Goal: Task Accomplishment & Management: Manage account settings

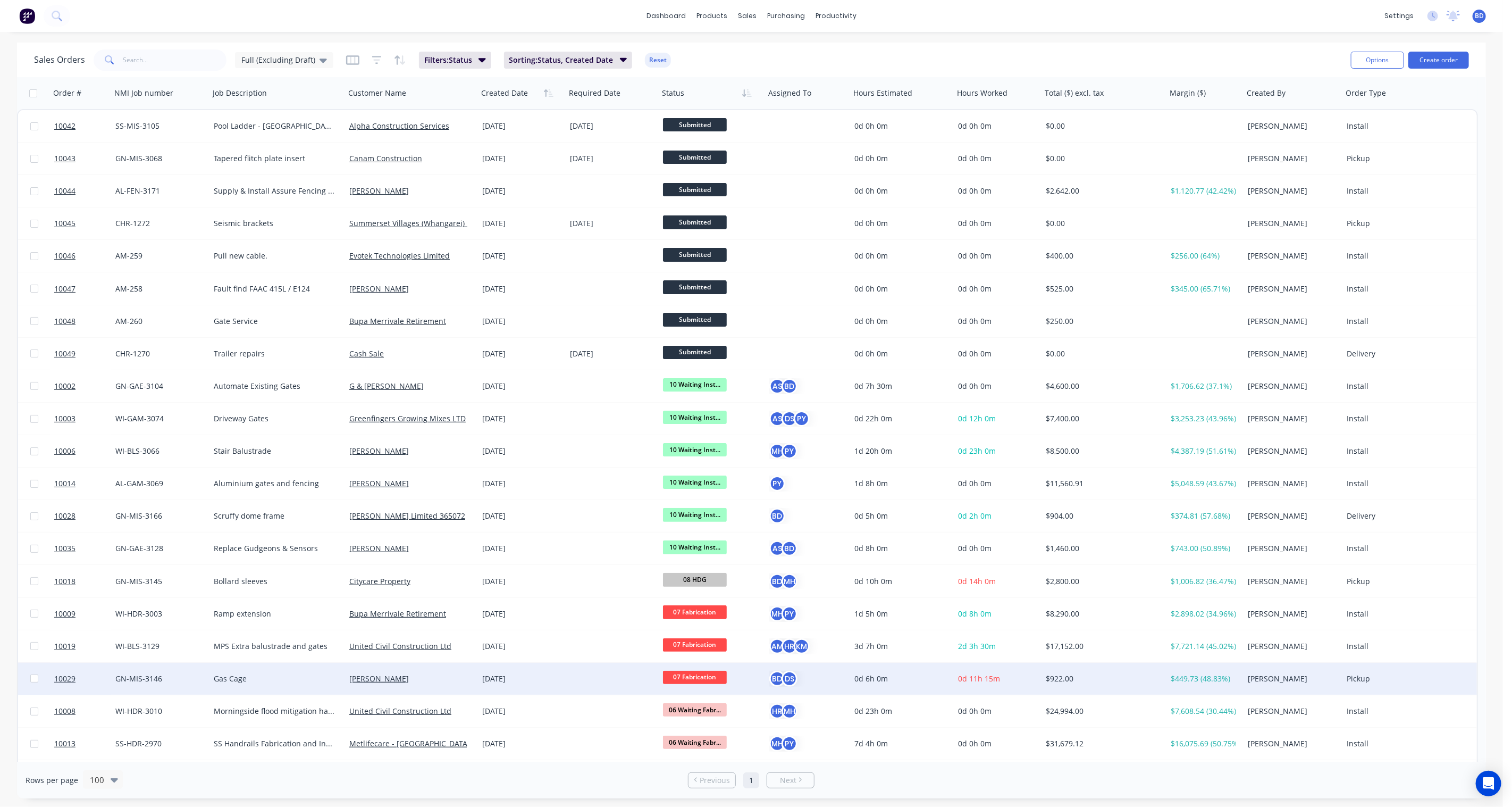
click at [704, 682] on span "07 Fabrication" at bounding box center [694, 677] width 64 height 13
click at [718, 588] on button "12 Completed" at bounding box center [717, 587] width 109 height 19
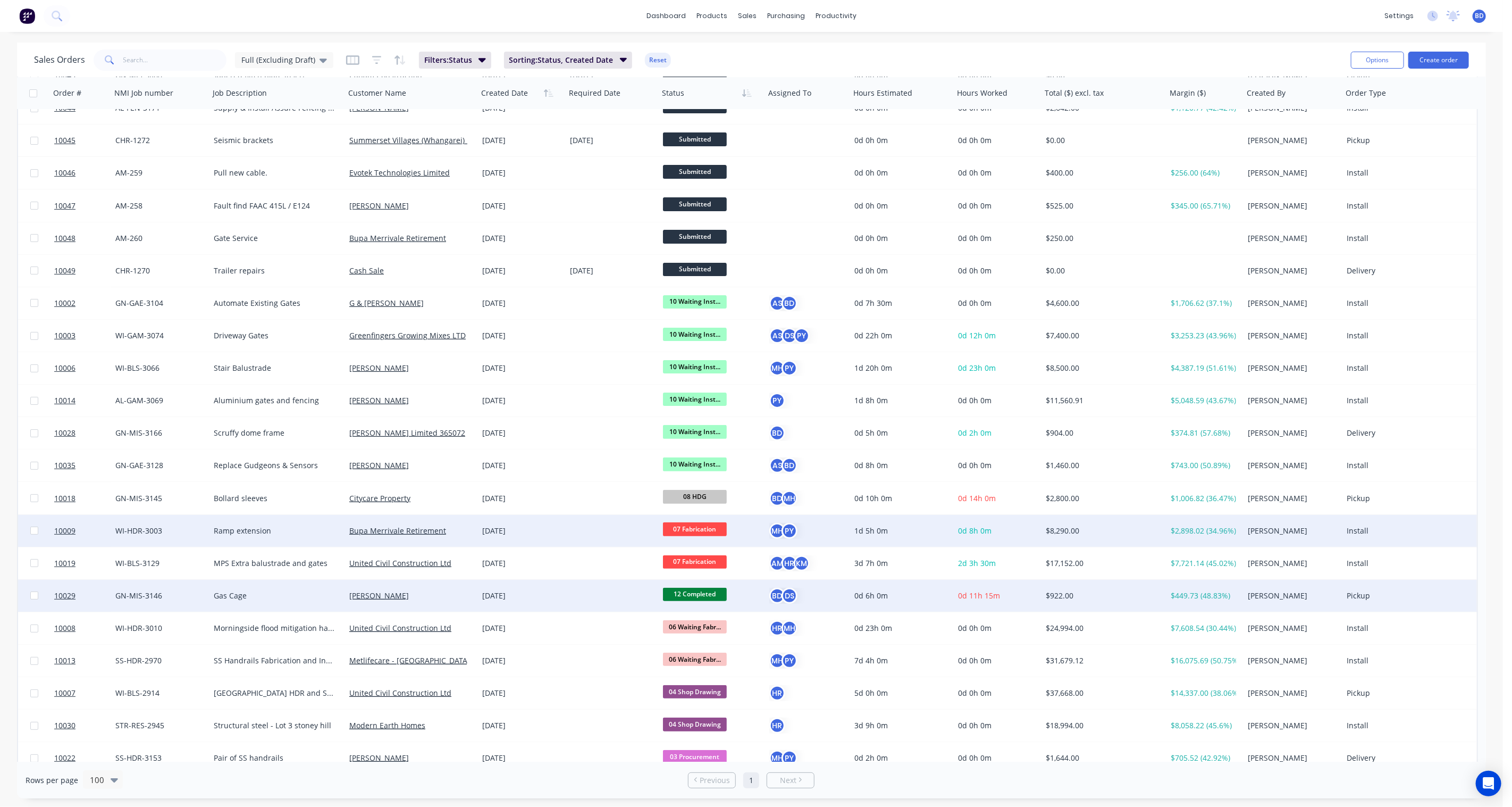
scroll to position [118, 0]
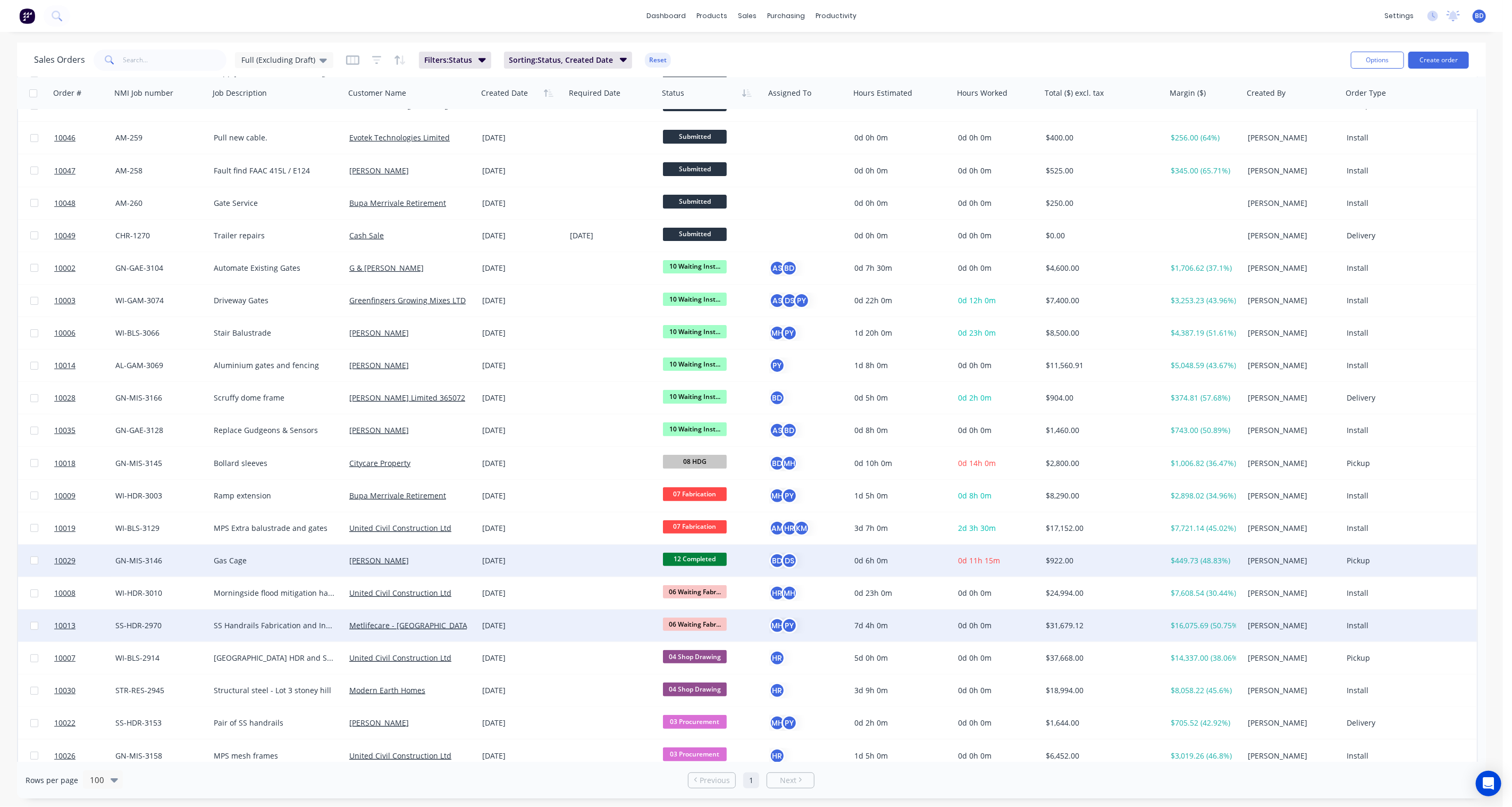
click at [699, 626] on span "06 Waiting Fabr..." at bounding box center [694, 624] width 64 height 13
click at [706, 776] on span "07 Fabrication" at bounding box center [691, 776] width 50 height 10
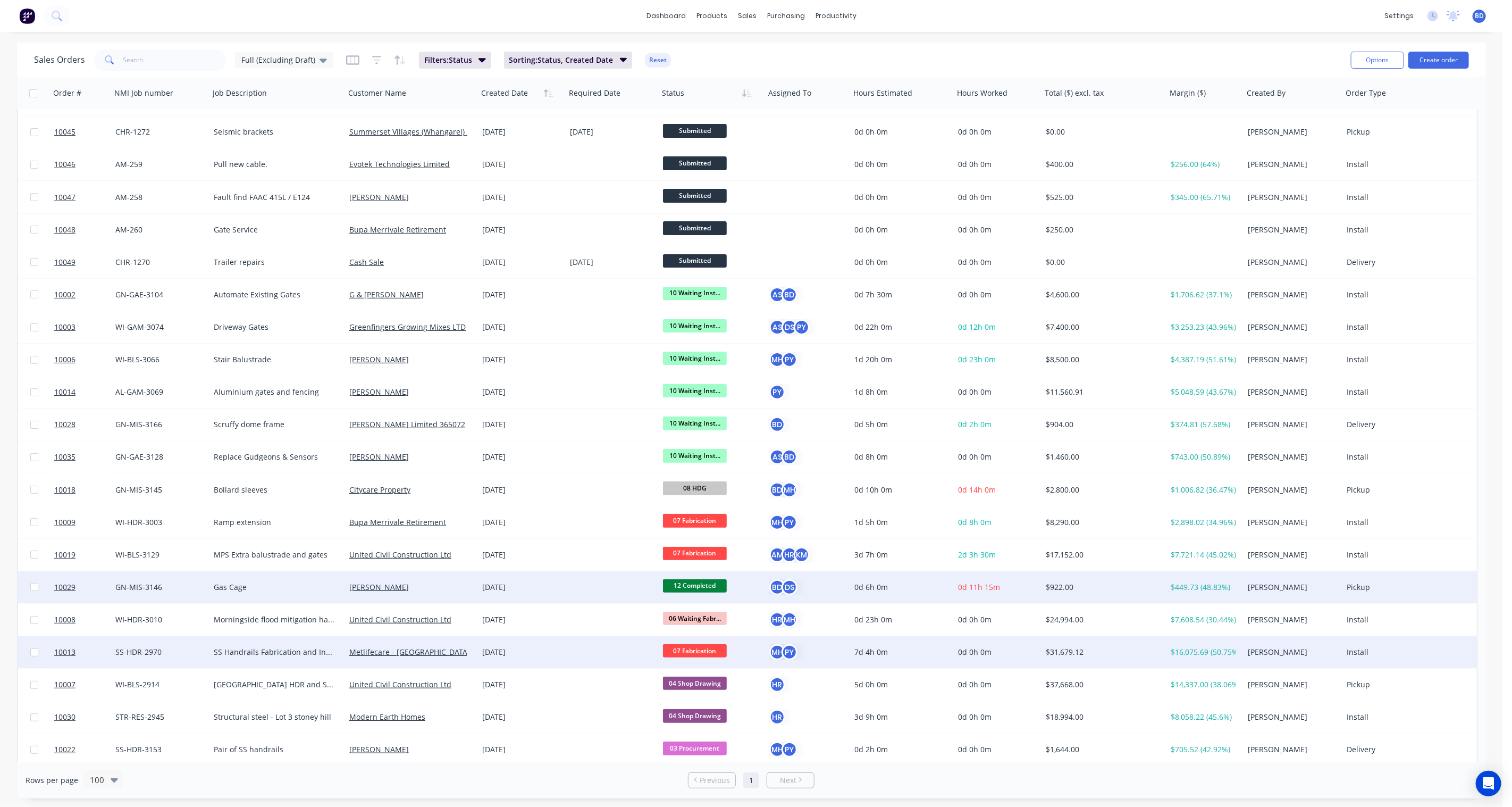
scroll to position [59, 0]
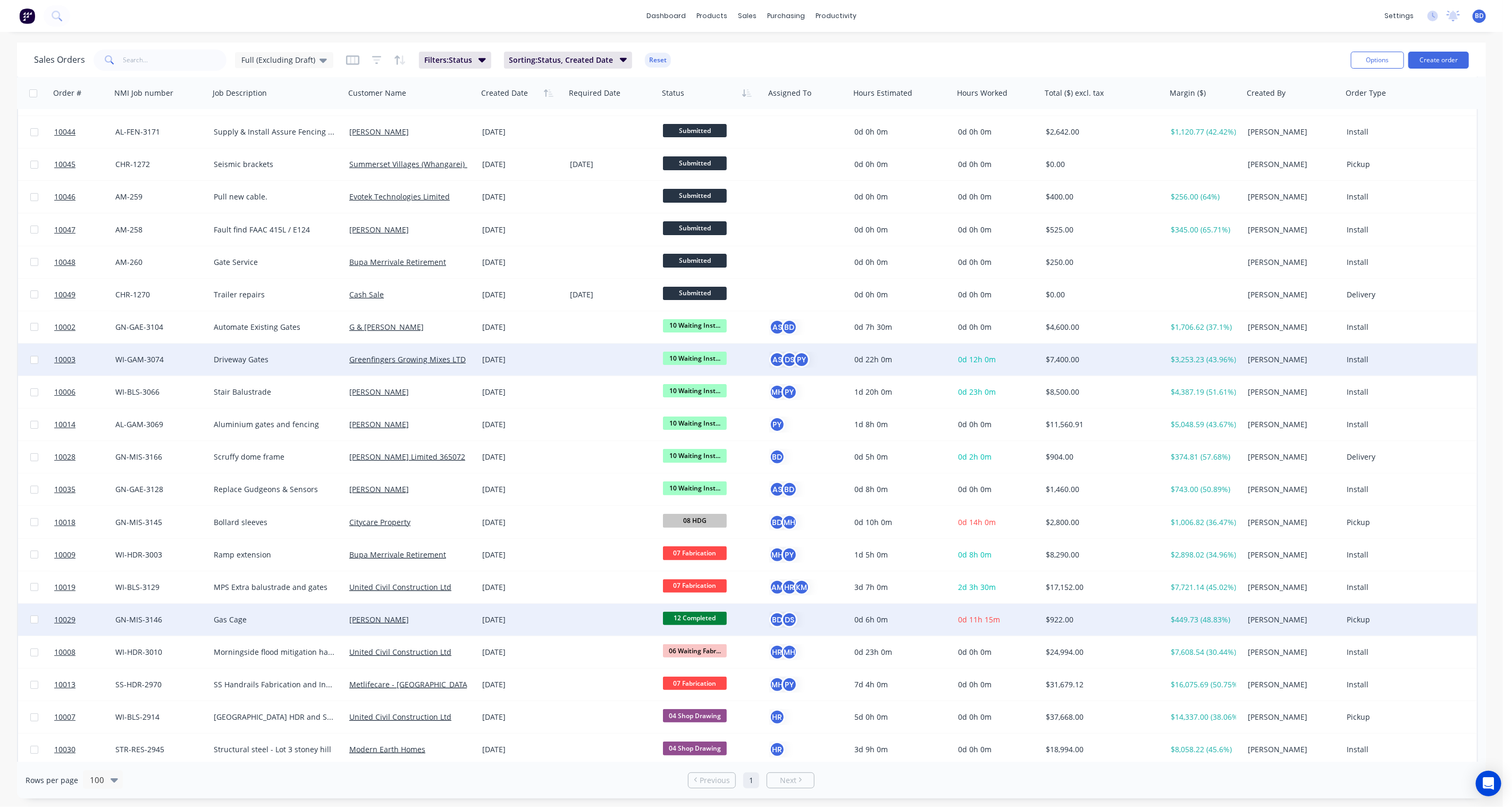
click at [707, 358] on span "10 Waiting Inst..." at bounding box center [694, 358] width 64 height 13
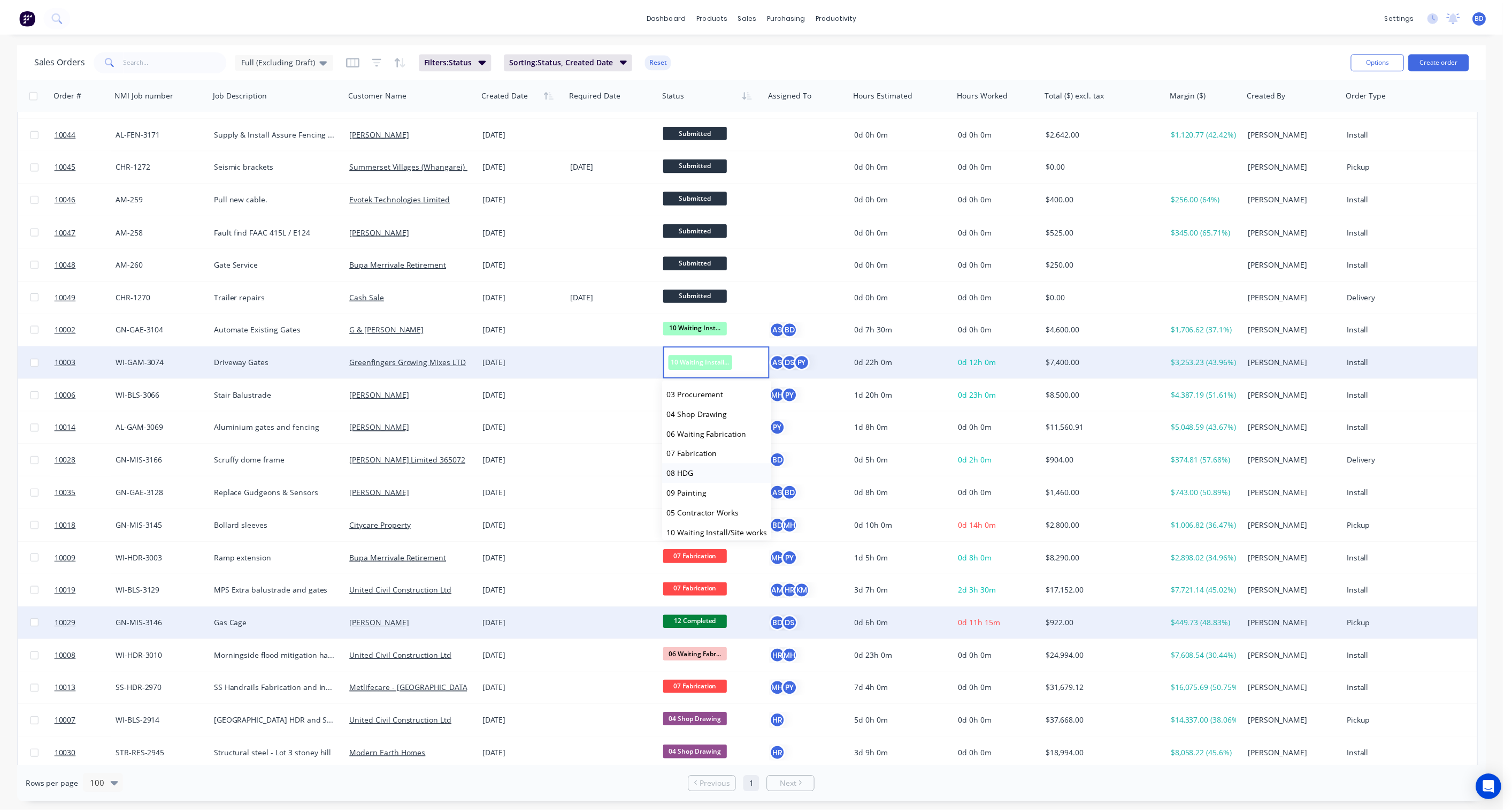
scroll to position [119, 0]
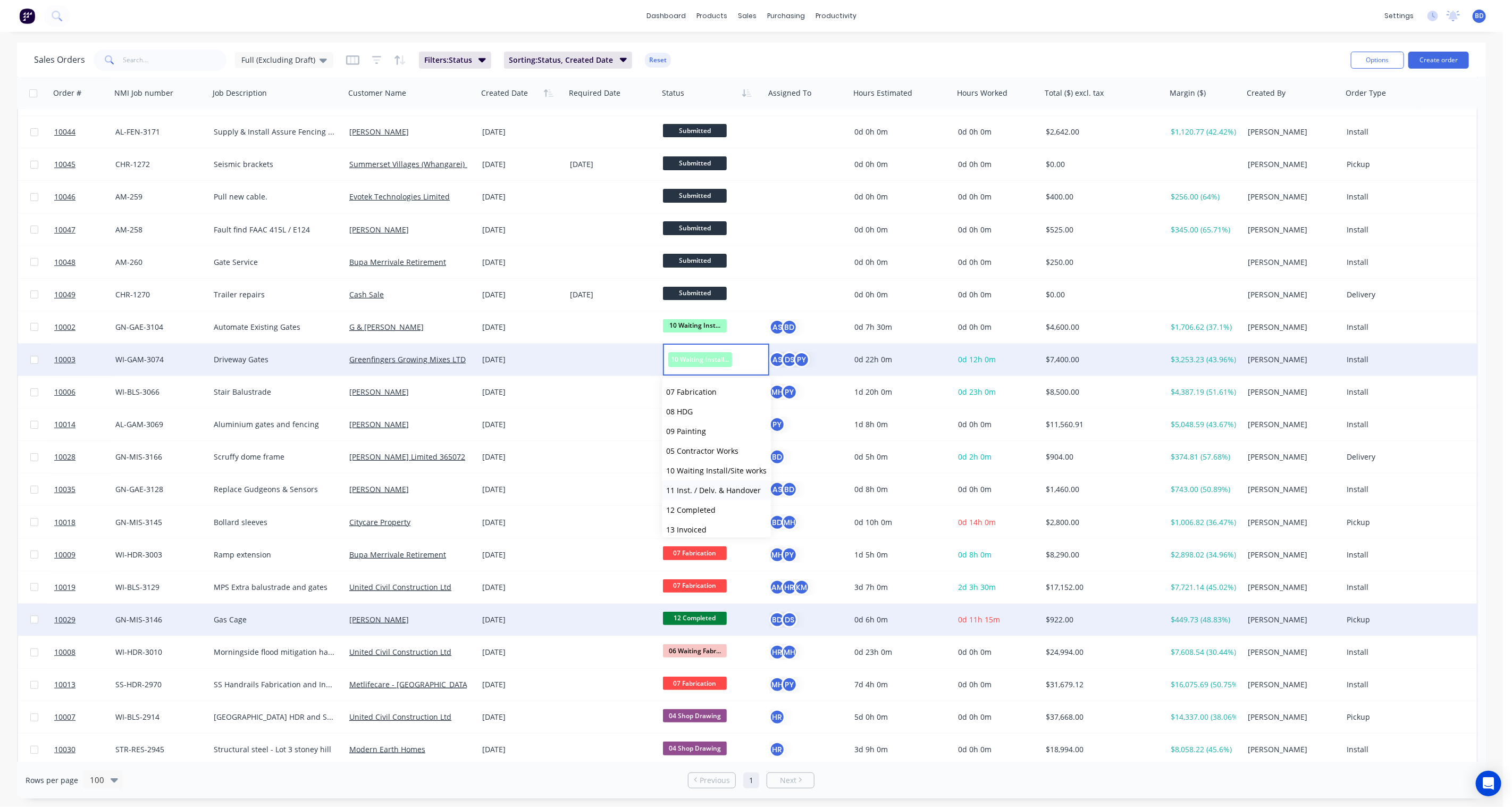
click at [714, 491] on span "11 Inst. / Delv. & Handover" at bounding box center [713, 490] width 94 height 10
click at [71, 358] on span "10003" at bounding box center [65, 360] width 21 height 11
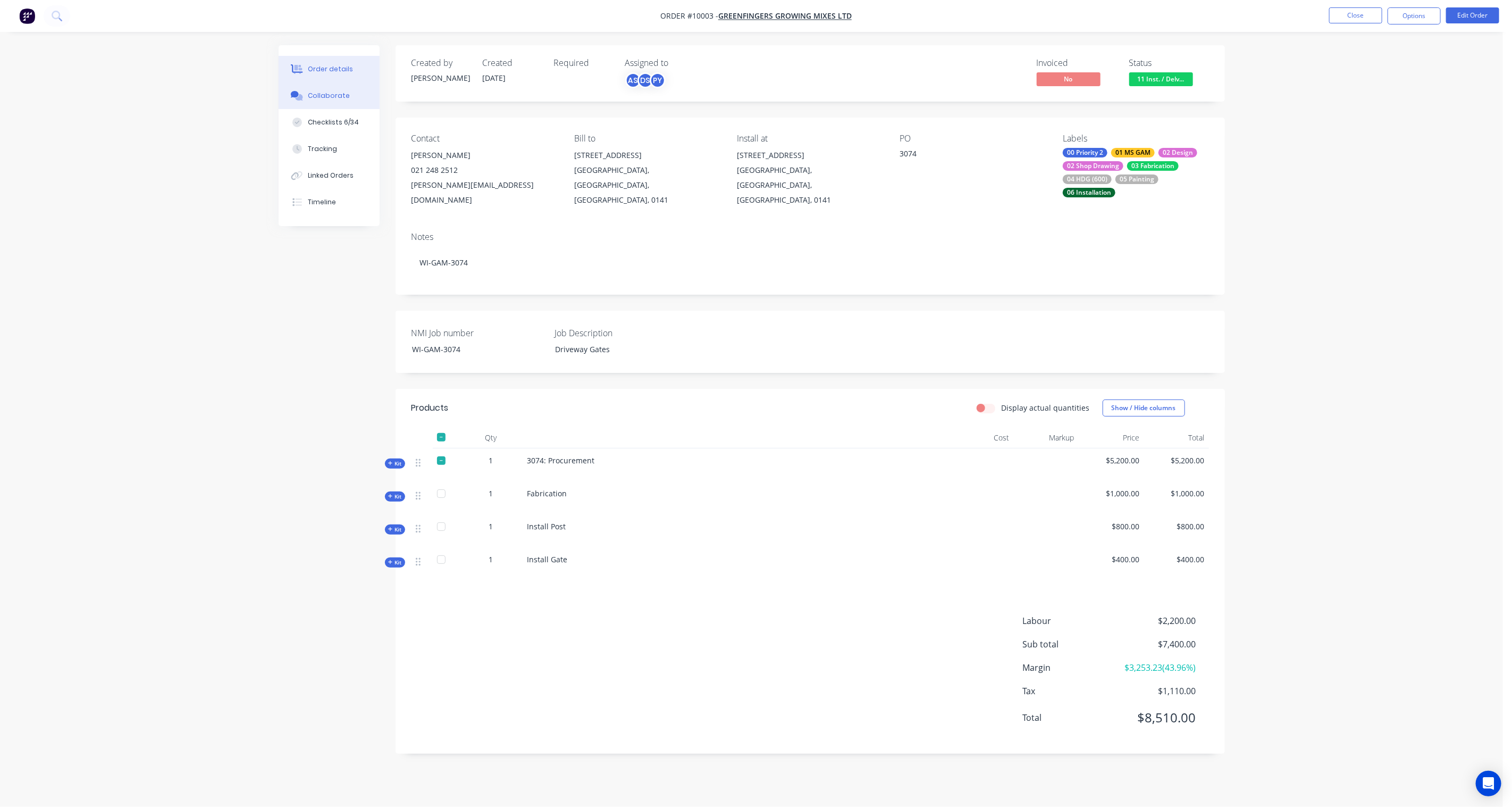
click at [334, 94] on div "Collaborate" at bounding box center [329, 96] width 42 height 9
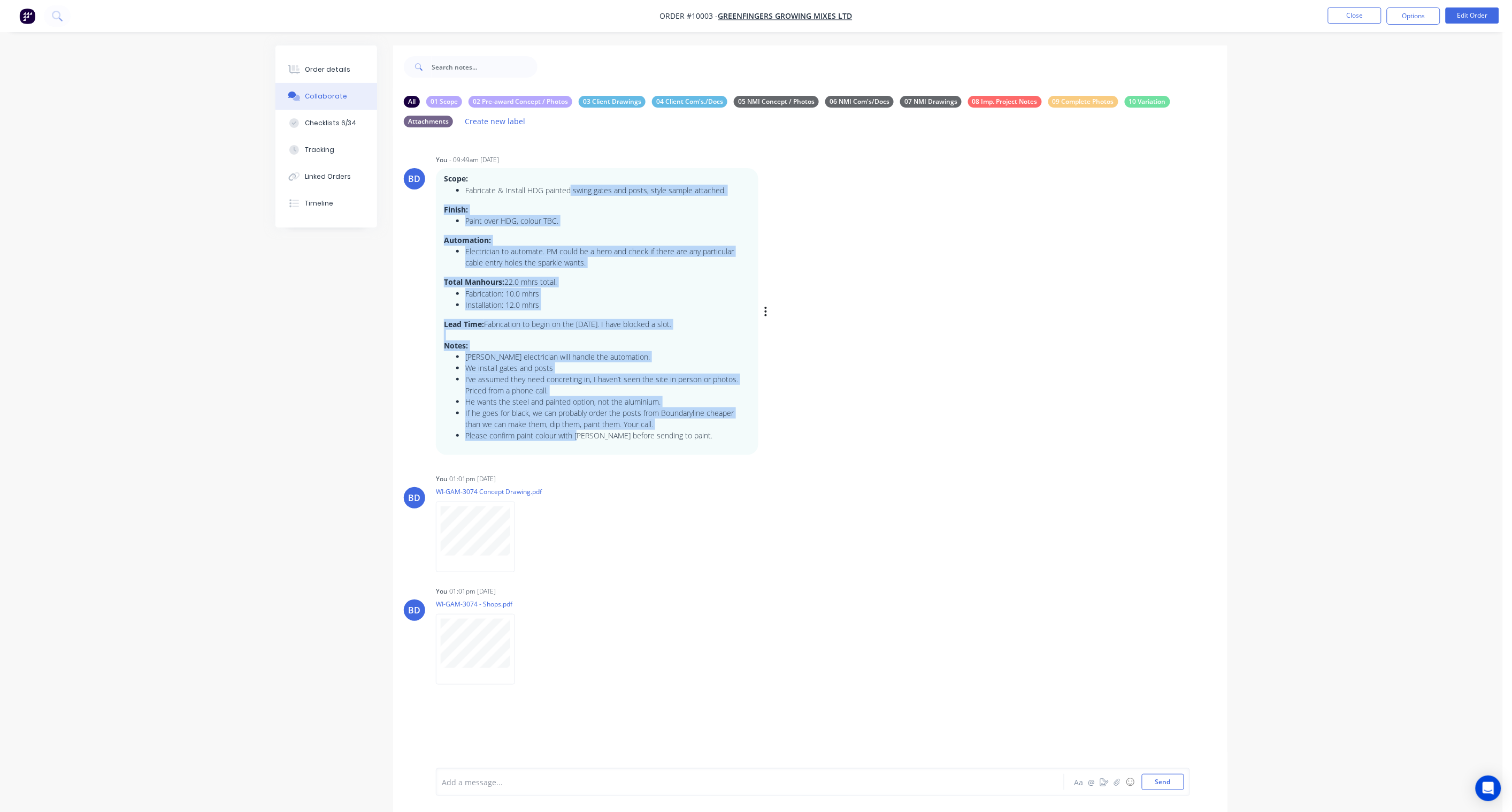
drag, startPoint x: 571, startPoint y: 193, endPoint x: 581, endPoint y: 435, distance: 242.2
click at [581, 435] on div "Scope: Fabricate & Install HDG painted swing gates and posts, style sample atta…" at bounding box center [597, 311] width 306 height 276
click at [591, 379] on li "I’ve assumed they need concreting in, I haven’t seen the site in person or phot…" at bounding box center [607, 384] width 285 height 22
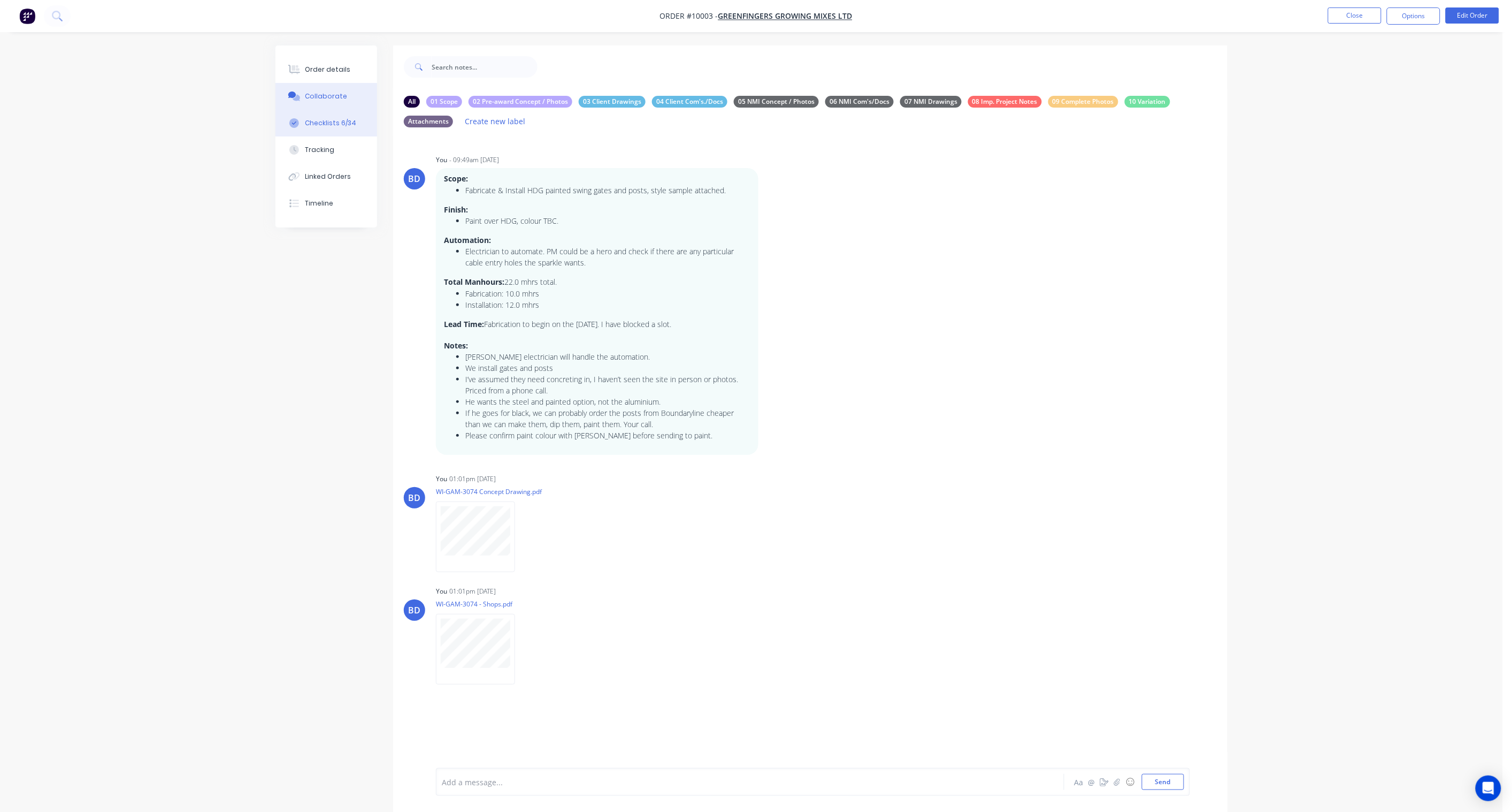
click at [323, 123] on div "Checklists 6/34" at bounding box center [331, 123] width 51 height 9
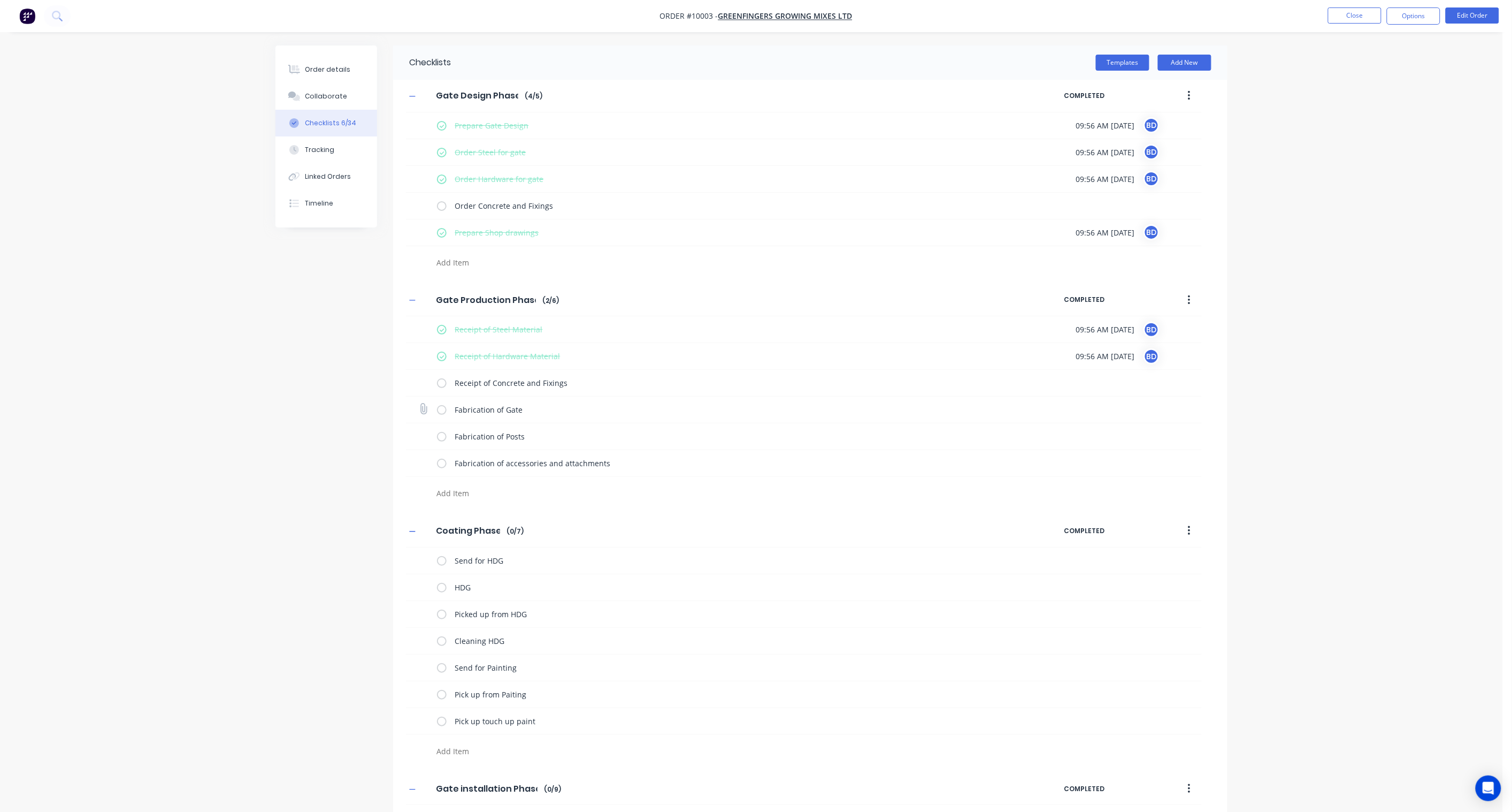
click at [438, 410] on label at bounding box center [442, 410] width 9 height 11
click at [0, 0] on input "checkbox" at bounding box center [0, 0] width 0 height 0
click at [440, 435] on label at bounding box center [442, 436] width 9 height 11
click at [0, 0] on input "checkbox" at bounding box center [0, 0] width 0 height 0
click at [437, 462] on label at bounding box center [442, 463] width 9 height 11
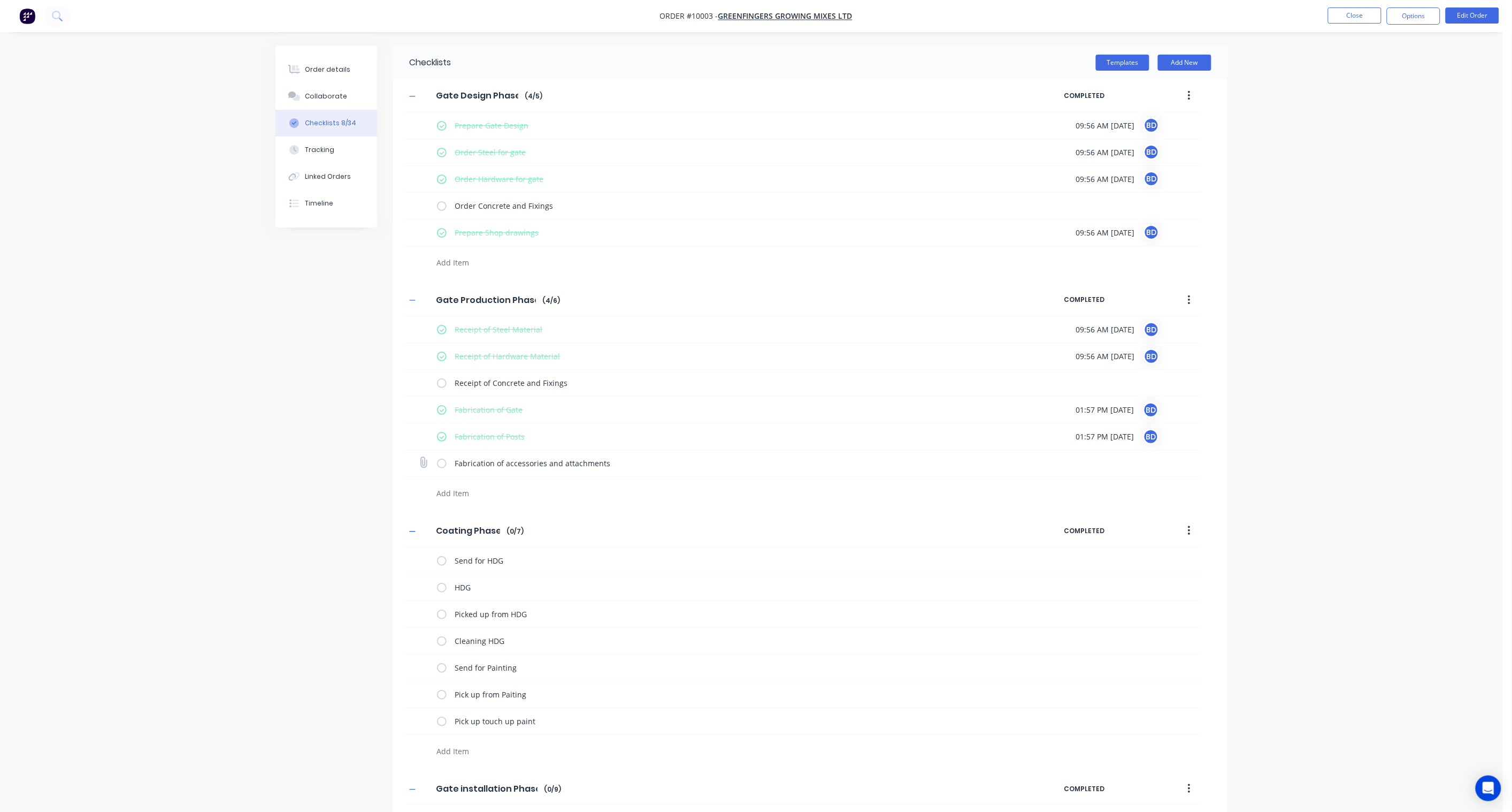
click at [0, 0] on input "checkbox" at bounding box center [0, 0] width 0 height 0
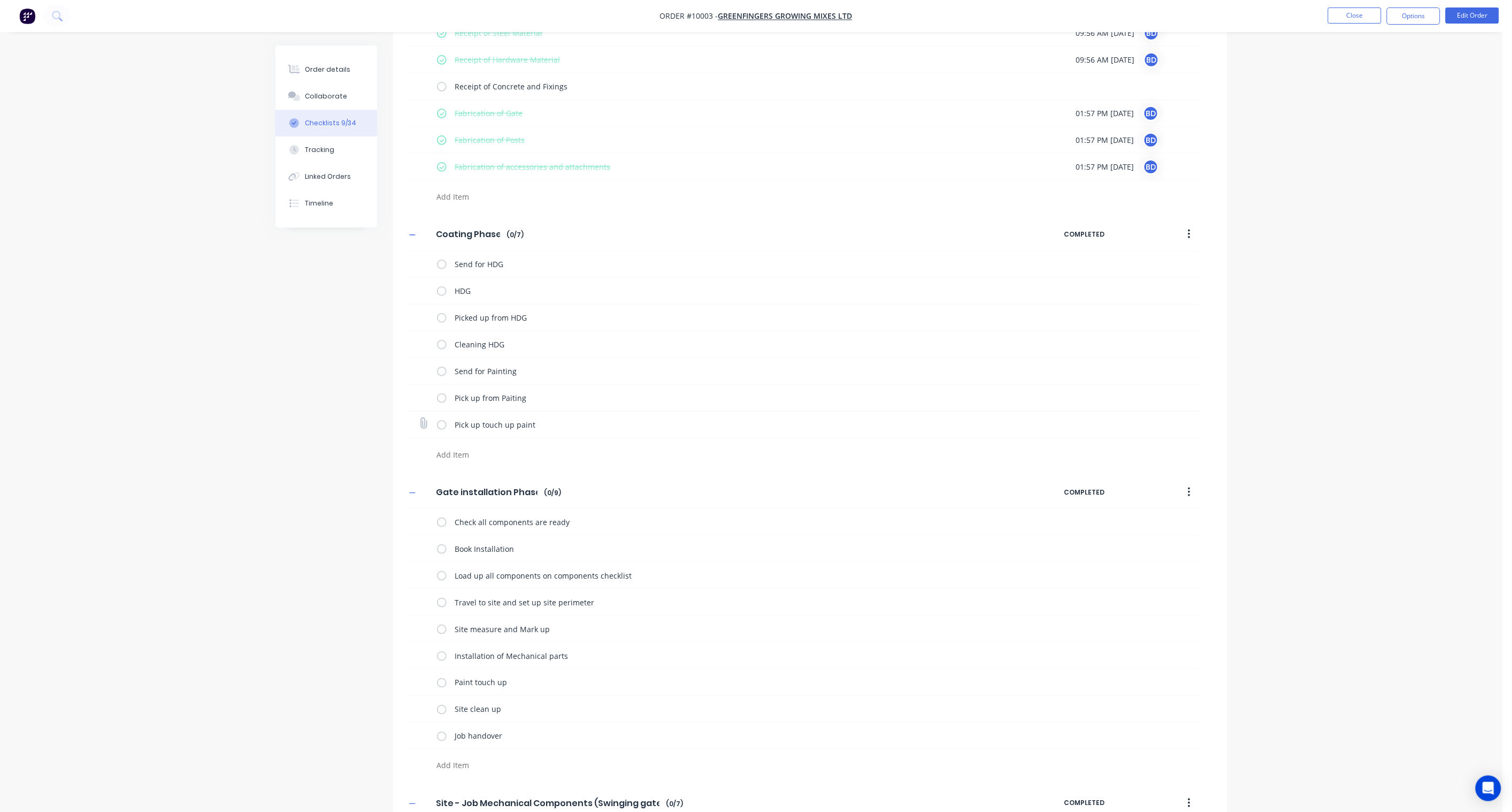
scroll to position [297, 0]
click at [443, 263] on label at bounding box center [442, 263] width 9 height 11
click at [0, 0] on input "checkbox" at bounding box center [0, 0] width 0 height 0
click at [441, 290] on label at bounding box center [442, 290] width 9 height 11
click at [0, 0] on input "checkbox" at bounding box center [0, 0] width 0 height 0
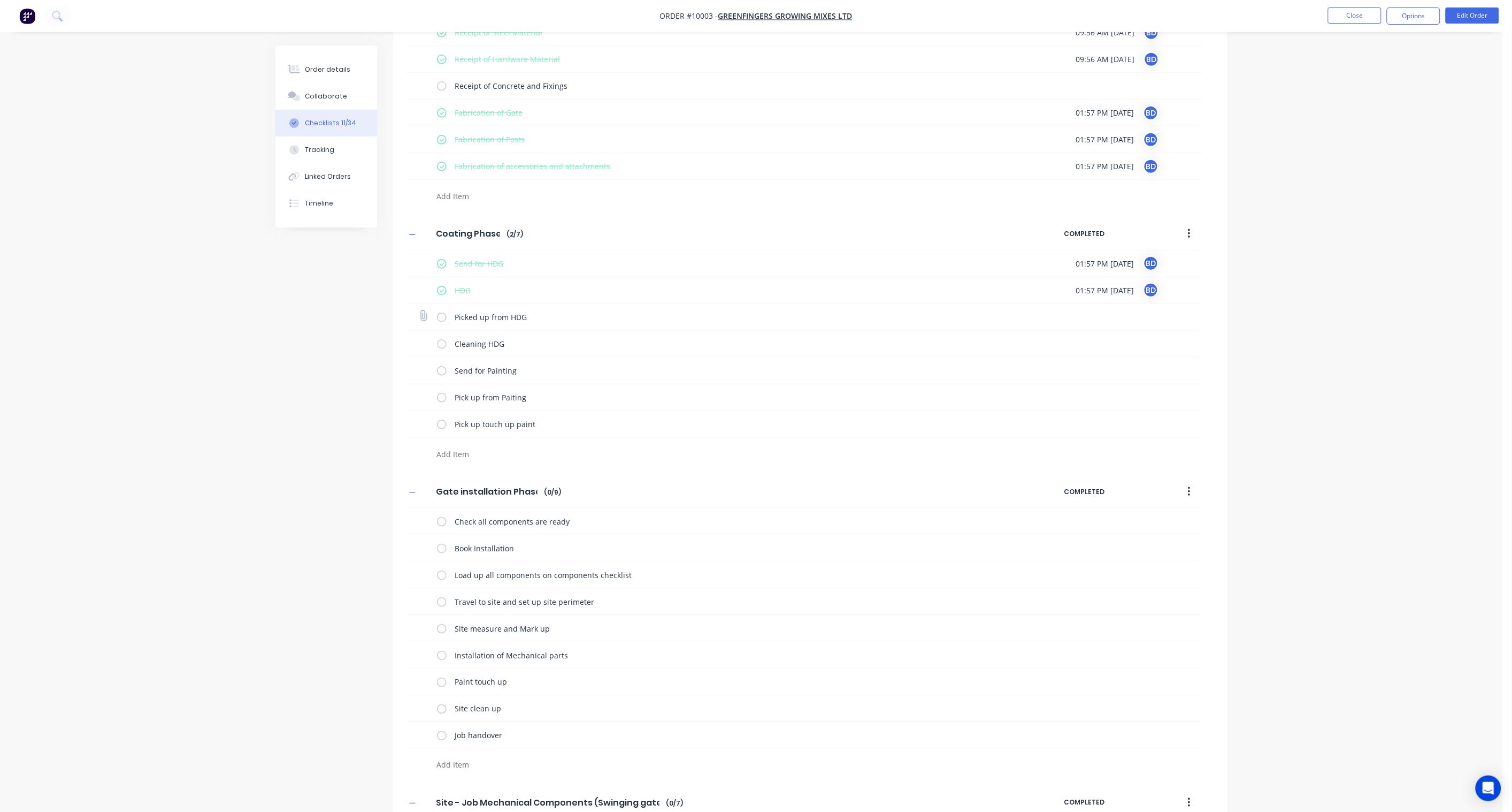
click at [440, 316] on label at bounding box center [442, 317] width 9 height 11
click at [0, 0] on input "checkbox" at bounding box center [0, 0] width 0 height 0
click at [440, 346] on label at bounding box center [442, 344] width 9 height 11
click at [0, 0] on input "checkbox" at bounding box center [0, 0] width 0 height 0
click at [441, 368] on label at bounding box center [442, 371] width 9 height 11
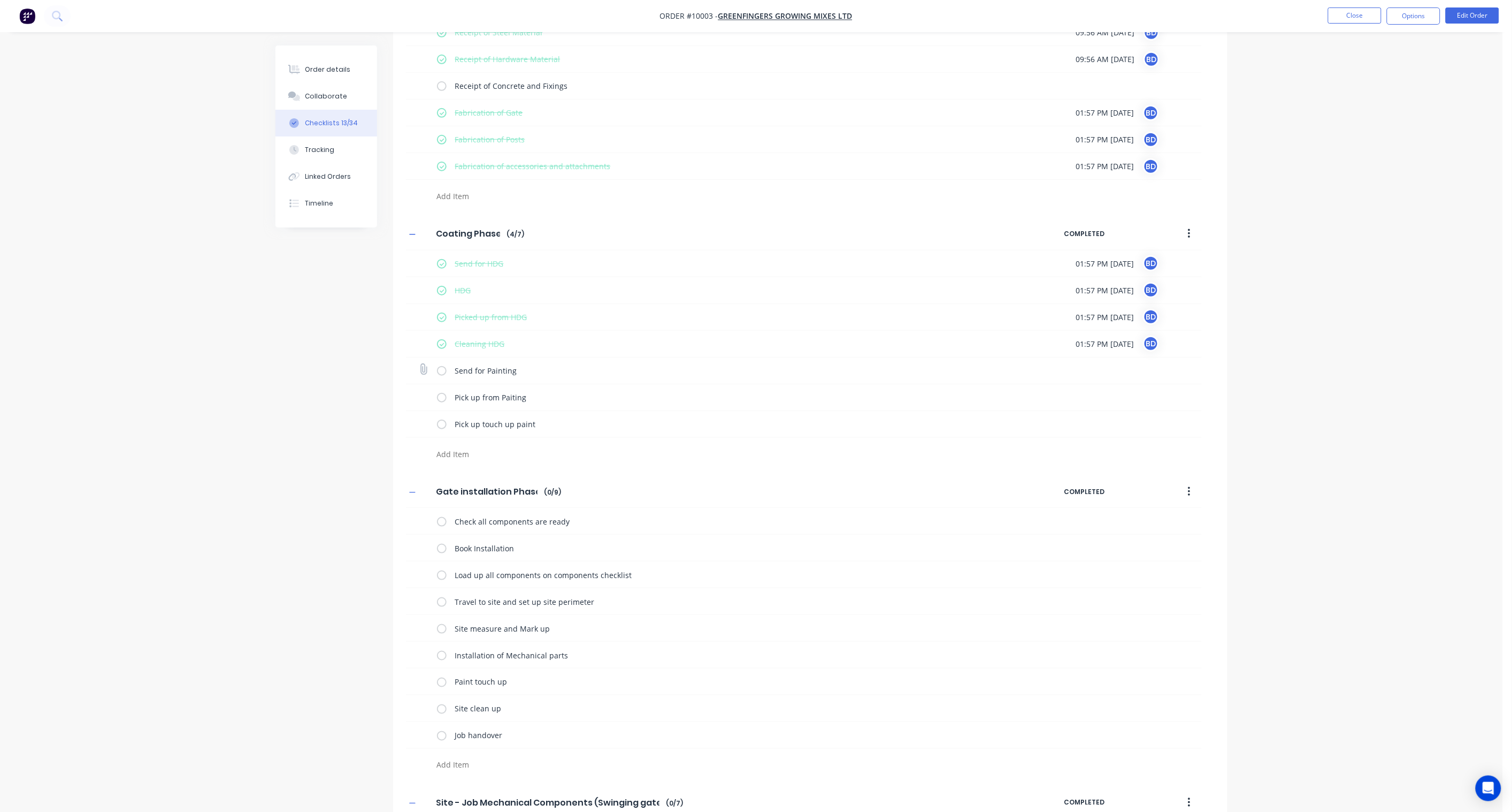
click at [0, 0] on input "checkbox" at bounding box center [0, 0] width 0 height 0
click at [440, 391] on div "Pick up from Paiting" at bounding box center [724, 397] width 574 height 22
click at [440, 420] on label at bounding box center [442, 424] width 9 height 11
click at [0, 0] on input "checkbox" at bounding box center [0, 0] width 0 height 0
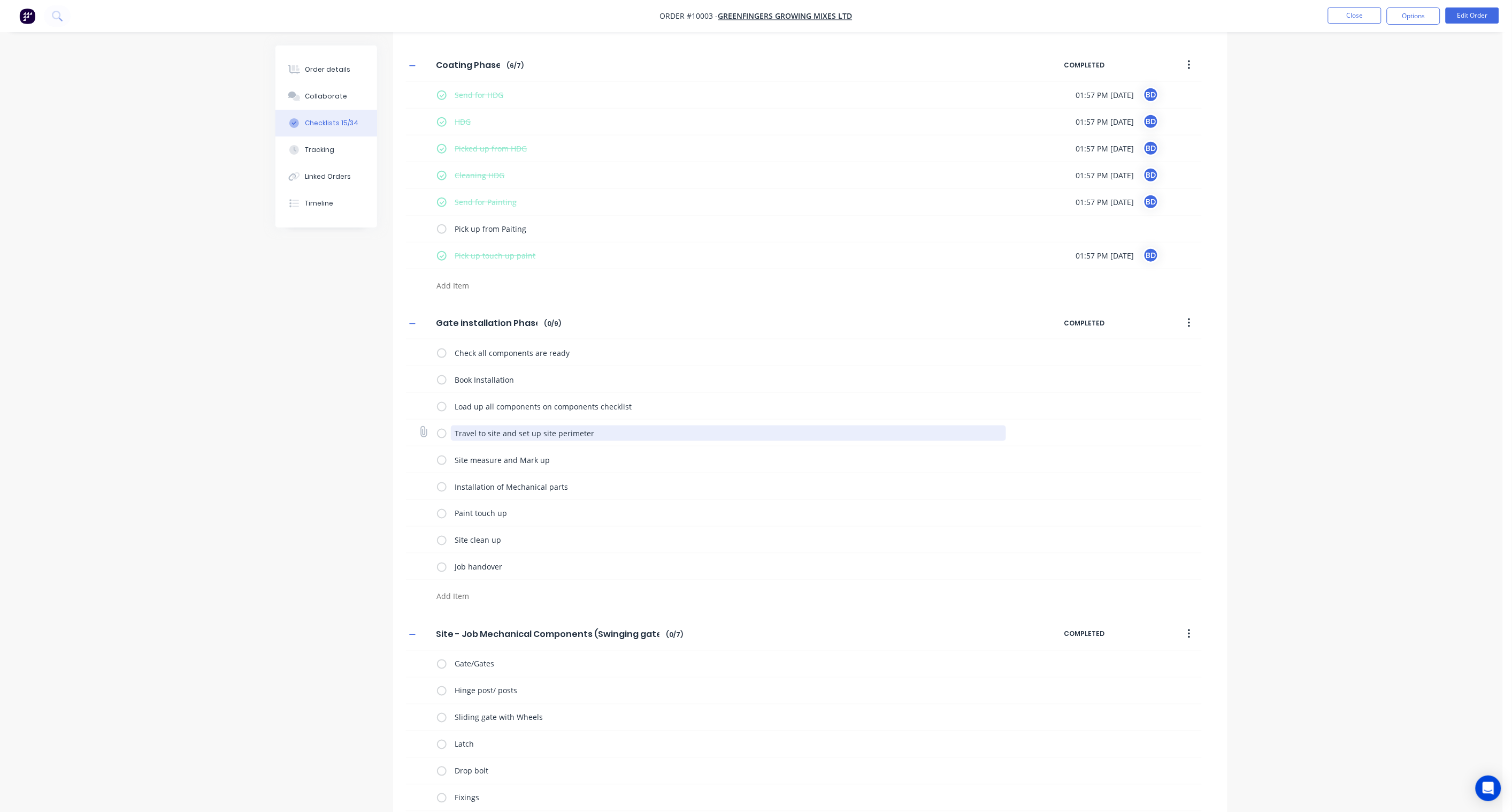
scroll to position [475, 0]
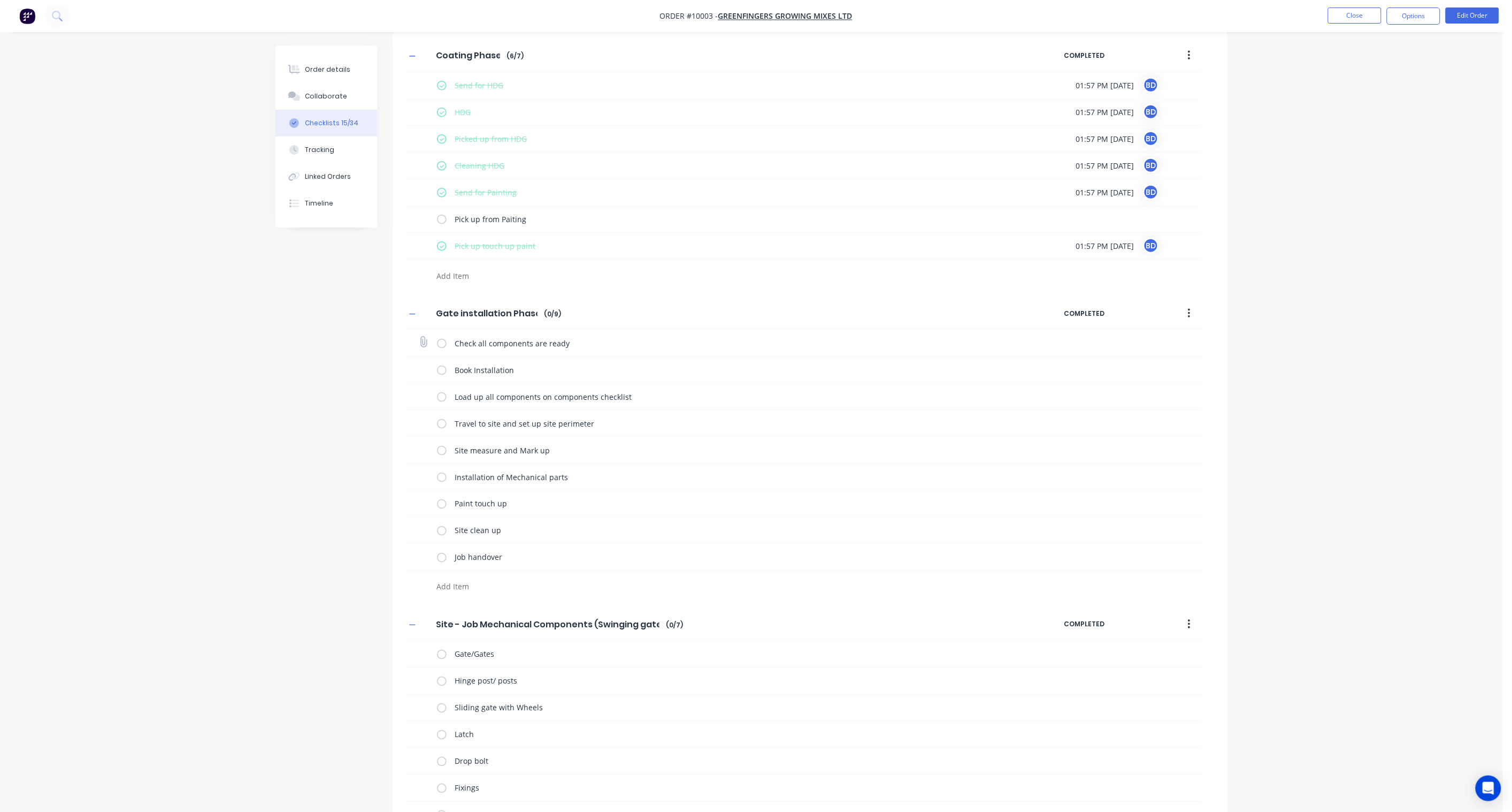
click at [444, 344] on label at bounding box center [442, 342] width 9 height 11
click at [0, 0] on input "checkbox" at bounding box center [0, 0] width 0 height 0
click at [442, 371] on label at bounding box center [442, 369] width 9 height 11
click at [0, 0] on input "checkbox" at bounding box center [0, 0] width 0 height 0
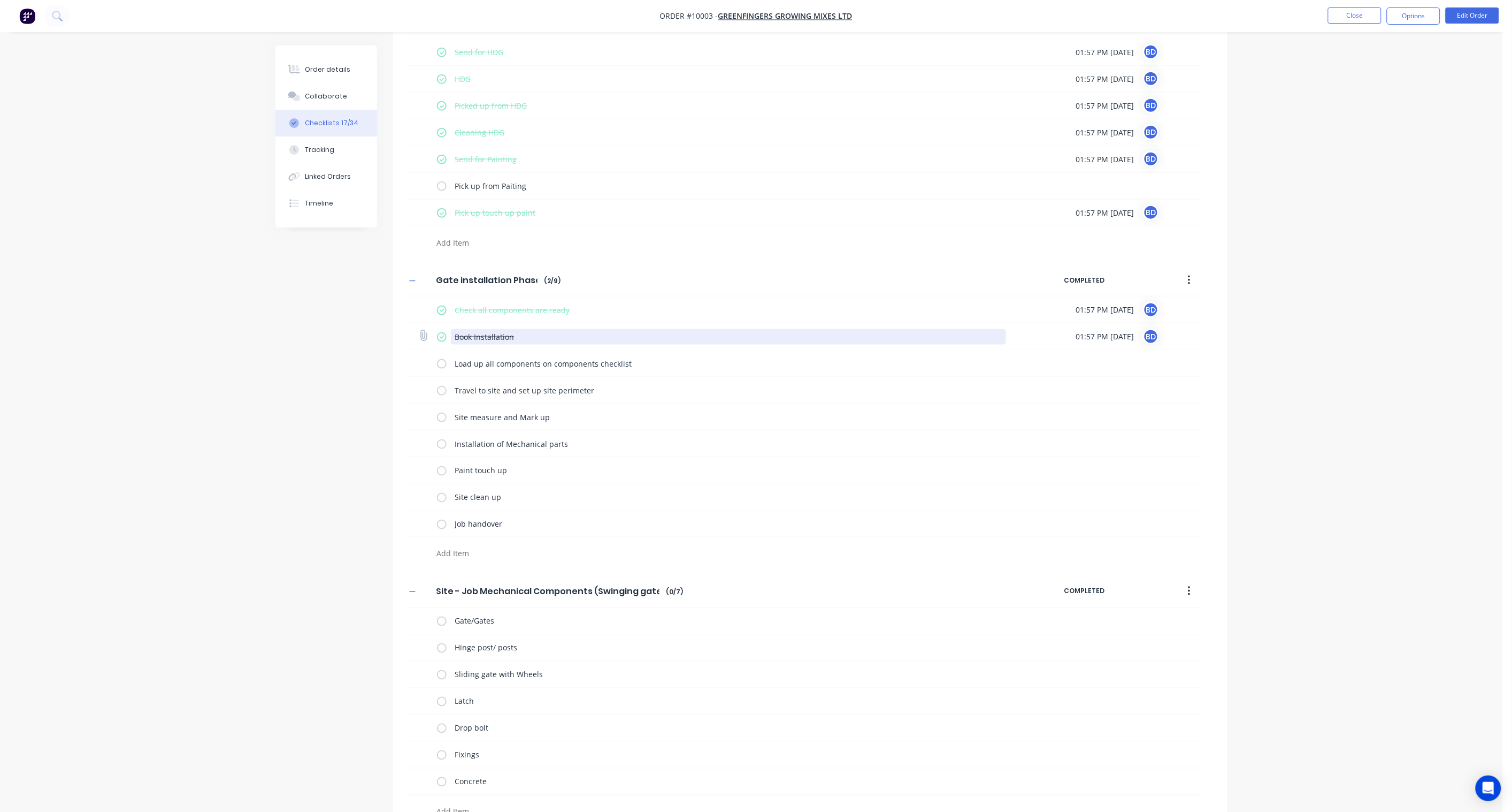
scroll to position [534, 0]
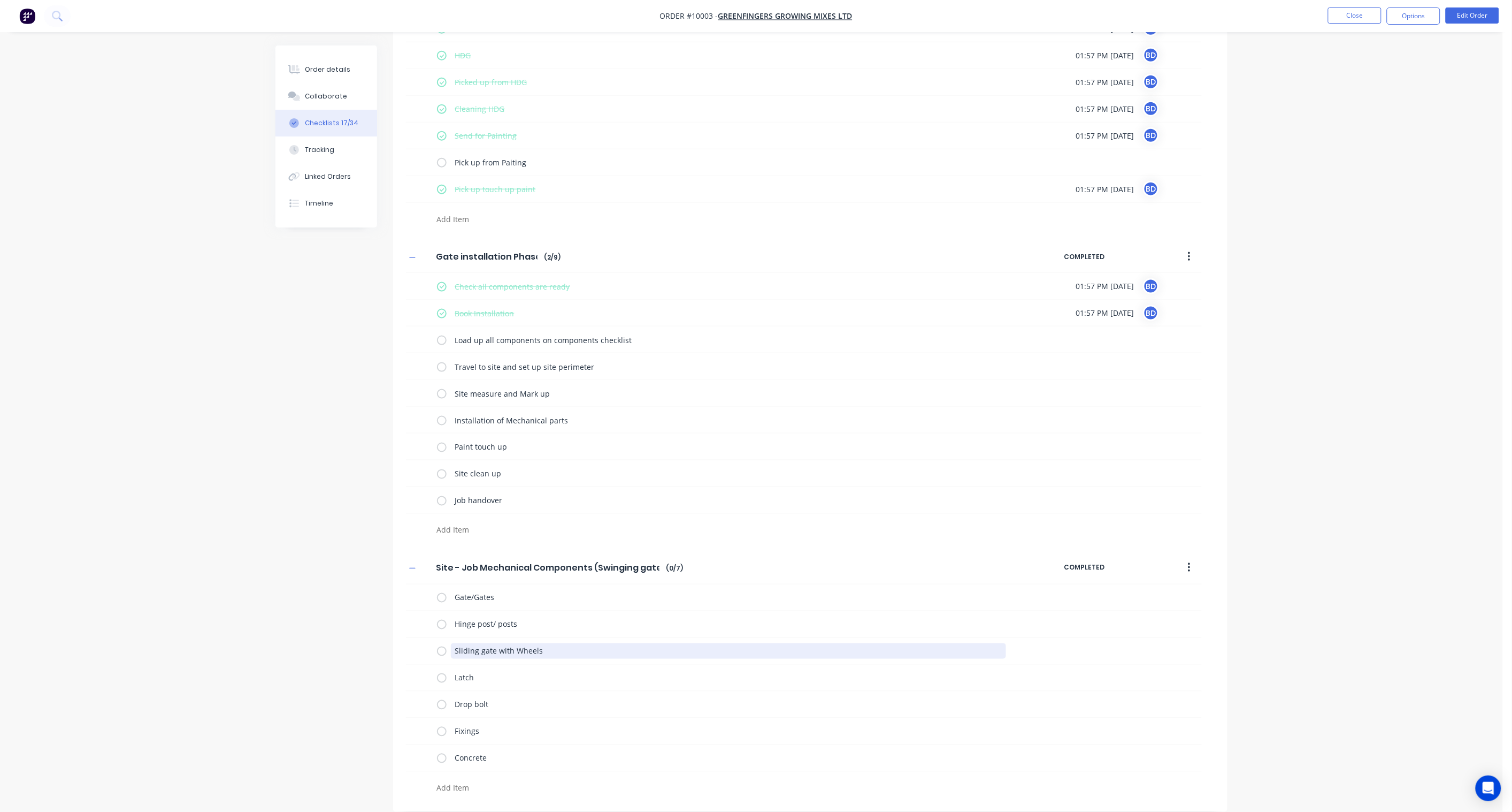
drag, startPoint x: 554, startPoint y: 656, endPoint x: 372, endPoint y: 648, distance: 182.2
click at [372, 648] on div "Checklists Templates Add New Gate Design Phase Gate Design Phase Enter Checklis…" at bounding box center [752, 162] width 952 height 1299
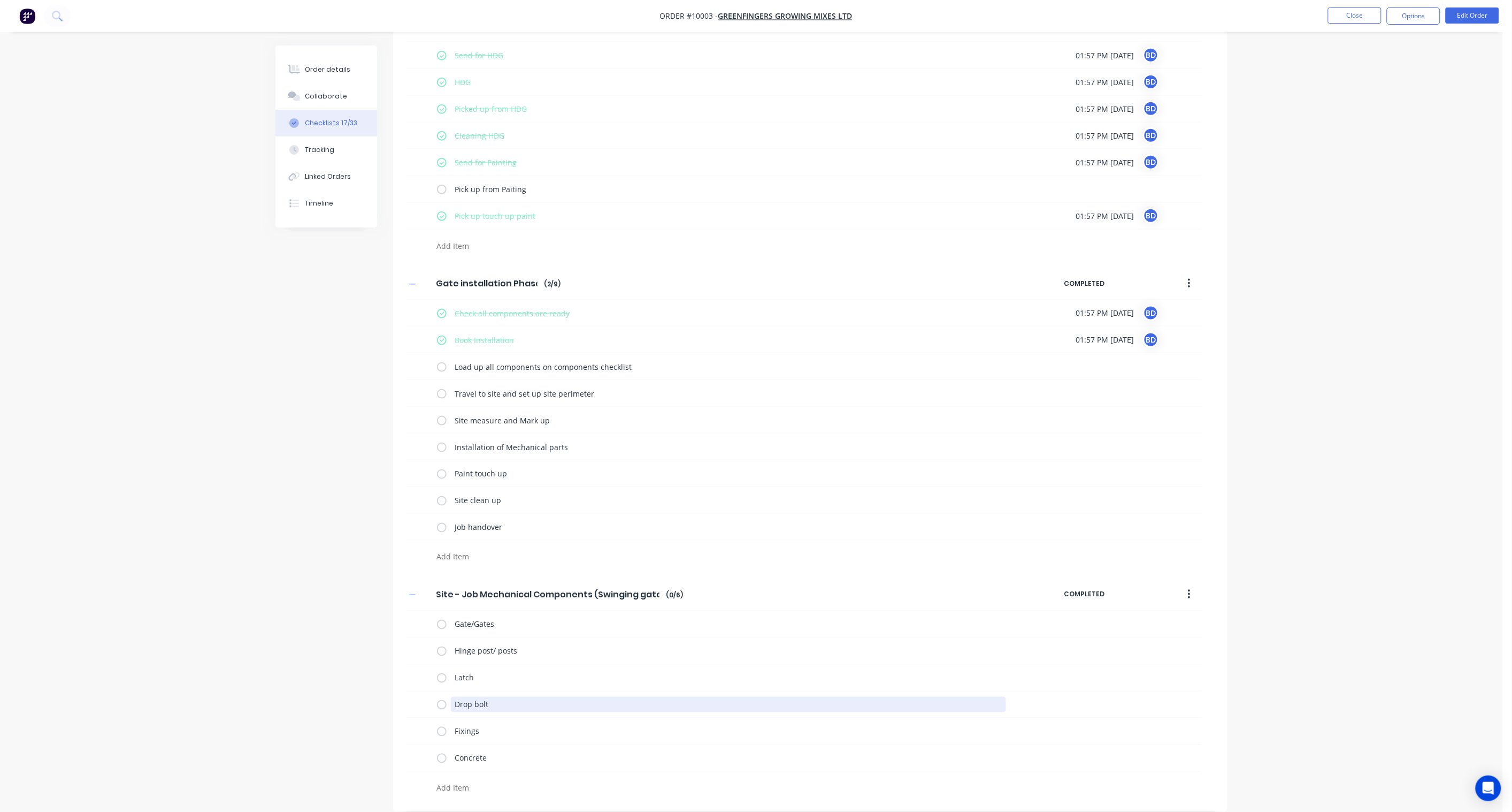
drag, startPoint x: 503, startPoint y: 704, endPoint x: 391, endPoint y: 703, distance: 112.0
click at [391, 703] on div "Checklists Templates Add New Gate Design Phase Gate Design Phase Enter Checklis…" at bounding box center [752, 176] width 952 height 1272
click at [484, 680] on textarea "Latch" at bounding box center [728, 677] width 556 height 15
drag, startPoint x: 488, startPoint y: 677, endPoint x: 391, endPoint y: 667, distance: 97.5
click at [391, 667] on div "Checklists Templates Add New Gate Design Phase Gate Design Phase Enter Checklis…" at bounding box center [752, 176] width 952 height 1272
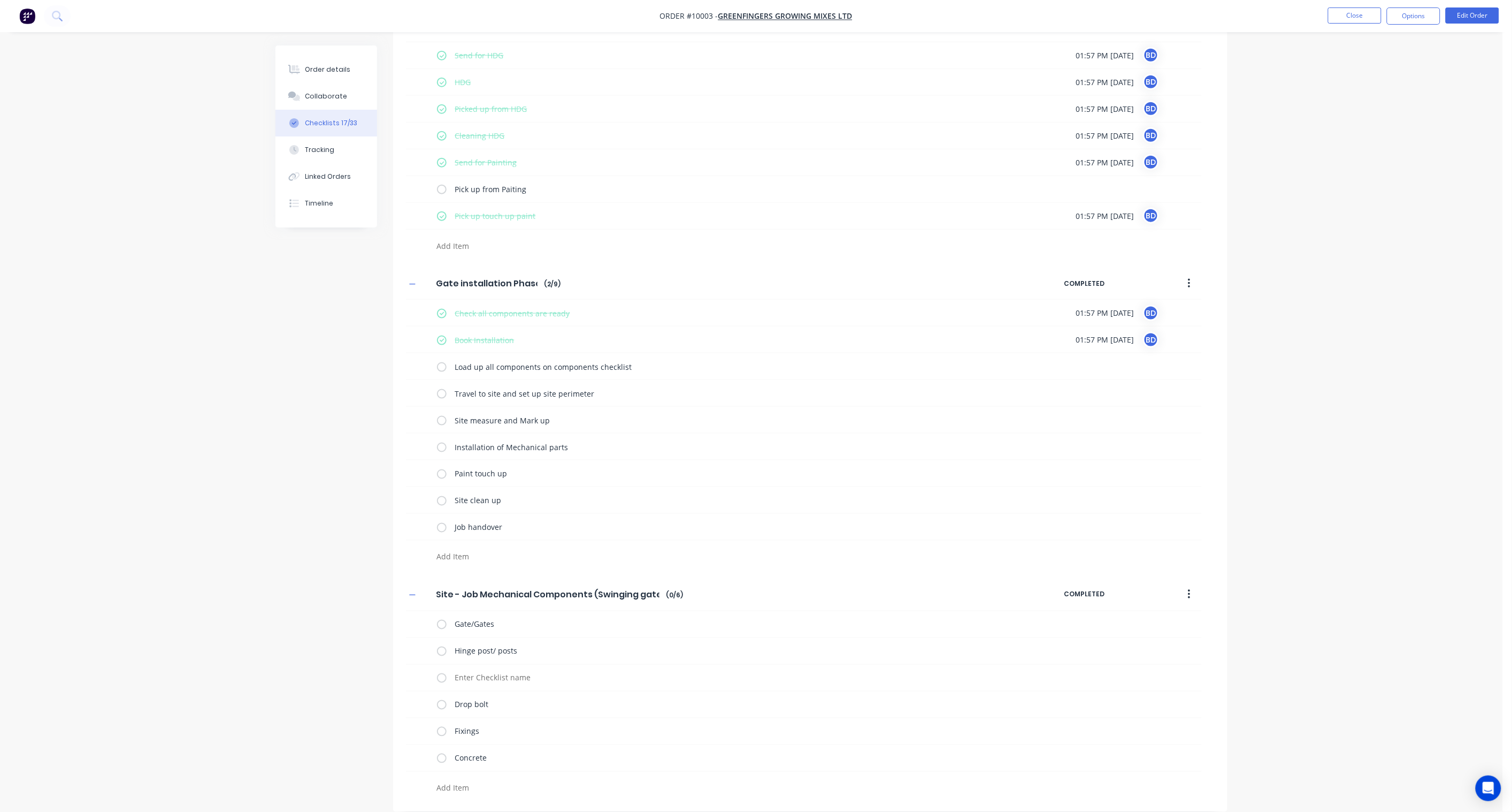
scroll to position [480, 0]
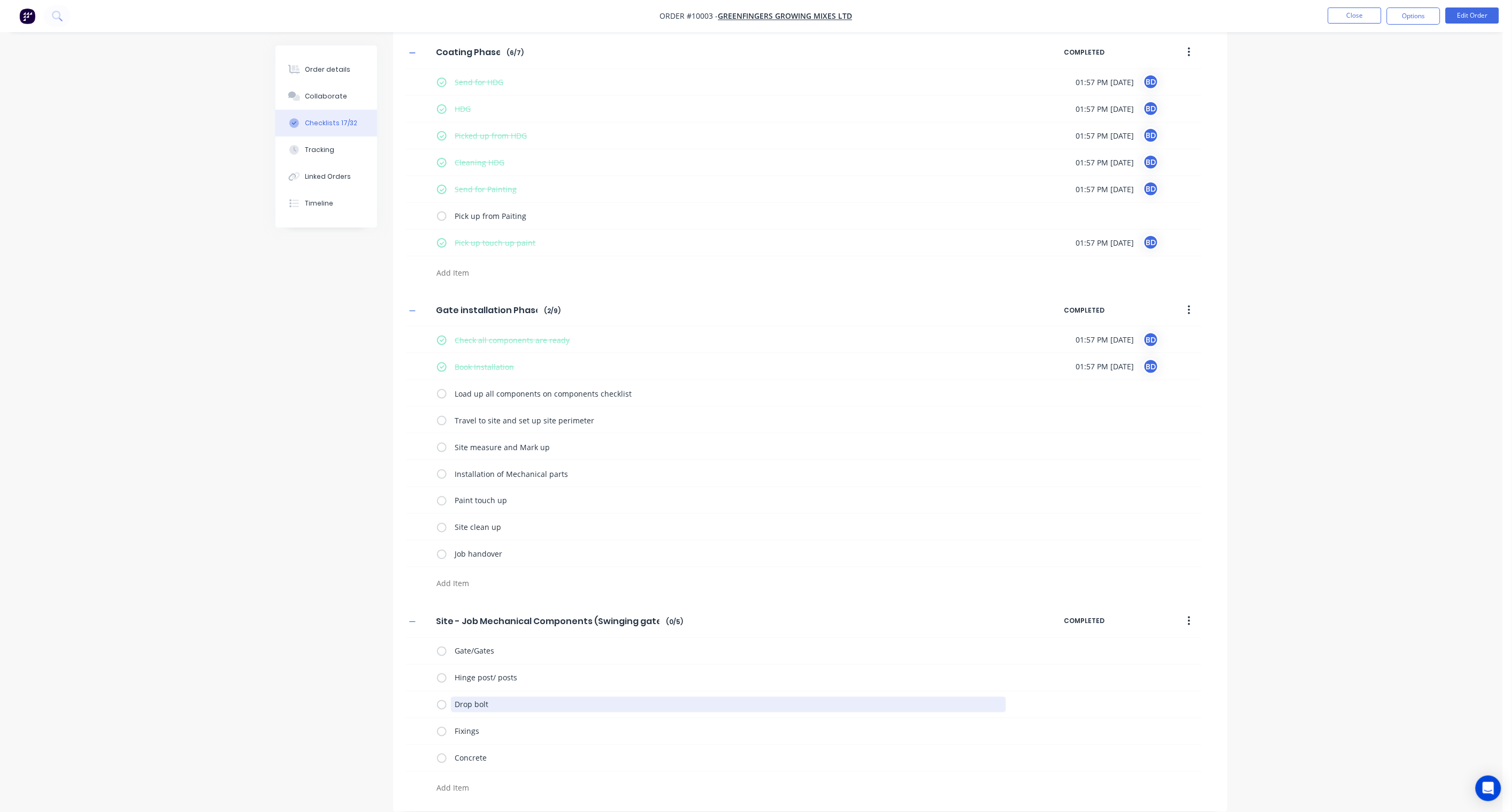
drag, startPoint x: 491, startPoint y: 699, endPoint x: 401, endPoint y: 703, distance: 90.1
click at [401, 703] on div "Site - Job Mechanical Components (Swinging gate) Site - Job Mechanical Componen…" at bounding box center [810, 701] width 834 height 193
type textarea "x"
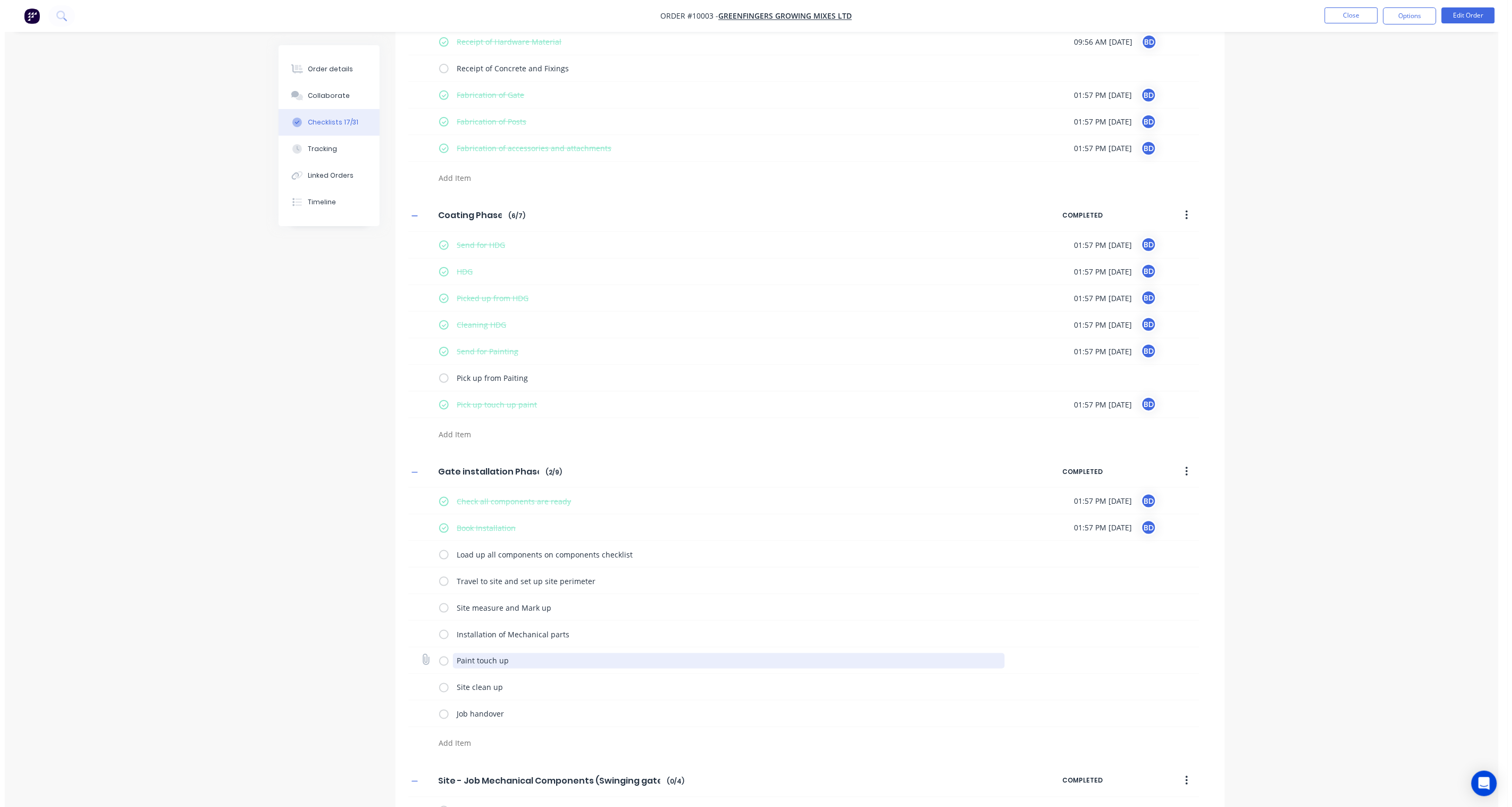
scroll to position [0, 0]
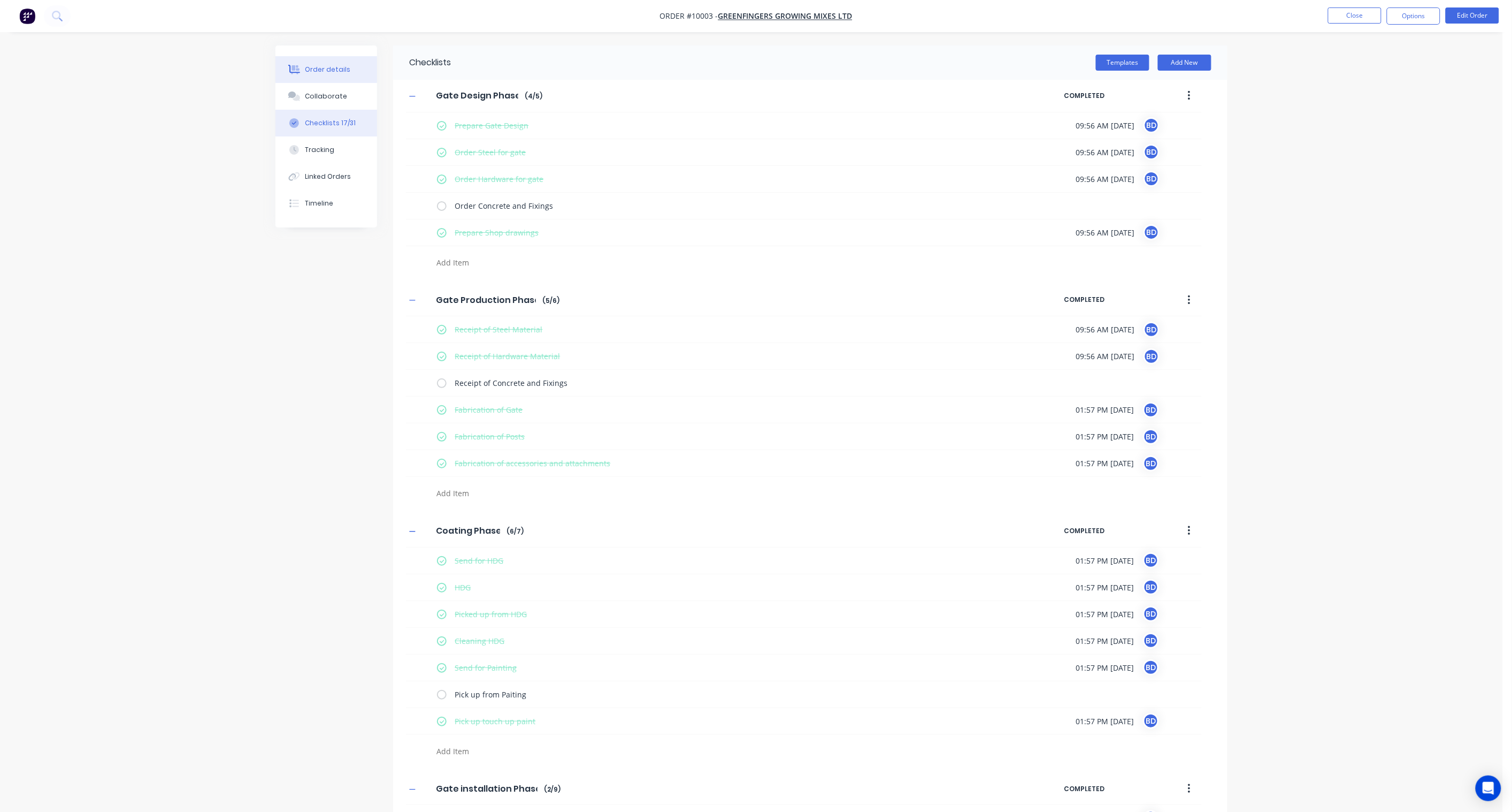
click at [330, 66] on div "Order details" at bounding box center [328, 69] width 46 height 9
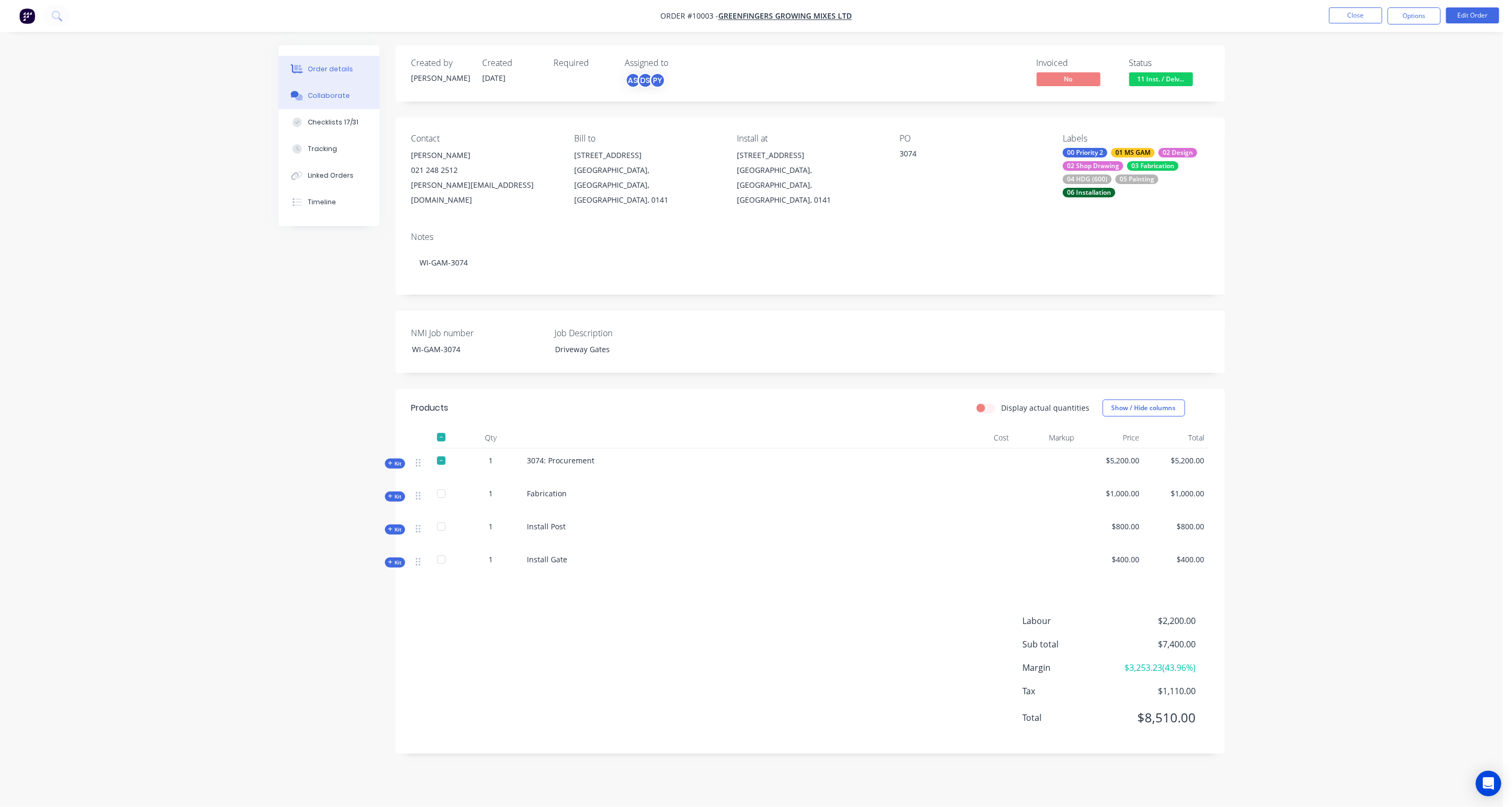
click at [329, 94] on div "Collaborate" at bounding box center [329, 96] width 42 height 9
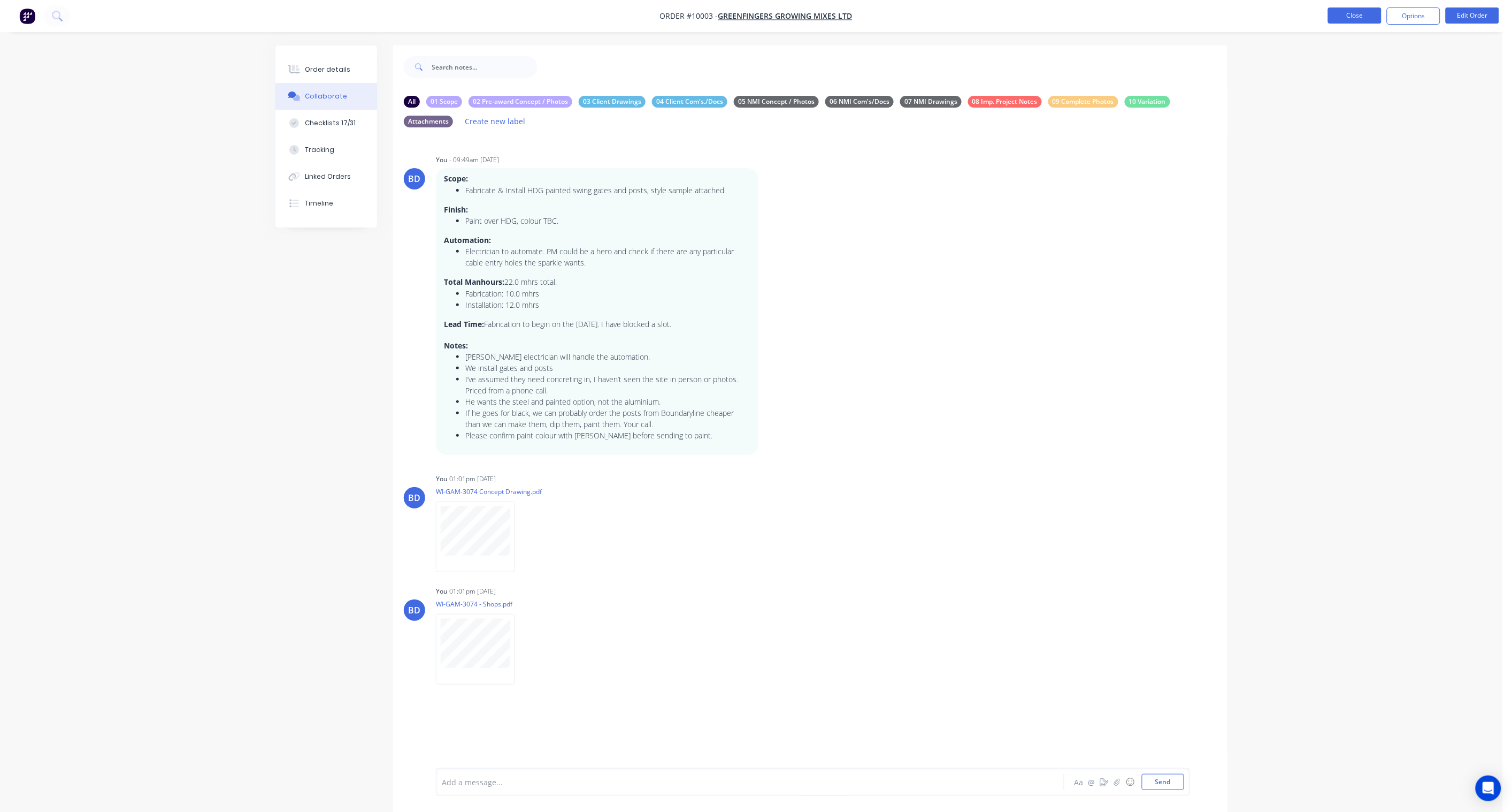
click at [1350, 14] on button "Close" at bounding box center [1354, 15] width 53 height 16
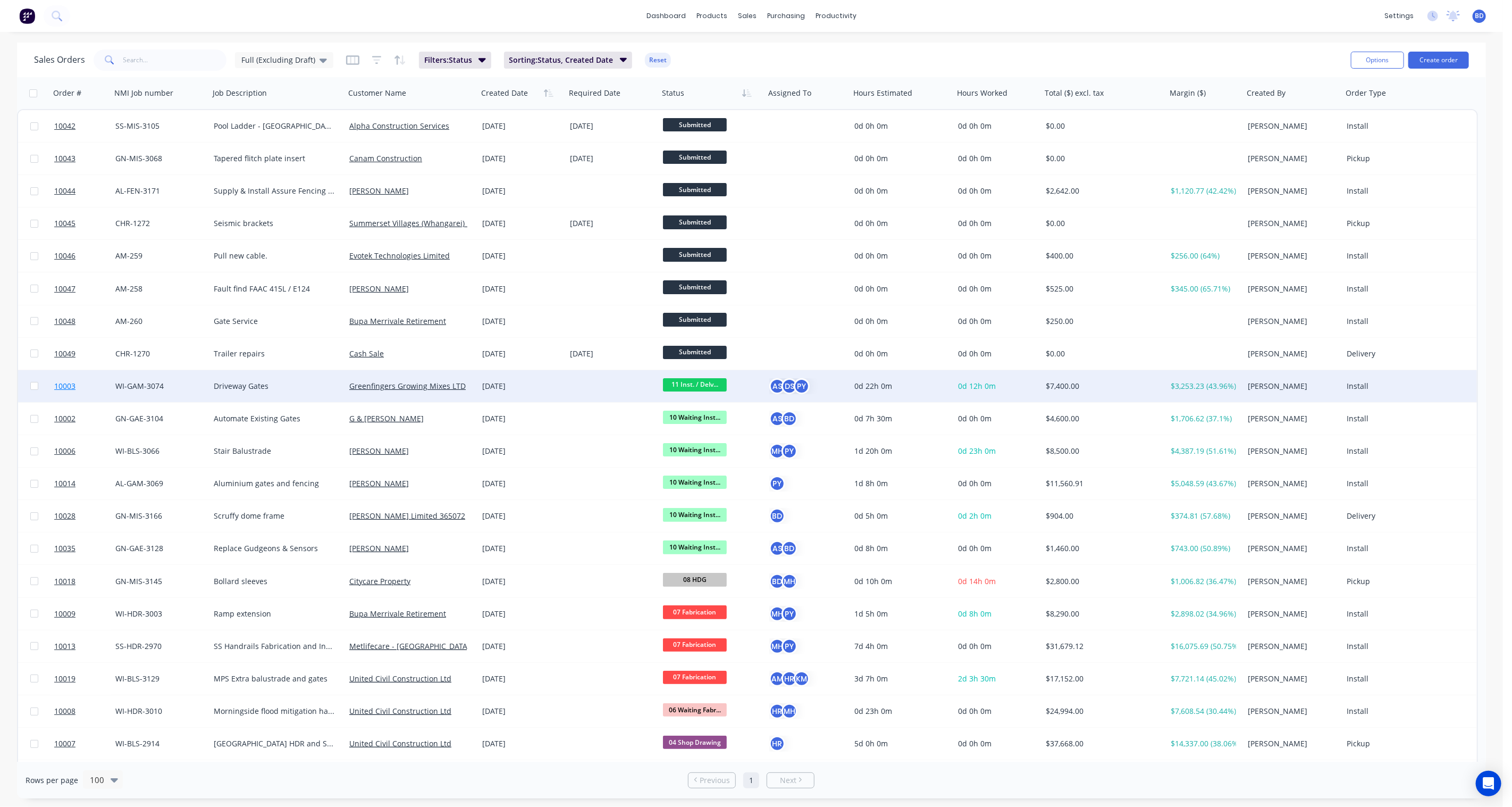
click at [64, 385] on span "10003" at bounding box center [65, 386] width 21 height 11
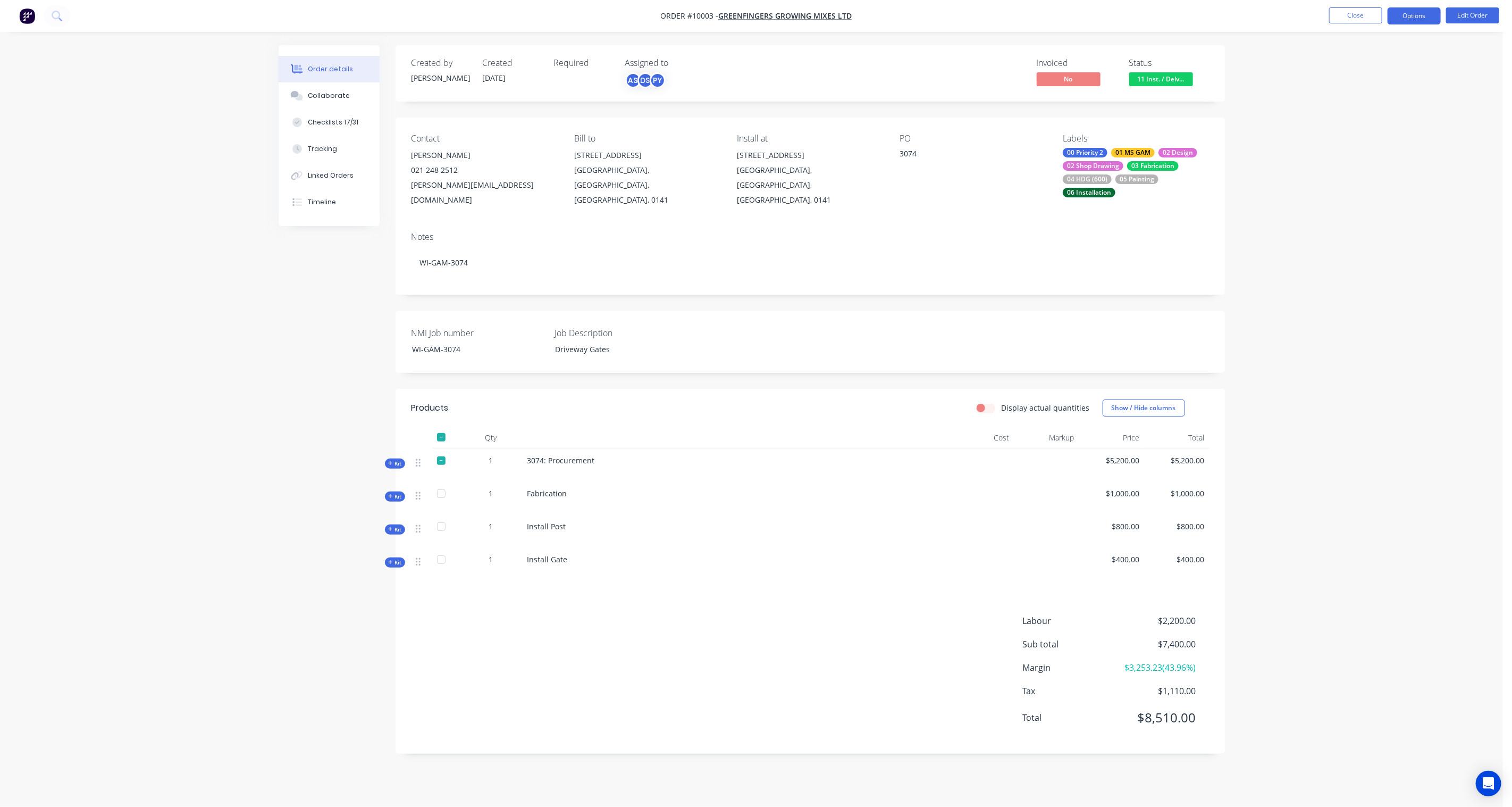
click at [1413, 17] on button "Options" at bounding box center [1414, 15] width 53 height 17
click at [1390, 198] on div "Purchase Products" at bounding box center [1382, 192] width 98 height 15
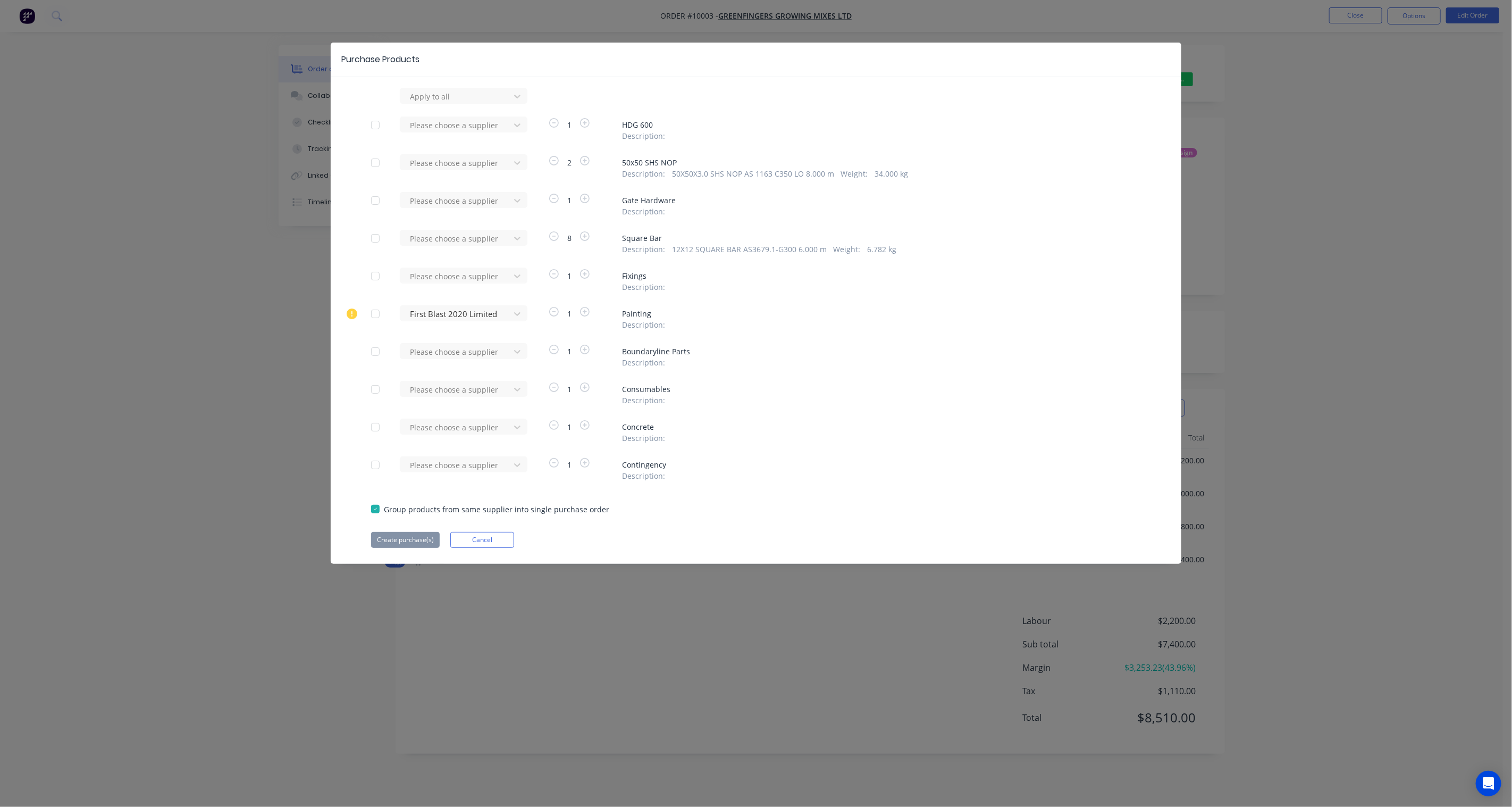
click at [374, 425] on div at bounding box center [375, 427] width 21 height 21
click at [461, 103] on div at bounding box center [456, 96] width 96 height 13
type input "[PERSON_NAME]"
click at [487, 465] on div "Kamo Hammer Hardware" at bounding box center [463, 465] width 128 height 19
click at [420, 542] on button "Create purchase(s)" at bounding box center [405, 540] width 68 height 16
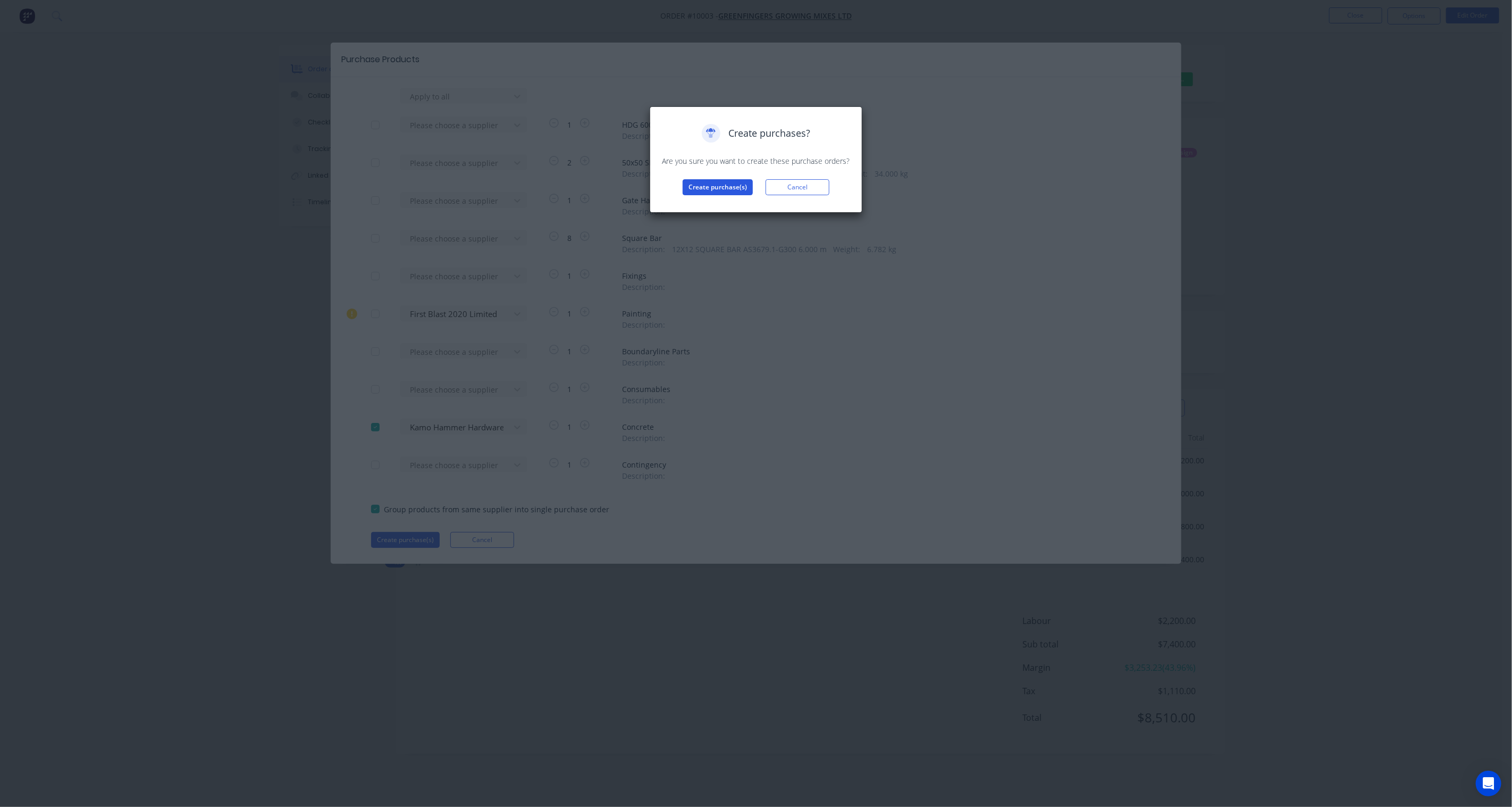
click at [739, 189] on button "Create purchase(s)" at bounding box center [718, 188] width 70 height 16
click at [726, 208] on button "View purchase(s)" at bounding box center [717, 204] width 64 height 16
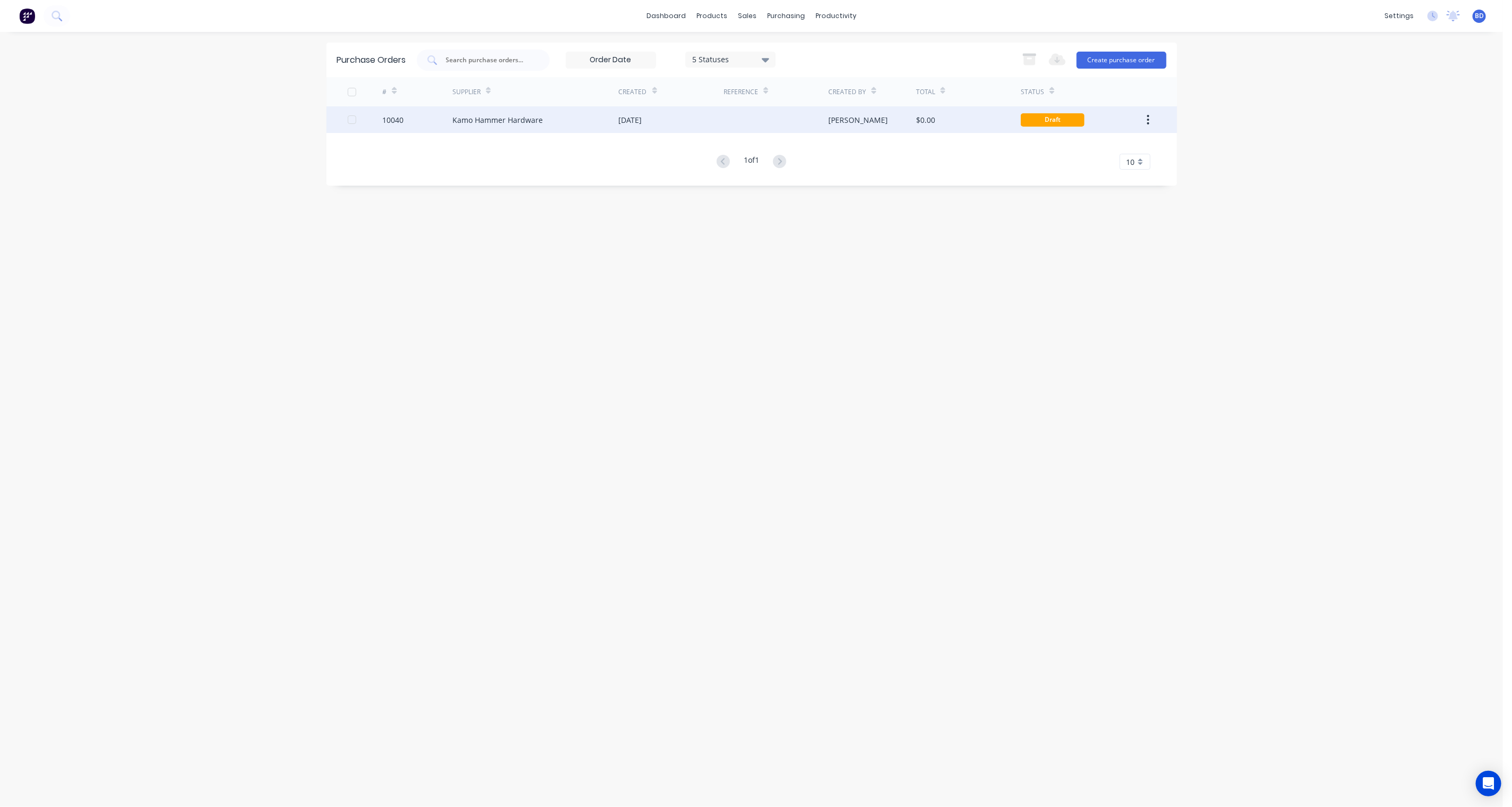
click at [1048, 121] on div "Draft" at bounding box center [1052, 120] width 64 height 13
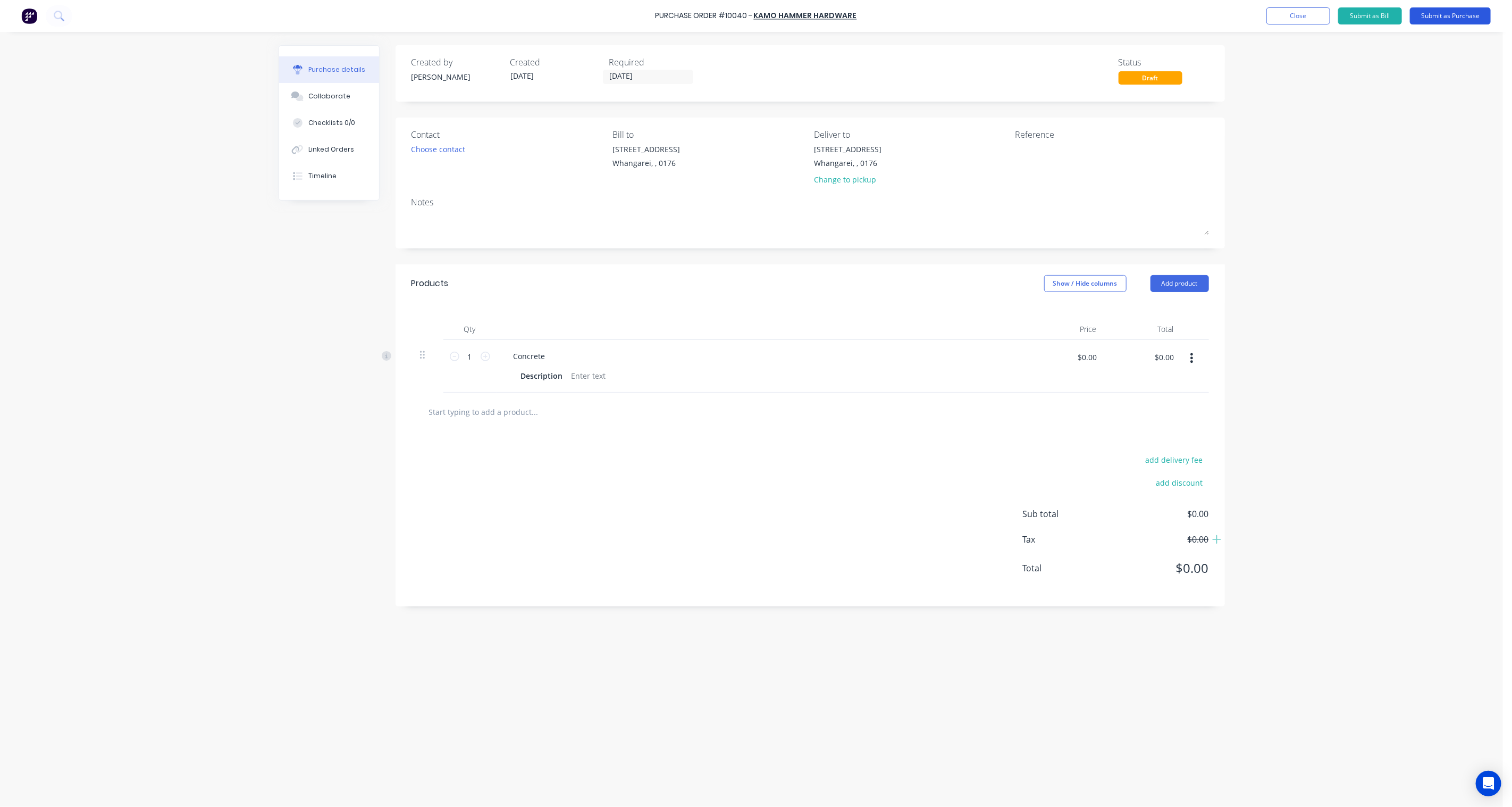
click at [1460, 16] on button "Submit as Purchase" at bounding box center [1450, 15] width 81 height 17
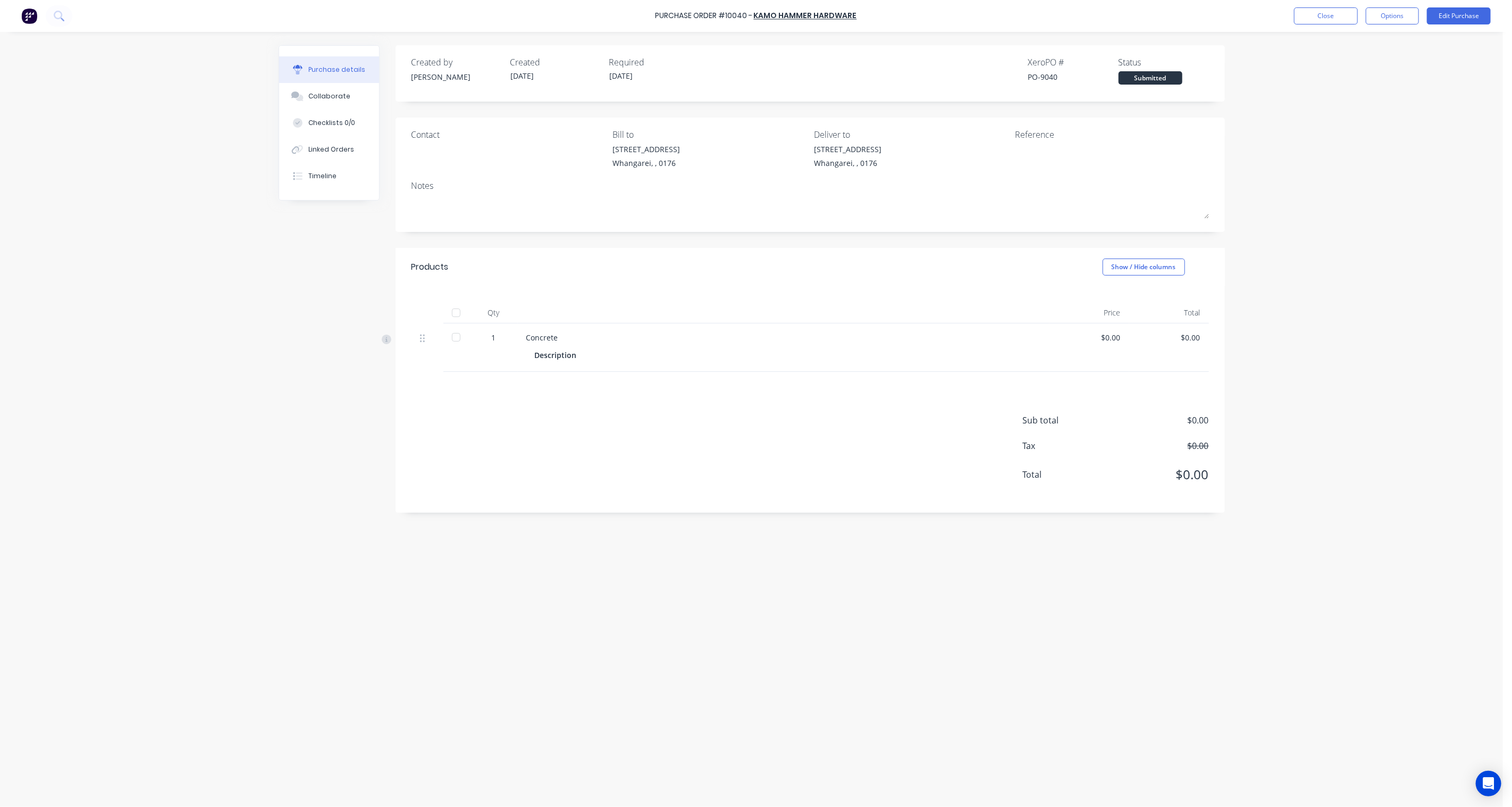
click at [1167, 77] on div "Submitted" at bounding box center [1150, 78] width 64 height 13
drag, startPoint x: 1062, startPoint y: 76, endPoint x: 1027, endPoint y: 78, distance: 35.1
click at [1027, 78] on div "Created by [PERSON_NAME] Created [DATE] Required [DATE] Xero PO # PO-9040 Statu…" at bounding box center [810, 70] width 797 height 29
copy div "PO-9040"
click at [1339, 17] on button "Close" at bounding box center [1325, 15] width 64 height 17
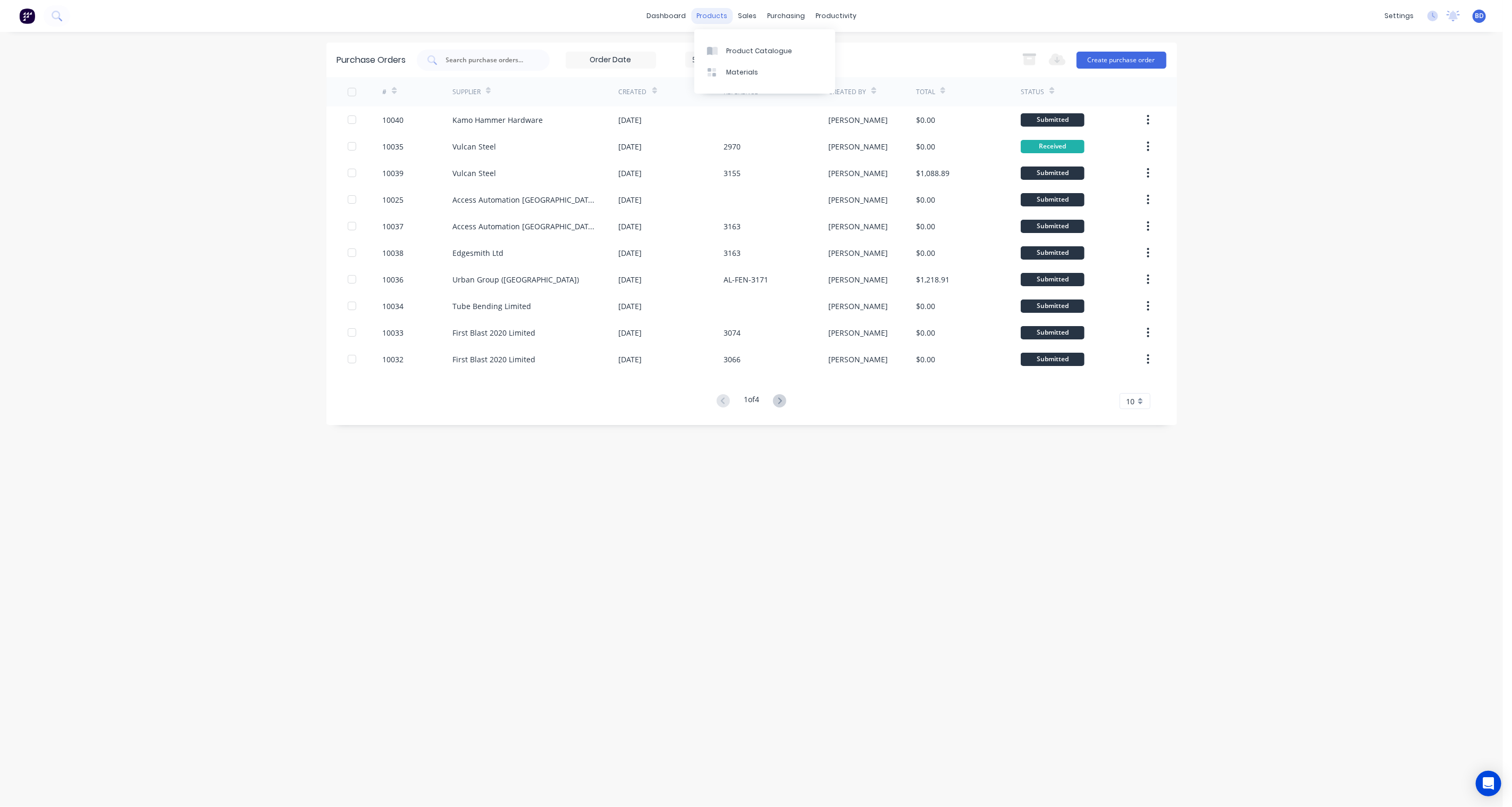
click at [717, 15] on div "products" at bounding box center [711, 16] width 41 height 16
click at [737, 55] on div "Product Catalogue" at bounding box center [759, 51] width 66 height 9
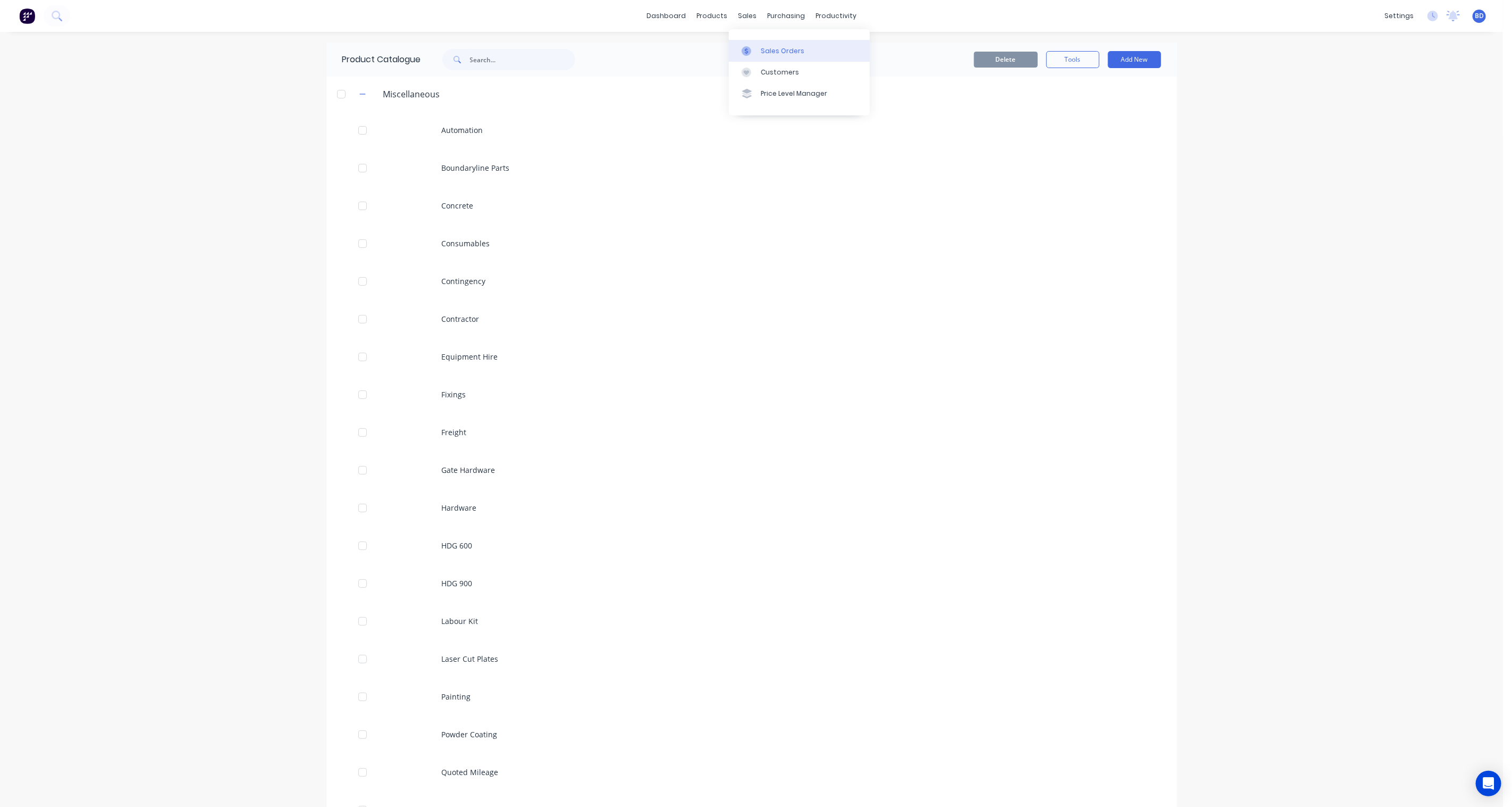
click at [772, 50] on div "Sales Orders" at bounding box center [782, 51] width 44 height 9
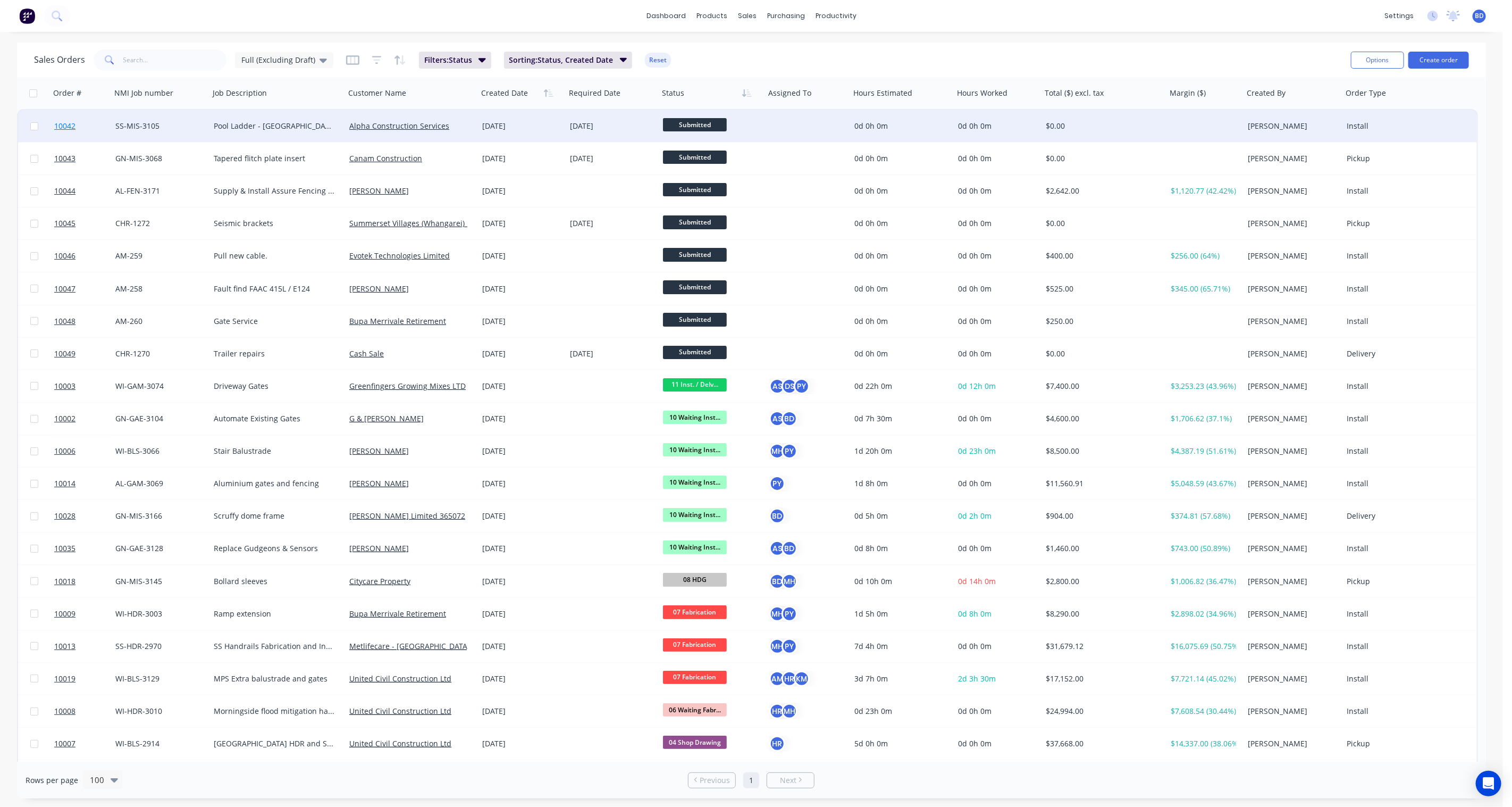
click at [67, 125] on span "10042" at bounding box center [65, 126] width 21 height 11
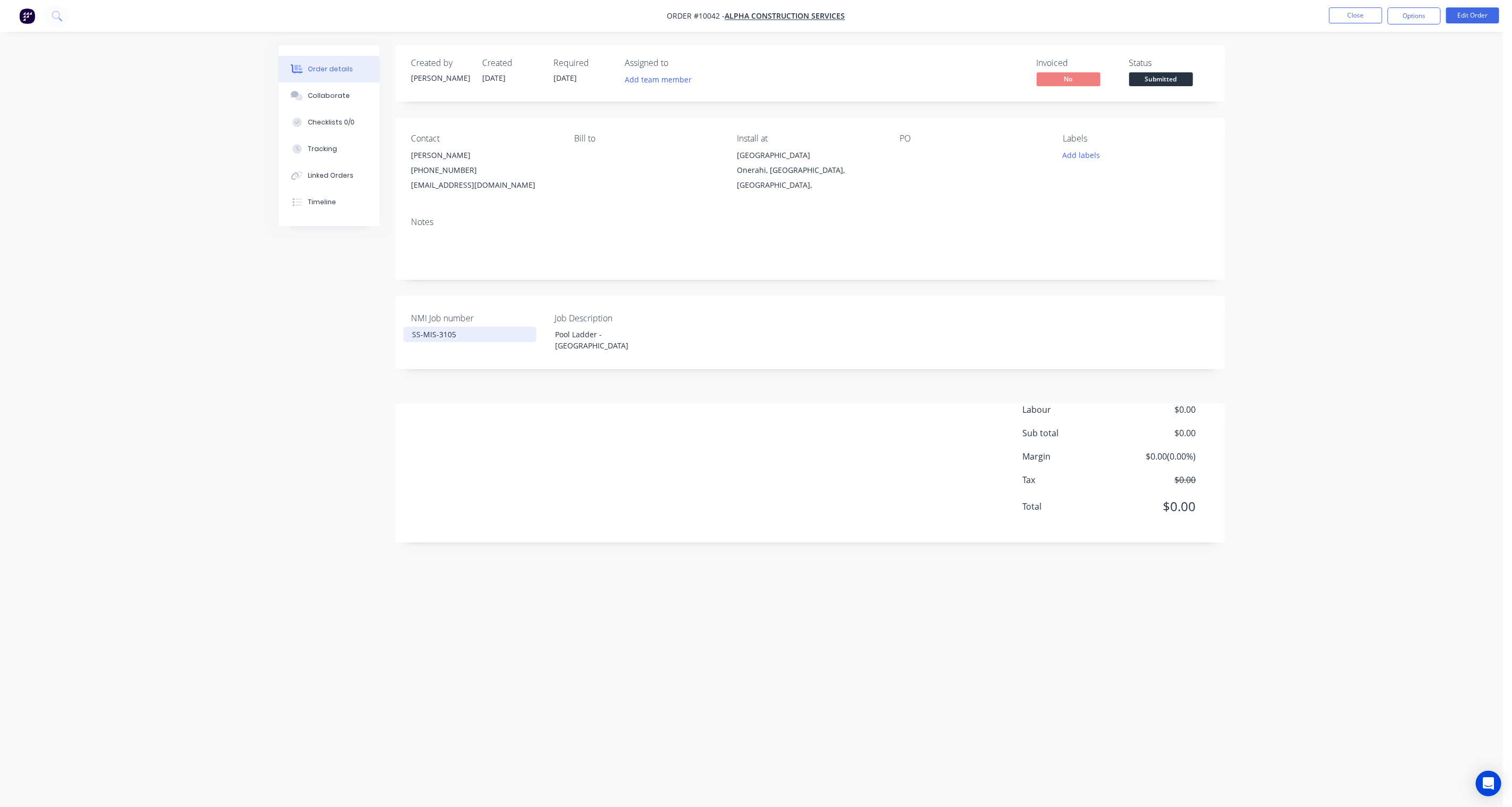
drag, startPoint x: 458, startPoint y: 338, endPoint x: 483, endPoint y: 335, distance: 25.2
click at [458, 338] on div "SS-MIS-3105" at bounding box center [470, 334] width 133 height 15
drag, startPoint x: 484, startPoint y: 335, endPoint x: 273, endPoint y: 327, distance: 211.2
click at [273, 327] on div "Order details Collaborate Checklists 0/0 Tracking Linked Orders Timeline Order …" at bounding box center [751, 383] width 967 height 676
copy div "SS-MIS-3105"
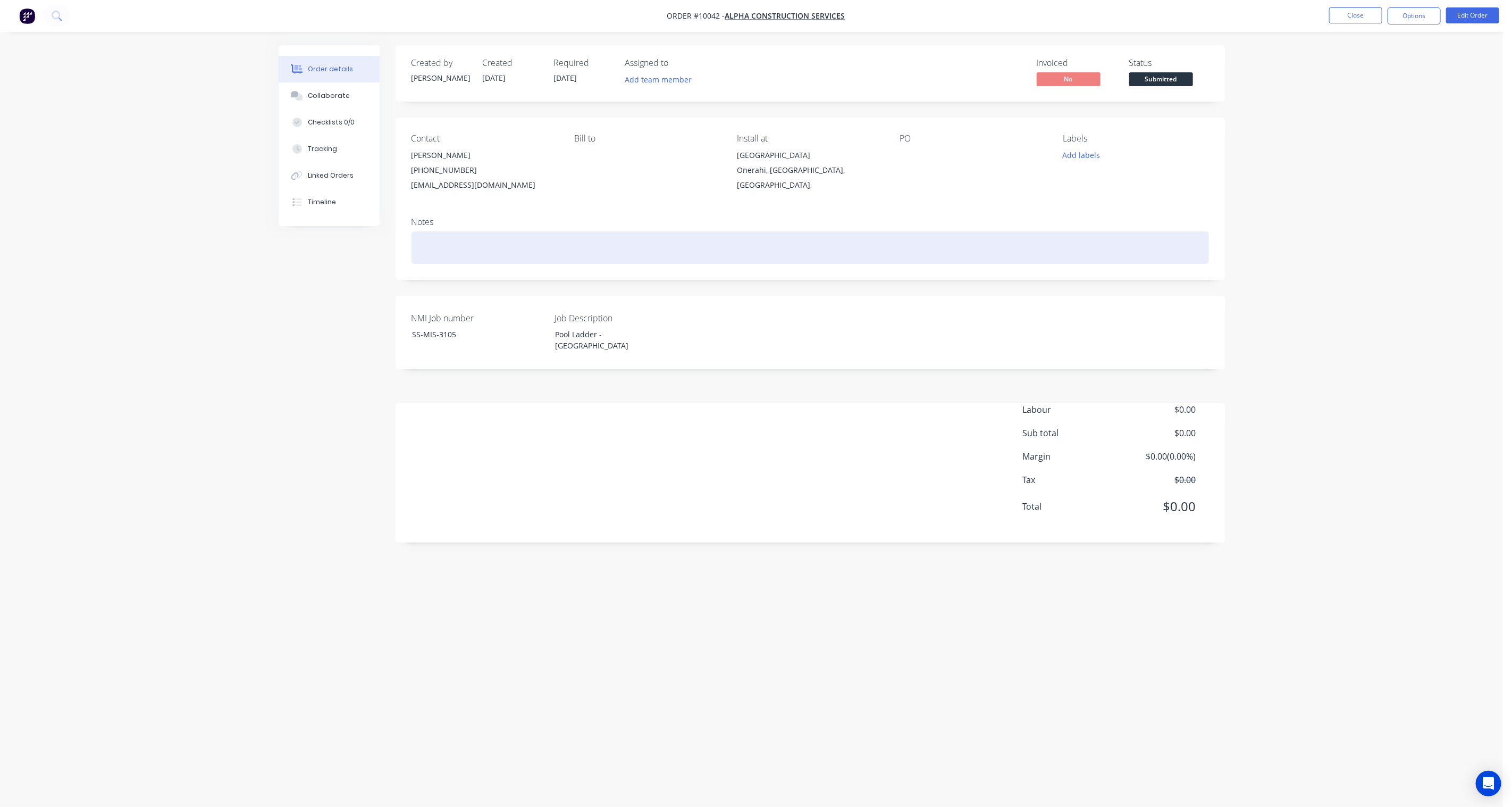
click at [450, 246] on div at bounding box center [810, 247] width 797 height 32
paste div
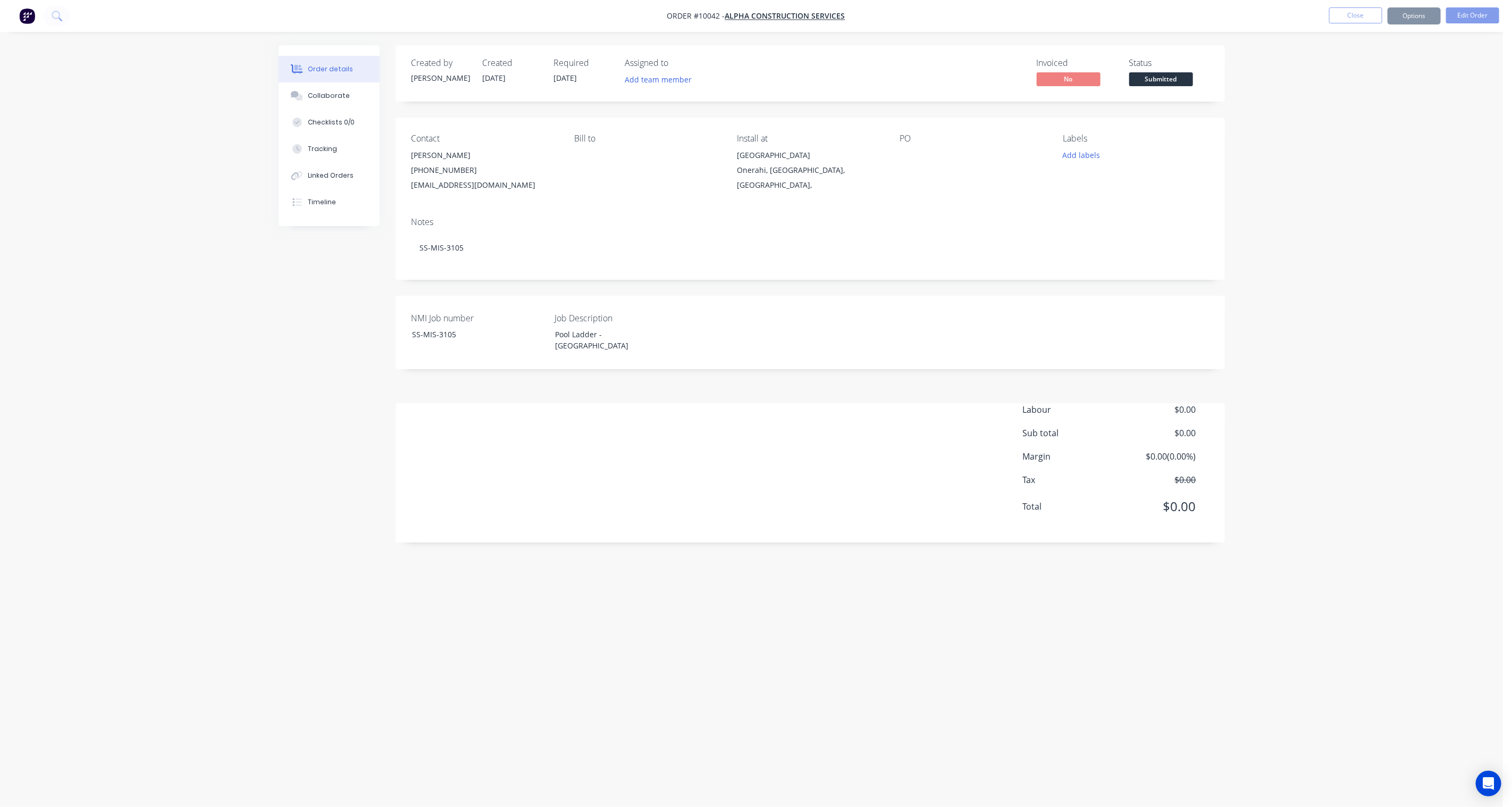
click at [906, 155] on div at bounding box center [967, 155] width 133 height 15
click at [1346, 14] on button "Close" at bounding box center [1355, 15] width 53 height 16
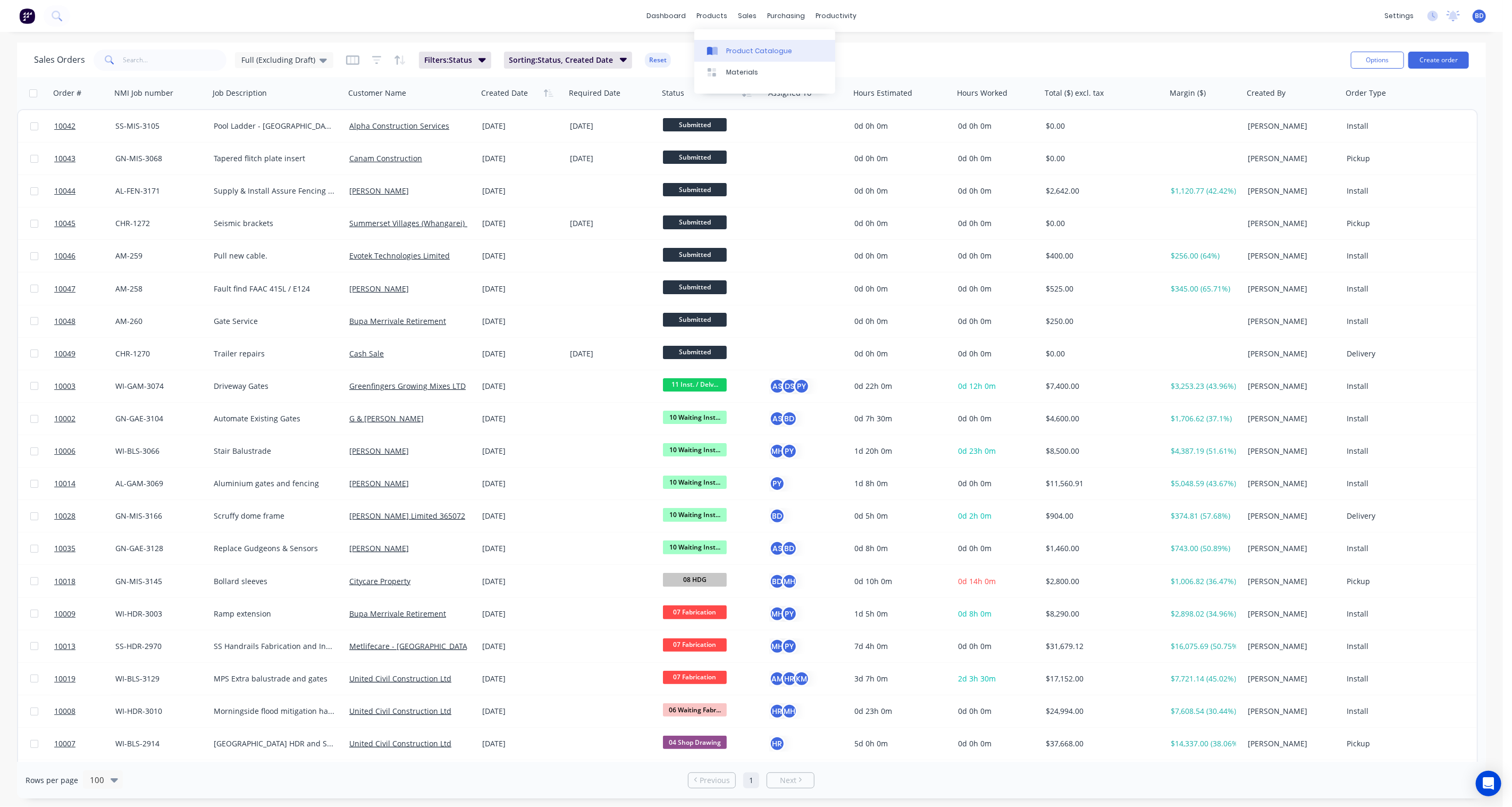
click at [729, 46] on div "Product Catalogue" at bounding box center [759, 51] width 66 height 9
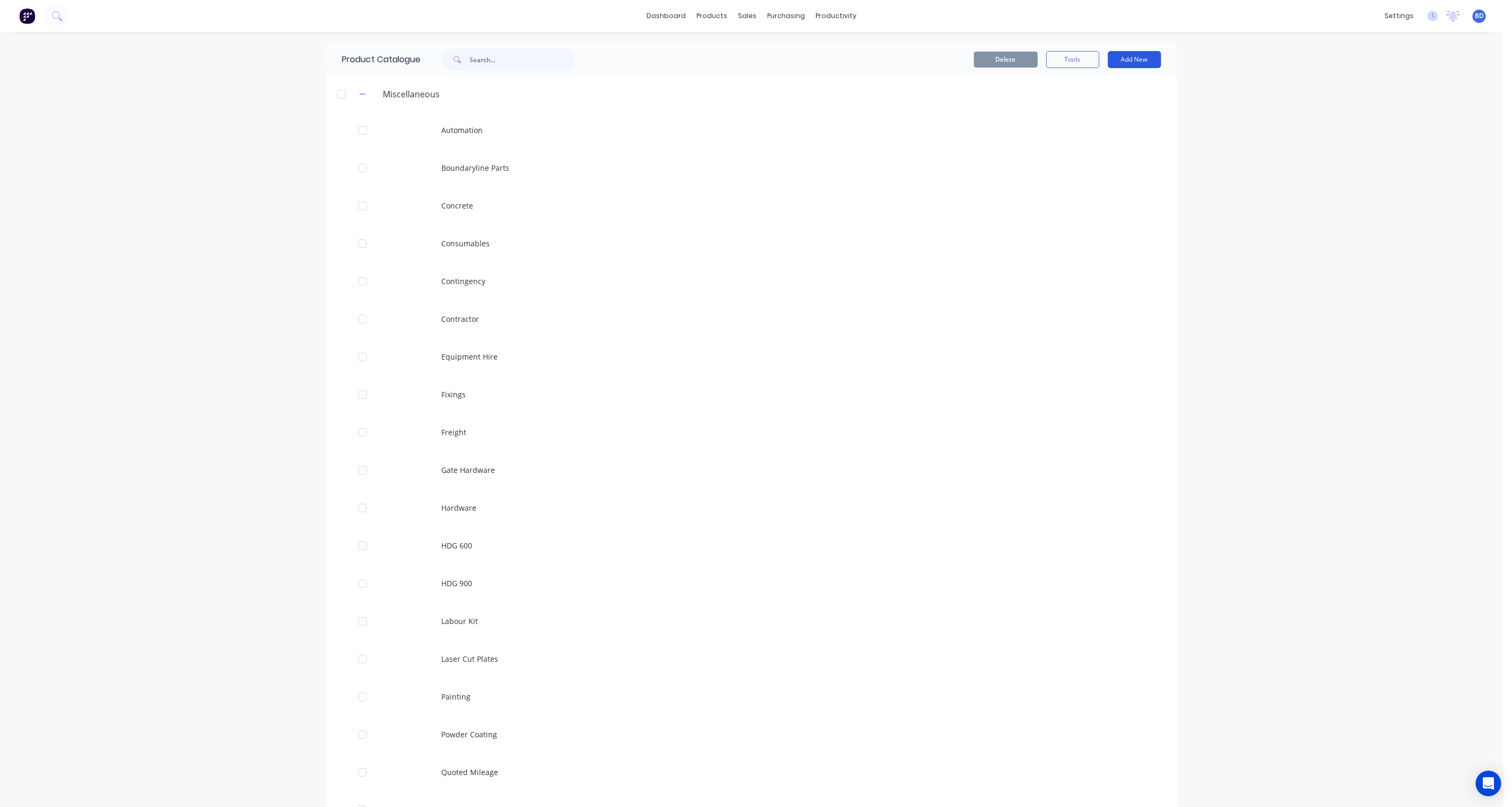
click at [1151, 61] on button "Add New" at bounding box center [1134, 59] width 53 height 17
click at [1104, 129] on div "Product Kit" at bounding box center [1110, 129] width 82 height 15
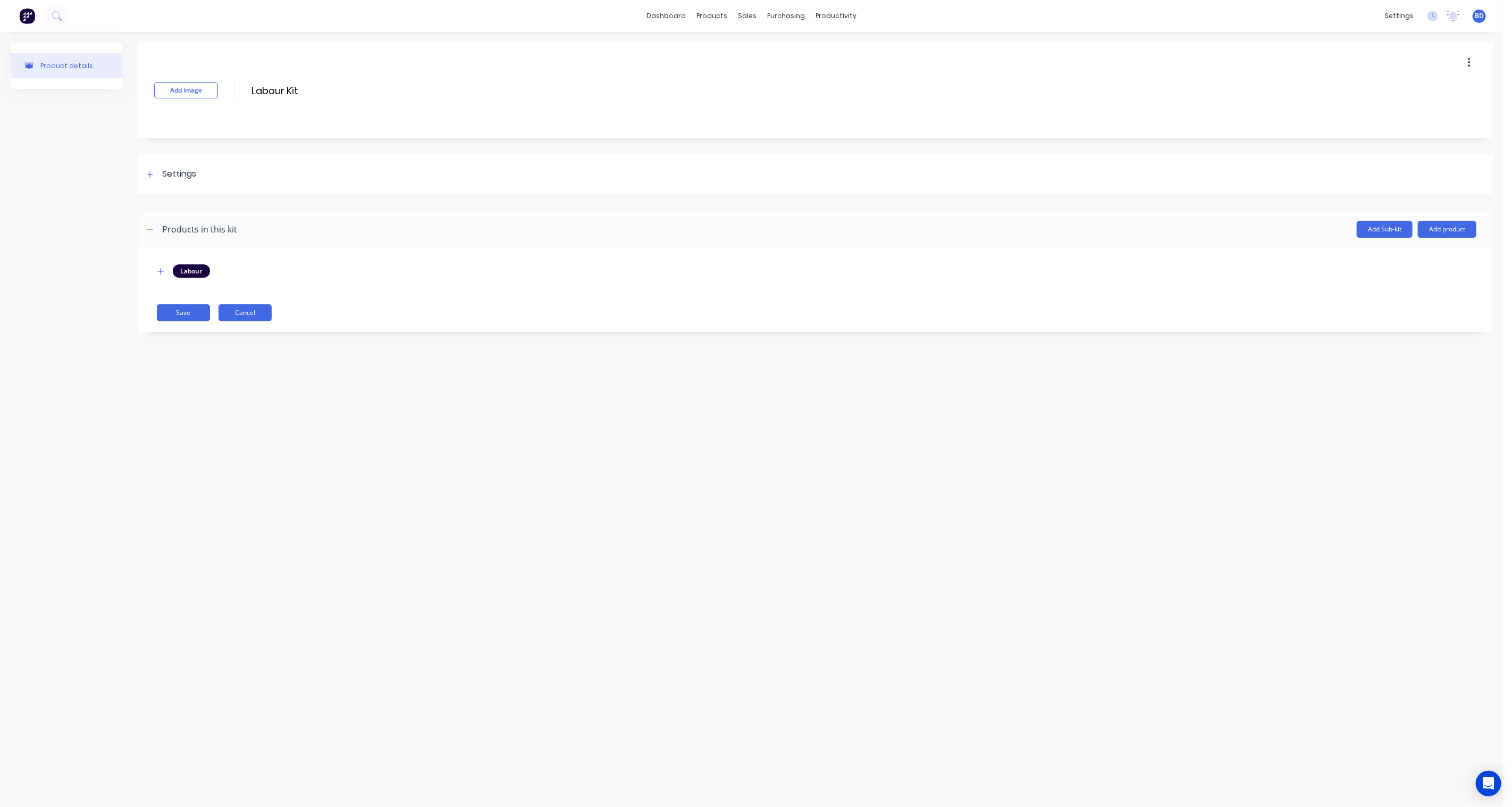
click at [242, 309] on button "Cancel" at bounding box center [244, 312] width 53 height 17
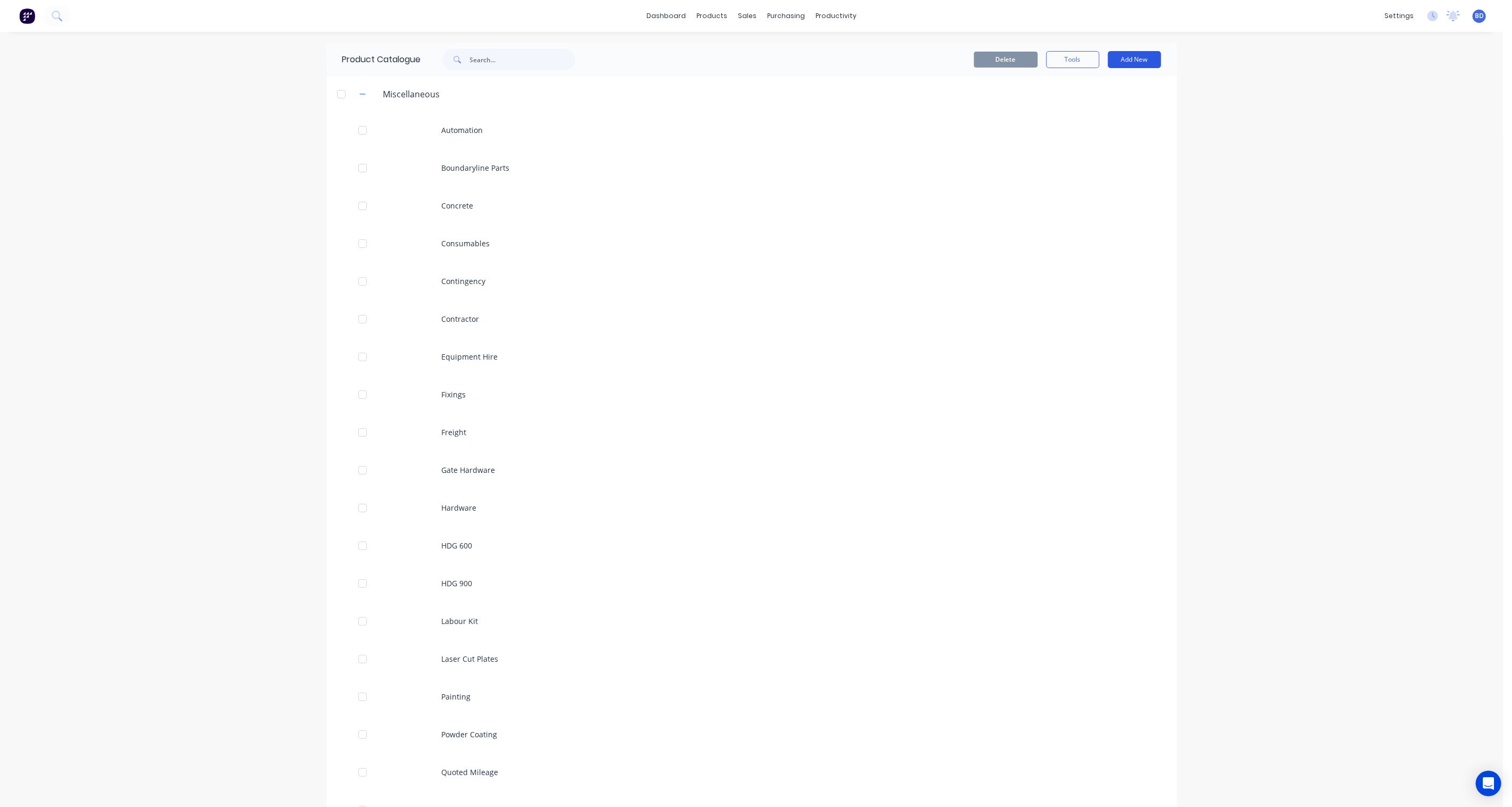
click at [1140, 58] on button "Add New" at bounding box center [1134, 59] width 53 height 17
click at [1106, 133] on div "Product Kit" at bounding box center [1110, 129] width 82 height 15
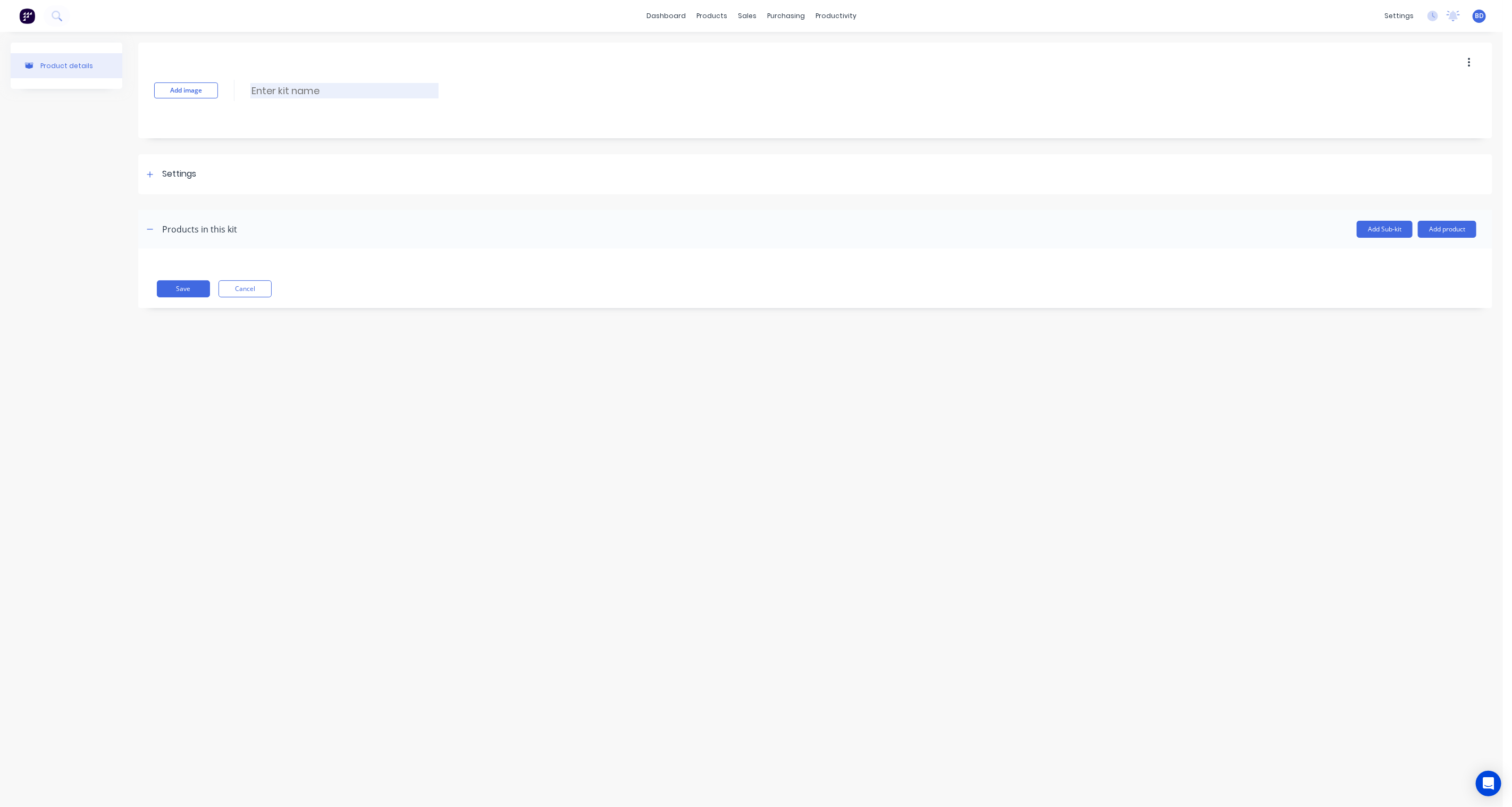
click at [289, 91] on input at bounding box center [344, 90] width 188 height 15
type input "3105: Procurement and Design"
click at [151, 176] on icon at bounding box center [150, 174] width 7 height 7
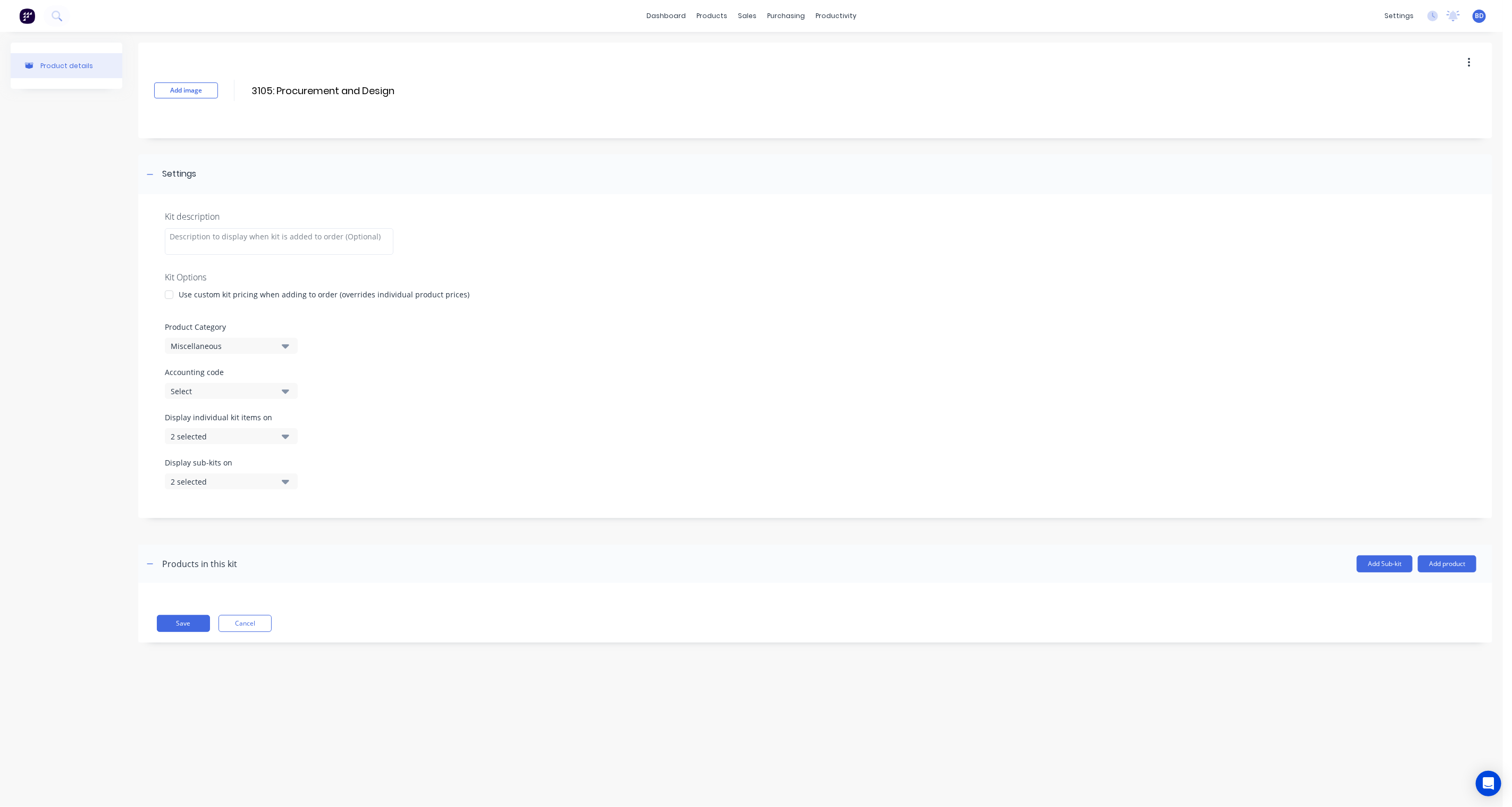
click at [278, 346] on button "Miscellaneous" at bounding box center [231, 346] width 133 height 16
click at [226, 456] on div "D: SS - Job kits" at bounding box center [244, 457] width 159 height 21
click at [1386, 562] on button "Add Sub-kit" at bounding box center [1384, 563] width 56 height 17
click at [209, 644] on input at bounding box center [256, 644] width 188 height 15
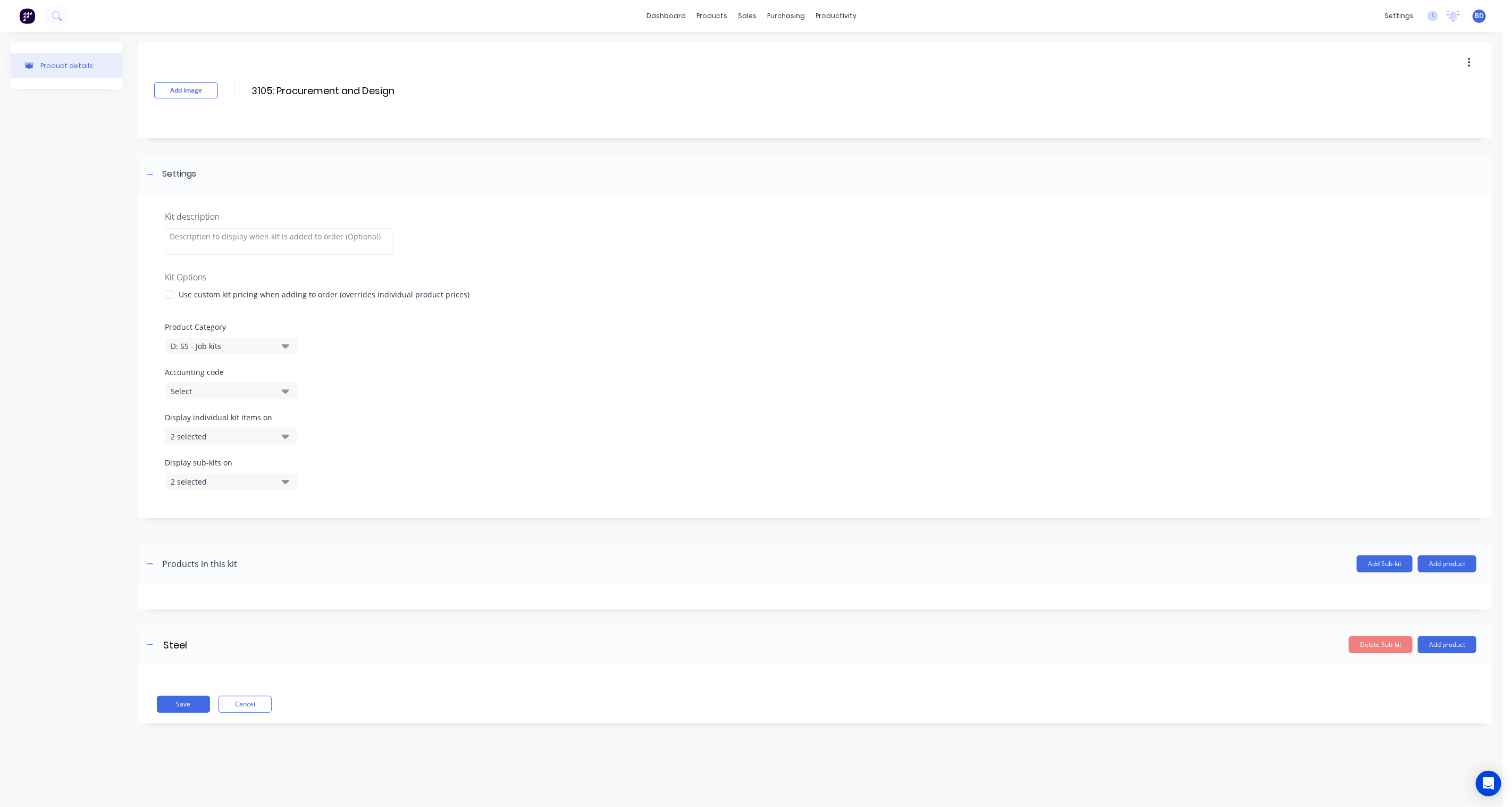
type input "Steel"
click at [331, 772] on div "Product details Add image 3105: Procurement and Design 3105: Procurement and De…" at bounding box center [751, 409] width 1503 height 753
click at [1390, 565] on button "Add Sub-kit" at bounding box center [1384, 563] width 56 height 17
drag, startPoint x: 213, startPoint y: 717, endPoint x: 209, endPoint y: 722, distance: 6.4
click at [210, 719] on div "Enter sub-kit name" at bounding box center [246, 725] width 207 height 17
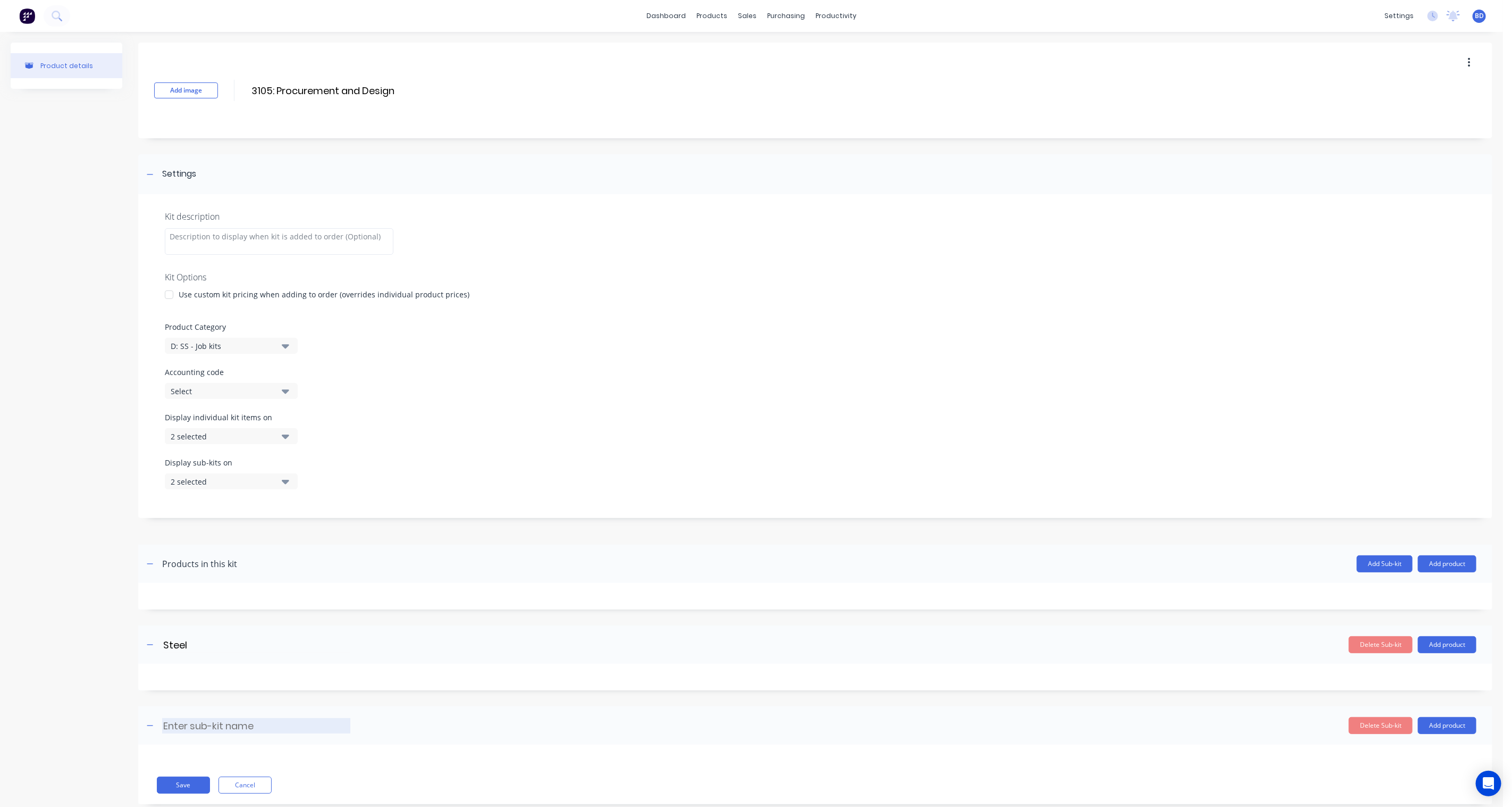
click at [209, 727] on input at bounding box center [256, 725] width 188 height 15
type input "Misc"
click at [183, 786] on button "Save" at bounding box center [183, 784] width 53 height 17
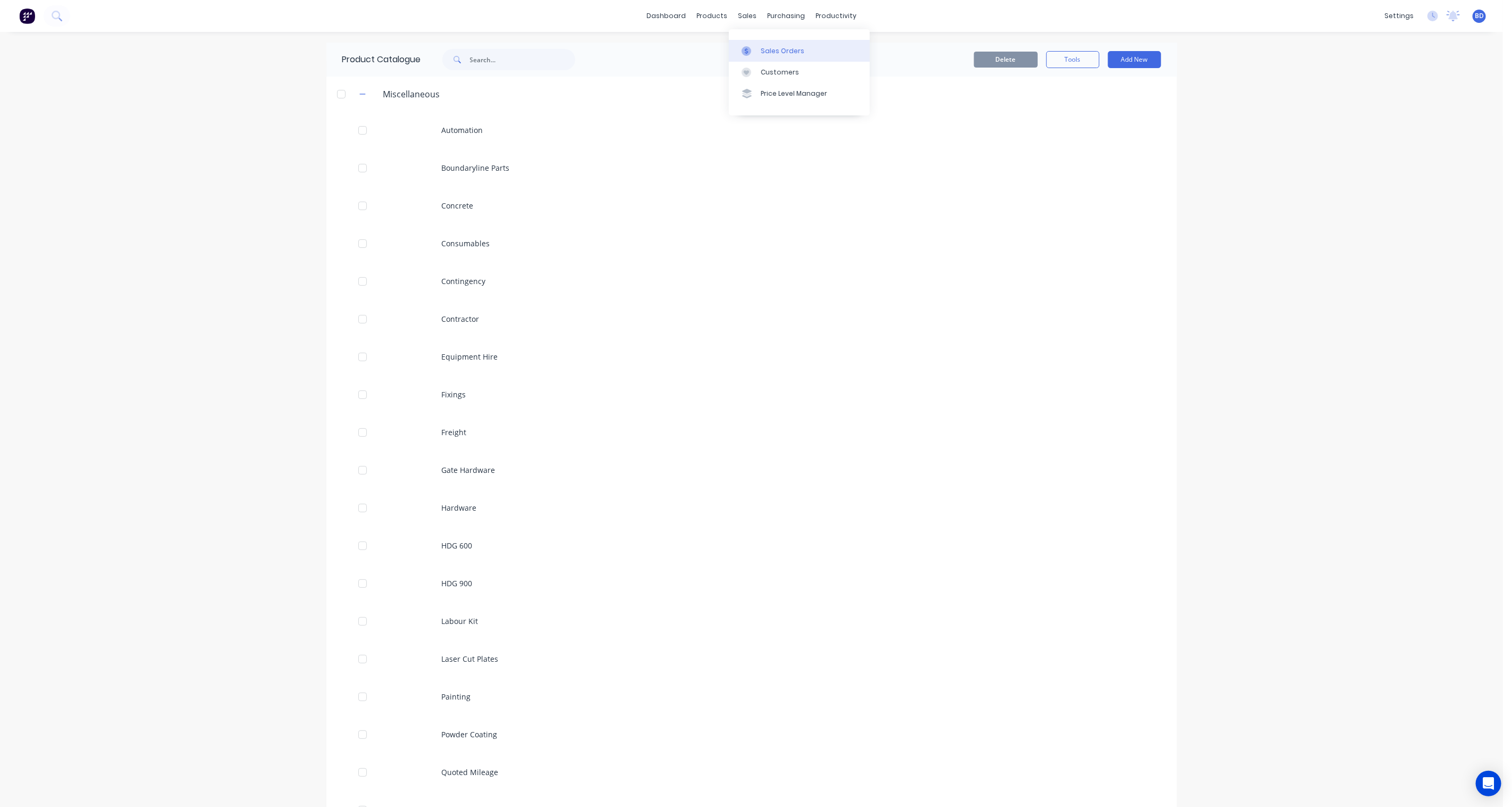
click at [766, 43] on link "Sales Orders" at bounding box center [799, 51] width 141 height 21
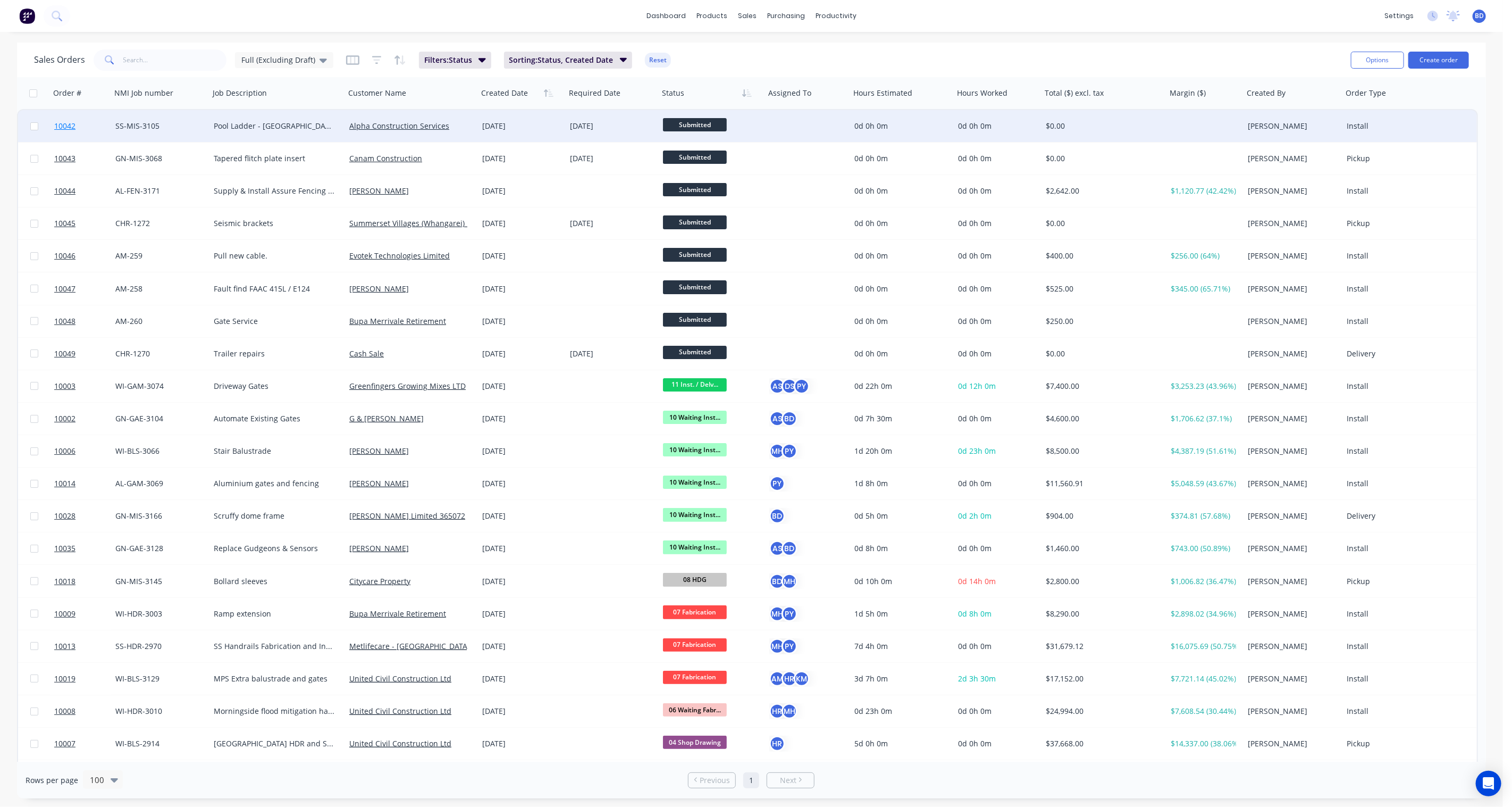
click at [63, 121] on span "10042" at bounding box center [65, 126] width 21 height 11
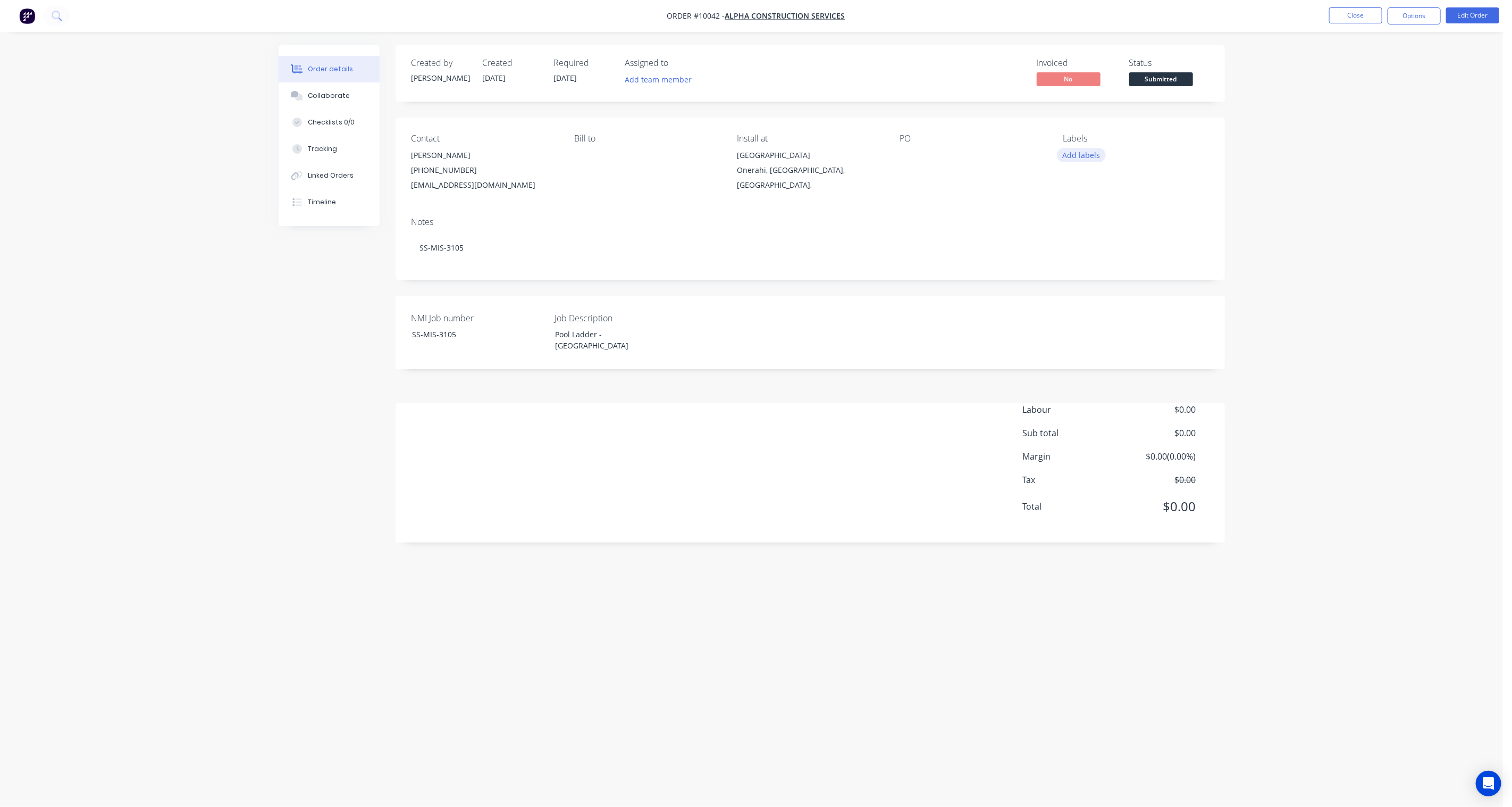
click at [1080, 159] on button "Add labels" at bounding box center [1081, 155] width 49 height 14
click at [1117, 296] on div "00 Priority 2" at bounding box center [1113, 293] width 45 height 11
click at [1115, 242] on div "01 SS MIS" at bounding box center [1110, 241] width 38 height 11
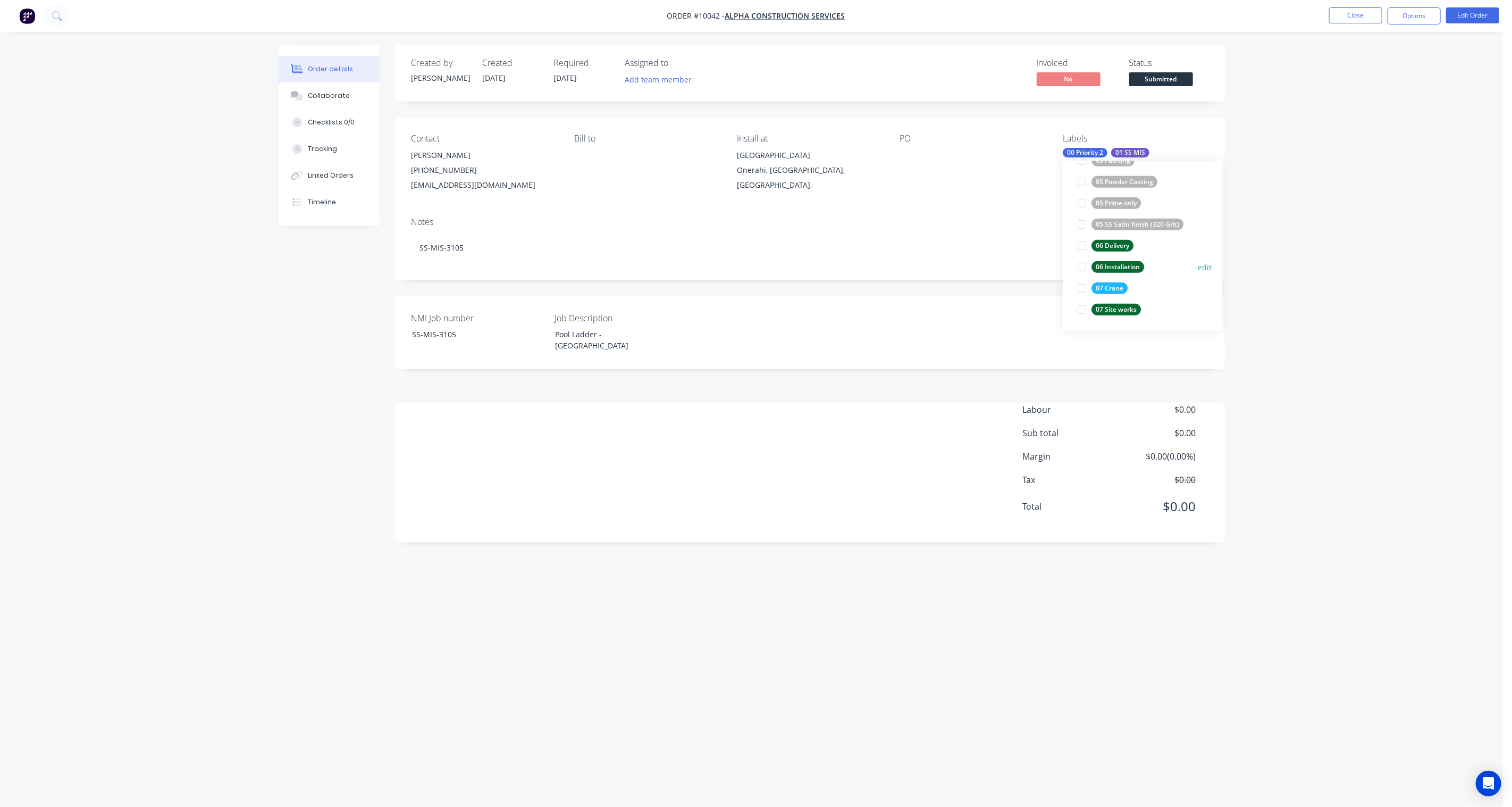
click at [1130, 263] on div "06 Installation" at bounding box center [1117, 267] width 53 height 11
click at [1199, 618] on div "Created by [PERSON_NAME] Created [DATE] Required [DATE] Assigned to Add team me…" at bounding box center [752, 383] width 946 height 676
click at [910, 146] on div "PO" at bounding box center [973, 163] width 146 height 59
click at [1463, 14] on button "Edit Order" at bounding box center [1472, 15] width 53 height 16
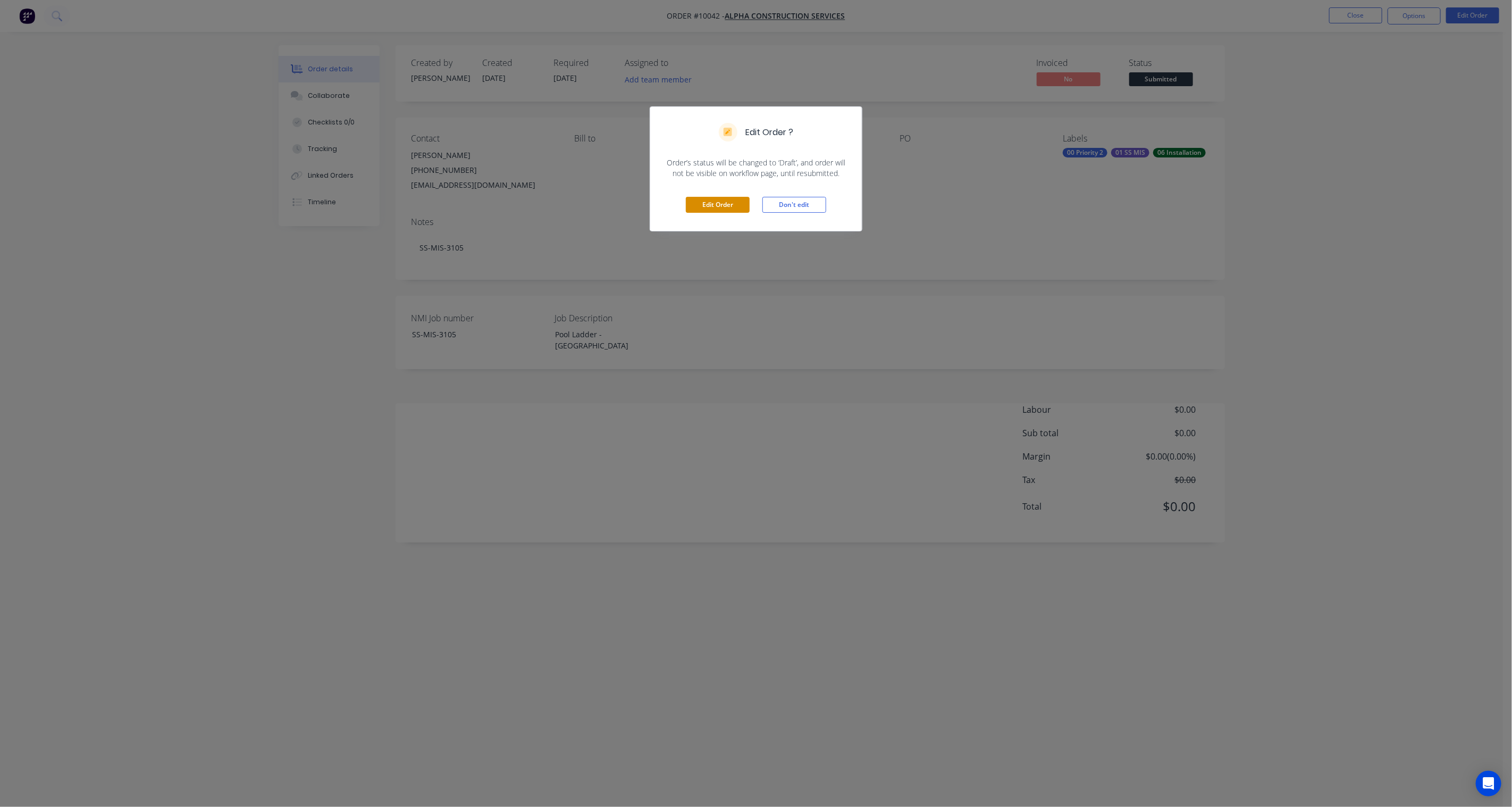
click at [738, 208] on button "Edit Order" at bounding box center [717, 205] width 64 height 16
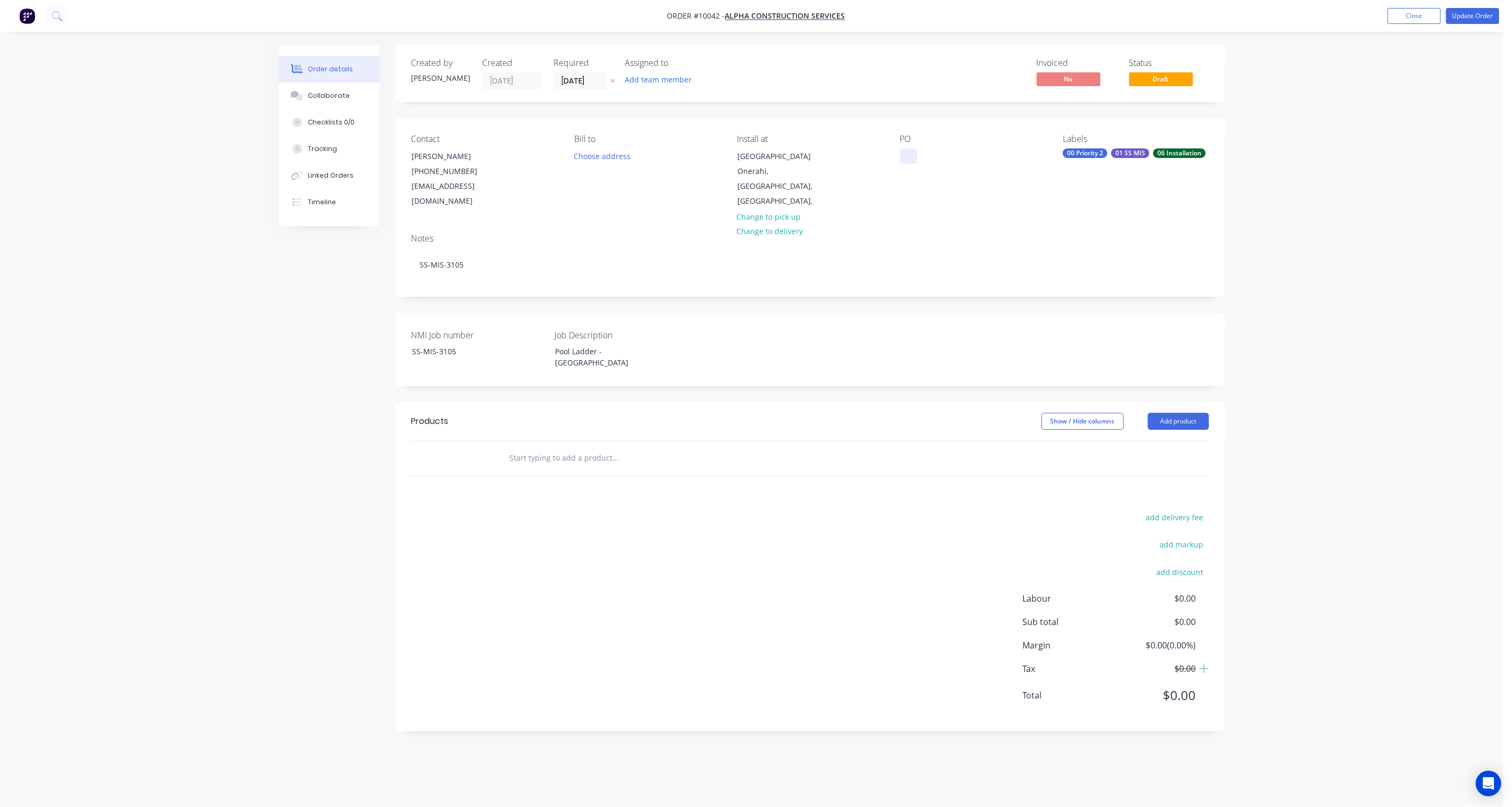
click at [915, 159] on div at bounding box center [908, 156] width 17 height 15
click at [335, 341] on div "Created by [PERSON_NAME] Created [DATE] Required [DATE] Assigned to Add team me…" at bounding box center [752, 396] width 946 height 702
click at [1184, 413] on button "Add product" at bounding box center [1178, 421] width 61 height 17
click at [1171, 441] on div "Product catalogue" at bounding box center [1158, 448] width 82 height 15
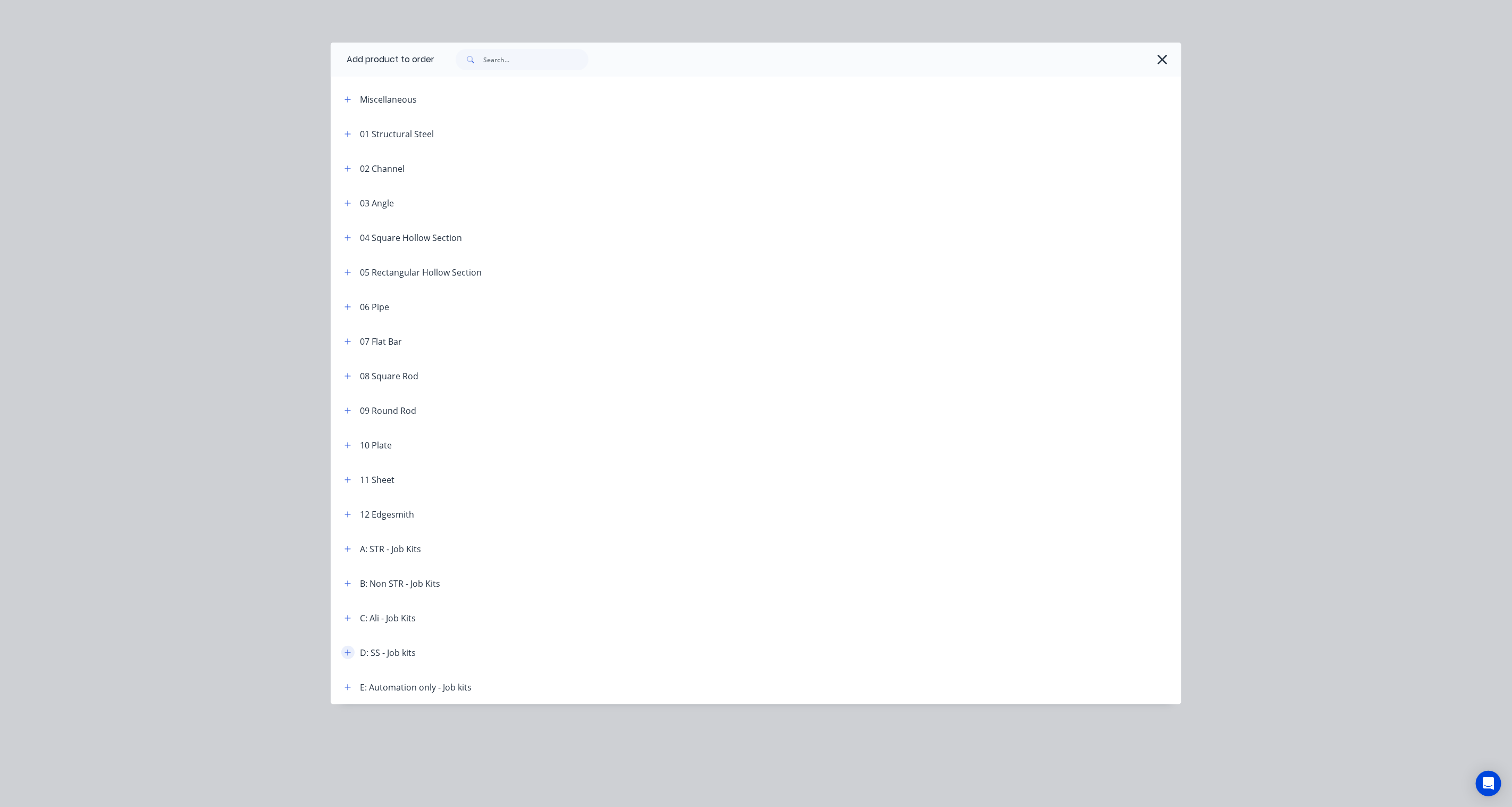
click at [345, 651] on icon "button" at bounding box center [348, 652] width 7 height 7
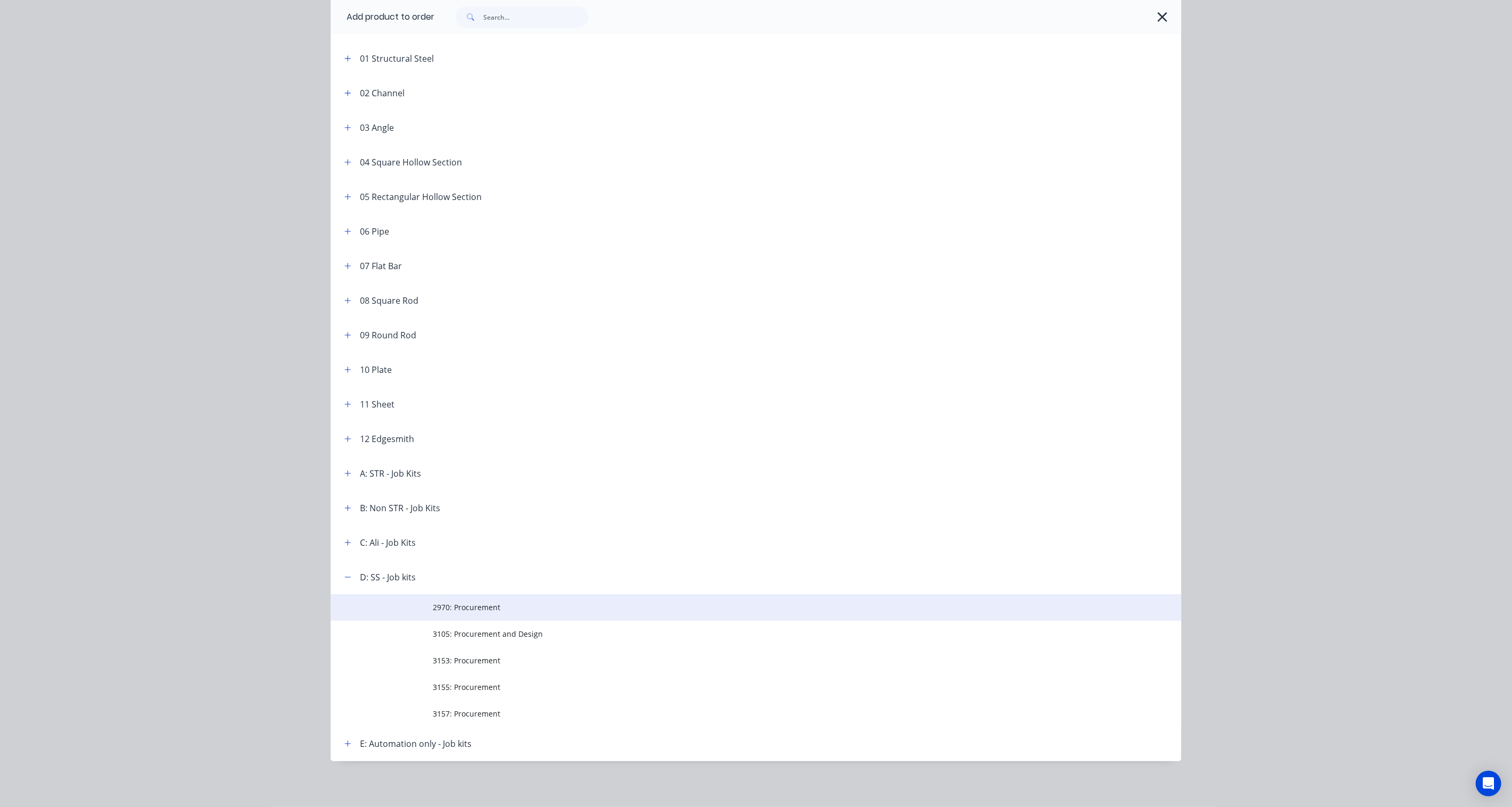
scroll to position [76, 0]
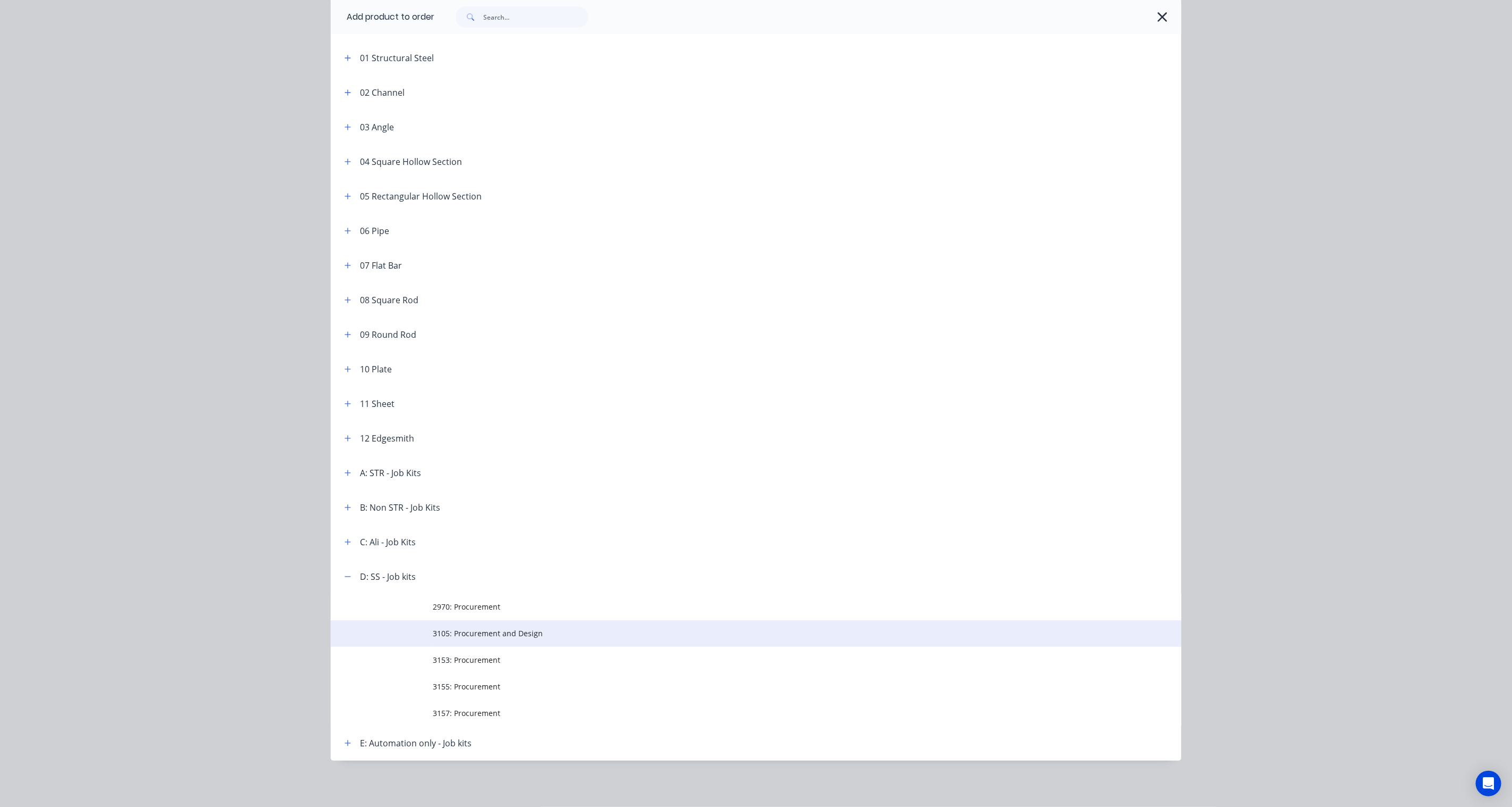
click at [465, 634] on span "3105: Procurement and Design" at bounding box center [732, 633] width 598 height 11
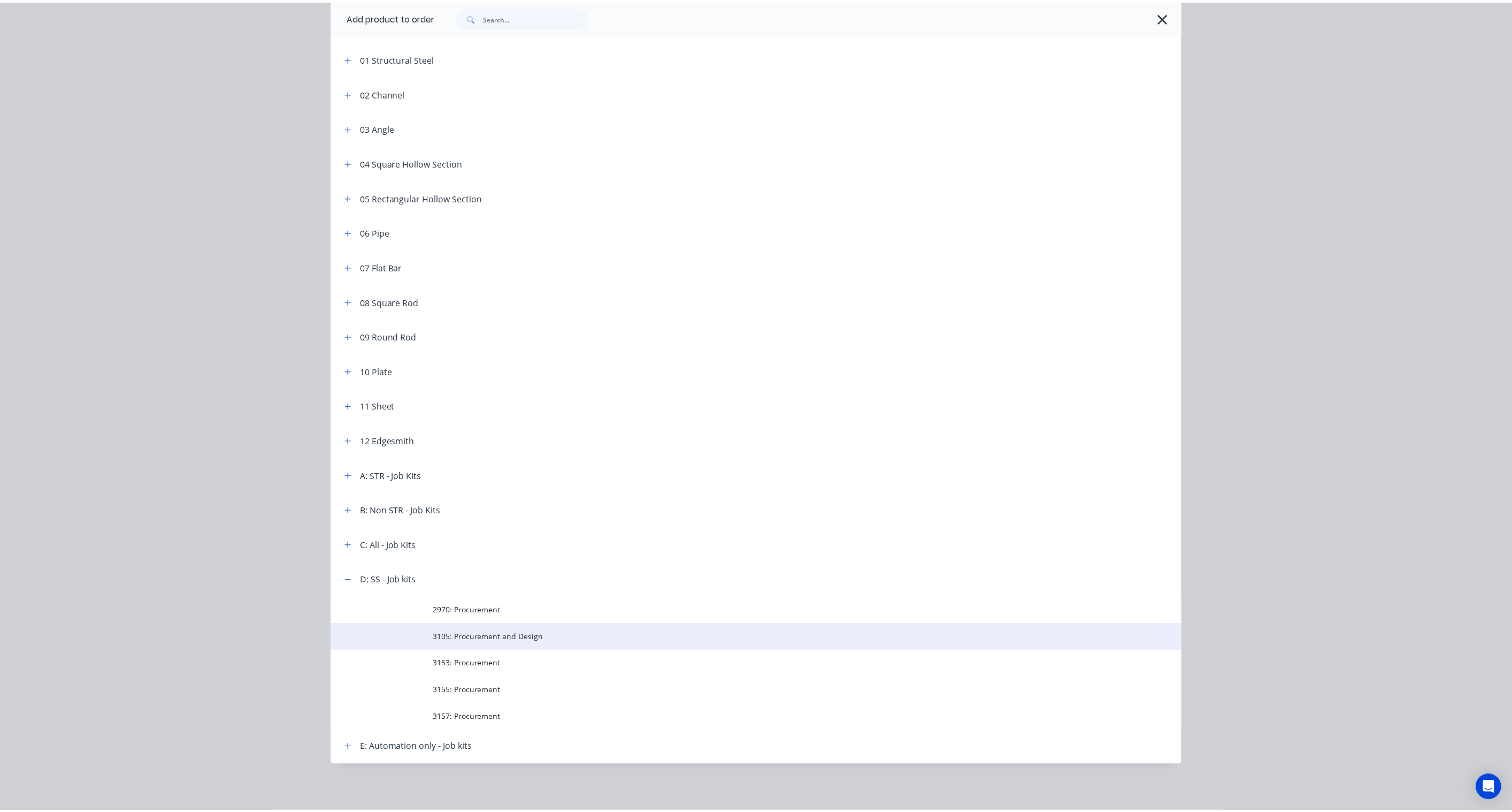
scroll to position [0, 0]
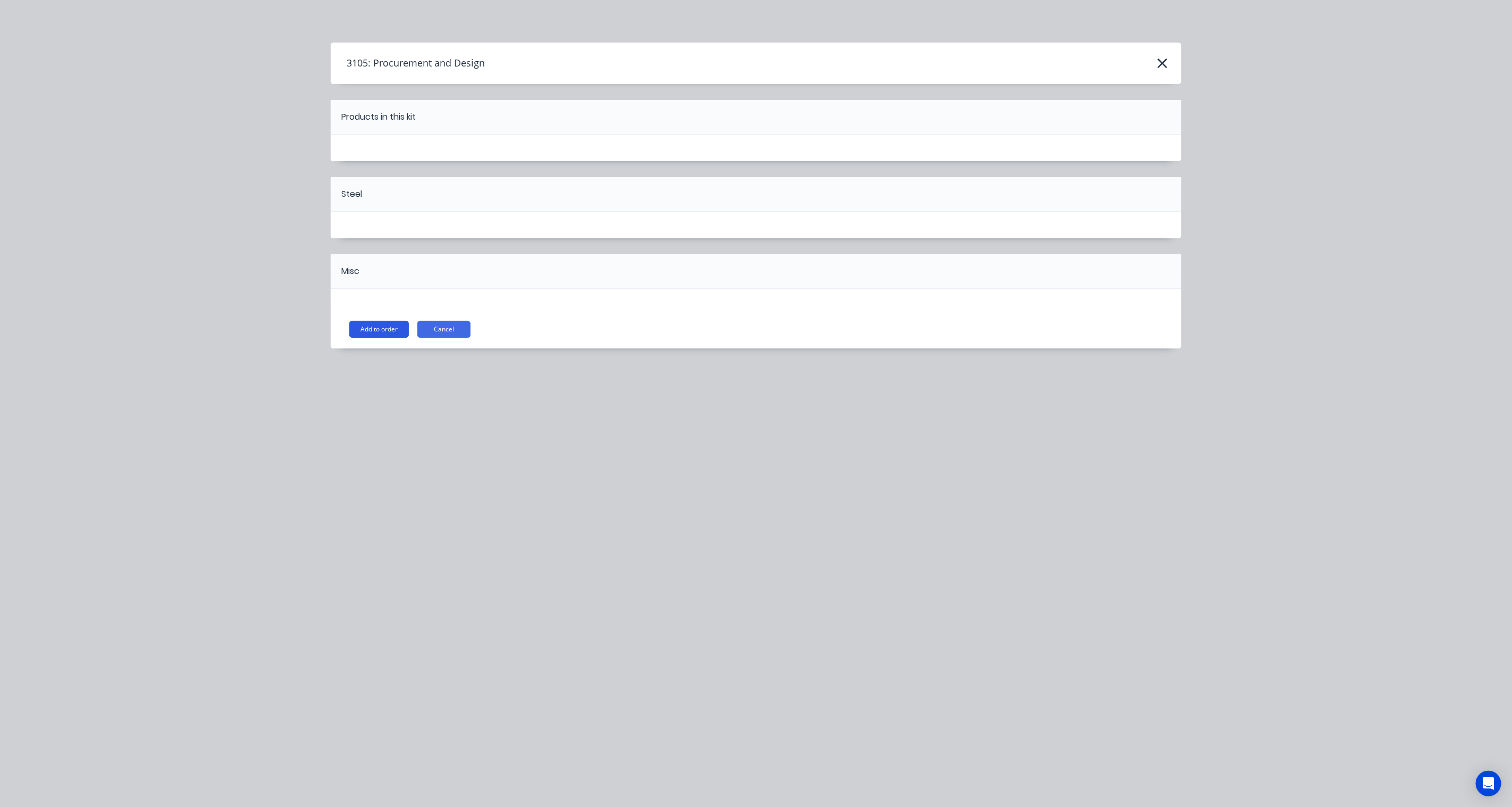
click at [381, 334] on button "Add to order" at bounding box center [379, 329] width 60 height 17
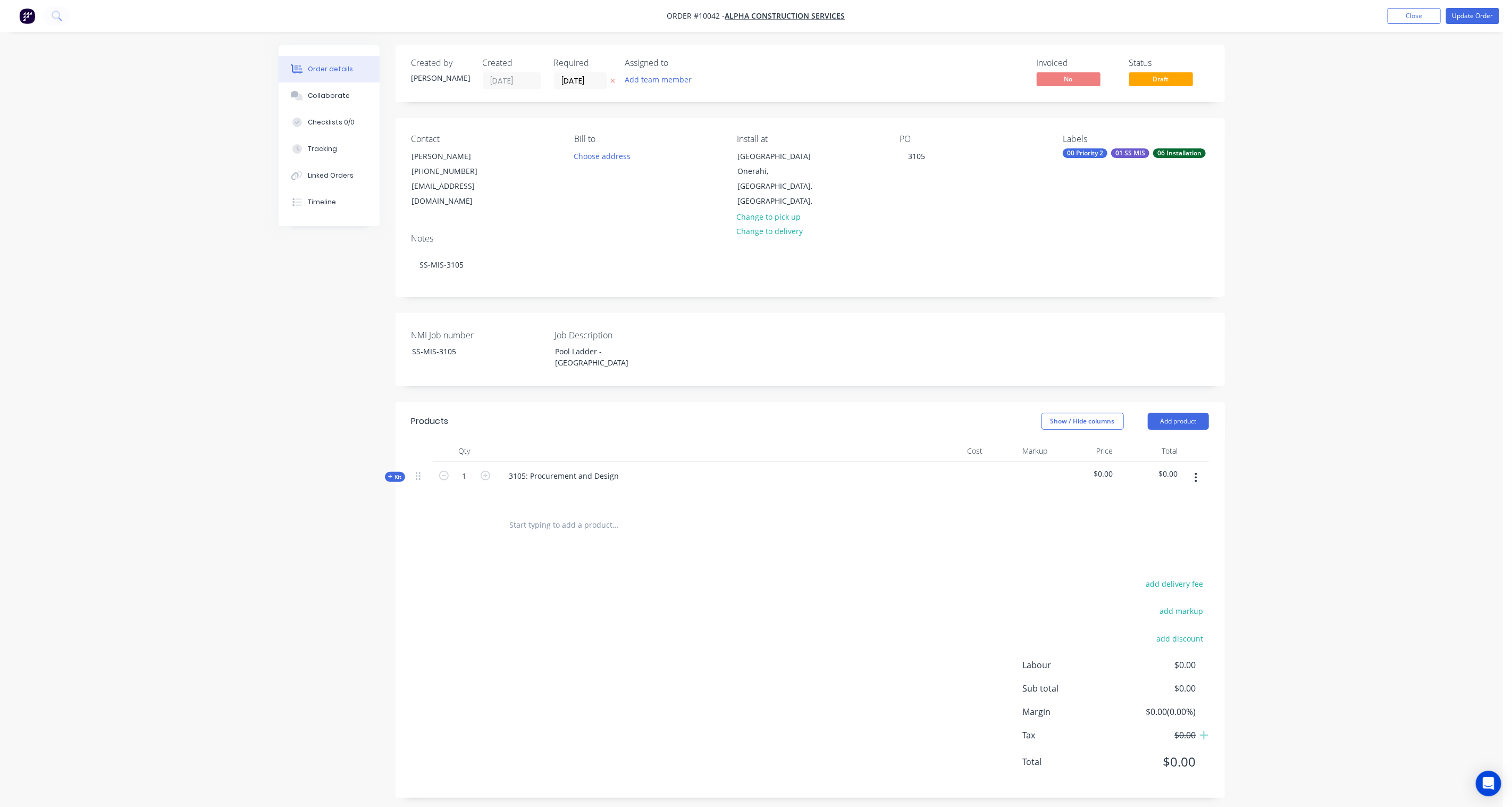
click at [391, 443] on div "Created by [PERSON_NAME] Created [DATE] Required [DATE] Assigned to Add team me…" at bounding box center [752, 430] width 946 height 769
click at [390, 474] on icon at bounding box center [390, 476] width 4 height 4
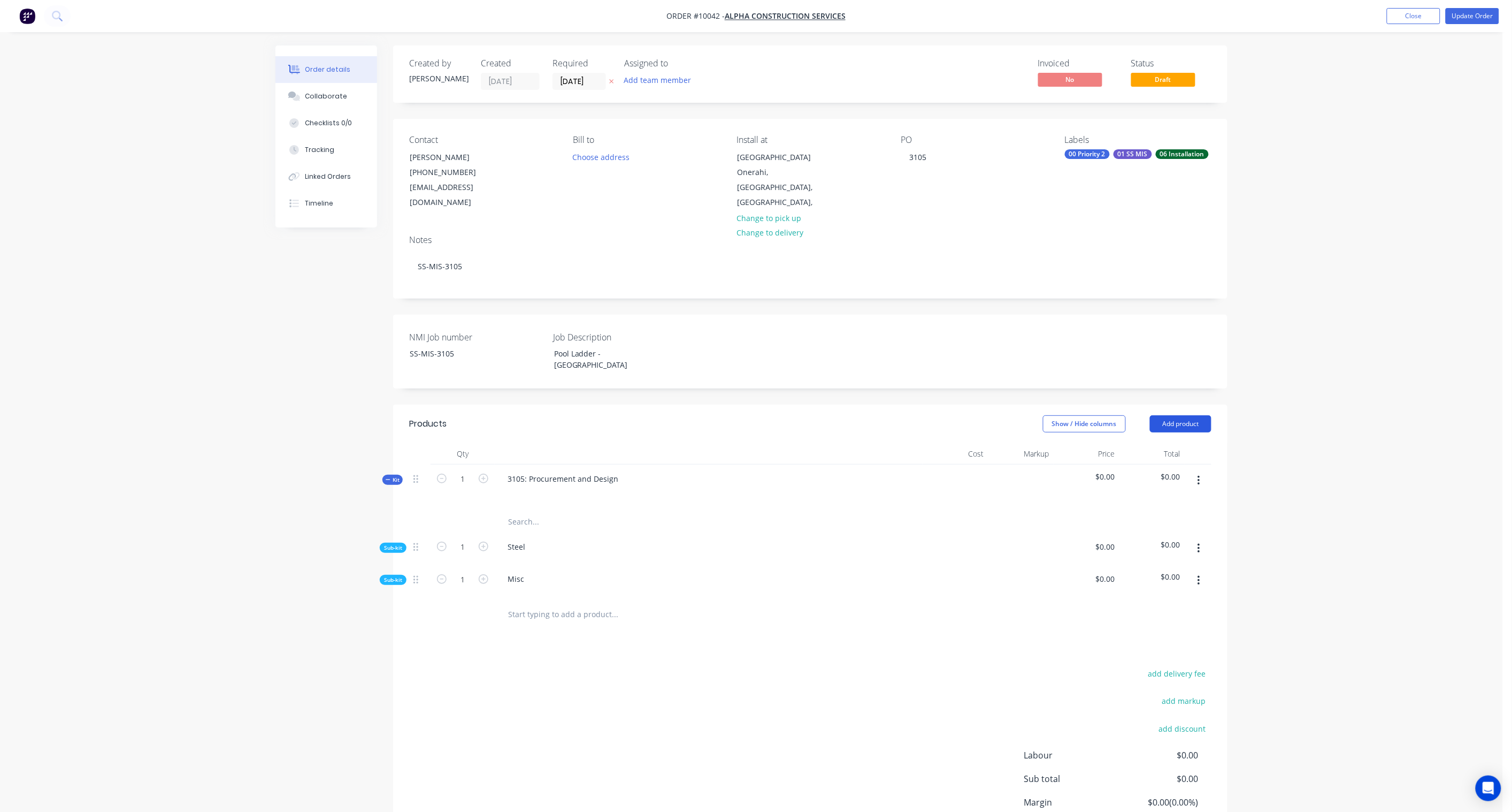
click at [1169, 415] on button "Add product" at bounding box center [1180, 423] width 61 height 17
click at [1160, 443] on div "Product catalogue" at bounding box center [1160, 451] width 82 height 15
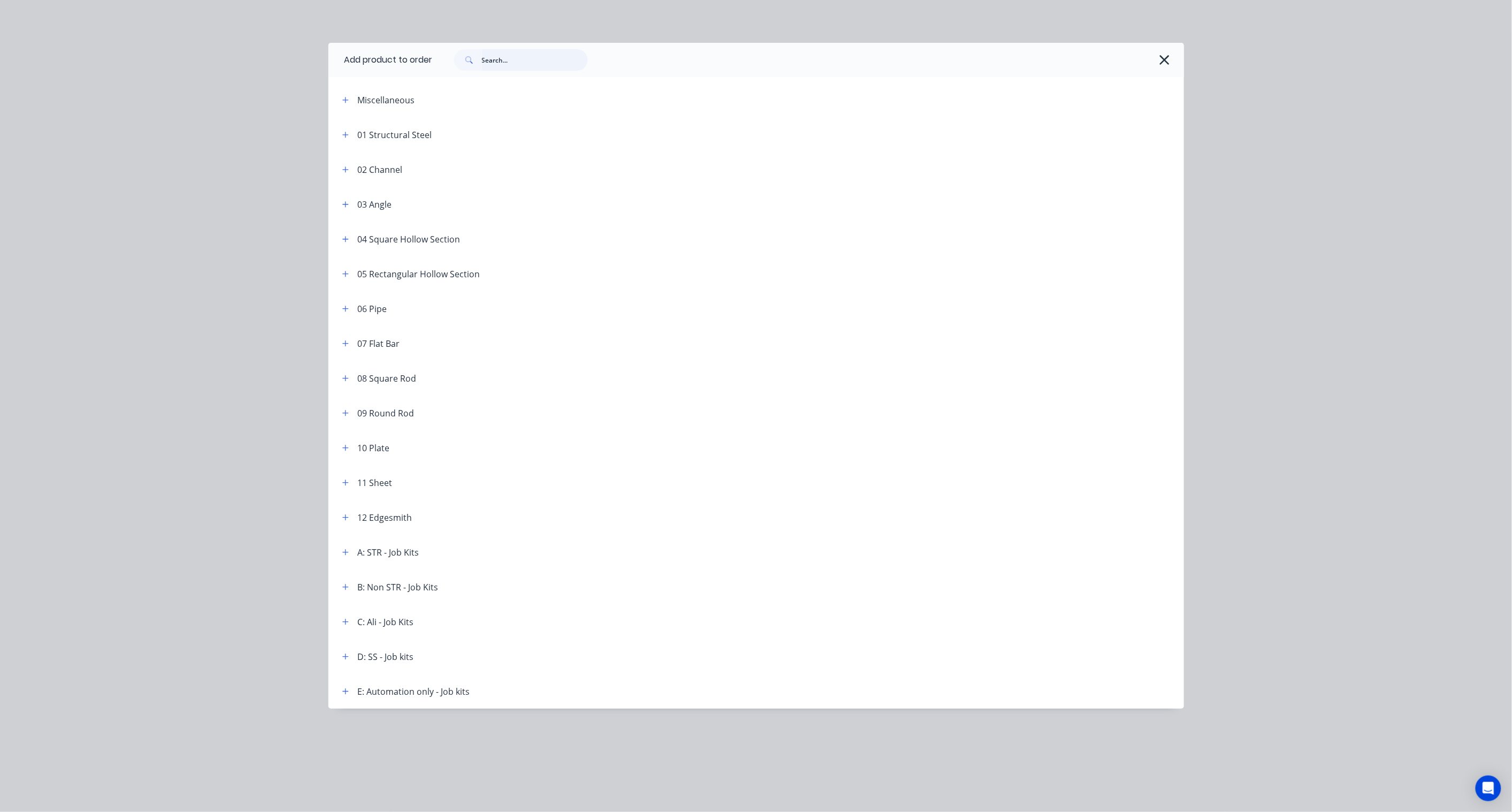
click at [528, 60] on input "text" at bounding box center [535, 60] width 106 height 22
click at [349, 98] on button "button" at bounding box center [346, 100] width 13 height 13
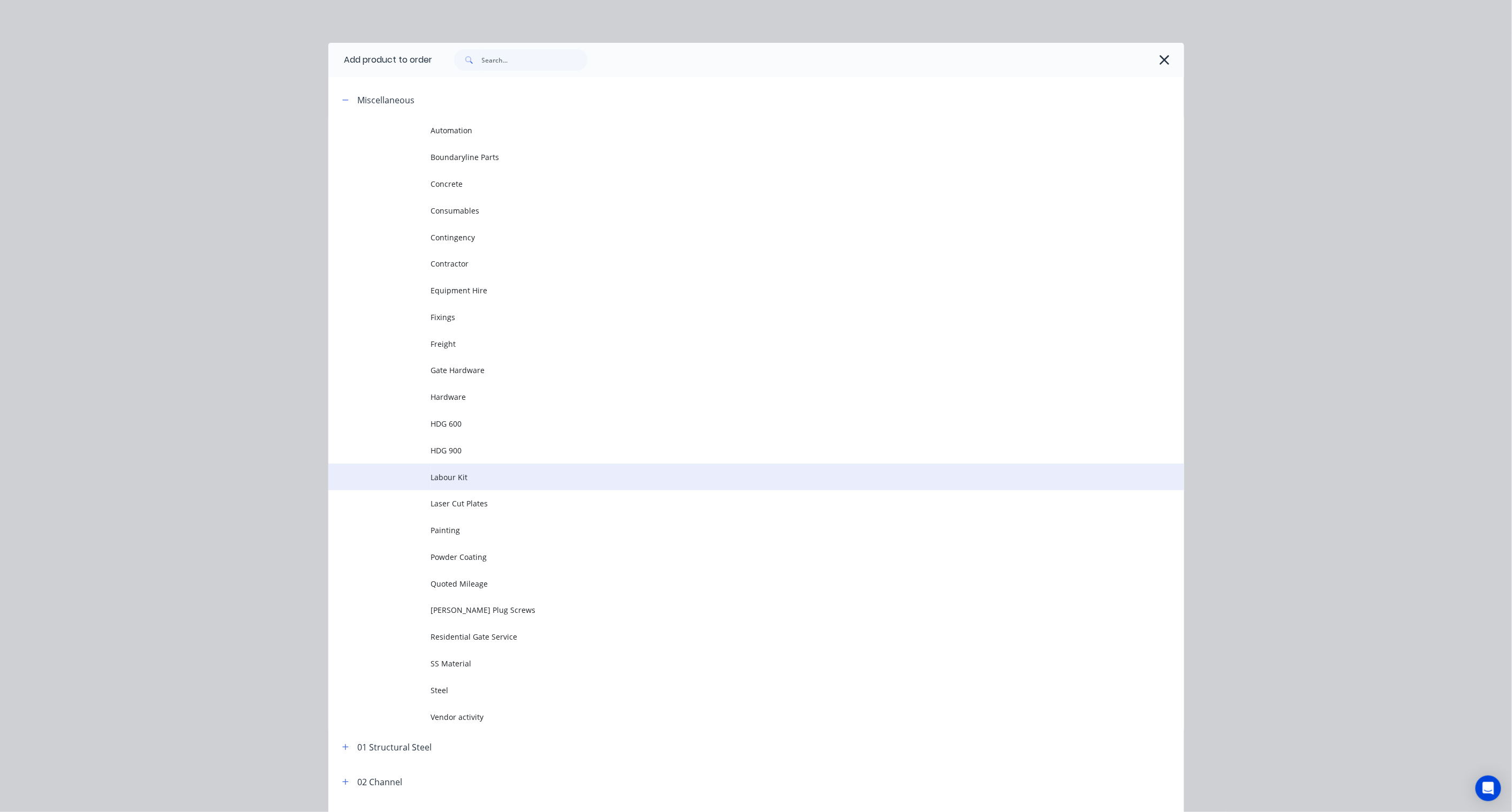
click at [453, 482] on span "Labour Kit" at bounding box center [732, 477] width 602 height 11
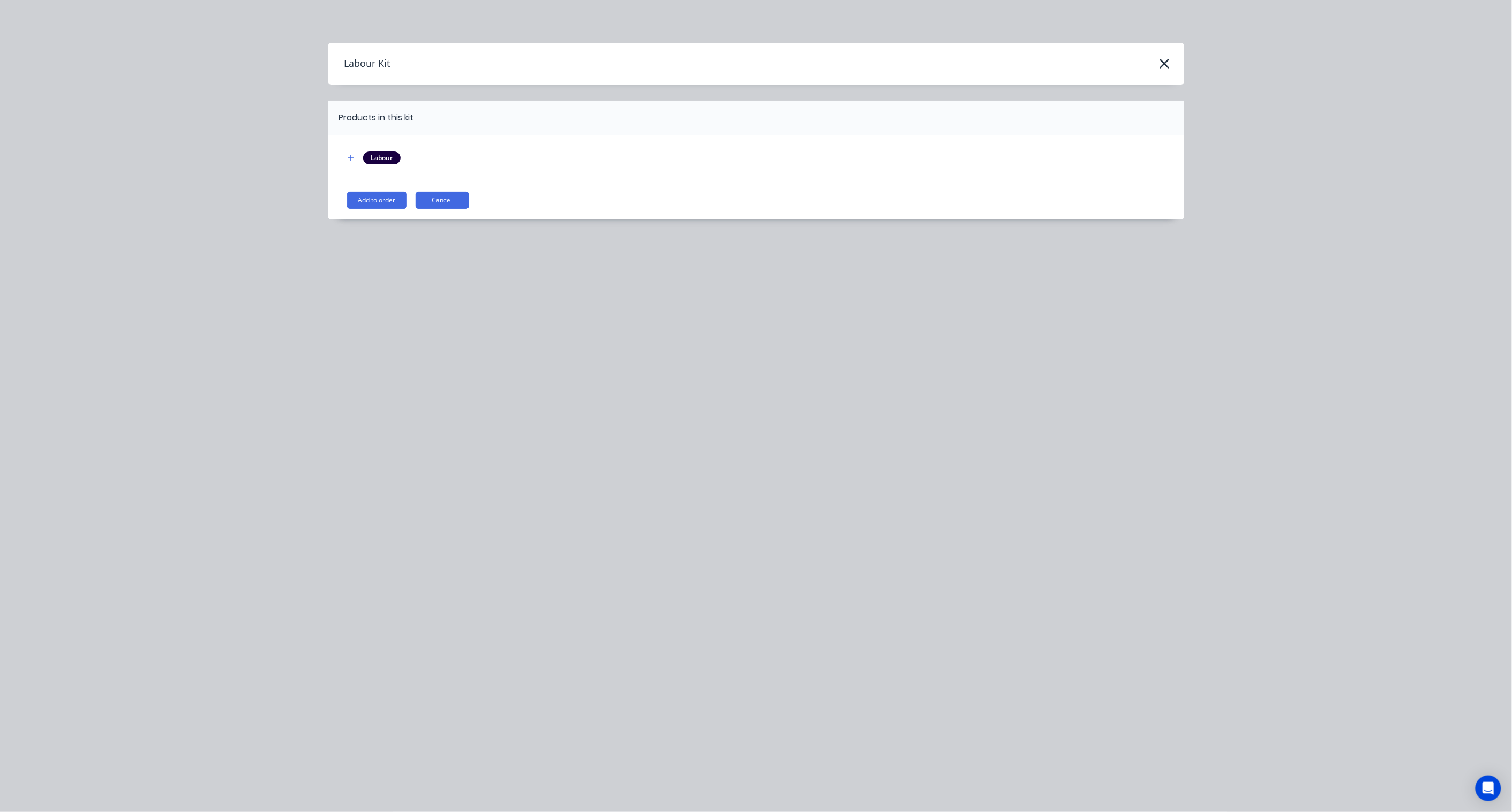
click at [383, 189] on div "Labour Add to order Cancel" at bounding box center [756, 177] width 856 height 84
click at [383, 199] on button "Add to order" at bounding box center [376, 199] width 60 height 17
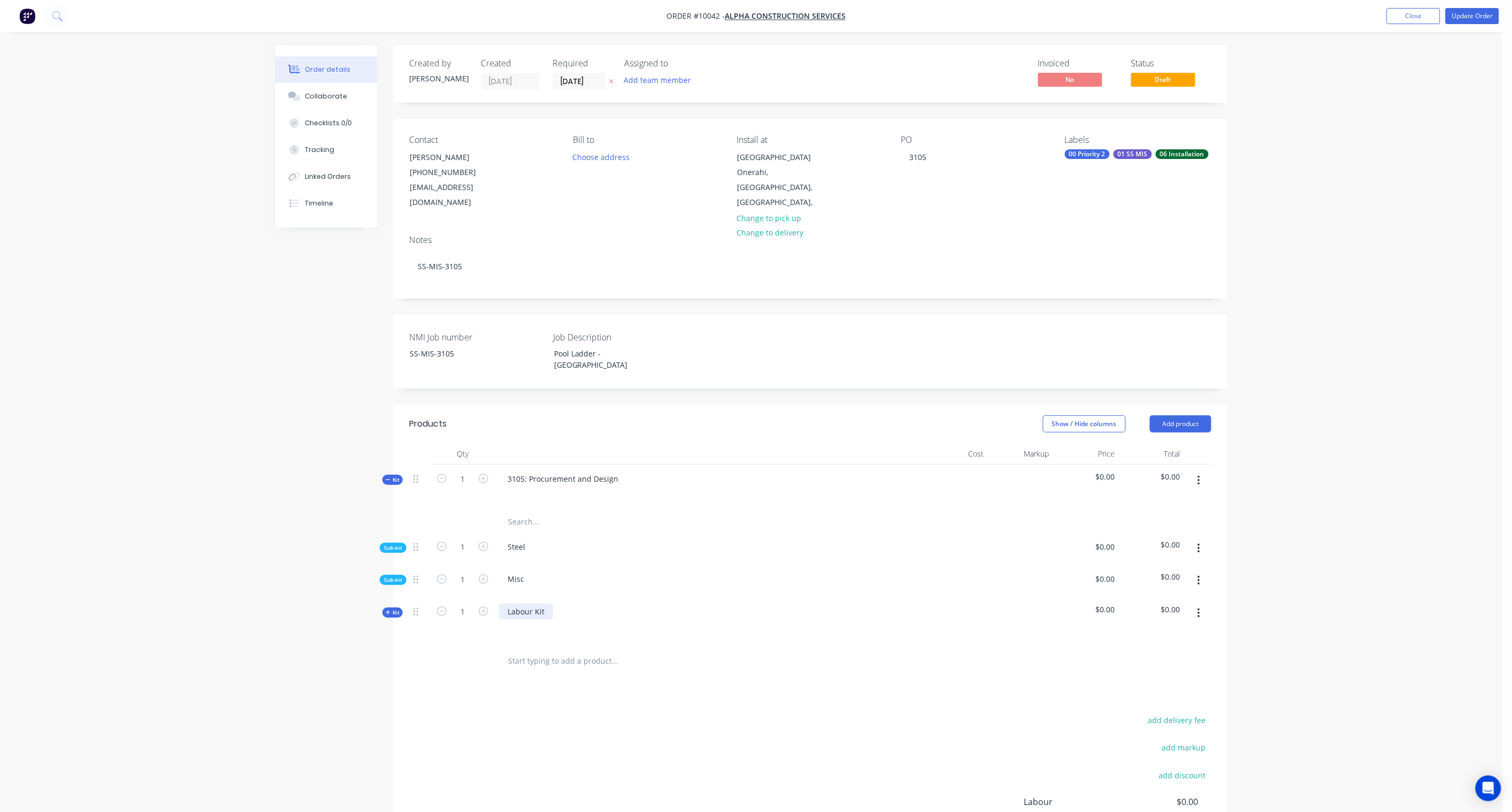
click at [538, 604] on div "Labour Kit" at bounding box center [526, 611] width 54 height 15
click at [552, 597] on div "Labour Kit" at bounding box center [709, 620] width 428 height 46
drag, startPoint x: 547, startPoint y: 586, endPoint x: 467, endPoint y: 580, distance: 80.2
click at [467, 597] on div "Kit 1 Labour Kit $0.00 $0.00" at bounding box center [810, 620] width 802 height 46
click at [329, 696] on div "Created by [PERSON_NAME] Created [DATE] Required [DATE] Assigned to Add team me…" at bounding box center [752, 499] width 952 height 906
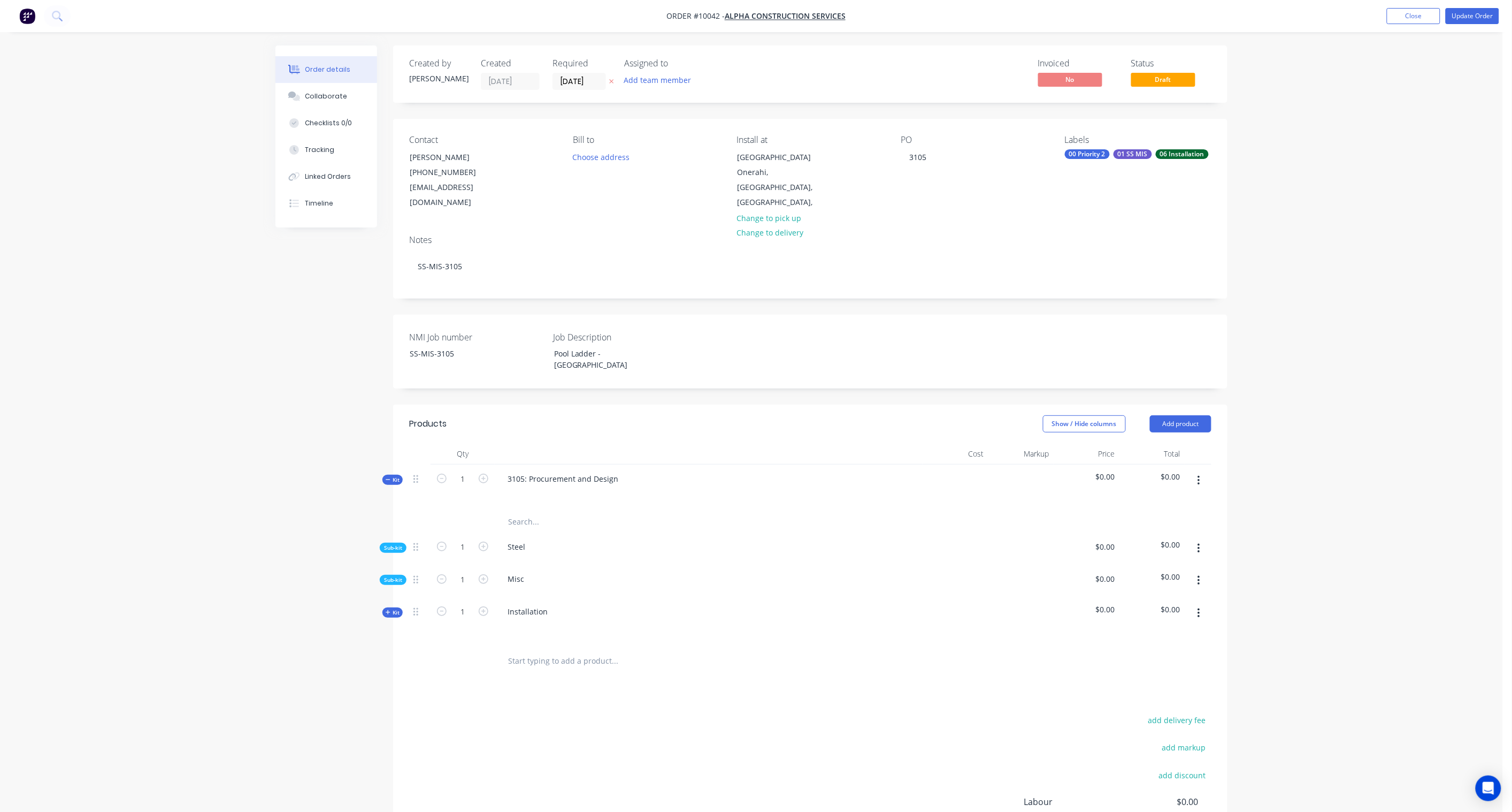
click at [386, 477] on icon at bounding box center [388, 480] width 5 height 5
click at [395, 476] on span "Kit" at bounding box center [393, 480] width 14 height 8
click at [389, 544] on span "Sub-kit" at bounding box center [393, 548] width 18 height 8
click at [1199, 542] on icon "button" at bounding box center [1199, 548] width 3 height 11
click at [1152, 569] on div "Add product to kit" at bounding box center [1160, 576] width 82 height 15
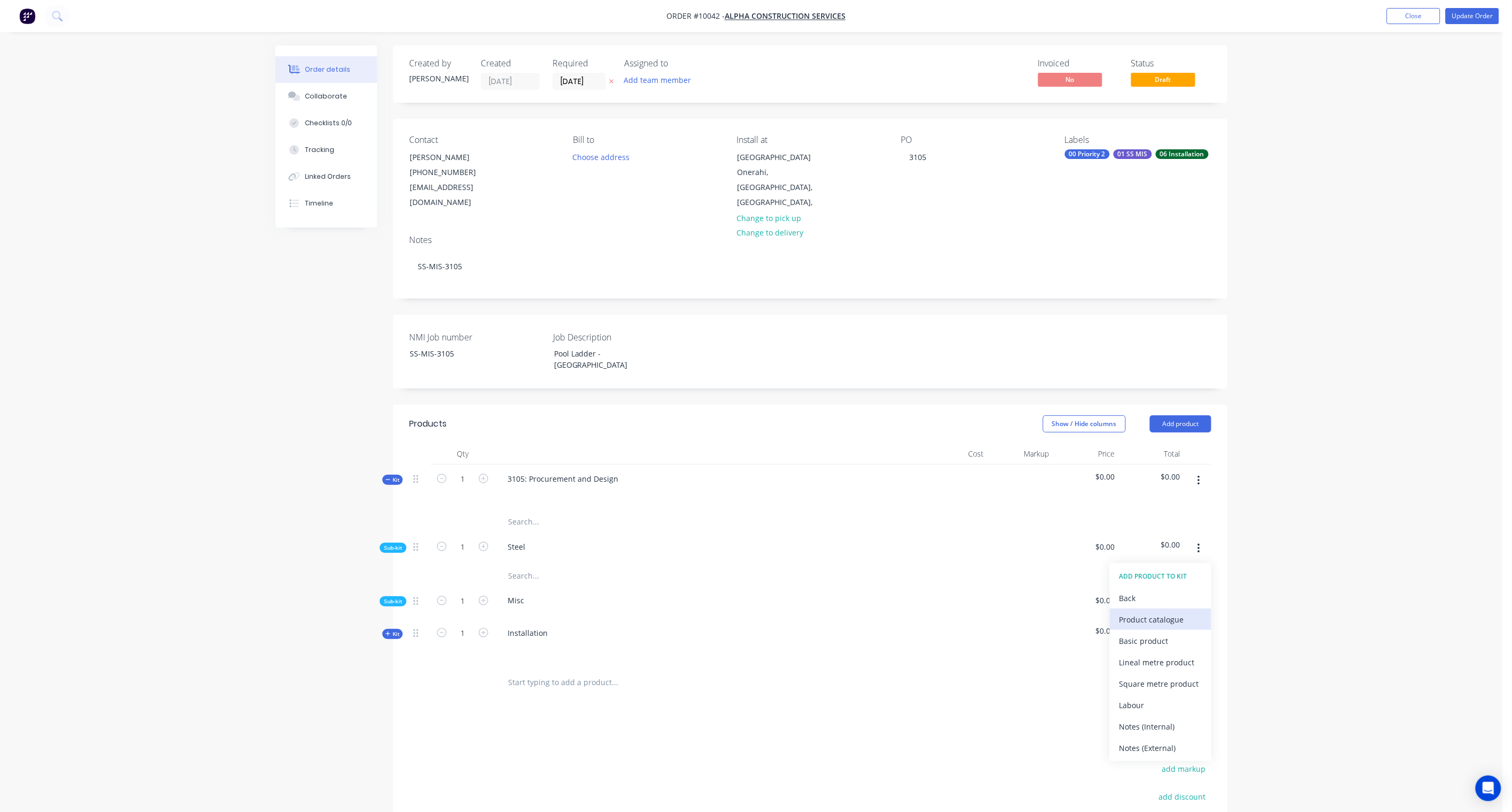
click at [1157, 612] on div "Product catalogue" at bounding box center [1160, 619] width 82 height 15
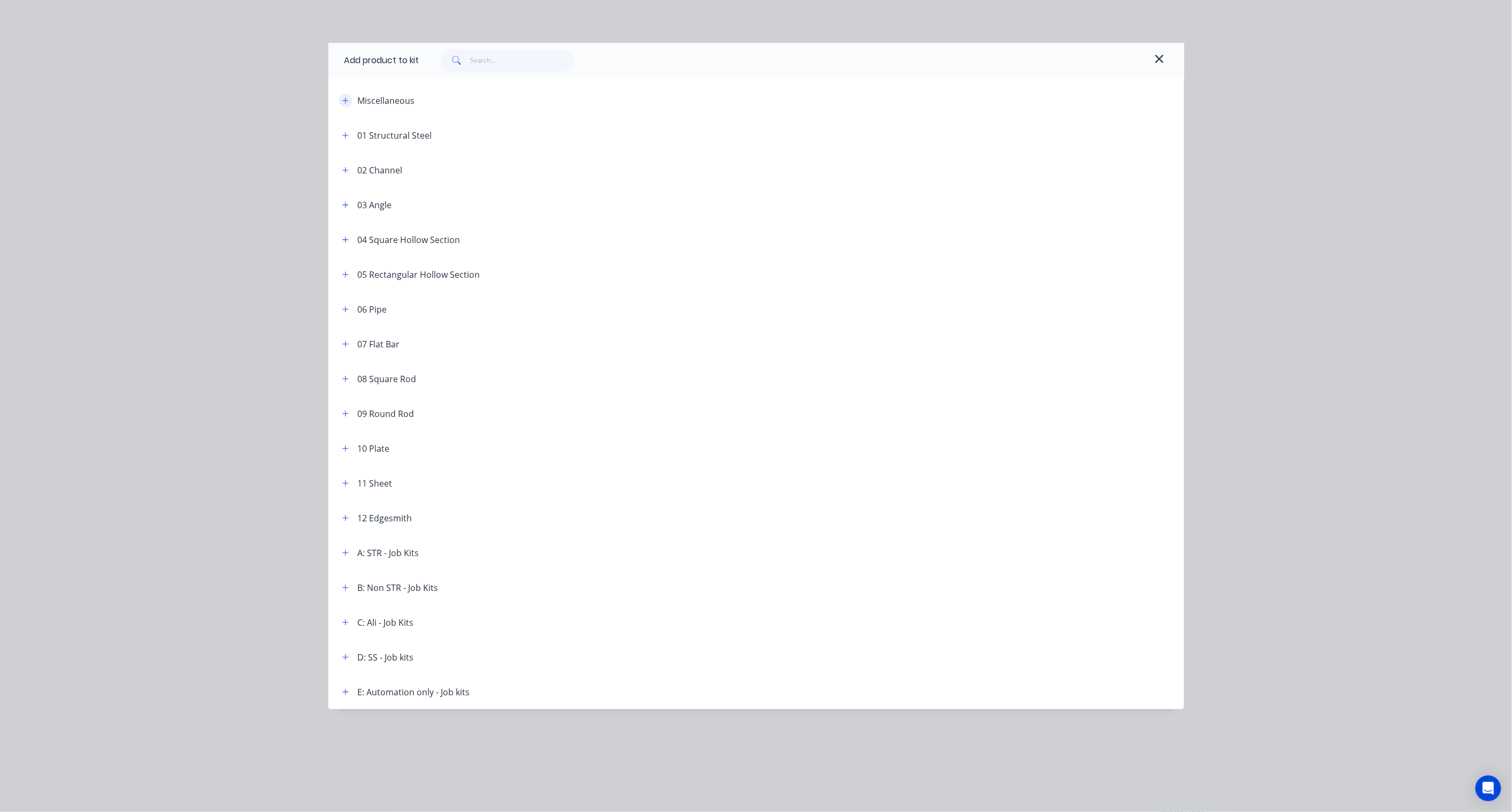
click at [349, 100] on icon "button" at bounding box center [346, 100] width 7 height 7
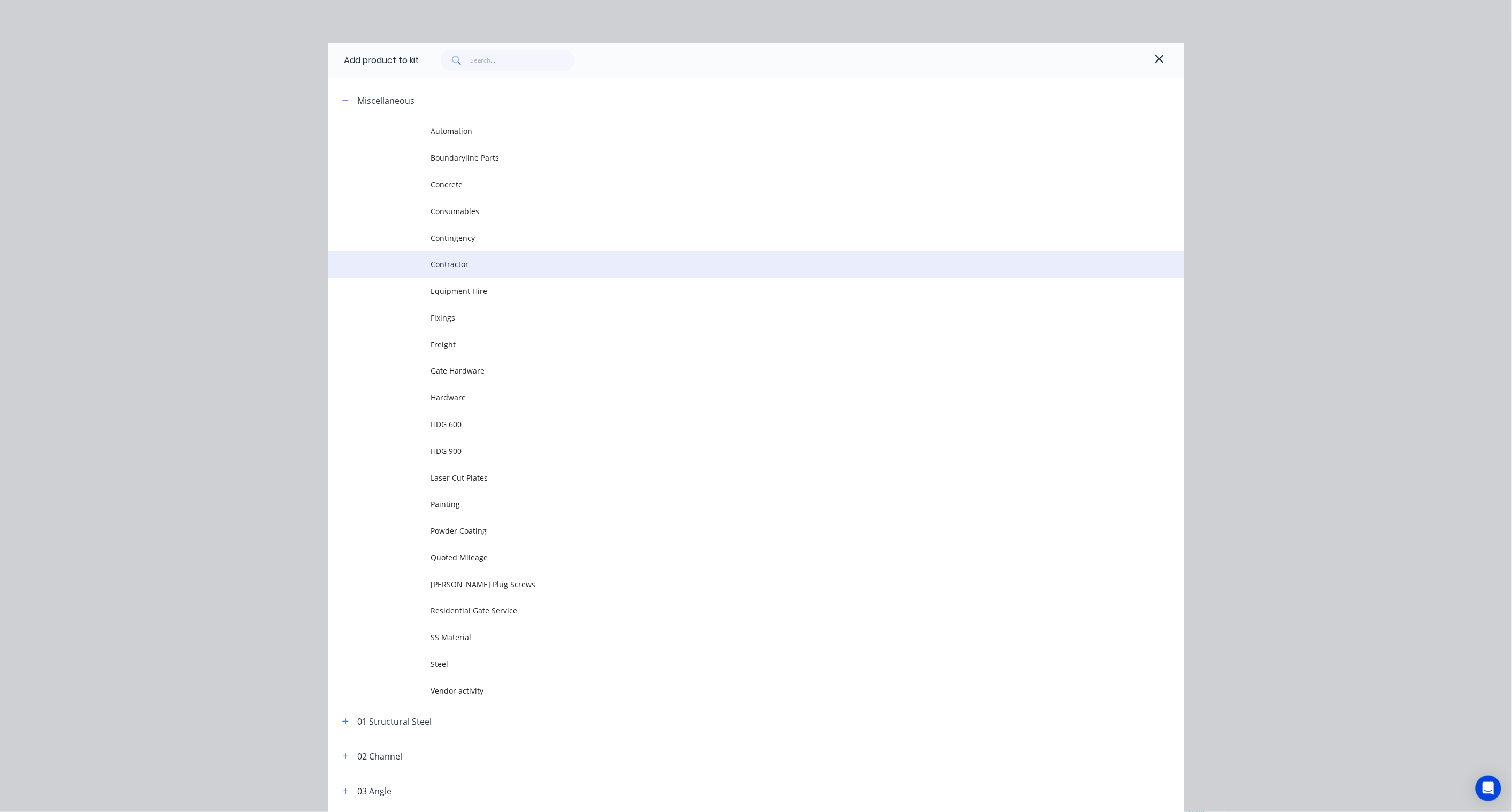
click at [492, 268] on span "Contractor" at bounding box center [732, 264] width 602 height 11
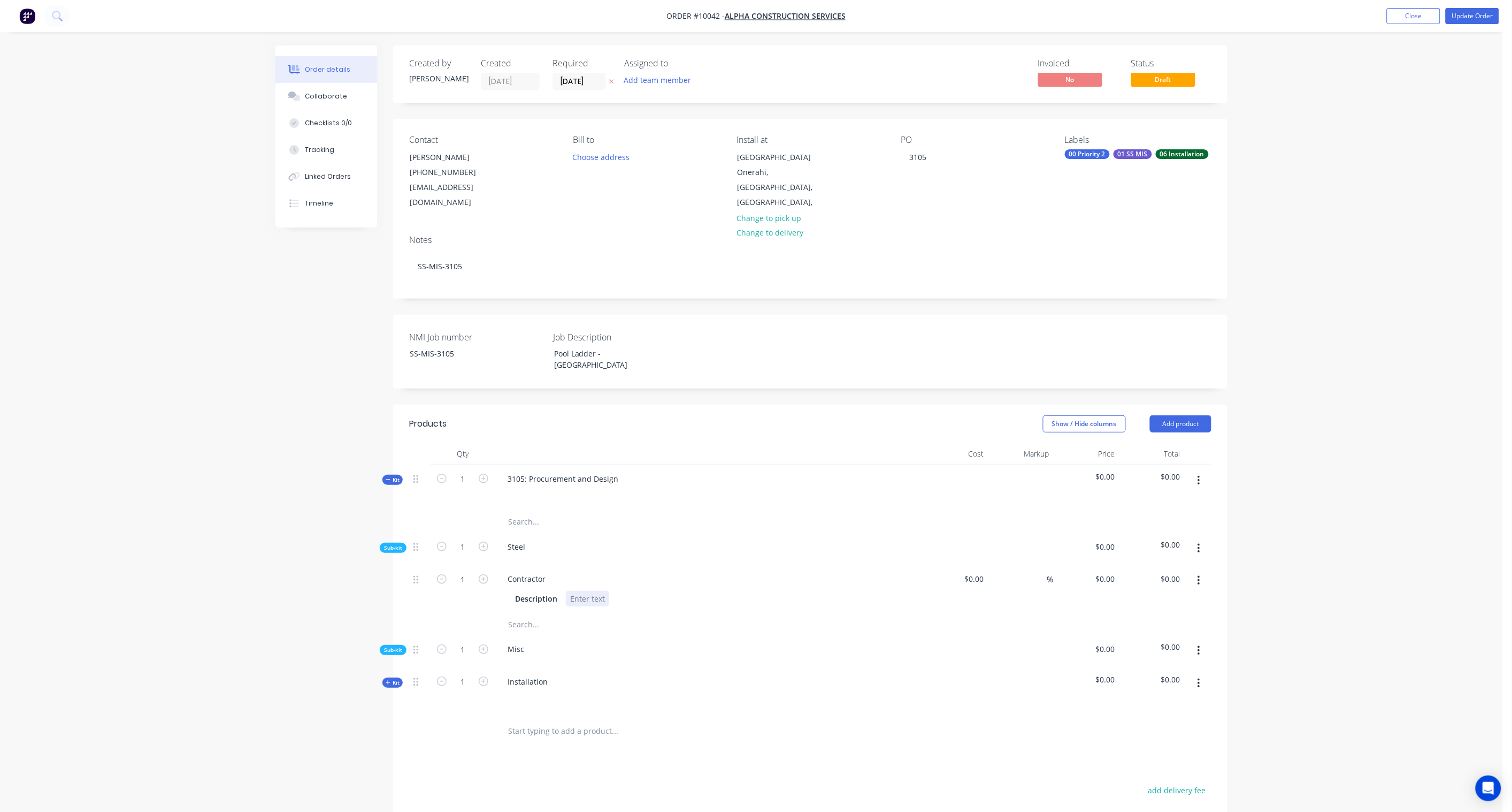
click at [585, 591] on div at bounding box center [587, 598] width 43 height 15
paste div
click at [288, 592] on div "Created by [PERSON_NAME] Created [DATE] Required [DATE] Assigned to Add team me…" at bounding box center [752, 534] width 952 height 976
click at [391, 646] on span "Sub-kit" at bounding box center [393, 650] width 18 height 8
click at [1199, 646] on icon "button" at bounding box center [1198, 651] width 2 height 9
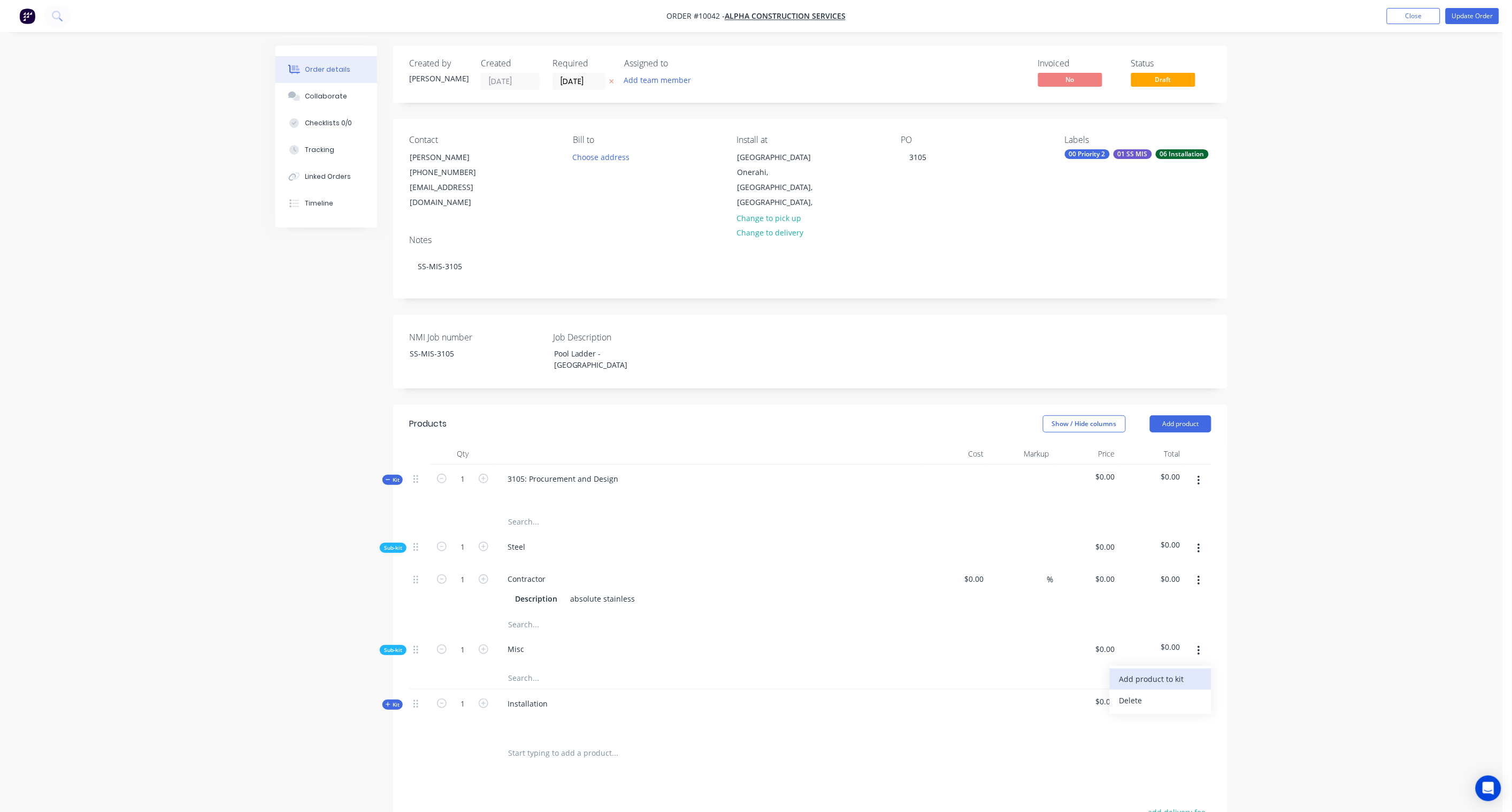
click at [1160, 671] on div "Add product to kit" at bounding box center [1160, 679] width 82 height 15
click at [1154, 711] on button "Product catalogue" at bounding box center [1160, 722] width 102 height 22
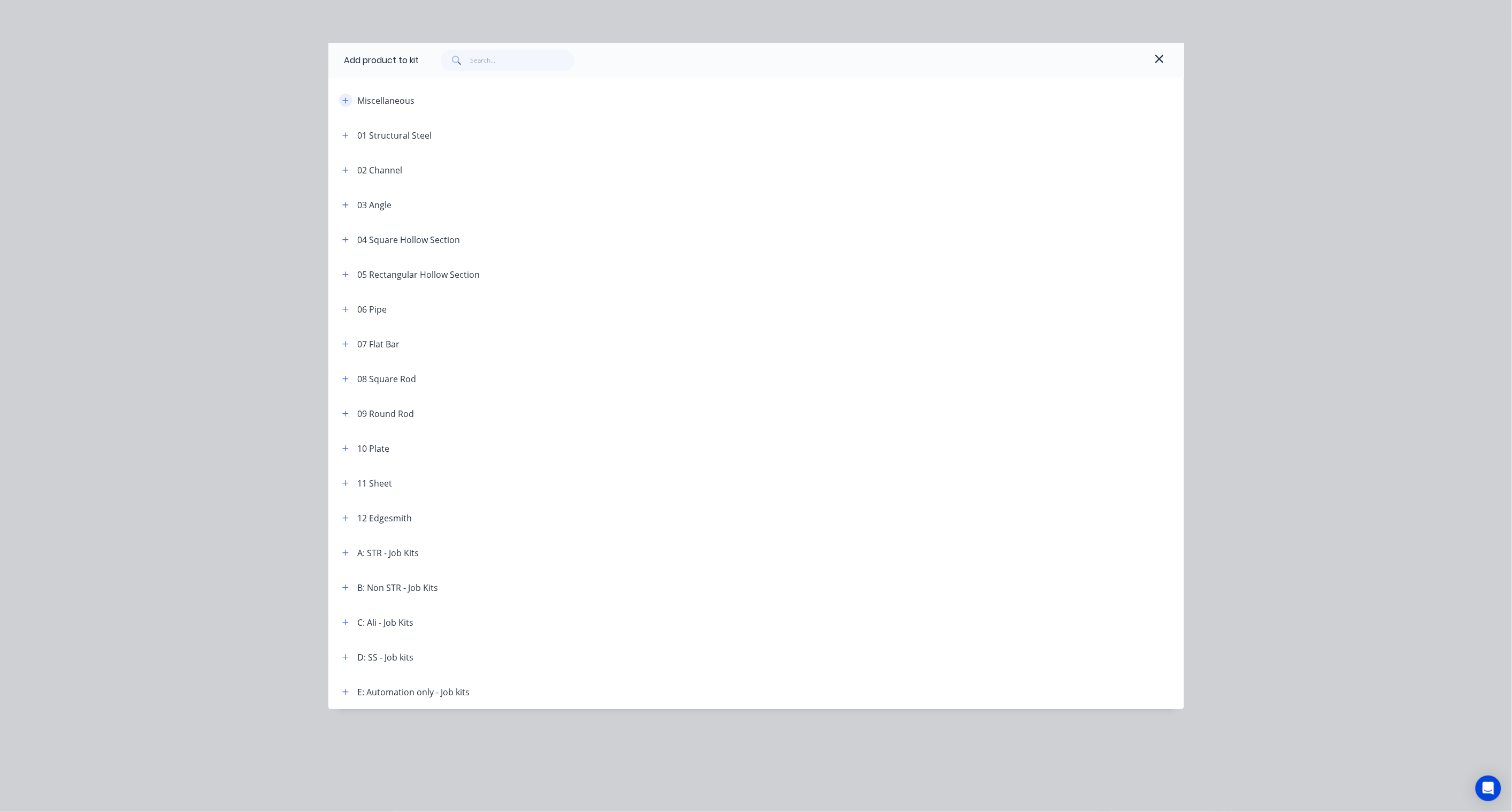
click at [344, 98] on icon "button" at bounding box center [346, 100] width 7 height 7
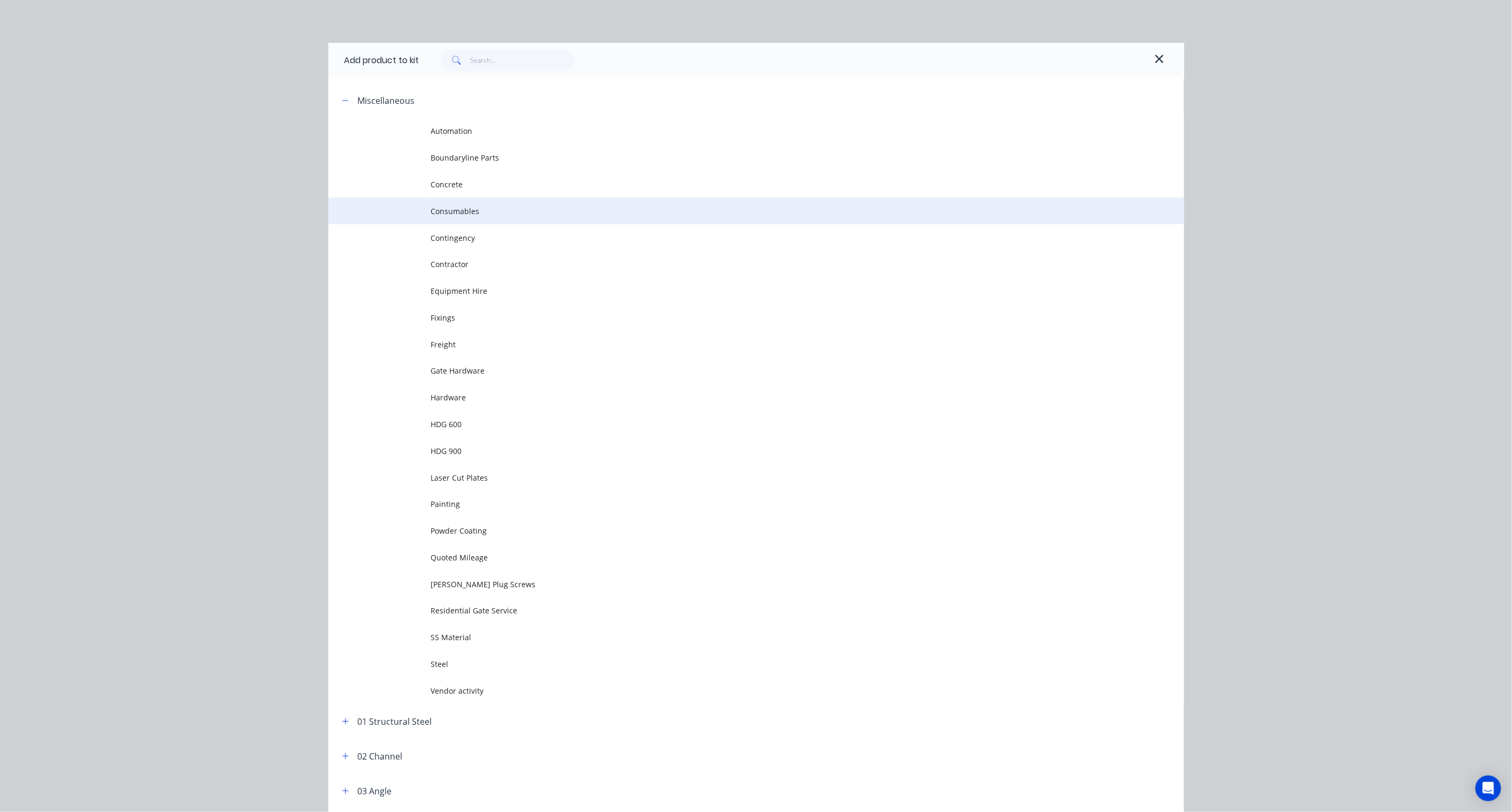
click at [438, 210] on span "Consumables" at bounding box center [732, 211] width 602 height 11
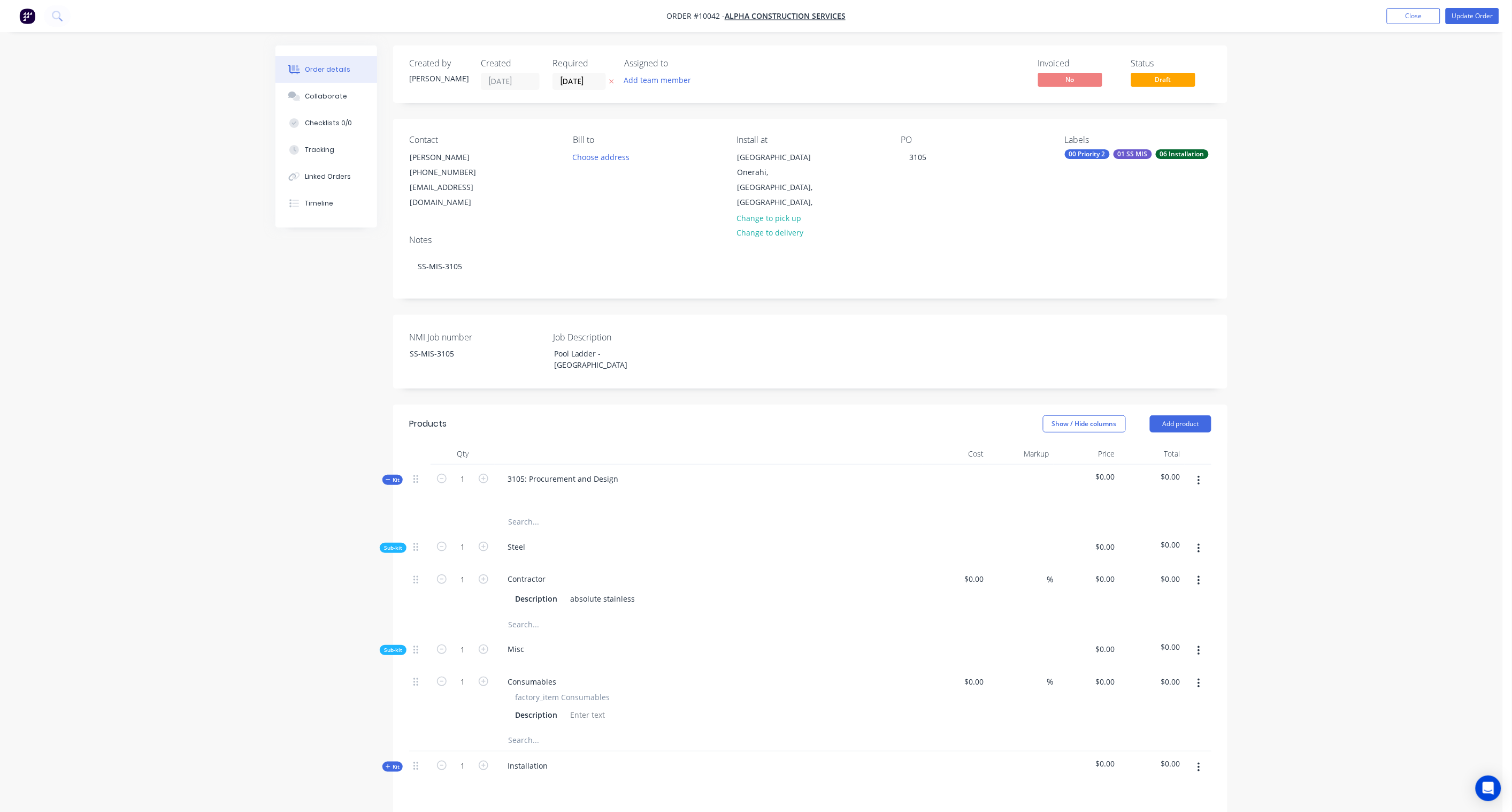
click at [1195, 641] on button "button" at bounding box center [1198, 650] width 25 height 20
click at [1170, 671] on div "Add product to kit" at bounding box center [1160, 679] width 82 height 15
click at [1167, 714] on div "Product catalogue" at bounding box center [1160, 721] width 82 height 15
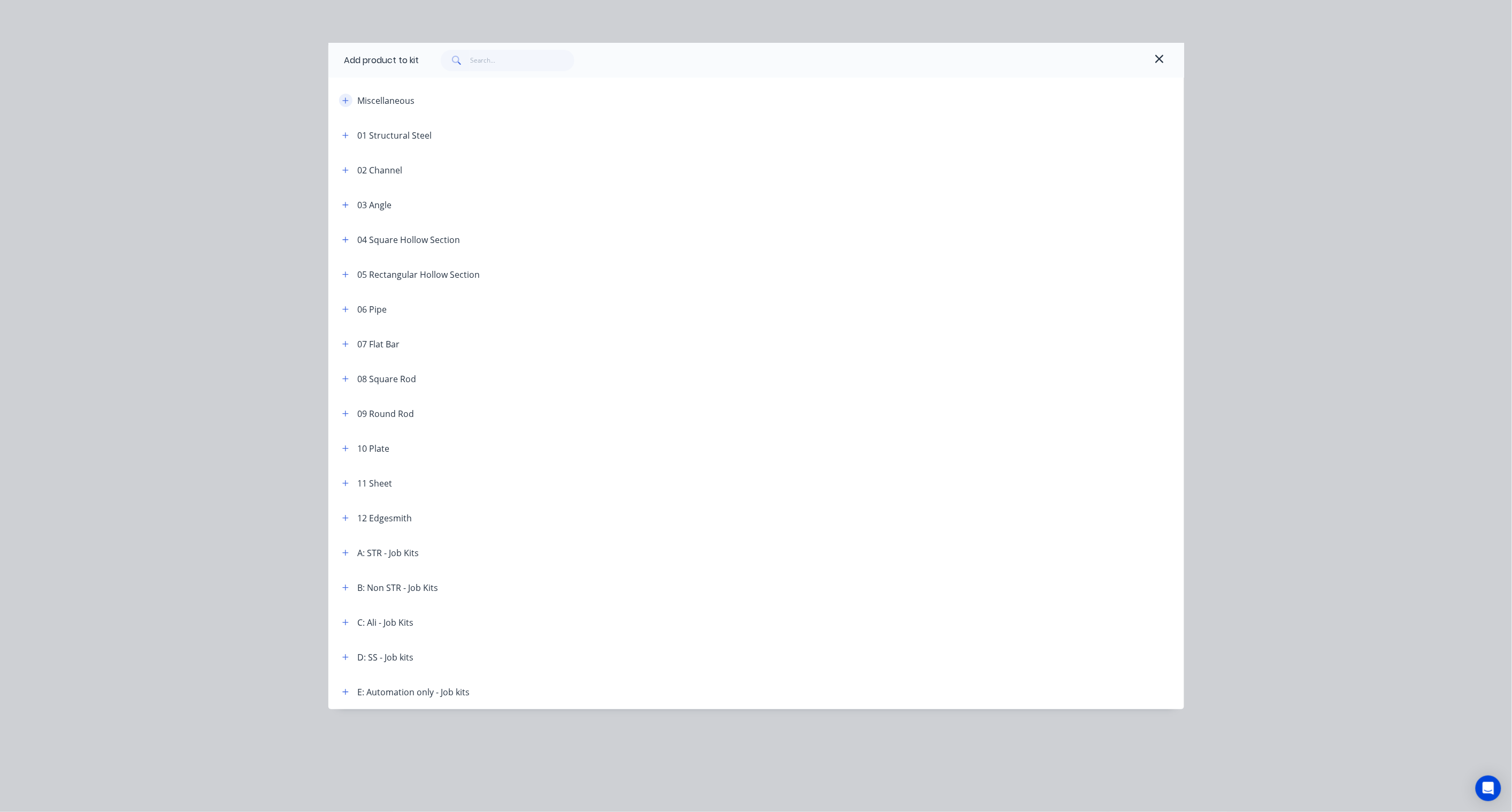
click at [345, 100] on icon "button" at bounding box center [346, 100] width 7 height 7
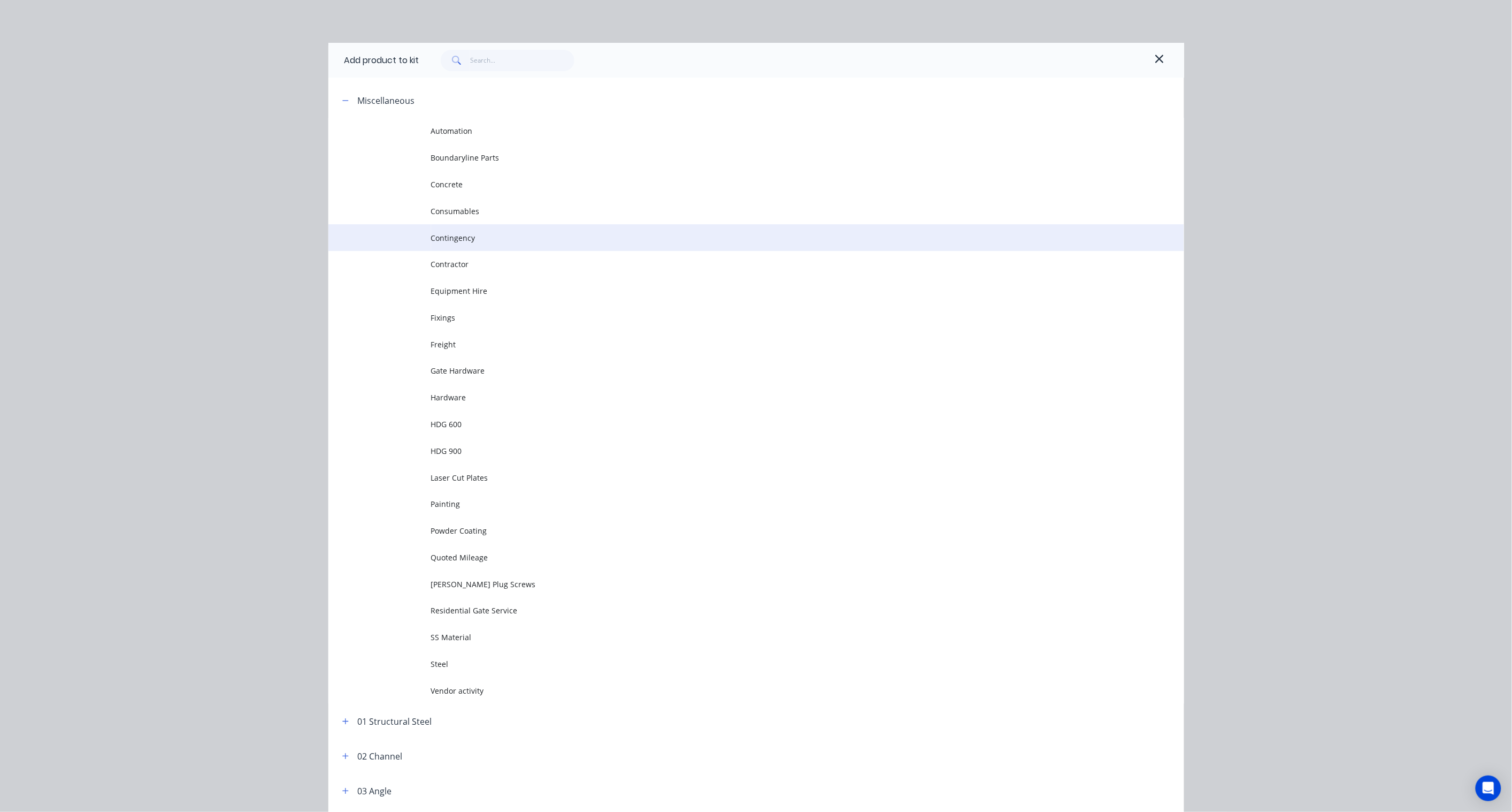
click at [457, 232] on span "Contingency" at bounding box center [732, 238] width 602 height 11
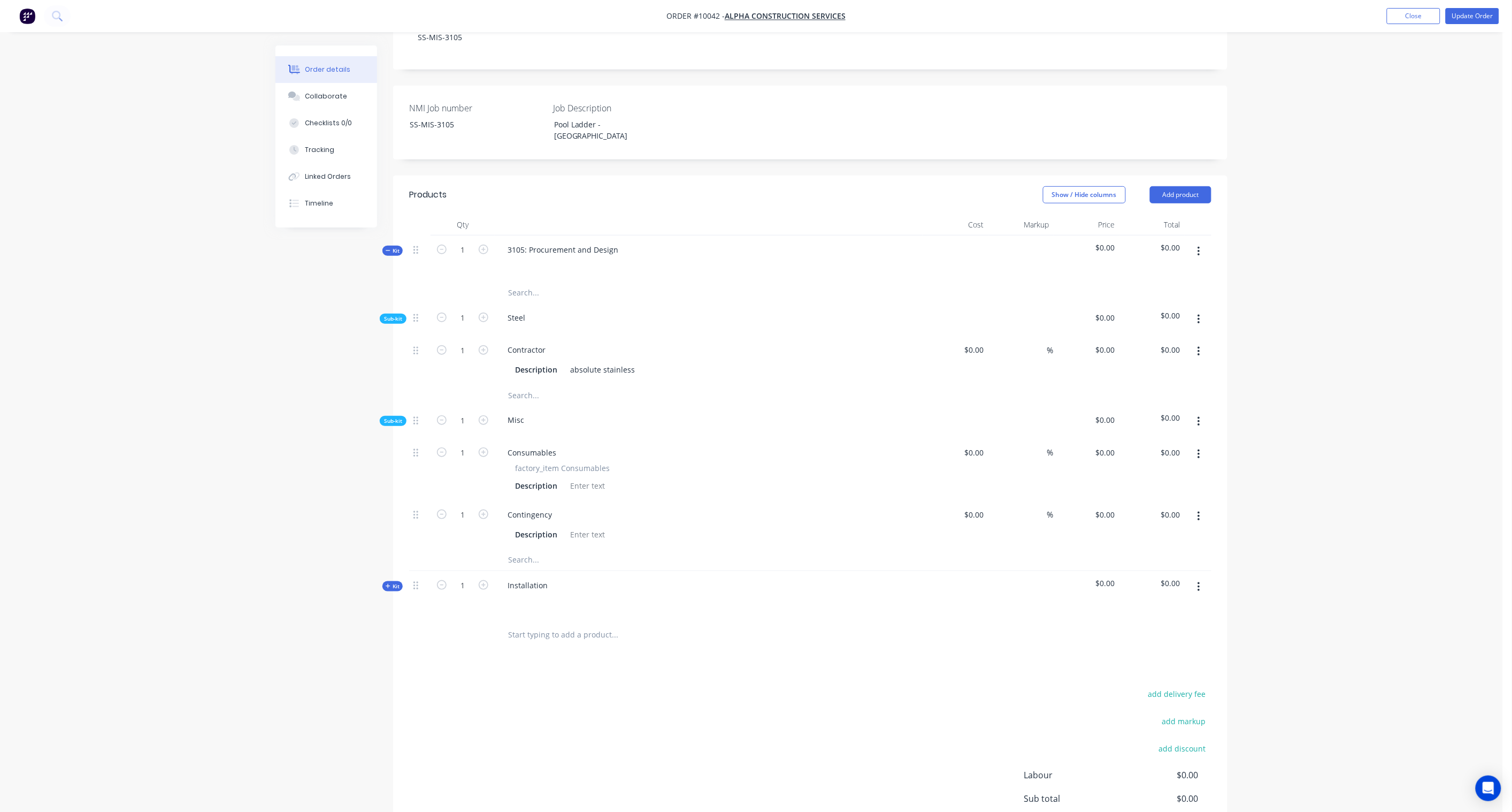
scroll to position [238, 0]
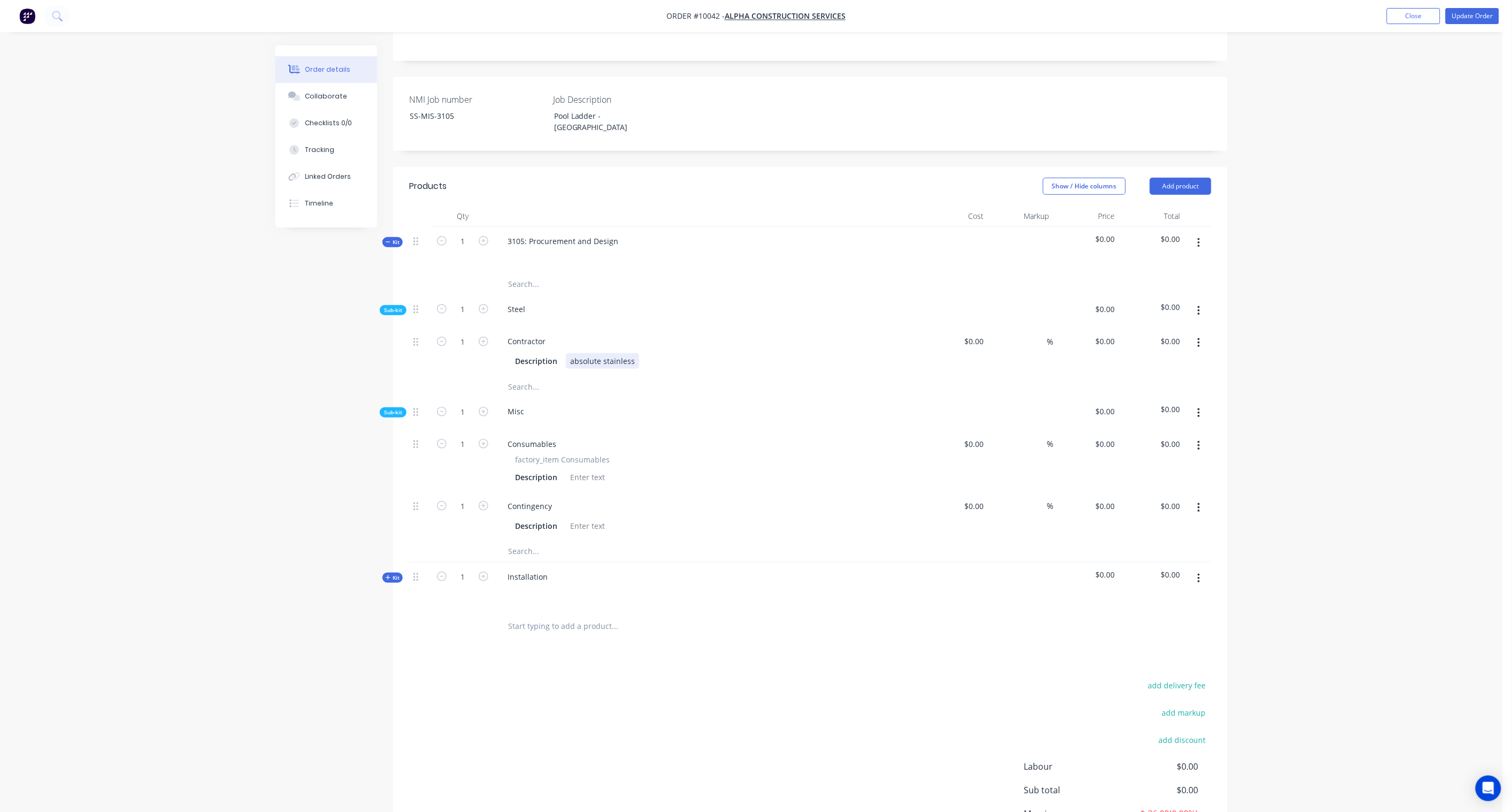
click at [569, 353] on div "absolute stainless" at bounding box center [602, 361] width 73 height 15
click at [601, 353] on div "Absolute stainless" at bounding box center [603, 361] width 74 height 15
click at [980, 334] on input at bounding box center [976, 341] width 25 height 15
paste input "3690.00"
type input "$3,690.00"
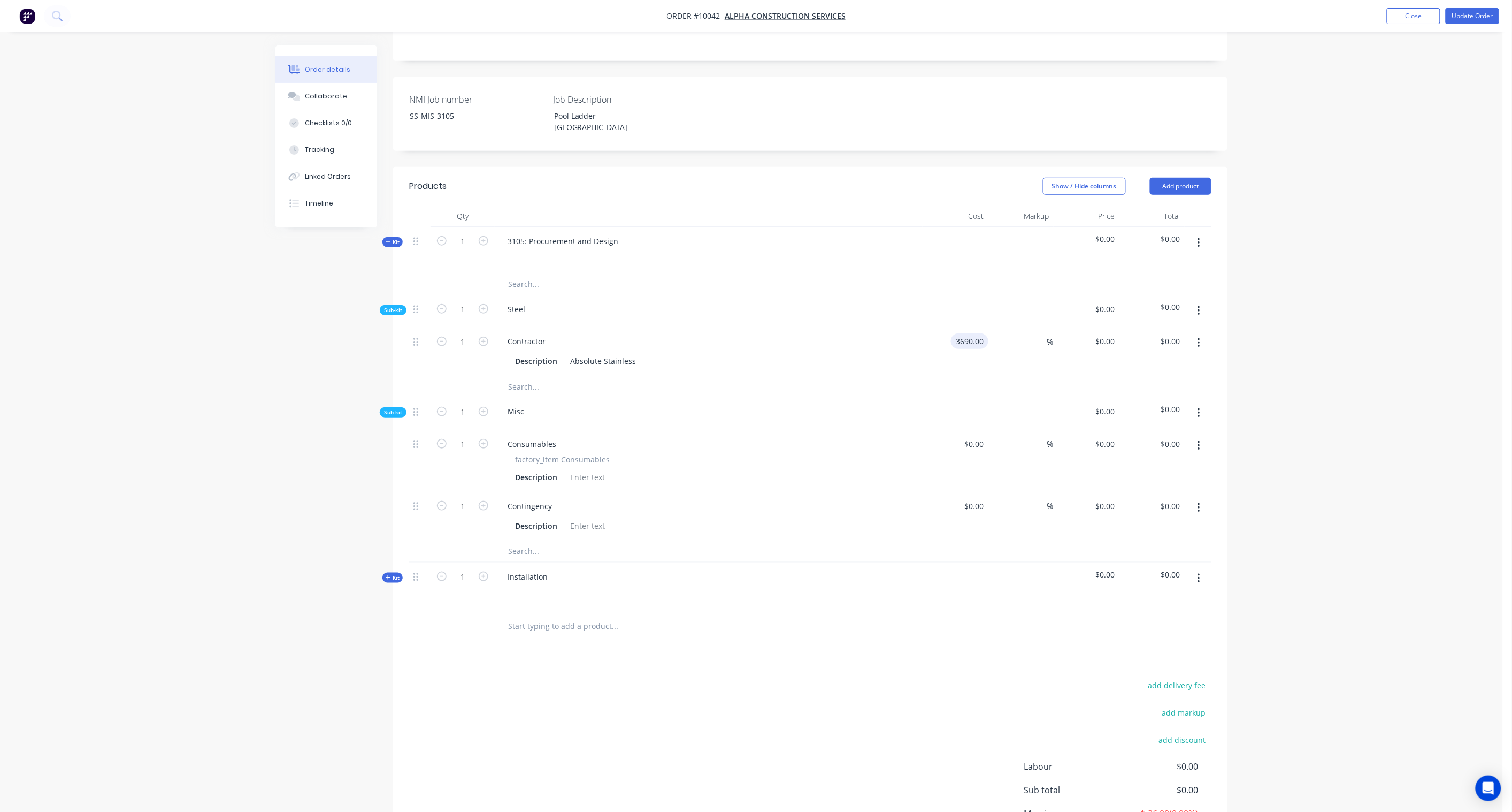
type input "$3,690.00"
click at [1311, 348] on div "Order details Collaborate Checklists 0/0 Tracking Linked Orders Timeline Order …" at bounding box center [752, 339] width 1503 height 1154
click at [1167, 334] on input "3690.00" at bounding box center [1165, 341] width 39 height 15
paste input "492"
type input "4920.00"
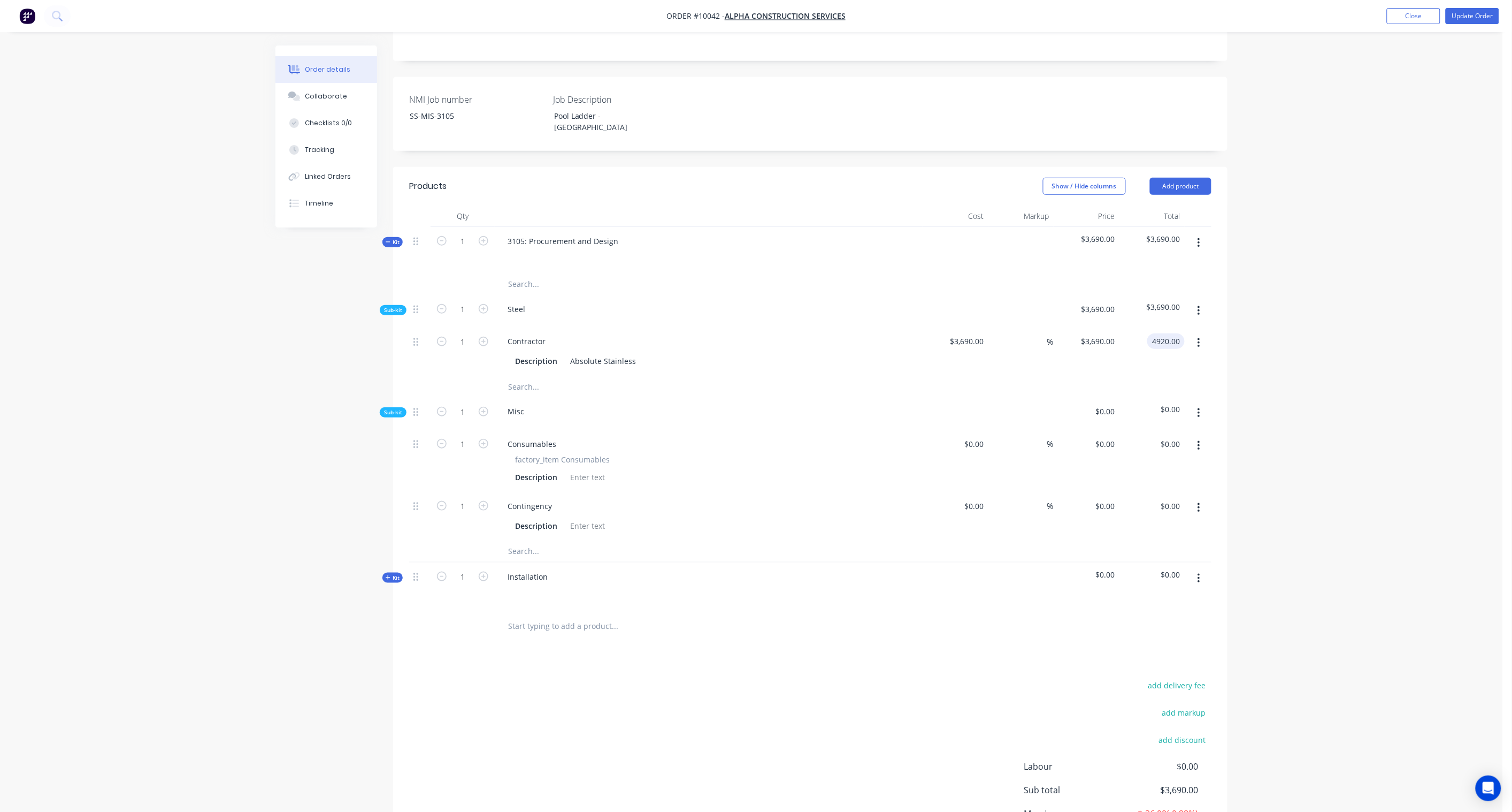
type input "33.33"
type input "$4,920.00"
click at [1311, 311] on div "Order details Collaborate Checklists 0/0 Tracking Linked Orders Timeline Order …" at bounding box center [752, 339] width 1503 height 1154
click at [991, 492] on div "%" at bounding box center [1022, 516] width 66 height 49
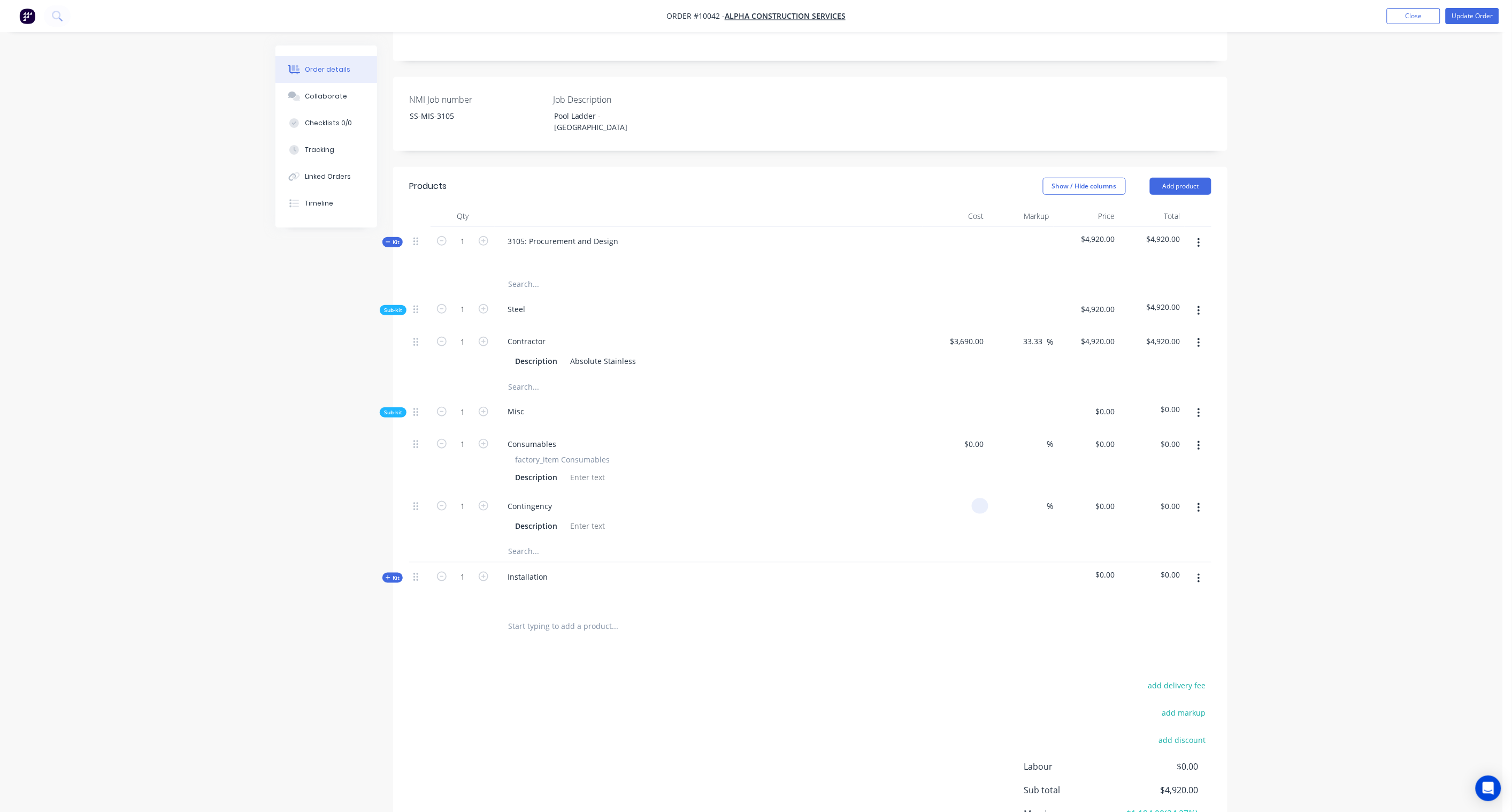
click at [981, 498] on input at bounding box center [982, 505] width 12 height 15
paste input "2000.00"
type input "$2,000.00"
click at [1383, 509] on div "Order details Collaborate Checklists 0/0 Tracking Linked Orders Timeline Order …" at bounding box center [752, 339] width 1503 height 1154
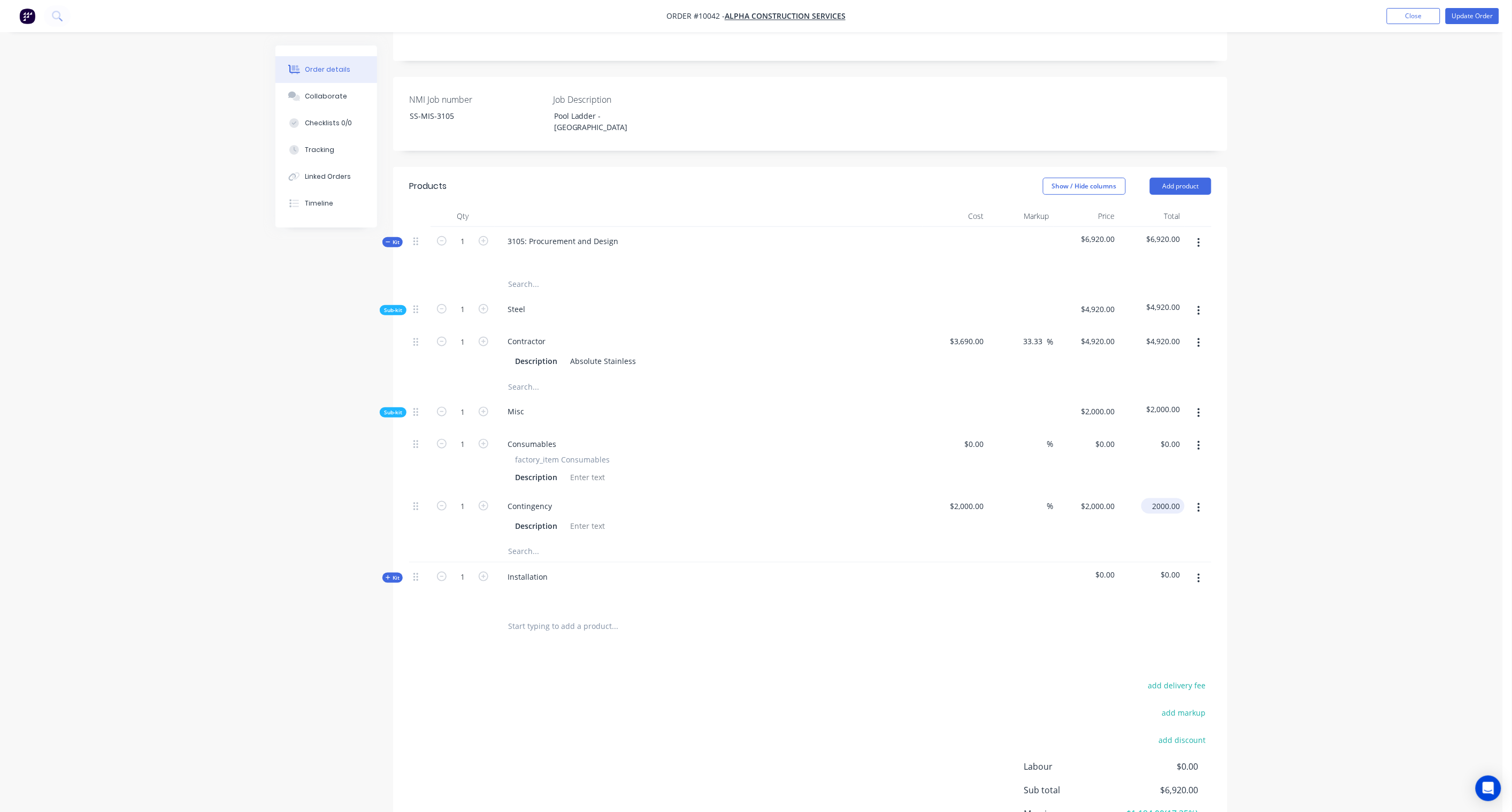
click at [1171, 498] on input "2000.00" at bounding box center [1165, 505] width 39 height 15
paste input "3076.92"
type input "3076.92"
type input "53.85"
type input "$3,076.92"
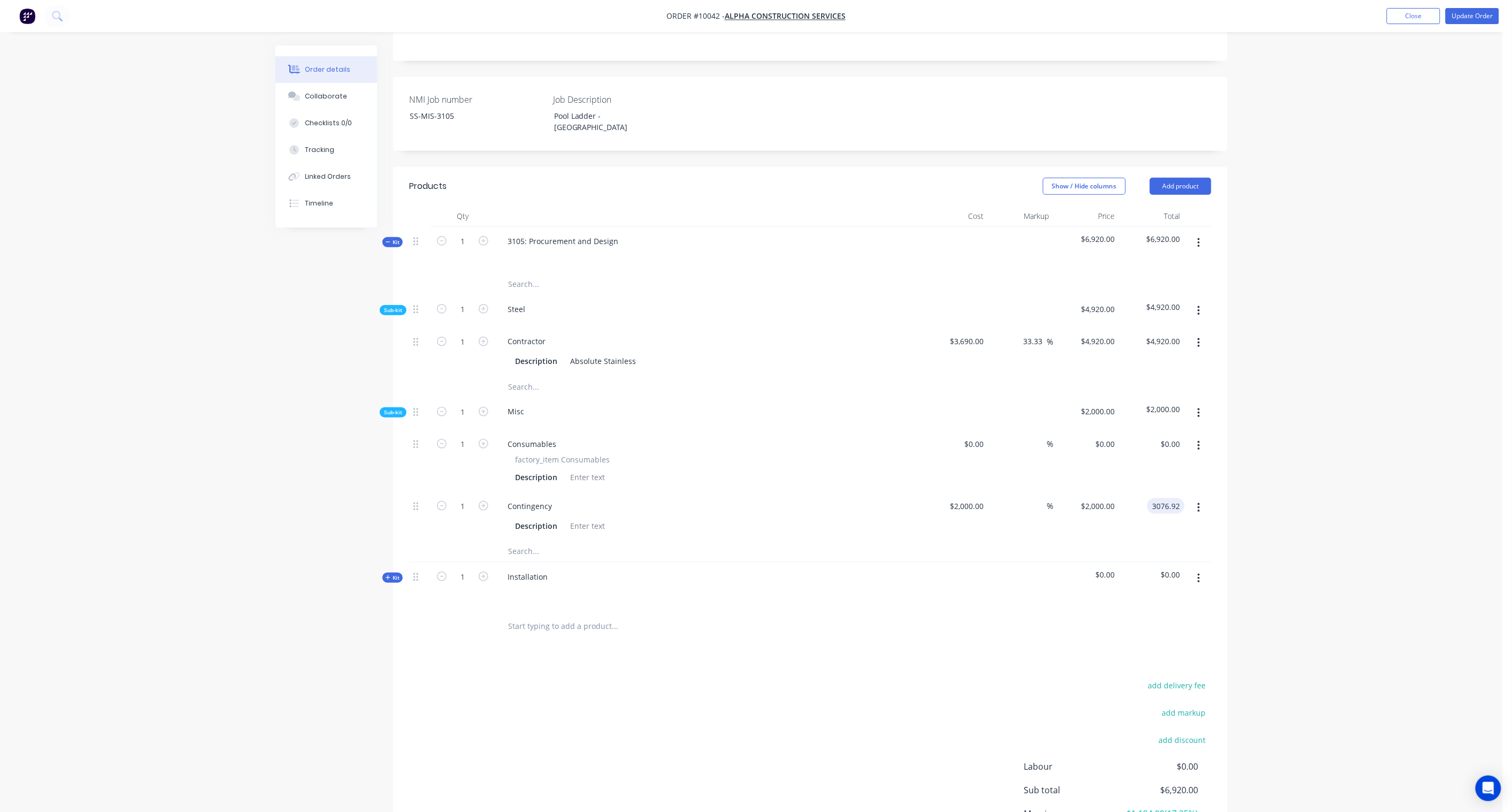
type input "$3,076.92"
click at [1324, 449] on div "Order details Collaborate Checklists 0/0 Tracking Linked Orders Timeline Order …" at bounding box center [752, 339] width 1503 height 1154
click at [985, 436] on input at bounding box center [976, 443] width 25 height 15
paste input "455.20"
type input "$455.20"
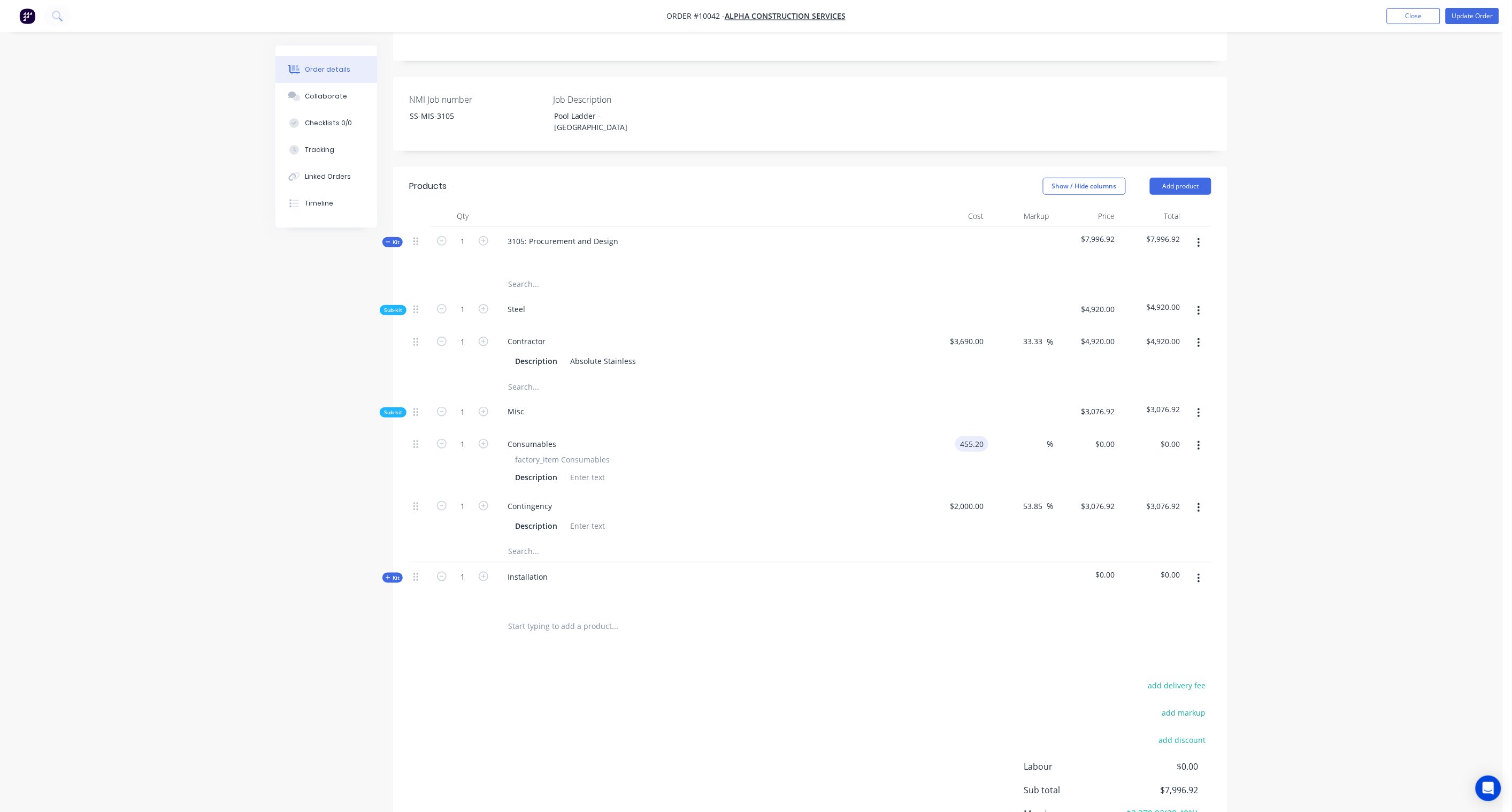
type input "$455.20"
drag, startPoint x: 1171, startPoint y: 417, endPoint x: 1204, endPoint y: 421, distance: 33.2
click at [1171, 436] on input "455.20" at bounding box center [1168, 443] width 33 height 15
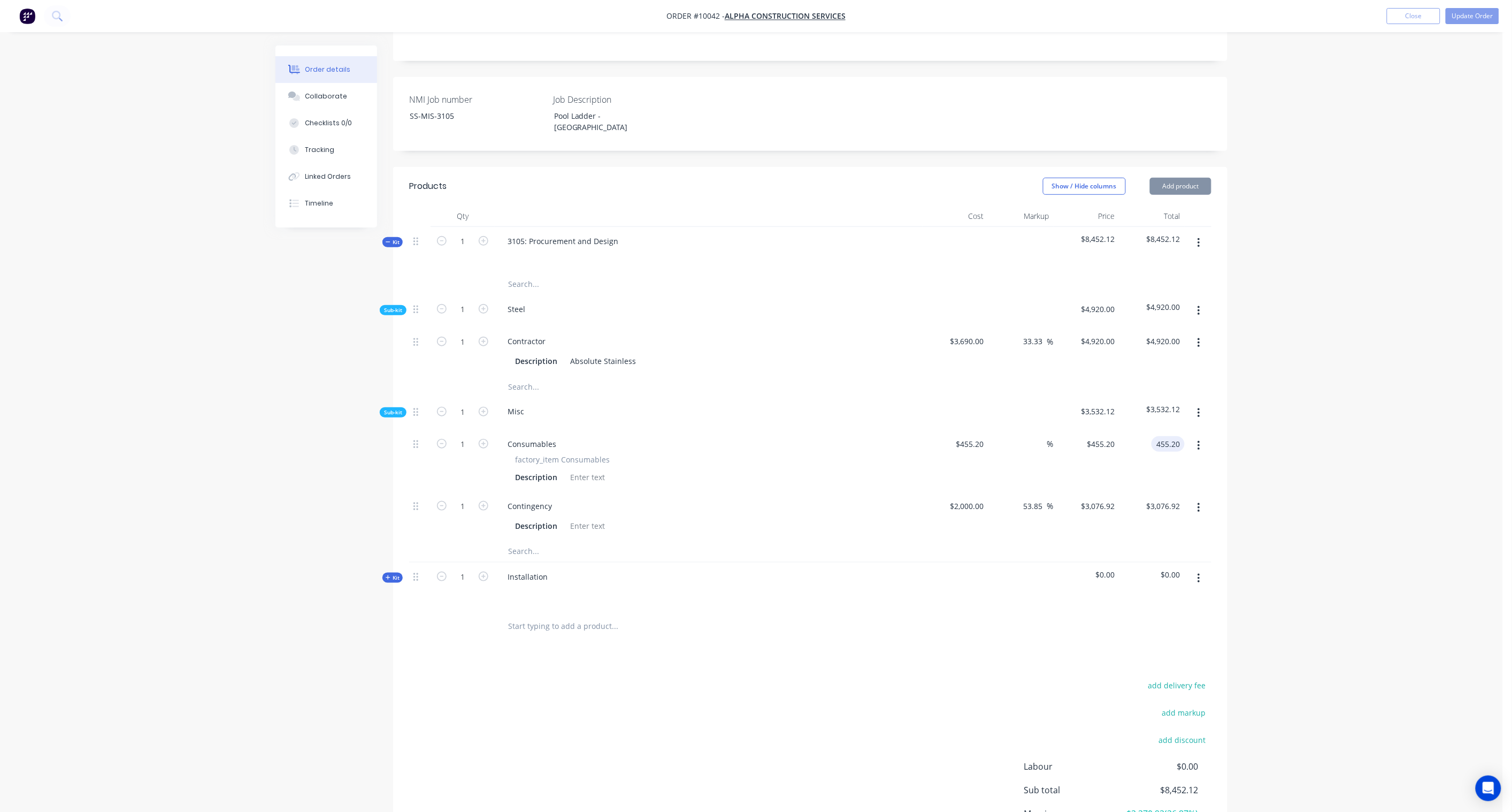
paste input "644.8"
type input "644.80"
type input "41.65"
type input "$644.80"
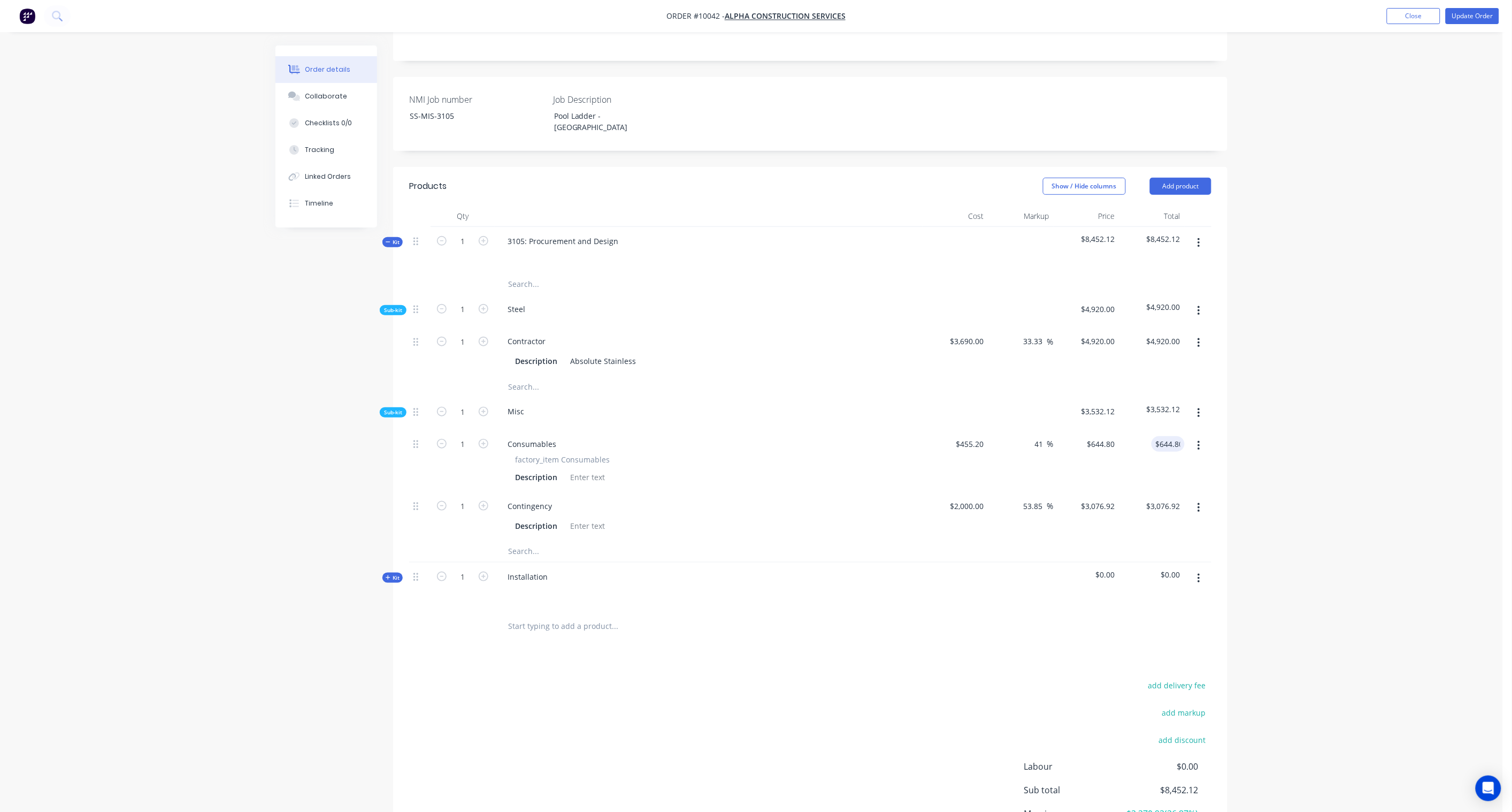
click at [1322, 404] on div "Order details Collaborate Checklists 0/0 Tracking Linked Orders Timeline Order …" at bounding box center [752, 339] width 1503 height 1154
click at [394, 573] on span "Kit" at bounding box center [393, 577] width 14 height 8
click at [487, 618] on icon "button" at bounding box center [484, 623] width 9 height 9
type input "3"
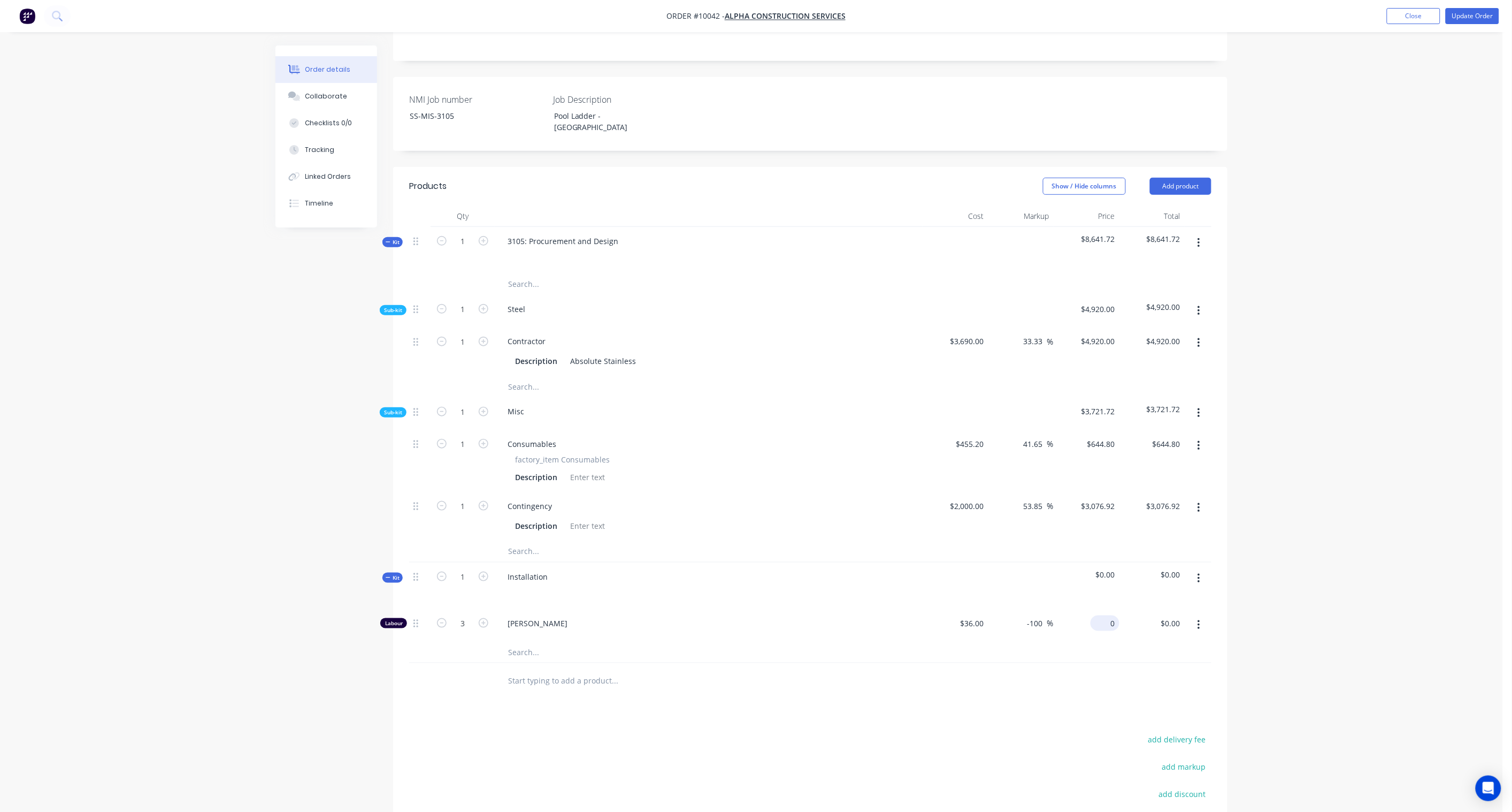
click at [1115, 615] on input "0" at bounding box center [1107, 623] width 25 height 15
type input "$0.00"
click at [1182, 615] on input "0.00" at bounding box center [1175, 623] width 20 height 15
type input "300"
type input "177.78"
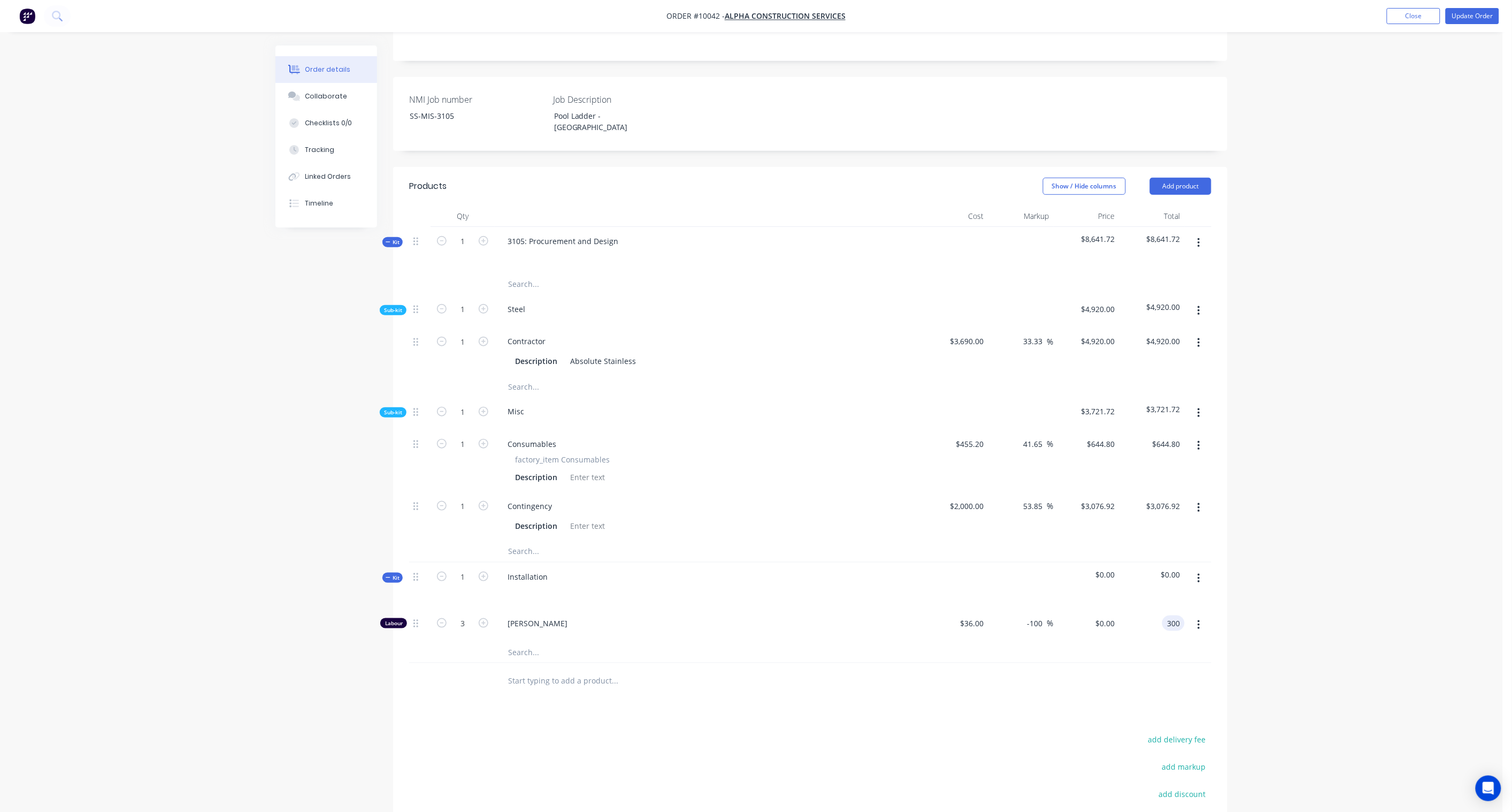
type input "$100.00"
type input "$300.00"
click at [1260, 585] on div "Order details Collaborate Checklists 0/0 Tracking Linked Orders Timeline Order …" at bounding box center [752, 366] width 1503 height 1208
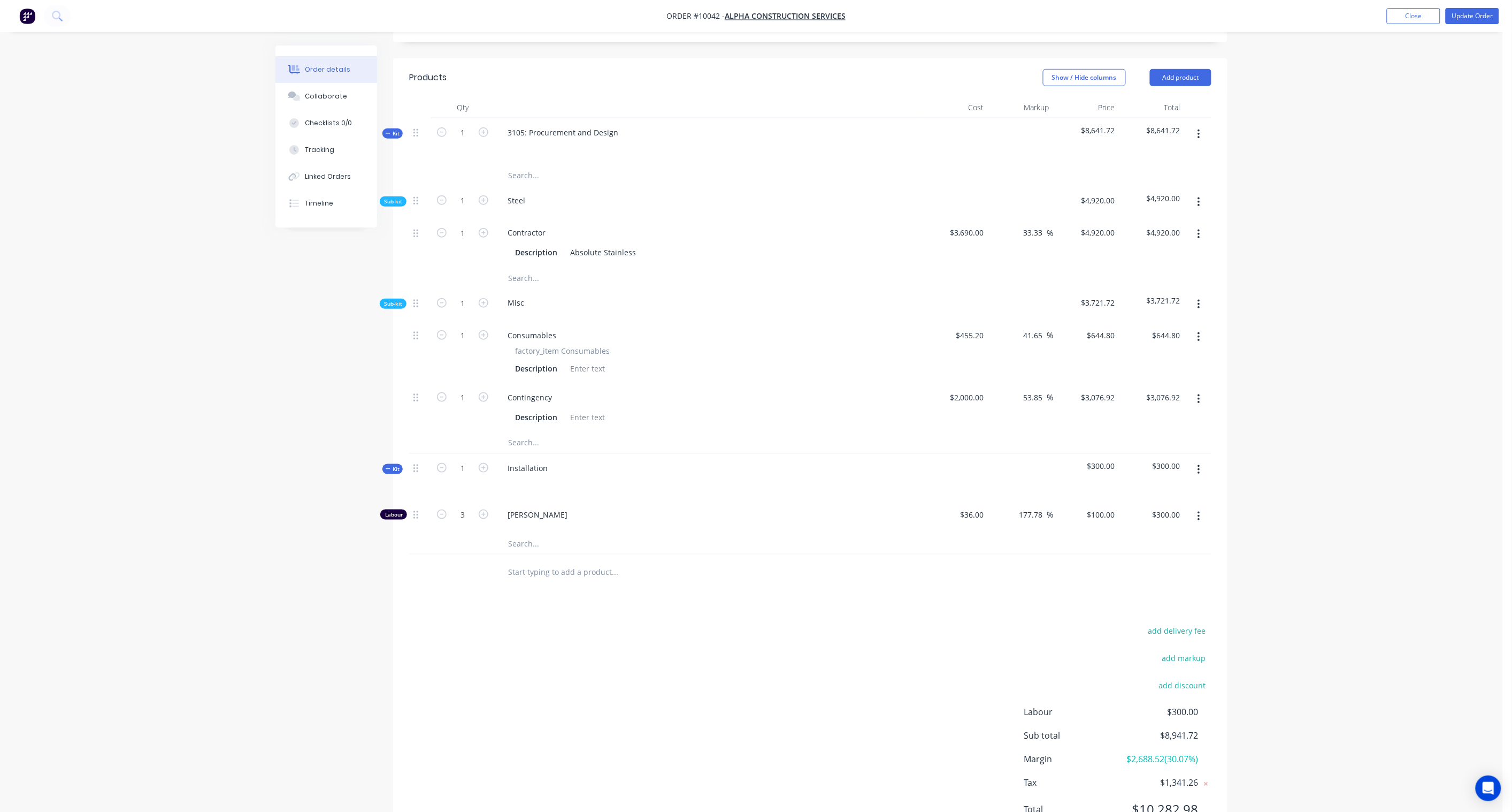
scroll to position [356, 0]
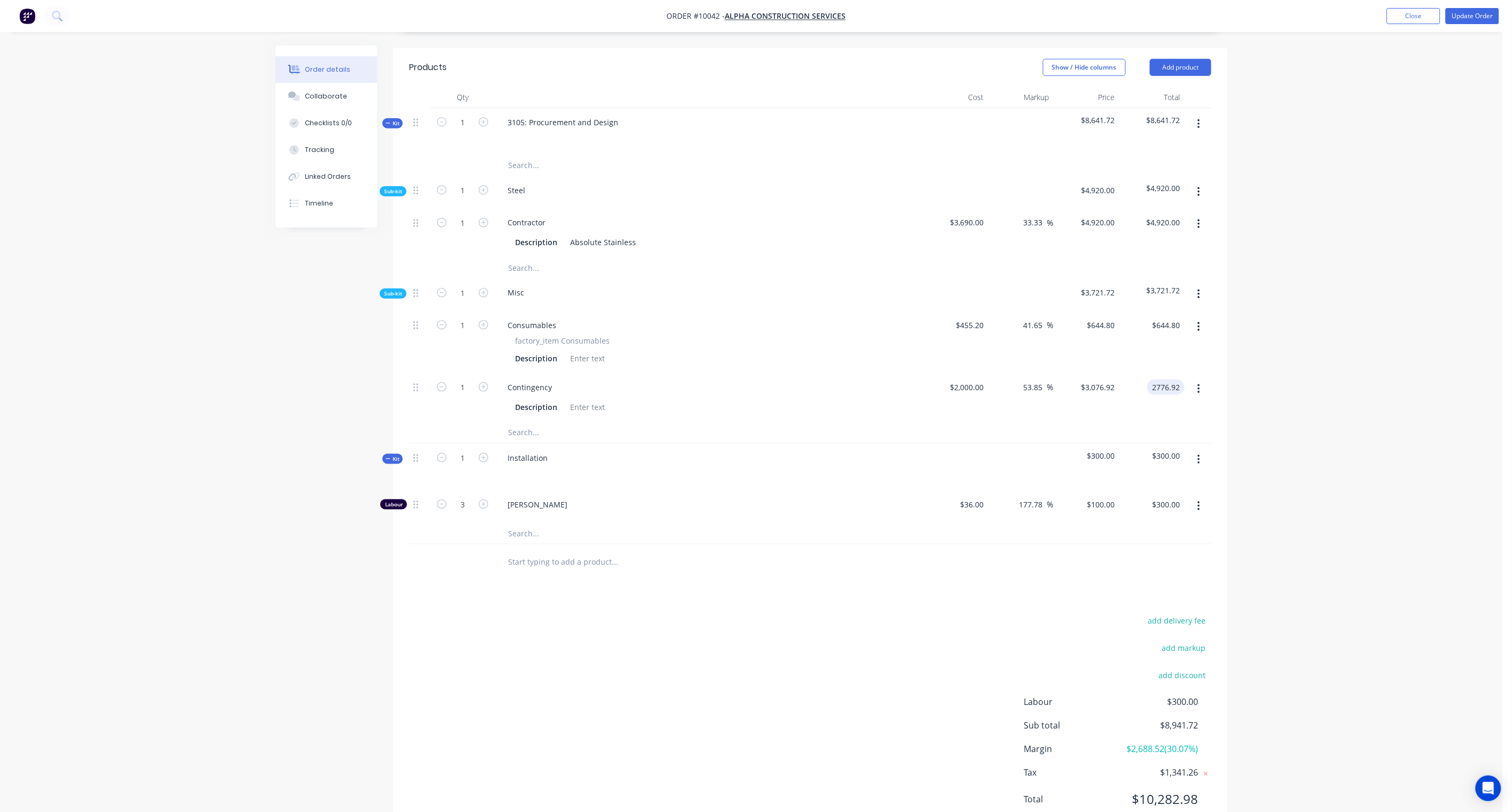
type input "2776.92"
type input "38.85"
type input "$2,776.92"
click at [1368, 509] on div "Order details Collaborate Checklists 0/0 Tracking Linked Orders Timeline Order …" at bounding box center [752, 247] width 1503 height 1208
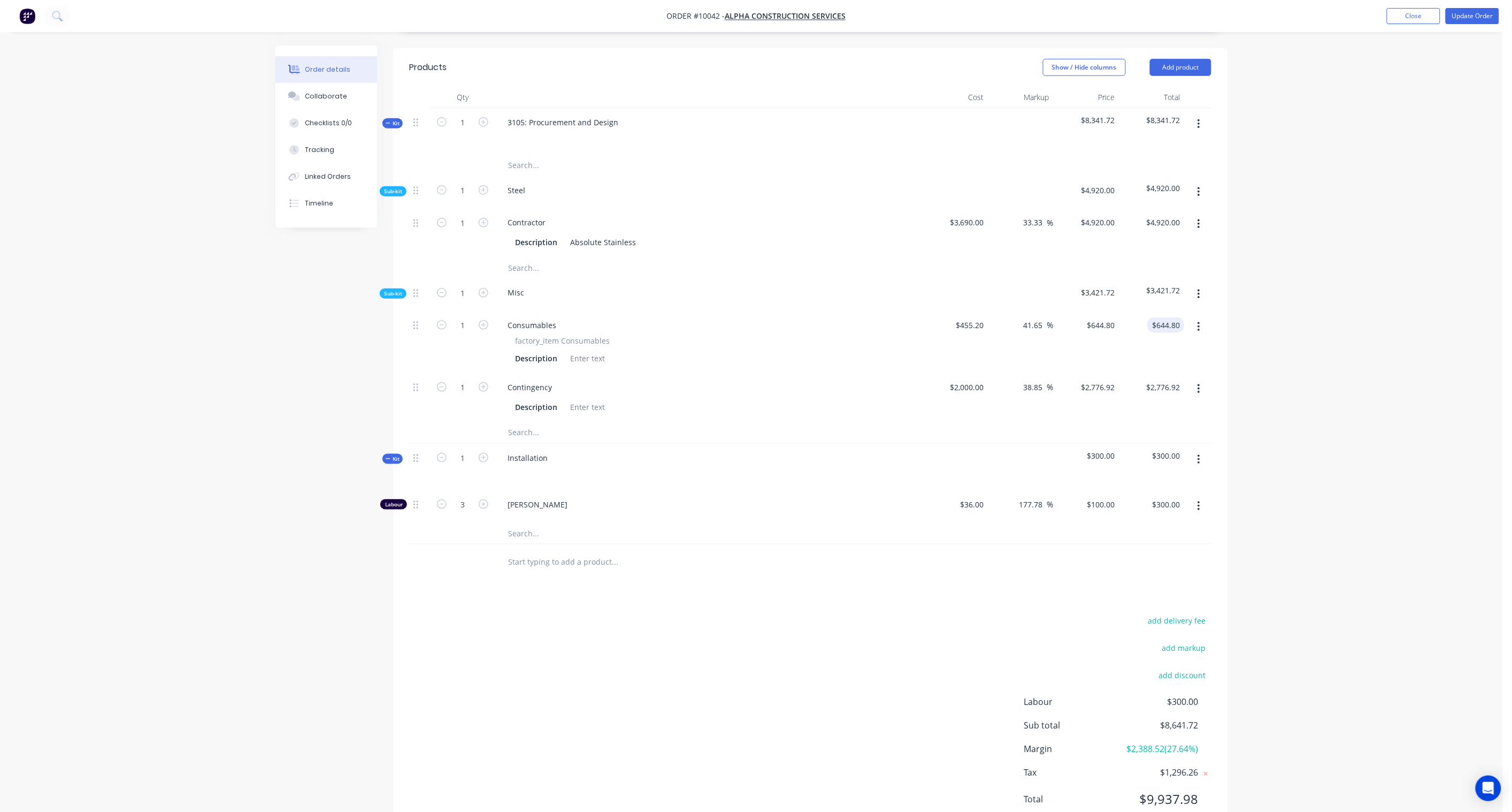
type input "644.80"
click at [1169, 317] on input "644.80" at bounding box center [1170, 325] width 29 height 15
paste input
type input "-100"
type input "$0.00"
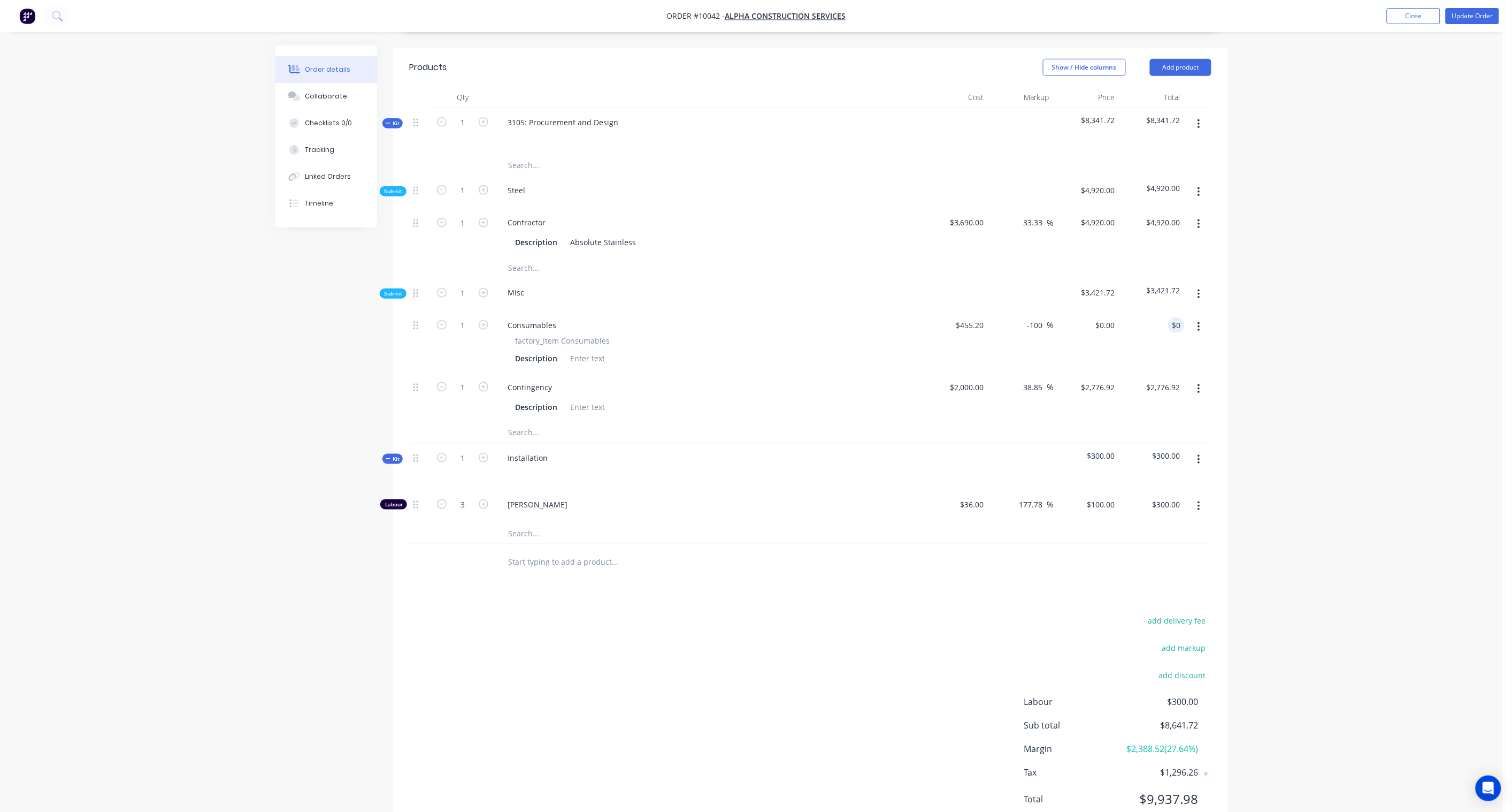
click at [1264, 311] on div "Order details Collaborate Checklists 0/0 Tracking Linked Orders Timeline Order …" at bounding box center [752, 247] width 1503 height 1208
drag, startPoint x: 1184, startPoint y: 292, endPoint x: 1204, endPoint y: 295, distance: 20.2
click at [1185, 311] on div at bounding box center [1198, 342] width 27 height 62
click at [1174, 317] on input "0.00" at bounding box center [1175, 325] width 20 height 15
paste input "645.08"
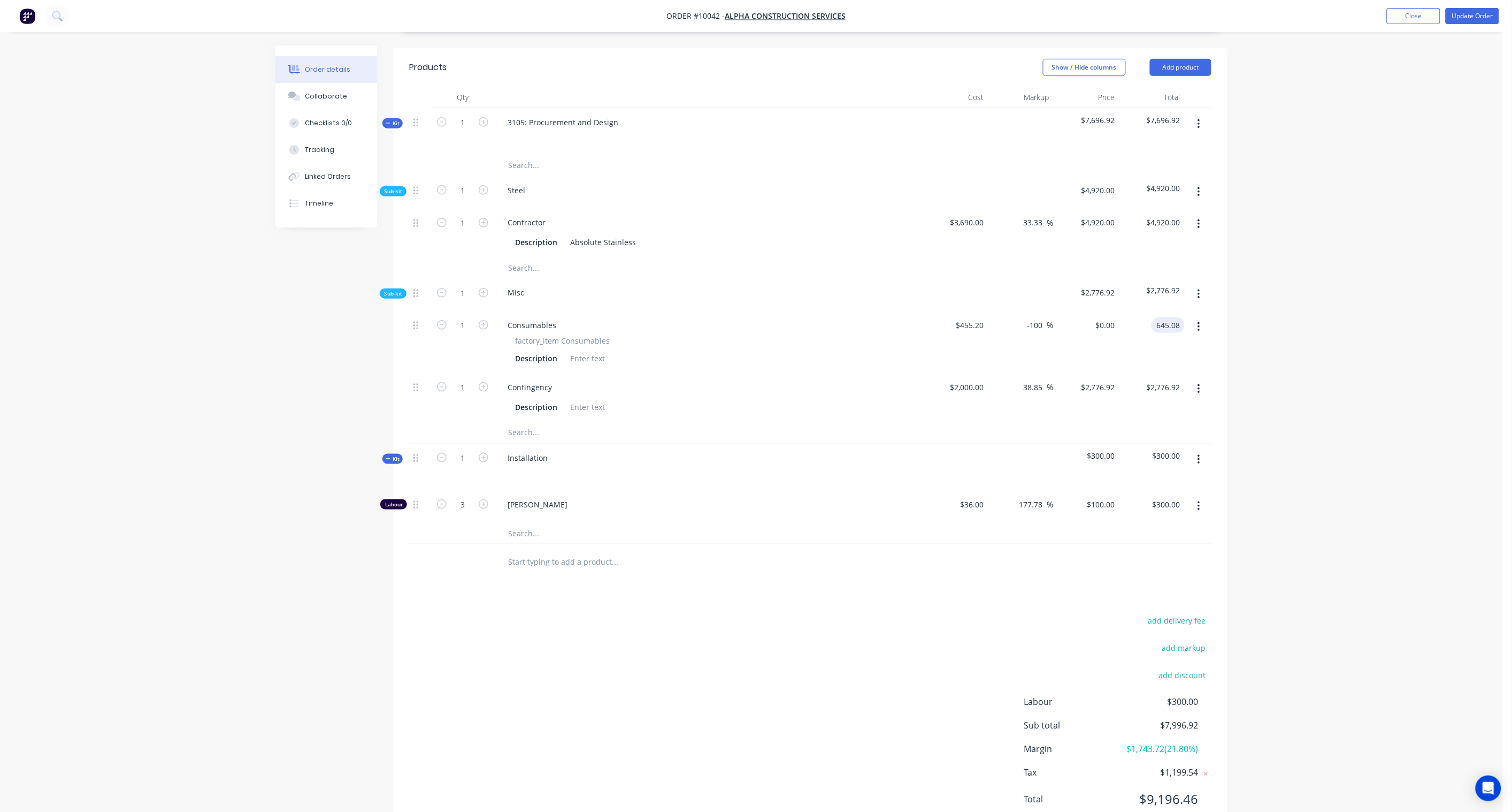
type input "645.08"
type input "41.71"
type input "$645.08"
click at [1351, 315] on div "Order details Collaborate Checklists 0/0 Tracking Linked Orders Timeline Order …" at bounding box center [752, 247] width 1503 height 1208
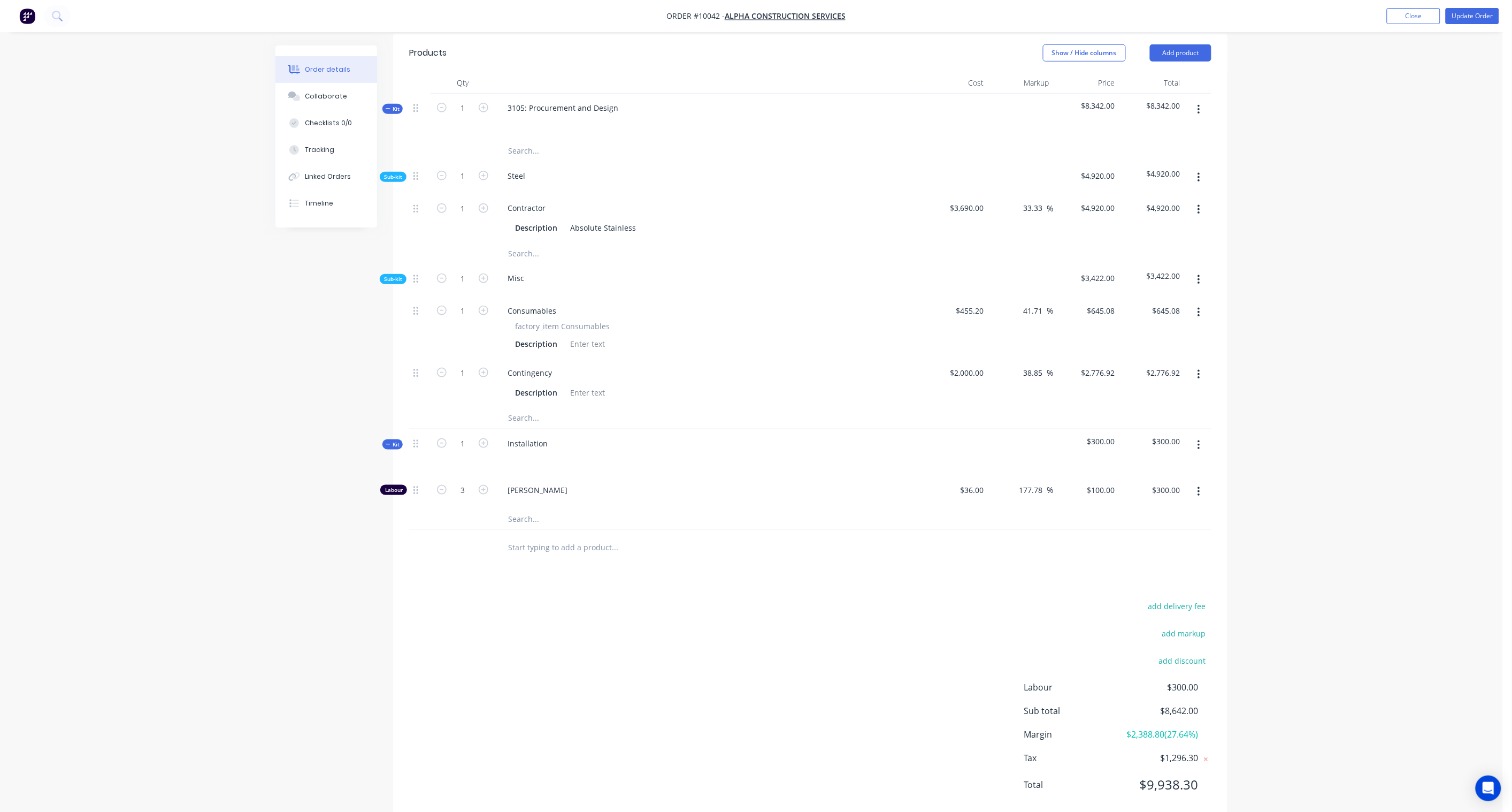
scroll to position [14, 0]
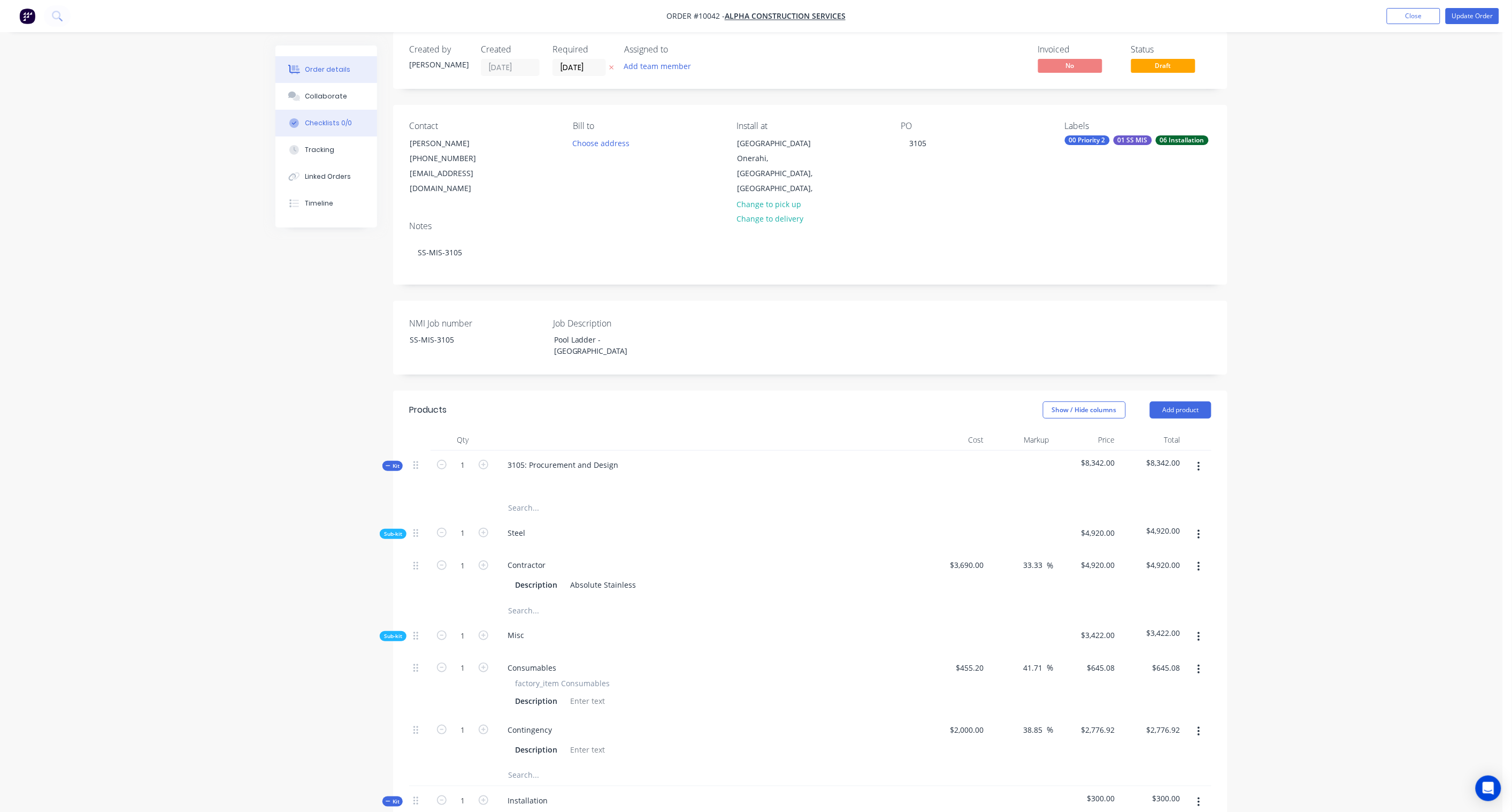
click at [327, 121] on div "Checklists 0/0" at bounding box center [329, 123] width 47 height 9
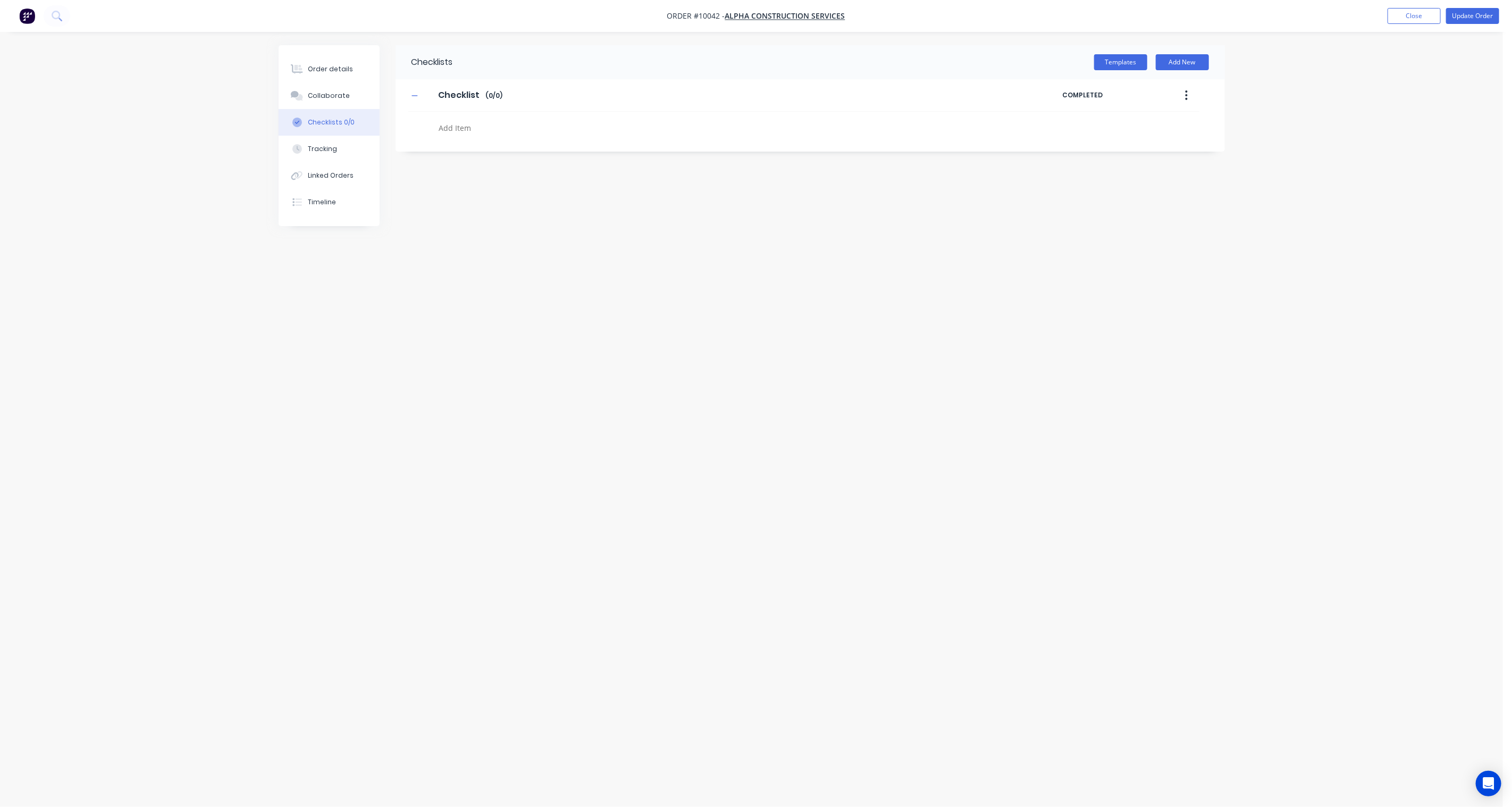
click at [1188, 96] on button "button" at bounding box center [1185, 95] width 25 height 19
click at [1139, 147] on div "Delete" at bounding box center [1149, 144] width 82 height 15
click at [1135, 59] on button "Templates" at bounding box center [1120, 62] width 53 height 16
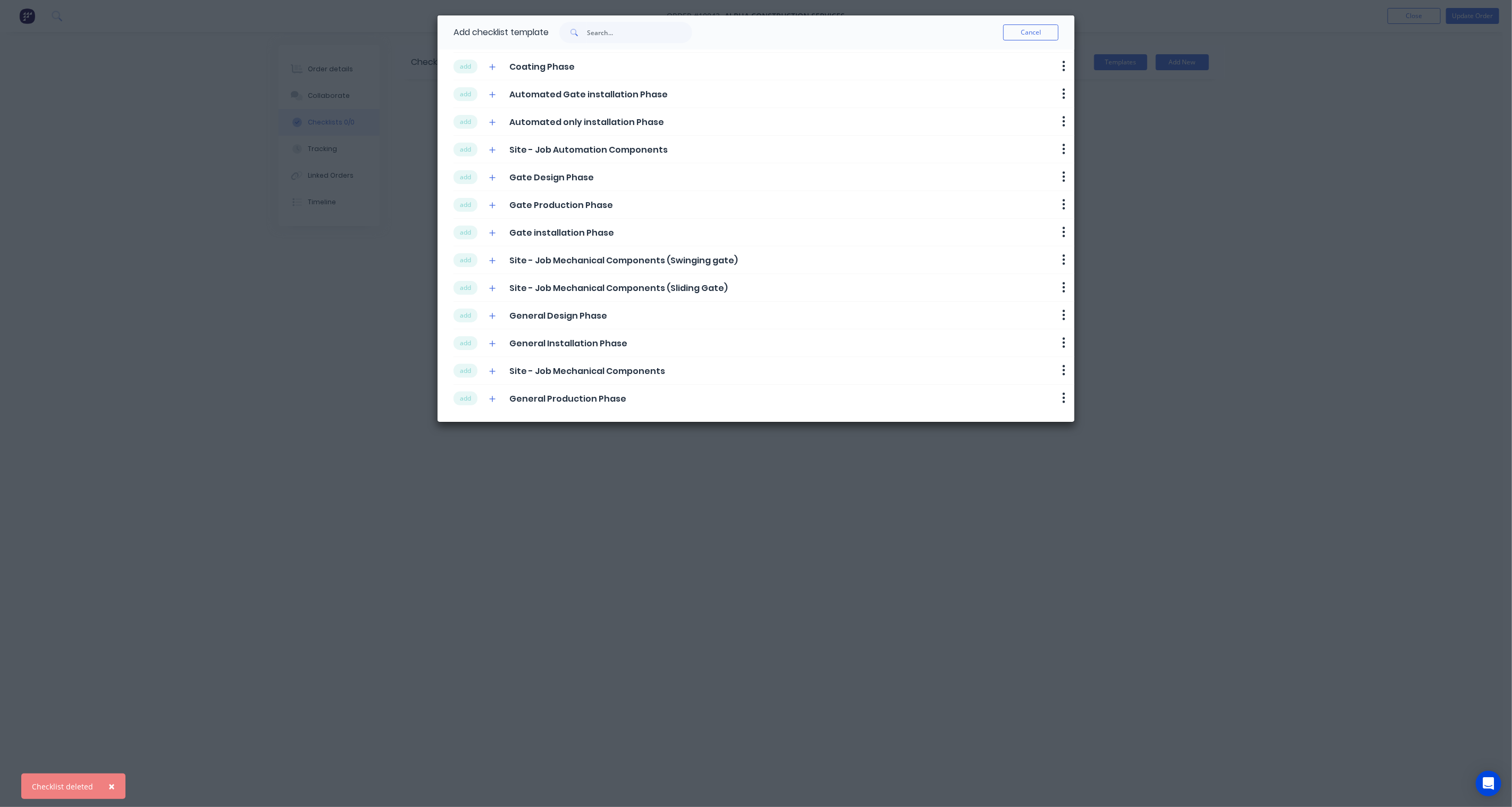
scroll to position [113, 0]
click at [458, 315] on button "add" at bounding box center [465, 315] width 24 height 14
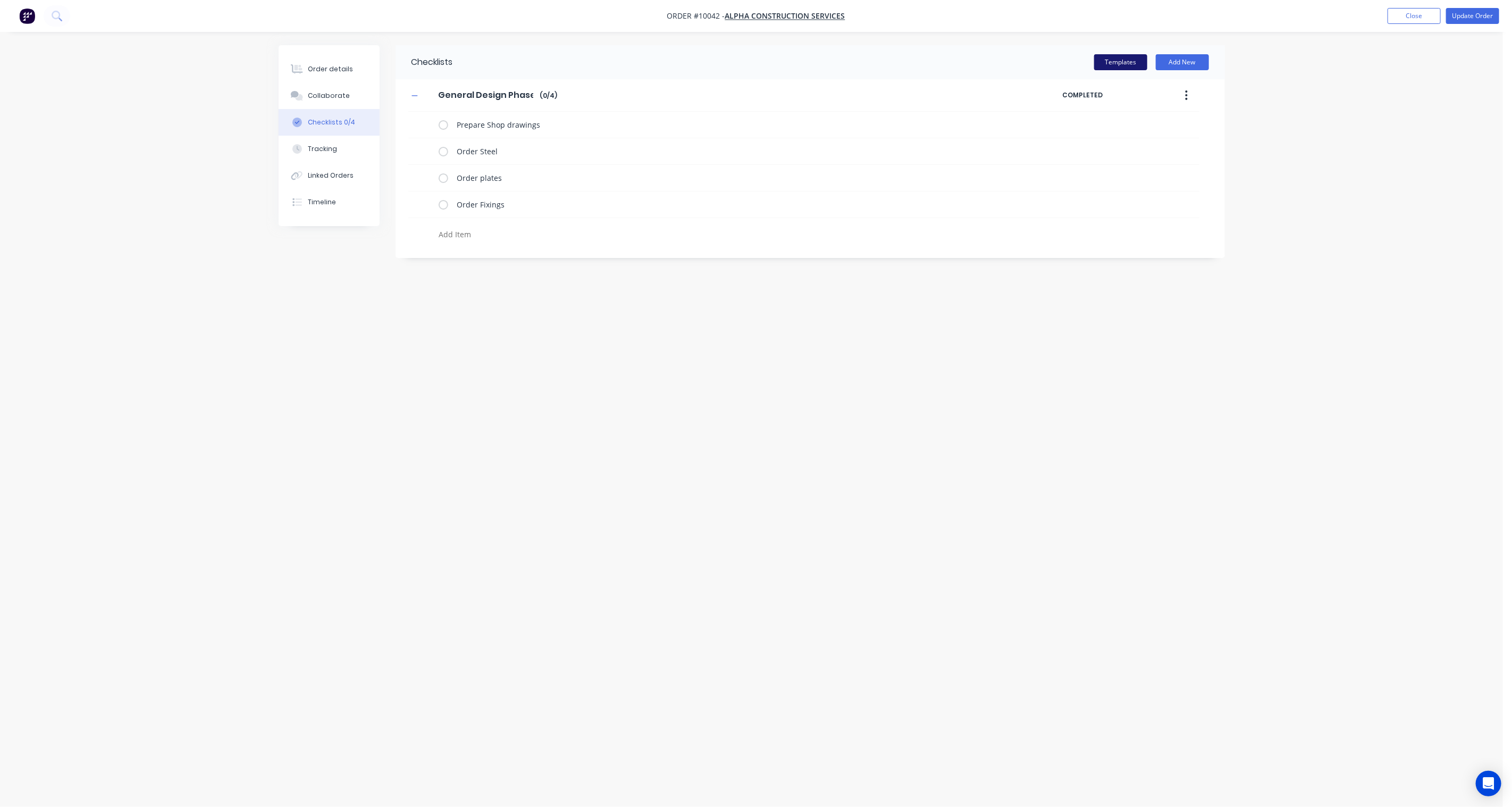
click at [1132, 61] on button "Templates" at bounding box center [1120, 62] width 53 height 16
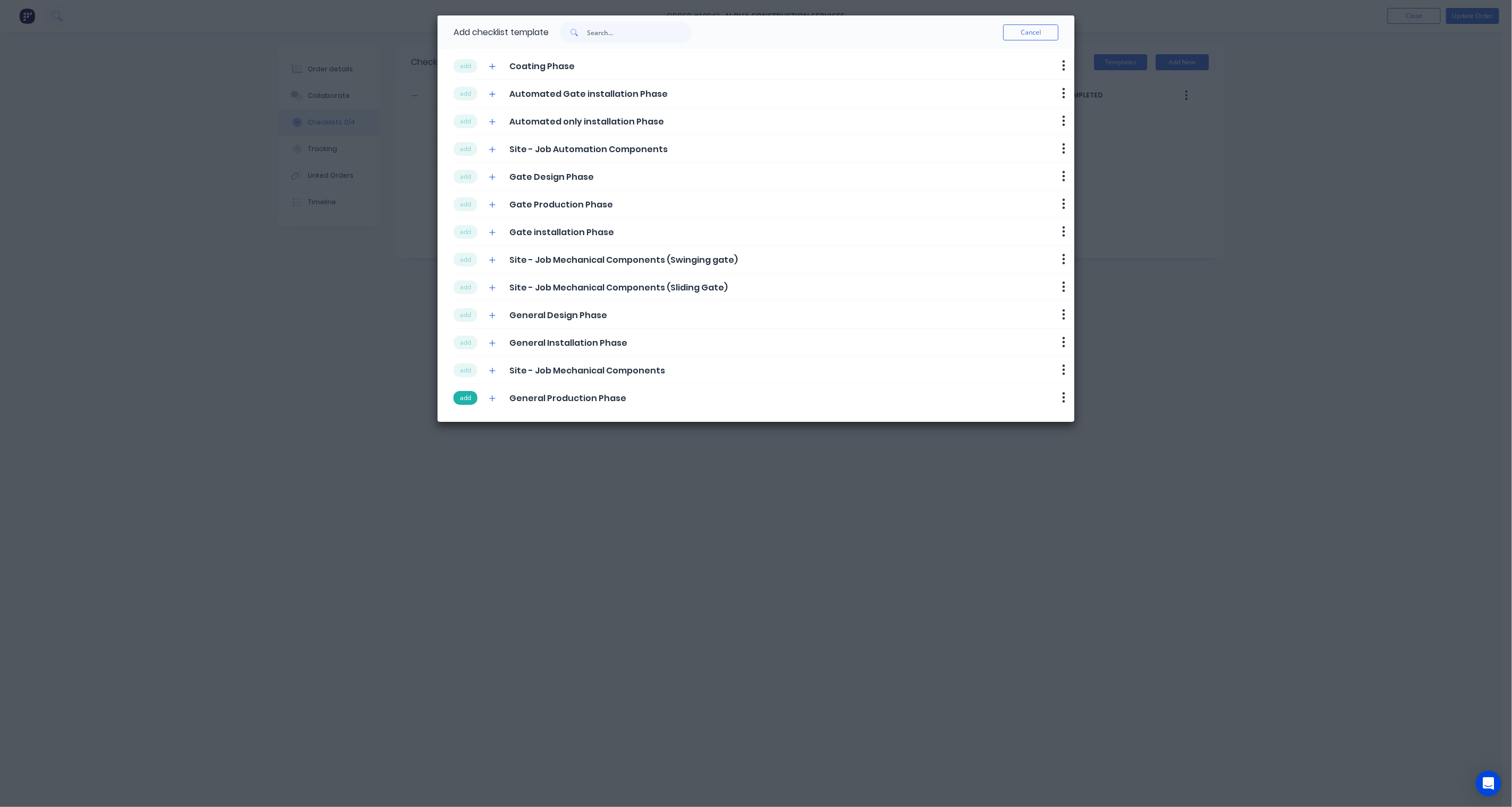
click at [461, 396] on button "add" at bounding box center [465, 398] width 24 height 14
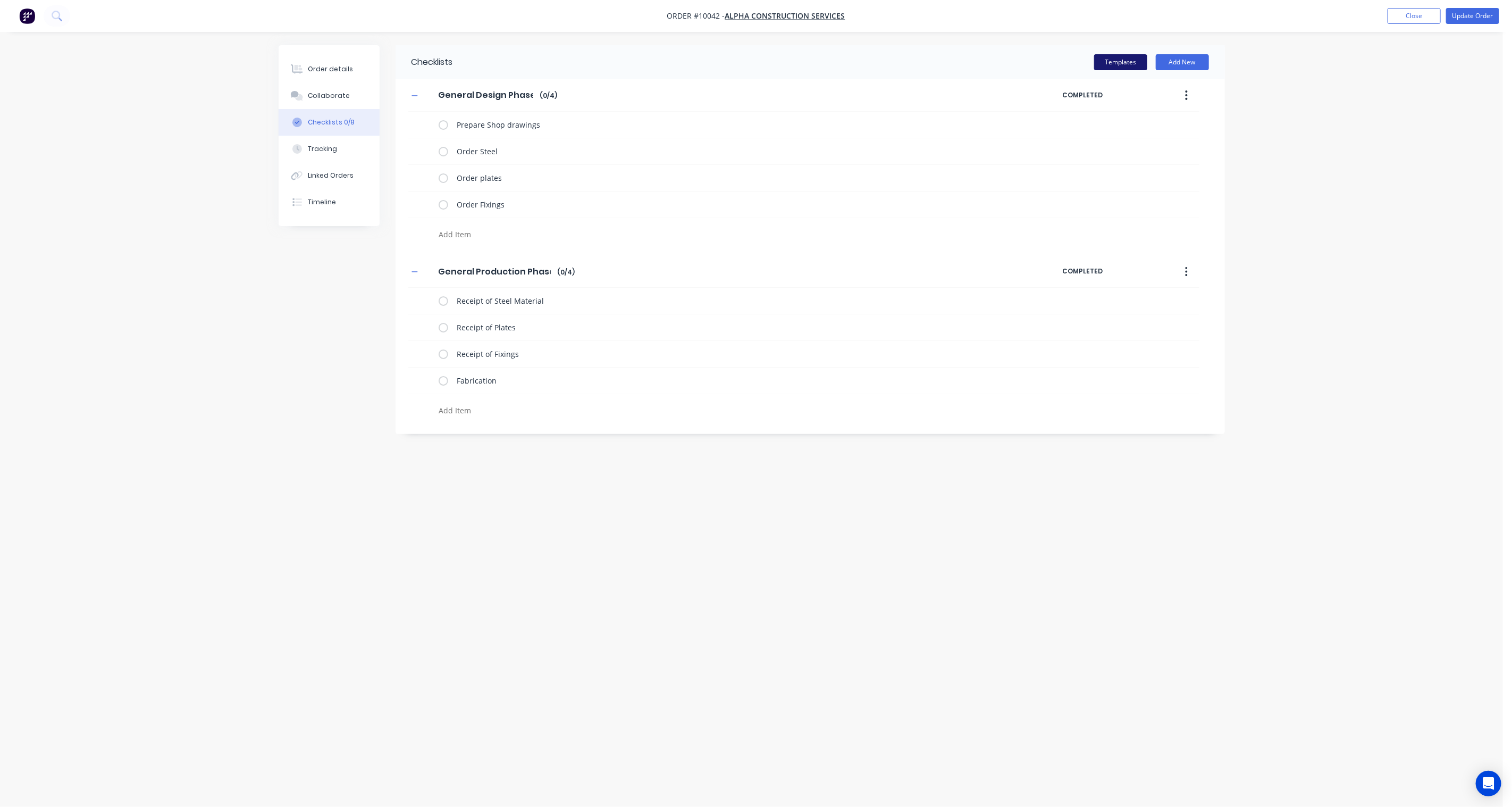
click at [1130, 62] on button "Templates" at bounding box center [1120, 62] width 53 height 16
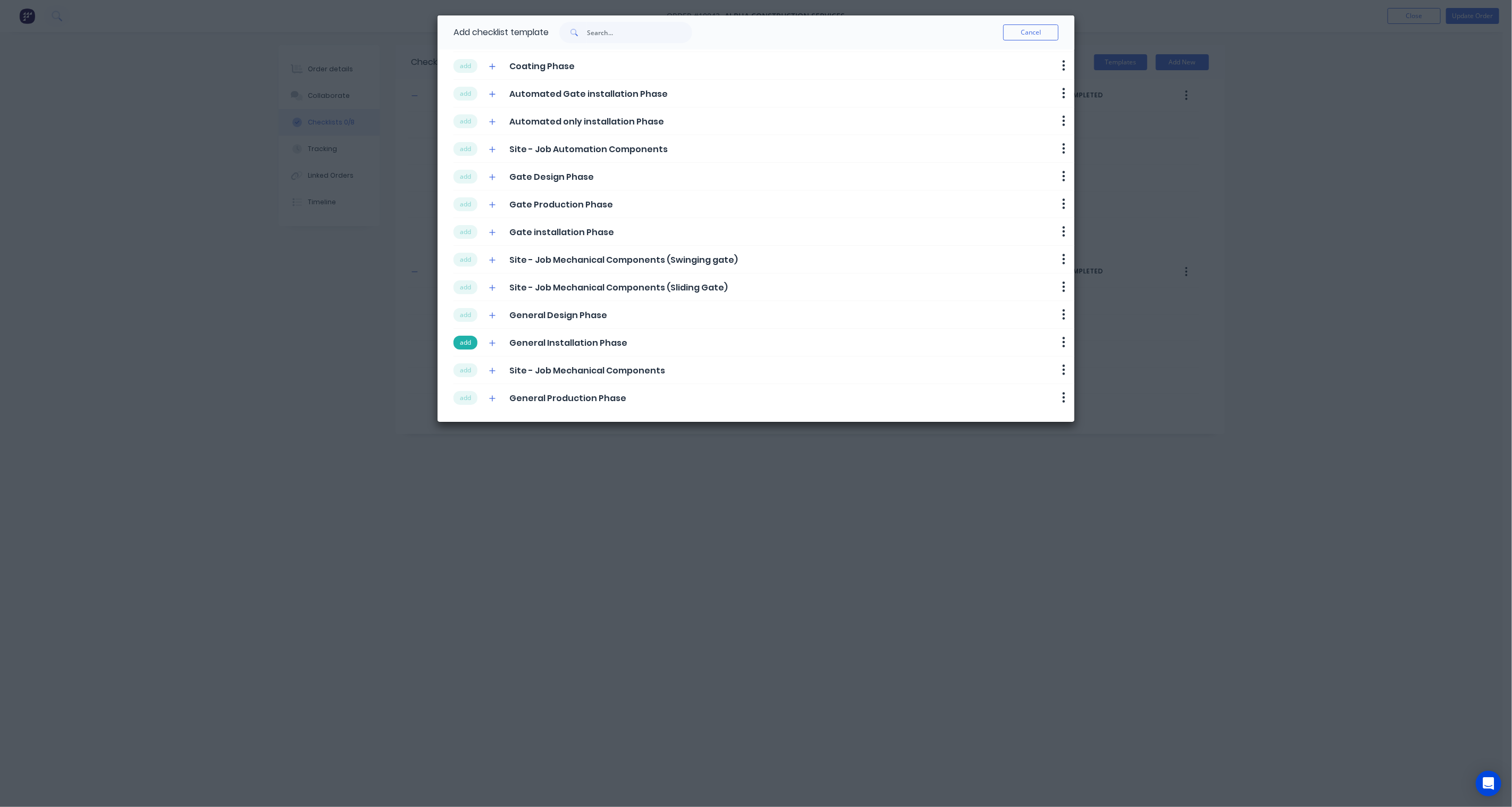
click at [465, 346] on button "add" at bounding box center [465, 342] width 24 height 14
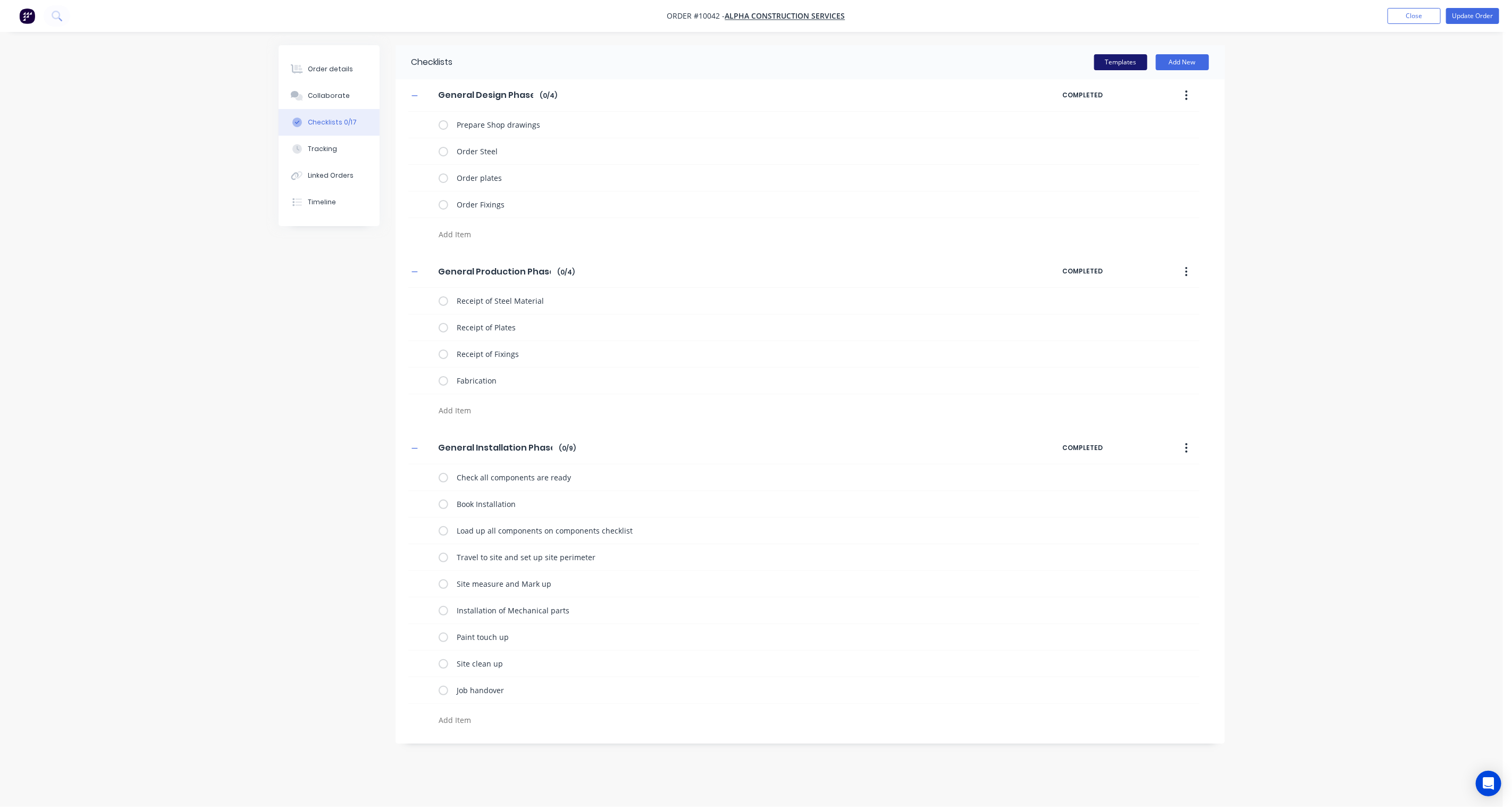
click at [1130, 63] on button "Templates" at bounding box center [1120, 62] width 53 height 16
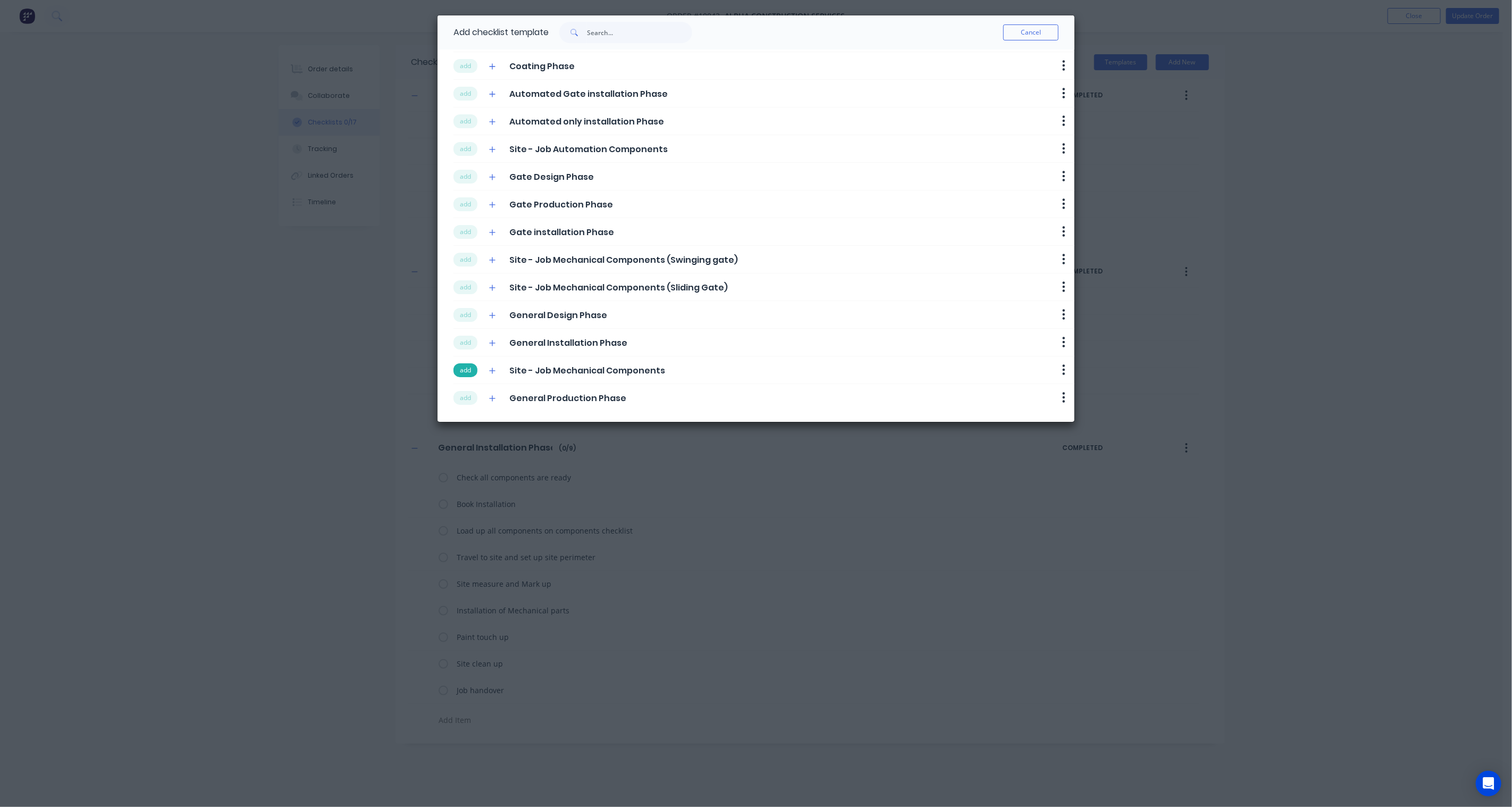
click at [461, 371] on button "add" at bounding box center [465, 370] width 24 height 14
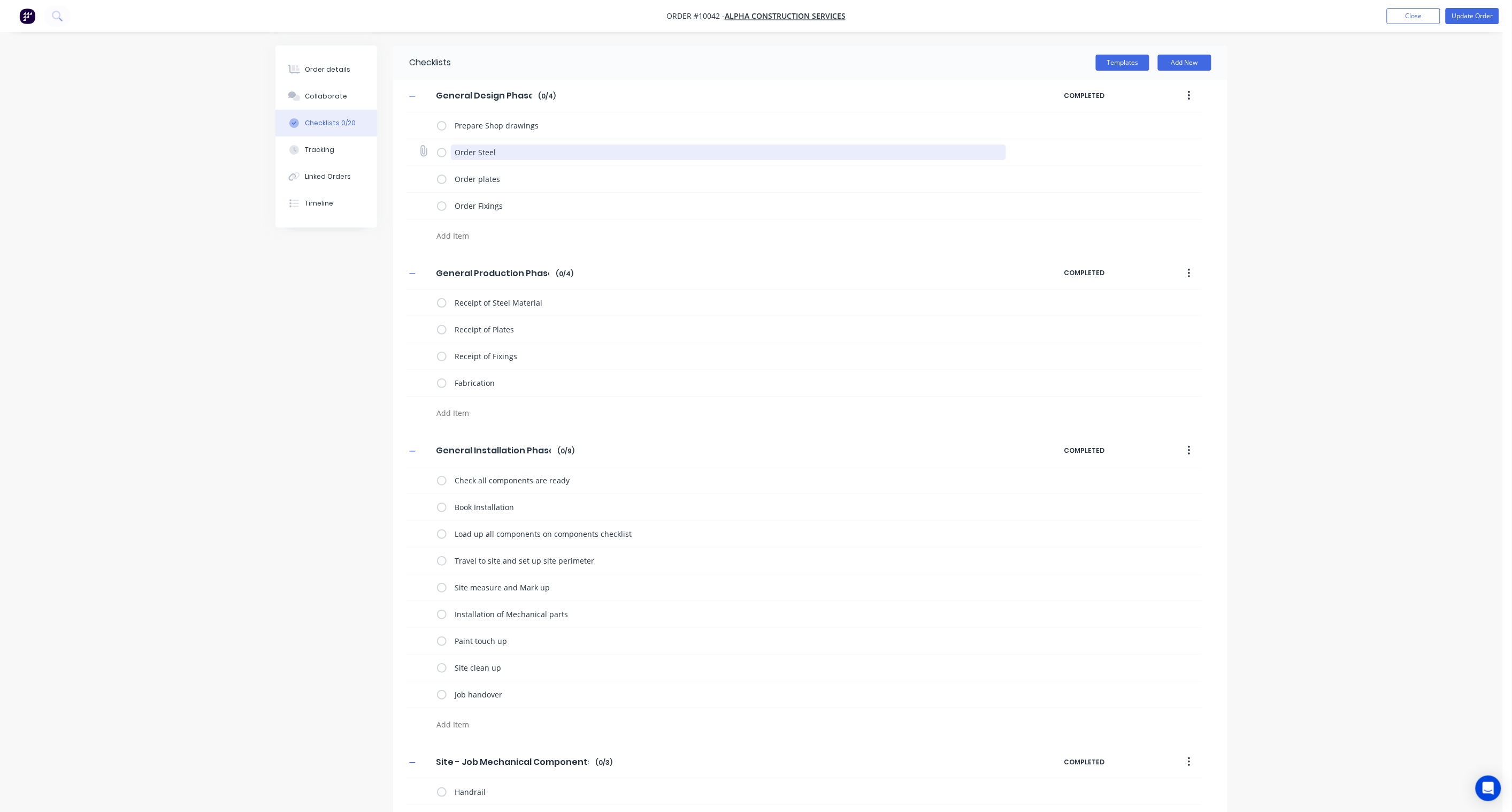
type textarea "x"
drag, startPoint x: 519, startPoint y: 148, endPoint x: 478, endPoint y: 148, distance: 41.0
click at [478, 148] on textarea "Order Steel" at bounding box center [728, 152] width 556 height 15
type textarea "Order L"
type textarea "x"
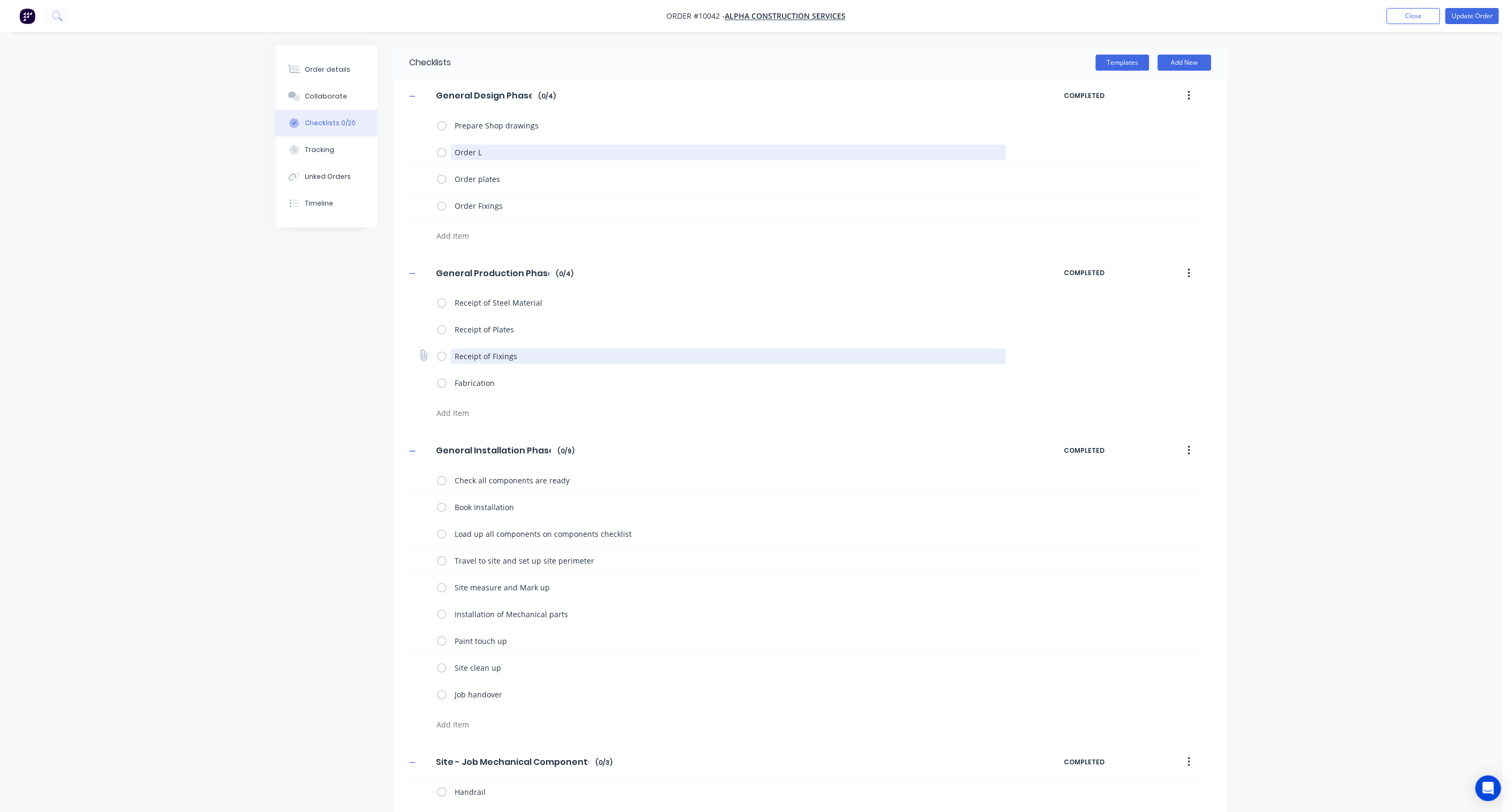
type textarea "Order La"
type textarea "x"
type textarea "Order Lad"
type textarea "x"
type textarea "Order [PERSON_NAME]"
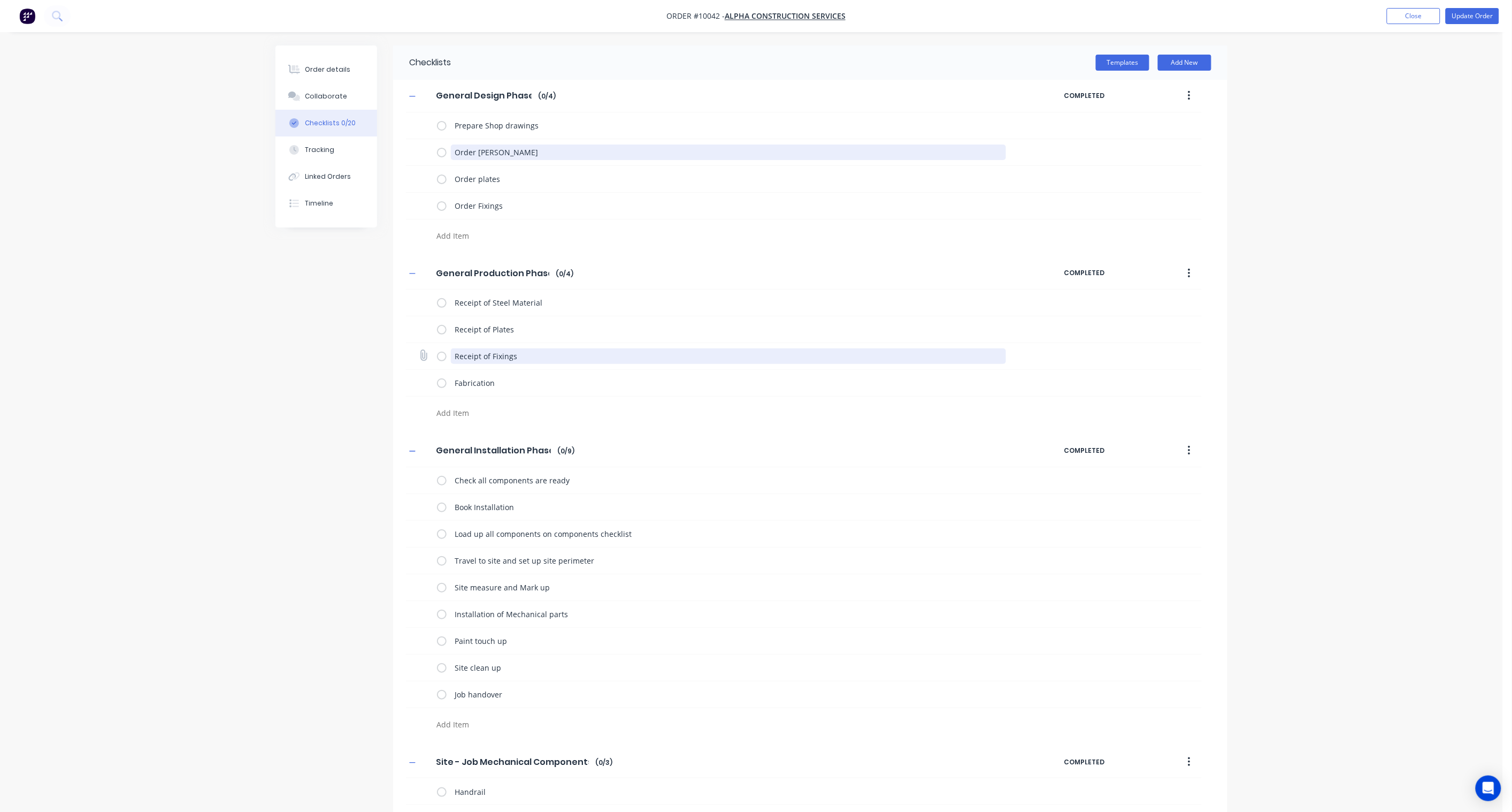
type textarea "x"
type textarea "Order Ladde"
type textarea "x"
type textarea "Order Ladder"
type textarea "x"
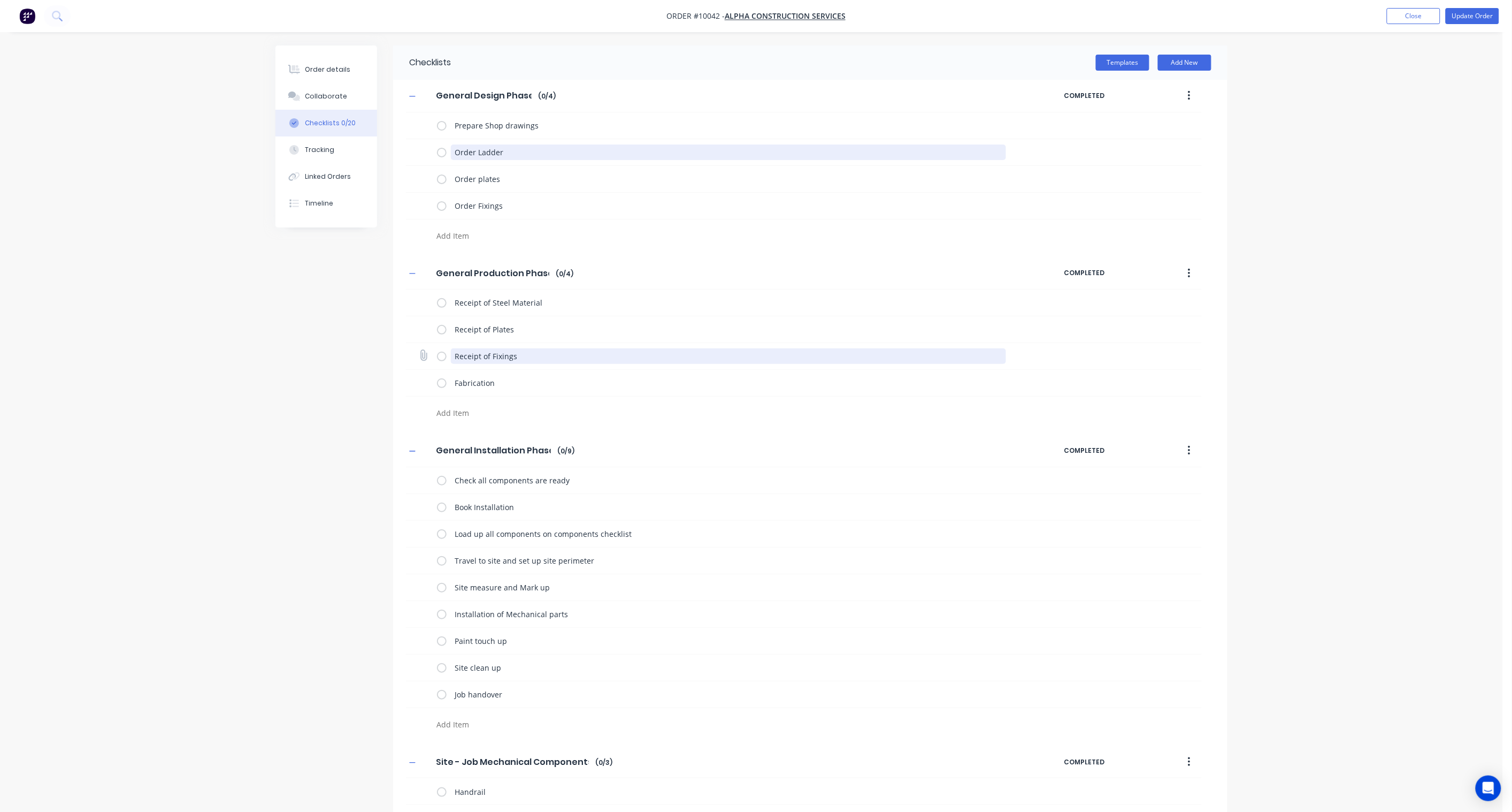
type textarea "Order Ladder"
type textarea "x"
type textarea "Order Ladder f"
type textarea "x"
type textarea "Order Ladder fr"
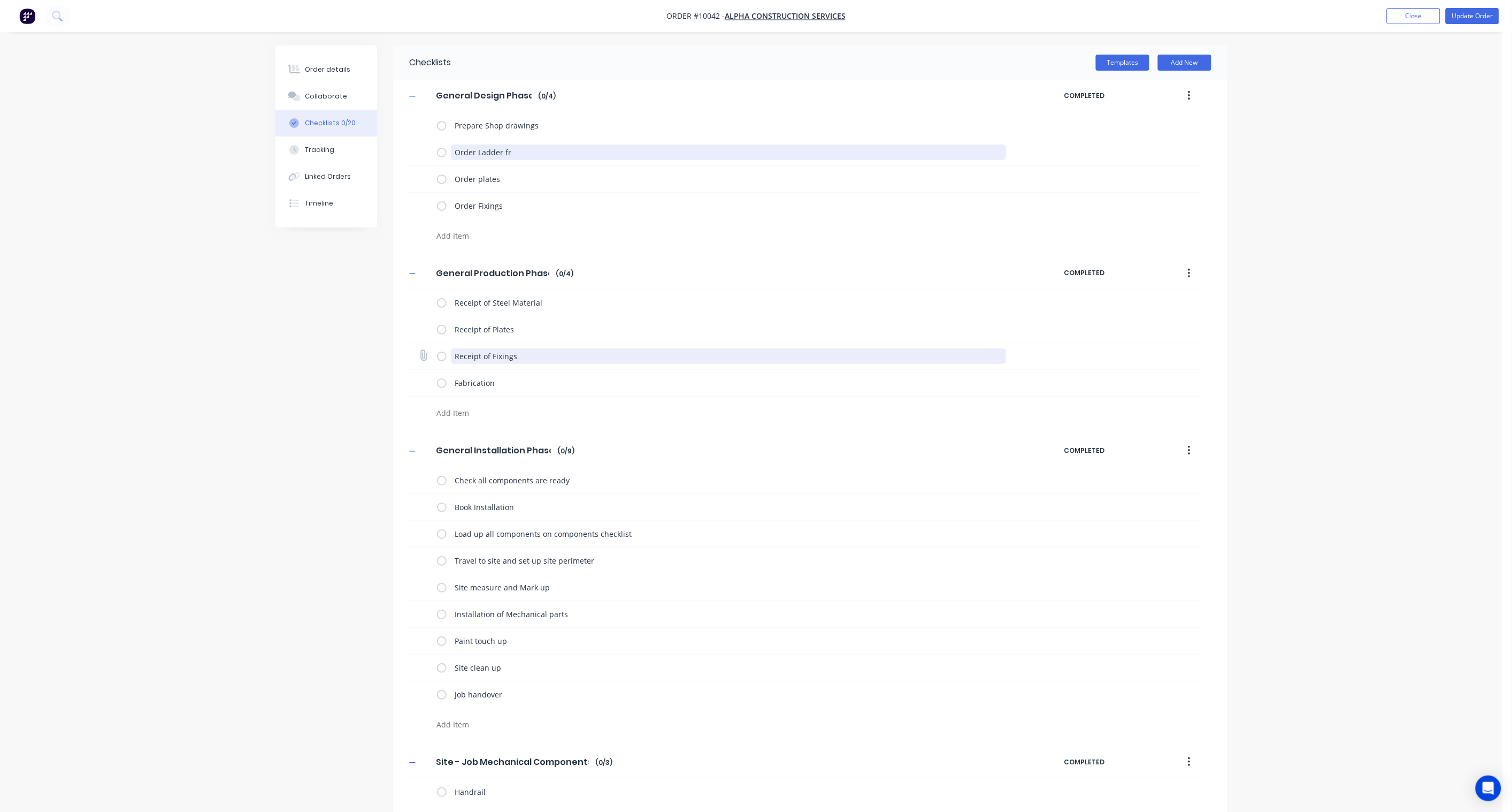
type textarea "x"
type textarea "Order Ladder fro"
type textarea "x"
type textarea "Order Ladder from"
type textarea "x"
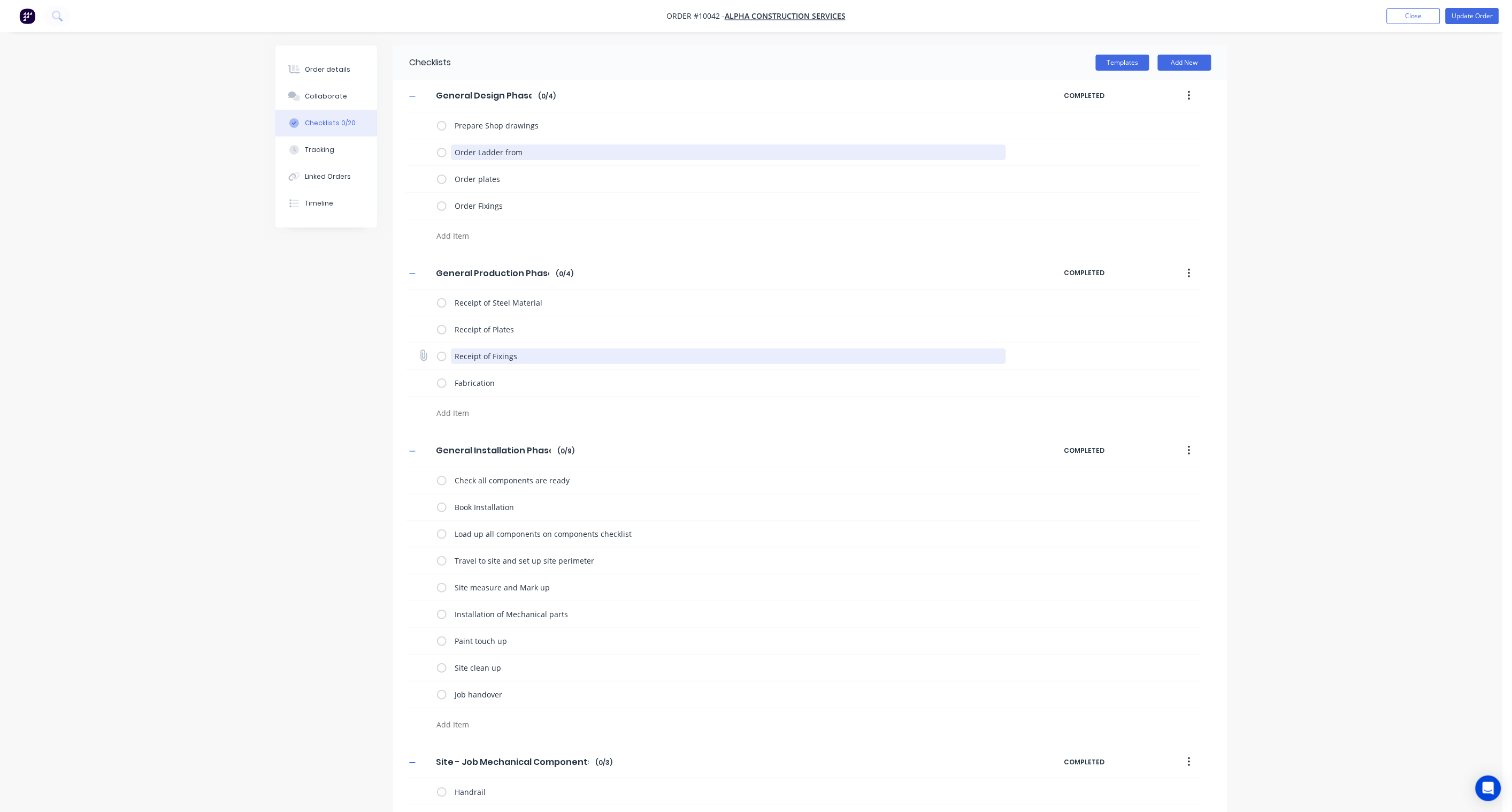
type textarea "Order Ladder from"
type textarea "x"
type textarea "Order Ladder from A"
type textarea "x"
type textarea "Order Ladder from Ab"
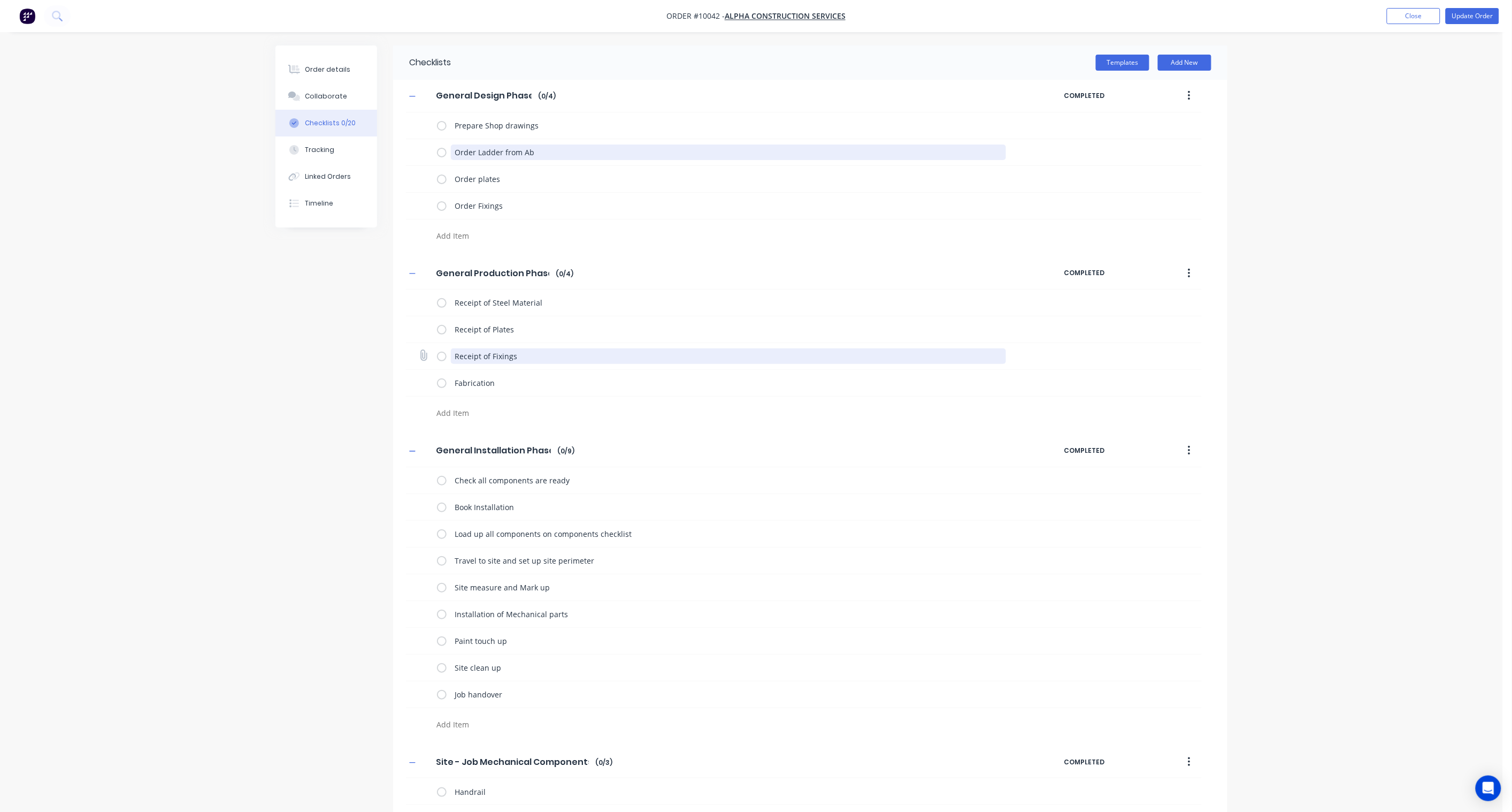
type textarea "x"
type textarea "Order Ladder from Abs"
type textarea "x"
type textarea "Order Ladder from Abso"
type textarea "x"
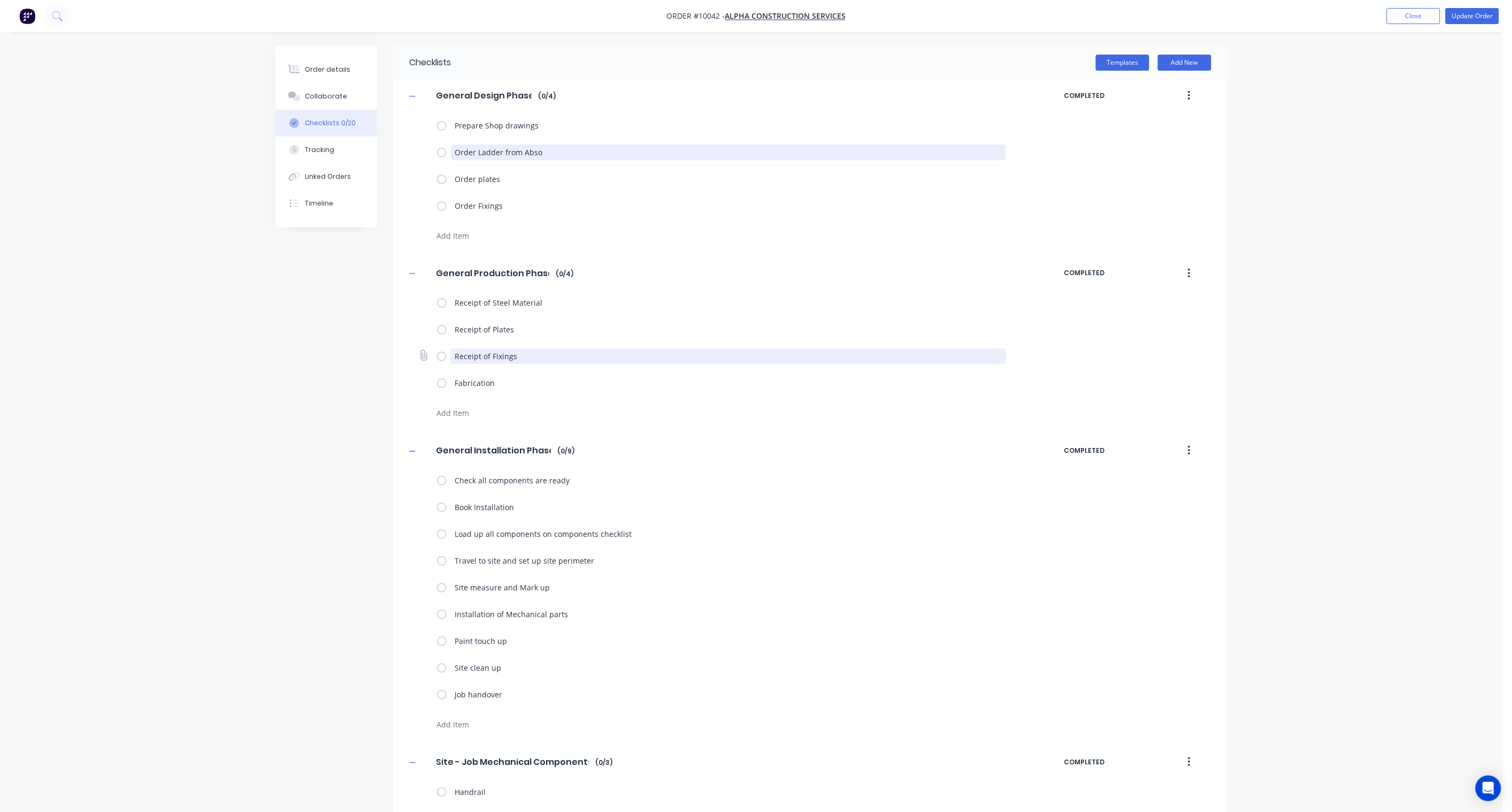
type textarea "Order Ladder from Absol"
type textarea "x"
type textarea "Order Ladder from [GEOGRAPHIC_DATA]"
type textarea "x"
type textarea "Order Ladder from Absolut"
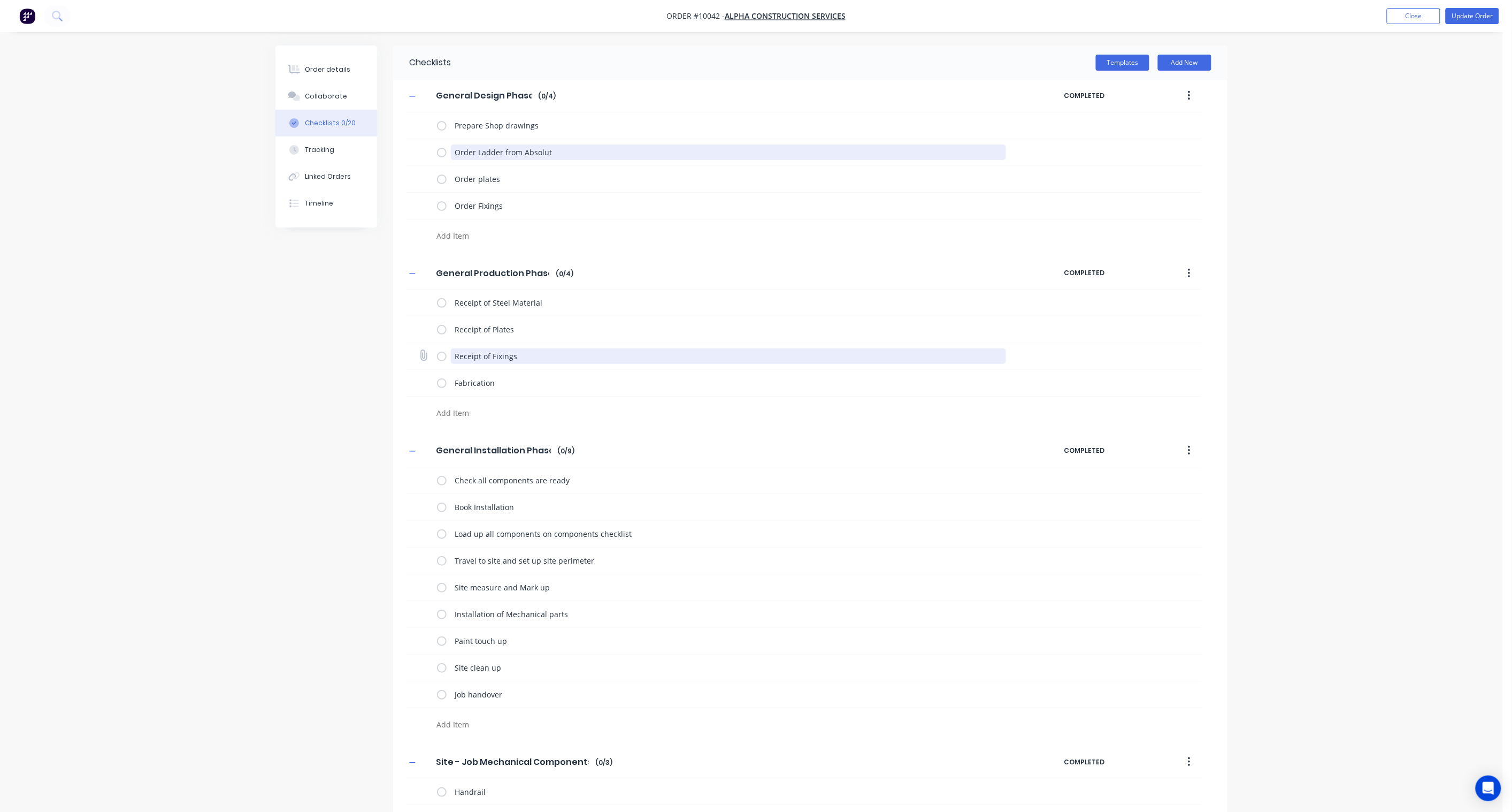
type textarea "x"
type textarea "Order Ladder from Absolute"
type textarea "x"
type textarea "Order Ladder from Absolute"
type textarea "x"
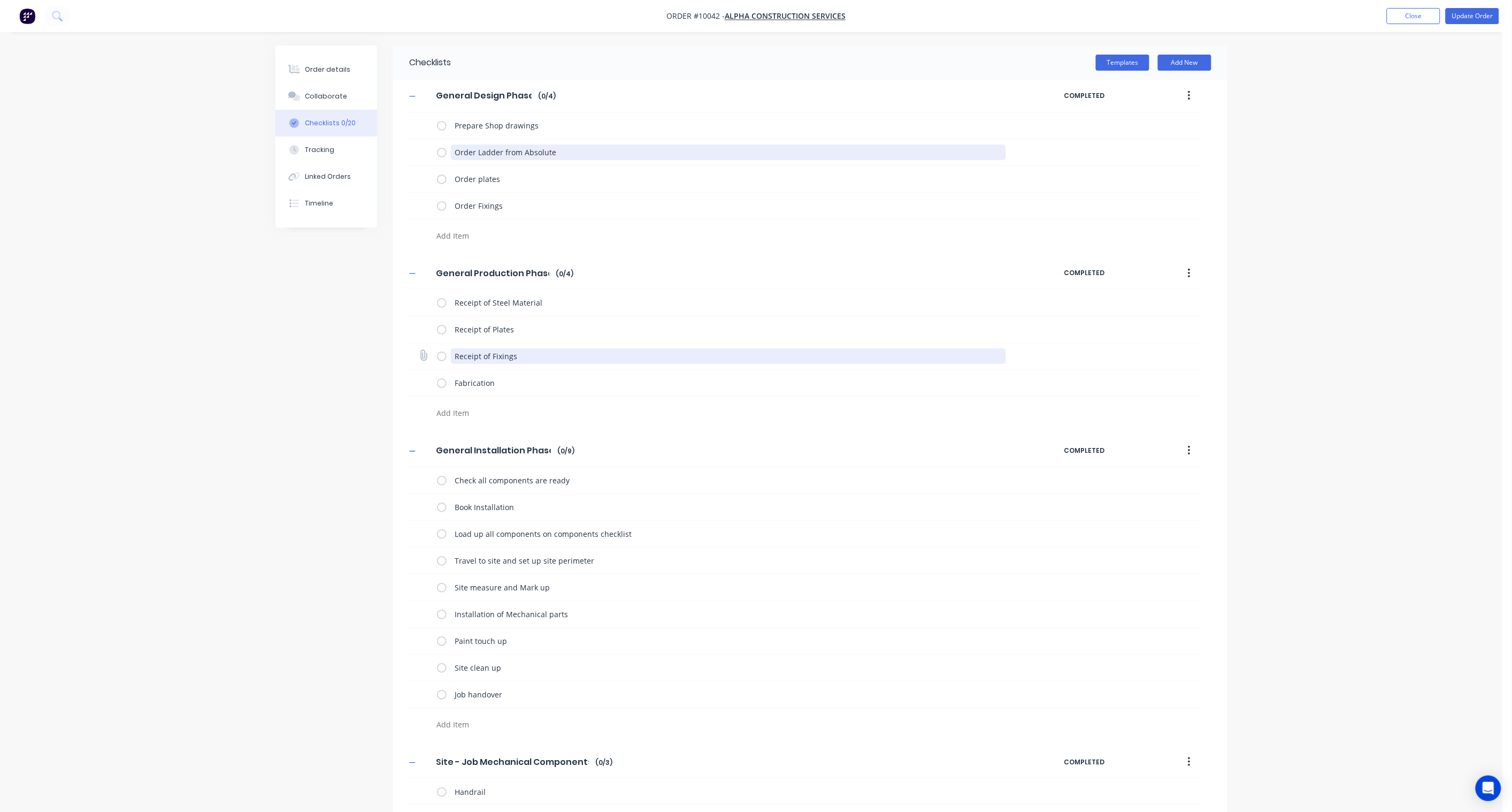
type textarea "Order Ladder from Absolute S"
type textarea "x"
type textarea "Order Ladder from Absolute St"
type textarea "x"
type textarea "Order Ladder from Absolute Sta"
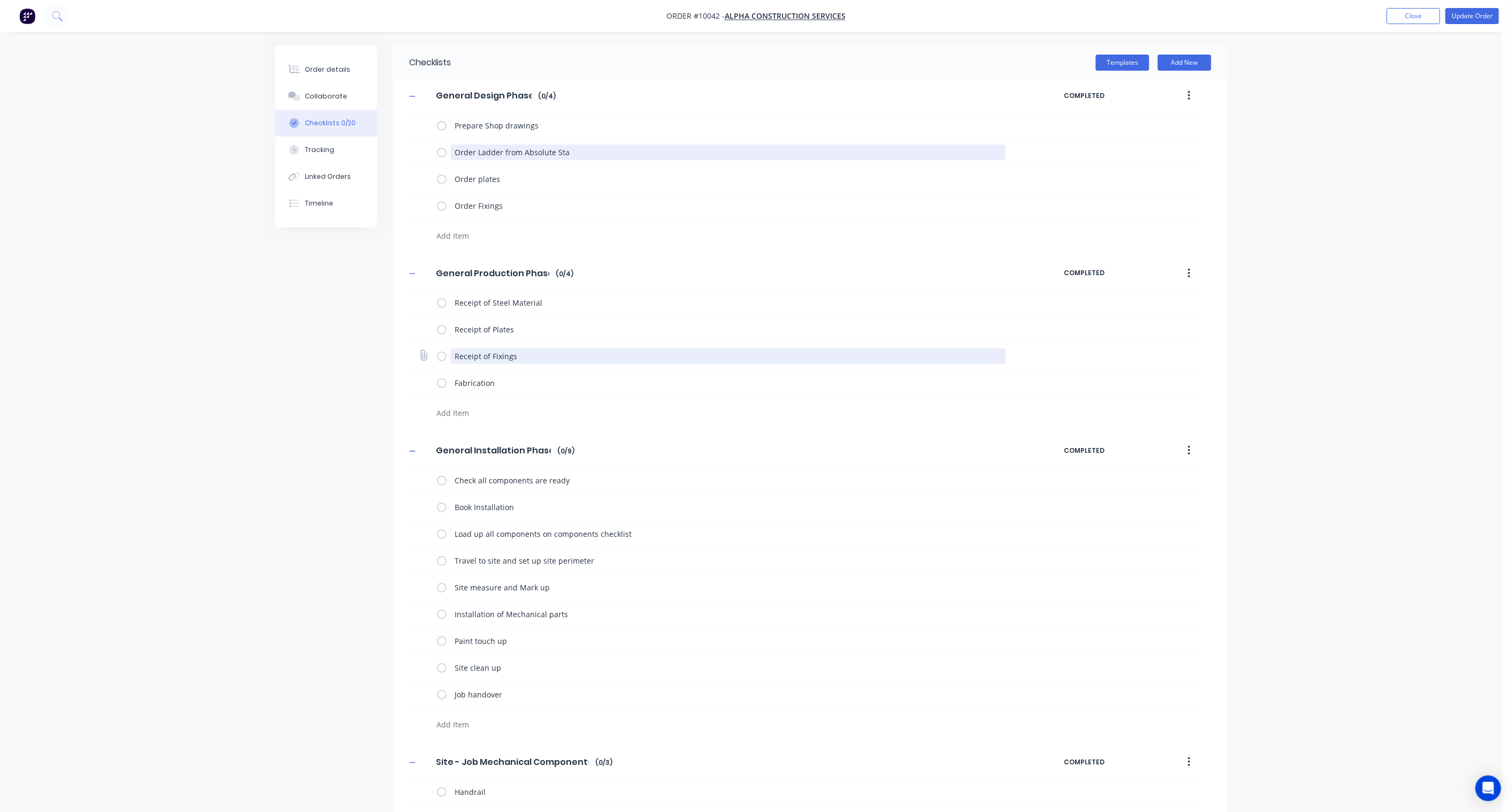
type textarea "x"
type textarea "Order Ladder from Absolute Stai"
type textarea "x"
type textarea "Order Ladder from Absolute Stain"
type textarea "x"
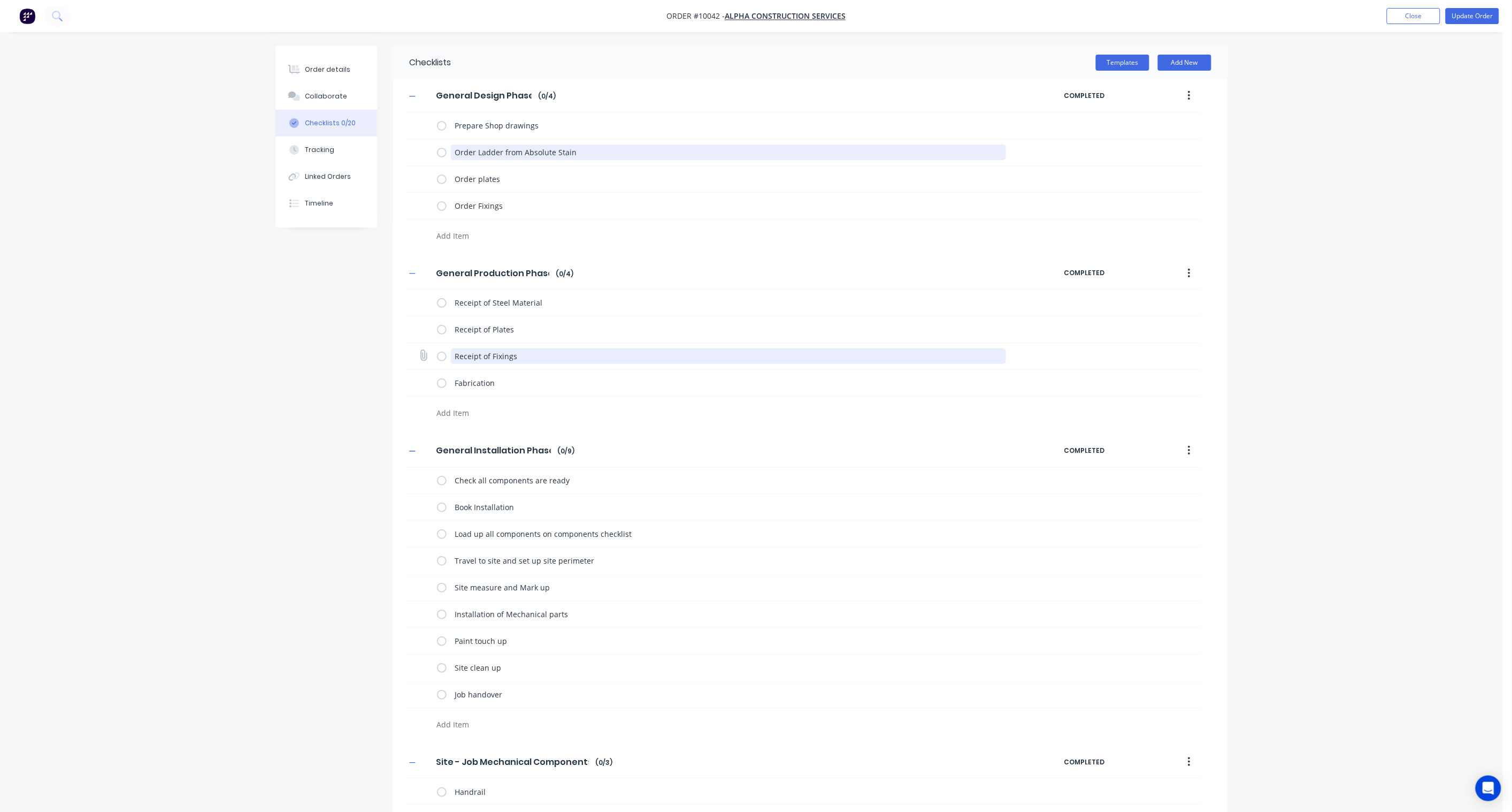
type textarea "Order Ladder from Absolute Stainl"
type textarea "x"
type textarea "Order Ladder from Absolute Stainle"
type textarea "x"
type textarea "Order Ladder from Absolute Stainles"
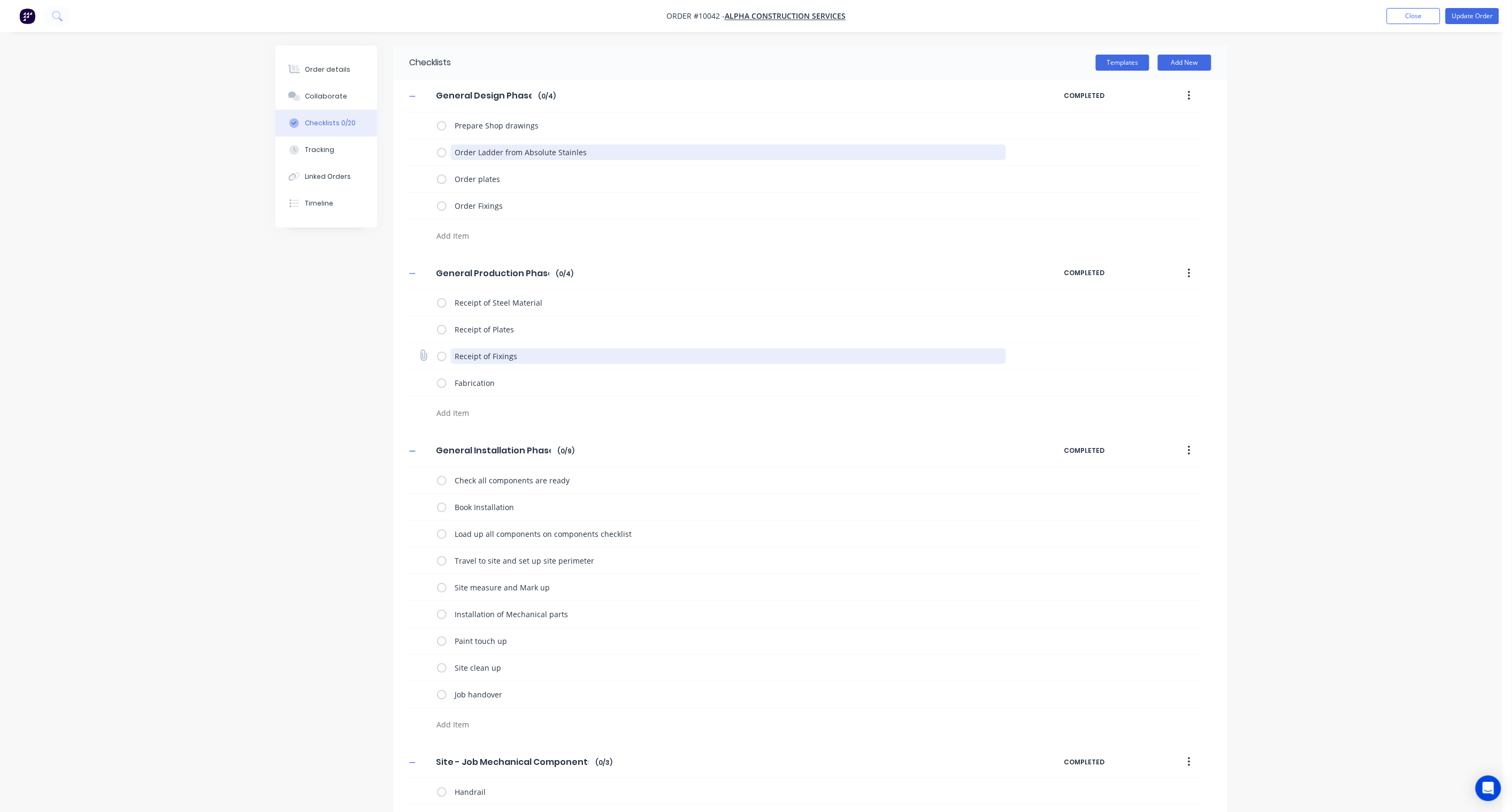
type textarea "x"
type textarea "Order Ladder from Absolute Stainless"
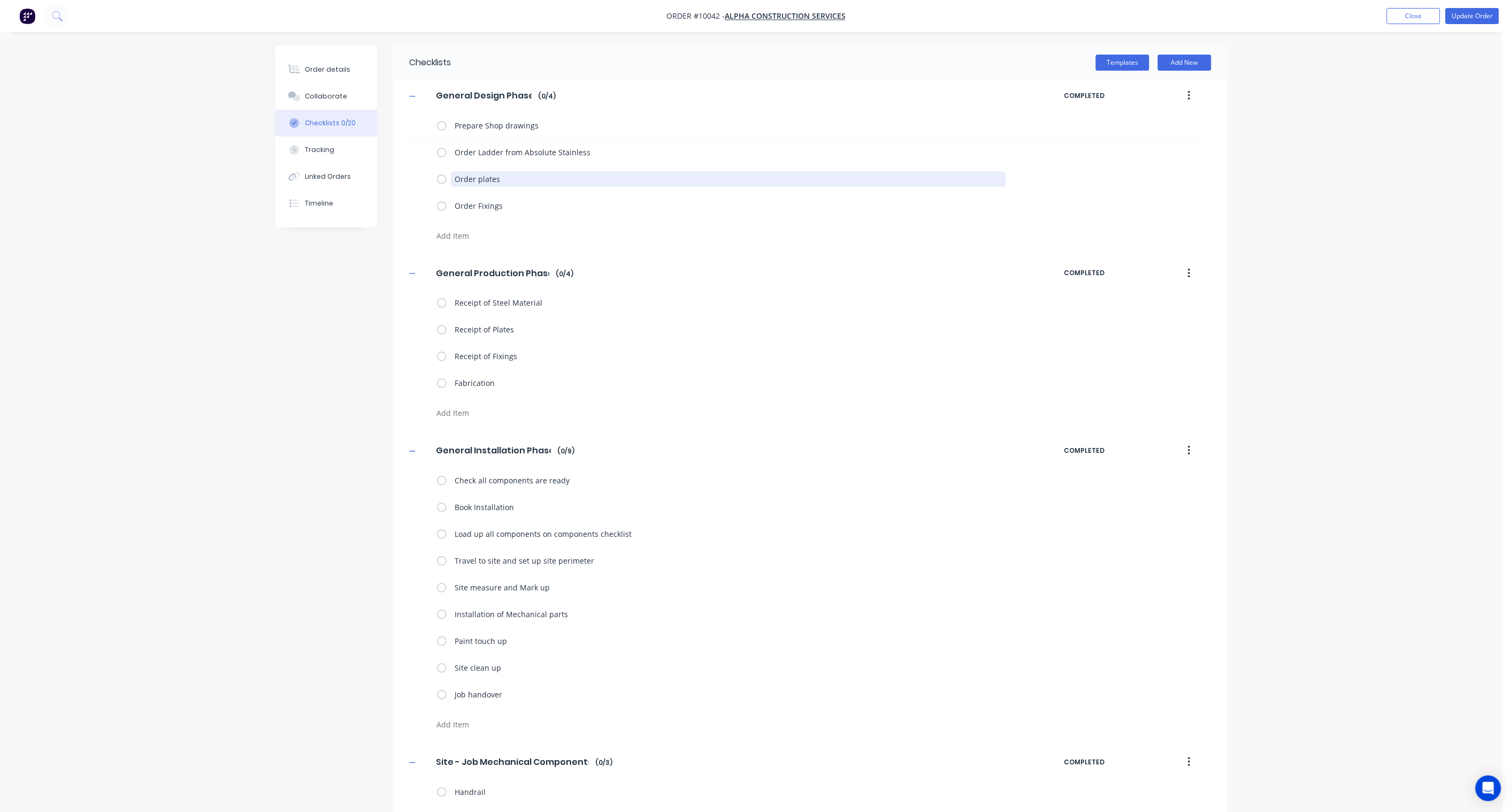
drag, startPoint x: 554, startPoint y: 183, endPoint x: 393, endPoint y: 174, distance: 161.3
click at [393, 174] on div "General Design Phase General Design Phase Enter Checklist name ( 0 / 4 ) COMPLE…" at bounding box center [810, 163] width 834 height 167
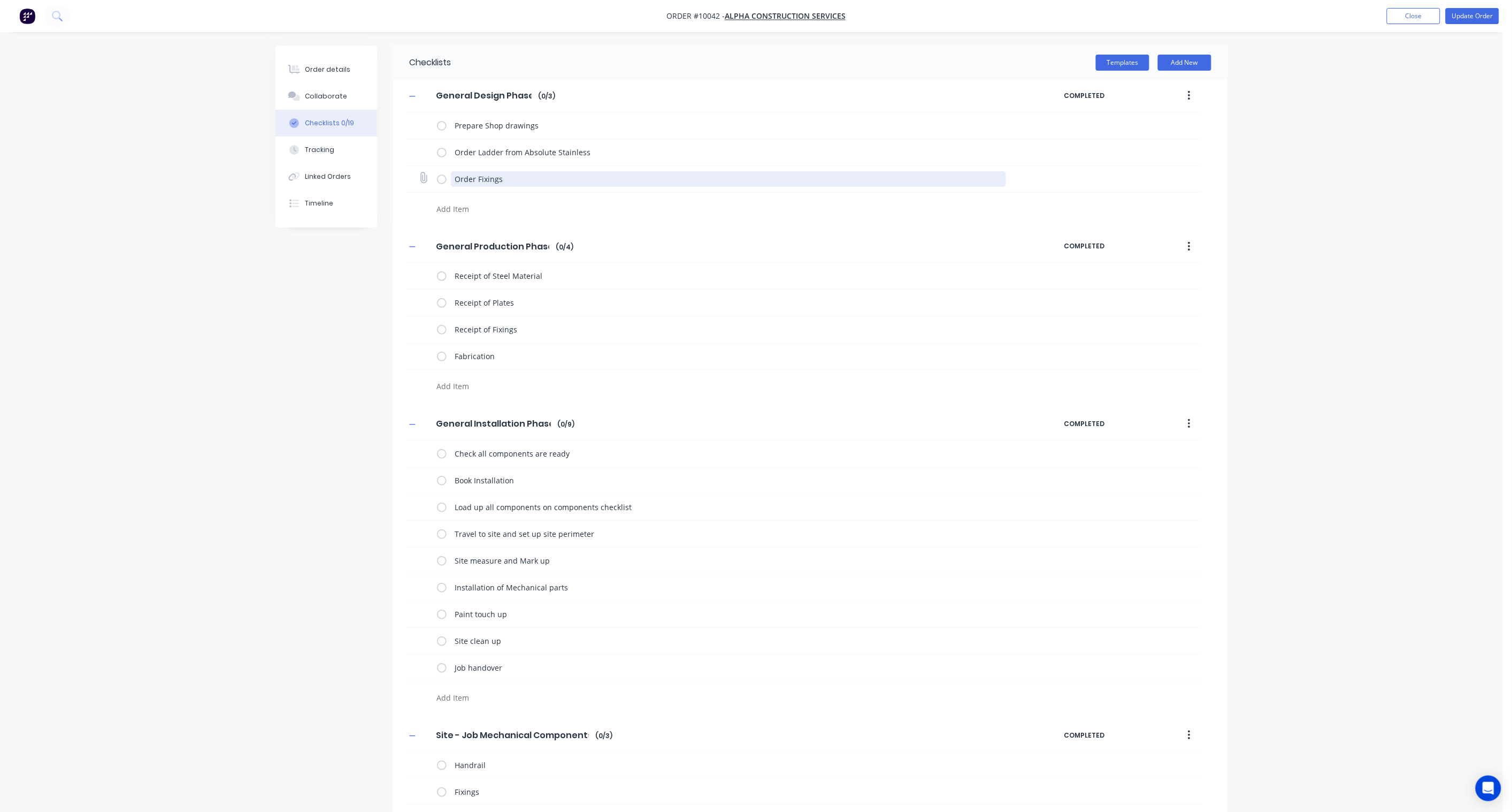
drag, startPoint x: 523, startPoint y: 179, endPoint x: 439, endPoint y: 173, distance: 84.2
click at [439, 173] on div "Order Fixings" at bounding box center [724, 179] width 574 height 22
click at [563, 269] on textarea "Receipt of Steel Material" at bounding box center [728, 276] width 556 height 15
drag, startPoint x: 526, startPoint y: 178, endPoint x: 405, endPoint y: 177, distance: 121.0
click at [405, 177] on div "General Design Phase General Design Phase Enter Checklist name ( 0 / 3 ) COMPLE…" at bounding box center [810, 150] width 834 height 140
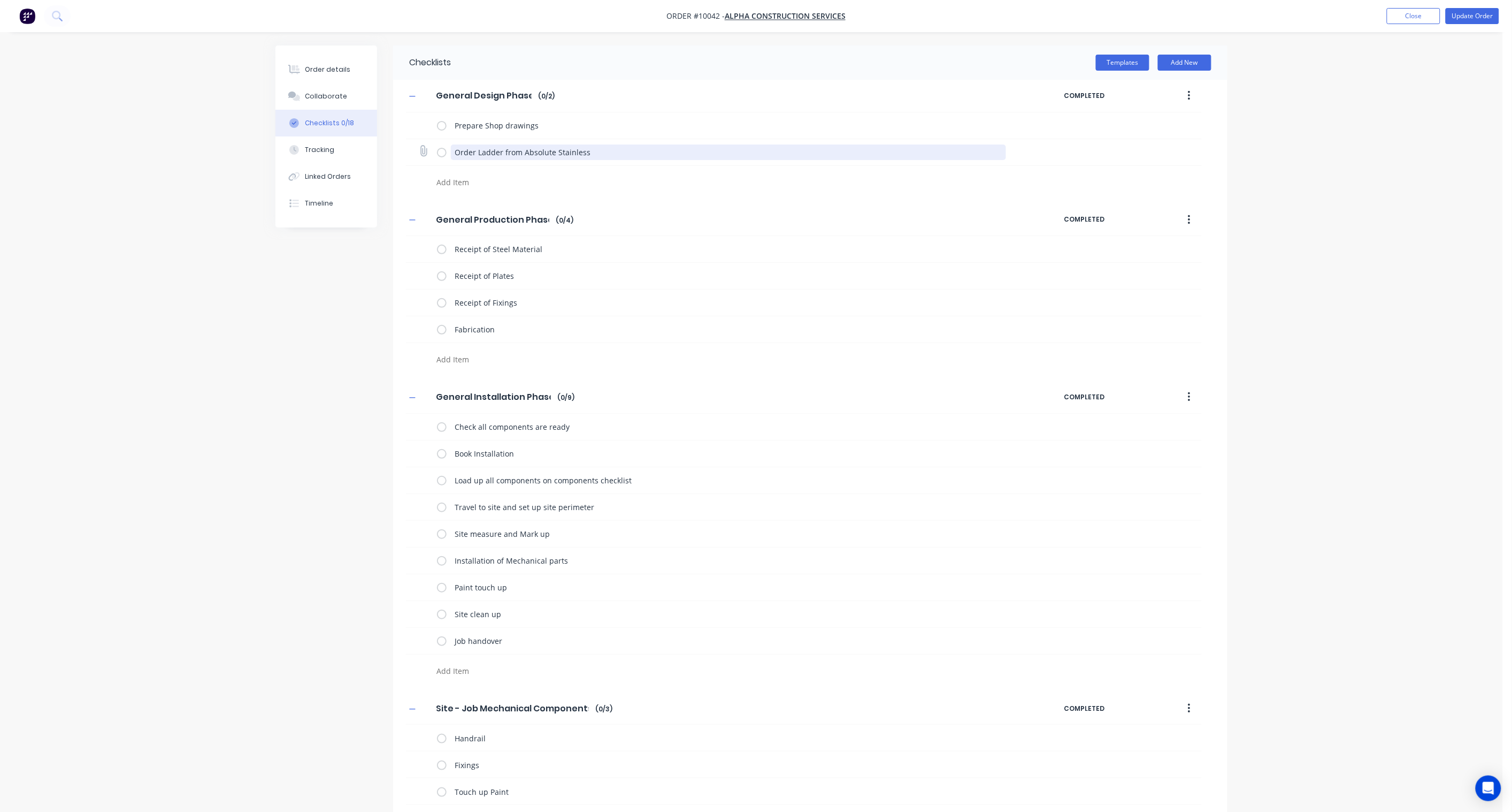
drag, startPoint x: 611, startPoint y: 152, endPoint x: 478, endPoint y: 149, distance: 133.0
click at [478, 149] on textarea "Order Ladder from Absolute Stainless" at bounding box center [728, 152] width 556 height 15
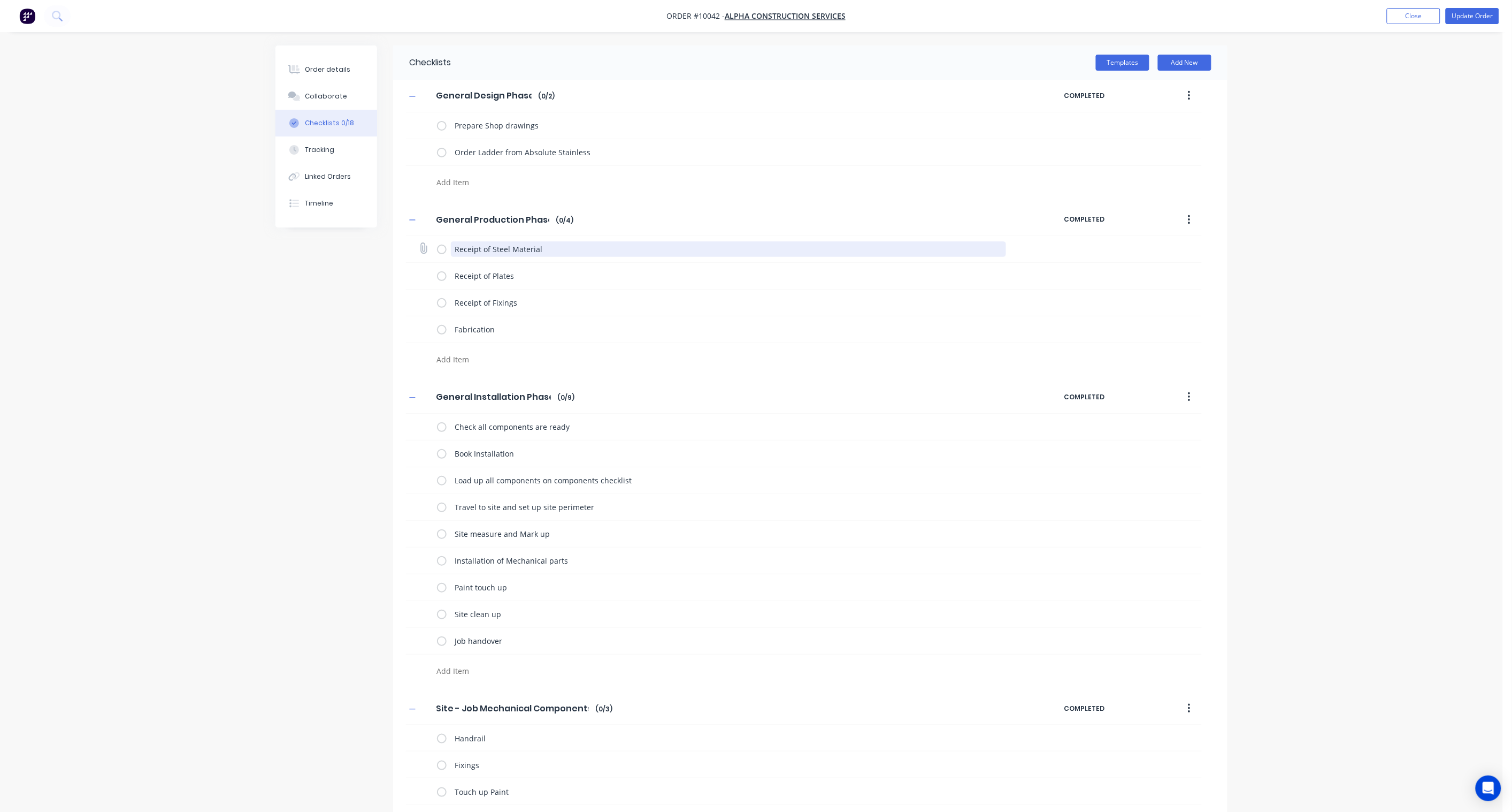
click at [546, 249] on textarea "Receipt of Steel Material" at bounding box center [728, 249] width 556 height 15
drag, startPoint x: 554, startPoint y: 248, endPoint x: 492, endPoint y: 245, distance: 62.1
click at [492, 245] on textarea "Receipt of Steel Material" at bounding box center [728, 249] width 556 height 15
paste textarea "Ladder from Absolute Stainless"
type textarea "x"
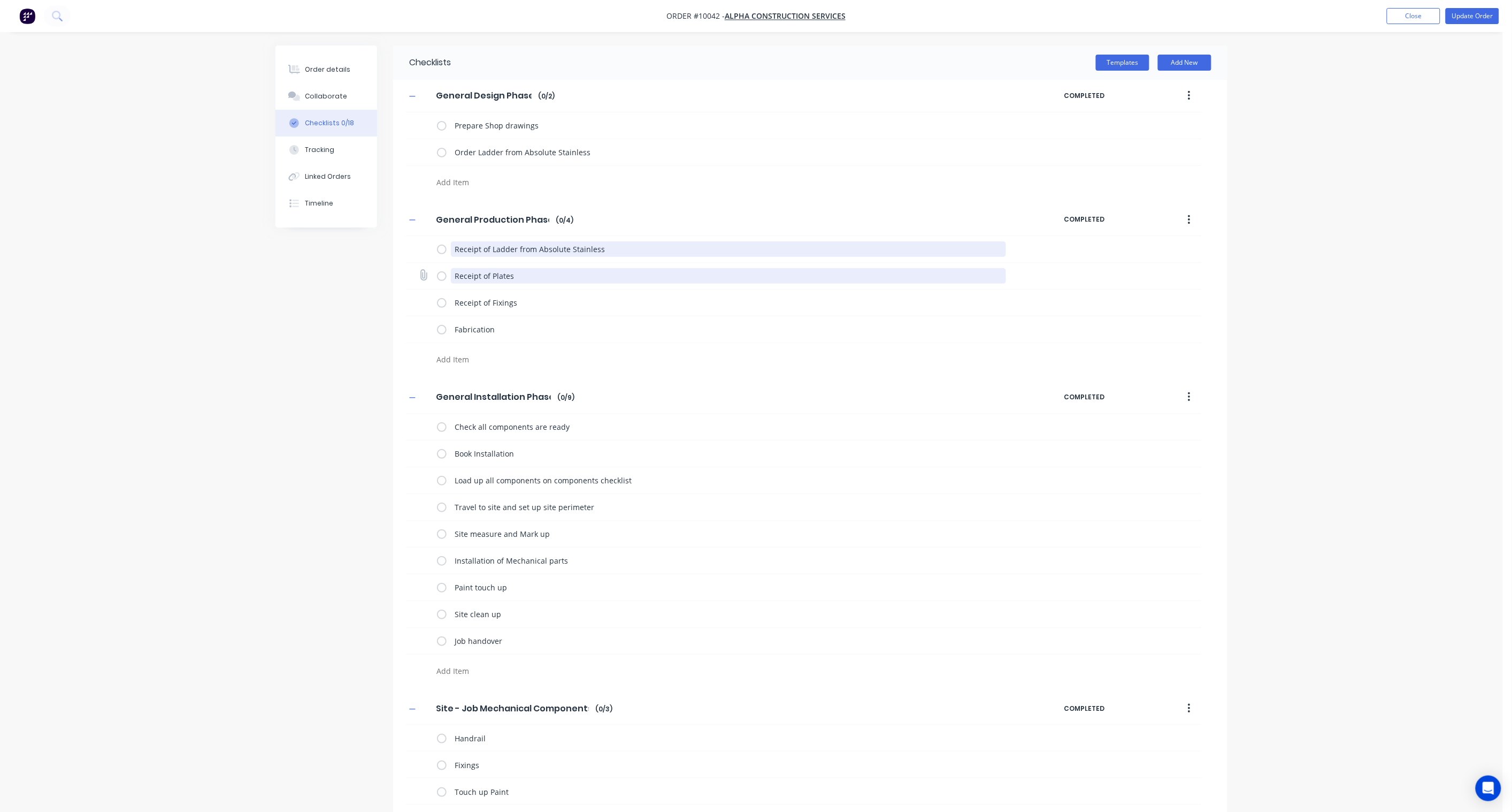
type textarea "Receipt of Ladder from Absolute Stainless"
drag, startPoint x: 538, startPoint y: 272, endPoint x: 442, endPoint y: 272, distance: 96.0
click at [442, 272] on div "Receipt of Plates" at bounding box center [724, 276] width 574 height 22
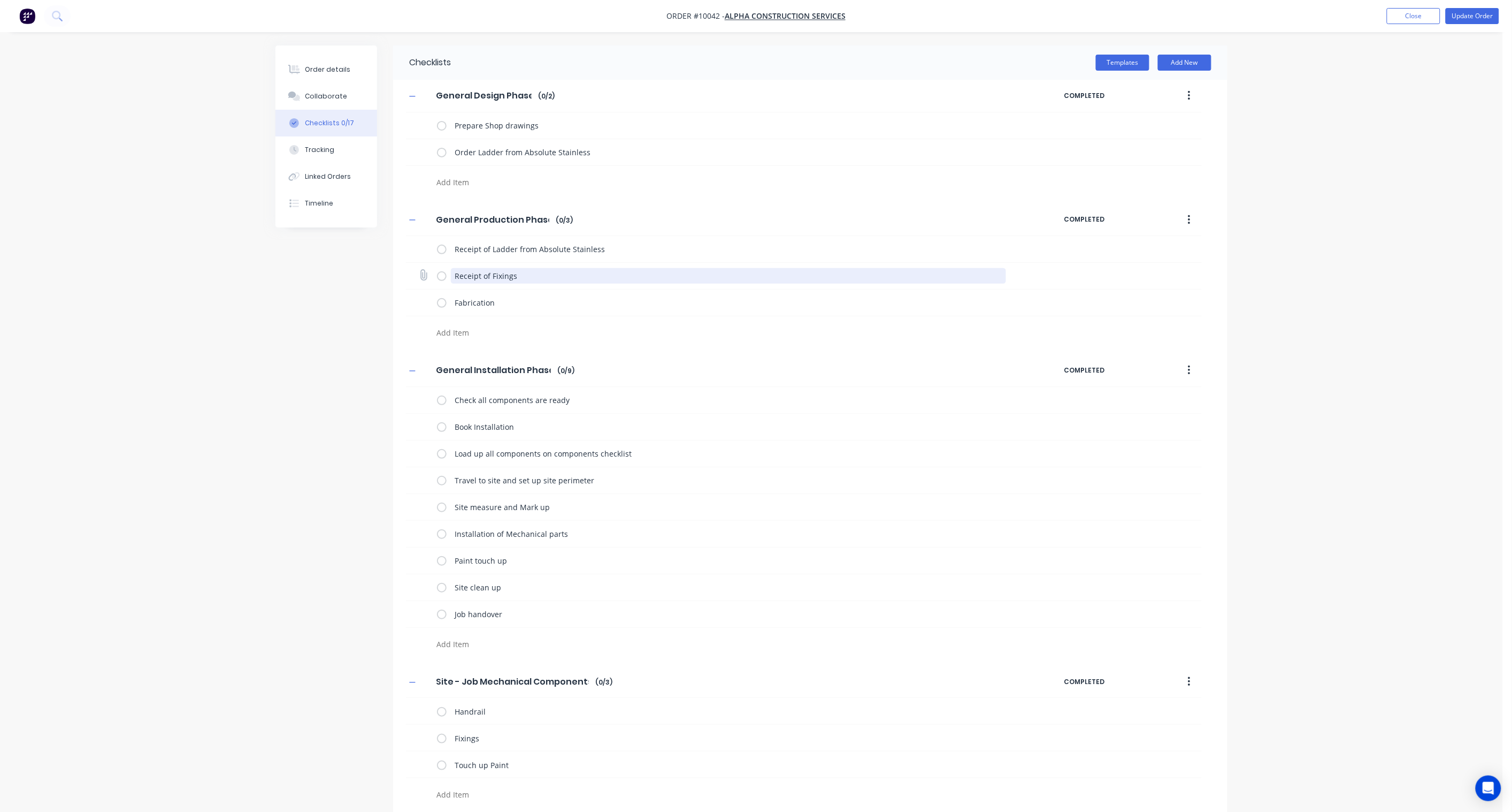
drag, startPoint x: 527, startPoint y: 274, endPoint x: 447, endPoint y: 273, distance: 80.0
click at [447, 273] on div "Receipt of Fixings" at bounding box center [724, 276] width 574 height 22
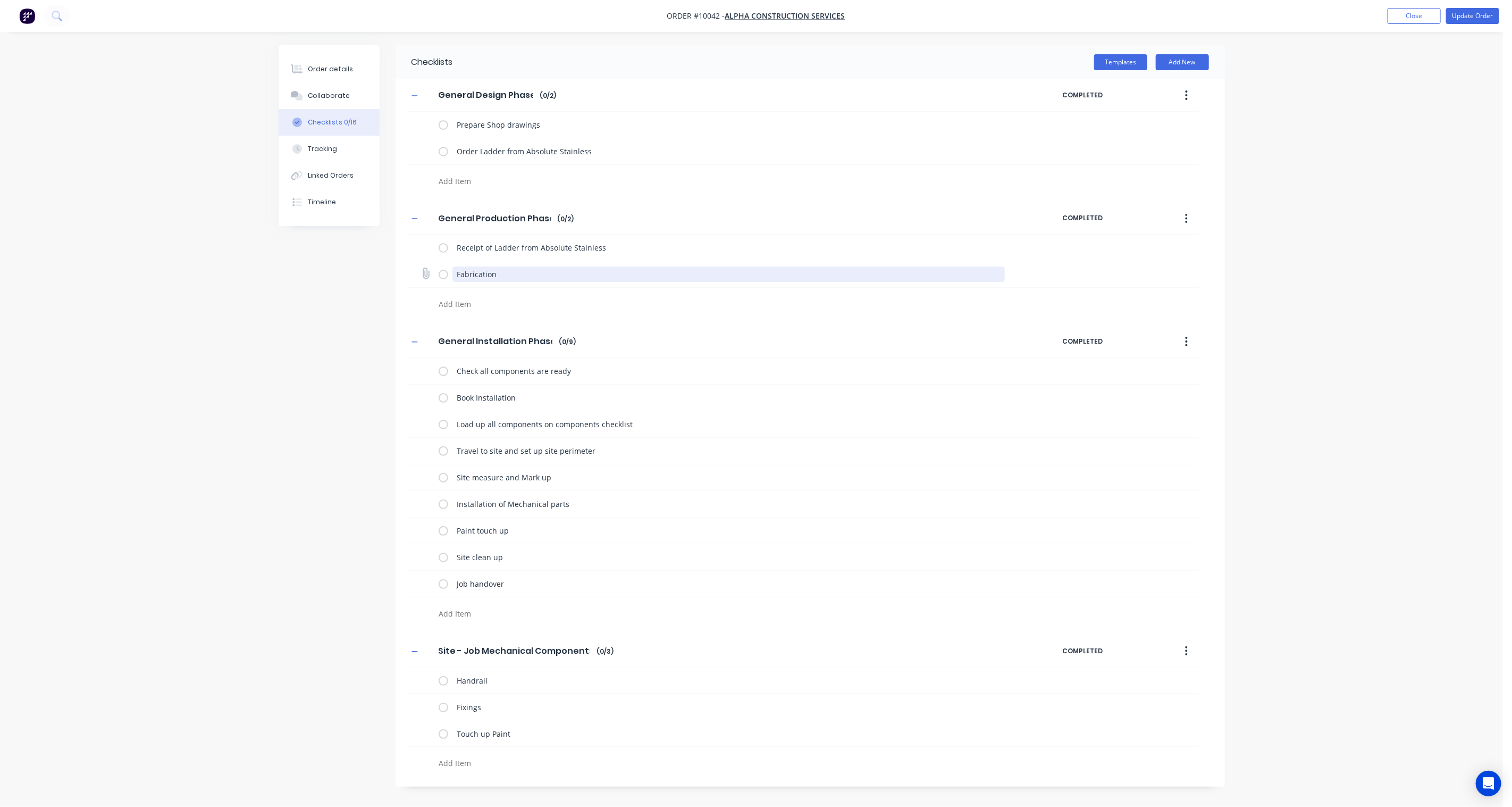
drag, startPoint x: 513, startPoint y: 273, endPoint x: 418, endPoint y: 274, distance: 95.0
click at [418, 274] on div "Fabrication" at bounding box center [804, 275] width 791 height 27
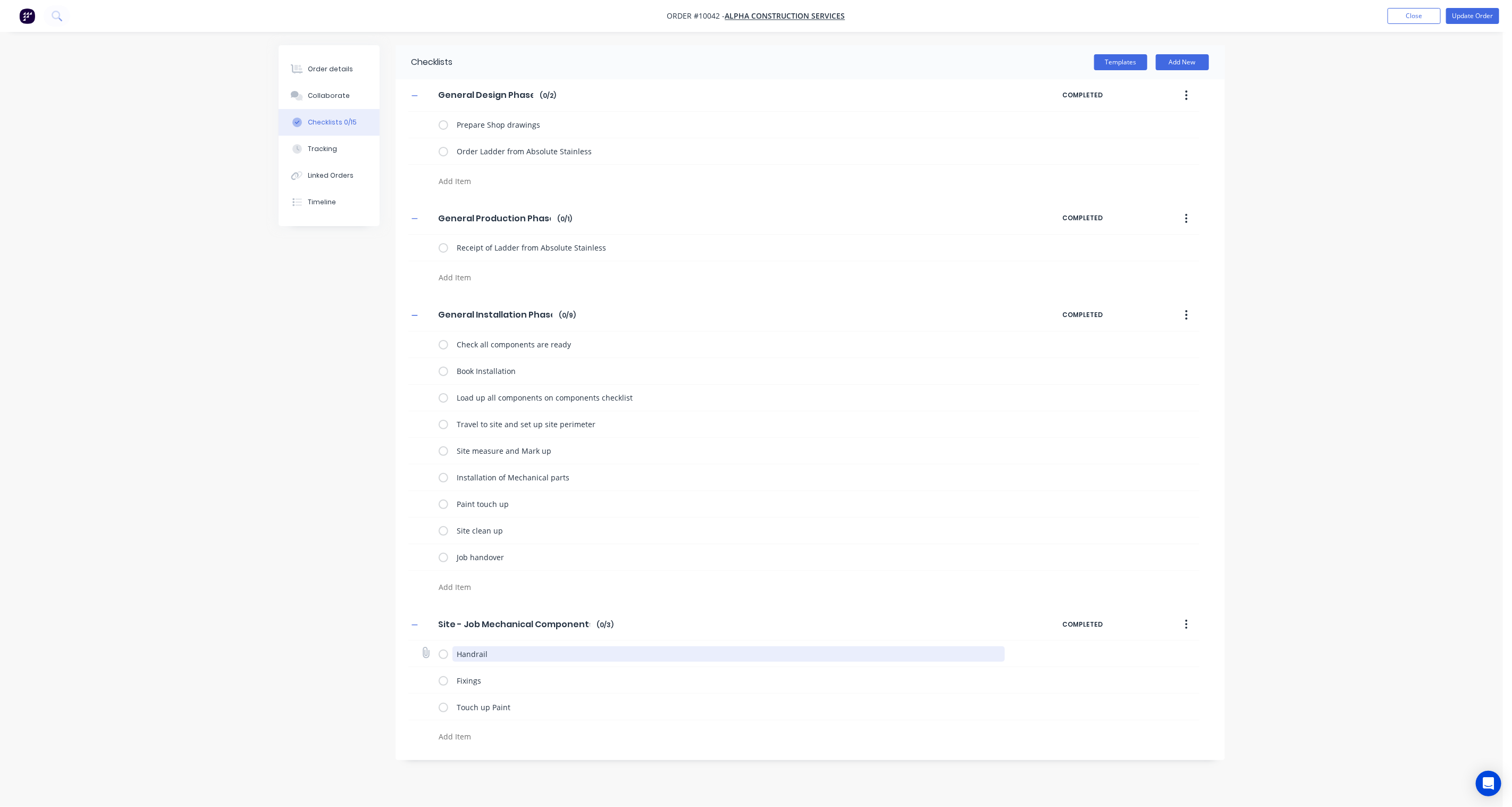
drag, startPoint x: 503, startPoint y: 655, endPoint x: 422, endPoint y: 657, distance: 81.0
click at [422, 657] on div "Handrail" at bounding box center [804, 654] width 791 height 27
type textarea "x"
type textarea "L"
type textarea "x"
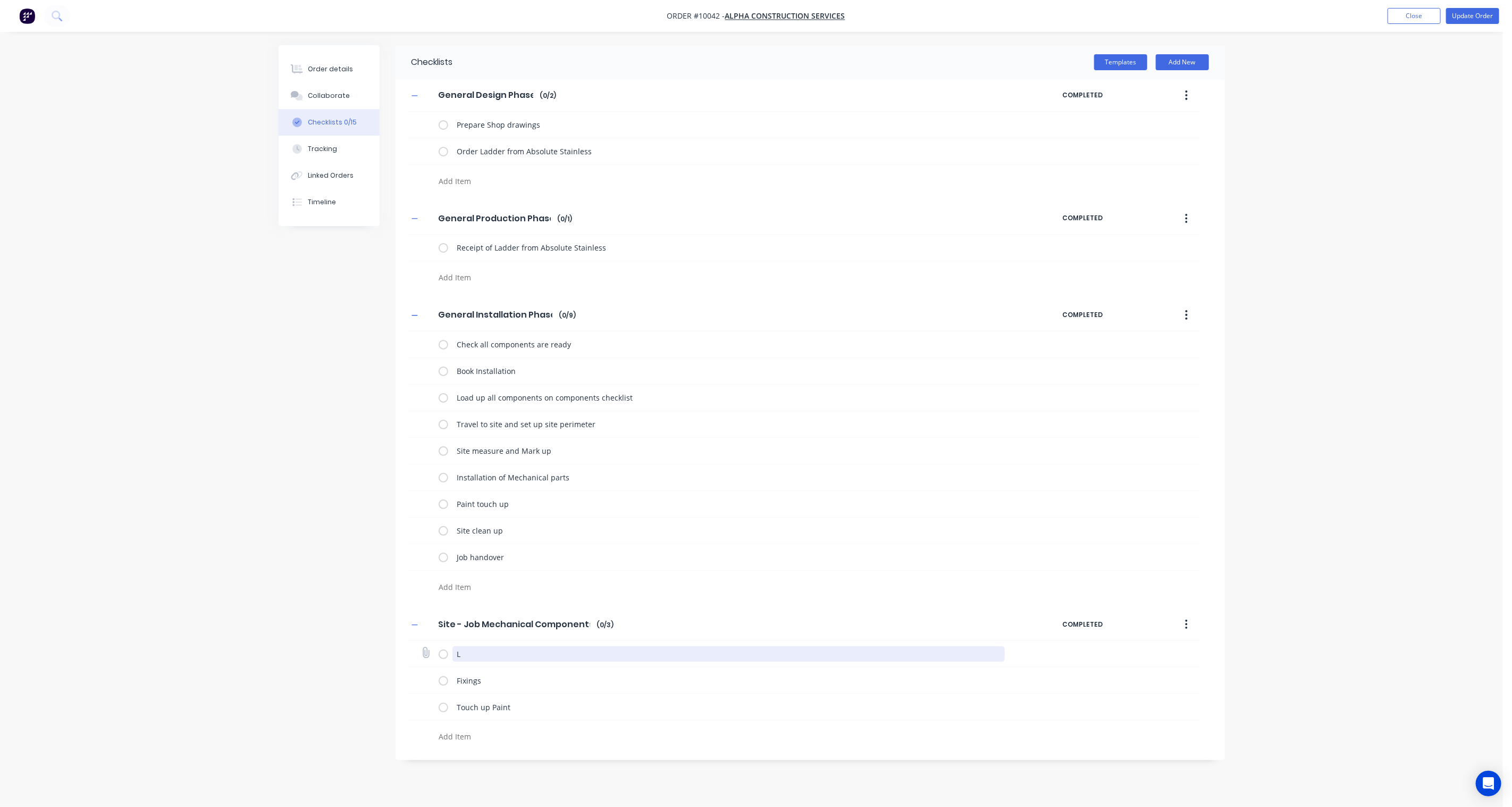
type textarea "La"
type textarea "x"
type textarea "Lat"
type textarea "x"
type textarea "Lat"
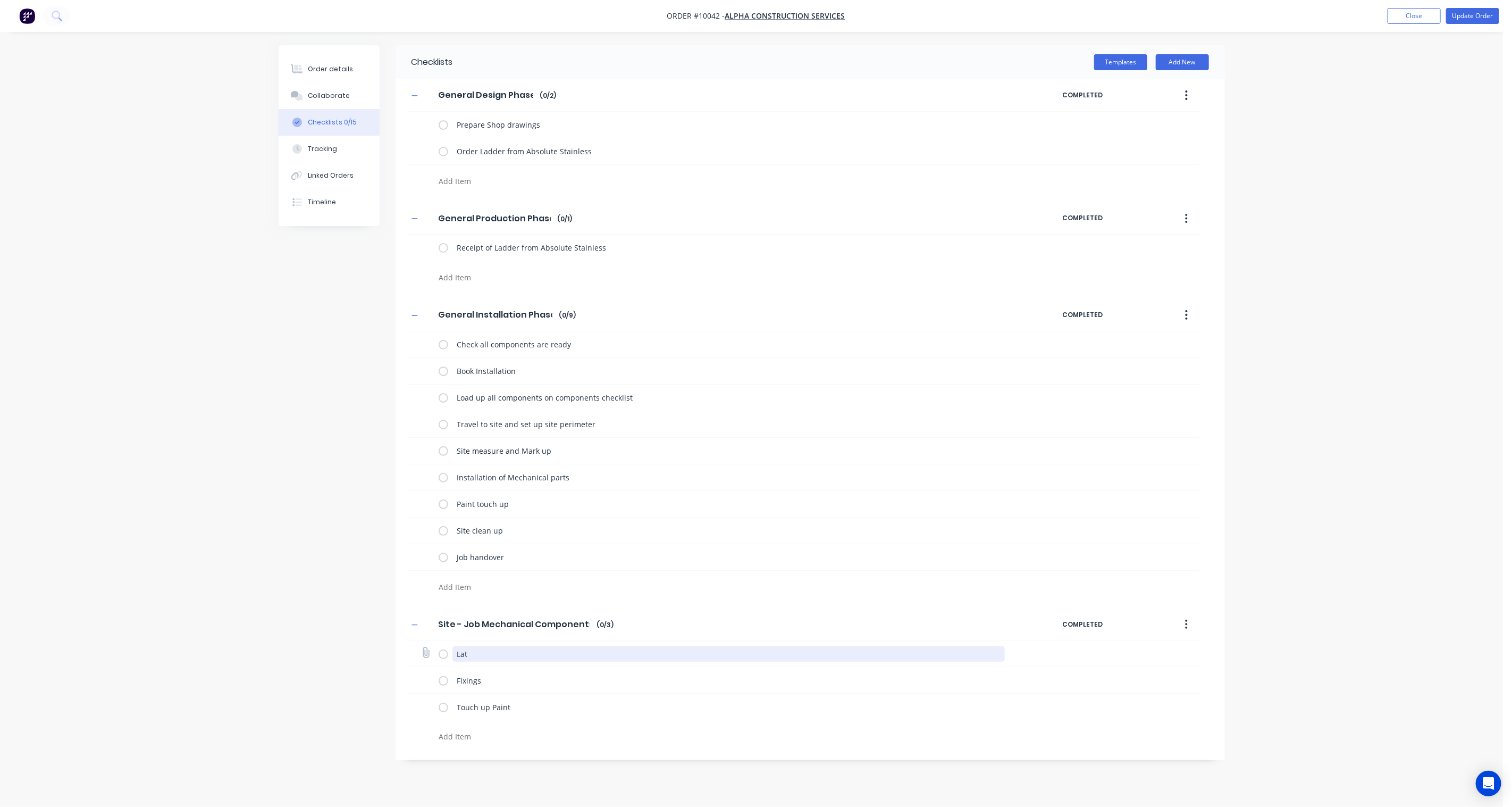
type textarea "x"
type textarea "La"
type textarea "x"
type textarea "Lad"
type textarea "x"
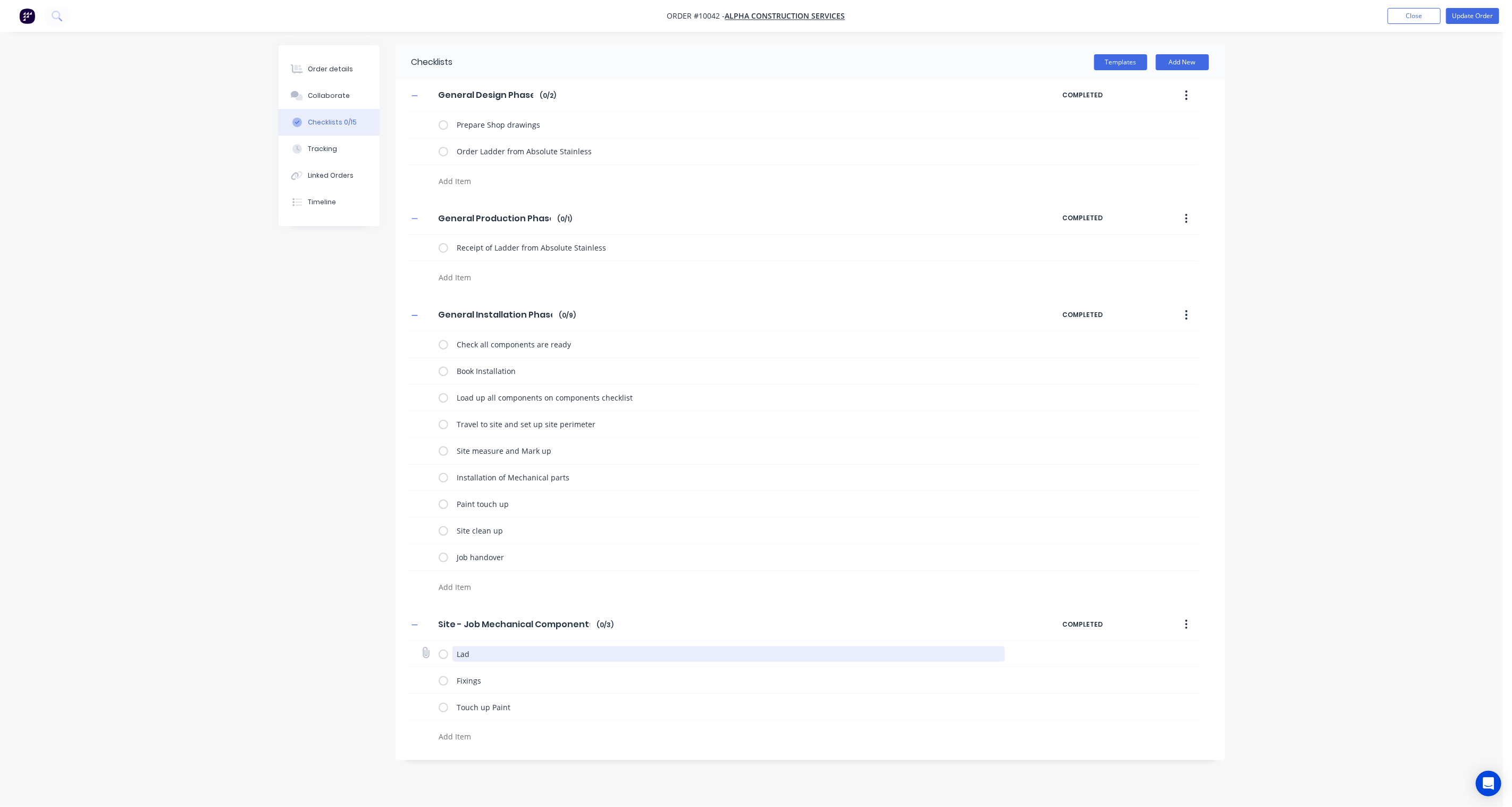
type textarea "[PERSON_NAME]"
type textarea "x"
type textarea "Ladde"
type textarea "x"
type textarea "Ladder"
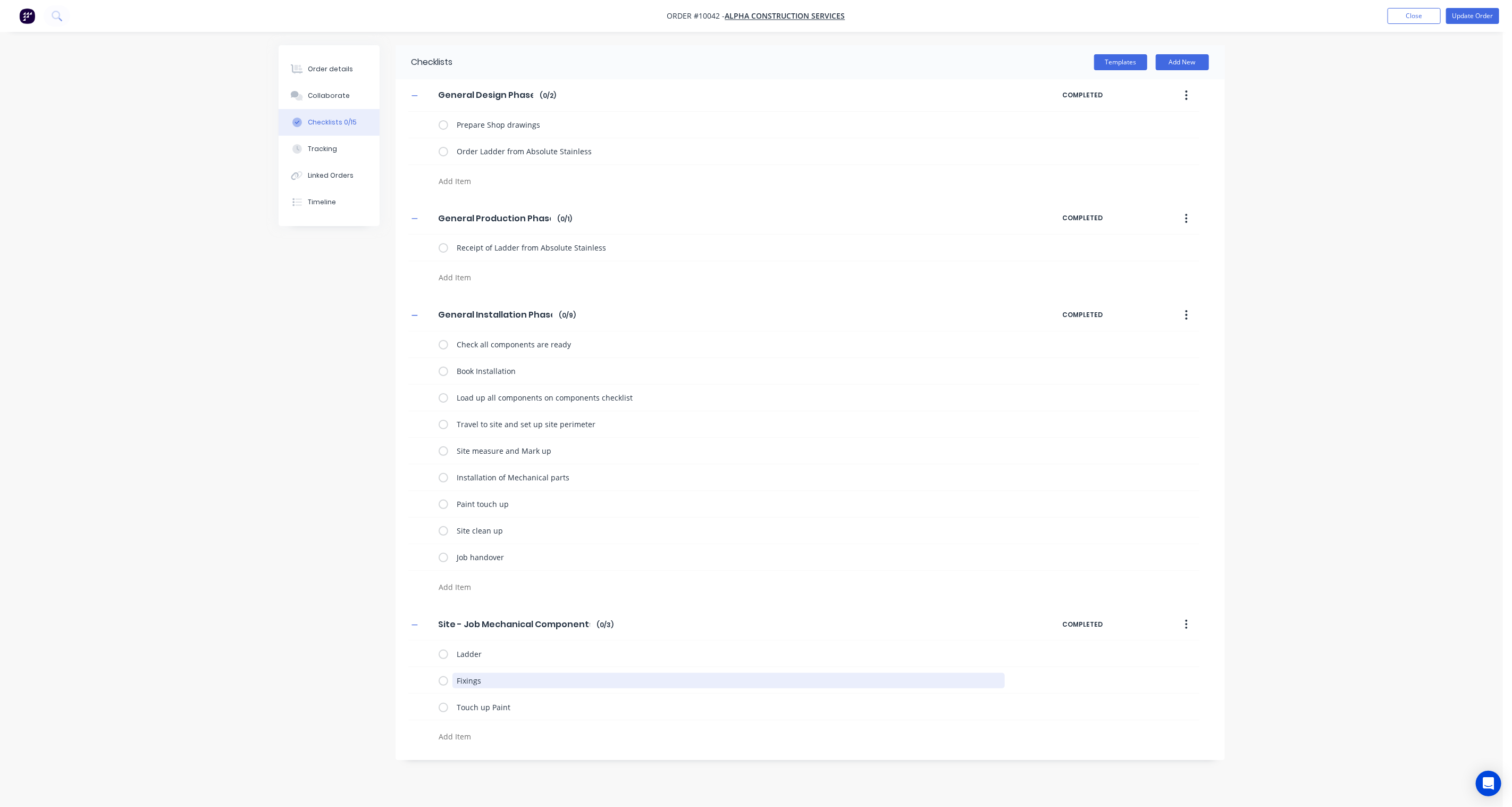
drag, startPoint x: 523, startPoint y: 676, endPoint x: 386, endPoint y: 683, distance: 137.2
click at [386, 683] on div "Checklists Templates Add New General Design Phase General Design Phase Enter Ch…" at bounding box center [752, 402] width 946 height 715
drag, startPoint x: 446, startPoint y: 682, endPoint x: 351, endPoint y: 682, distance: 95.0
click at [351, 682] on div "Checklists Templates Add New General Design Phase General Design Phase Enter Ch…" at bounding box center [752, 390] width 946 height 688
type textarea "x"
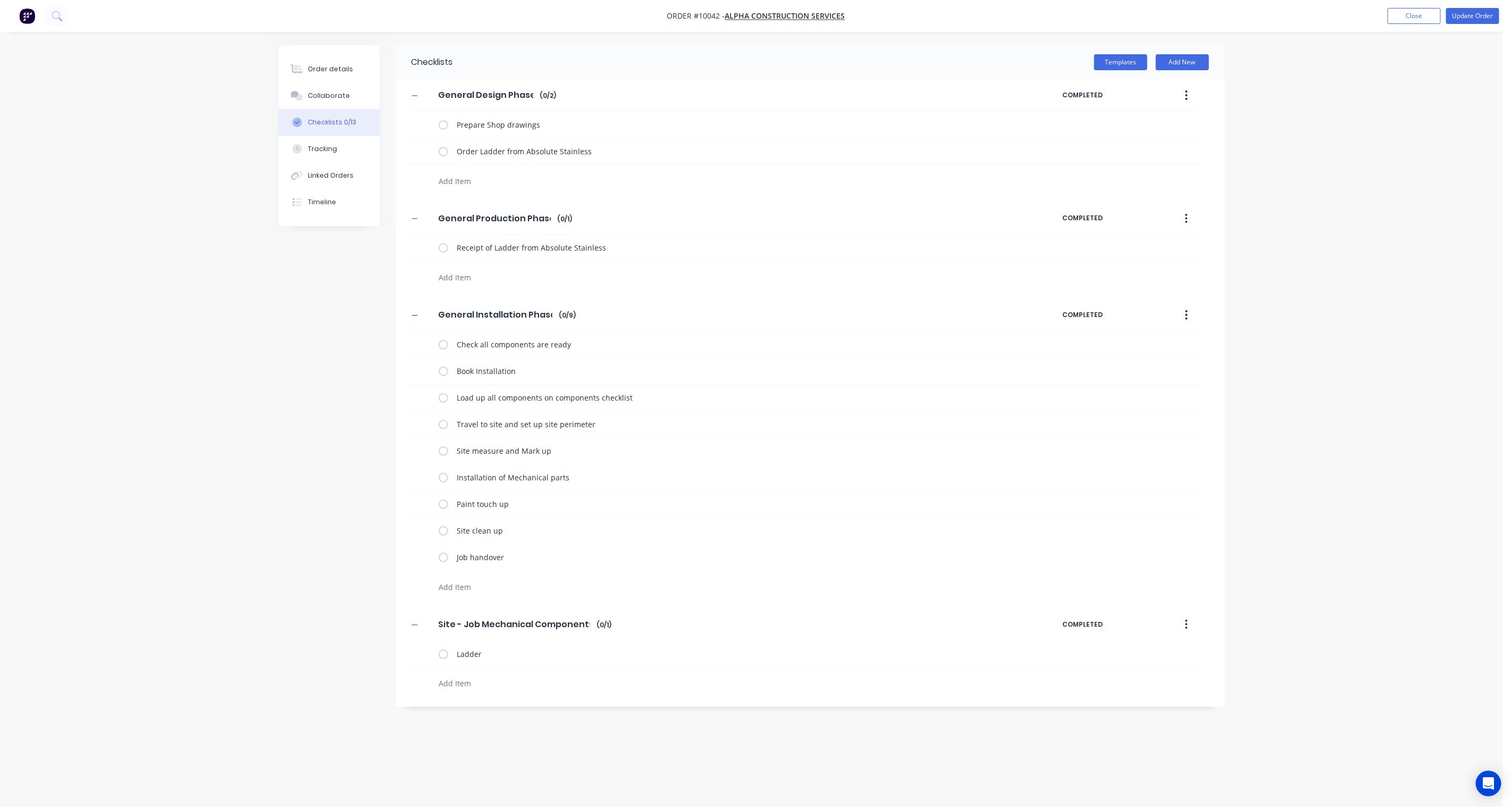
click at [301, 601] on div "Checklists Templates Add New General Design Phase General Design Phase Enter Ch…" at bounding box center [752, 383] width 946 height 676
click at [319, 66] on div "Order details" at bounding box center [331, 69] width 46 height 9
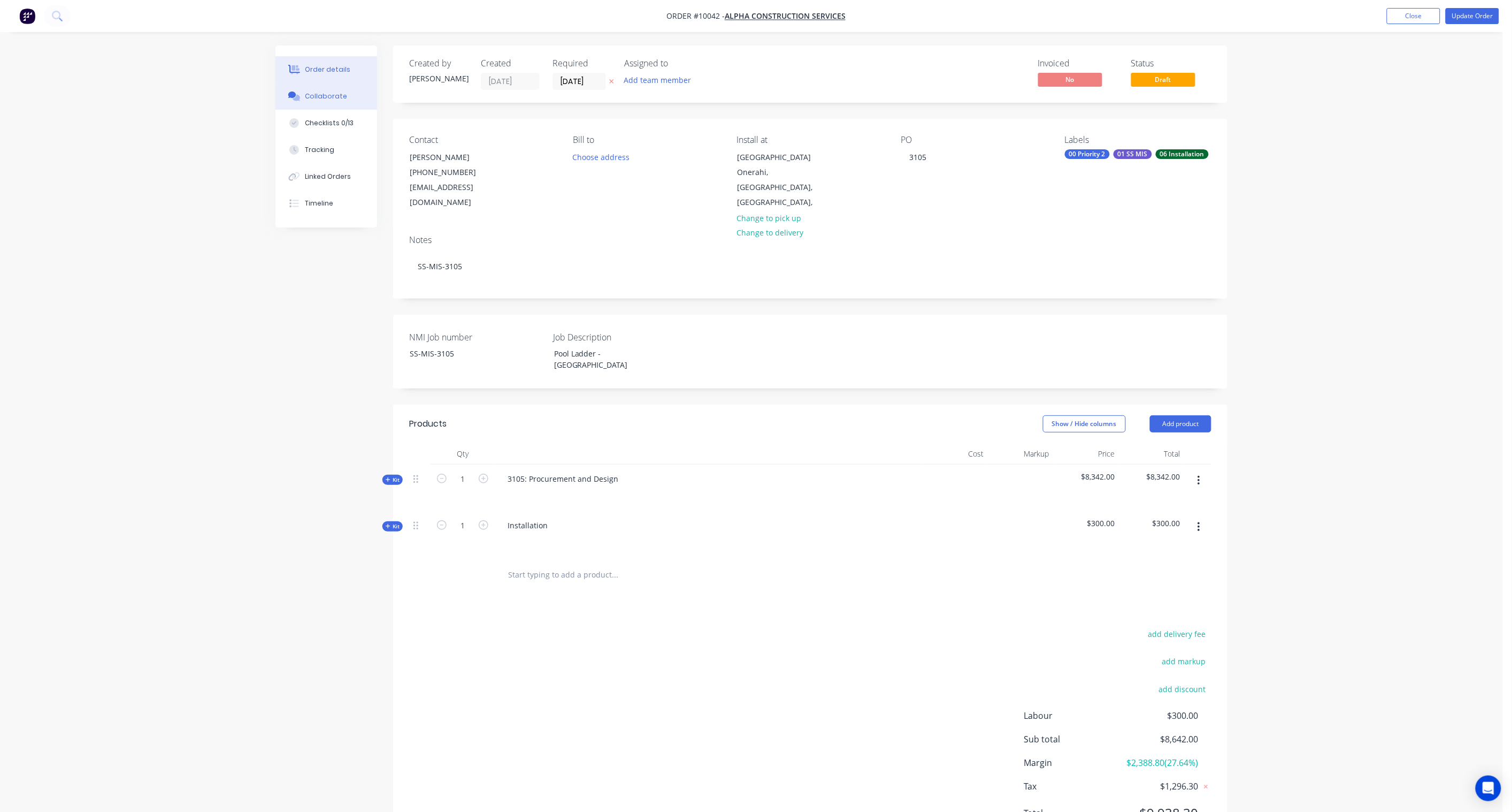
click at [320, 94] on div "Collaborate" at bounding box center [326, 96] width 42 height 9
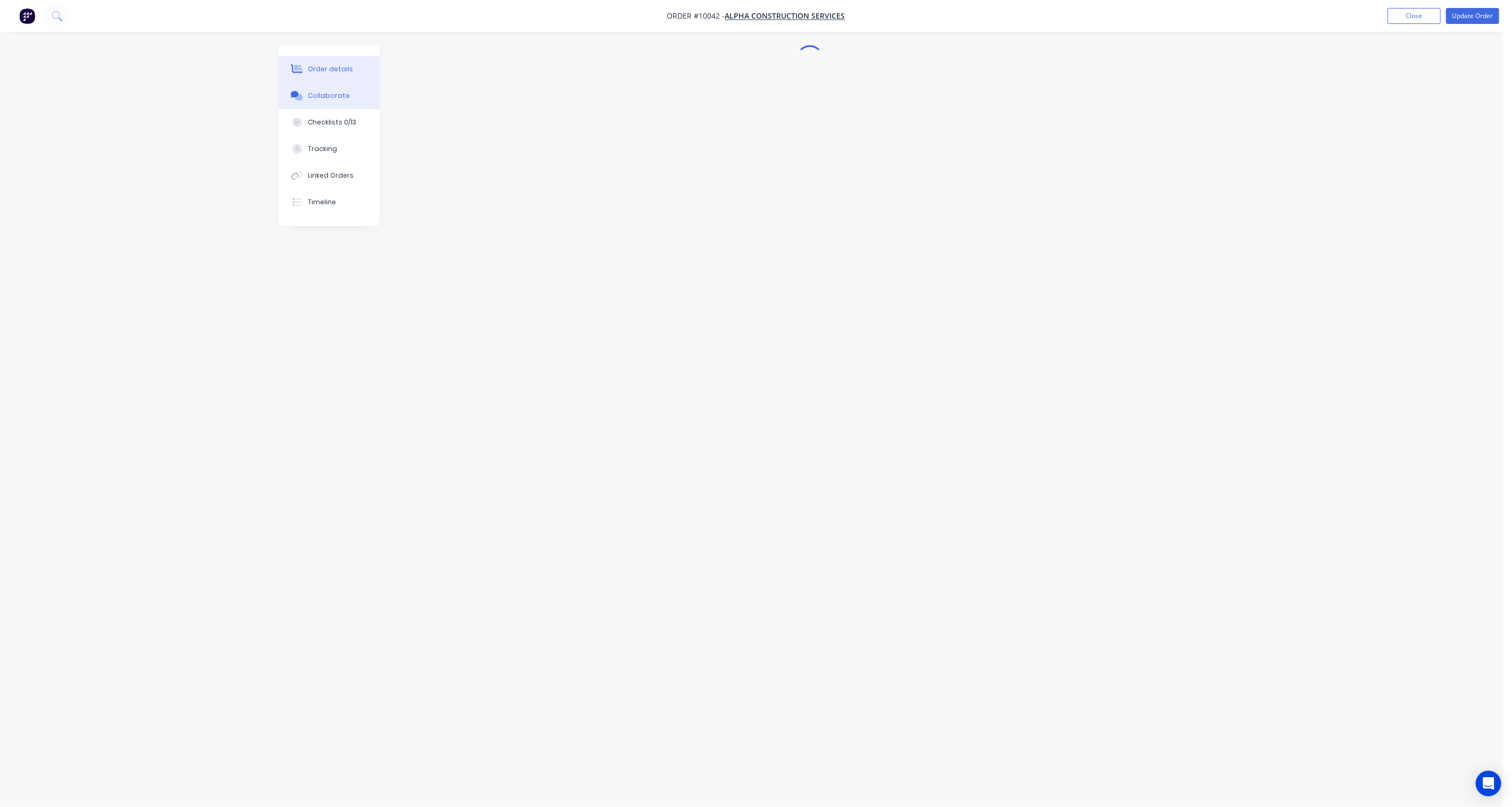
click at [333, 68] on div "Order details" at bounding box center [331, 69] width 46 height 9
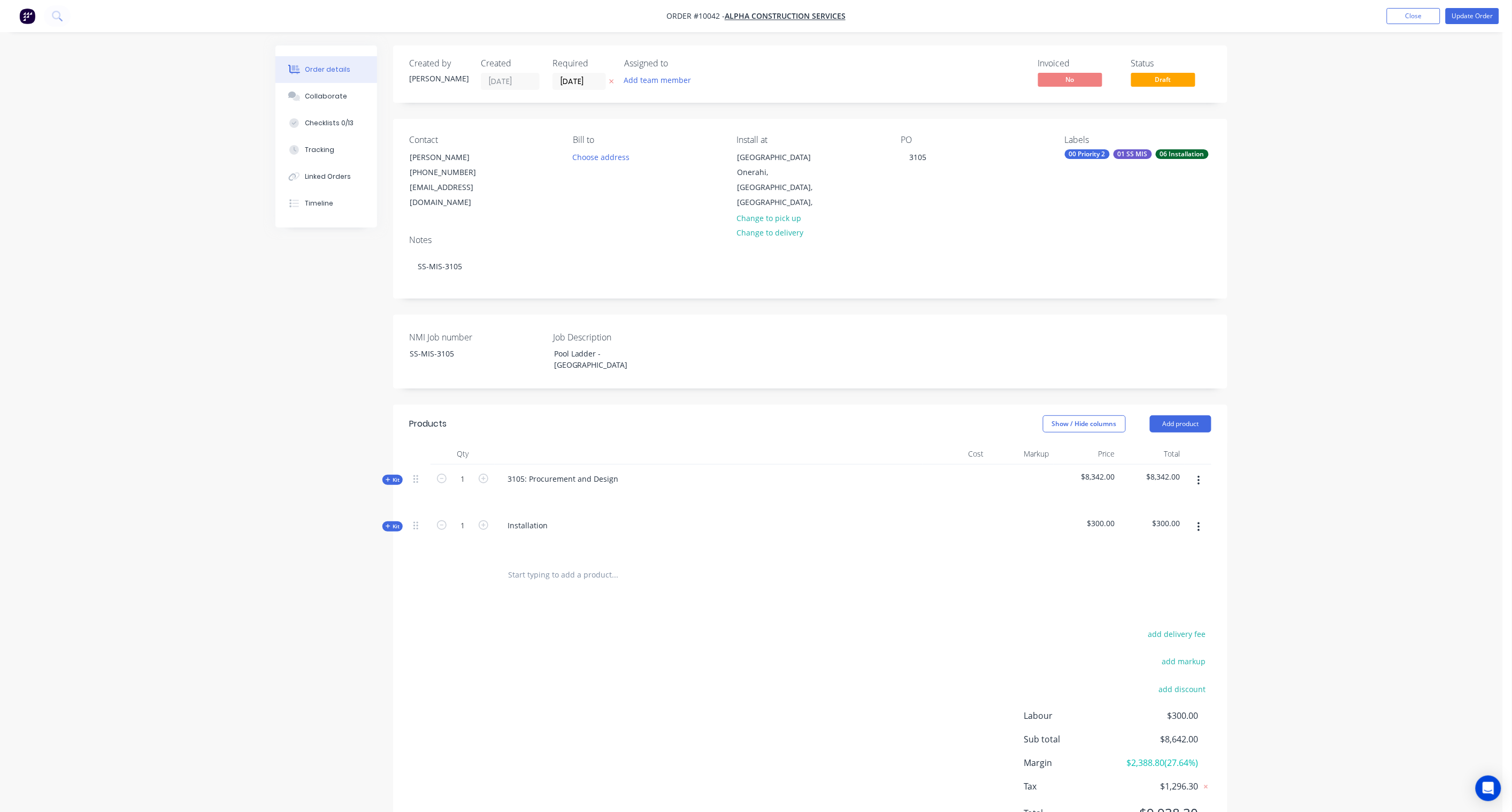
click at [612, 78] on icon at bounding box center [612, 82] width 5 height 7
click at [660, 78] on button "Add team member" at bounding box center [657, 80] width 79 height 14
click at [688, 113] on input "text" at bounding box center [713, 113] width 115 height 22
type input "hay"
click at [687, 141] on div "[PERSON_NAME]" at bounding box center [711, 139] width 107 height 11
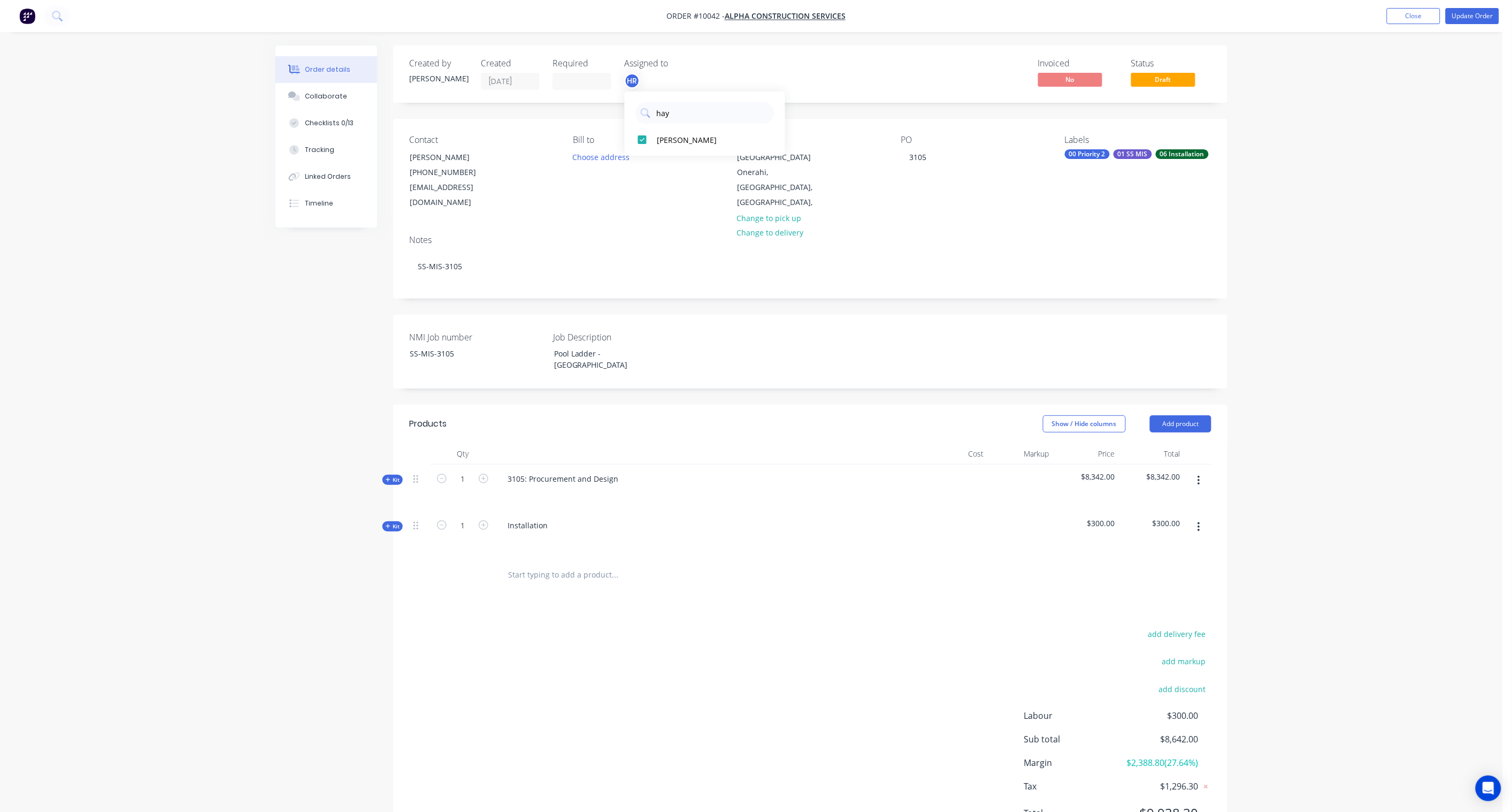
click at [327, 284] on div "Created by [PERSON_NAME] Created [DATE] Required Assigned to HR Invoiced No Sta…" at bounding box center [752, 456] width 952 height 820
click at [326, 102] on button "Collaborate" at bounding box center [326, 96] width 102 height 27
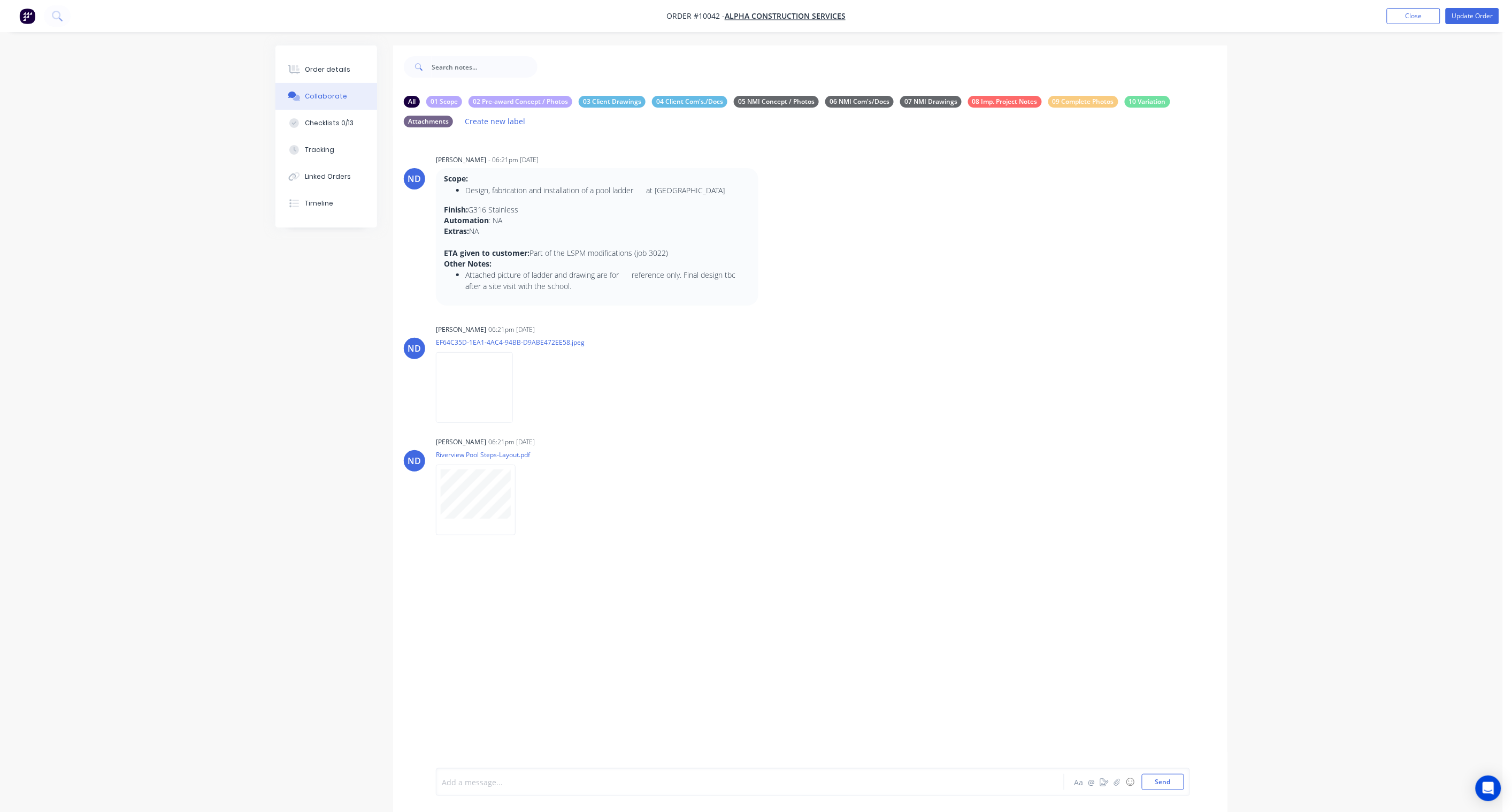
click at [469, 784] on div at bounding box center [721, 782] width 556 height 11
click at [682, 574] on icon "button" at bounding box center [684, 573] width 3 height 12
click at [696, 568] on button "Labels" at bounding box center [723, 575] width 67 height 18
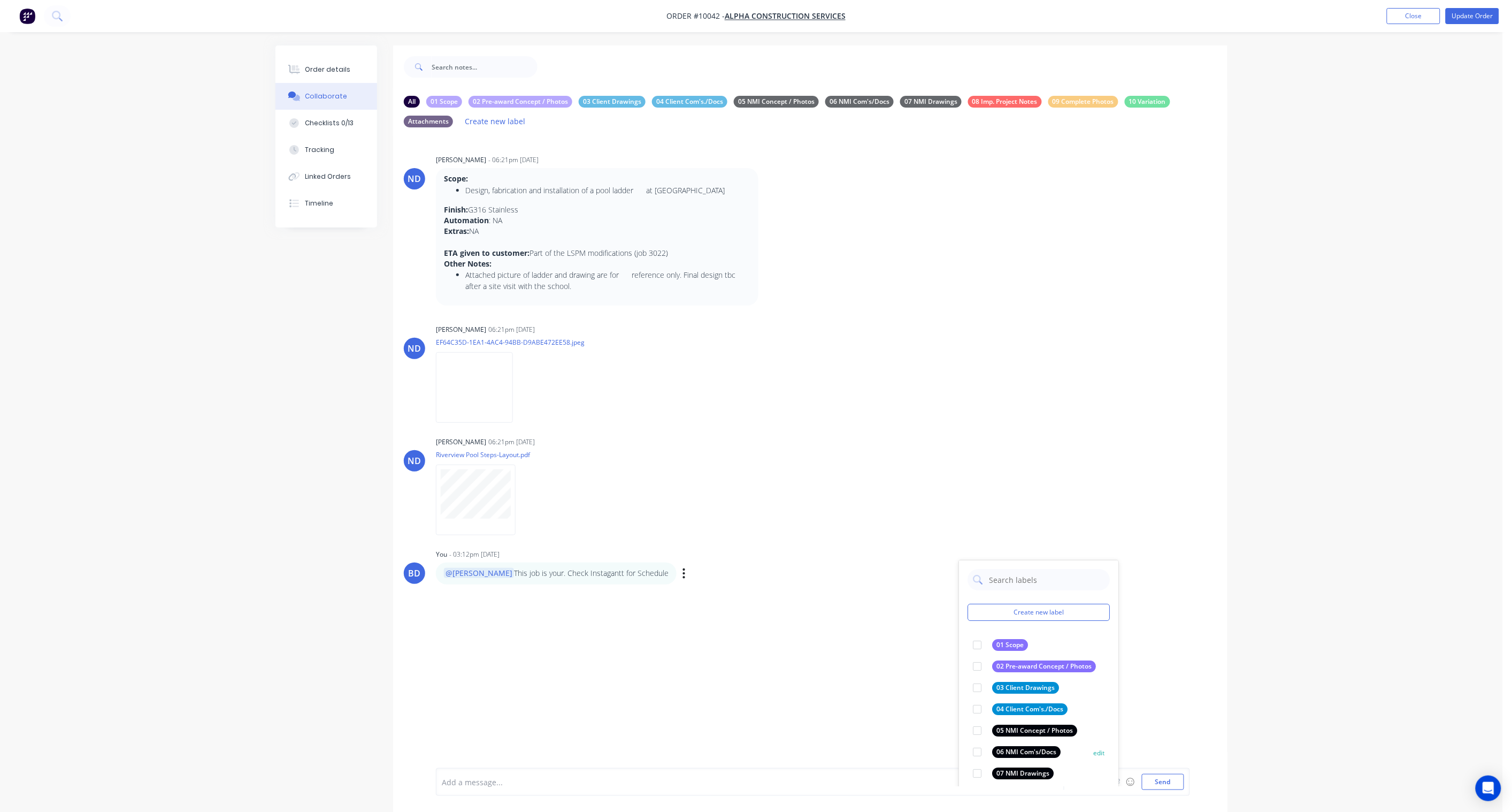
click at [991, 750] on div "06 NMI Com's/Docs" at bounding box center [1017, 751] width 88 height 11
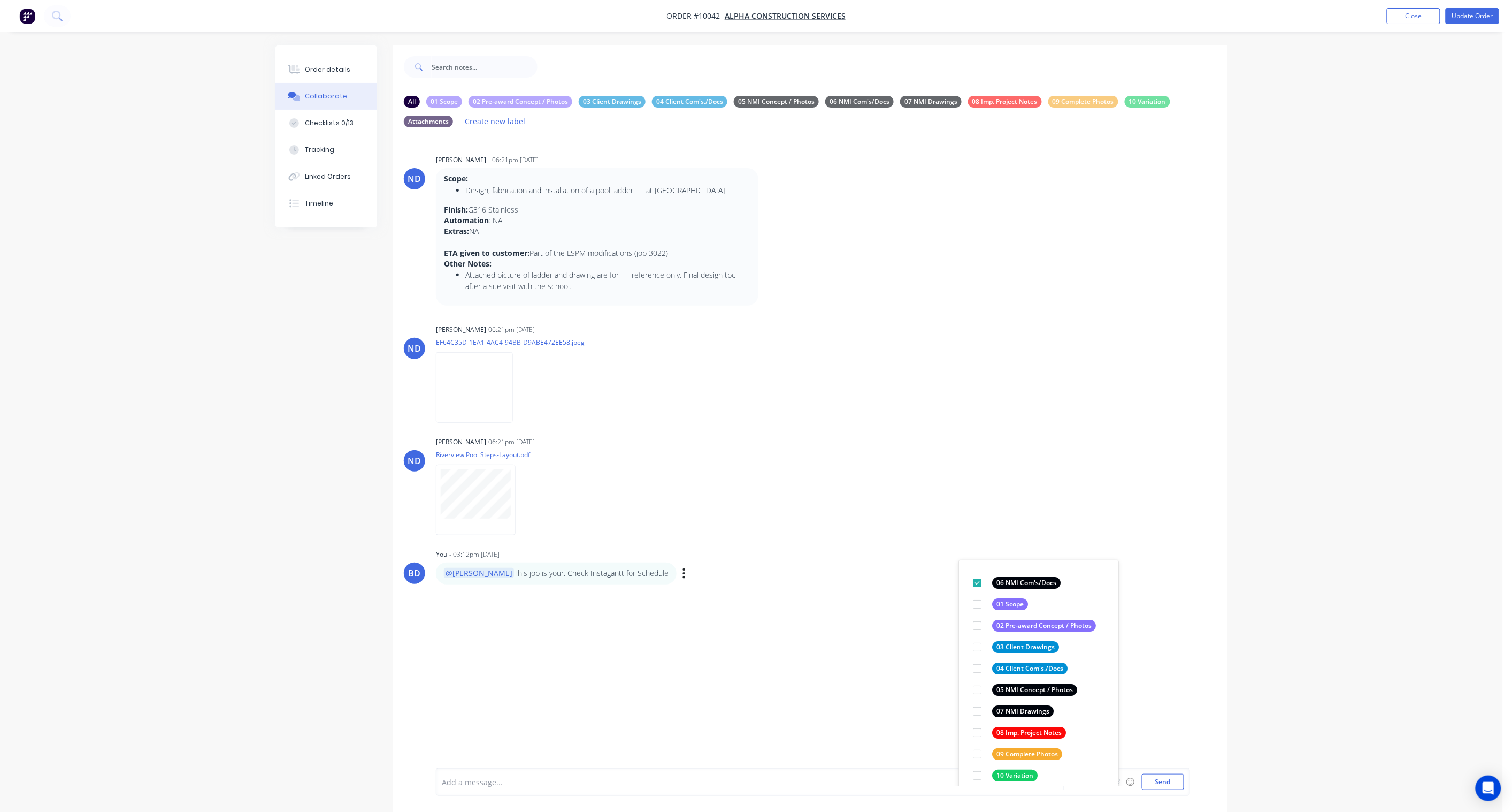
click at [1173, 563] on div "BD You - 03:12pm [DATE] Create new label 06 NMI Com's/Docs edit 01 Scope edit 0…" at bounding box center [810, 565] width 834 height 38
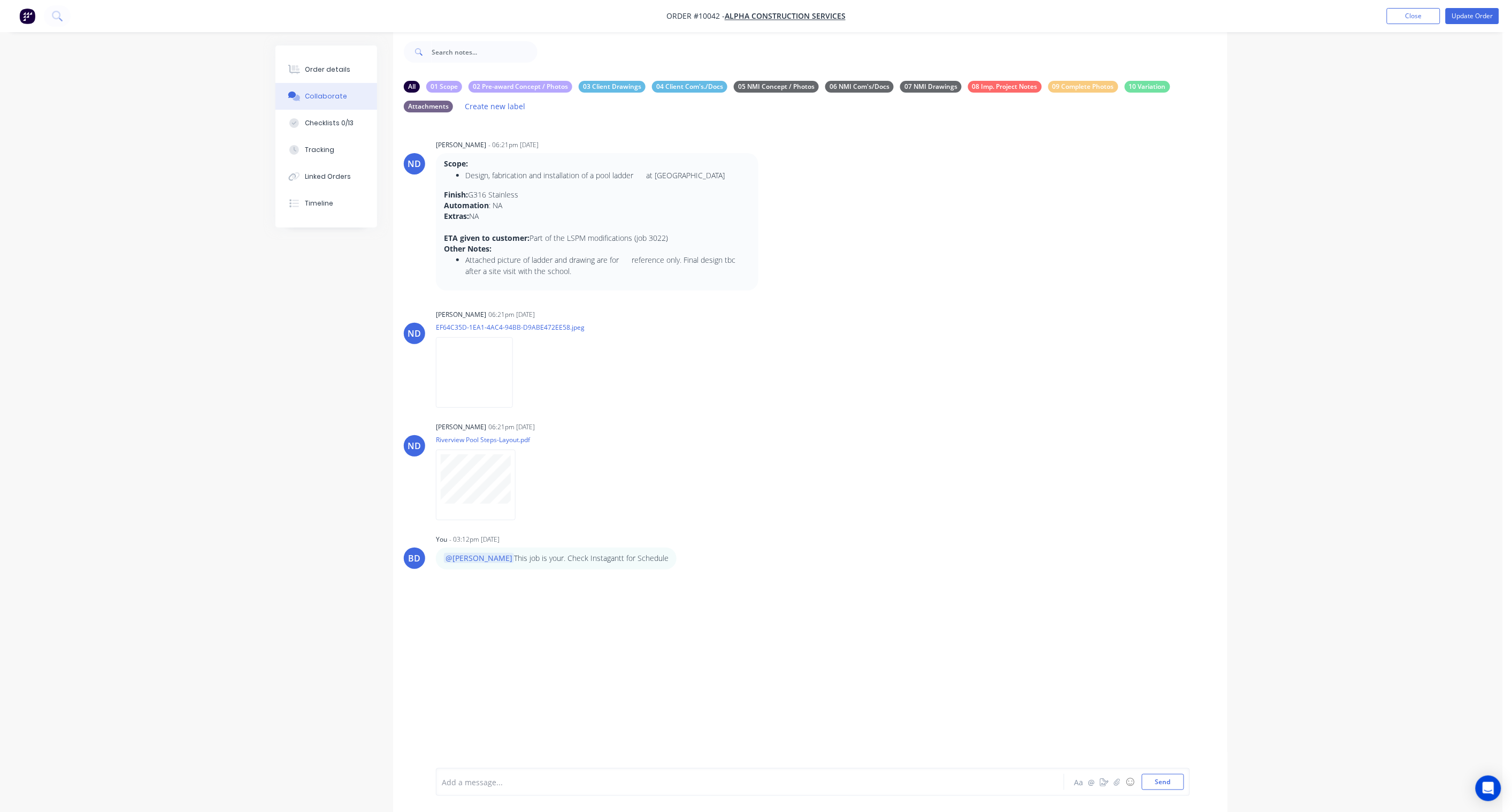
scroll to position [34, 0]
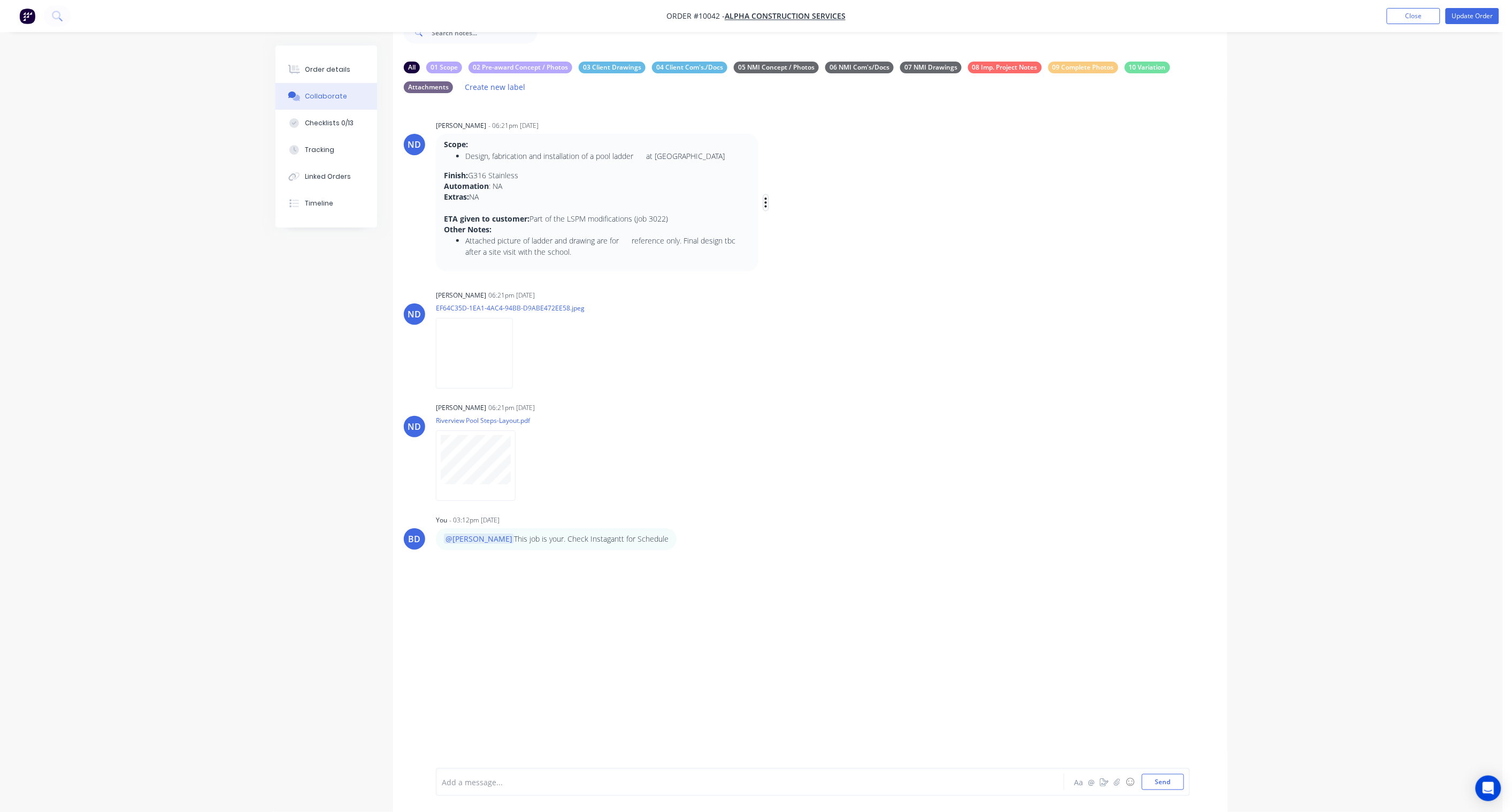
click at [766, 201] on icon "button" at bounding box center [766, 202] width 3 height 12
click at [789, 204] on button "Labels" at bounding box center [805, 204] width 67 height 18
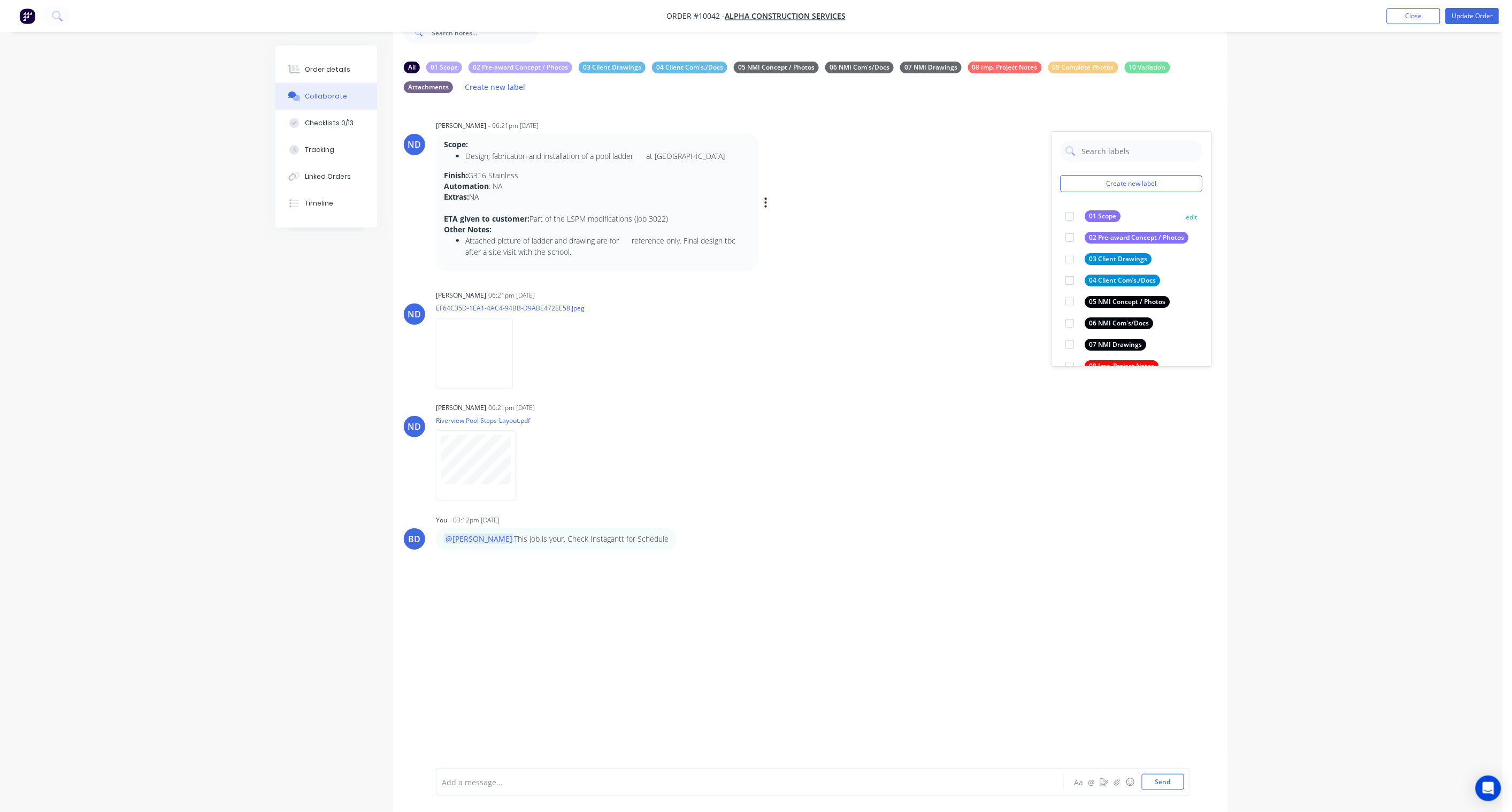
click at [1111, 212] on div "01 Scope" at bounding box center [1103, 216] width 36 height 11
click at [537, 350] on div "Labels Download Delete" at bounding box center [577, 353] width 121 height 15
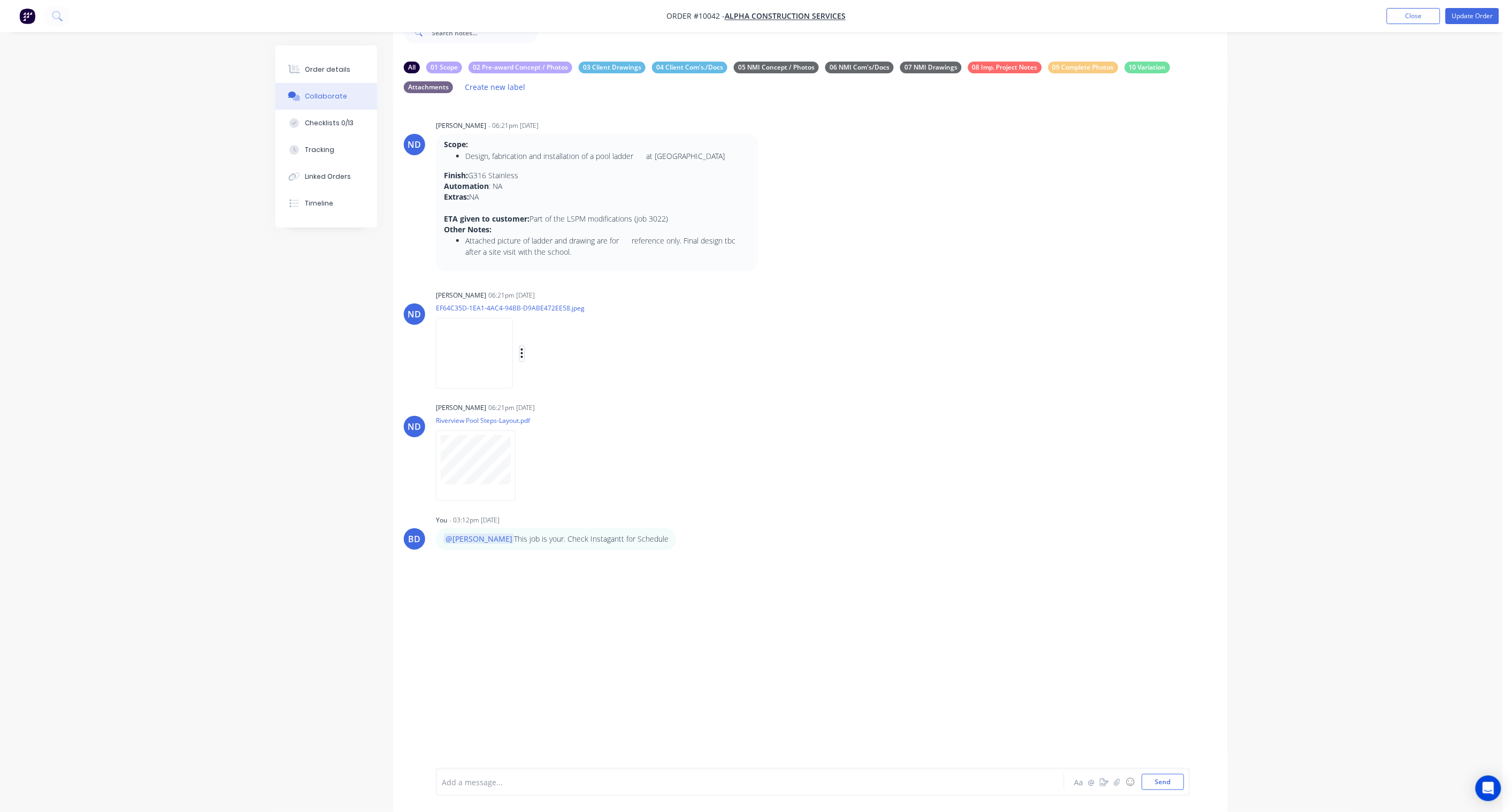
click at [523, 351] on icon "button" at bounding box center [522, 353] width 3 height 12
click at [568, 355] on button "Labels" at bounding box center [592, 358] width 121 height 24
click at [663, 456] on div "02 Pre-award Concept / Photos" at bounding box center [654, 456] width 104 height 11
click at [800, 458] on div "ND [PERSON_NAME] 06:21pm [DATE] Riverview Pool Steps-Layout.pdf Labels Download…" at bounding box center [810, 447] width 834 height 96
click at [526, 466] on icon "button" at bounding box center [524, 466] width 2 height 9
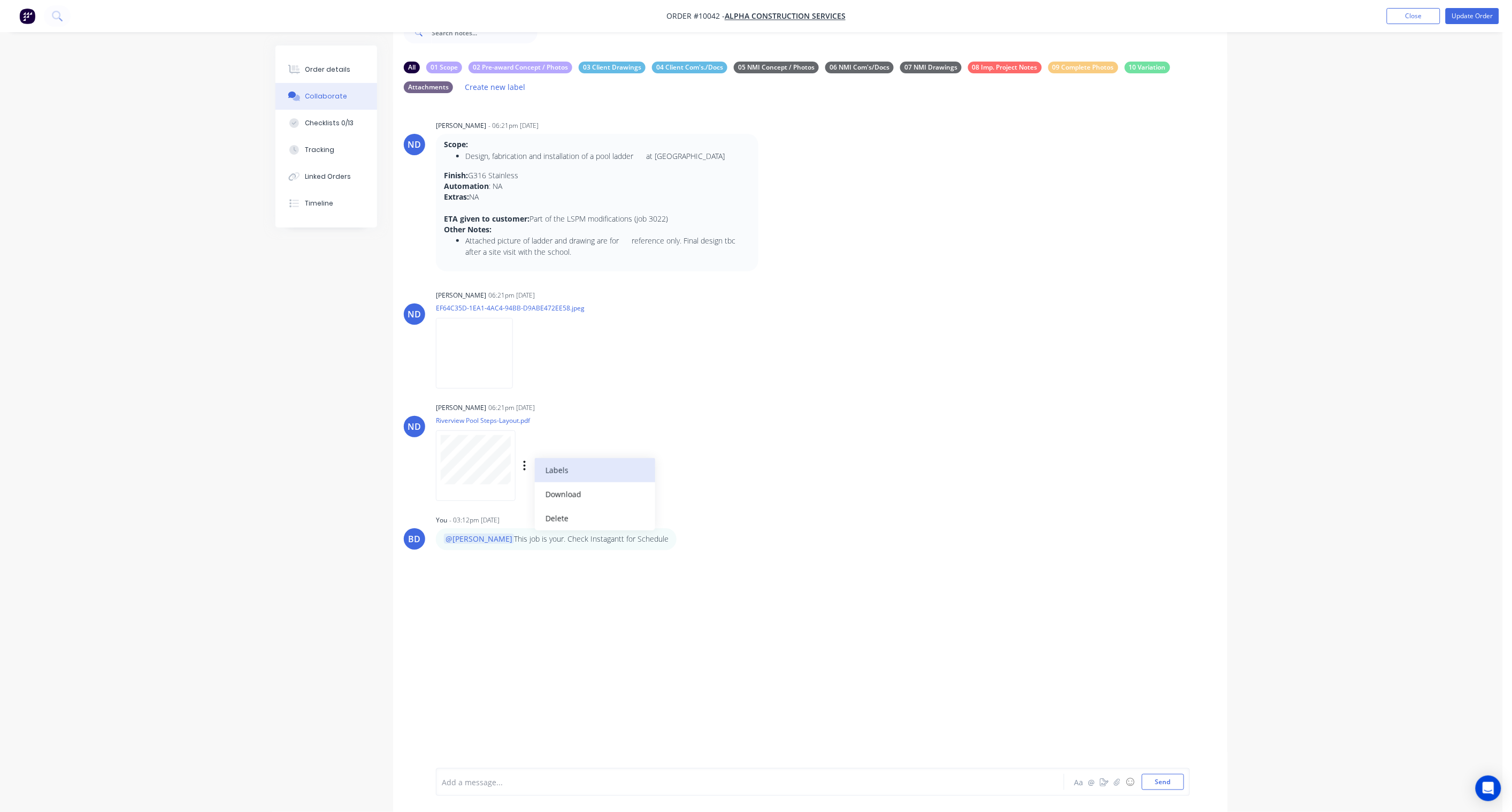
click at [574, 468] on button "Labels" at bounding box center [595, 470] width 121 height 24
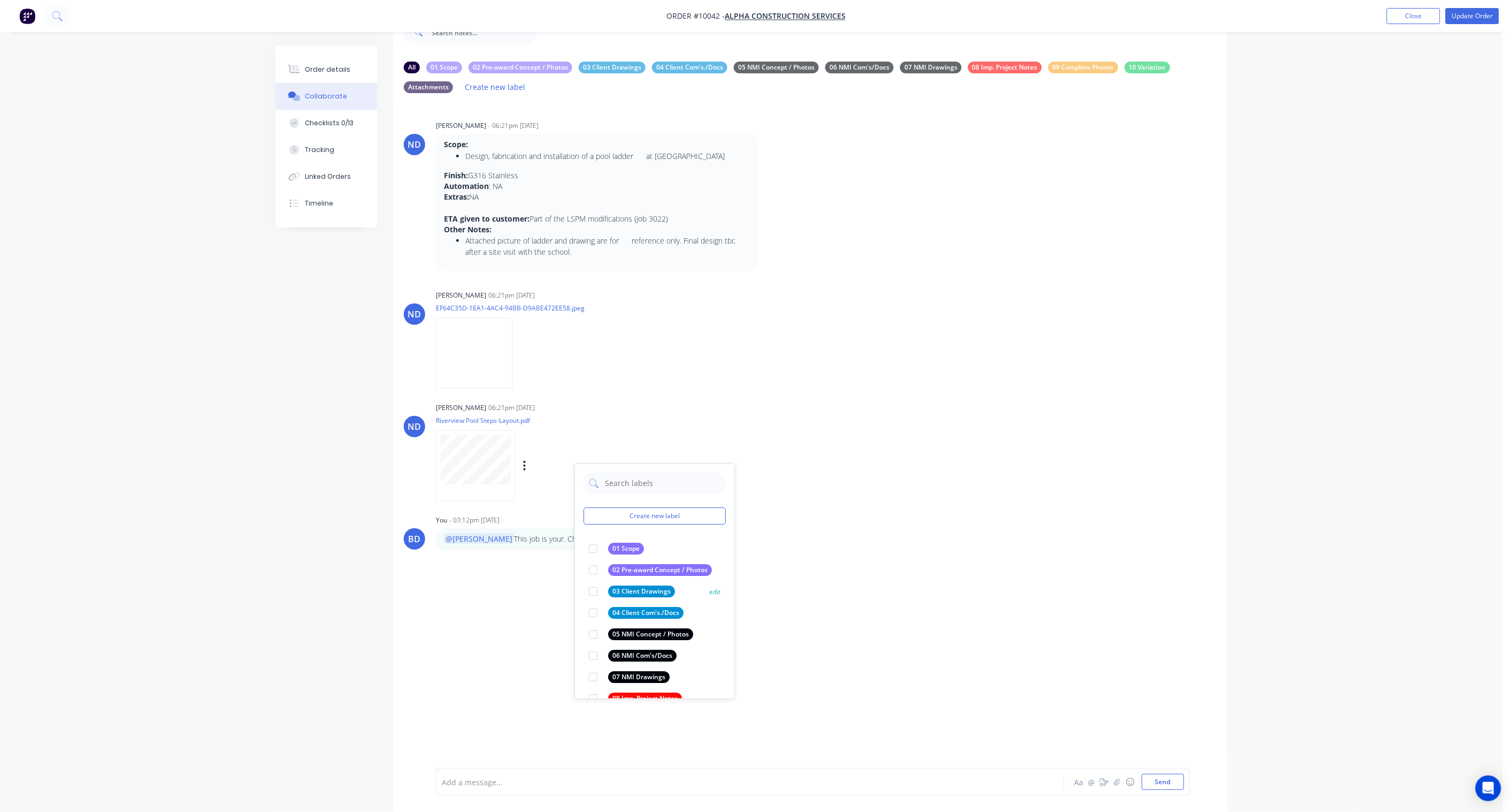
click at [662, 595] on div "03 Client Drawings" at bounding box center [641, 591] width 67 height 11
click at [944, 514] on div "BD You - 03:12pm [DATE] @[PERSON_NAME] This job is your. Check Instagantt for S…" at bounding box center [810, 531] width 834 height 38
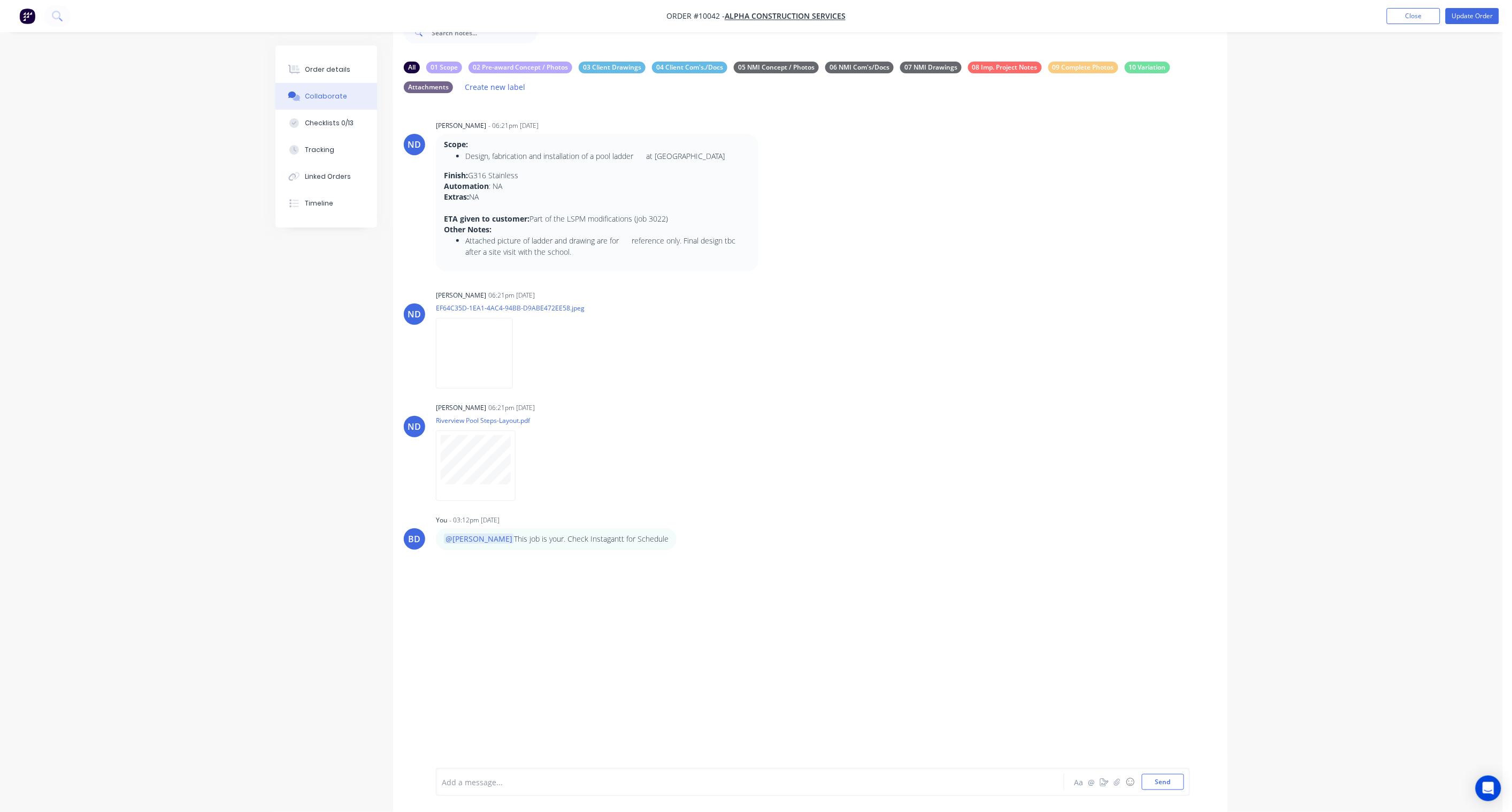
click at [0, 0] on button "button" at bounding box center [0, 0] width 0 height 0
click at [0, 0] on button "Labels" at bounding box center [0, 0] width 0 height 0
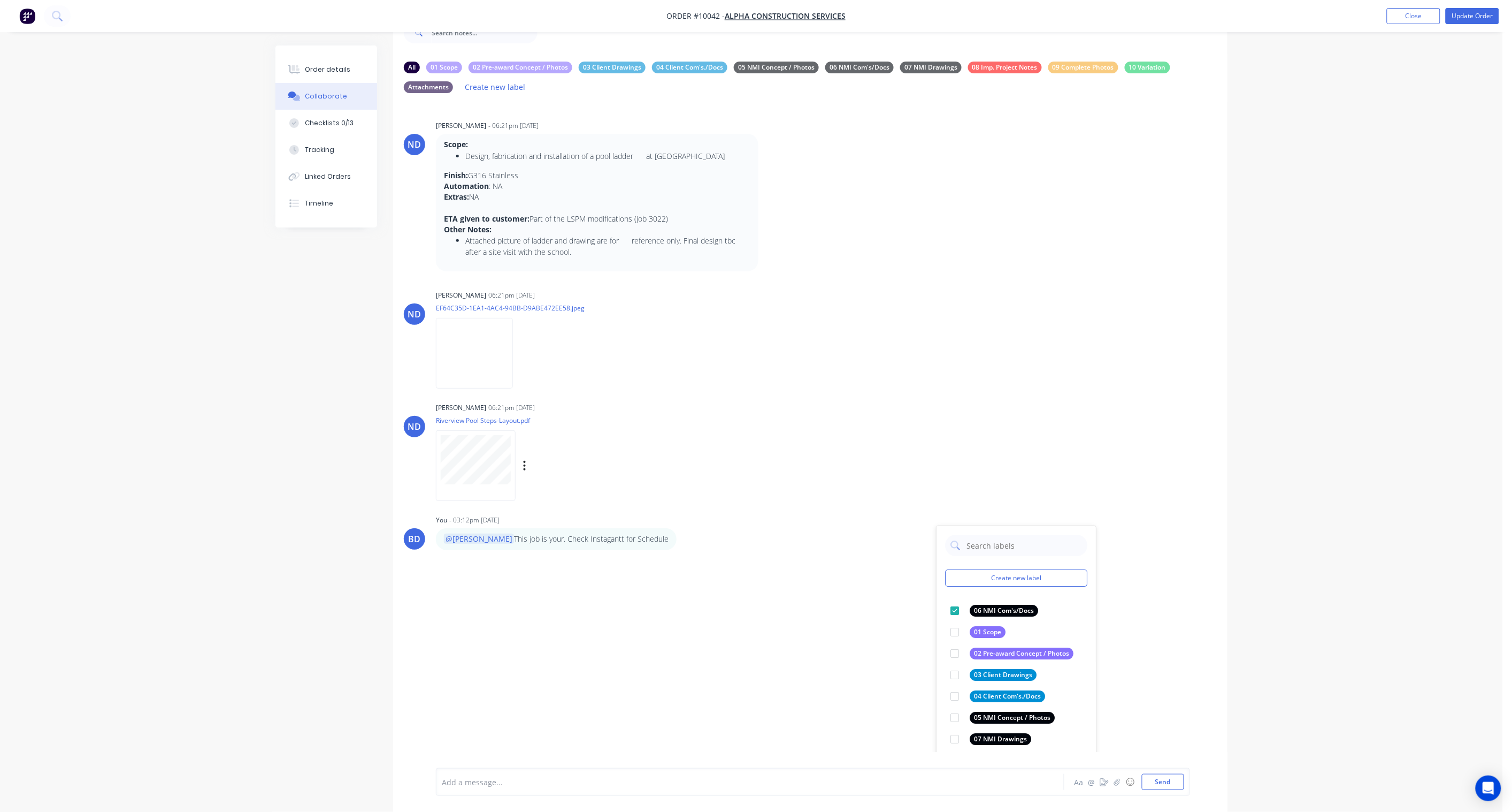
click at [859, 443] on div "ND [PERSON_NAME] 06:21pm [DATE] Riverview Pool Steps-Layout.pdf Labels Download…" at bounding box center [810, 447] width 834 height 96
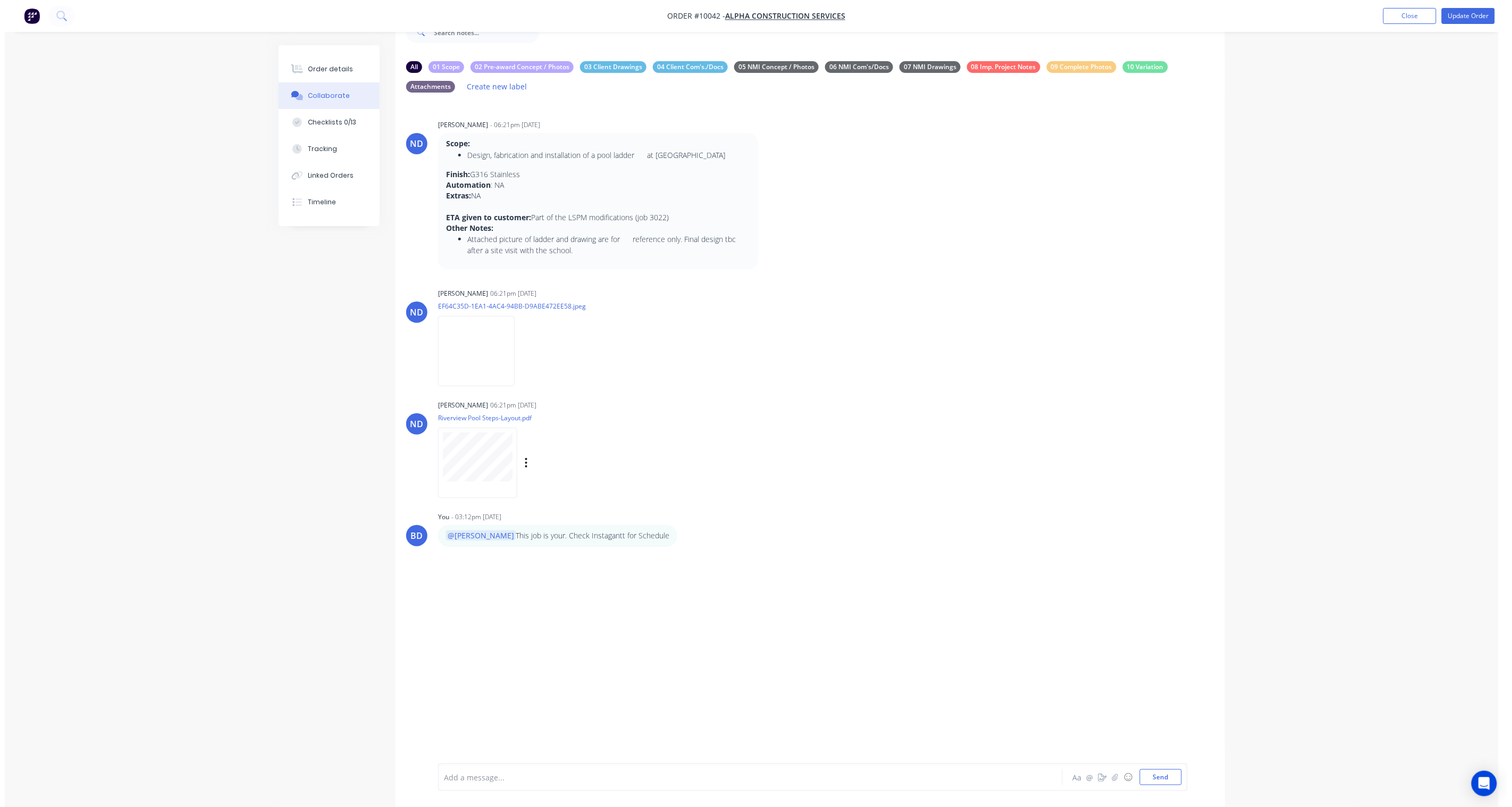
scroll to position [0, 0]
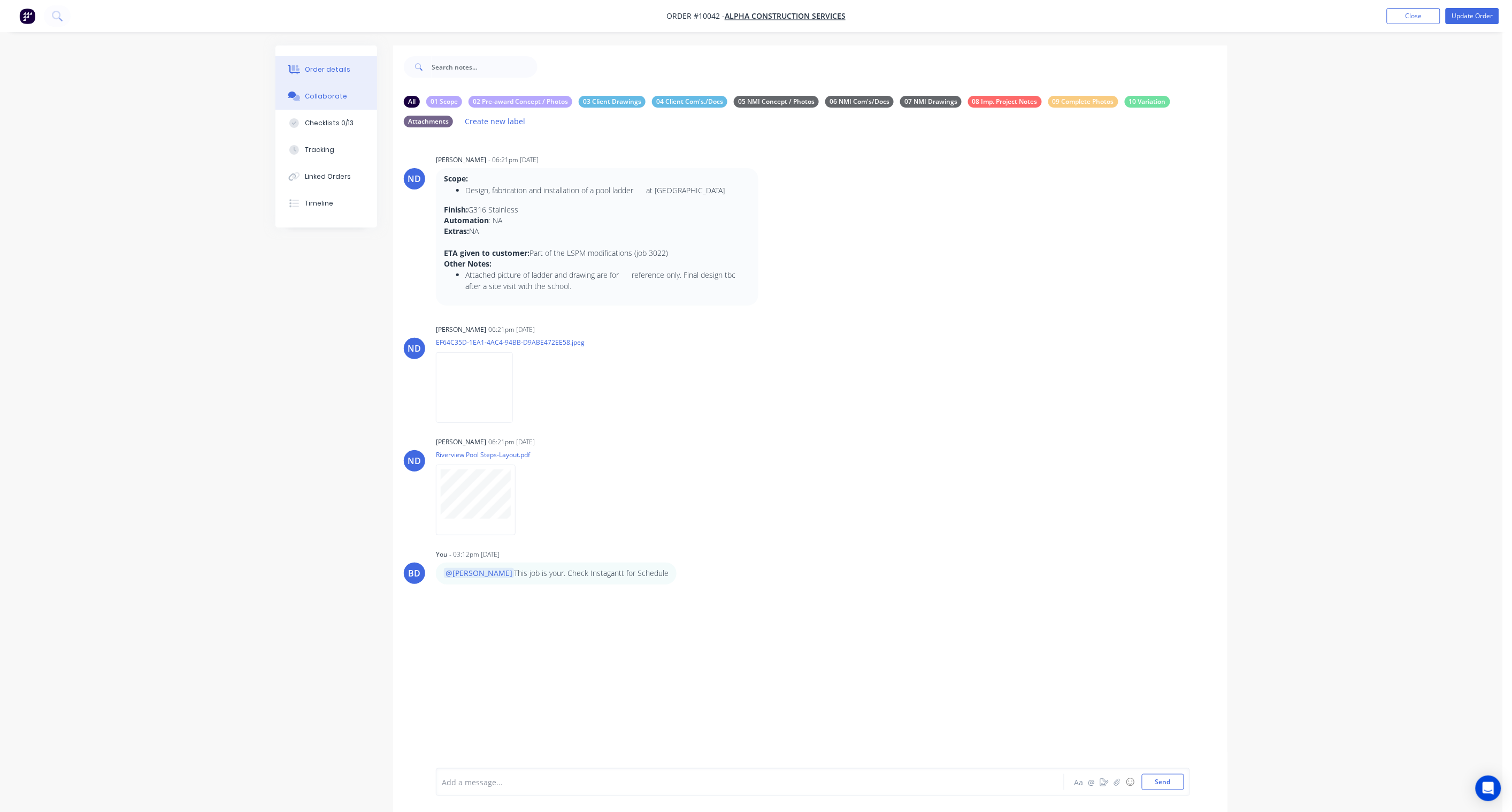
click at [325, 71] on div "Order details" at bounding box center [328, 69] width 46 height 9
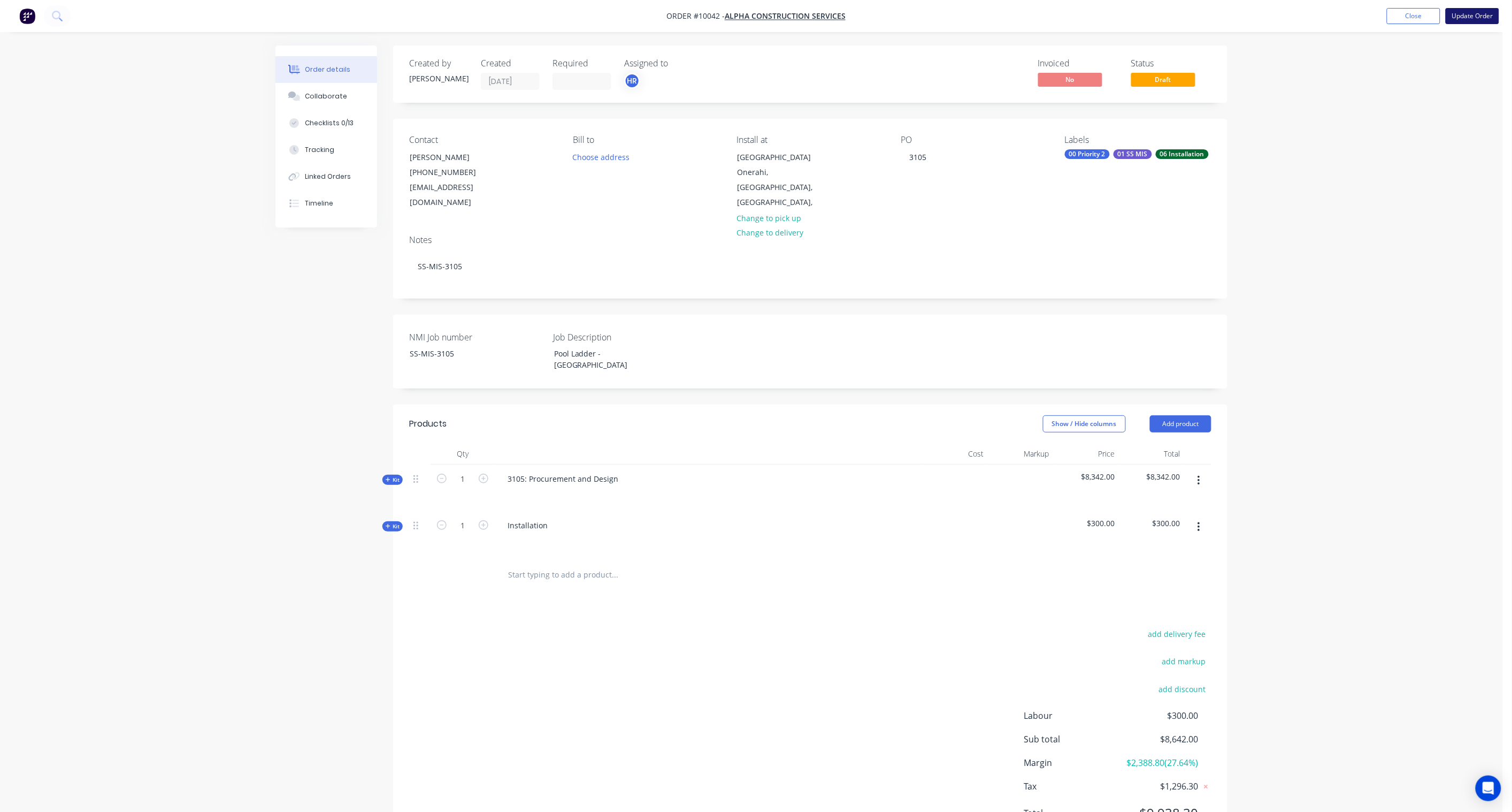
click at [1464, 20] on button "Update Order" at bounding box center [1472, 16] width 53 height 16
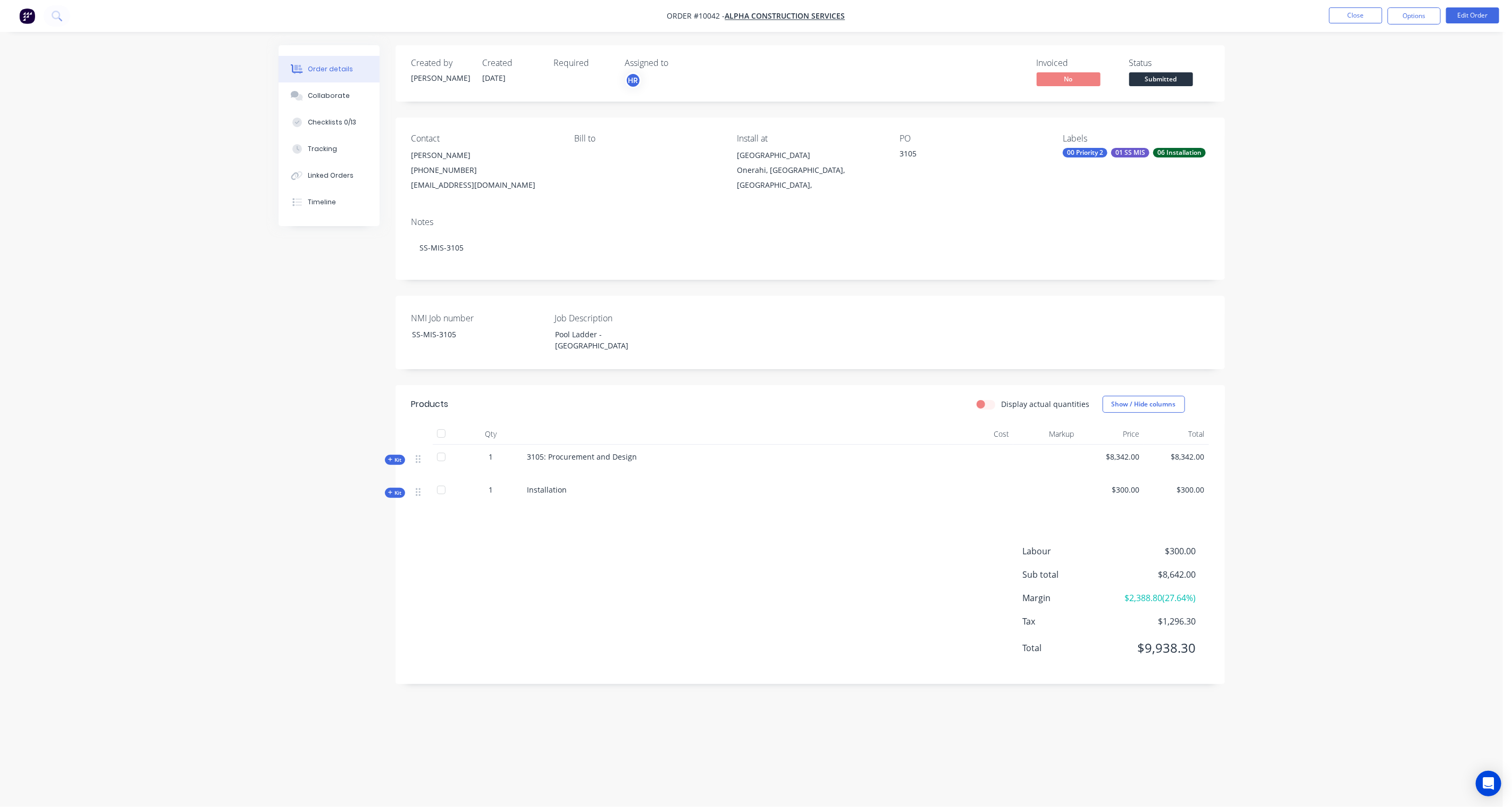
click at [1146, 90] on div "Created by [PERSON_NAME] Created [DATE] Required Assigned to HR Invoiced No Sta…" at bounding box center [810, 74] width 829 height 56
click at [1154, 81] on span "Submitted" at bounding box center [1161, 79] width 64 height 13
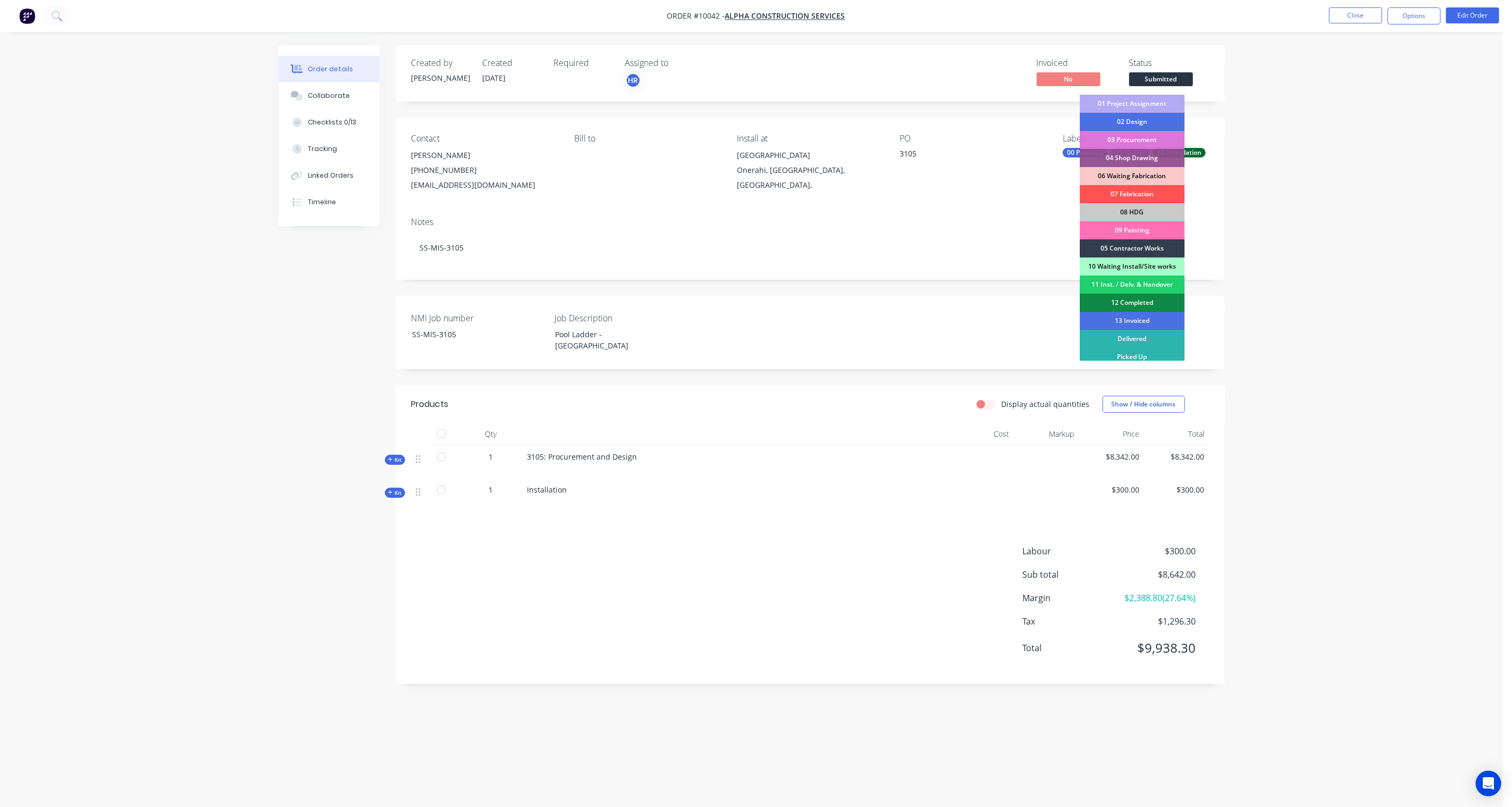
click at [1147, 103] on div "01 Project Assignment" at bounding box center [1132, 103] width 104 height 18
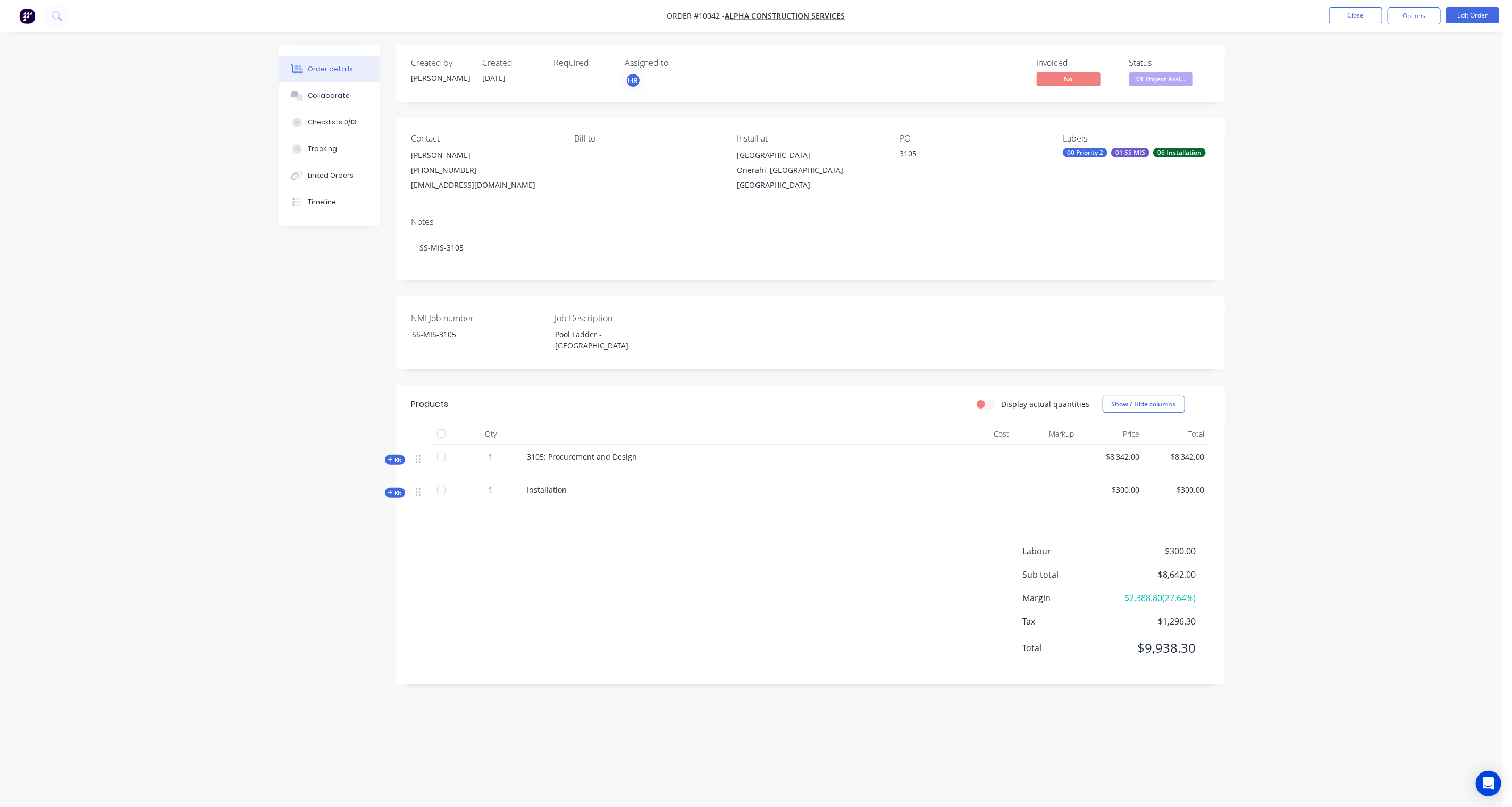
click at [1327, 142] on div "Order details Collaborate Checklists 0/13 Tracking Linked Orders Timeline Order…" at bounding box center [751, 403] width 1503 height 807
click at [1359, 14] on button "Close" at bounding box center [1355, 15] width 53 height 16
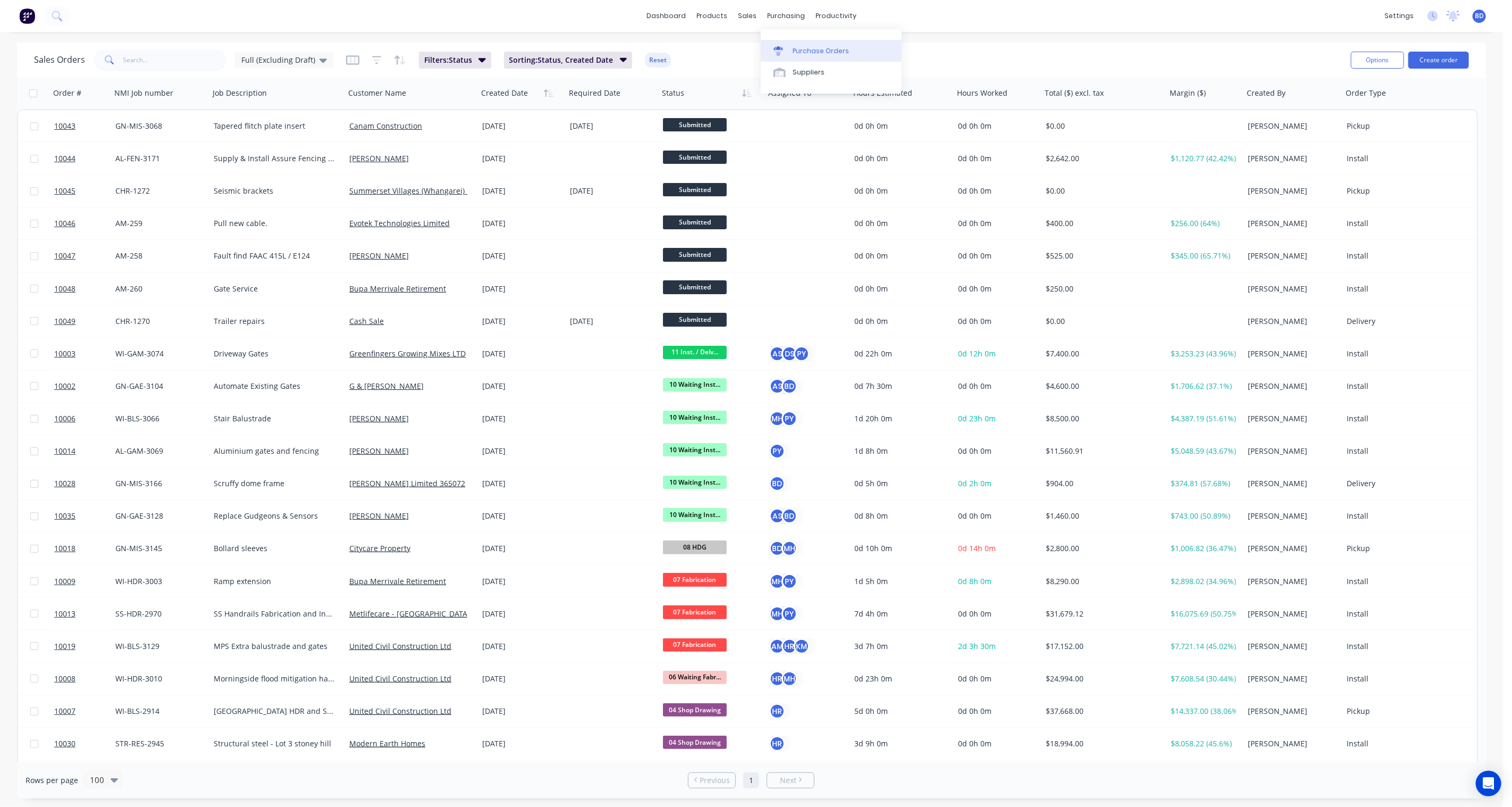
click at [819, 48] on div "Purchase Orders" at bounding box center [821, 51] width 56 height 9
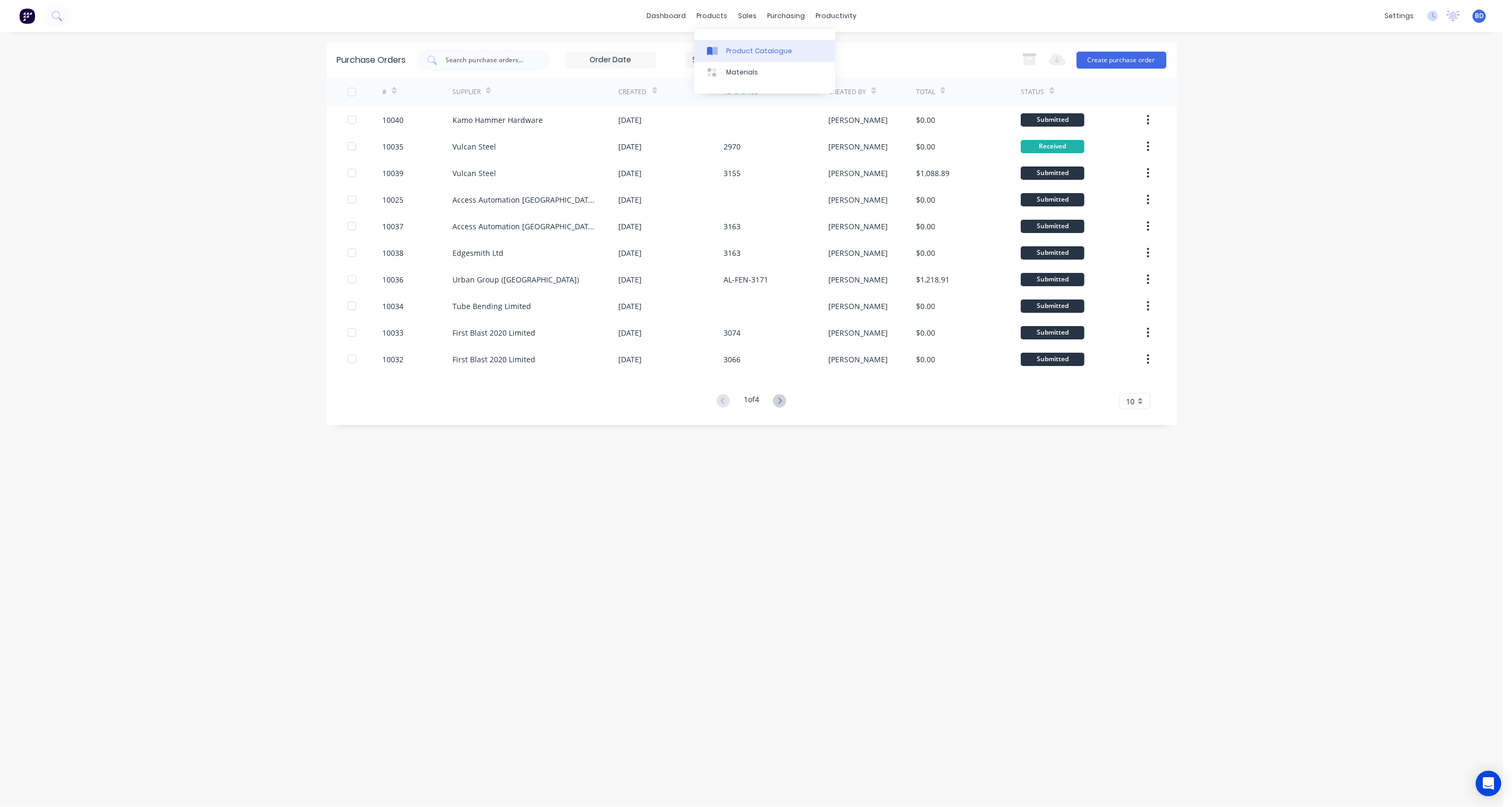
click at [740, 51] on div "Product Catalogue" at bounding box center [759, 51] width 66 height 9
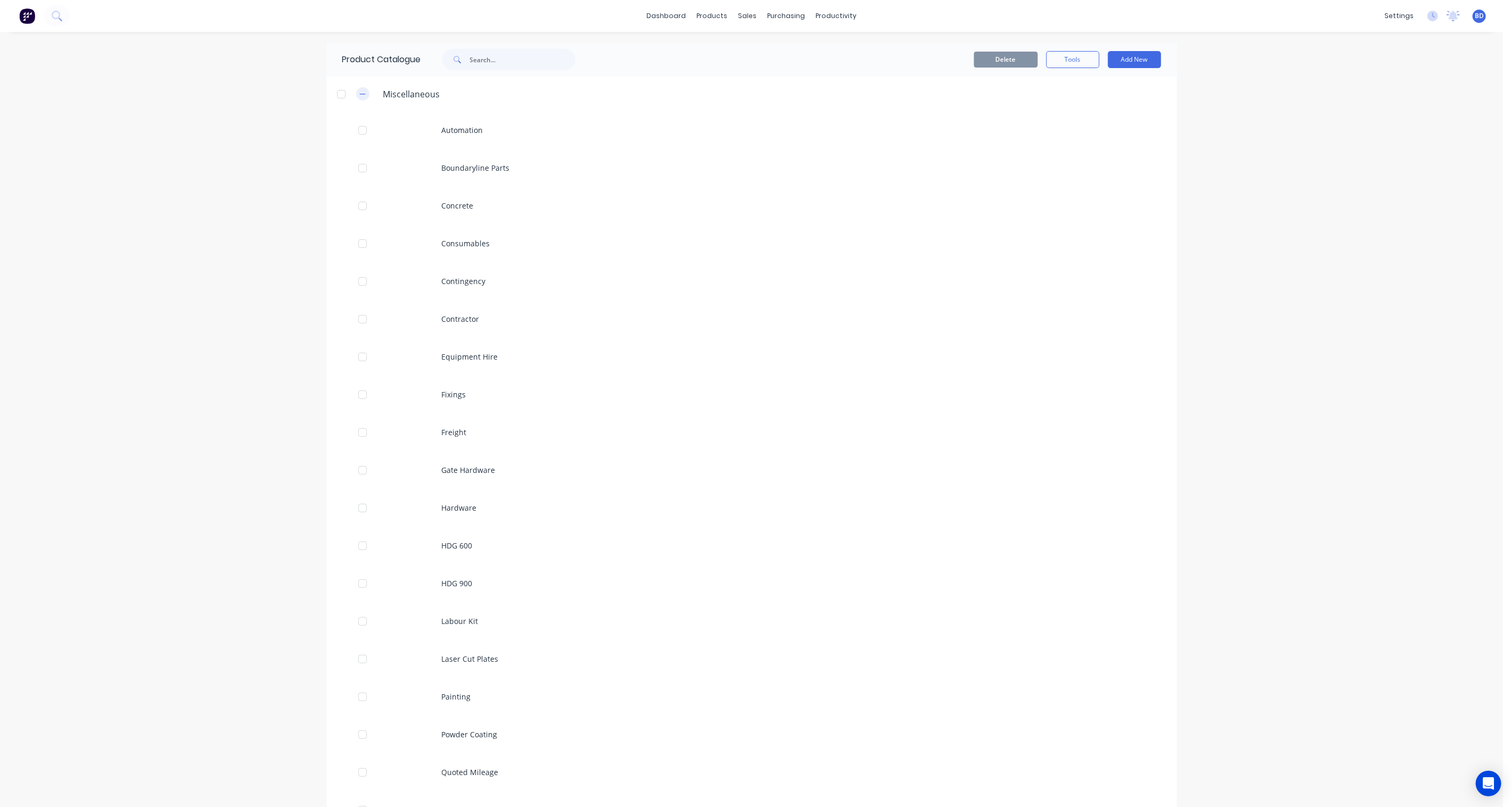
click at [359, 92] on icon "button" at bounding box center [363, 94] width 7 height 7
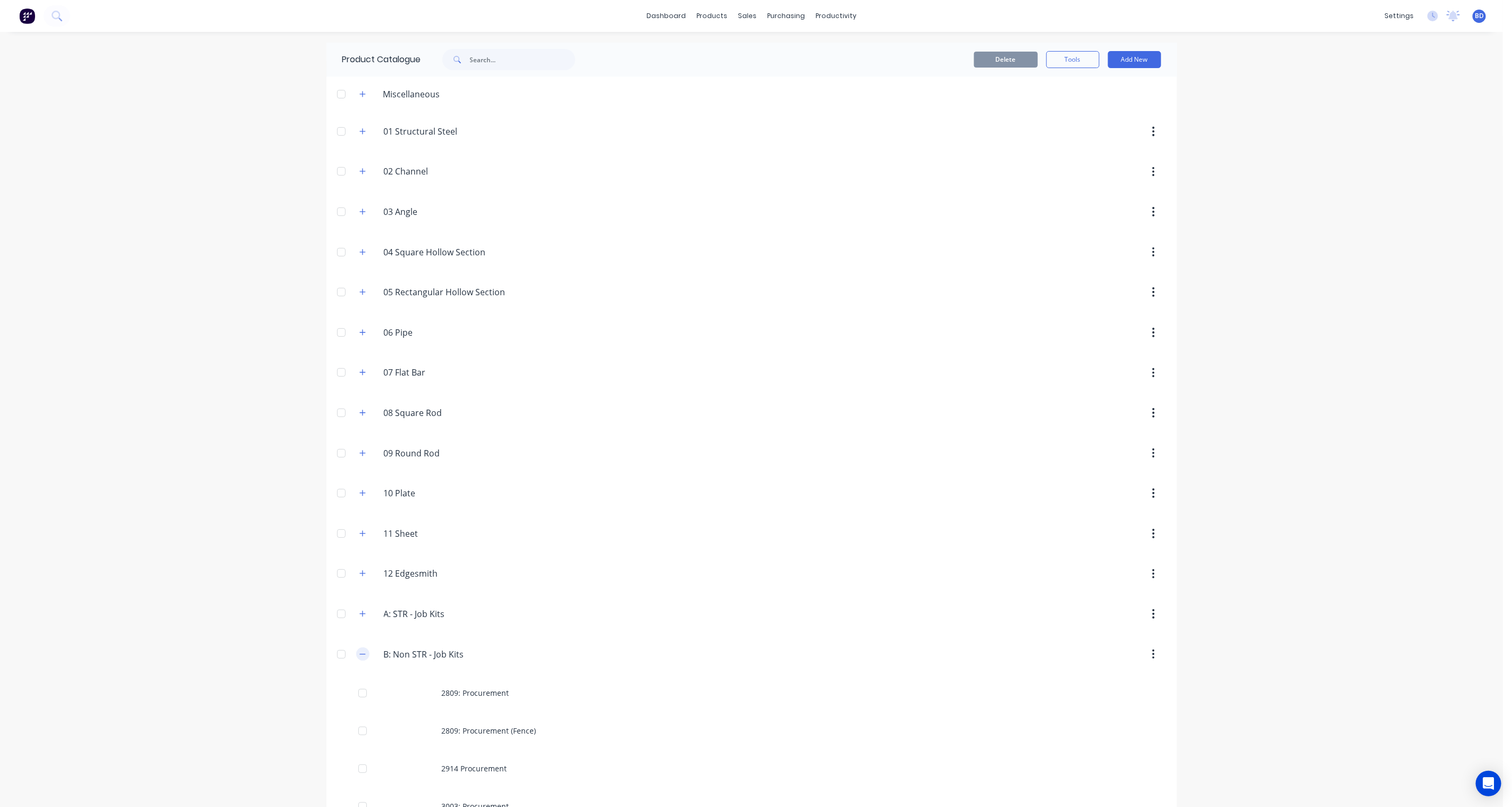
click at [359, 652] on icon "button" at bounding box center [363, 654] width 7 height 7
click at [359, 737] on icon "button" at bounding box center [363, 734] width 7 height 7
click at [1137, 60] on button "Add New" at bounding box center [1134, 59] width 53 height 17
click at [1103, 128] on div "Product Kit" at bounding box center [1110, 129] width 82 height 15
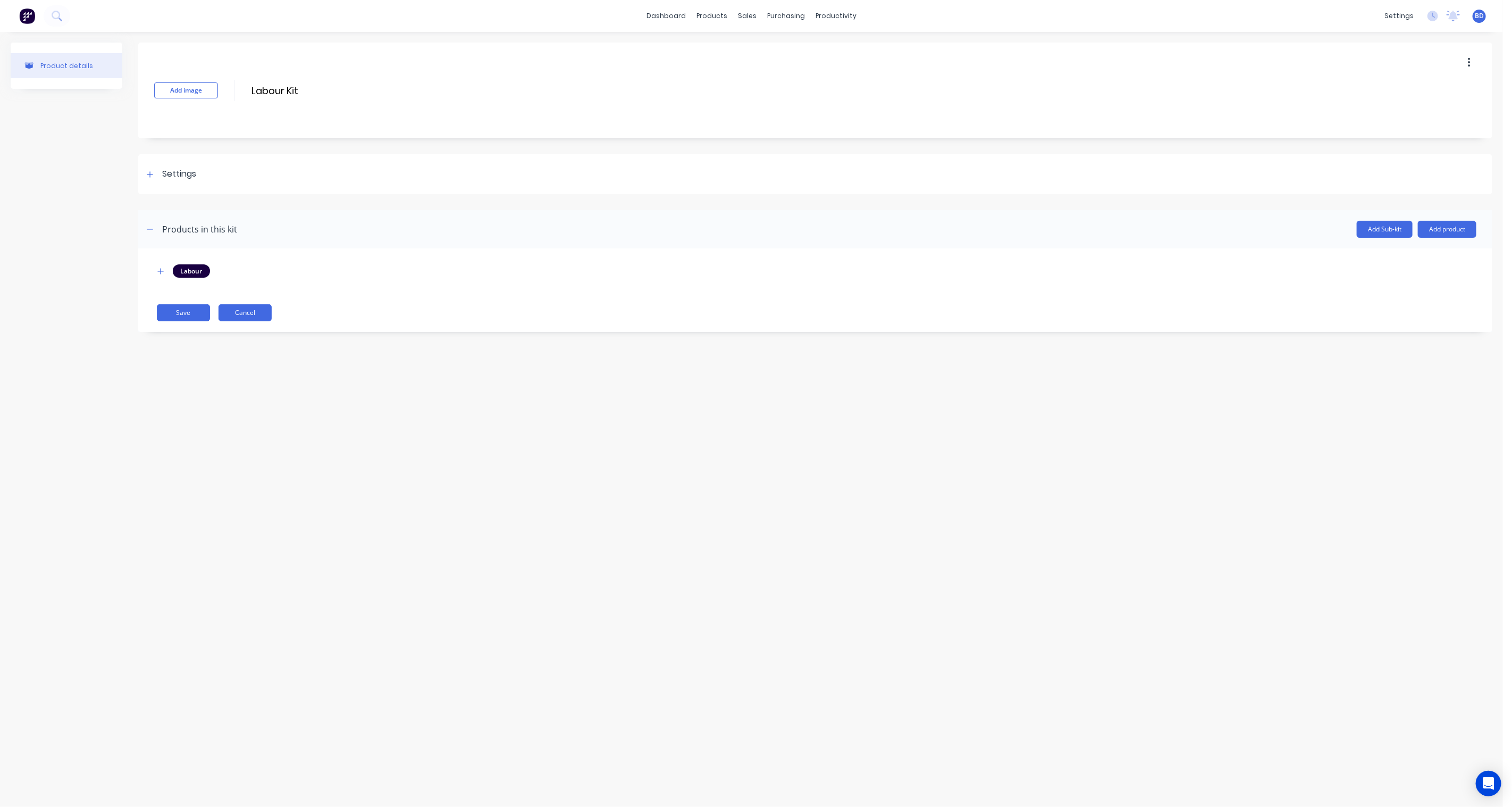
click at [246, 316] on button "Cancel" at bounding box center [244, 312] width 53 height 17
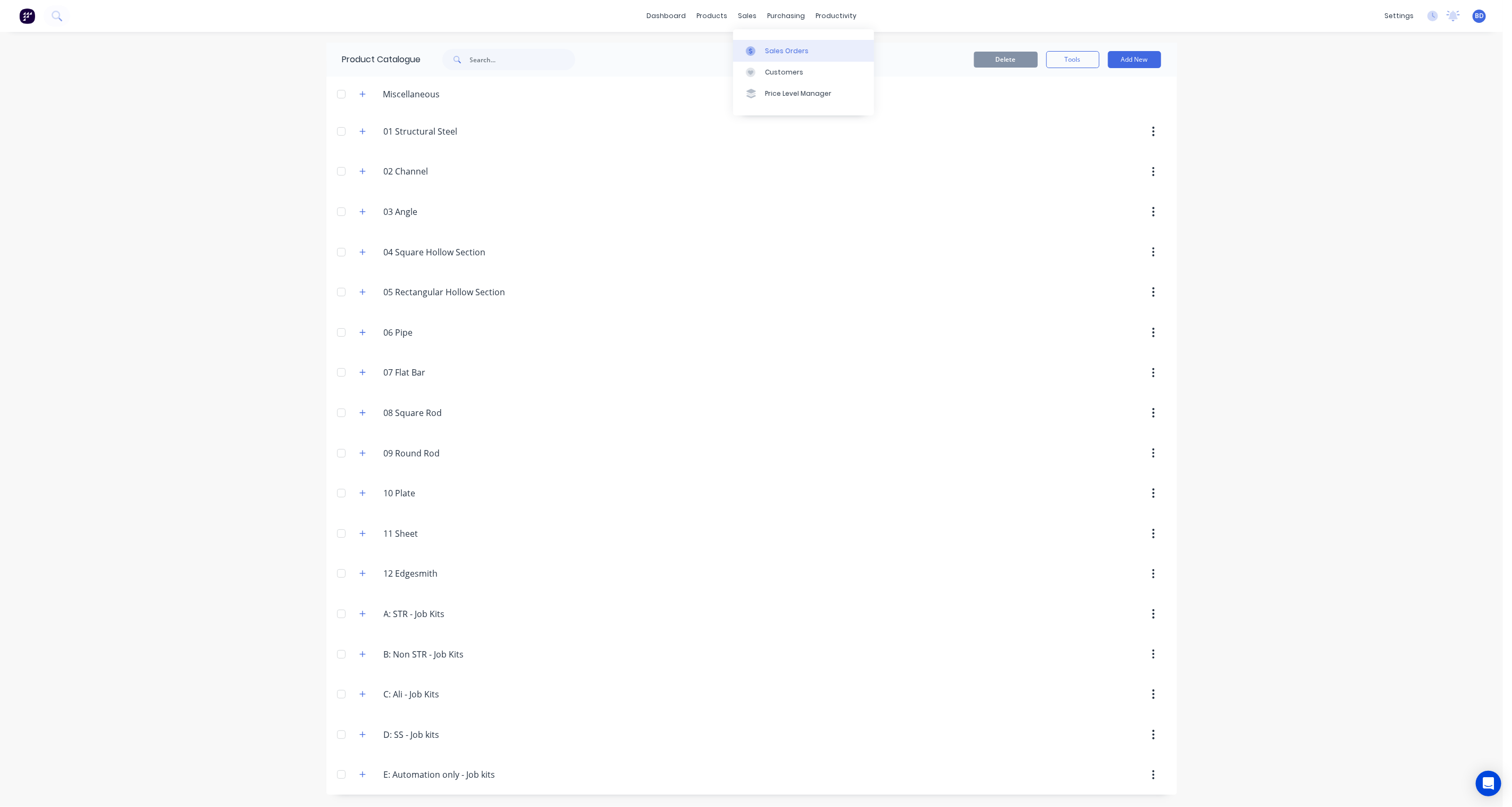
click at [762, 48] on link "Sales Orders" at bounding box center [803, 51] width 141 height 21
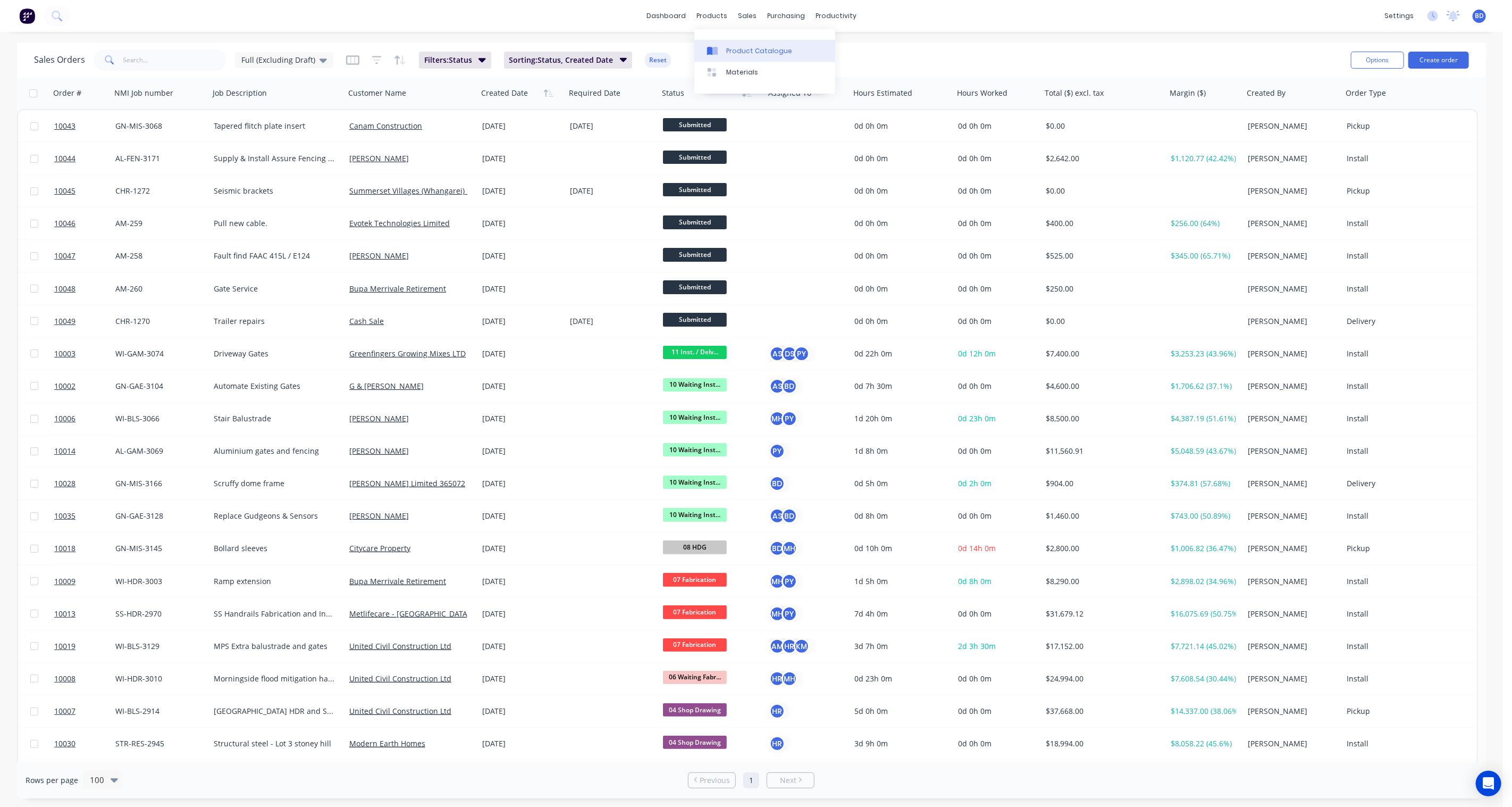
click at [750, 50] on div "Product Catalogue" at bounding box center [759, 51] width 66 height 9
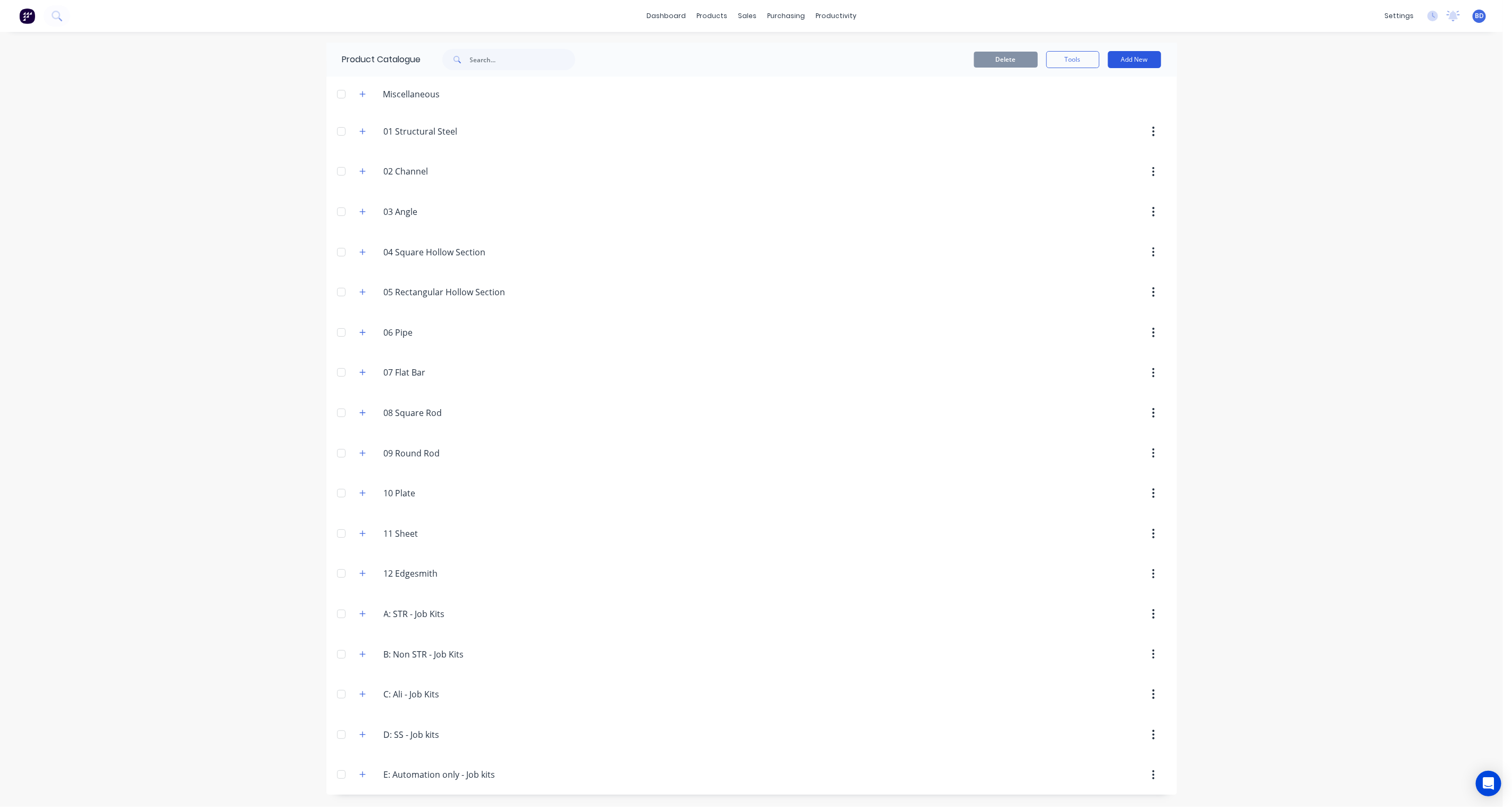
click at [1140, 60] on button "Add New" at bounding box center [1134, 59] width 53 height 17
click at [1120, 117] on button "Product" at bounding box center [1110, 108] width 101 height 21
type textarea "x"
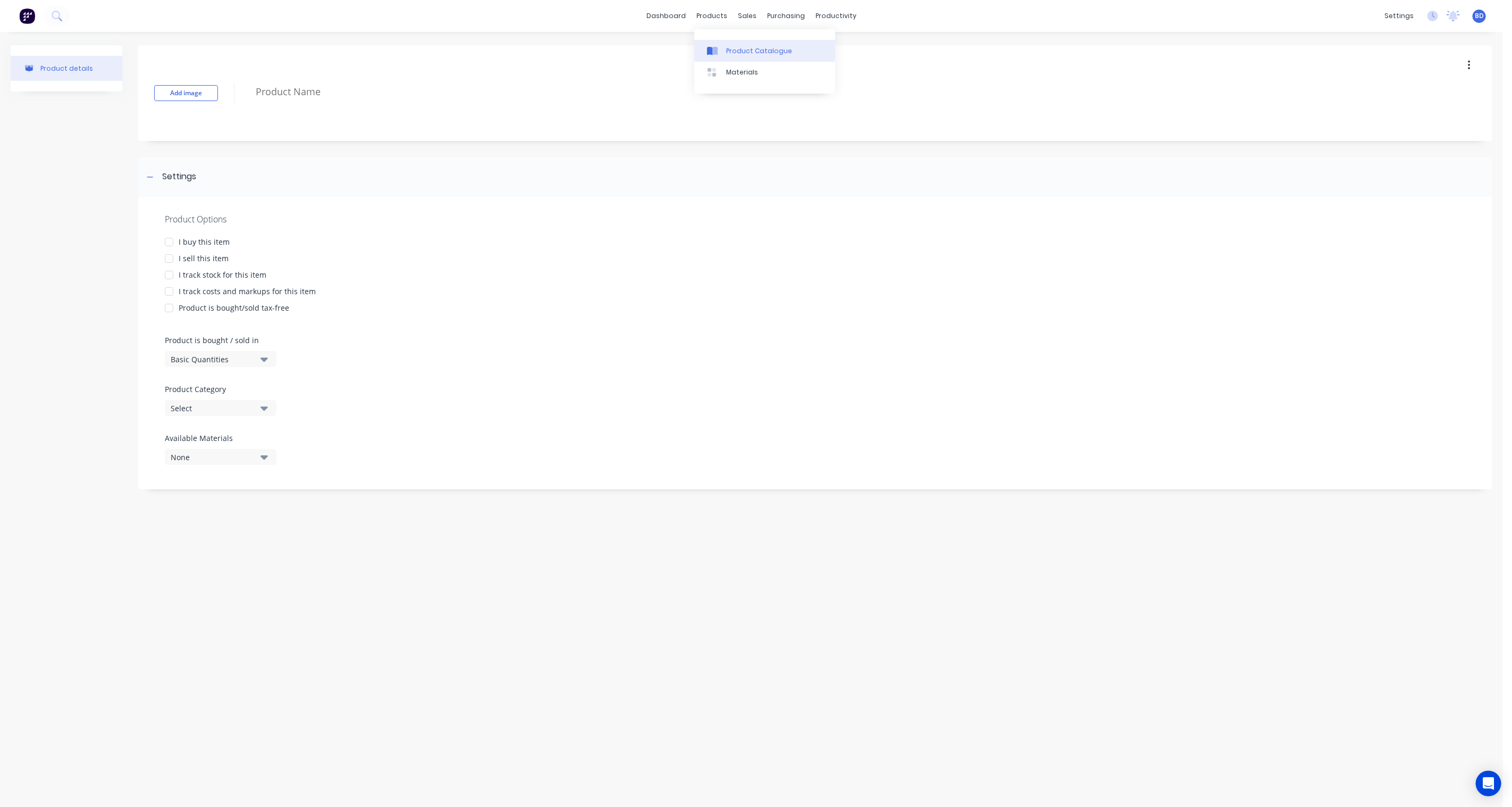
click at [740, 50] on div "Product Catalogue" at bounding box center [759, 51] width 66 height 9
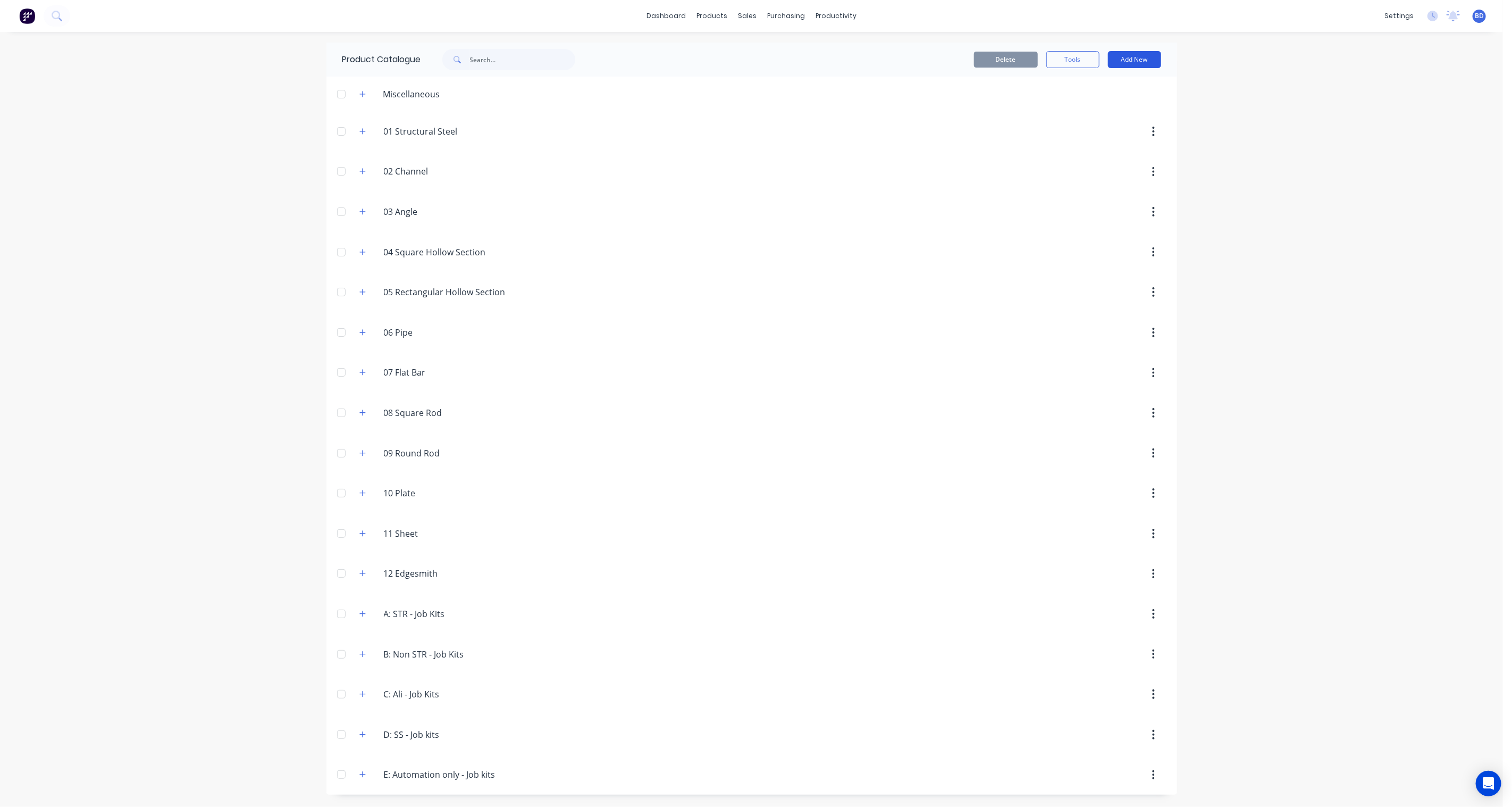
click at [1140, 56] on button "Add New" at bounding box center [1134, 59] width 53 height 17
click at [1114, 131] on div "Product Kit" at bounding box center [1110, 129] width 82 height 15
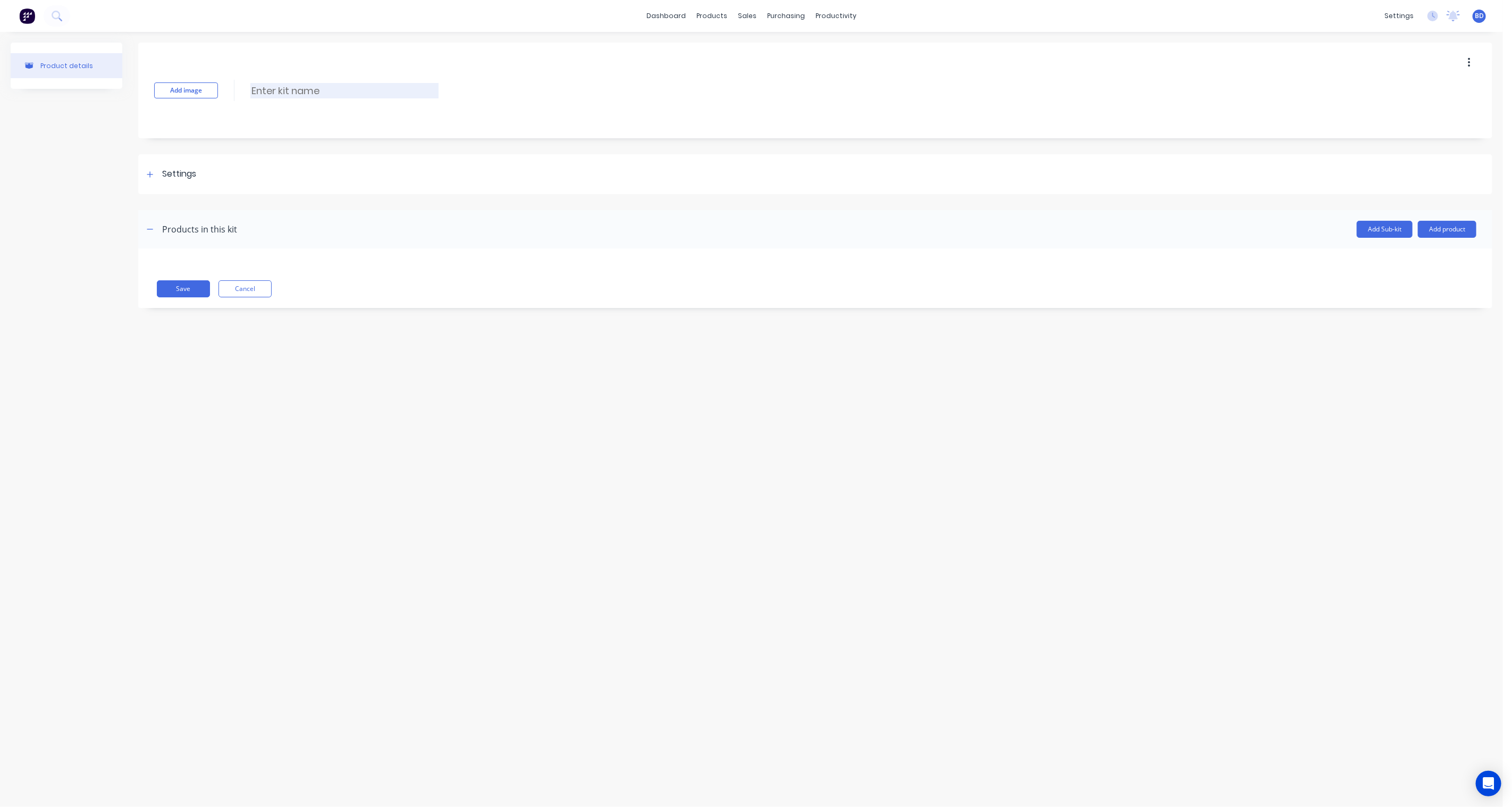
click at [303, 91] on input at bounding box center [344, 90] width 188 height 15
type input "3068: Procurement"
click at [147, 175] on icon at bounding box center [150, 174] width 7 height 7
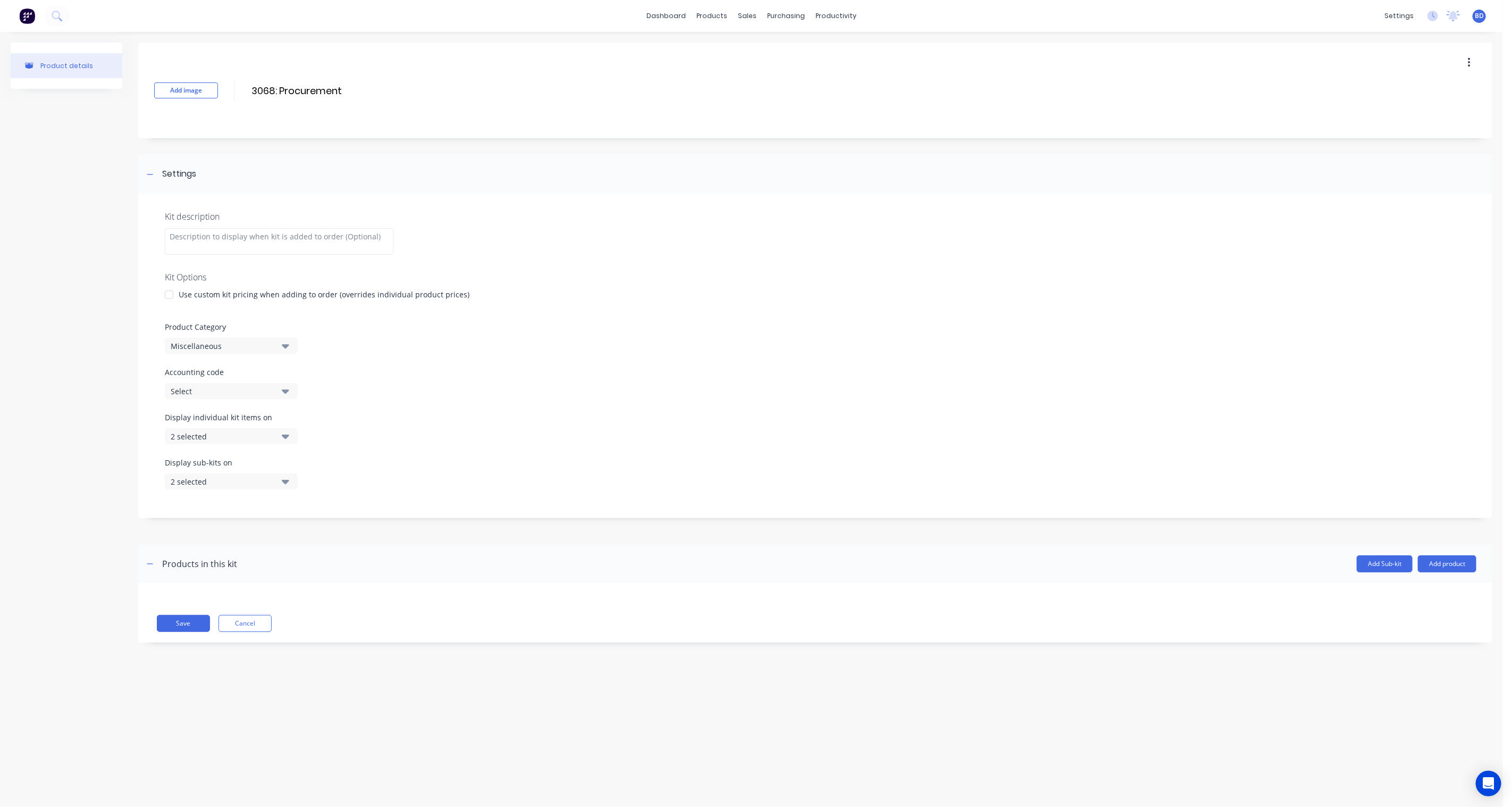
click at [279, 348] on button "Miscellaneous" at bounding box center [231, 346] width 133 height 16
click at [244, 421] on div "B: Non STR - Job Kits" at bounding box center [244, 415] width 159 height 21
click at [1374, 570] on button "Add Sub-kit" at bounding box center [1384, 563] width 56 height 17
click at [207, 648] on input at bounding box center [256, 644] width 188 height 15
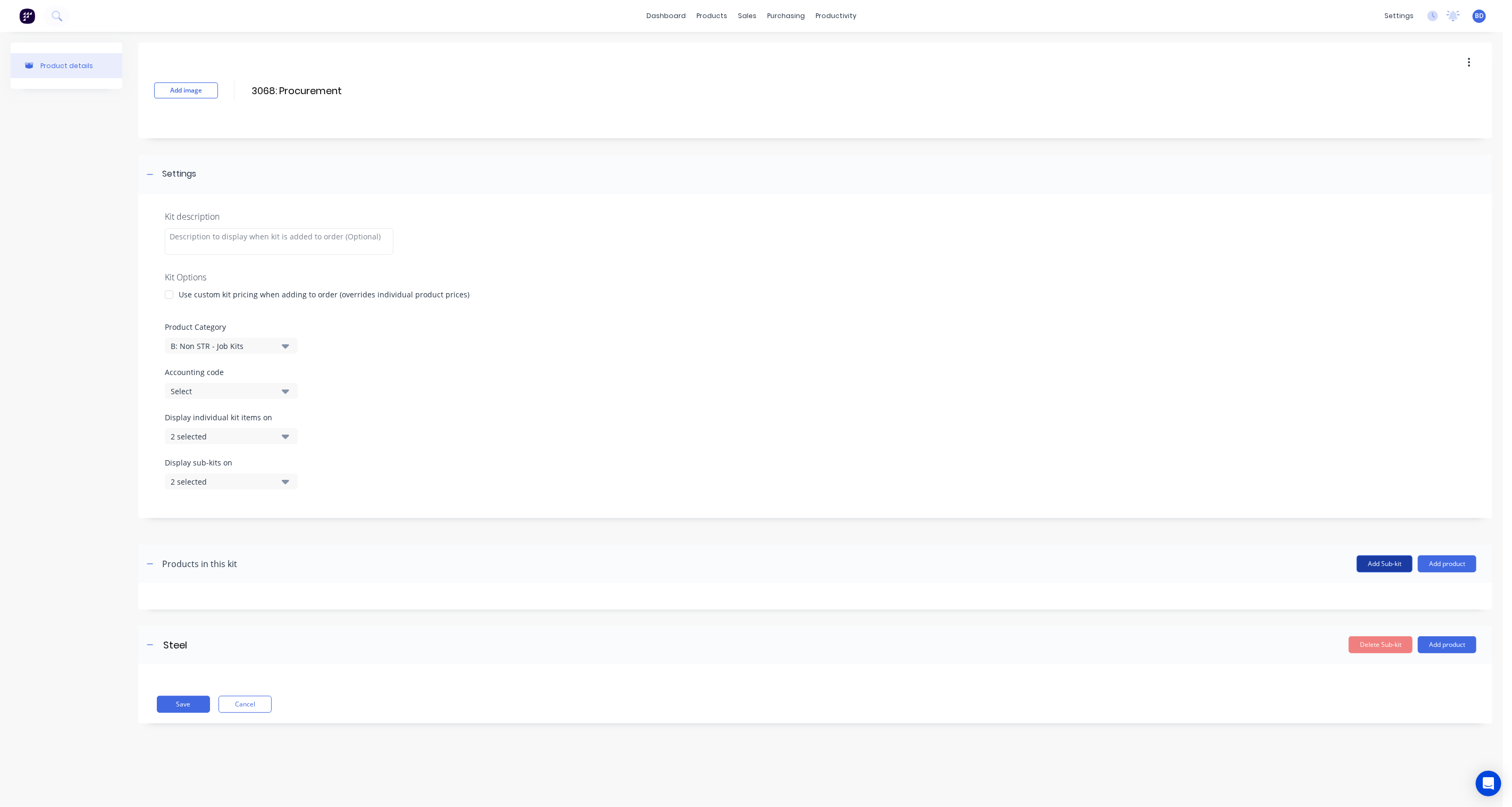
type input "Steel"
click at [1373, 567] on button "Add Sub-kit" at bounding box center [1384, 563] width 56 height 17
click at [214, 718] on input at bounding box center [256, 725] width 188 height 15
type input "Coating"
click at [1377, 565] on button "Add Sub-kit" at bounding box center [1384, 563] width 56 height 17
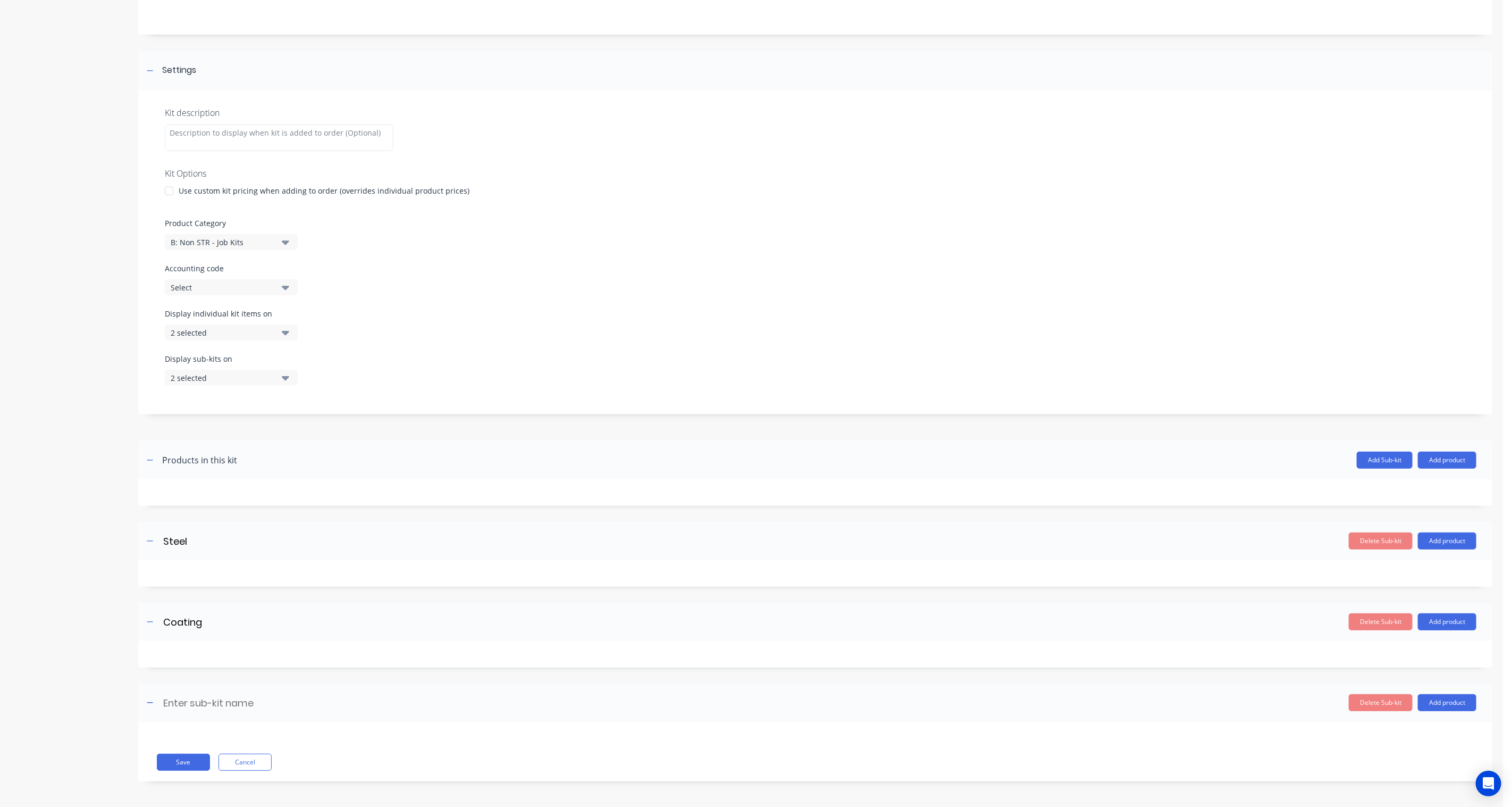
scroll to position [104, 0]
click at [192, 699] on input at bounding box center [256, 702] width 188 height 15
type input "Misc"
click at [190, 751] on div "Save Cancel" at bounding box center [815, 751] width 1354 height 60
click at [185, 766] on button "Save" at bounding box center [183, 761] width 53 height 17
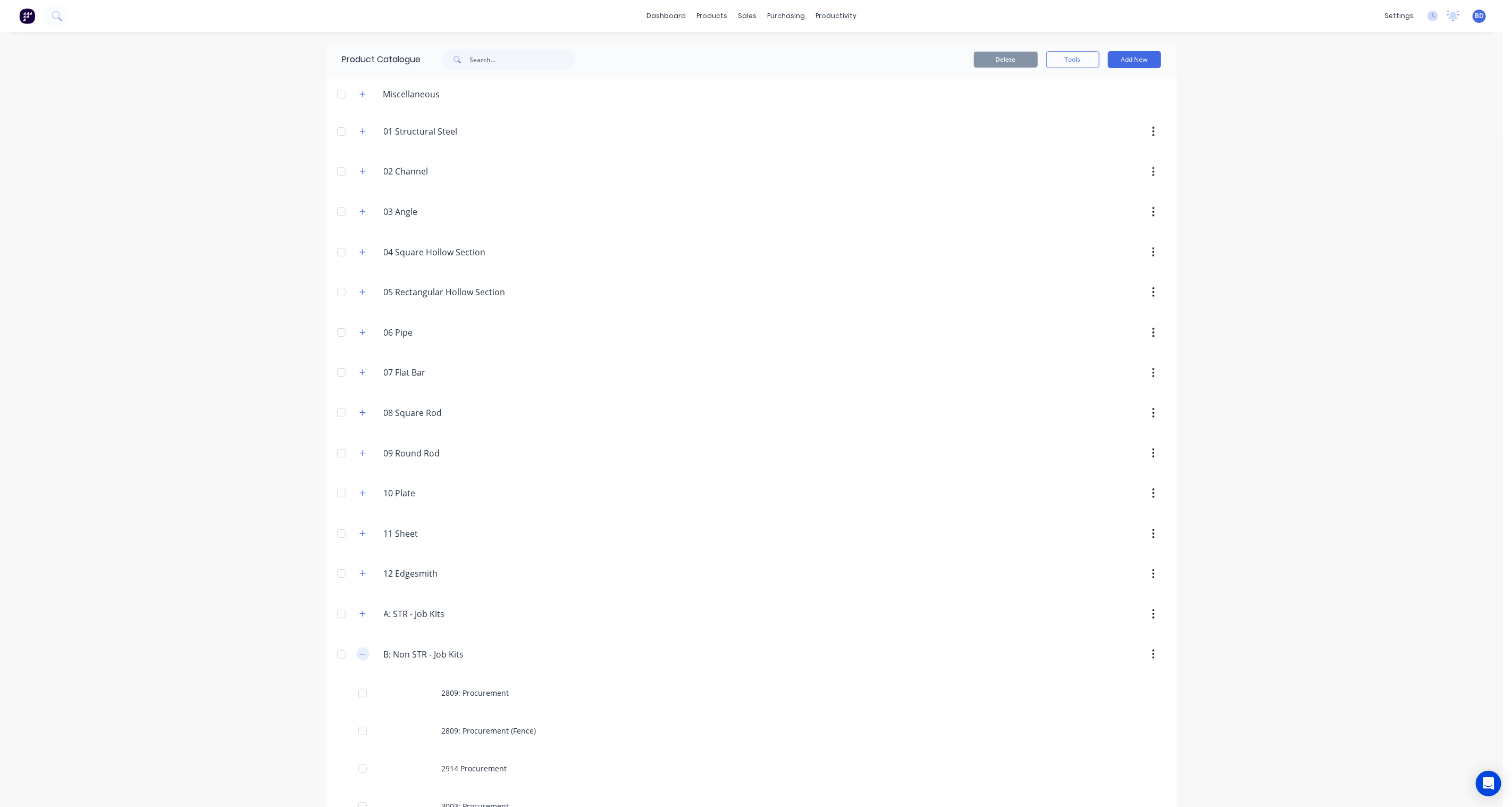
click at [359, 652] on icon "button" at bounding box center [363, 654] width 7 height 7
click at [768, 49] on div "Sales Orders" at bounding box center [786, 51] width 44 height 9
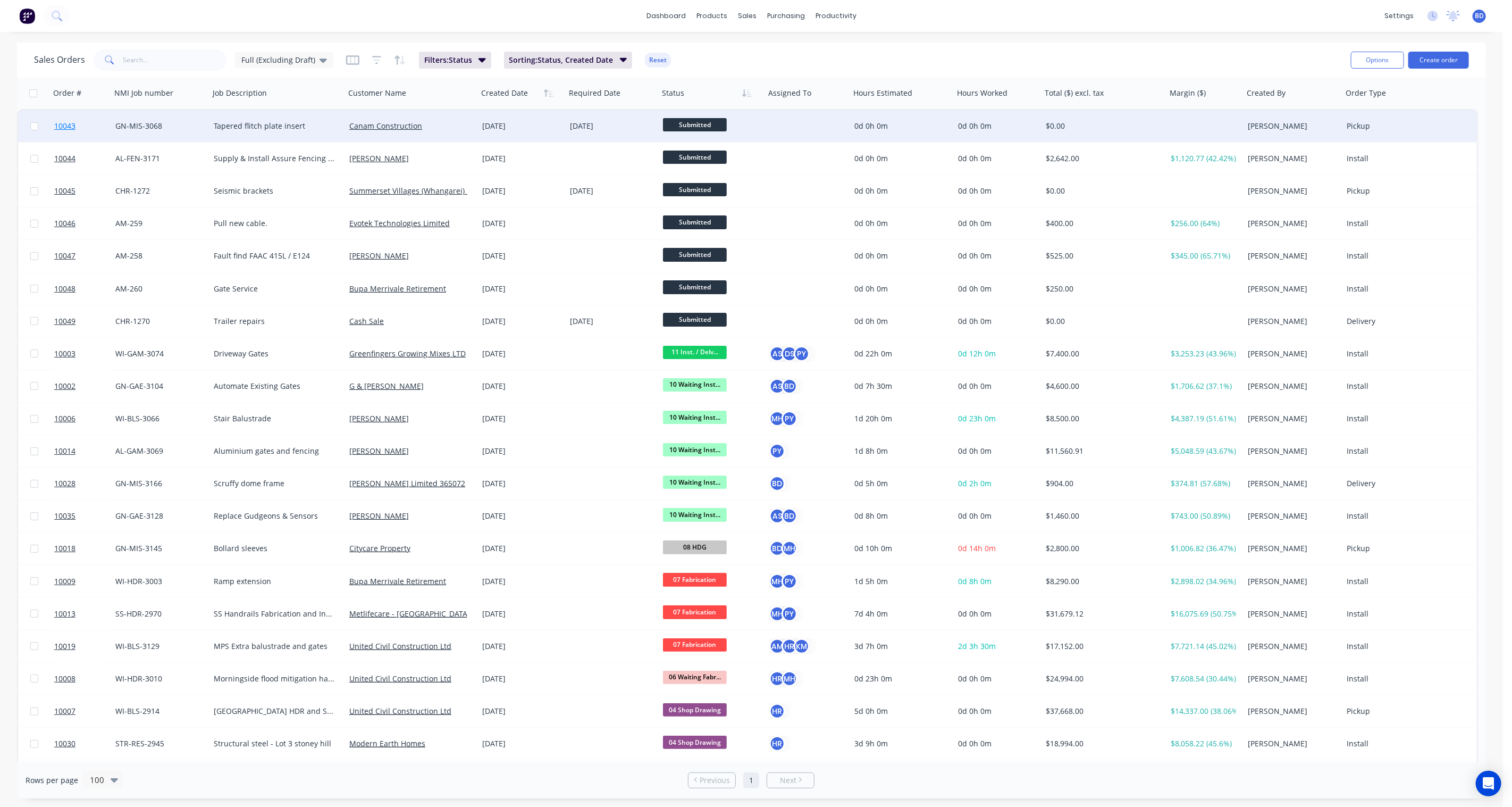
click at [61, 124] on span "10043" at bounding box center [65, 126] width 21 height 11
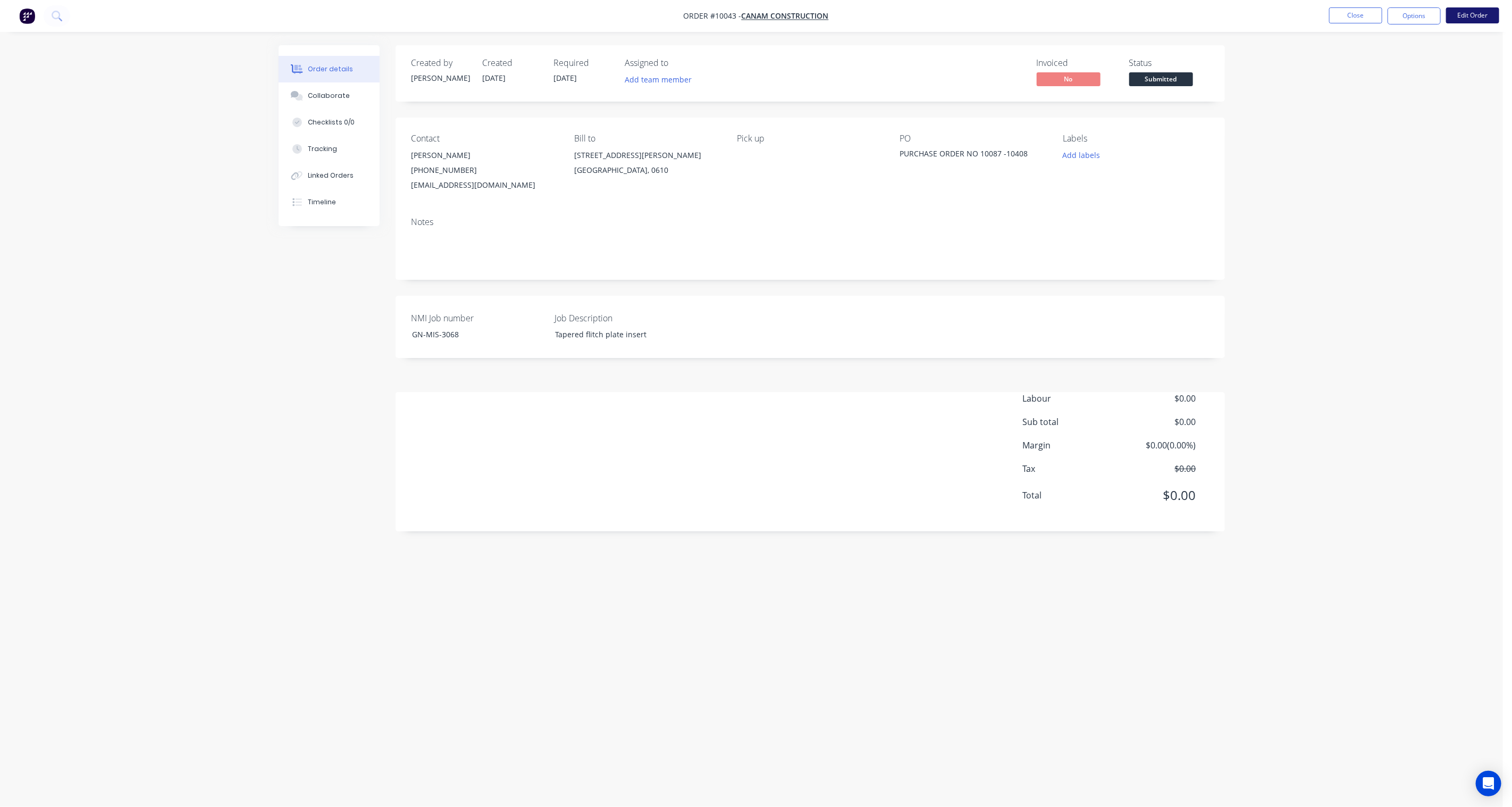
click at [1480, 11] on button "Edit Order" at bounding box center [1472, 15] width 53 height 16
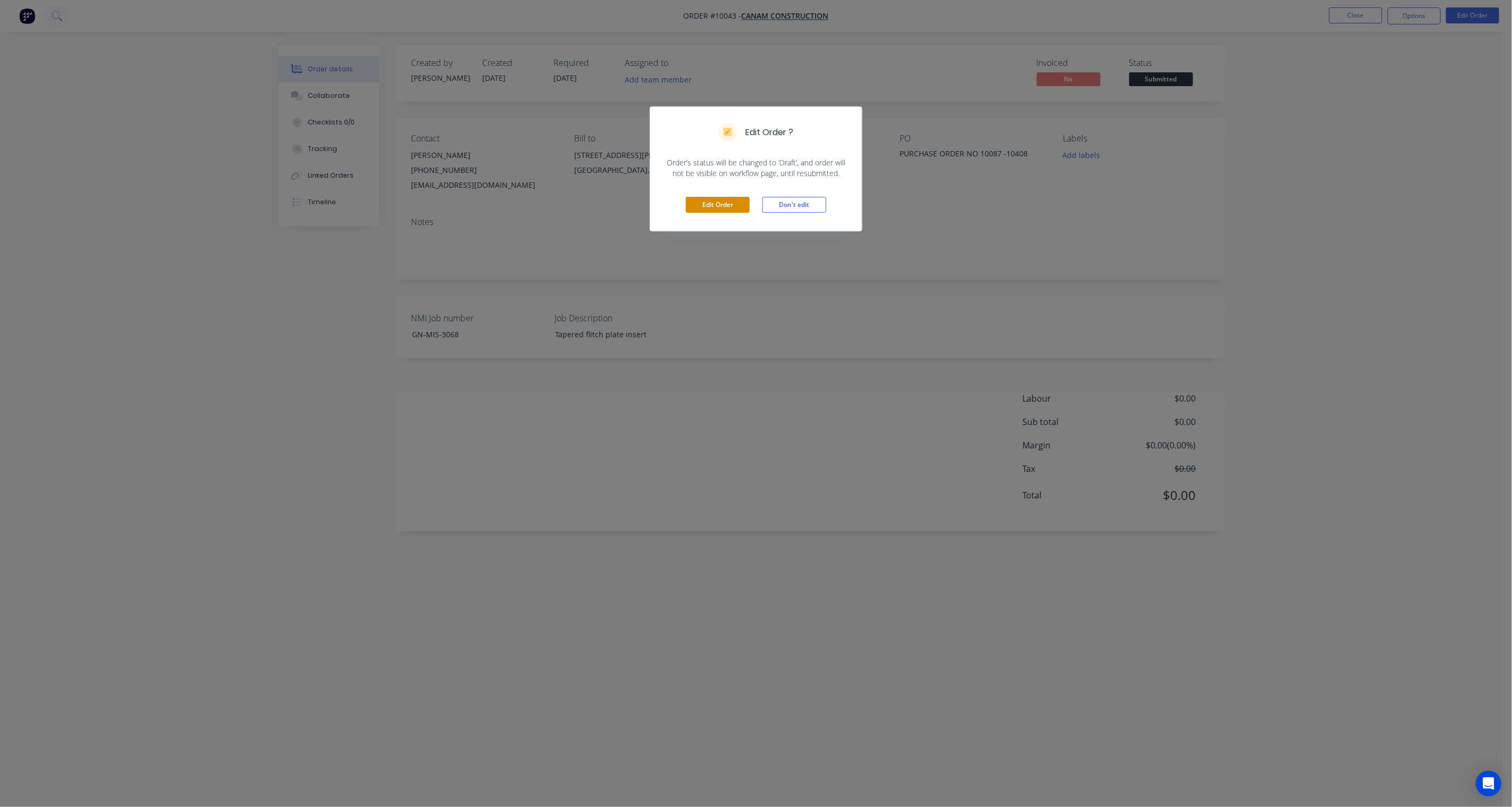
click at [711, 201] on button "Edit Order" at bounding box center [717, 205] width 64 height 16
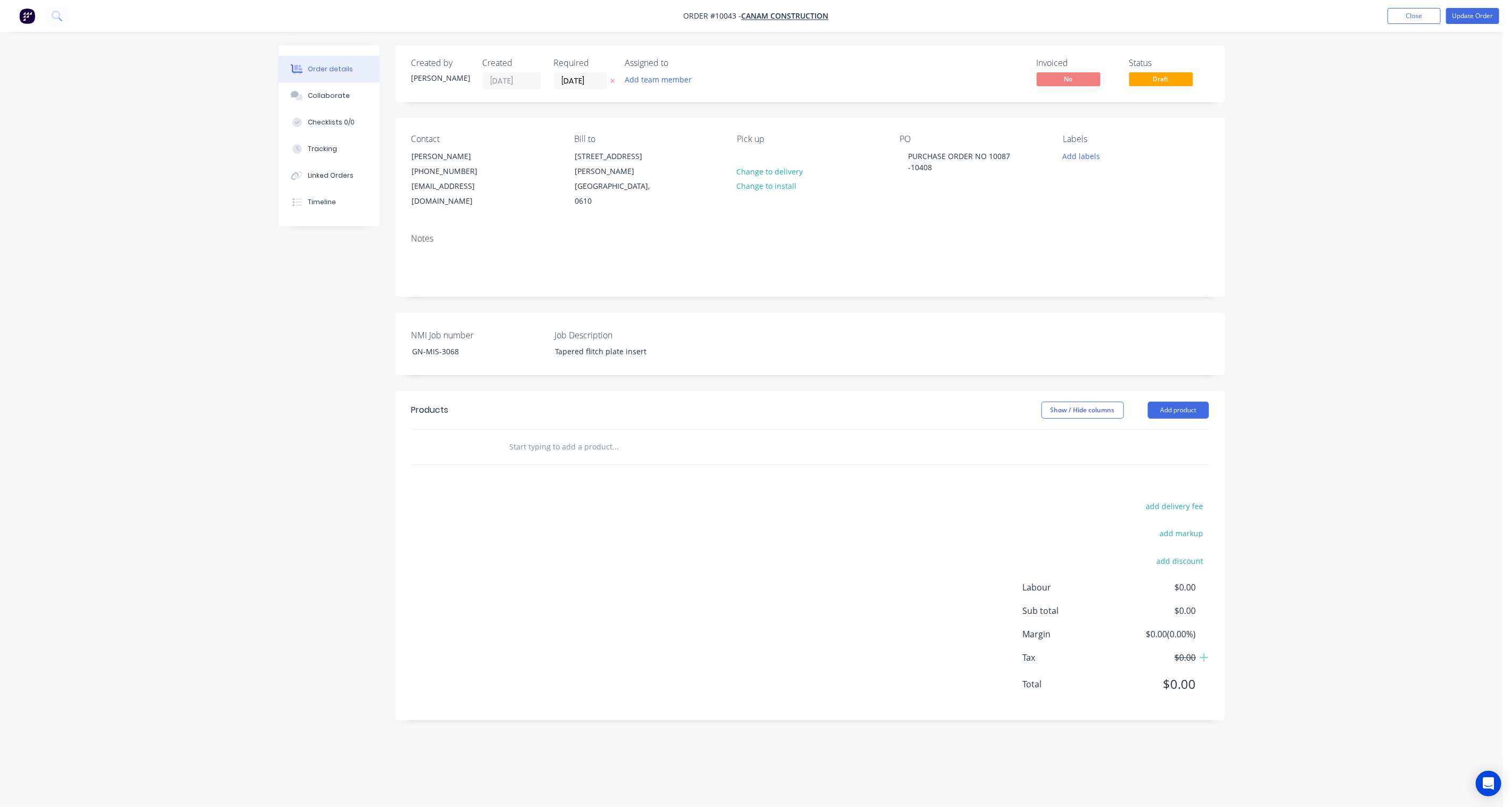
click at [603, 72] on label "[DATE]" at bounding box center [580, 80] width 53 height 17
click at [603, 73] on input "[DATE]" at bounding box center [580, 81] width 52 height 16
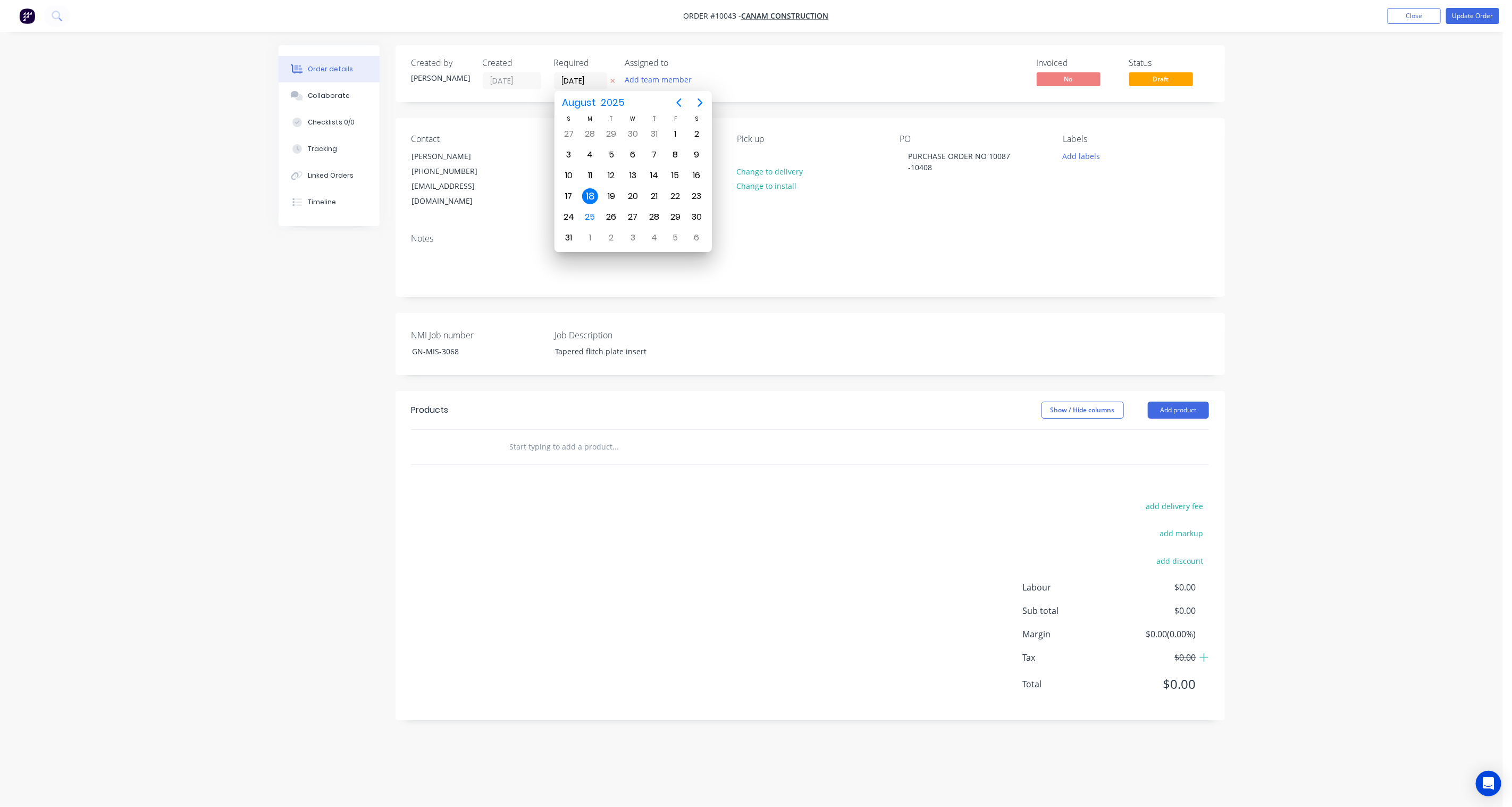
click at [612, 78] on icon at bounding box center [612, 81] width 5 height 7
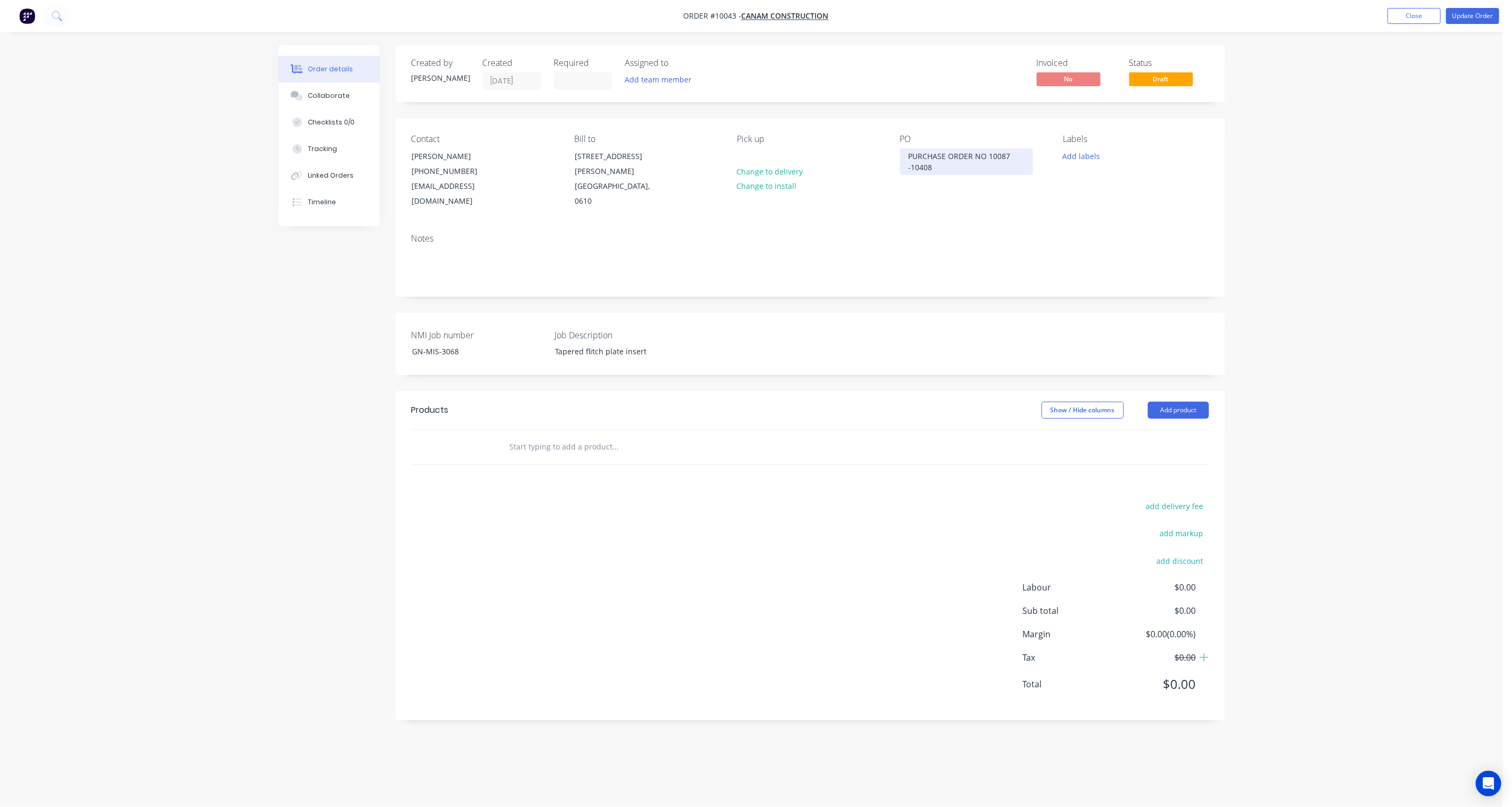
click at [949, 156] on div "PURCHASE ORDER NO 10087 -10408" at bounding box center [967, 162] width 133 height 27
drag, startPoint x: 941, startPoint y: 167, endPoint x: 872, endPoint y: 137, distance: 75.2
click at [872, 137] on div "Contact [PERSON_NAME] [PHONE_NUMBER] [EMAIL_ADDRESS][DOMAIN_NAME] Bill to [STRE…" at bounding box center [810, 171] width 829 height 107
click at [454, 344] on div "GN-MIS-3068" at bounding box center [470, 351] width 133 height 15
drag, startPoint x: 466, startPoint y: 336, endPoint x: 336, endPoint y: 322, distance: 130.8
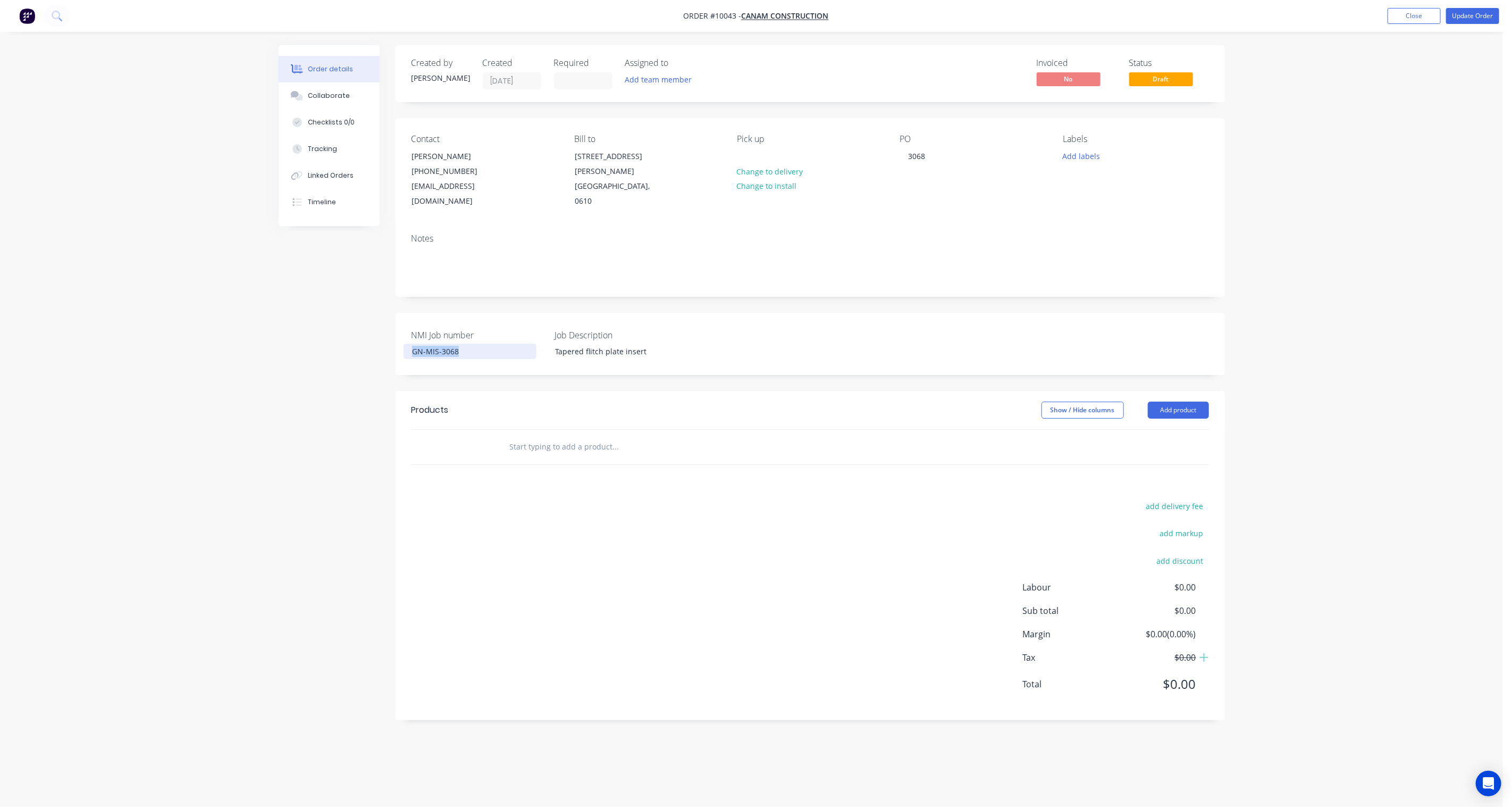
click at [336, 322] on div "Created by [PERSON_NAME] Created [DATE] Required Assigned to Add team member In…" at bounding box center [752, 391] width 946 height 691
copy div "GN-MIS-3068"
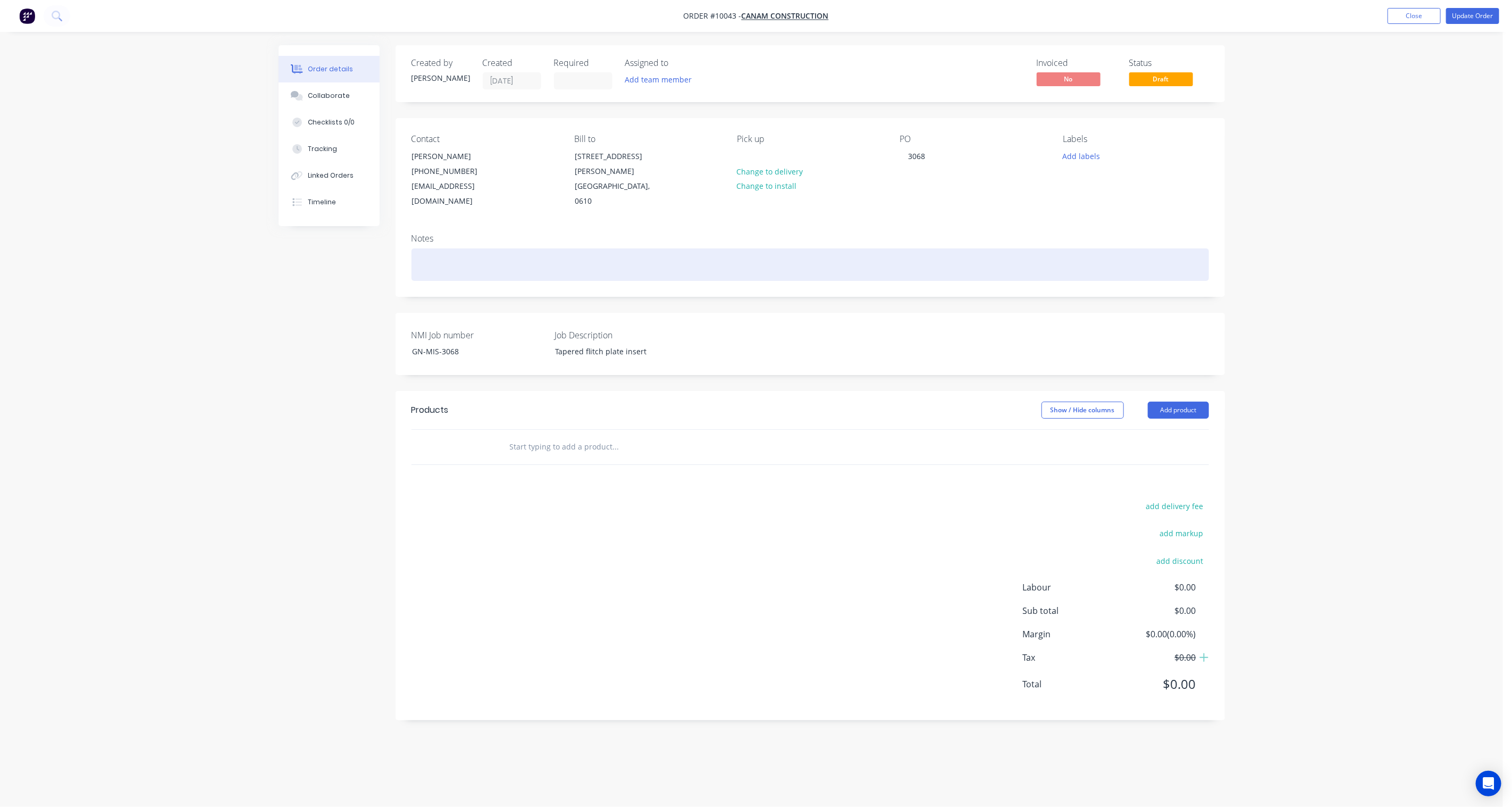
click at [428, 252] on div at bounding box center [810, 265] width 797 height 32
paste div
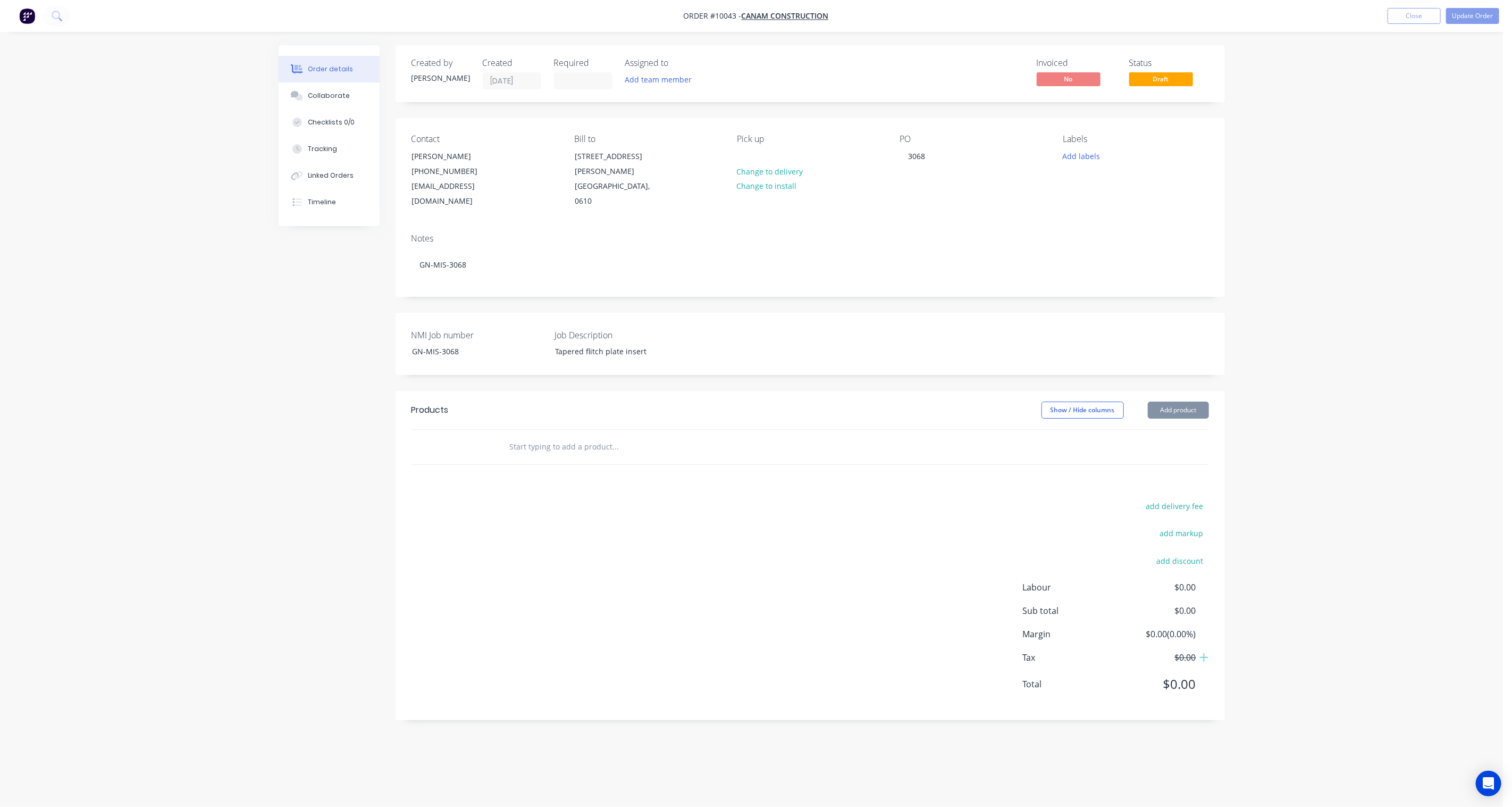
click at [328, 339] on div "Created by [PERSON_NAME] Created [DATE] Required Assigned to Add team member In…" at bounding box center [752, 391] width 946 height 691
click at [1177, 402] on button "Add product" at bounding box center [1178, 410] width 61 height 17
click at [1167, 429] on div "Product catalogue" at bounding box center [1158, 437] width 82 height 15
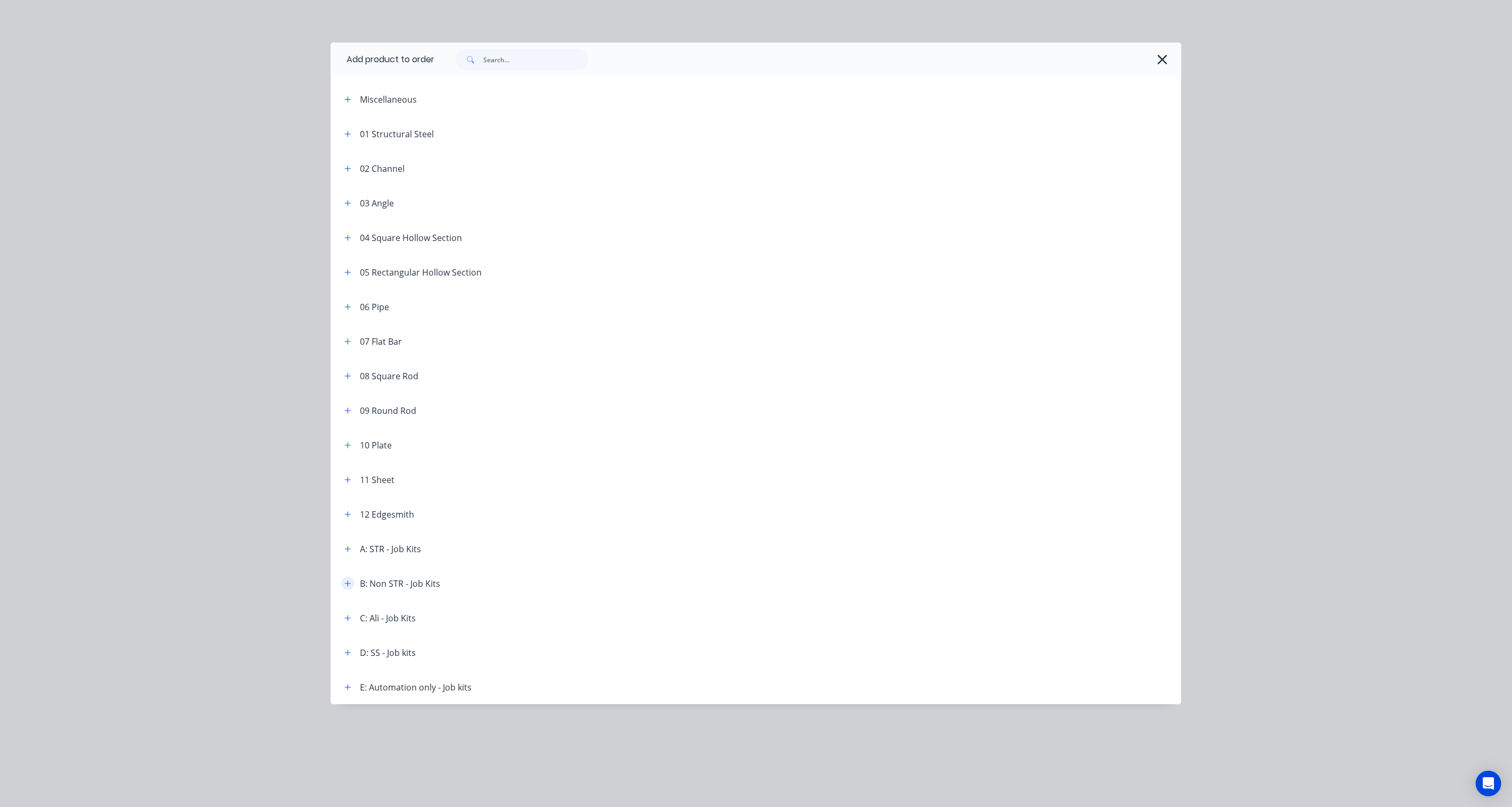
click at [343, 581] on button "button" at bounding box center [348, 583] width 13 height 13
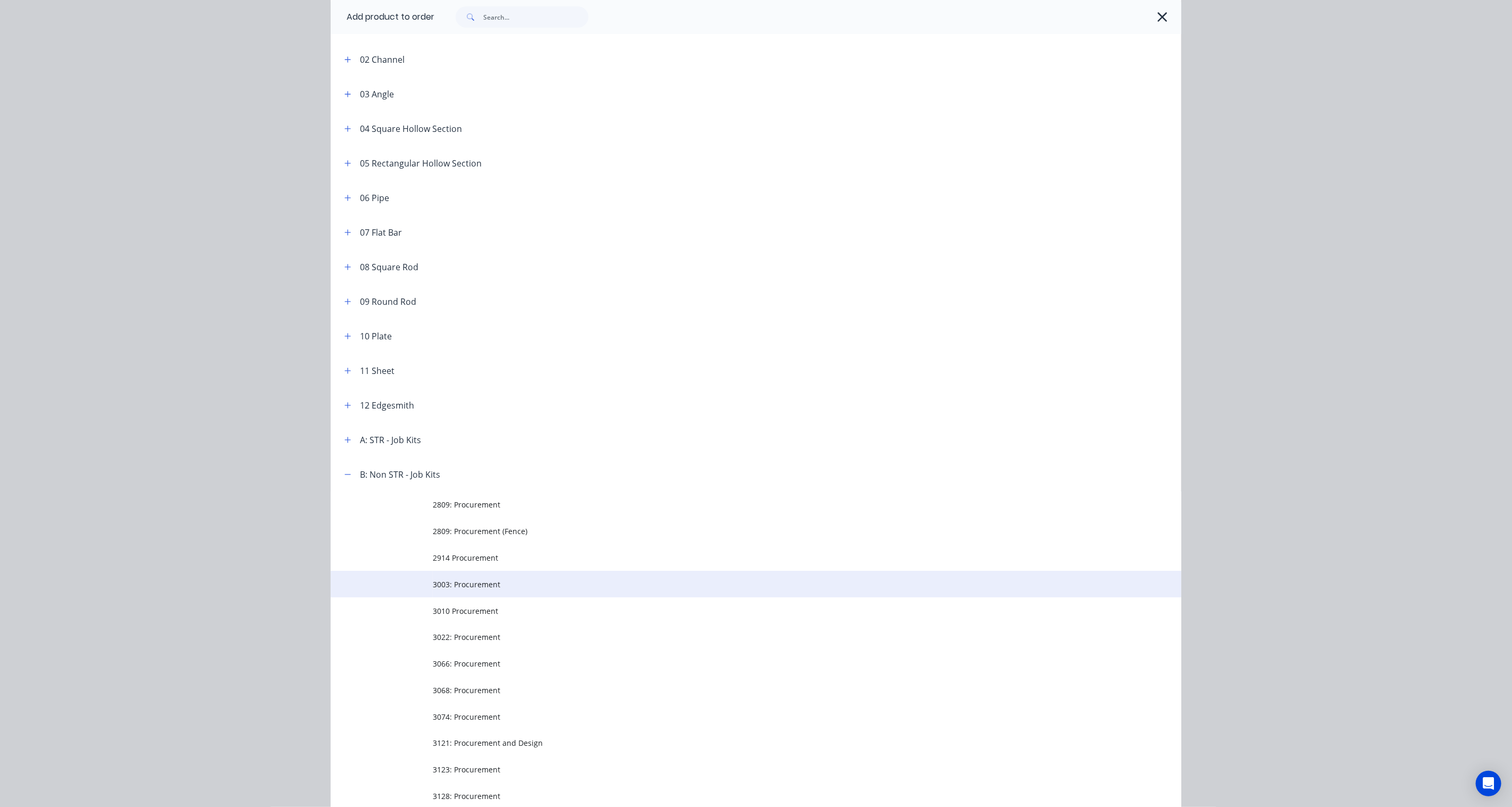
scroll to position [118, 0]
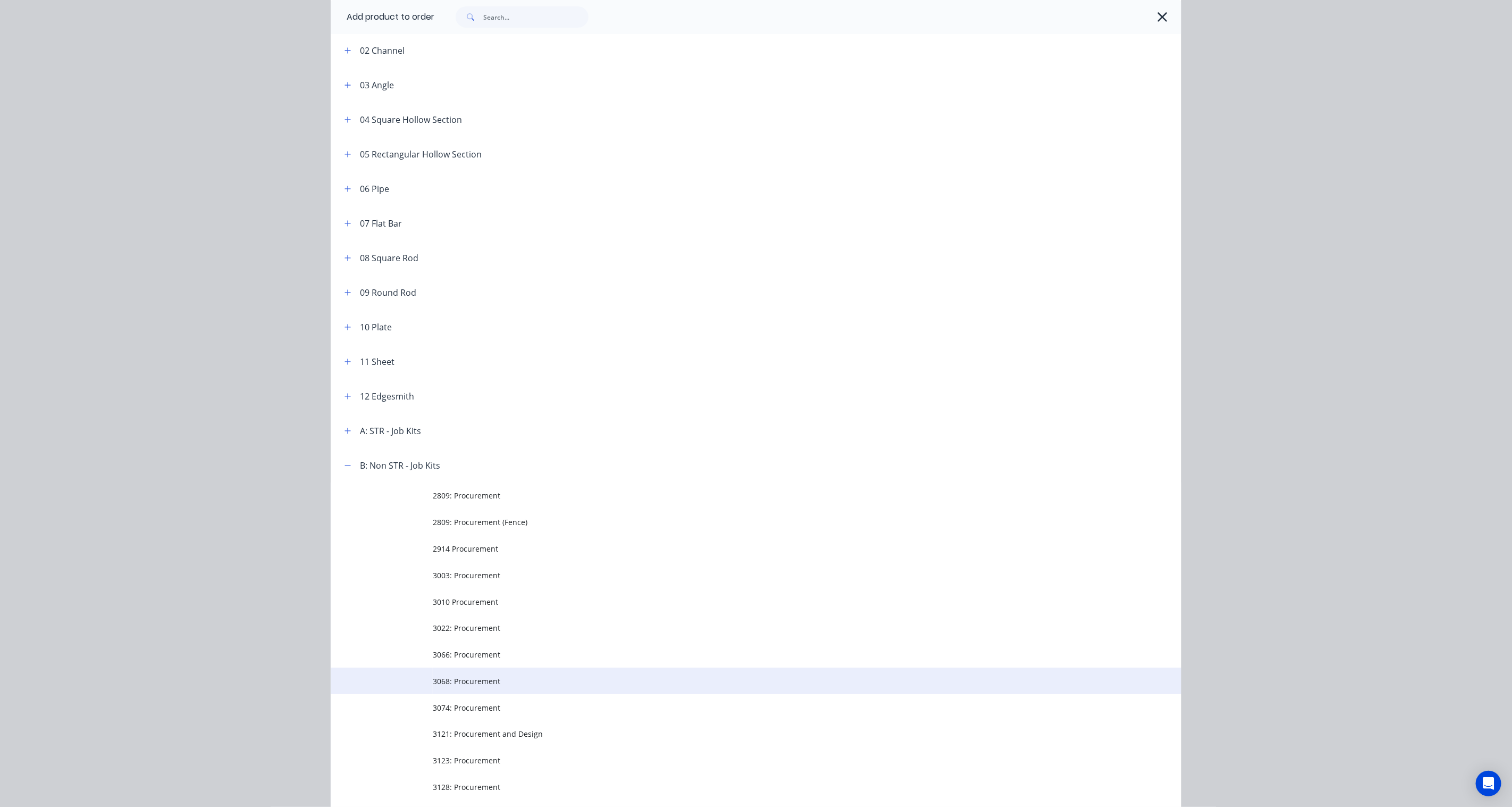
click at [468, 678] on span "3068: Procurement" at bounding box center [732, 681] width 598 height 11
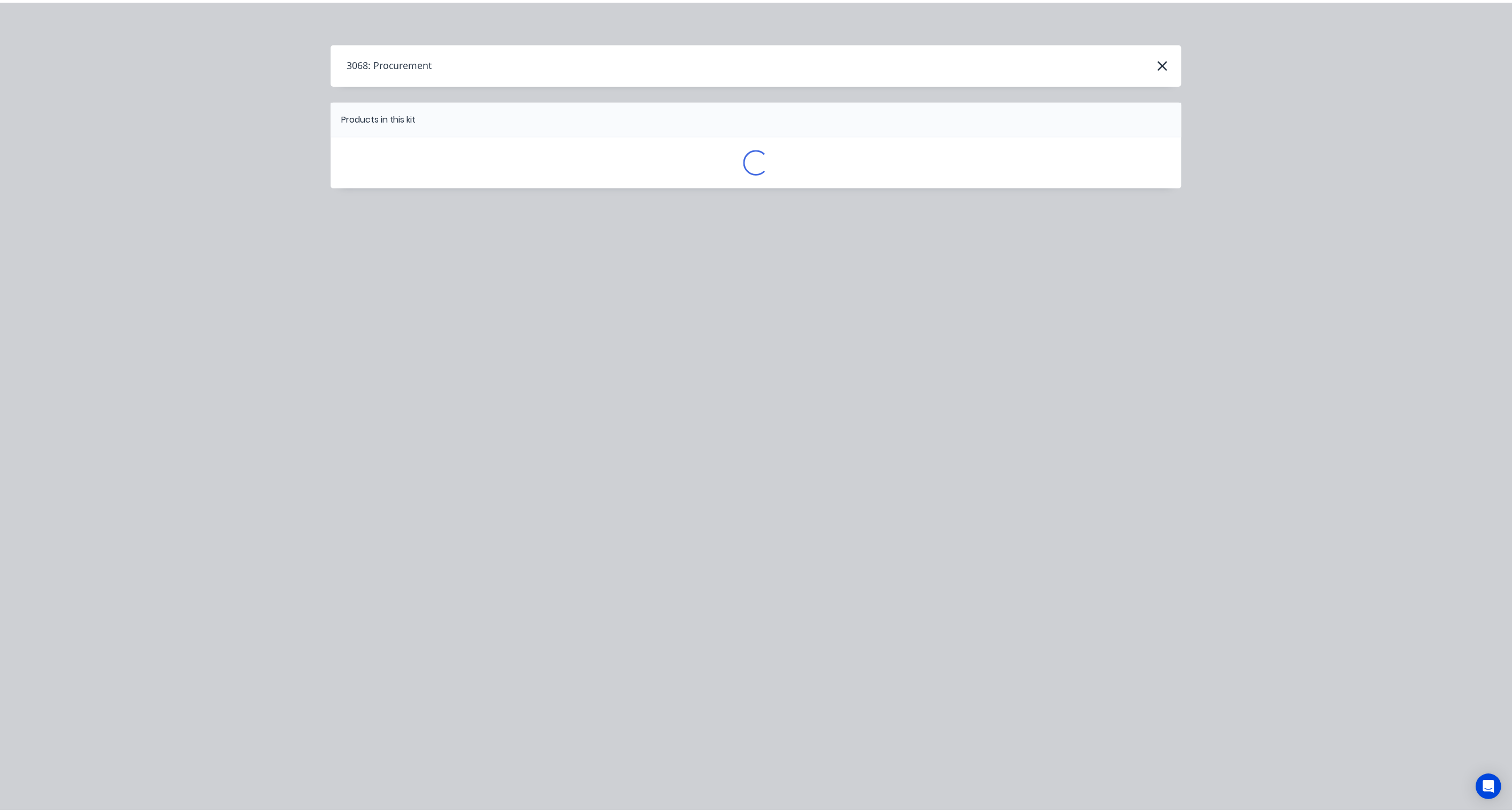
scroll to position [0, 0]
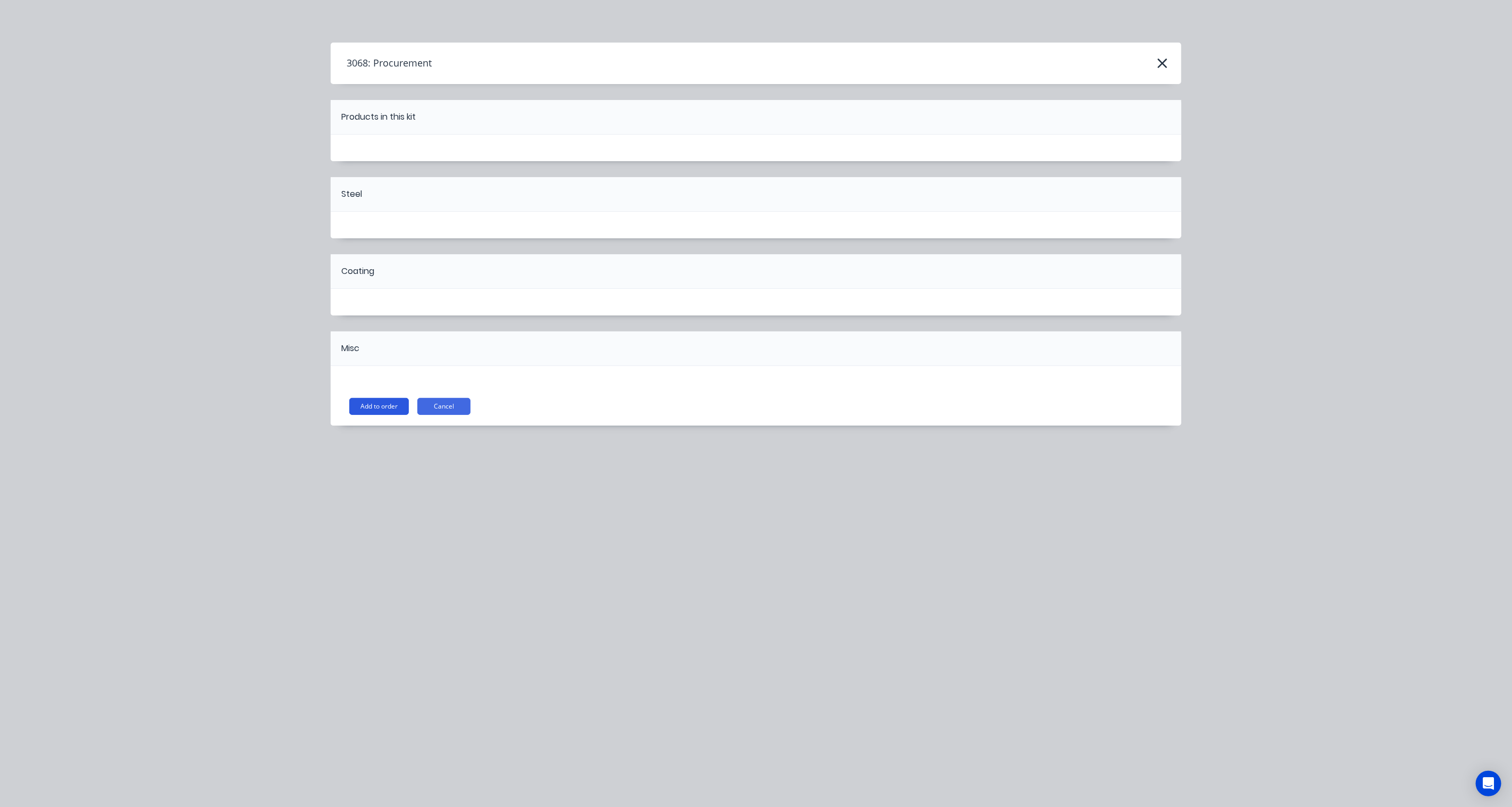
click at [386, 403] on button "Add to order" at bounding box center [379, 406] width 60 height 17
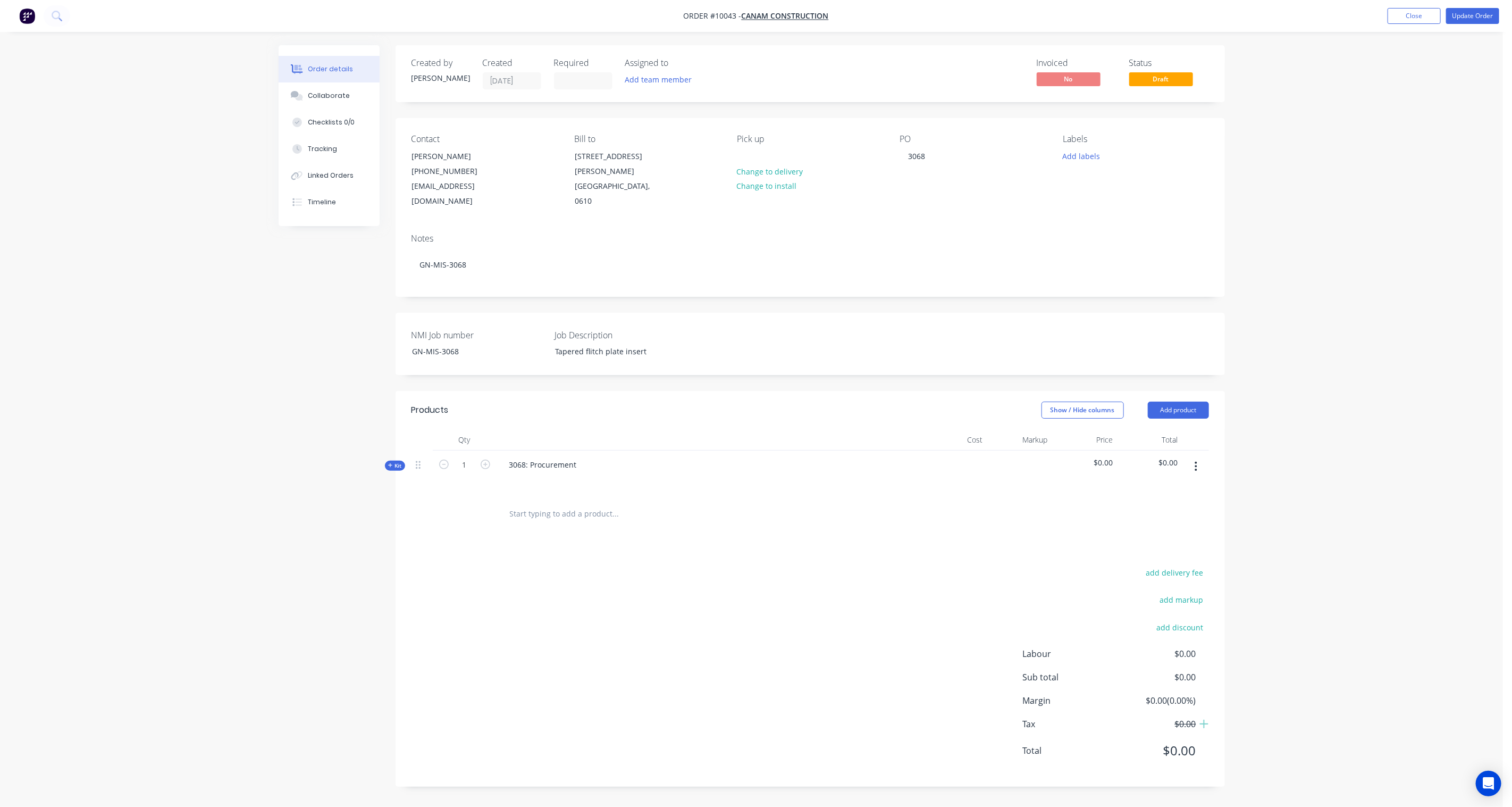
click at [402, 461] on div "Kit" at bounding box center [395, 465] width 20 height 10
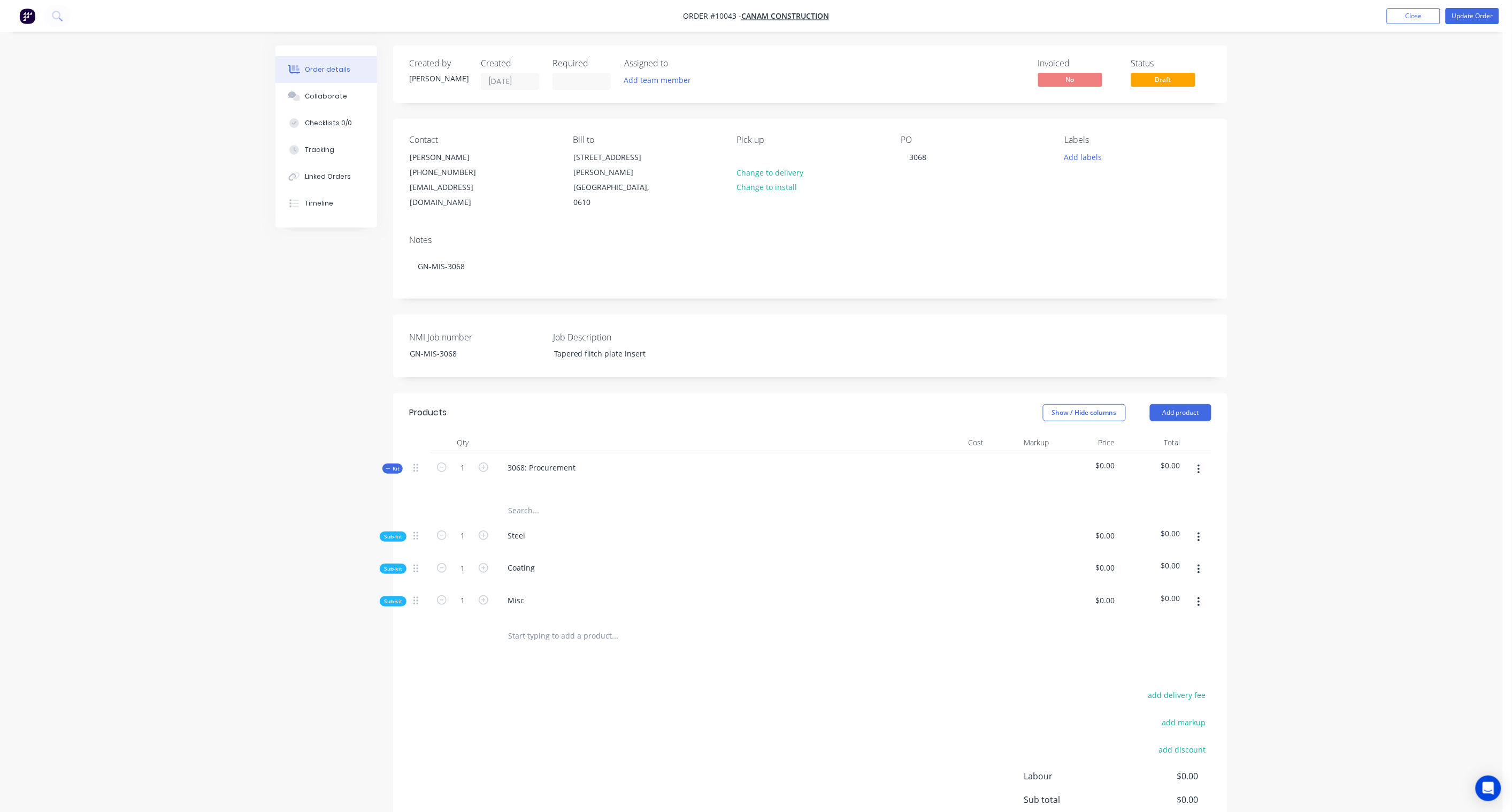
click at [391, 532] on span "Sub-kit" at bounding box center [393, 536] width 18 height 8
click at [1199, 532] on icon "button" at bounding box center [1198, 537] width 2 height 9
click at [1165, 558] on div "Add product to kit" at bounding box center [1160, 565] width 82 height 15
click at [1150, 600] on div "Product catalogue" at bounding box center [1160, 608] width 82 height 15
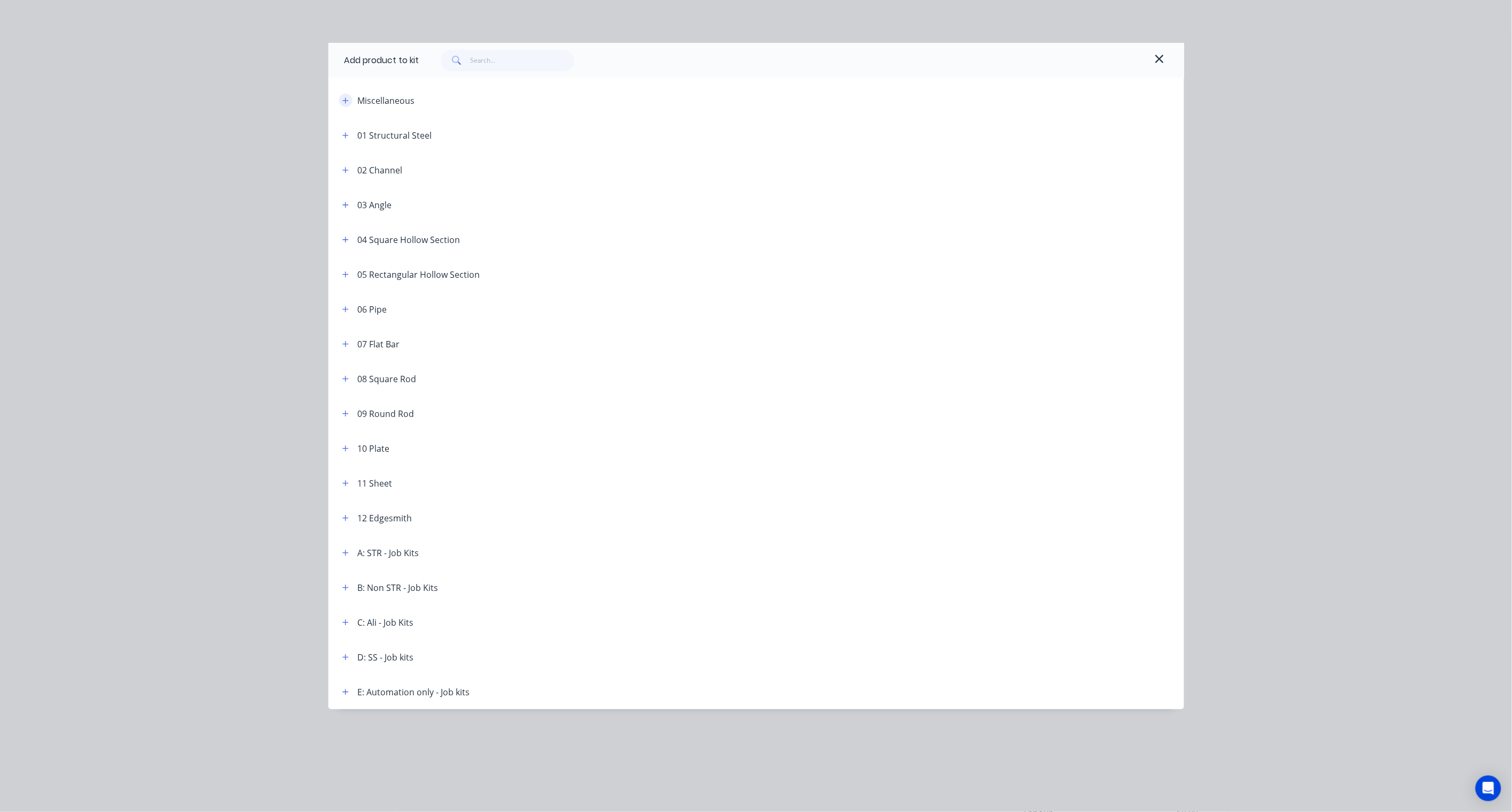
click at [347, 104] on button "button" at bounding box center [346, 100] width 13 height 13
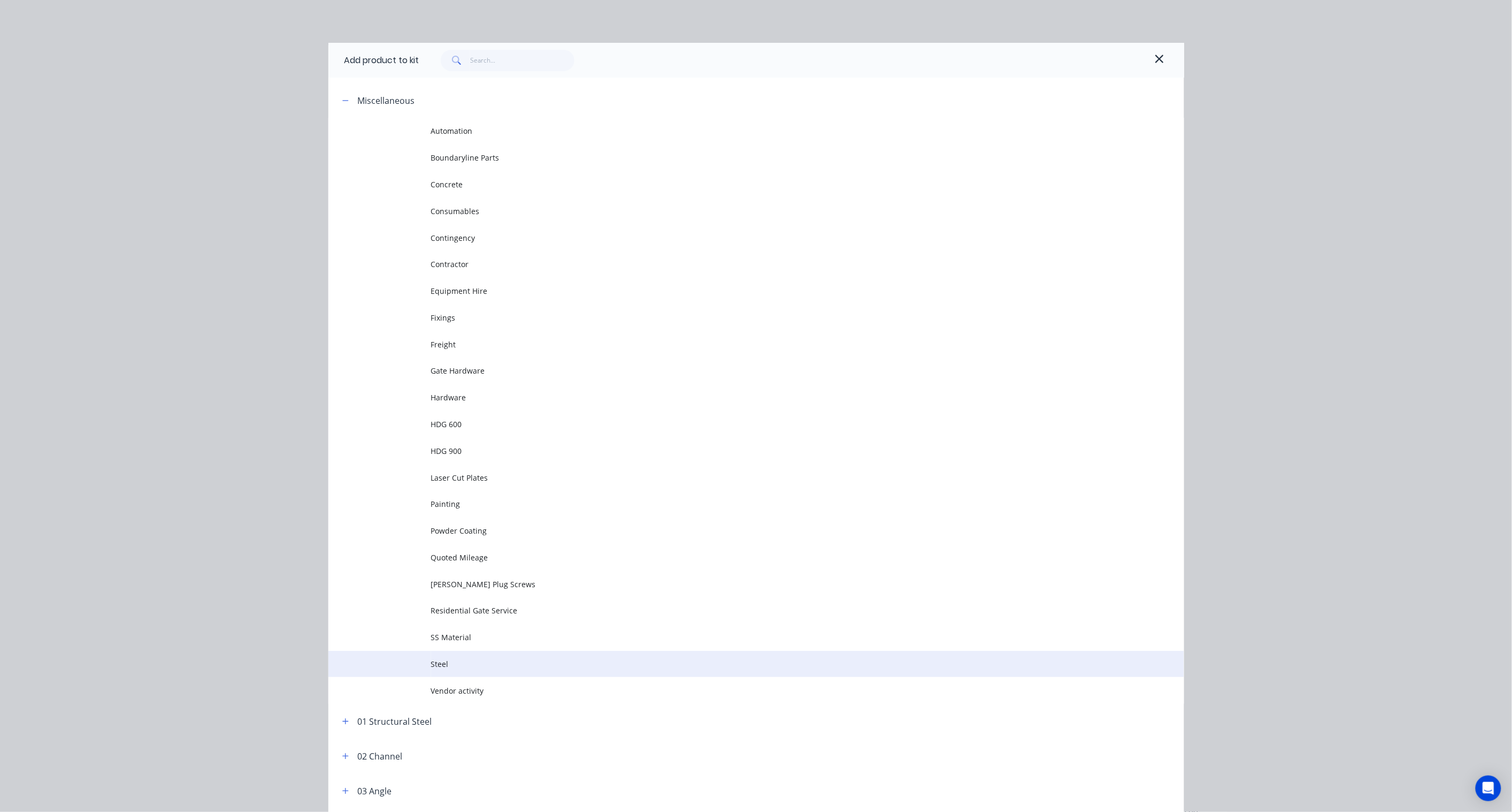
click at [460, 661] on span "Steel" at bounding box center [732, 664] width 602 height 11
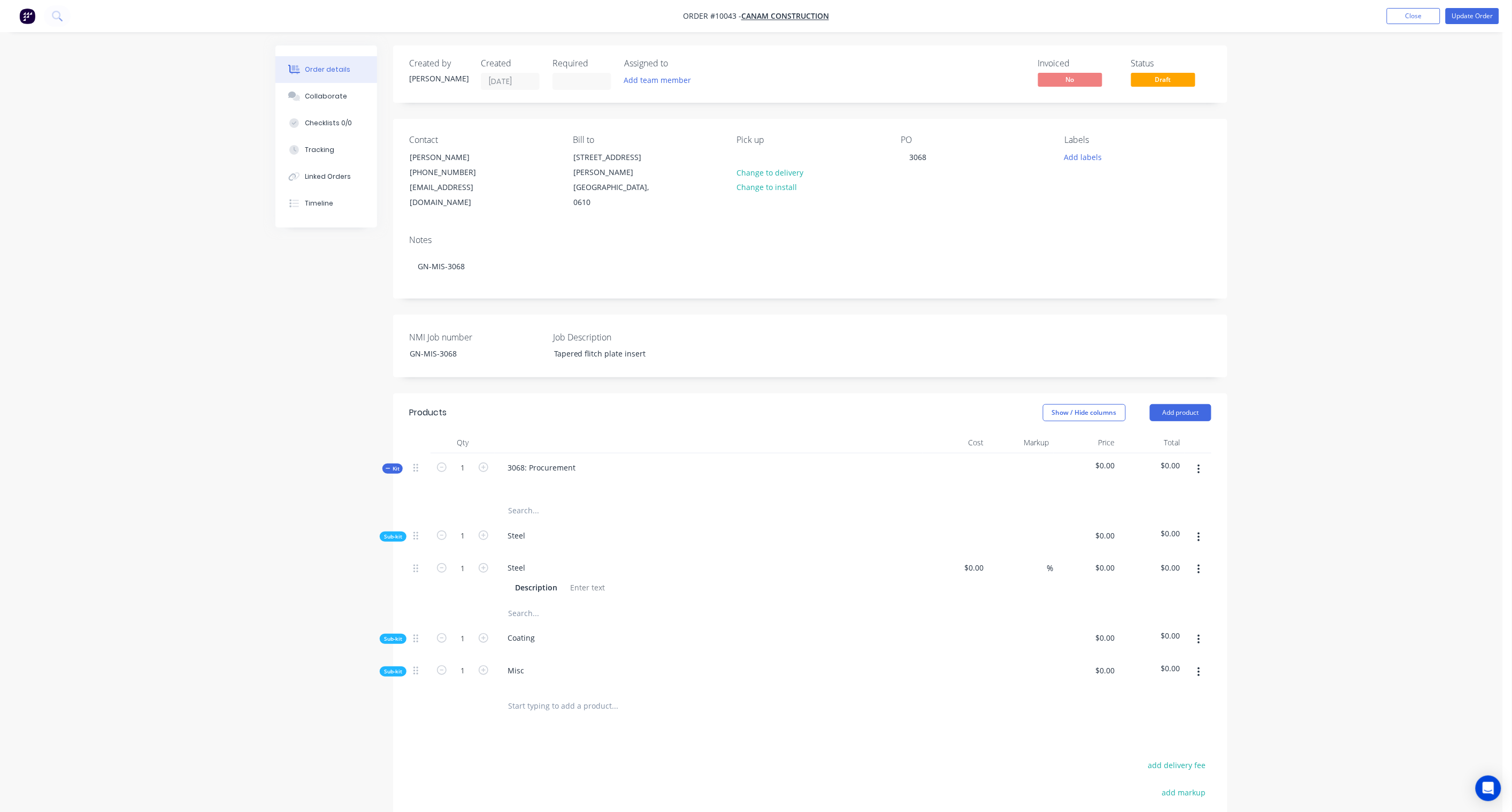
click at [1200, 528] on button "button" at bounding box center [1198, 537] width 25 height 20
click at [1161, 558] on div "Add product to kit" at bounding box center [1160, 565] width 82 height 15
click at [1152, 600] on div "Product catalogue" at bounding box center [1160, 608] width 82 height 15
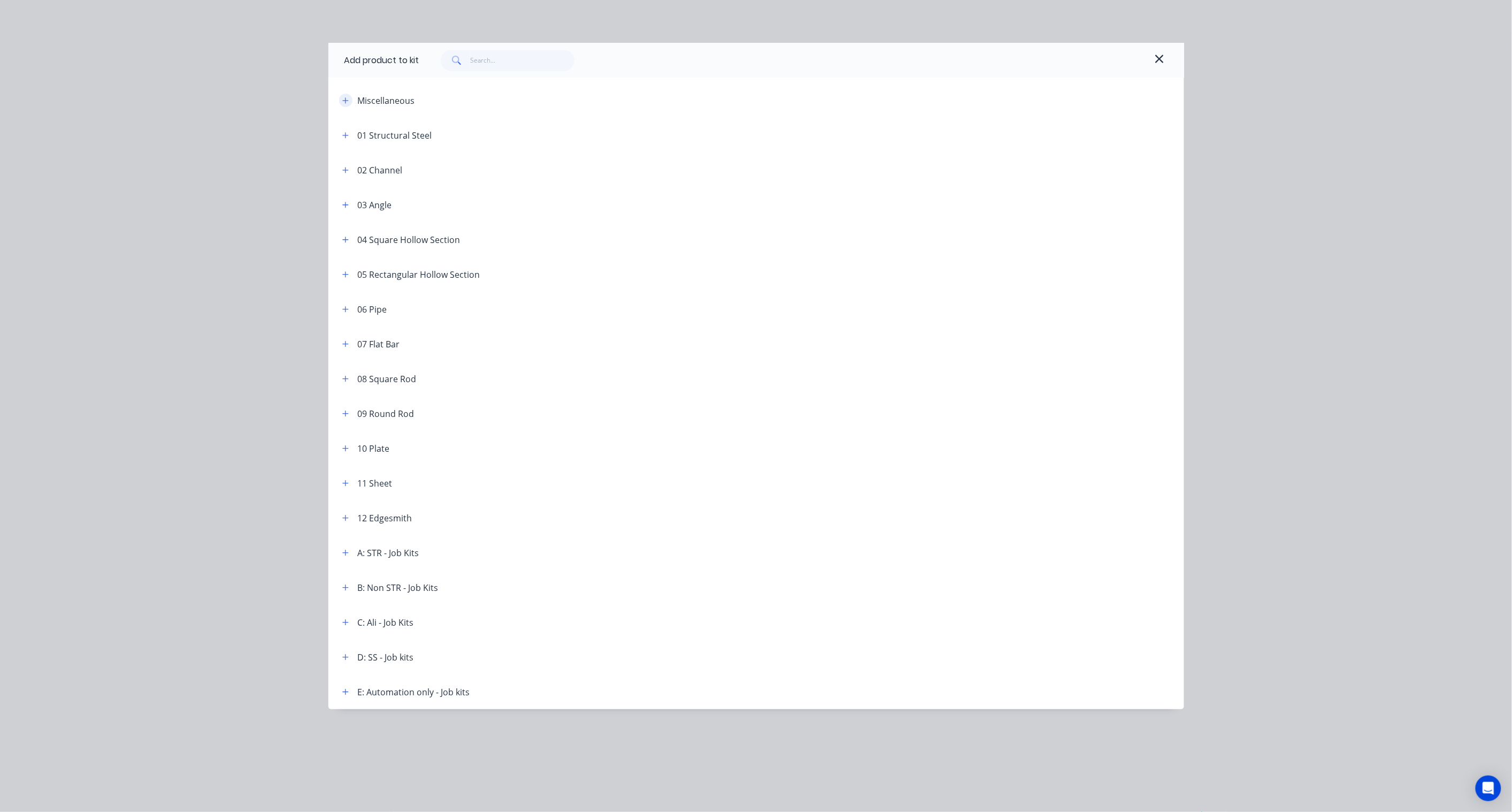
click at [344, 94] on button "button" at bounding box center [346, 100] width 13 height 13
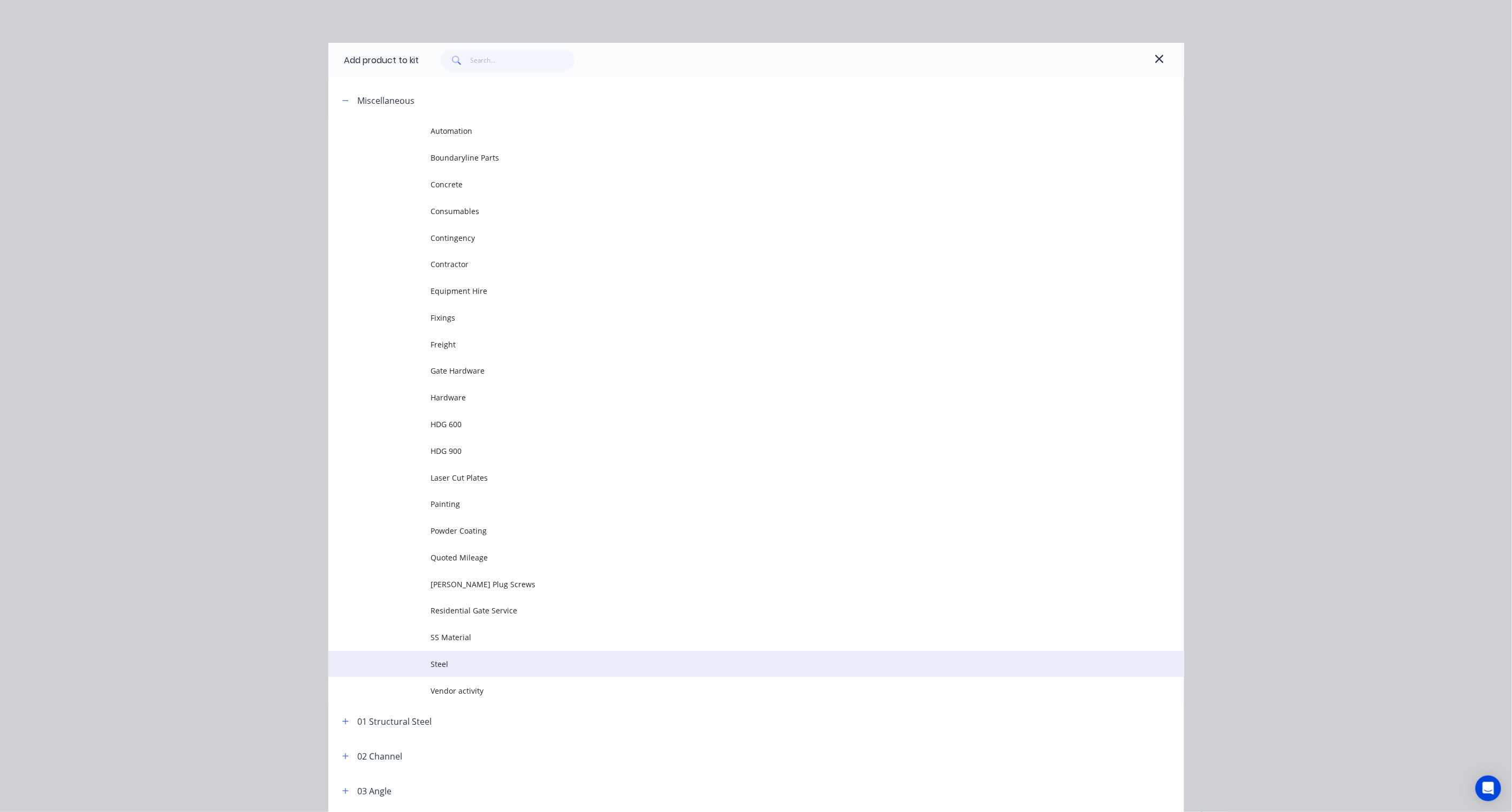
click at [437, 656] on td "Steel" at bounding box center [808, 664] width 753 height 27
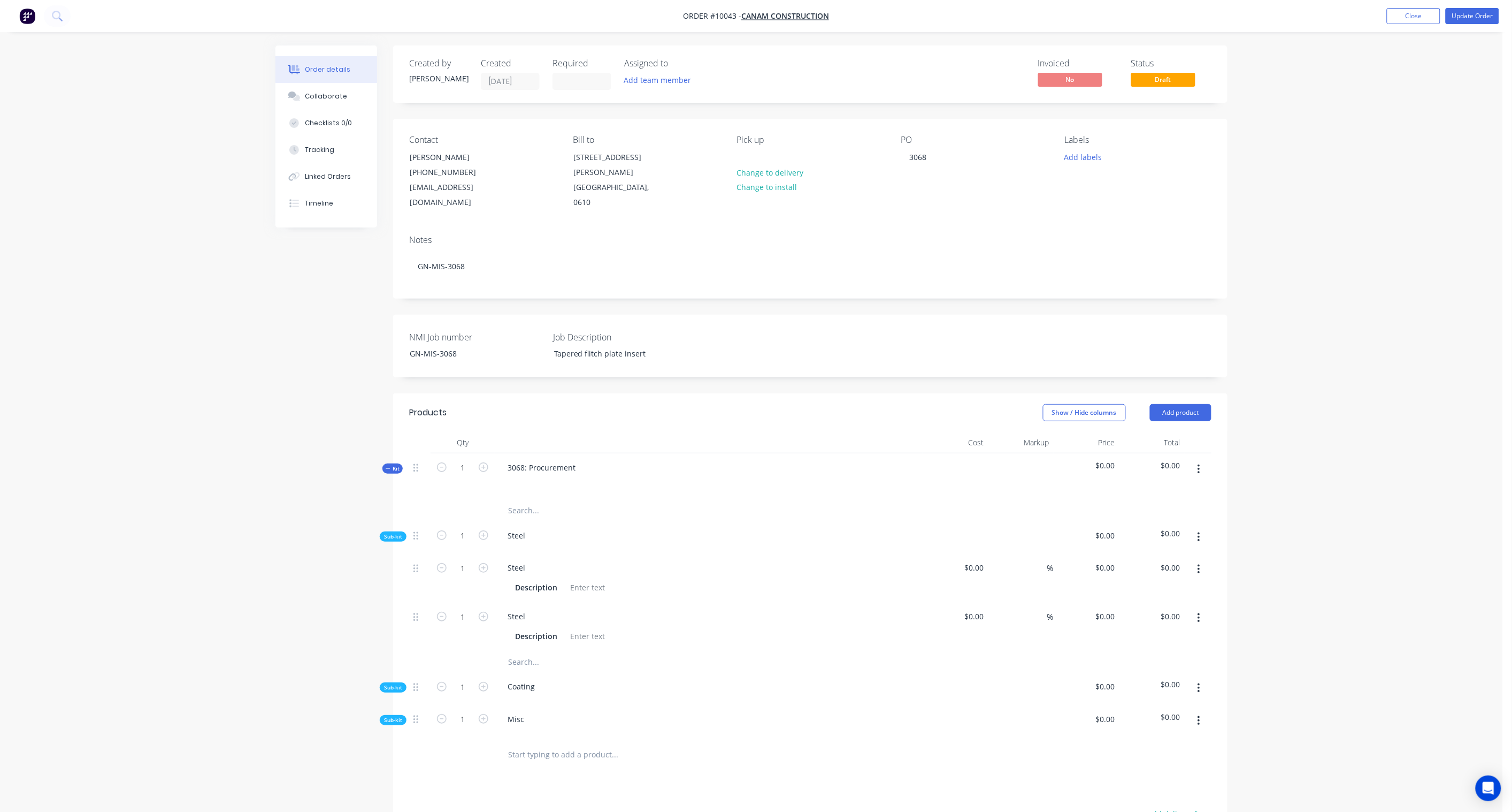
click at [1199, 532] on icon "button" at bounding box center [1198, 537] width 2 height 9
click at [1163, 558] on div "Add product to kit" at bounding box center [1160, 565] width 82 height 15
click at [1161, 600] on div "Product catalogue" at bounding box center [1160, 608] width 82 height 15
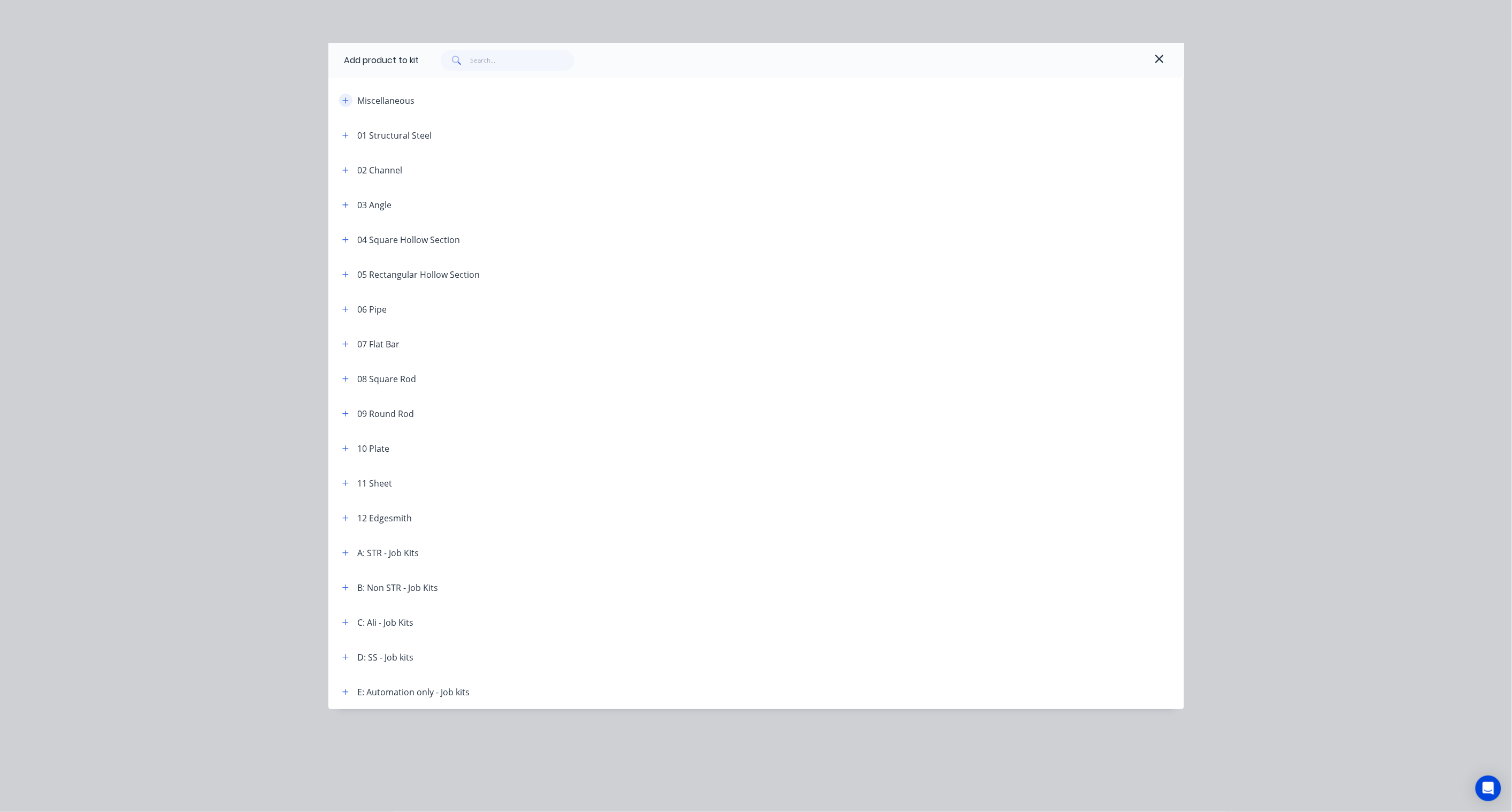
click at [344, 97] on icon "button" at bounding box center [346, 100] width 7 height 7
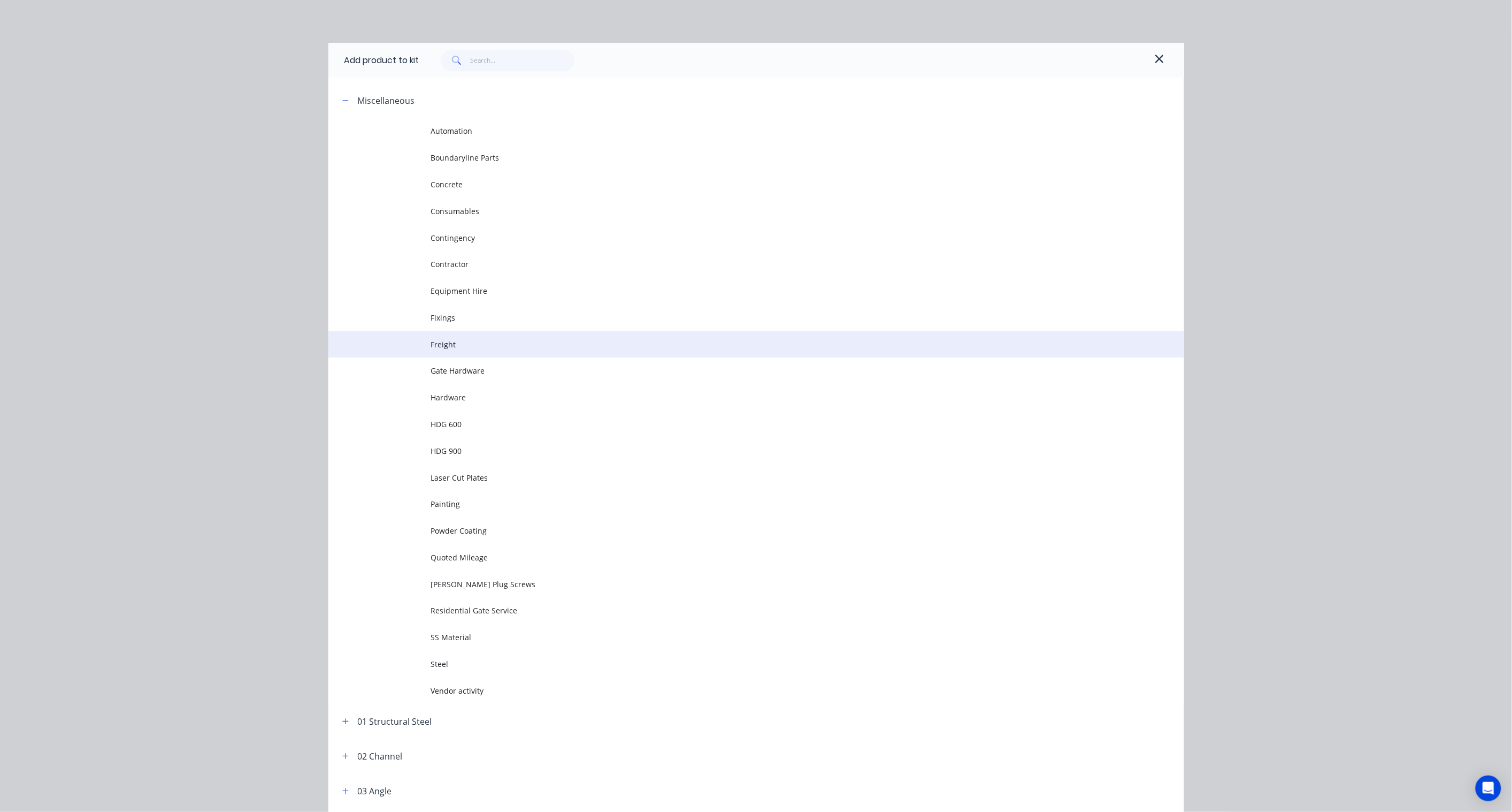
click at [455, 341] on span "Freight" at bounding box center [732, 344] width 602 height 11
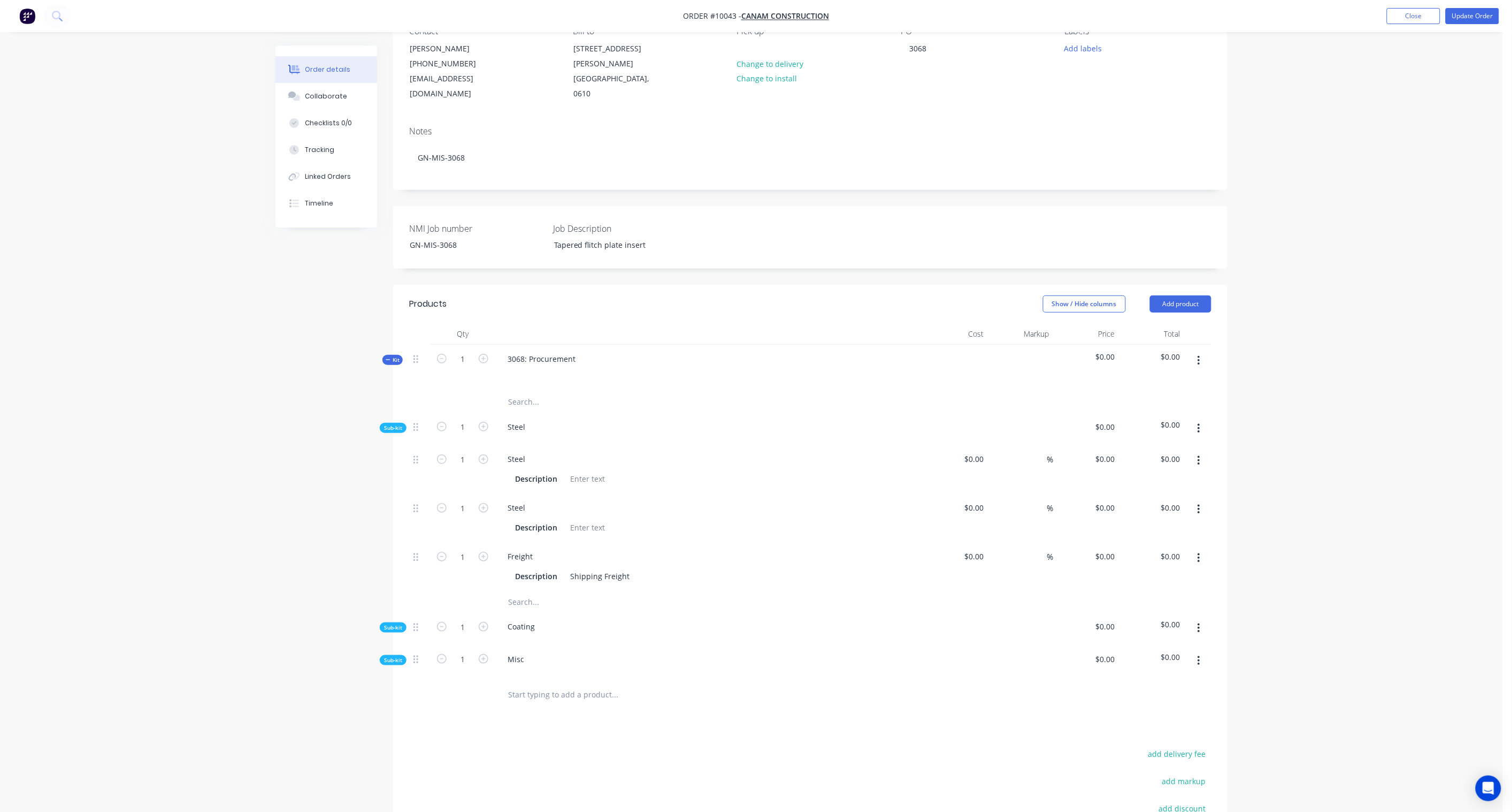
scroll to position [178, 0]
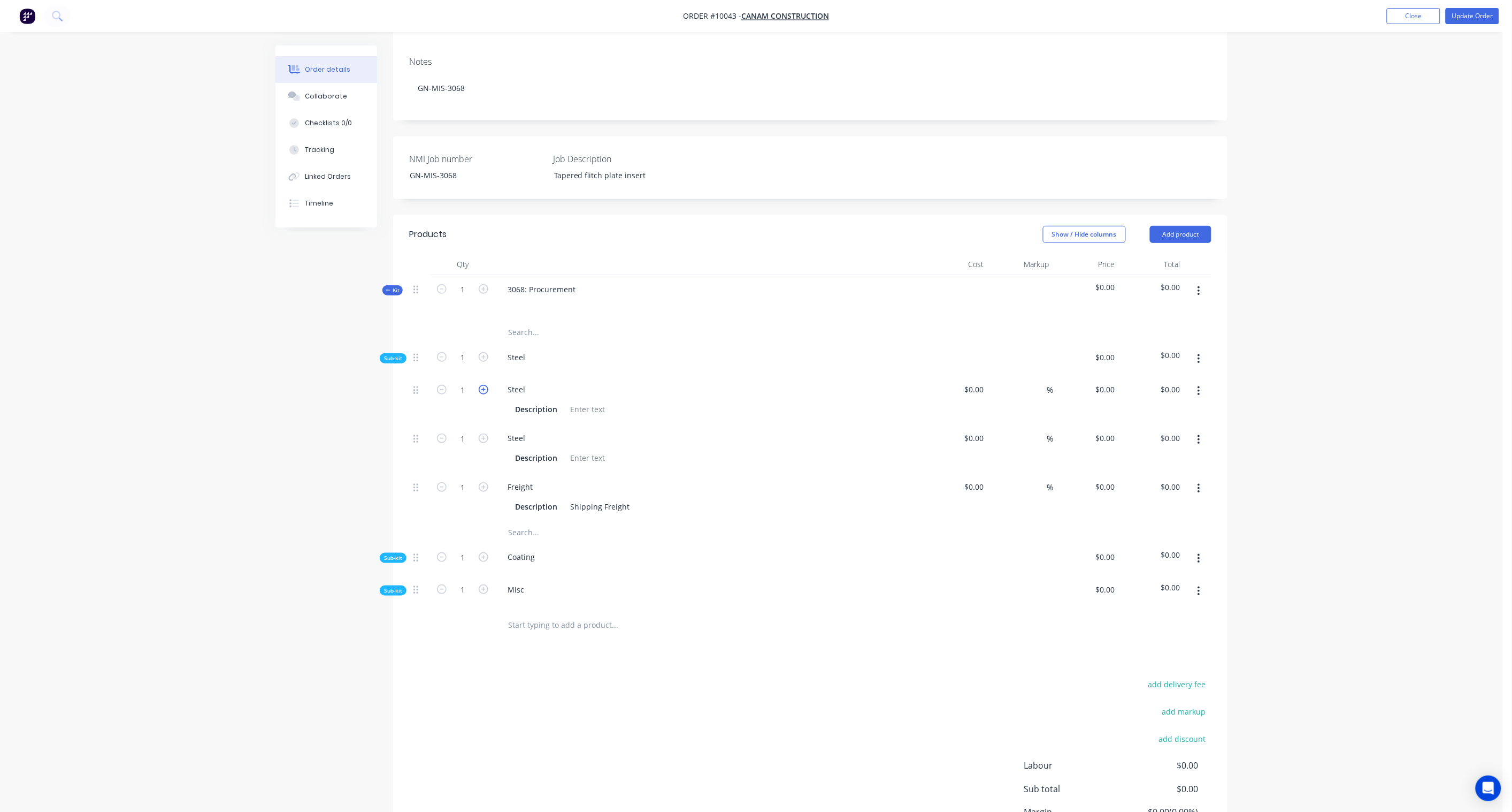
click at [486, 385] on icon "button" at bounding box center [484, 389] width 9 height 9
type input "4"
click at [482, 433] on icon "button" at bounding box center [484, 438] width 9 height 9
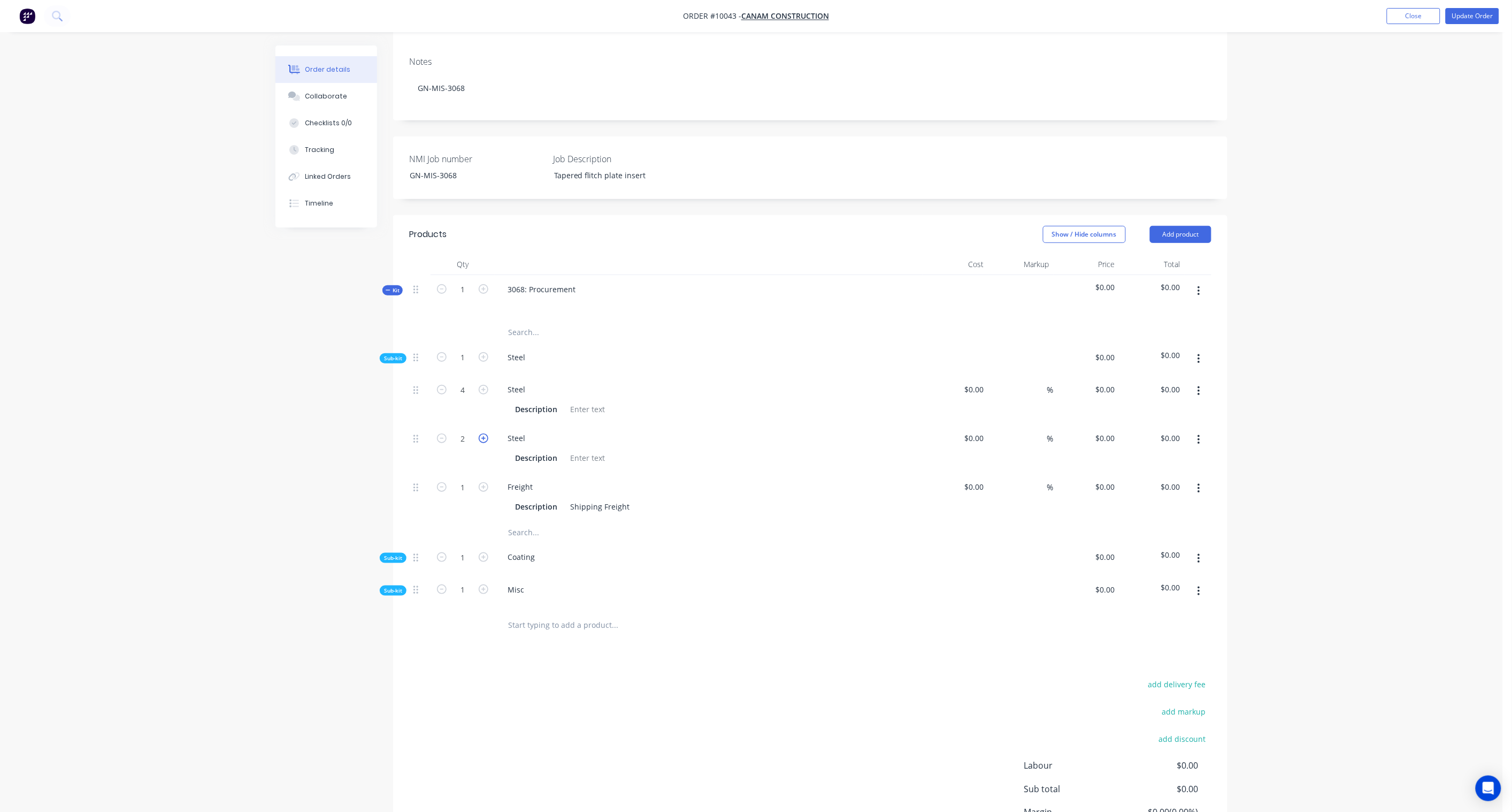
click at [482, 433] on icon "button" at bounding box center [484, 438] width 9 height 9
type input "4"
click at [577, 402] on div at bounding box center [587, 409] width 43 height 15
paste div
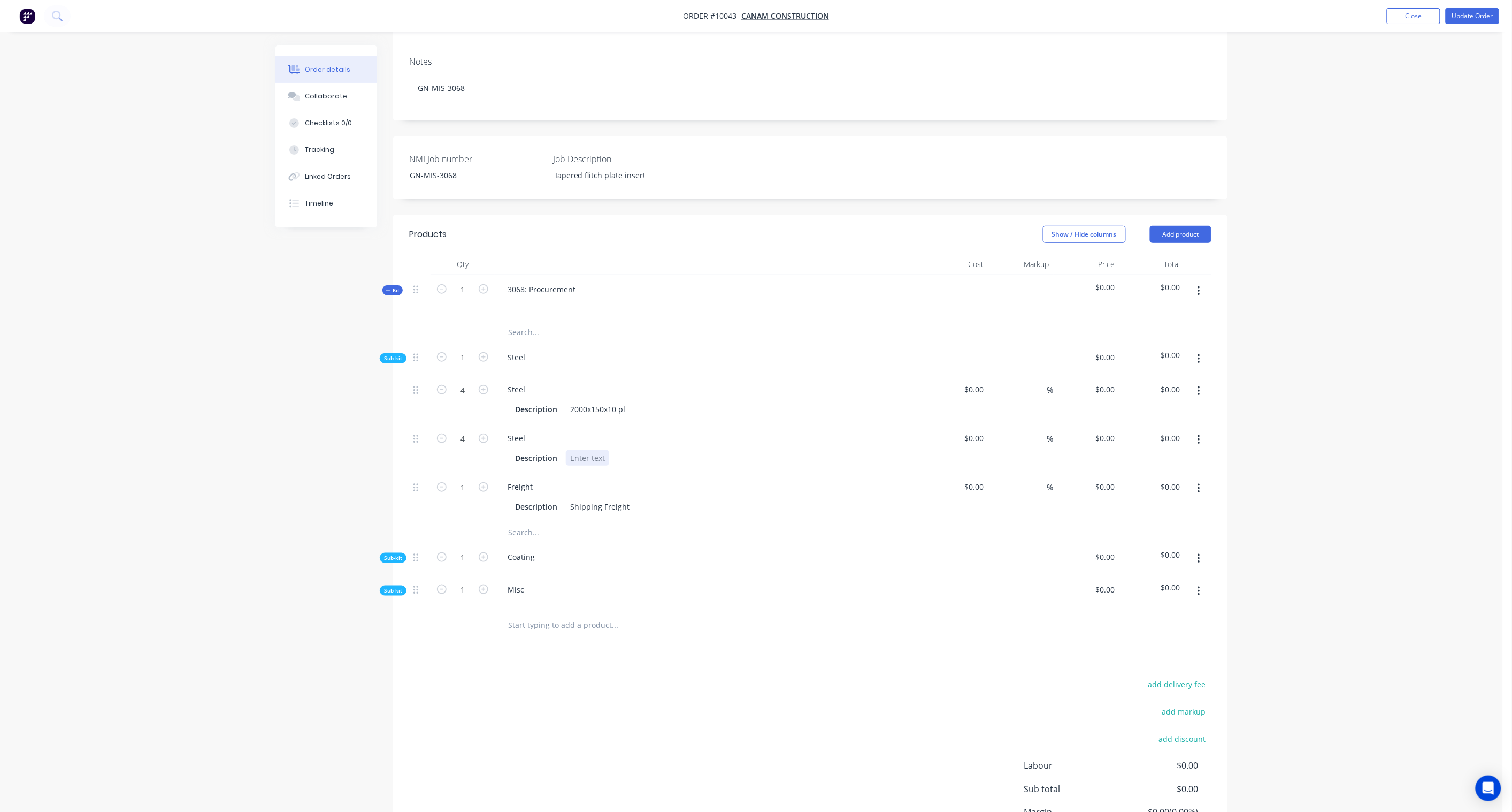
click at [589, 450] on div at bounding box center [587, 458] width 43 height 15
paste div
click at [984, 381] on input at bounding box center [976, 389] width 25 height 15
paste input "105.95"
type input "$105.95"
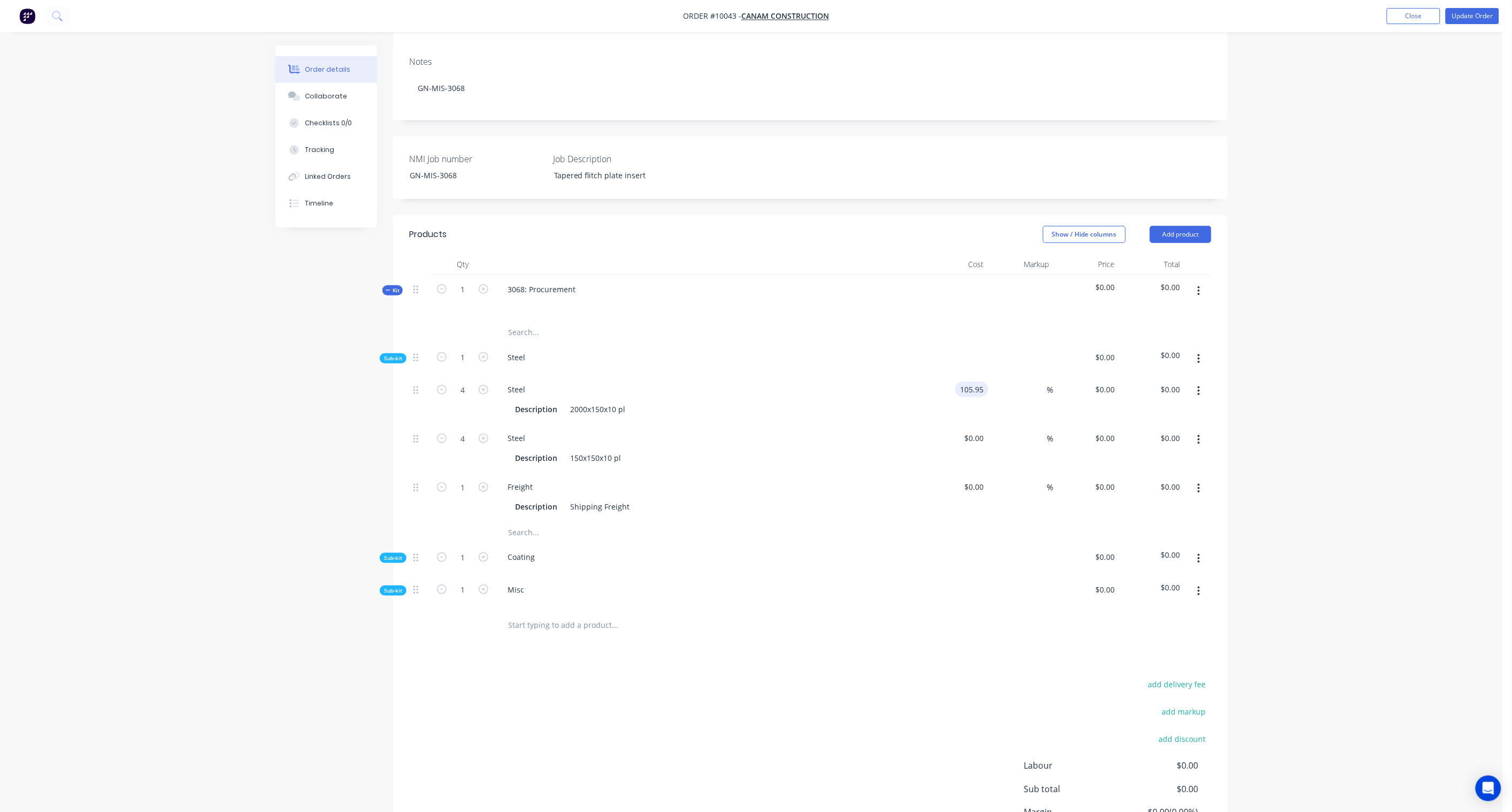
type input "$105.95"
type input "$423.80"
type input "$105.95"
drag, startPoint x: 1169, startPoint y: 370, endPoint x: 1187, endPoint y: 373, distance: 18.2
click at [1169, 381] on input "423.80" at bounding box center [1168, 389] width 33 height 15
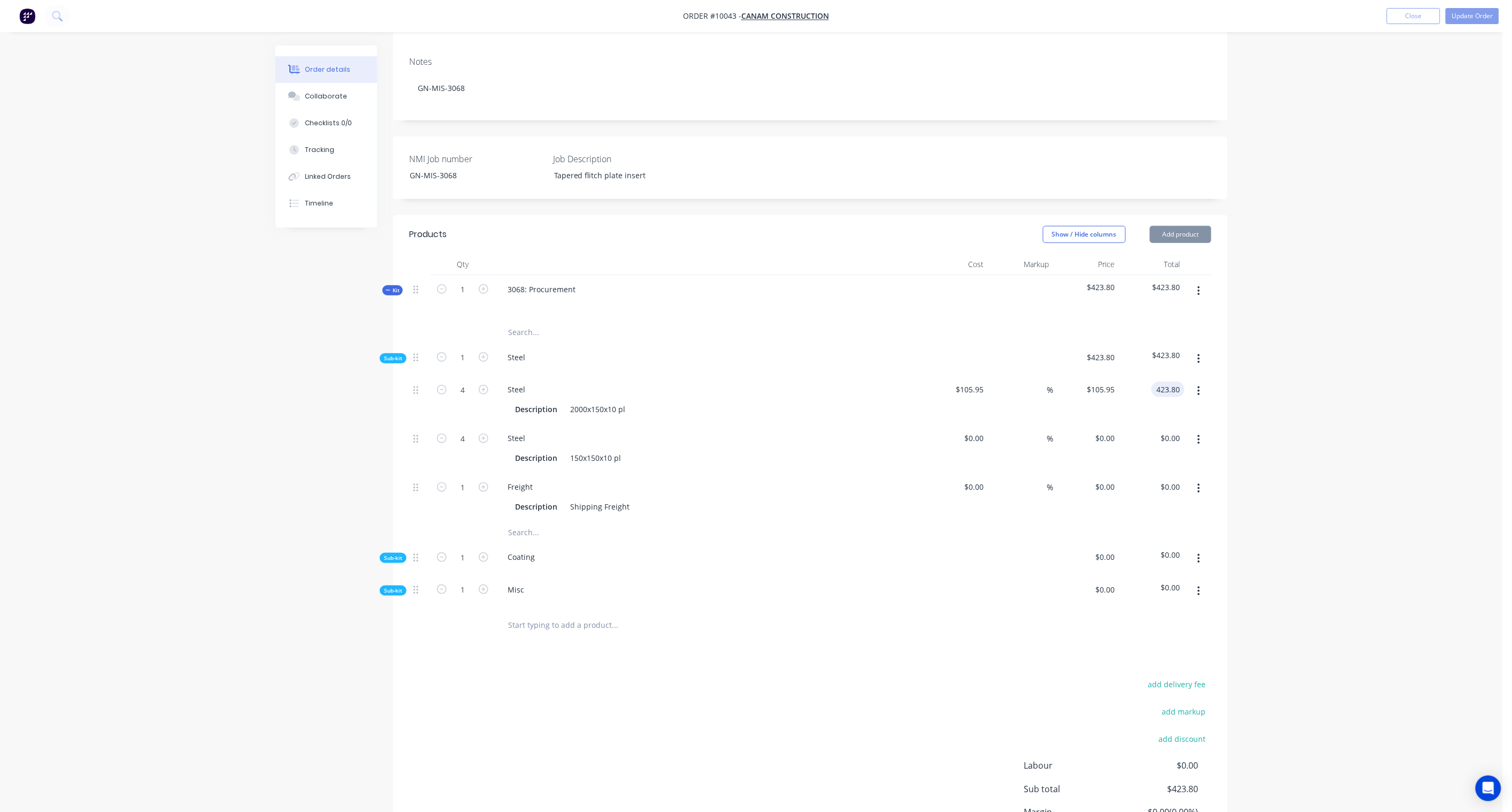
paste input "652.0"
type input "652.00"
type input "53.85"
type input "$163.00"
type input "$652.00"
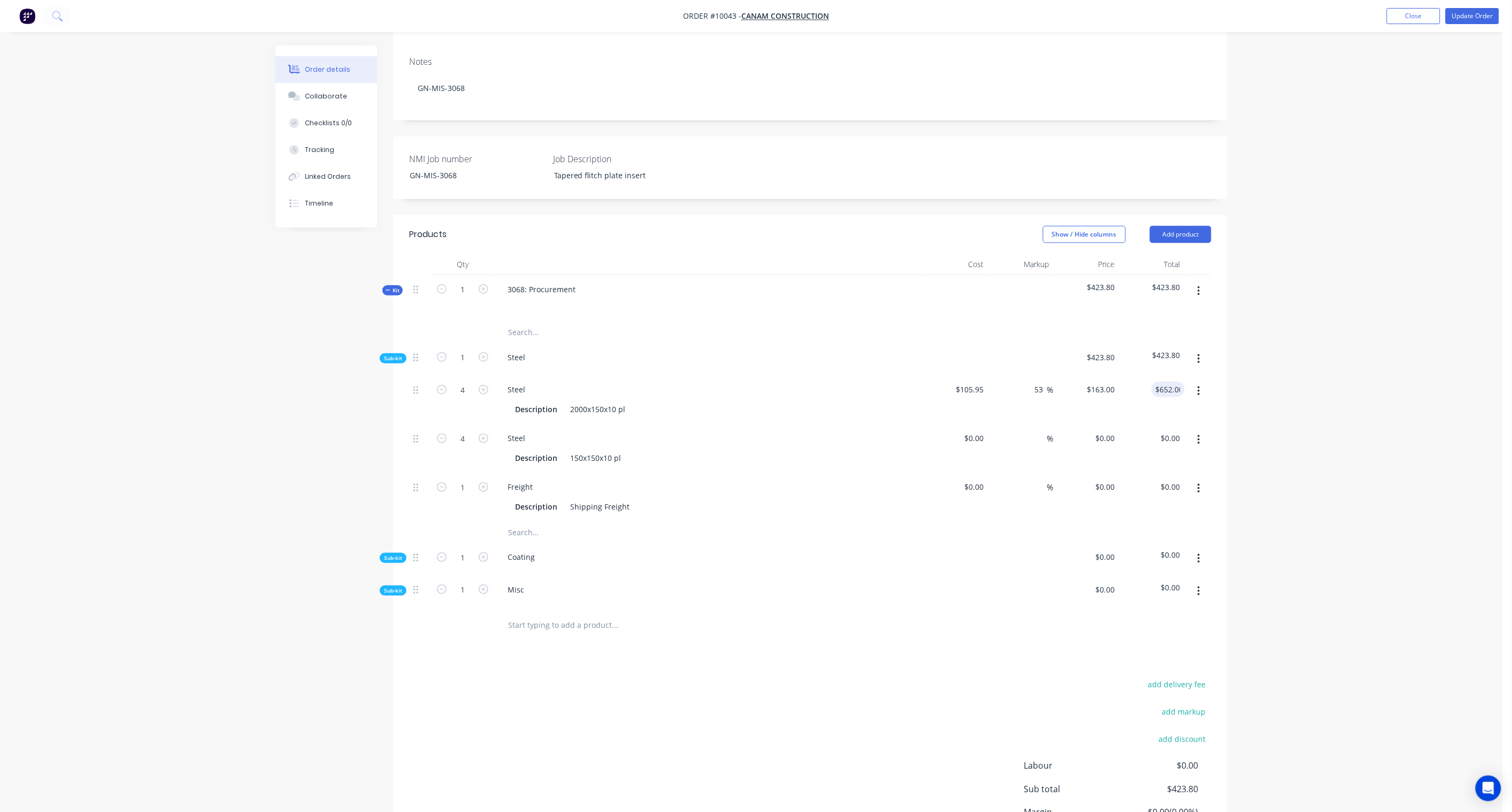
click at [1318, 383] on div "Order details Collaborate Checklists 0/0 Tracking Linked Orders Timeline Order …" at bounding box center [752, 369] width 1503 height 1093
click at [976, 431] on input at bounding box center [976, 438] width 25 height 15
paste input "10.00"
type input "$10.00"
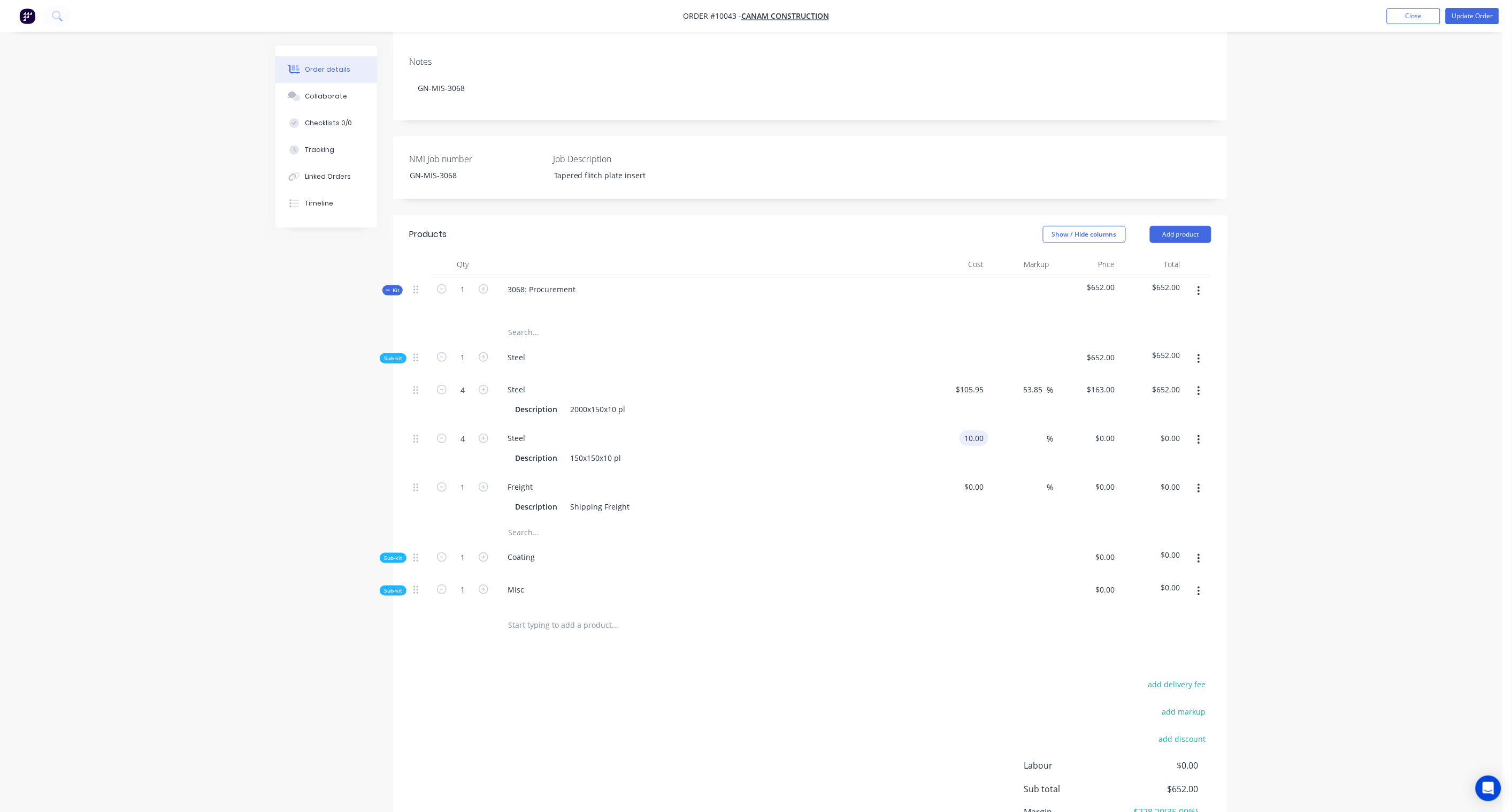
type input "$40.00"
drag, startPoint x: 1172, startPoint y: 418, endPoint x: 1179, endPoint y: 423, distance: 8.6
click at [1172, 431] on input "$40.00" at bounding box center [1170, 438] width 29 height 15
type input "$10.00"
paste input "61.54"
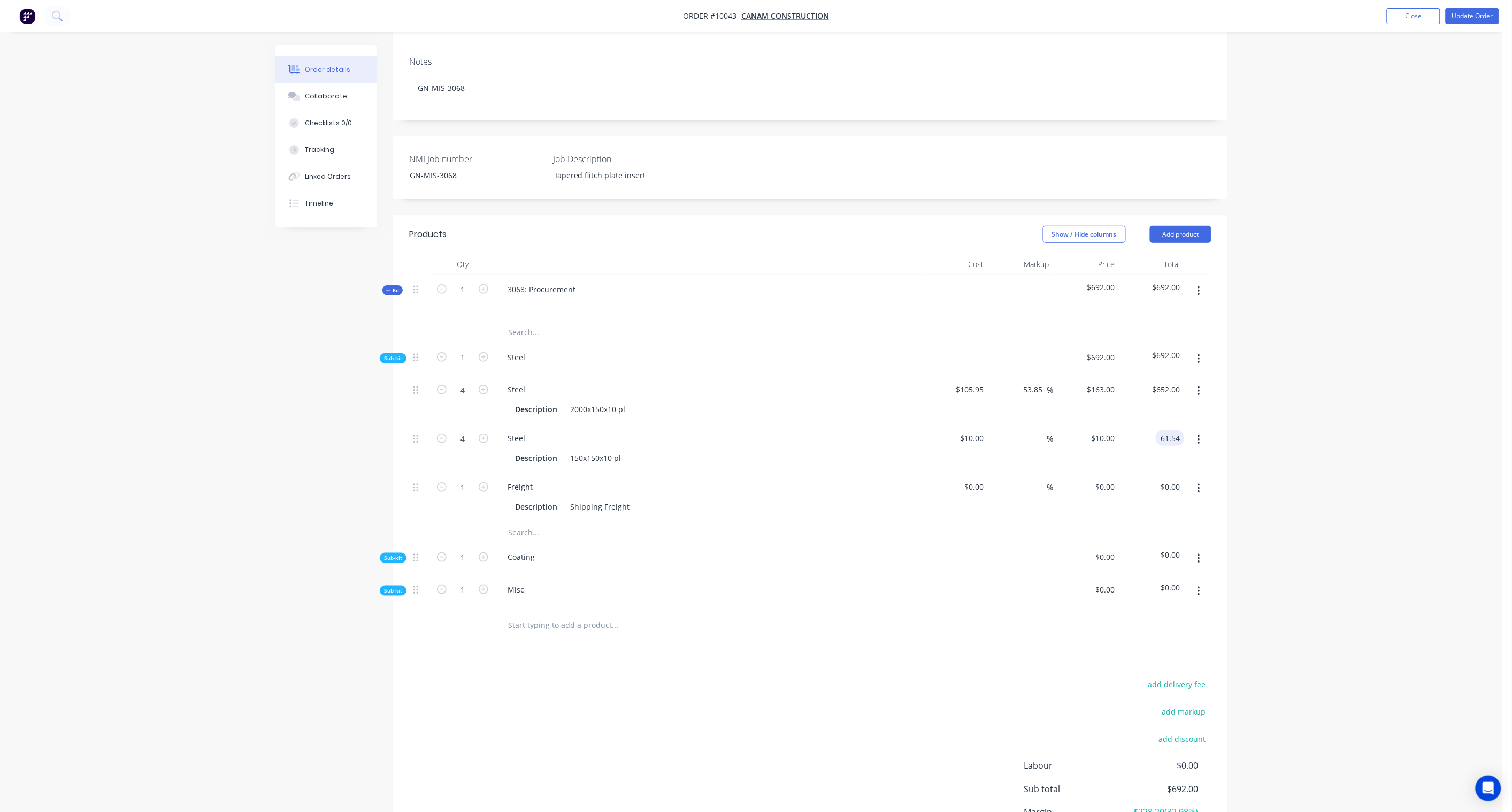
type input "61.54"
type input "53.85"
type input "$15.385"
type input "$61.54"
click at [1348, 404] on div "Order details Collaborate Checklists 0/0 Tracking Linked Orders Timeline Order …" at bounding box center [752, 369] width 1503 height 1093
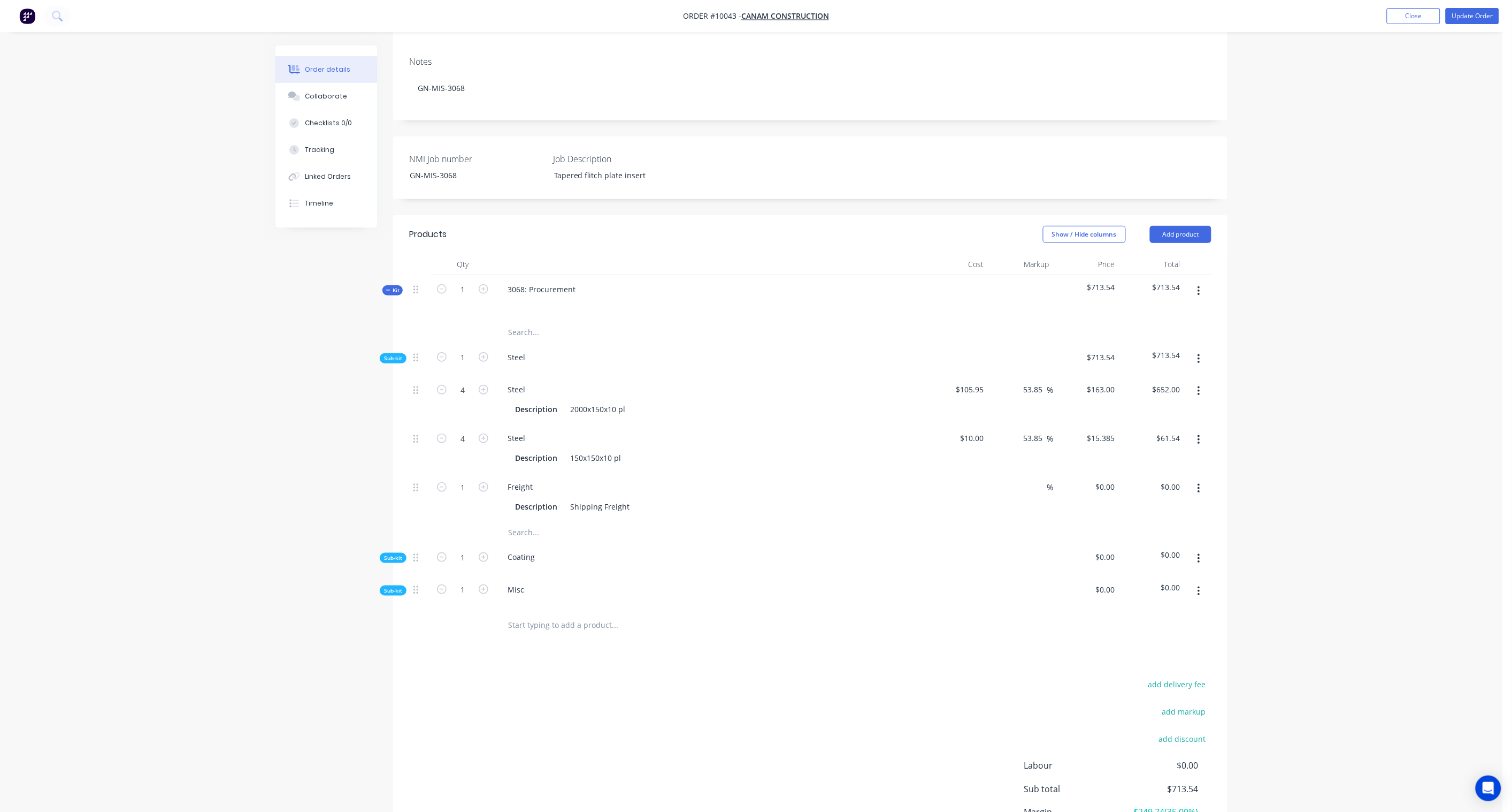
click at [970, 472] on div "$0.00" at bounding box center [956, 497] width 66 height 49
paste input "75.00"
type input "$75.00"
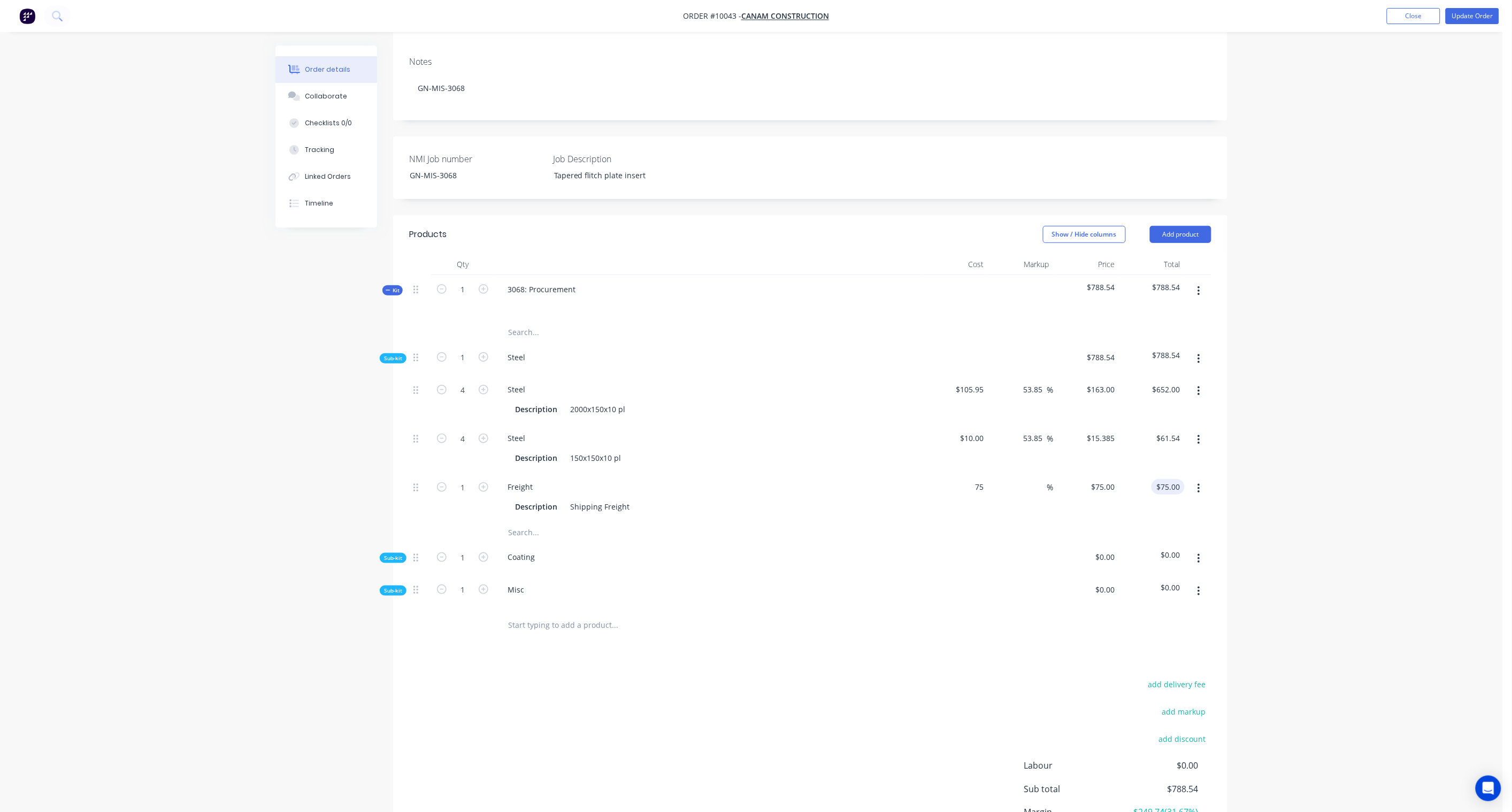
type input "$75.00"
click at [1166, 479] on input "75.00" at bounding box center [1170, 487] width 29 height 15
paste input "115.38"
type input "115.38"
type input "53.84"
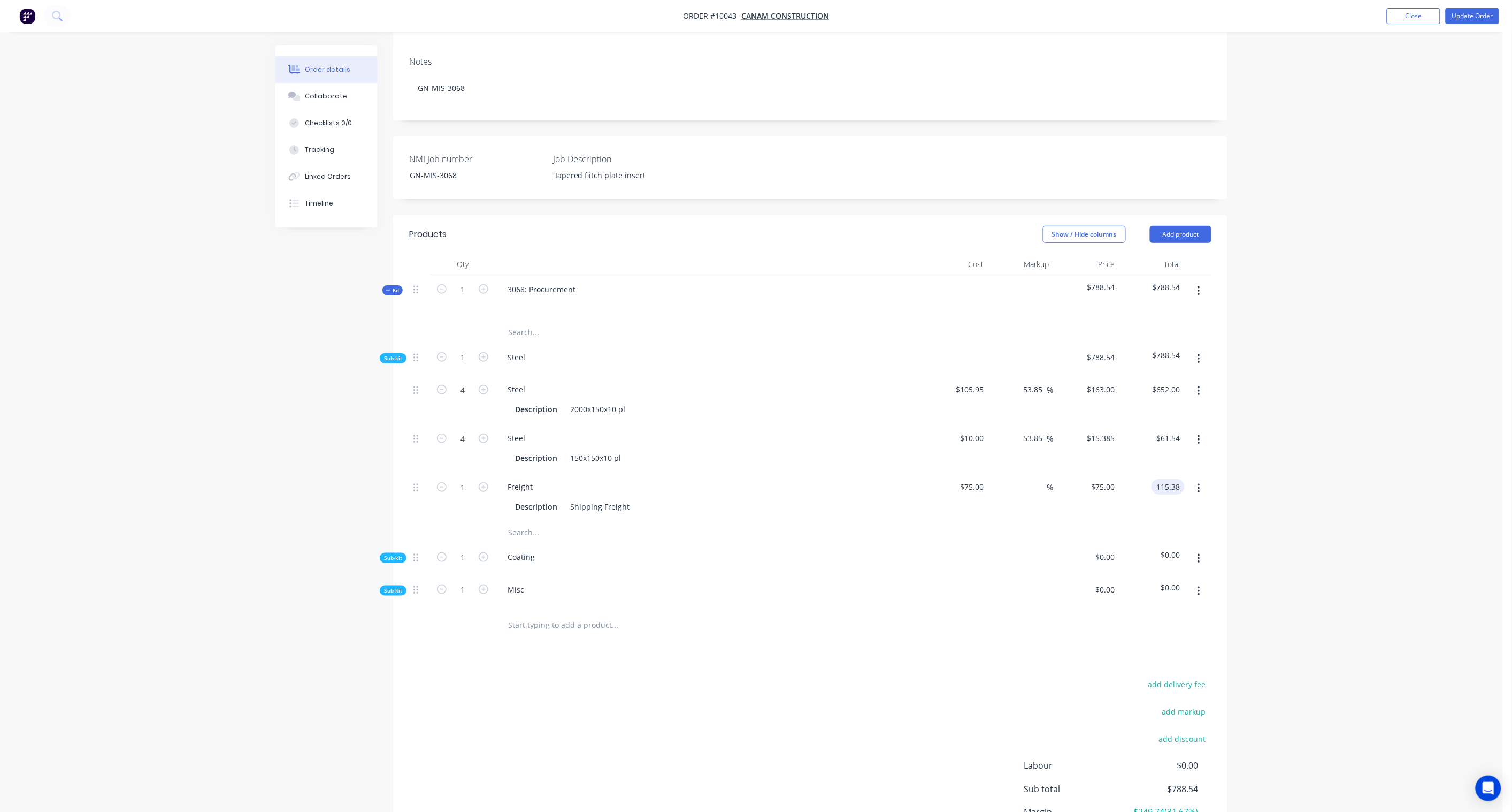
type input "$115.38"
click at [1332, 471] on div "Order details Collaborate Checklists 0/0 Tracking Linked Orders Timeline Order …" at bounding box center [752, 369] width 1503 height 1093
click at [394, 554] on span "Sub-kit" at bounding box center [393, 558] width 18 height 8
click at [1196, 549] on button "button" at bounding box center [1198, 559] width 25 height 20
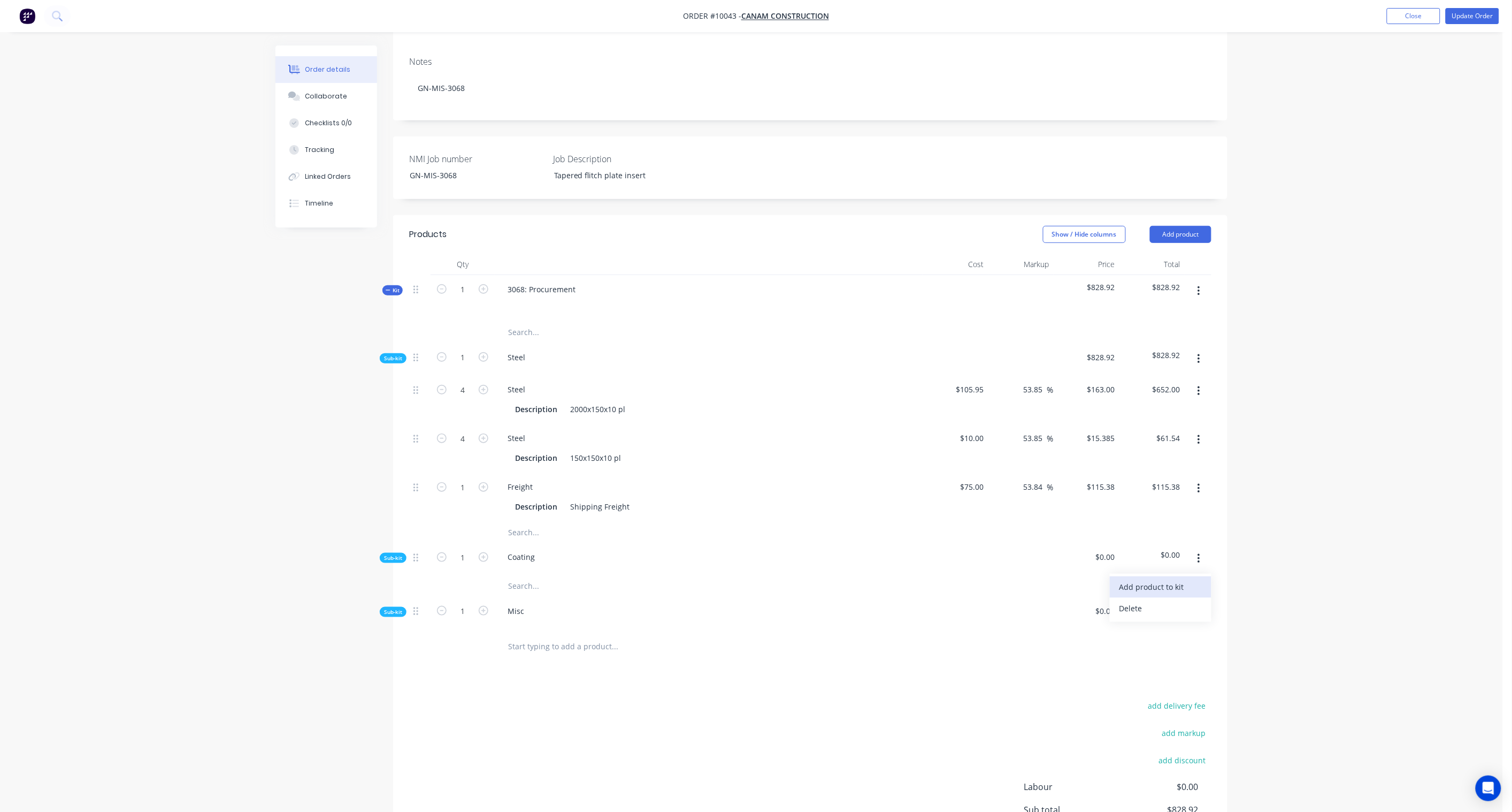
click at [1173, 579] on div "Add product to kit" at bounding box center [1160, 586] width 82 height 15
click at [1157, 622] on div "Product catalogue" at bounding box center [1160, 629] width 82 height 15
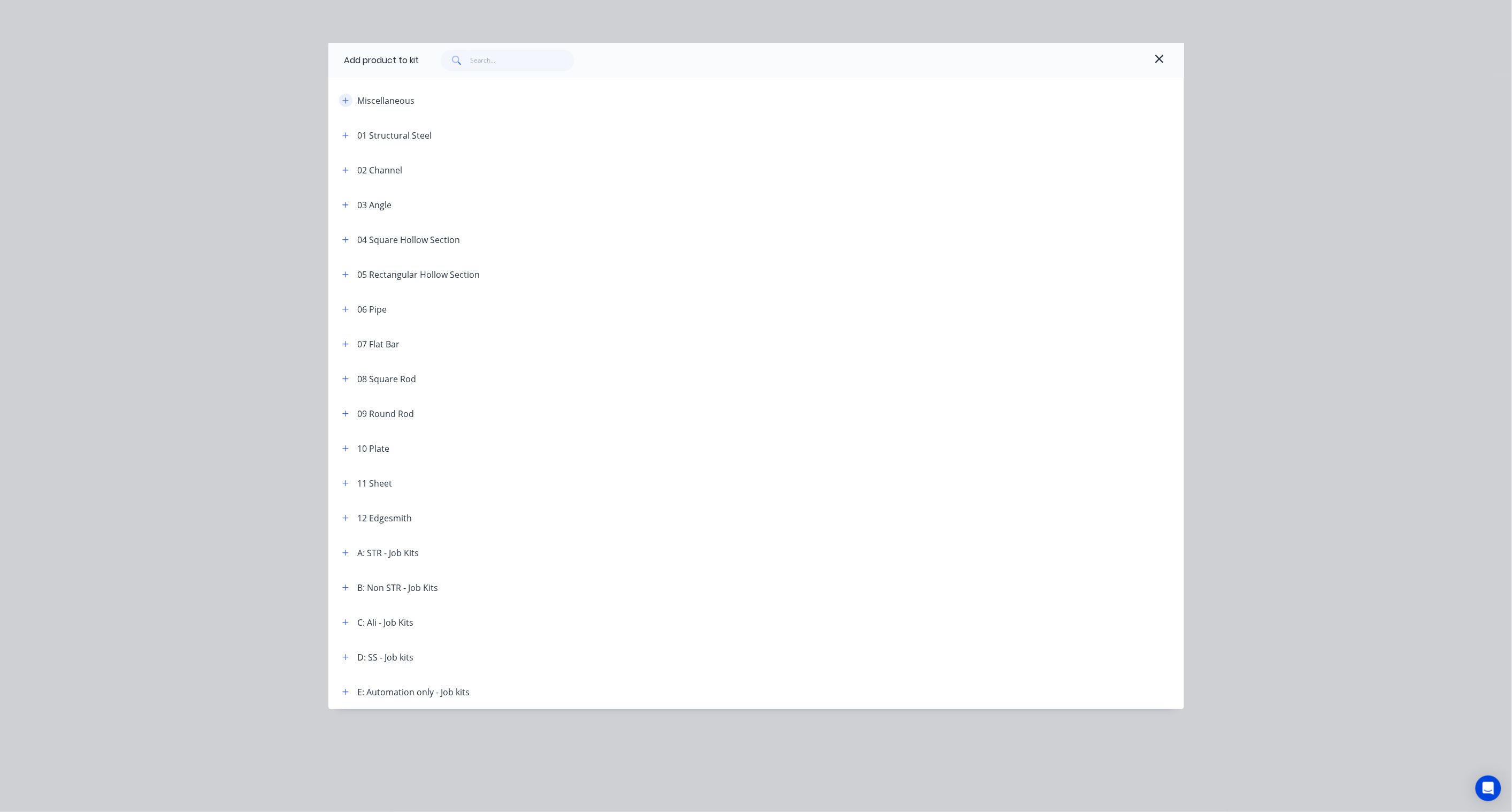
click at [347, 102] on icon "button" at bounding box center [346, 100] width 7 height 7
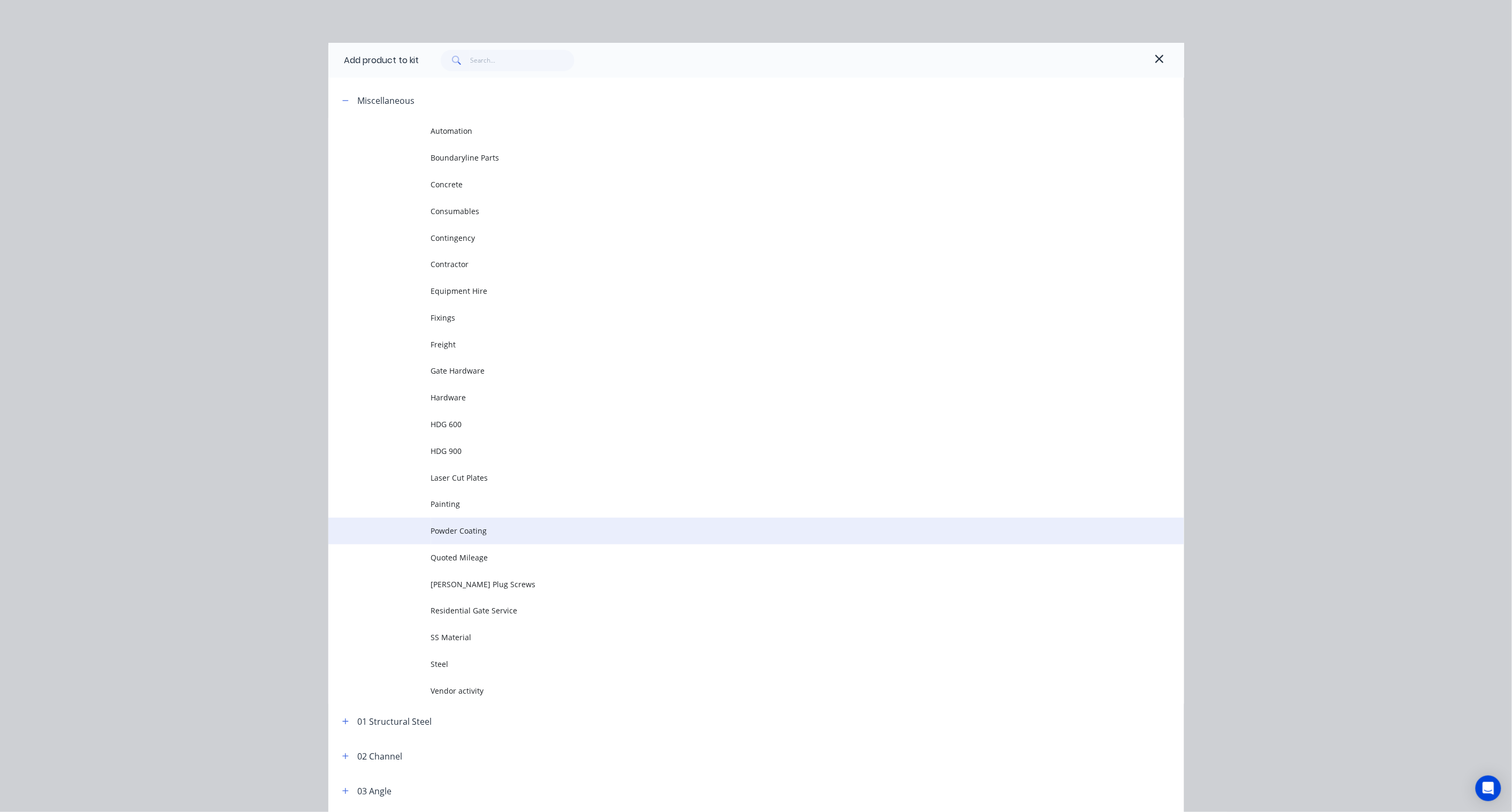
click at [466, 530] on span "Powder Coating" at bounding box center [732, 530] width 602 height 11
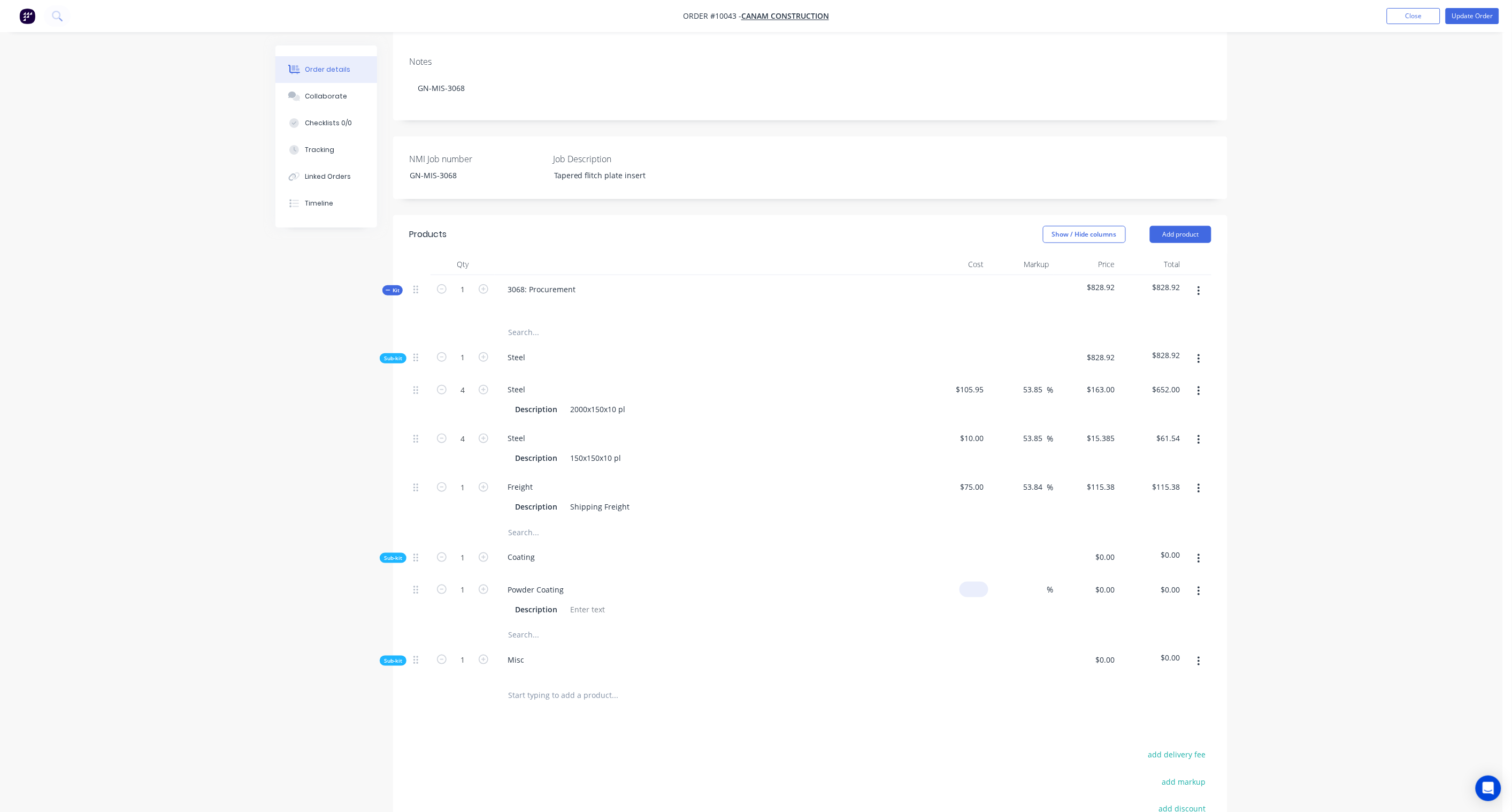
click at [978, 582] on input at bounding box center [976, 589] width 25 height 15
paste input "600.00"
type input "$600.00"
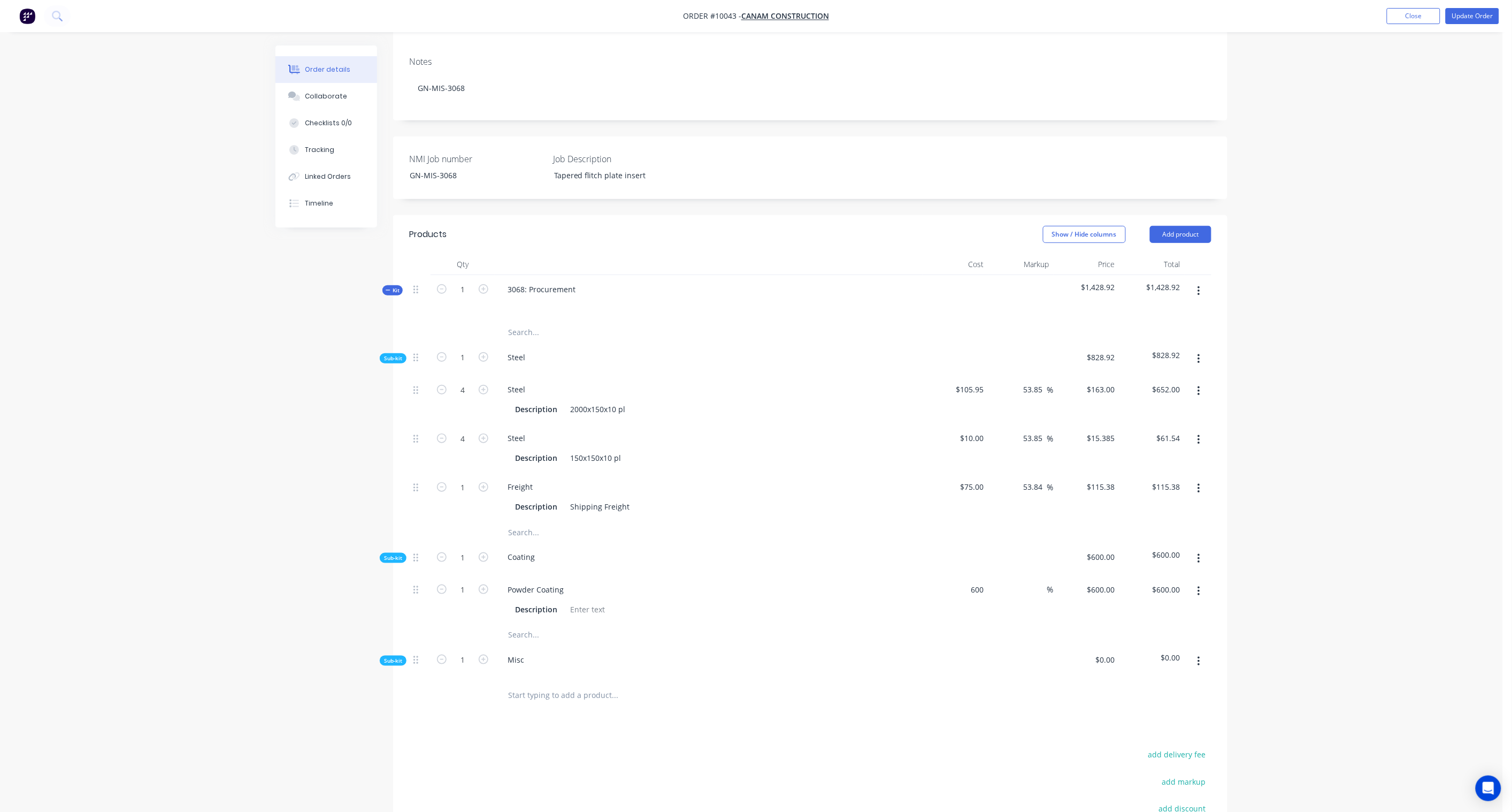
type input "$600.00"
drag, startPoint x: 1181, startPoint y: 568, endPoint x: 1184, endPoint y: 573, distance: 5.8
click at [1181, 582] on input "600.00" at bounding box center [1168, 589] width 33 height 15
paste input "923.08"
type input "923.08"
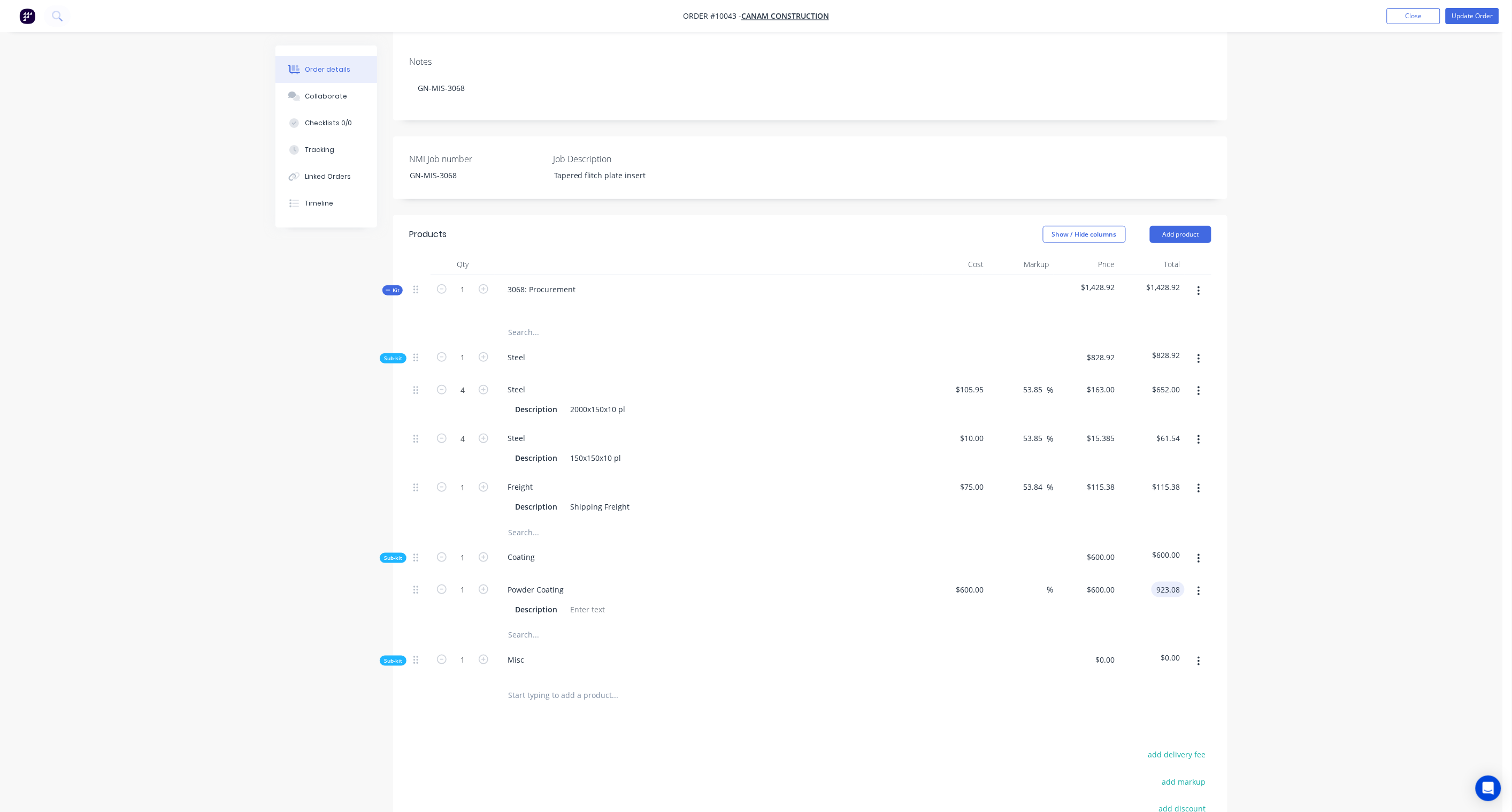
type input "53.85"
type input "$923.08"
click at [1285, 563] on div "Order details Collaborate Checklists 0/0 Tracking Linked Orders Timeline Order …" at bounding box center [752, 404] width 1503 height 1163
click at [583, 602] on div at bounding box center [587, 609] width 43 height 15
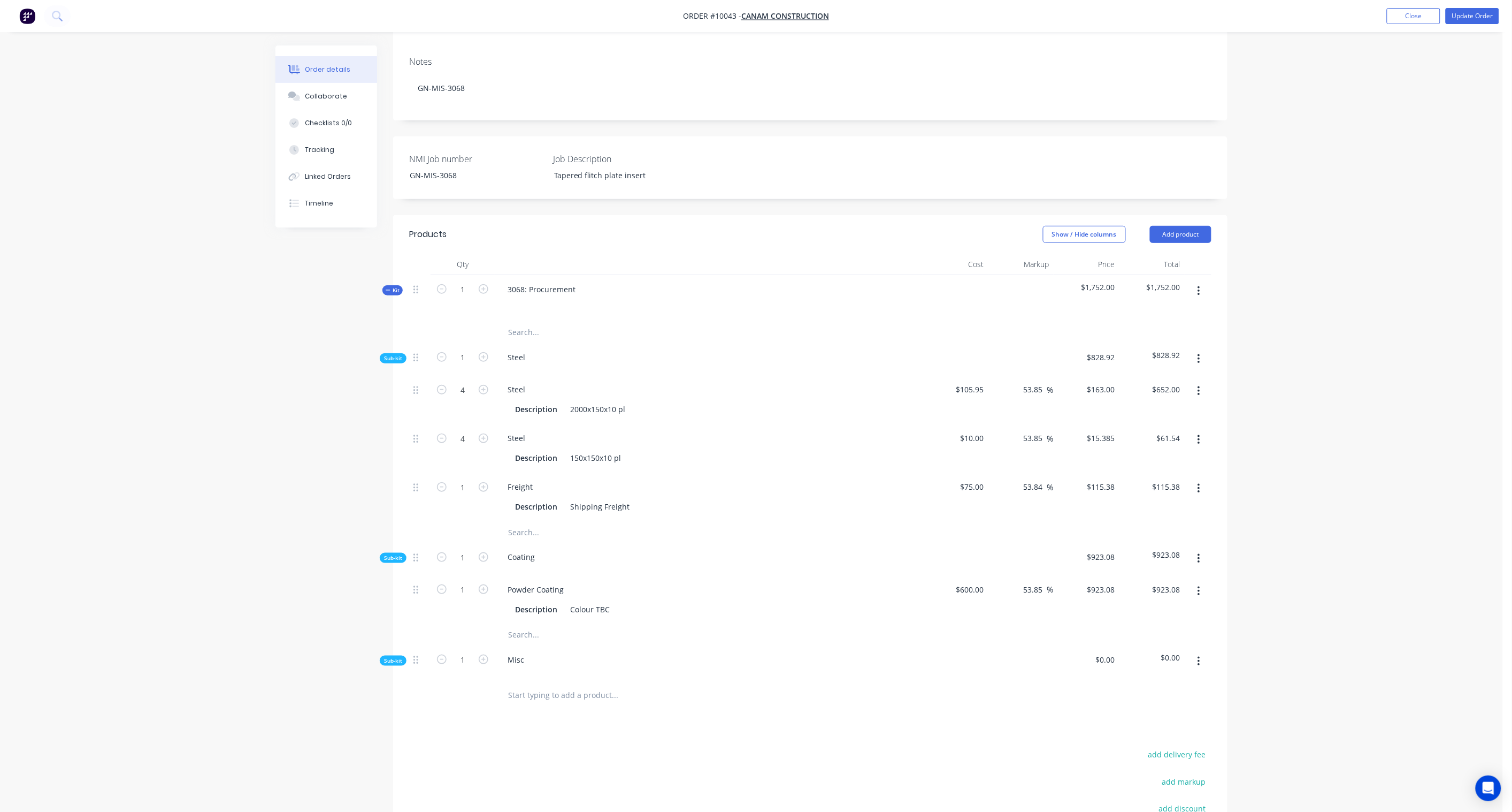
click at [344, 598] on div "Created by [PERSON_NAME] Created [DATE] Required Assigned to Add team member In…" at bounding box center [752, 426] width 952 height 1118
click at [387, 656] on span "Sub-kit" at bounding box center [393, 660] width 18 height 8
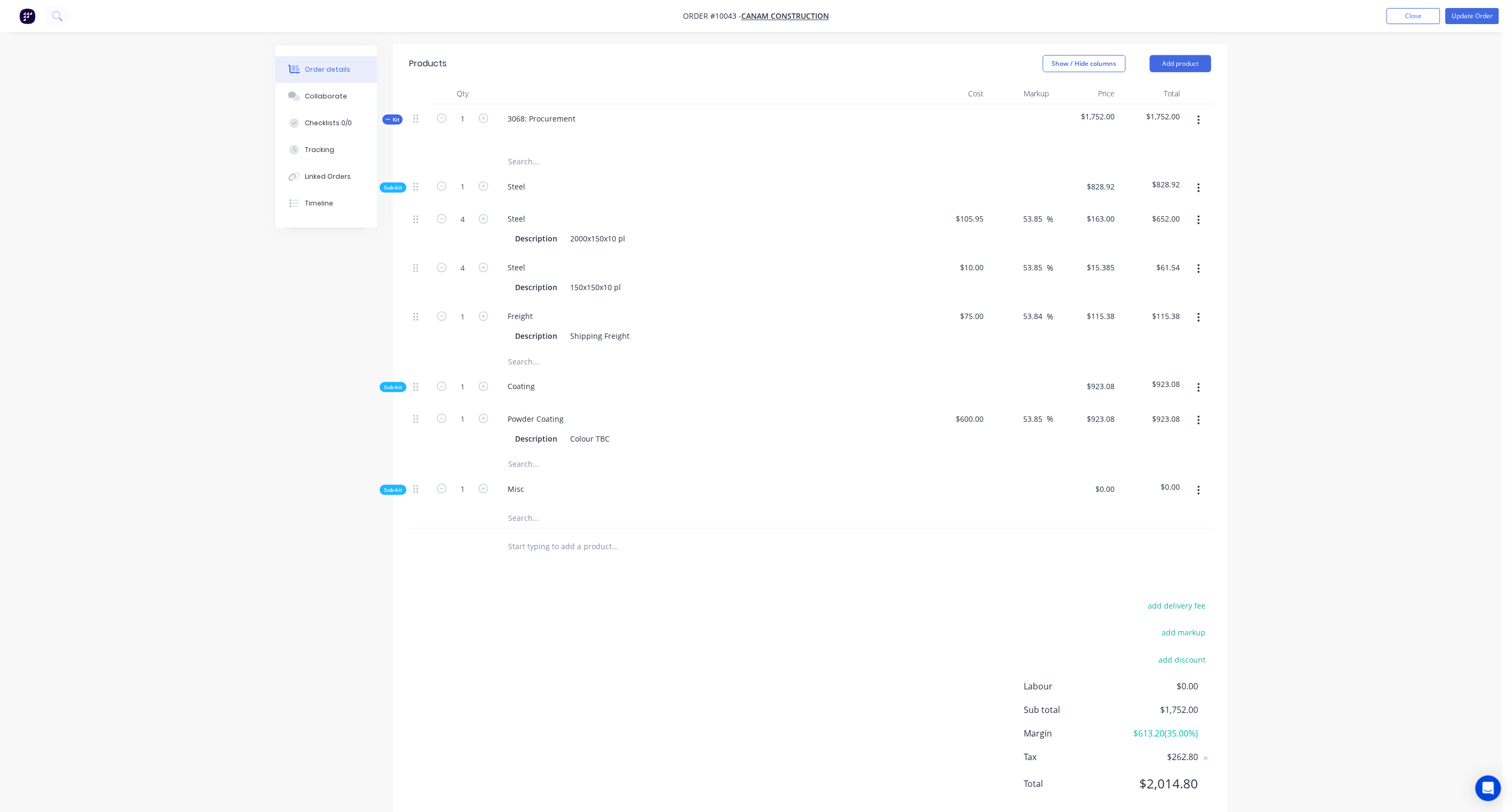
scroll to position [359, 0]
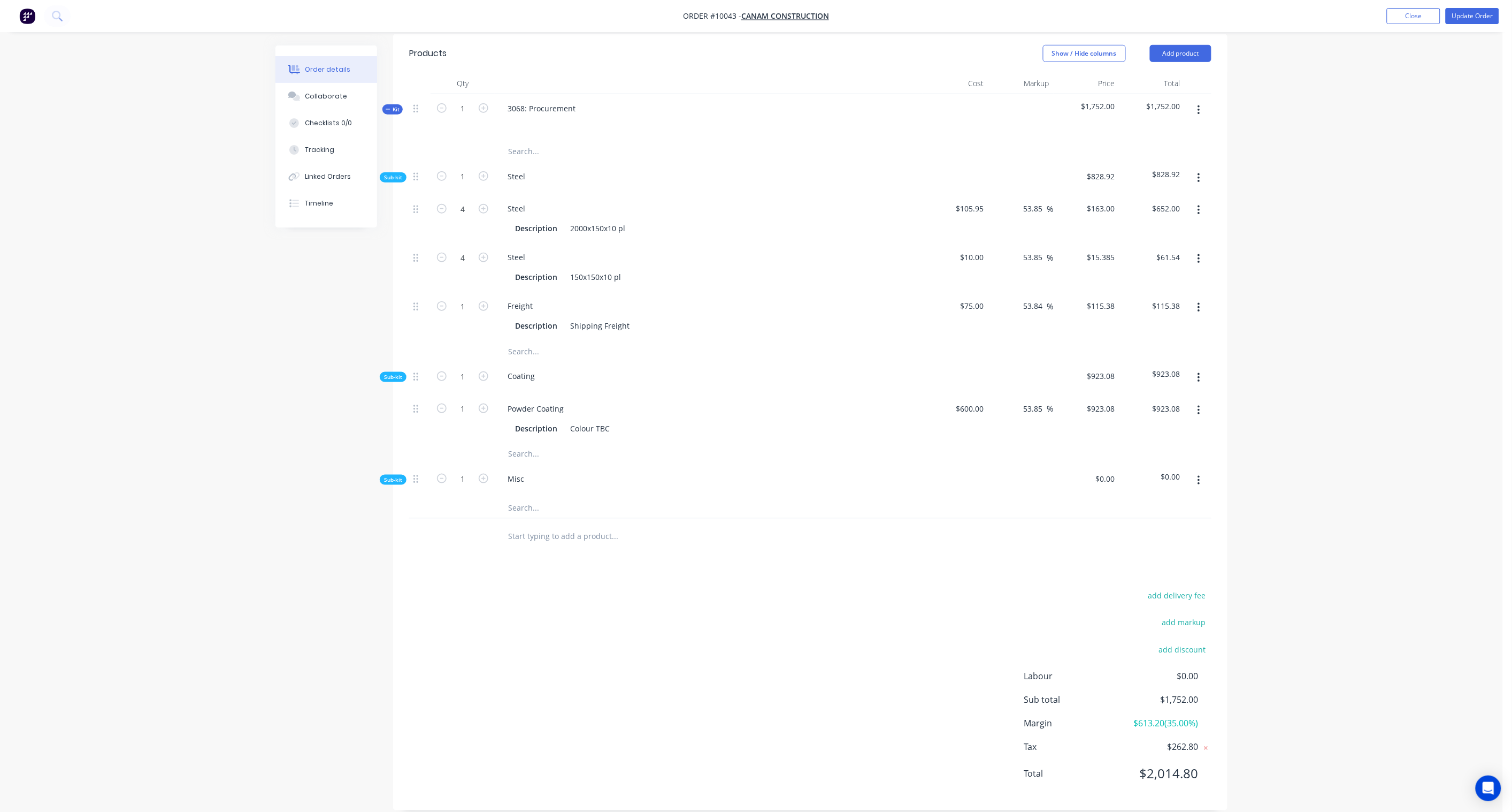
click at [1202, 472] on button "button" at bounding box center [1198, 480] width 25 height 20
click at [1186, 501] on div "Add product to kit" at bounding box center [1160, 508] width 82 height 15
click at [1166, 544] on div "Product catalogue" at bounding box center [1160, 551] width 82 height 15
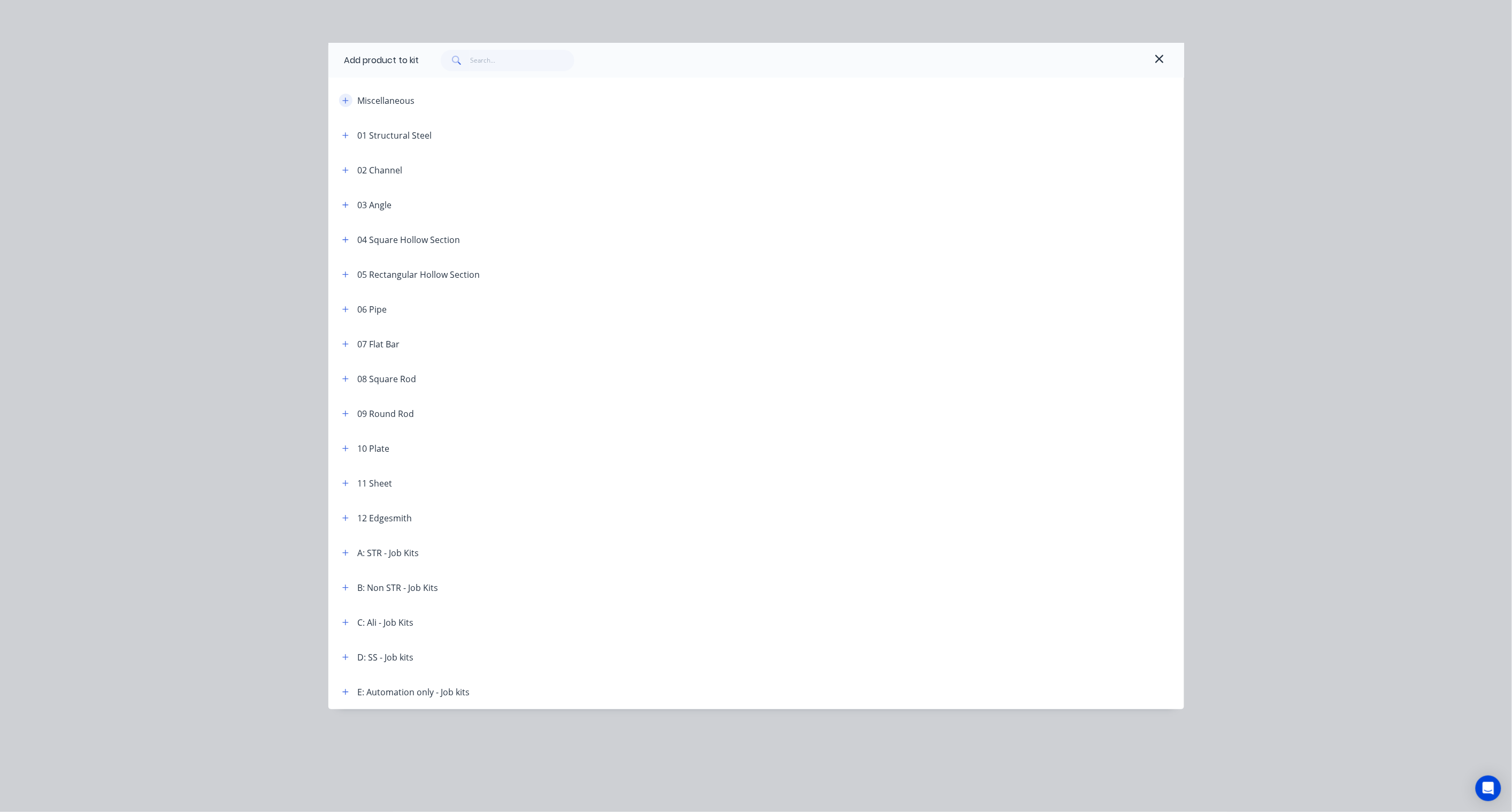
click at [344, 98] on icon "button" at bounding box center [346, 100] width 7 height 7
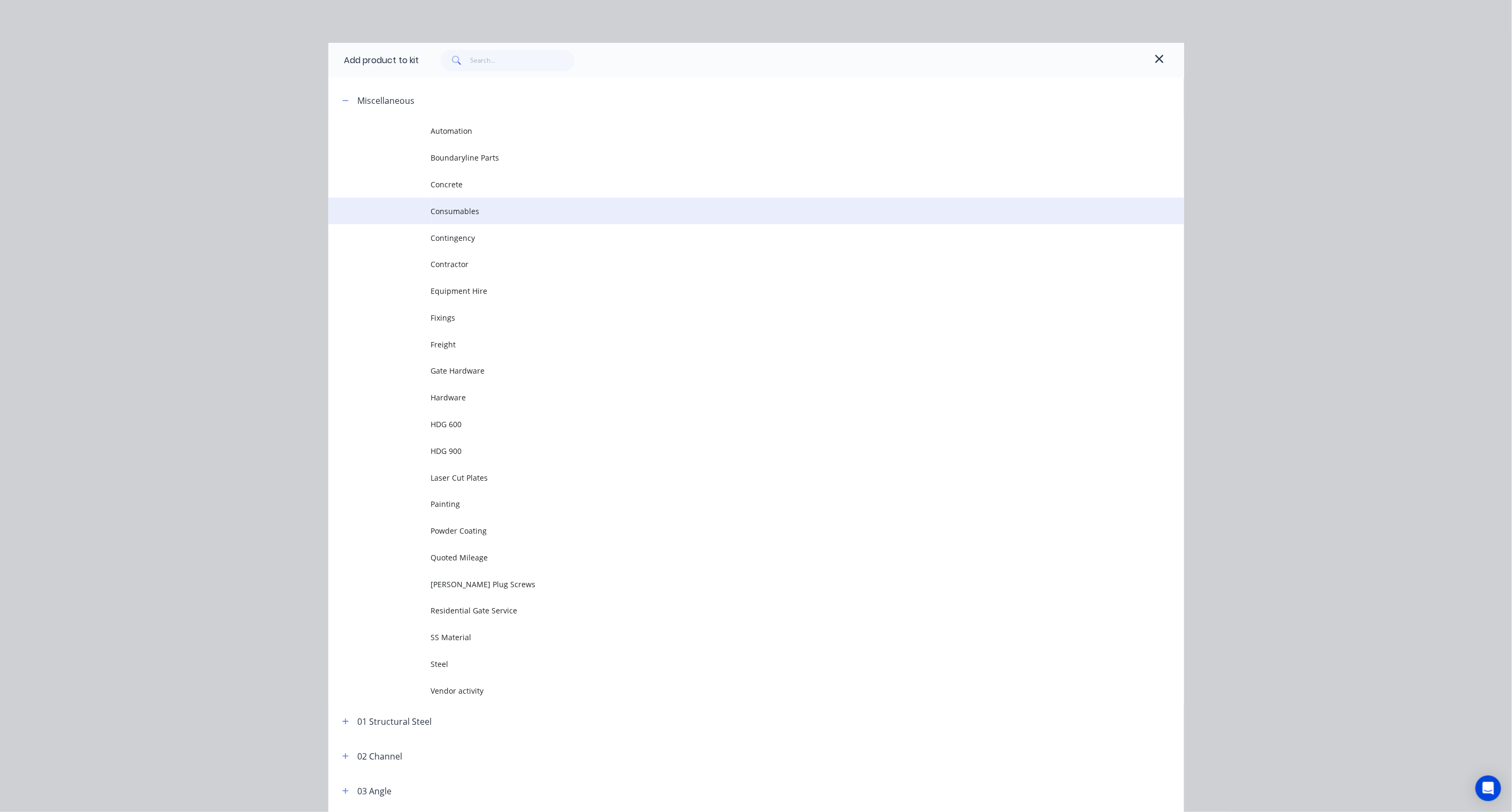
click at [441, 213] on span "Consumables" at bounding box center [732, 211] width 602 height 11
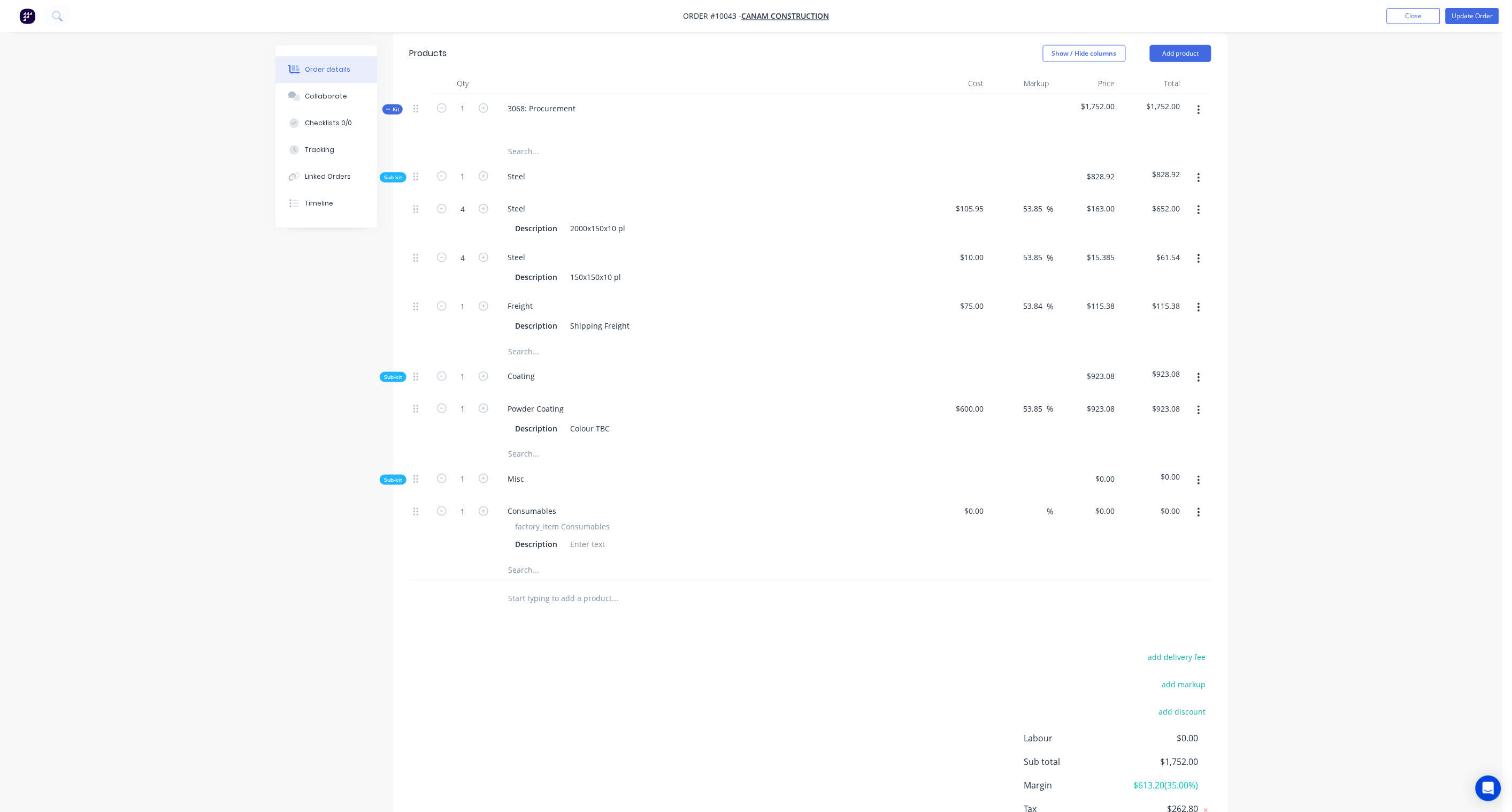
click at [1201, 471] on button "button" at bounding box center [1198, 480] width 25 height 20
click at [1191, 501] on div "Add product to kit" at bounding box center [1160, 508] width 82 height 15
click at [1162, 544] on div "Product catalogue" at bounding box center [1160, 551] width 82 height 15
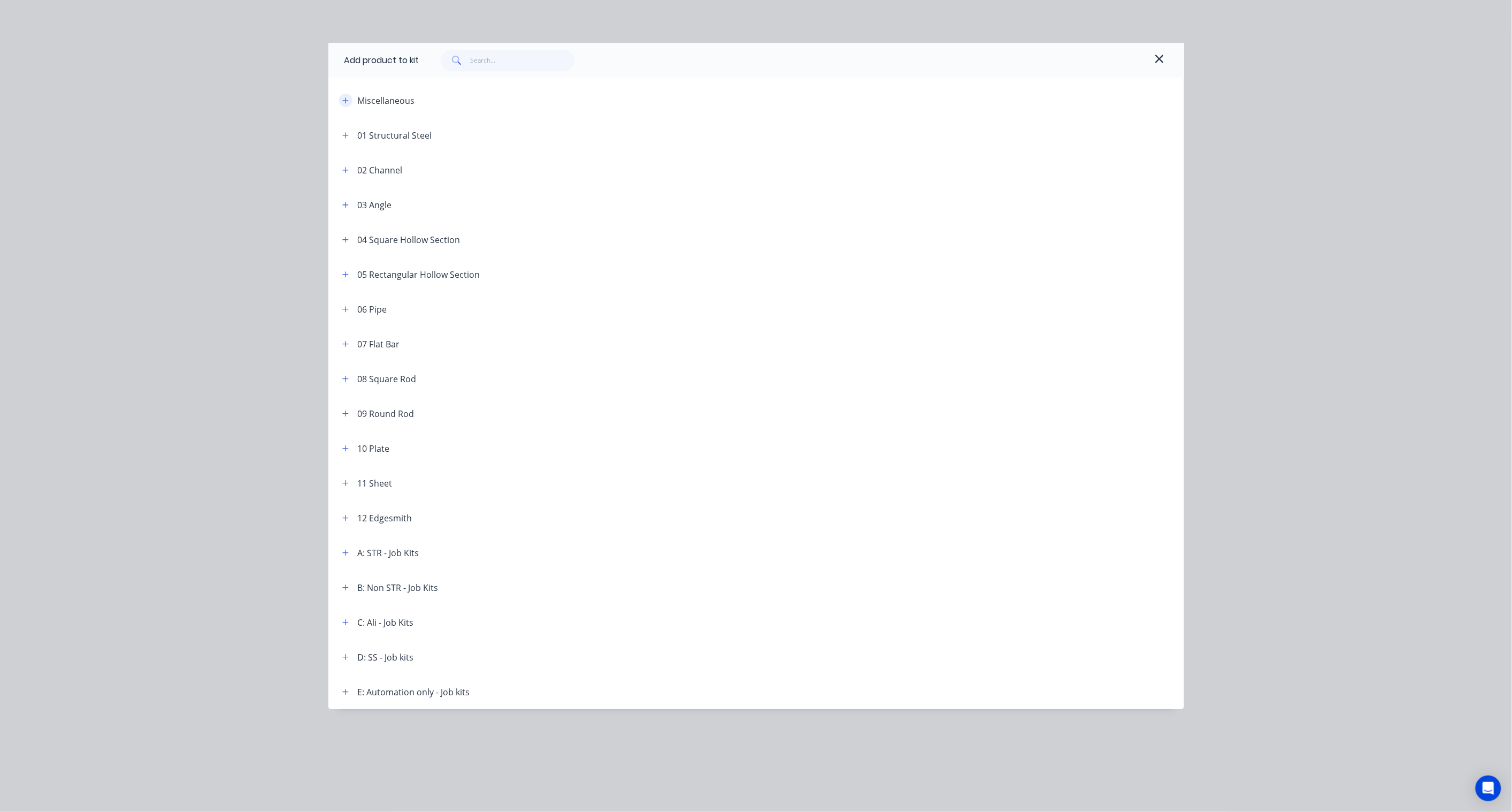
click at [343, 97] on icon "button" at bounding box center [346, 100] width 7 height 7
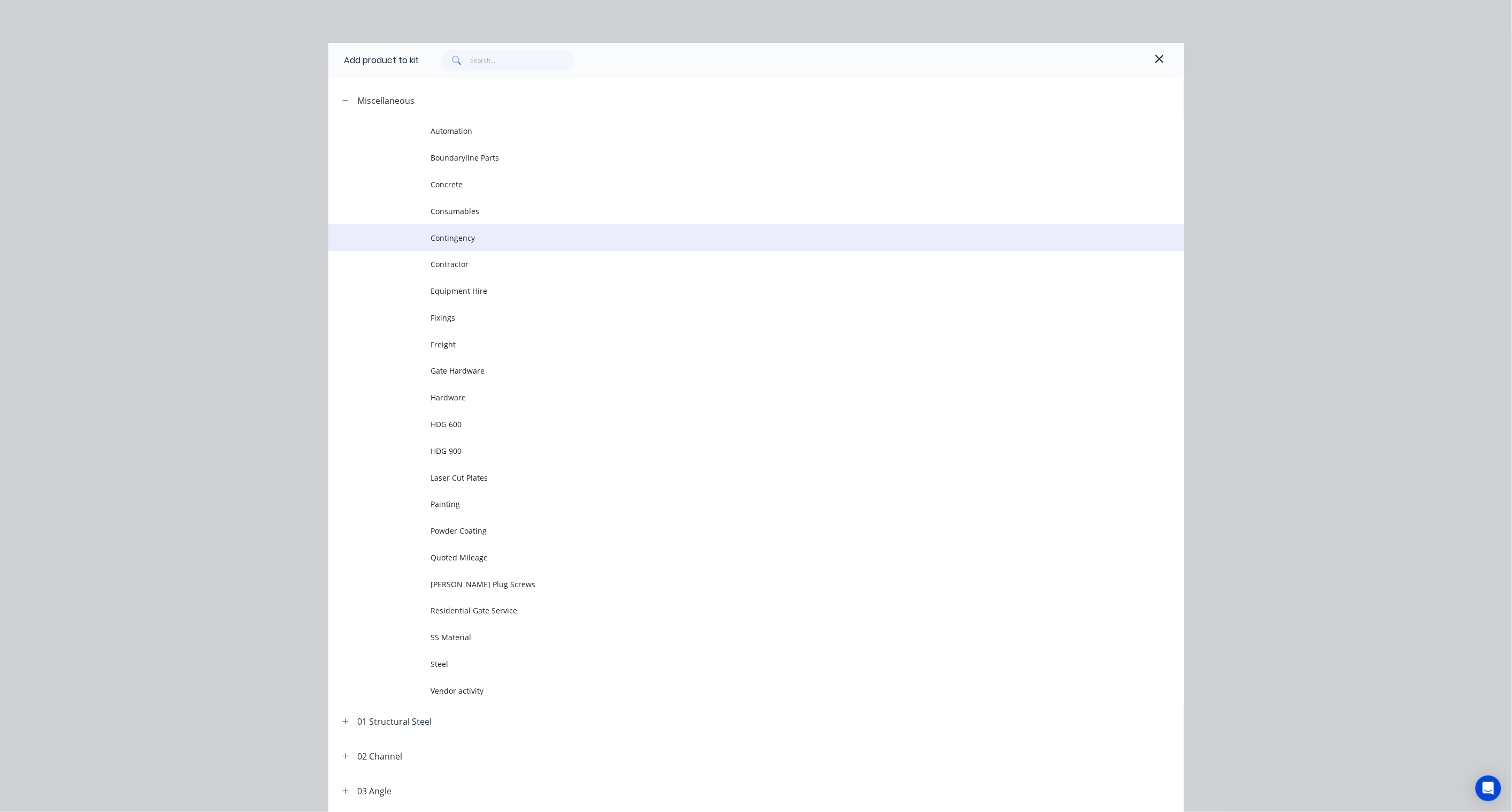
click at [449, 235] on span "Contingency" at bounding box center [732, 238] width 602 height 11
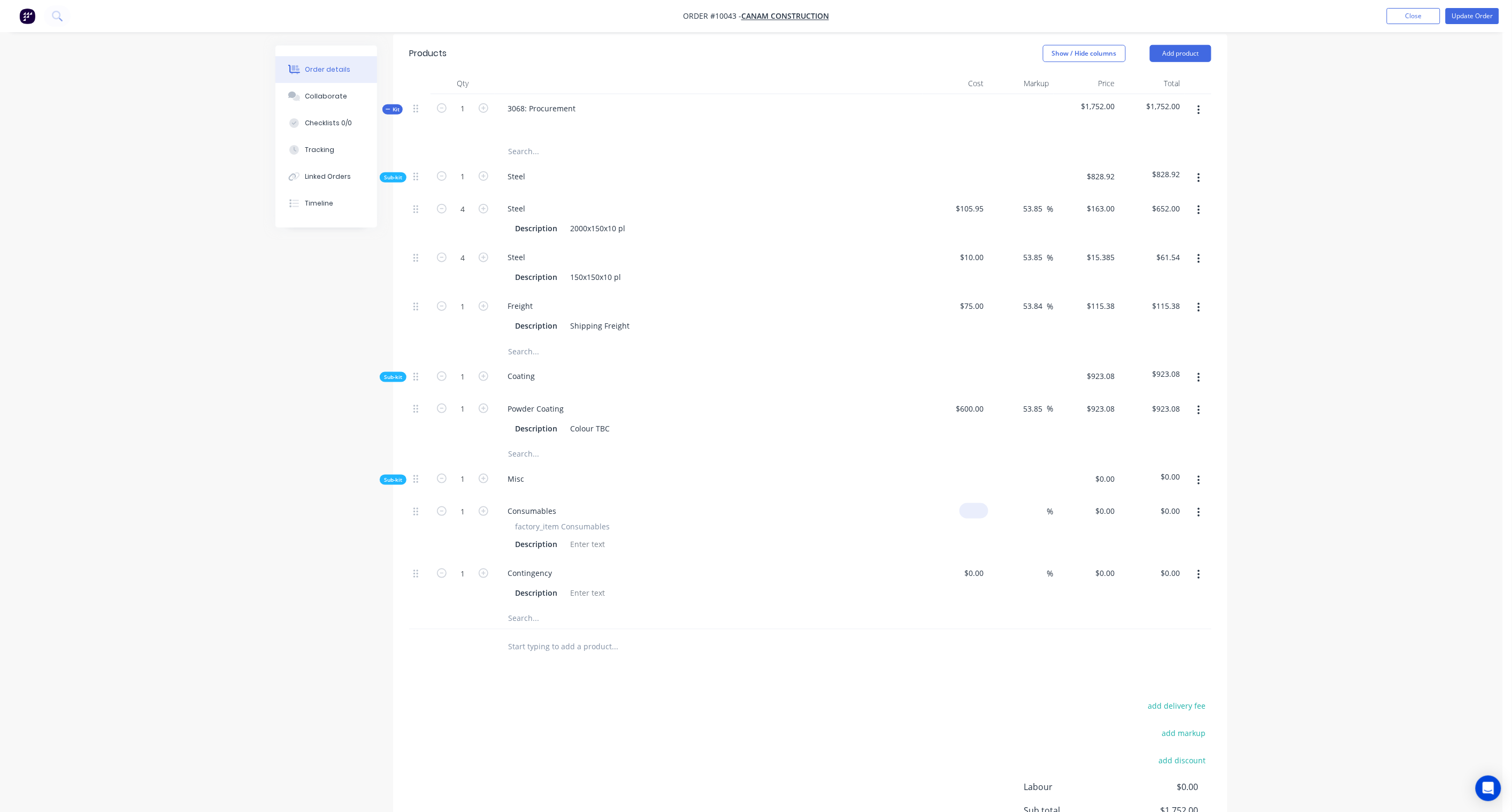
click at [979, 503] on input at bounding box center [976, 511] width 25 height 15
paste input "91.10"
type input "$91.10"
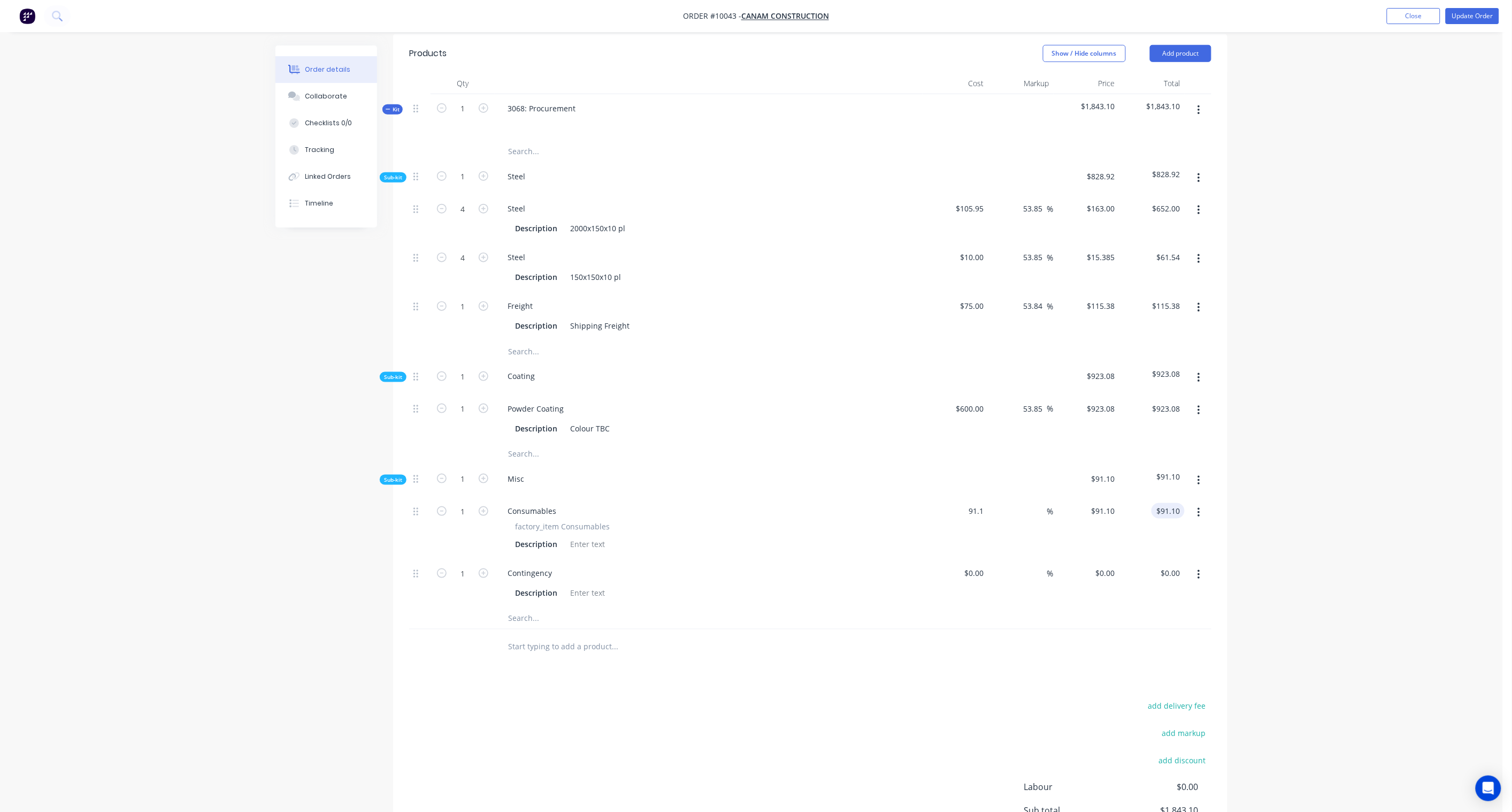
click at [1159, 503] on div "$91.10 $91.10" at bounding box center [1168, 511] width 33 height 15
type input "$91.10"
paste input "130.15"
type input "130.15"
click at [1292, 498] on div "Order details Collaborate Checklists 0/0 Tracking Linked Orders Timeline Order …" at bounding box center [752, 288] width 1503 height 1296
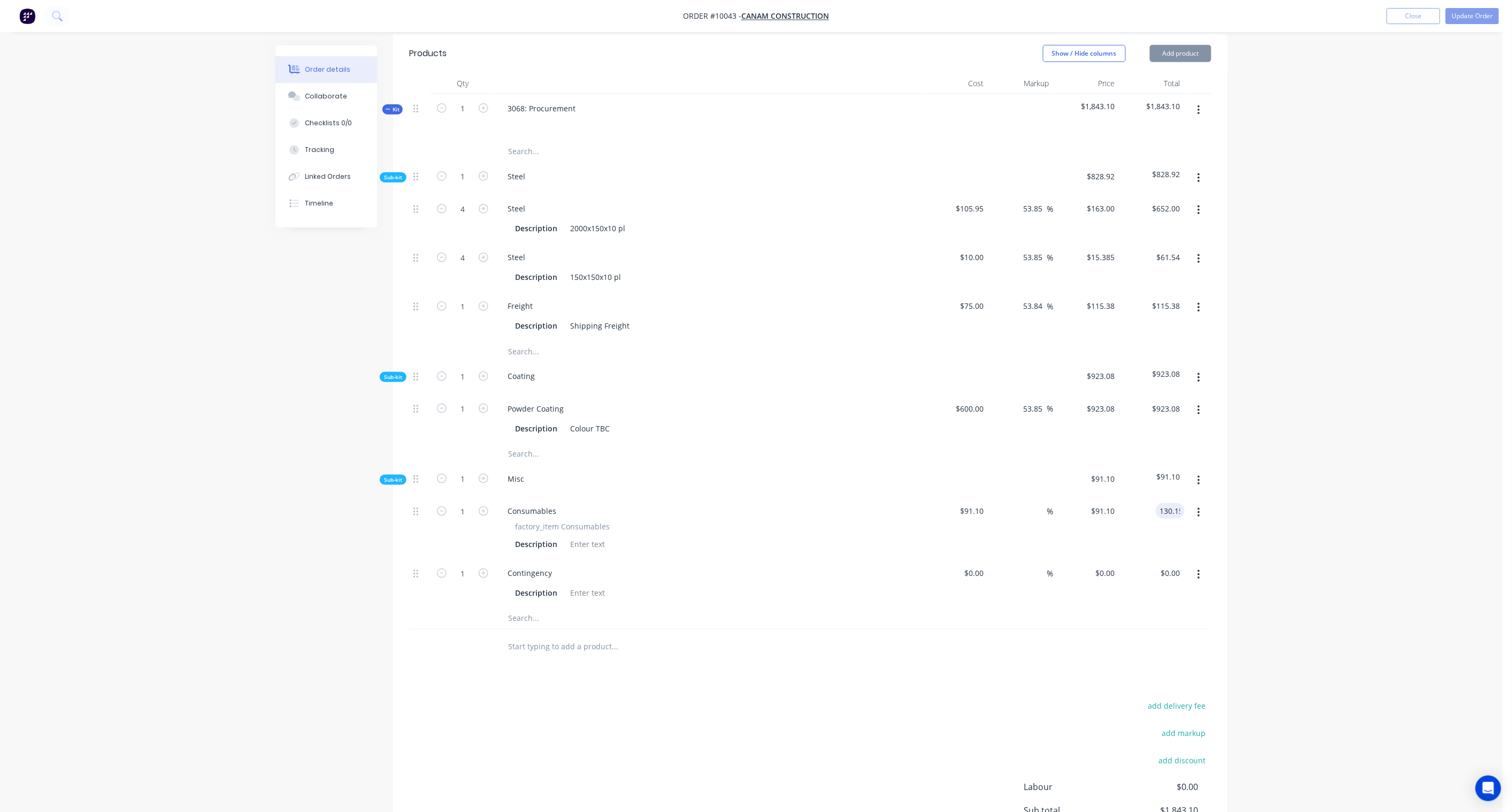
type input "42.86"
type input "$130.15"
click at [977, 565] on input at bounding box center [976, 573] width 25 height 15
paste input "108.00"
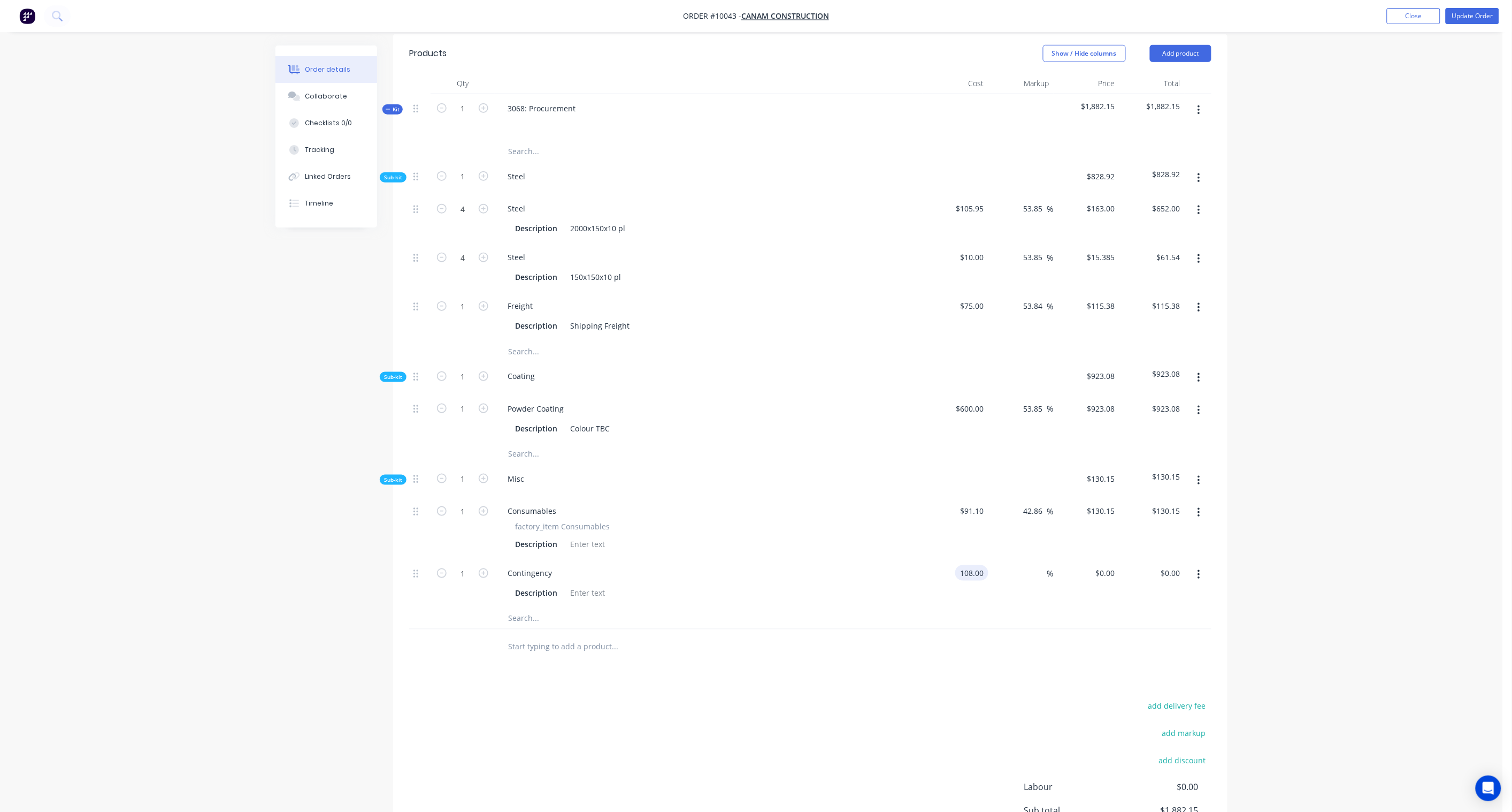
type input "$108.00"
click at [1457, 505] on div "Order details Collaborate Checklists 0/0 Tracking Linked Orders Timeline Order …" at bounding box center [752, 288] width 1503 height 1296
click at [1155, 565] on div "108.00 $108.00" at bounding box center [1166, 573] width 38 height 15
paste input "299.85"
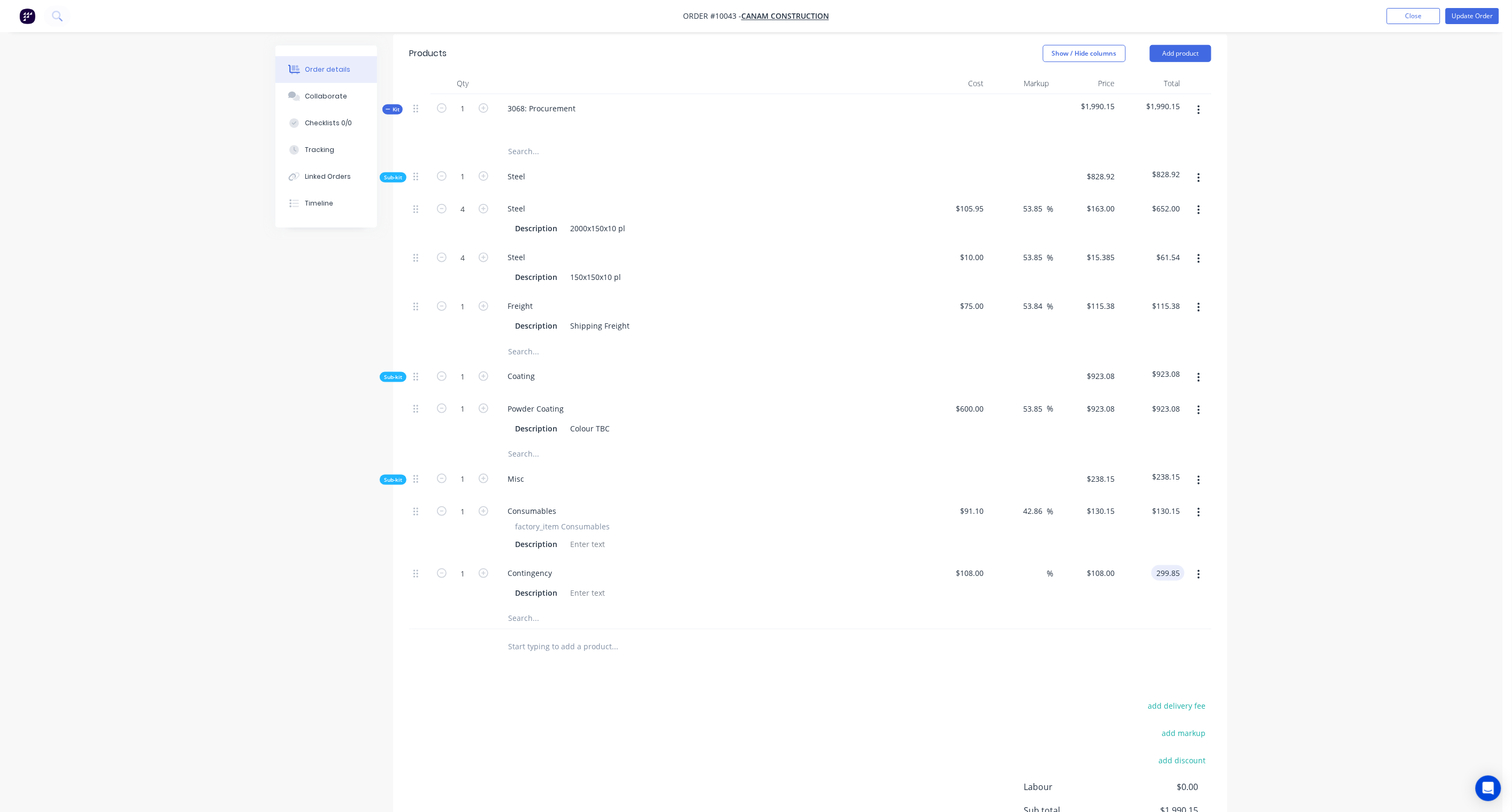
type input "299.85"
type input "177.64"
type input "$299.85"
click at [1272, 538] on div "Order details Collaborate Checklists 0/0 Tracking Linked Orders Timeline Order …" at bounding box center [752, 288] width 1503 height 1296
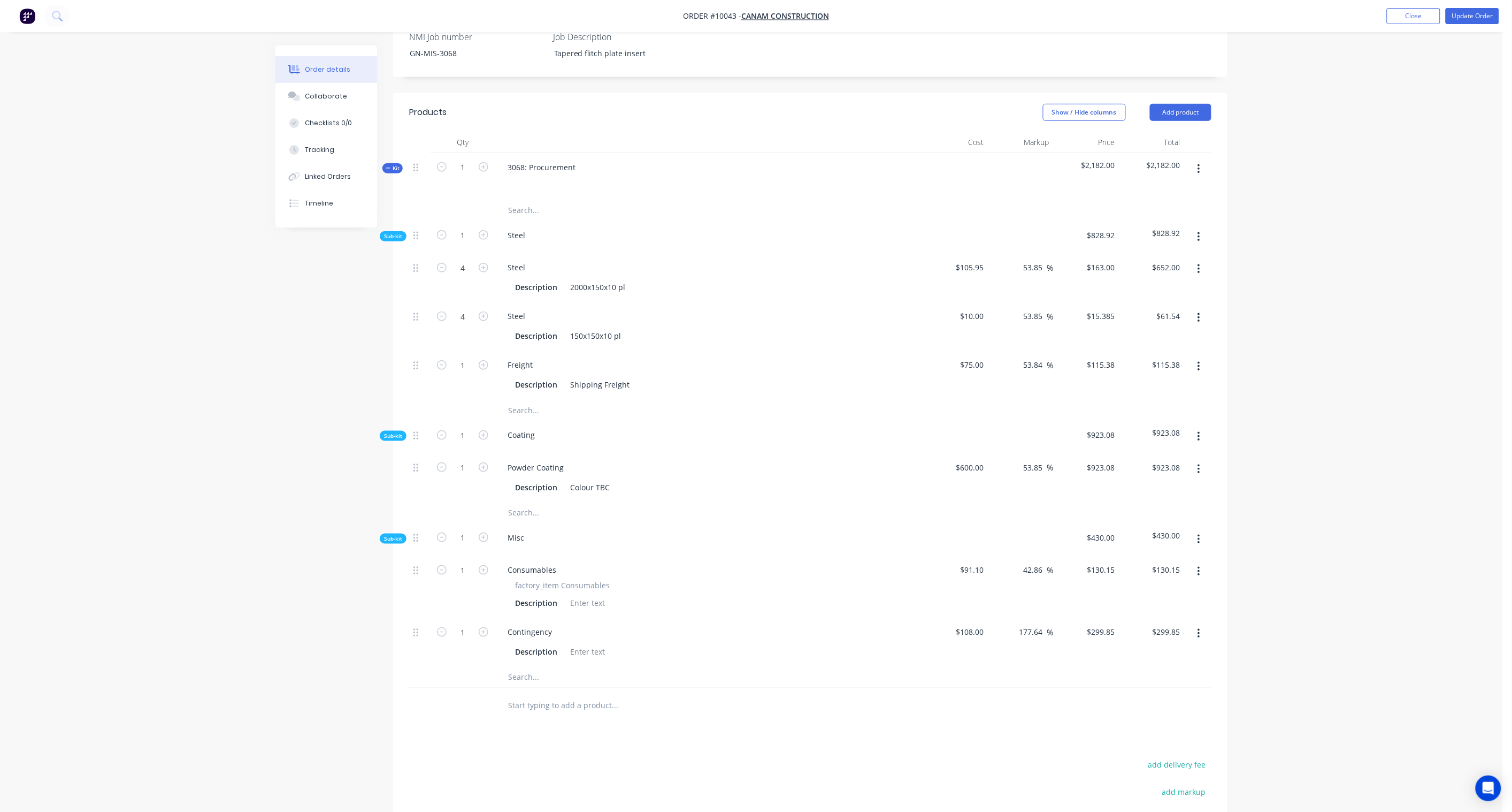
scroll to position [300, 0]
click at [1200, 104] on button "Add product" at bounding box center [1180, 113] width 61 height 17
click at [1154, 175] on div "Product Kit" at bounding box center [1160, 183] width 82 height 15
click at [1200, 104] on button "Add product" at bounding box center [1180, 113] width 61 height 17
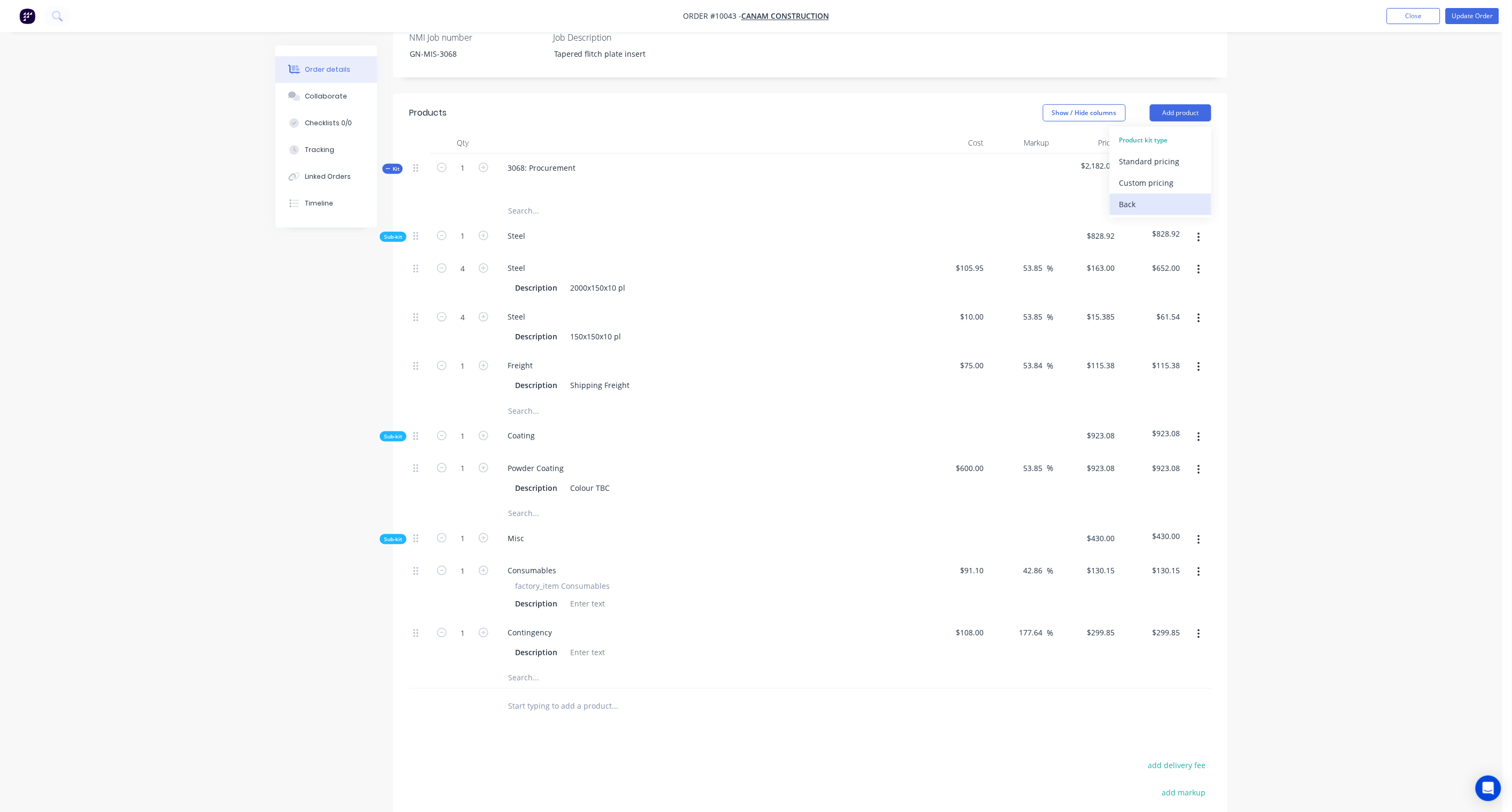
click at [1142, 196] on div "Back" at bounding box center [1160, 204] width 82 height 15
click at [1166, 132] on div "Product catalogue" at bounding box center [1160, 139] width 82 height 15
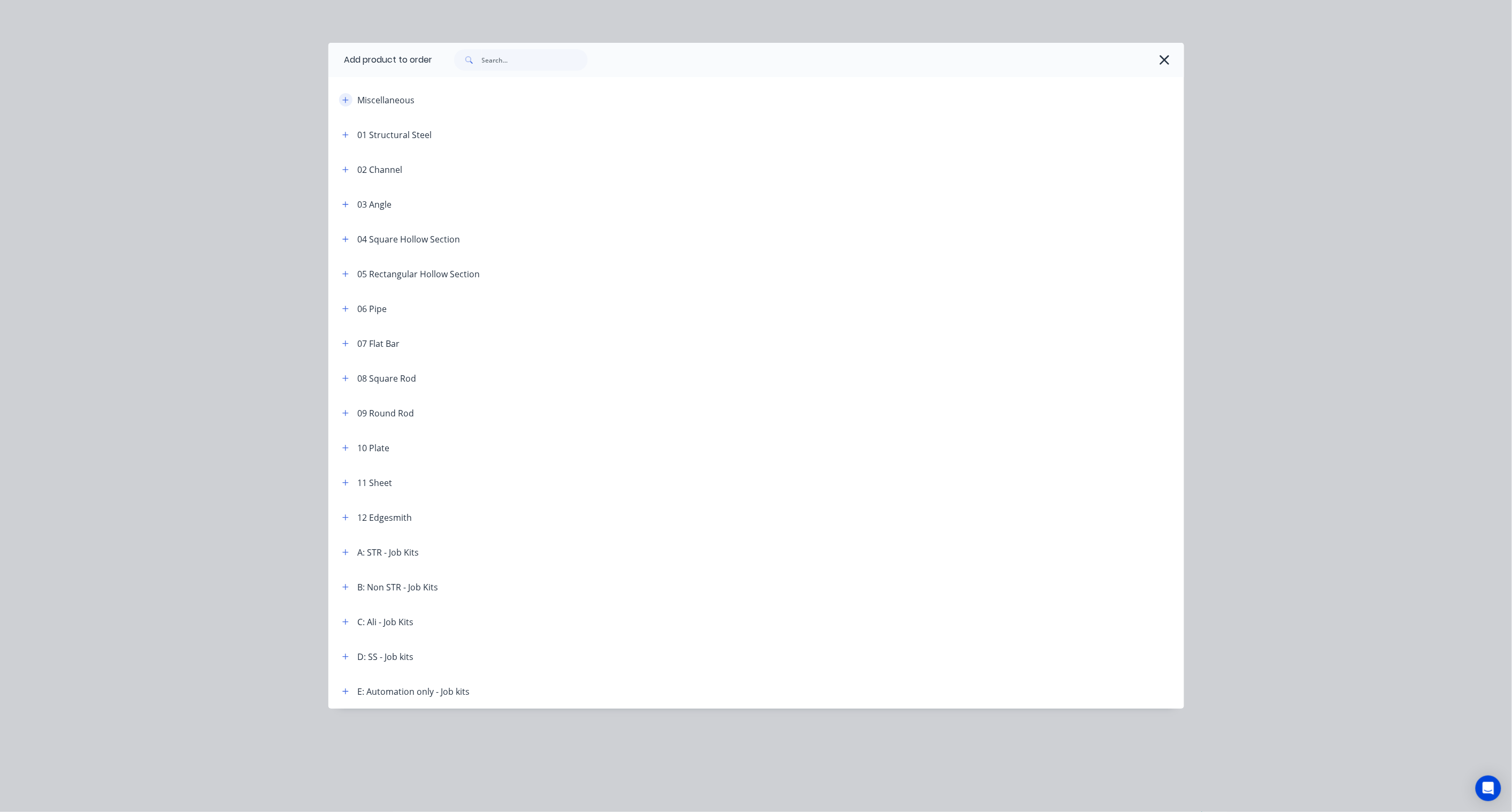
click at [342, 98] on icon "button" at bounding box center [346, 100] width 7 height 7
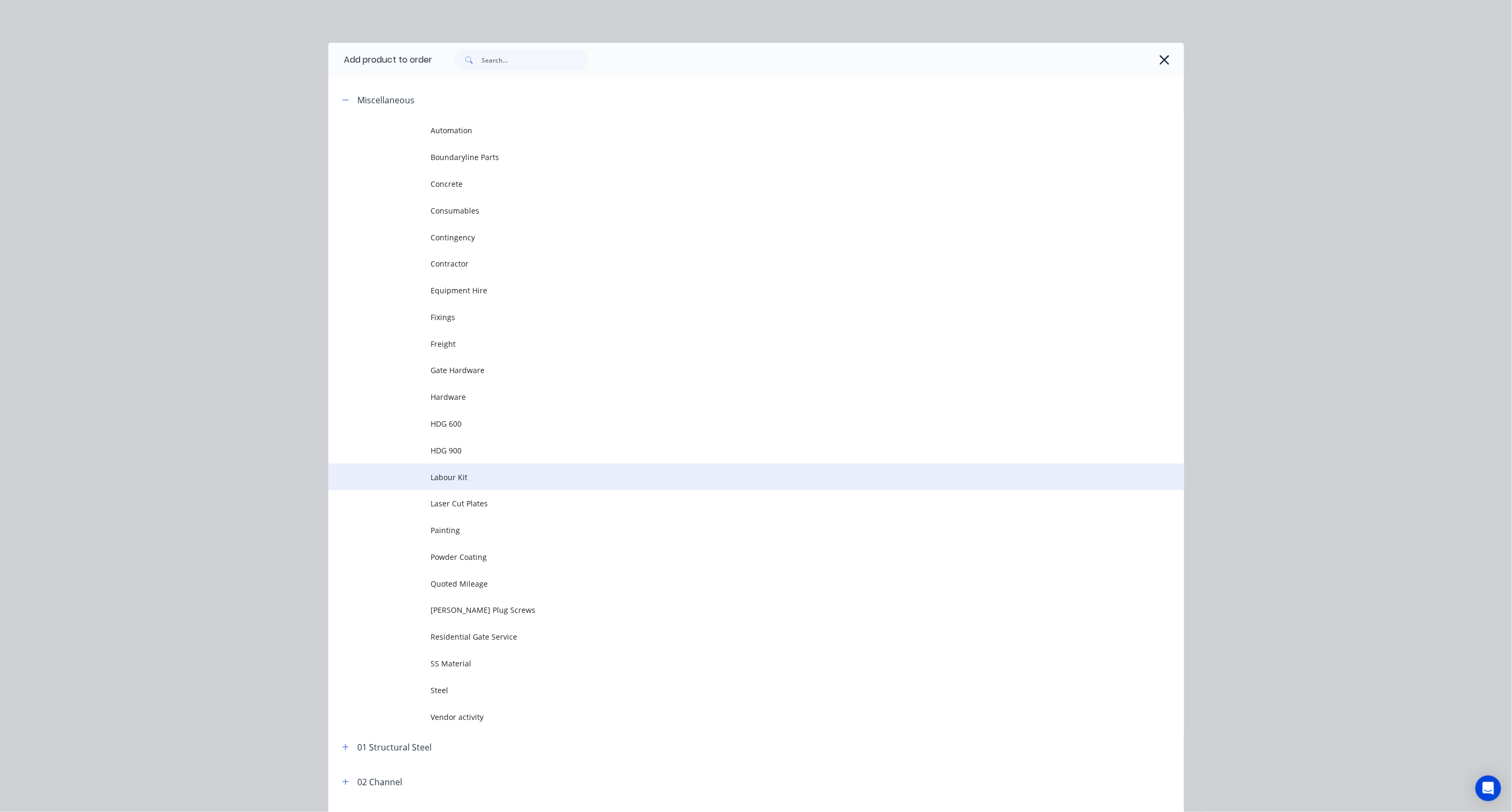
click at [453, 474] on span "Labour Kit" at bounding box center [732, 477] width 602 height 11
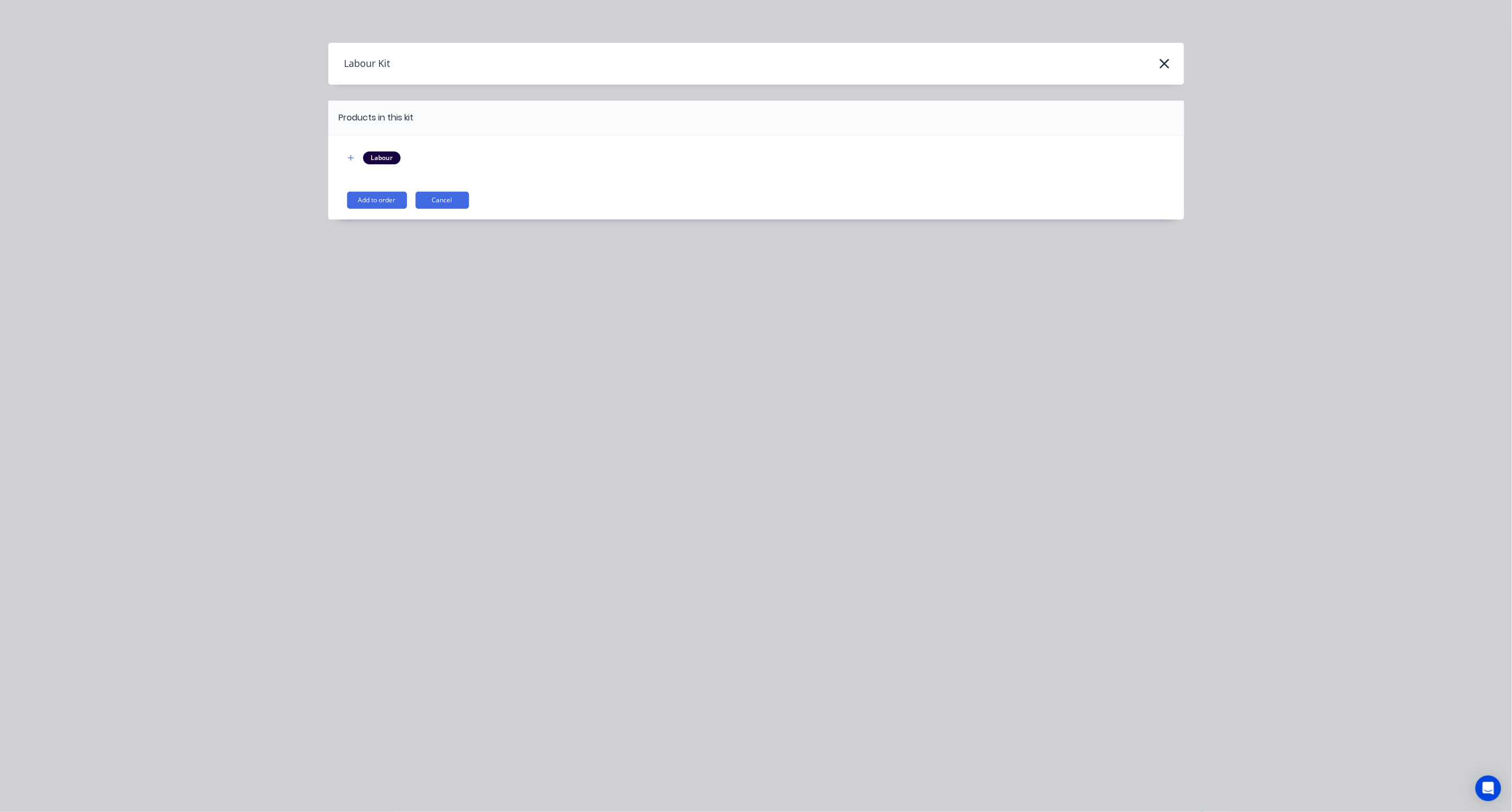
click at [374, 201] on button "Add to order" at bounding box center [376, 199] width 60 height 17
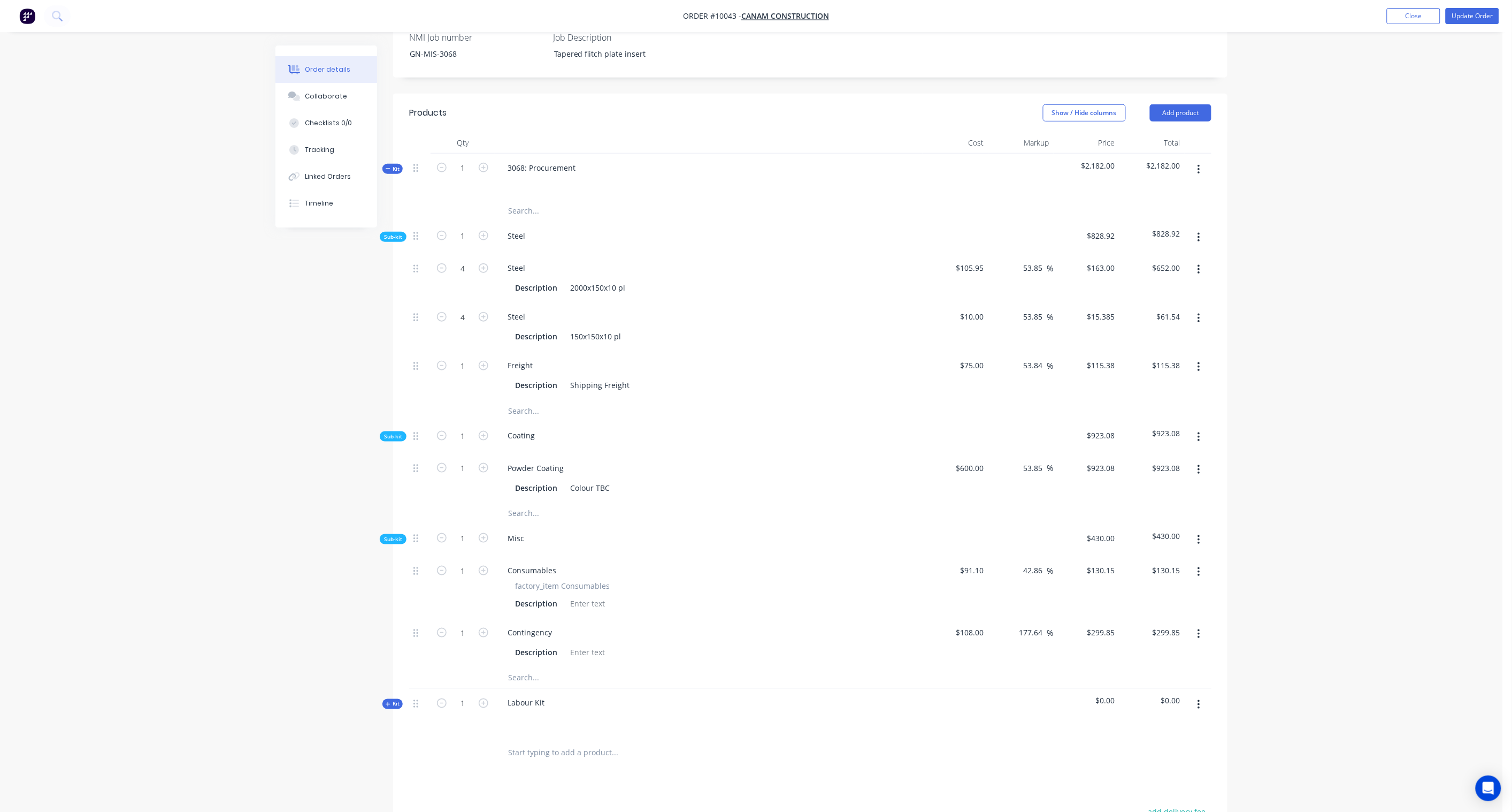
click at [389, 701] on icon at bounding box center [388, 704] width 5 height 5
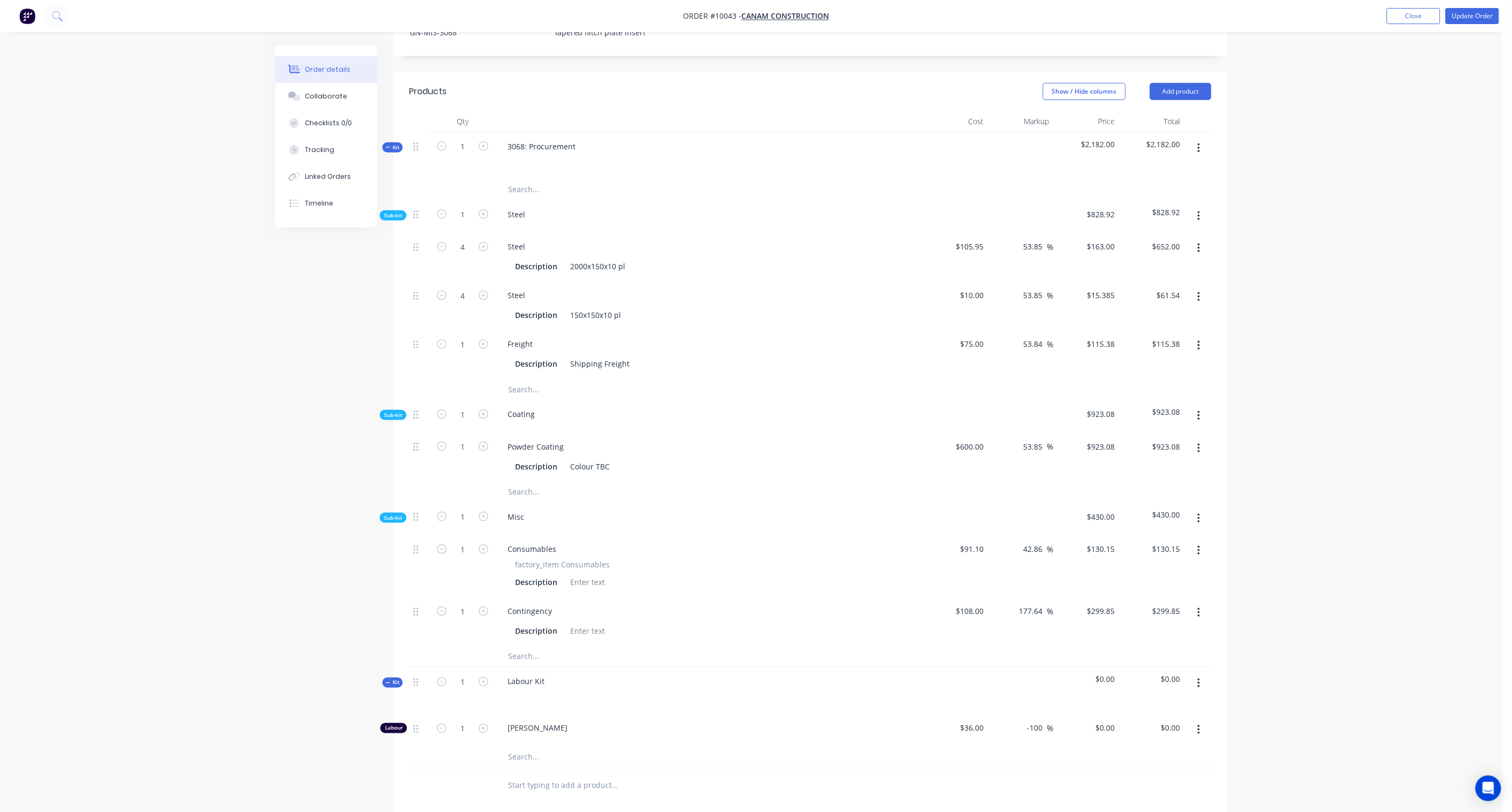
scroll to position [537, 0]
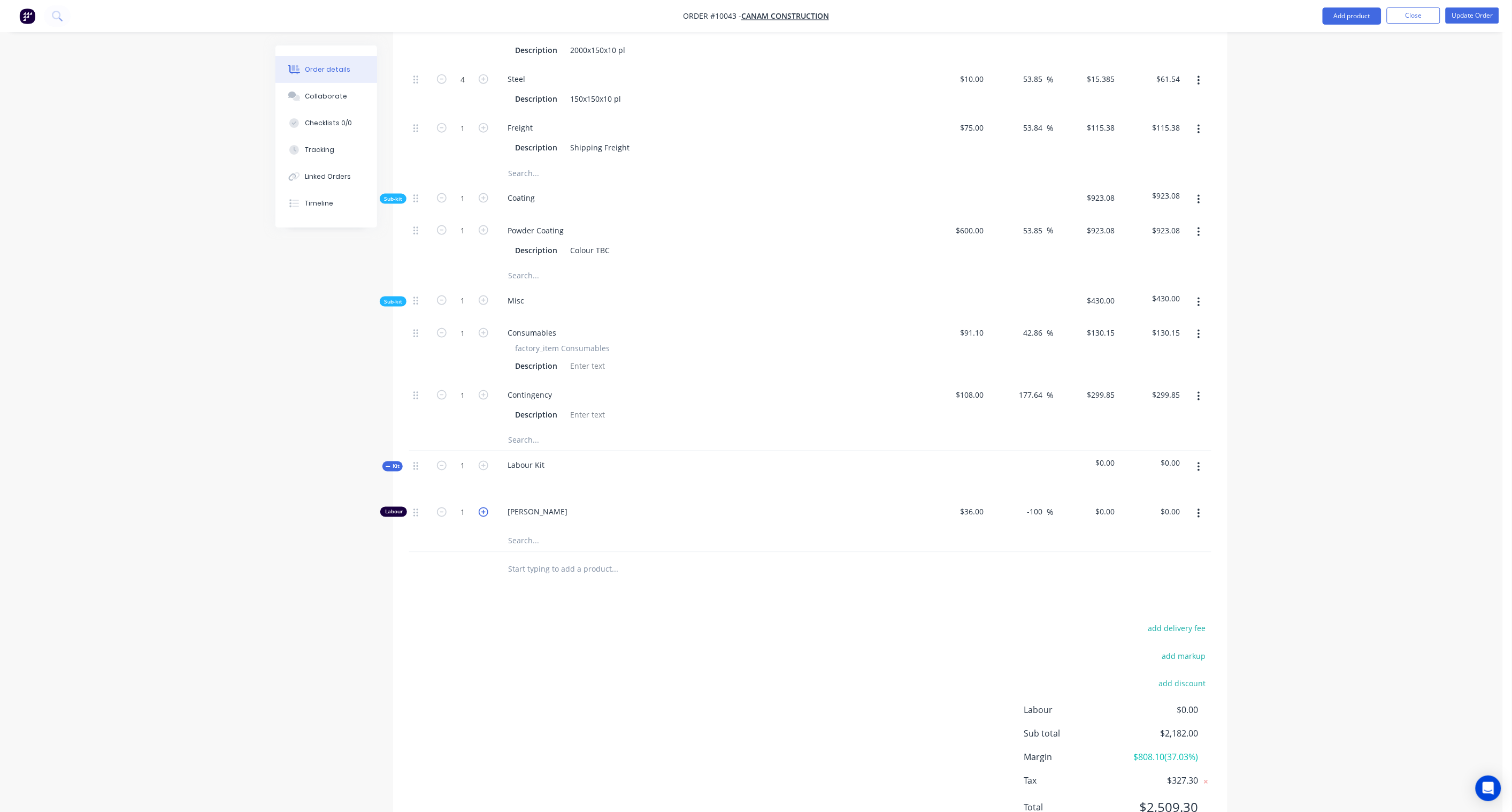
click at [482, 507] on icon "button" at bounding box center [484, 512] width 9 height 9
type input "3"
click at [1171, 504] on input "0.00" at bounding box center [1173, 511] width 25 height 15
paste input "30"
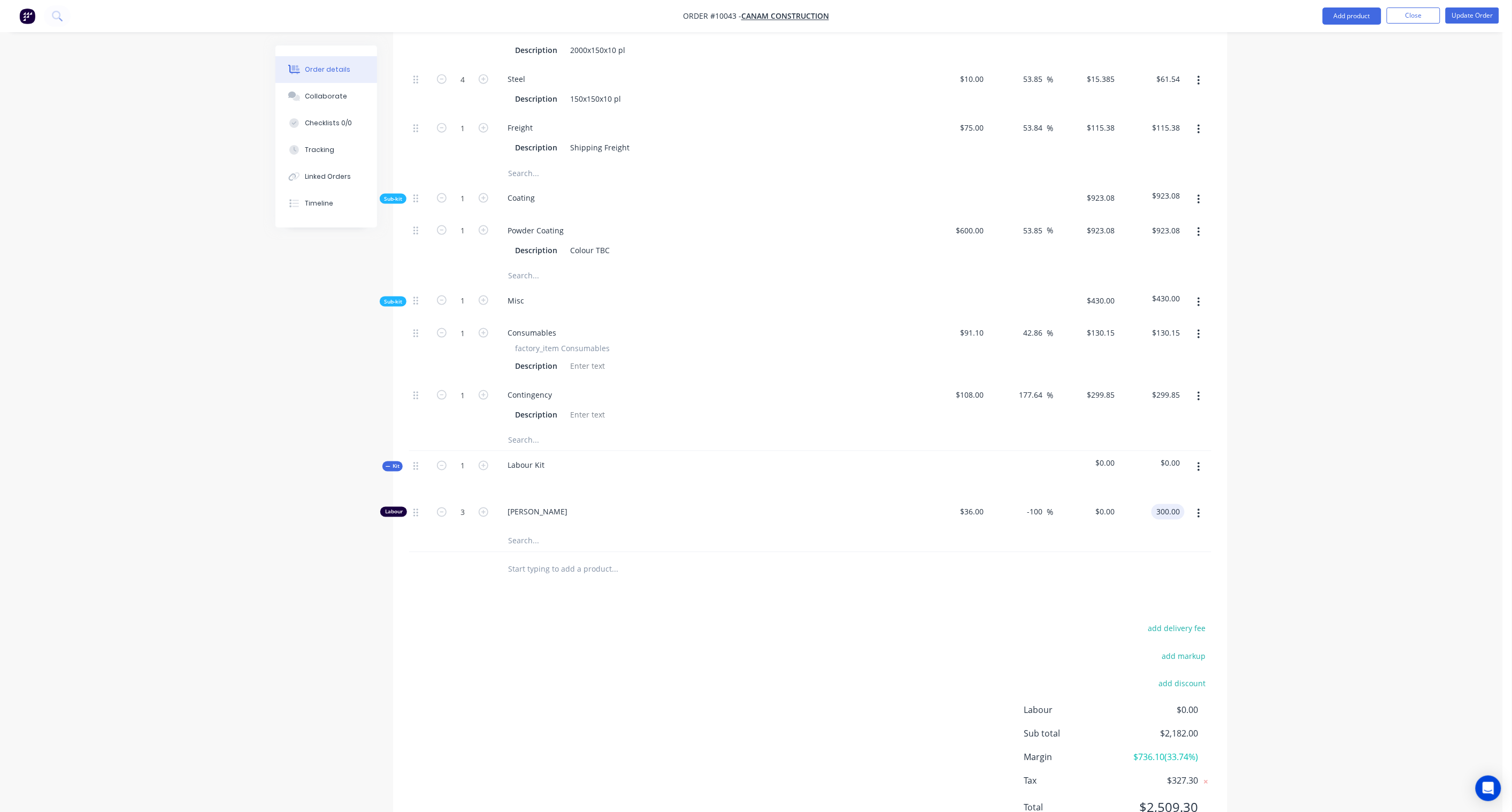
type input "300.00"
type input "177.78"
type input "$100.00"
type input "$300.00"
click at [1358, 479] on div "Order details Collaborate Checklists 0/0 Tracking Linked Orders Timeline Order …" at bounding box center [752, 162] width 1503 height 1398
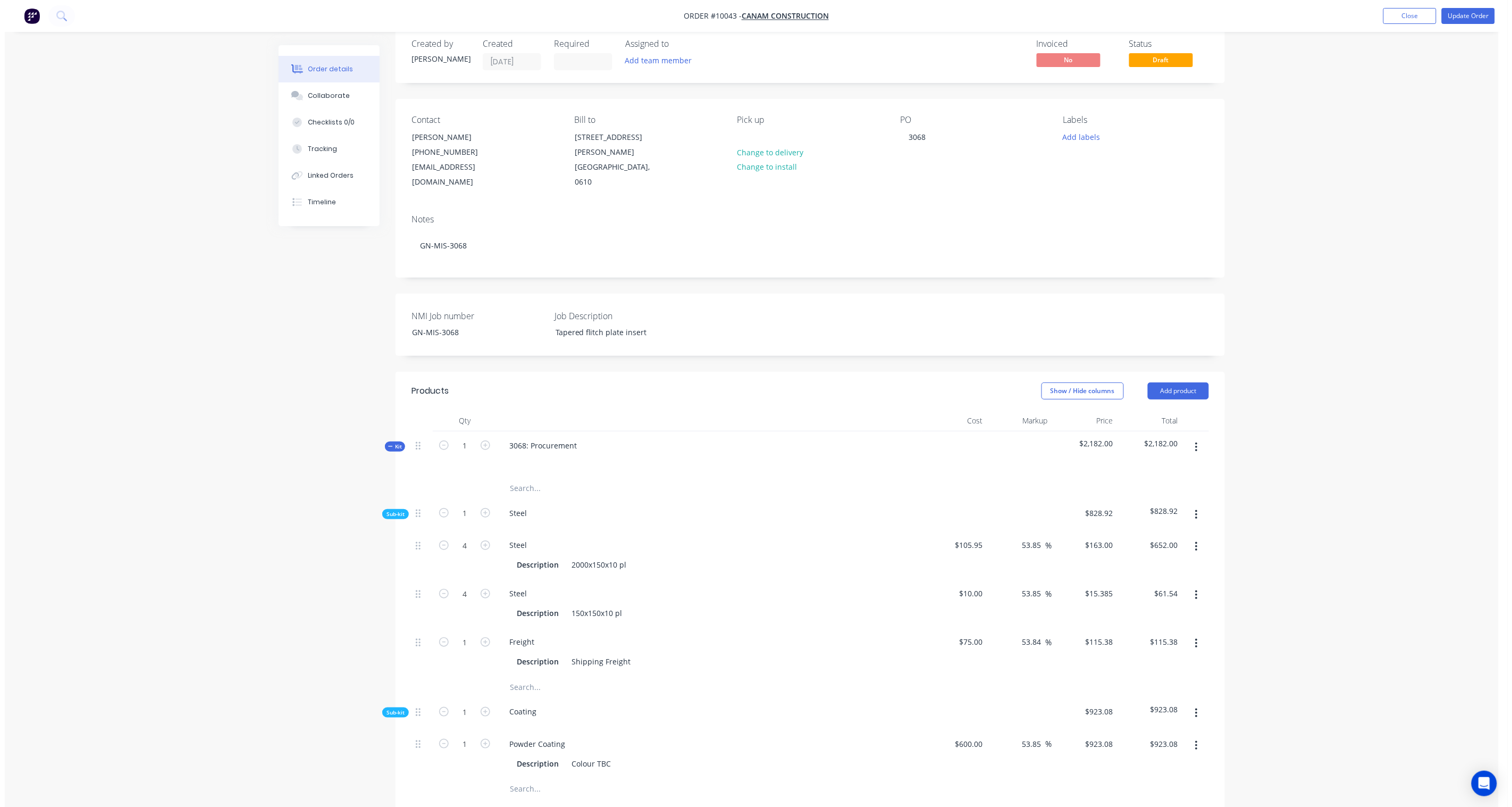
scroll to position [0, 0]
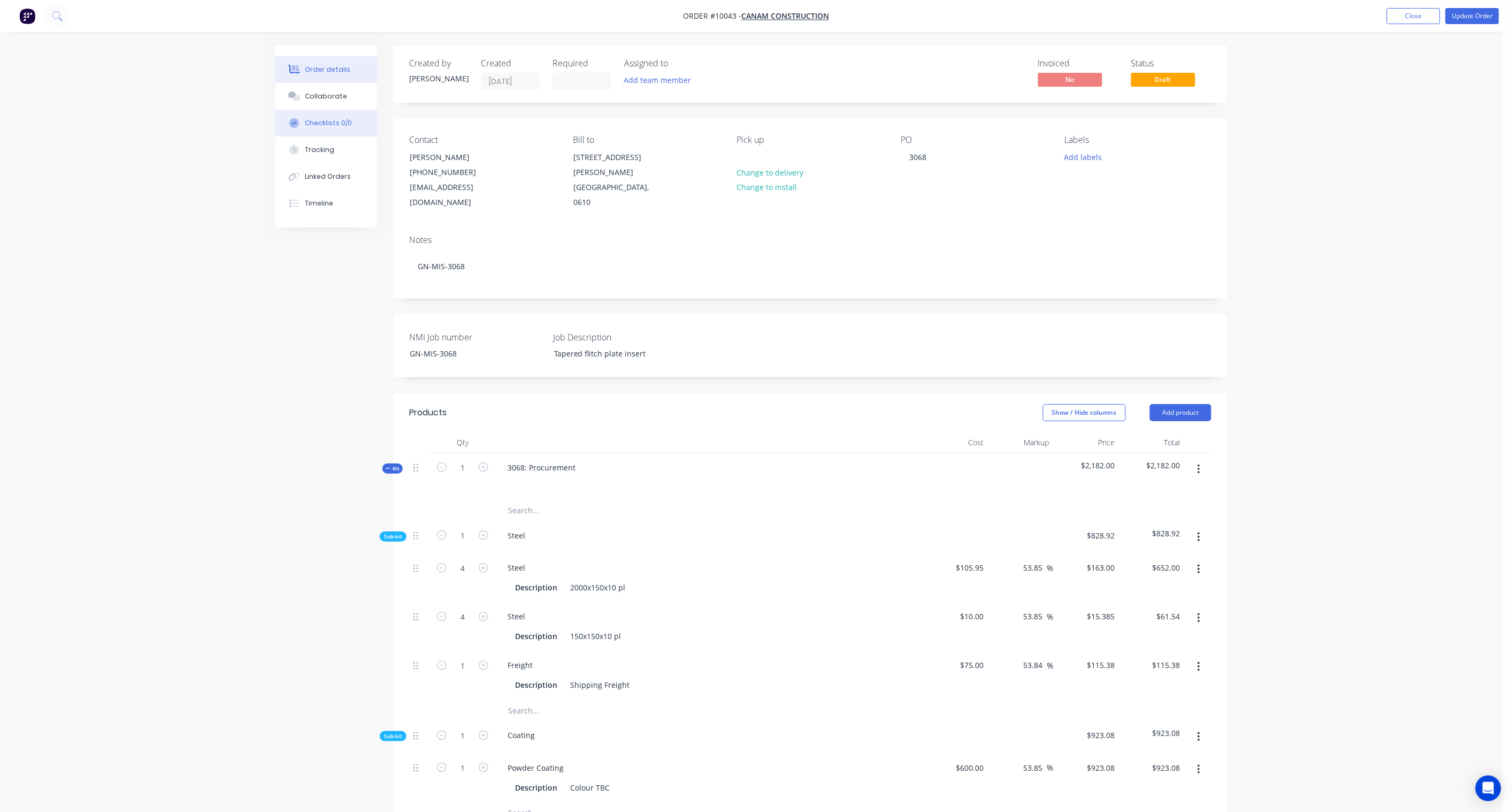
click at [329, 121] on div "Checklists 0/0" at bounding box center [329, 123] width 47 height 9
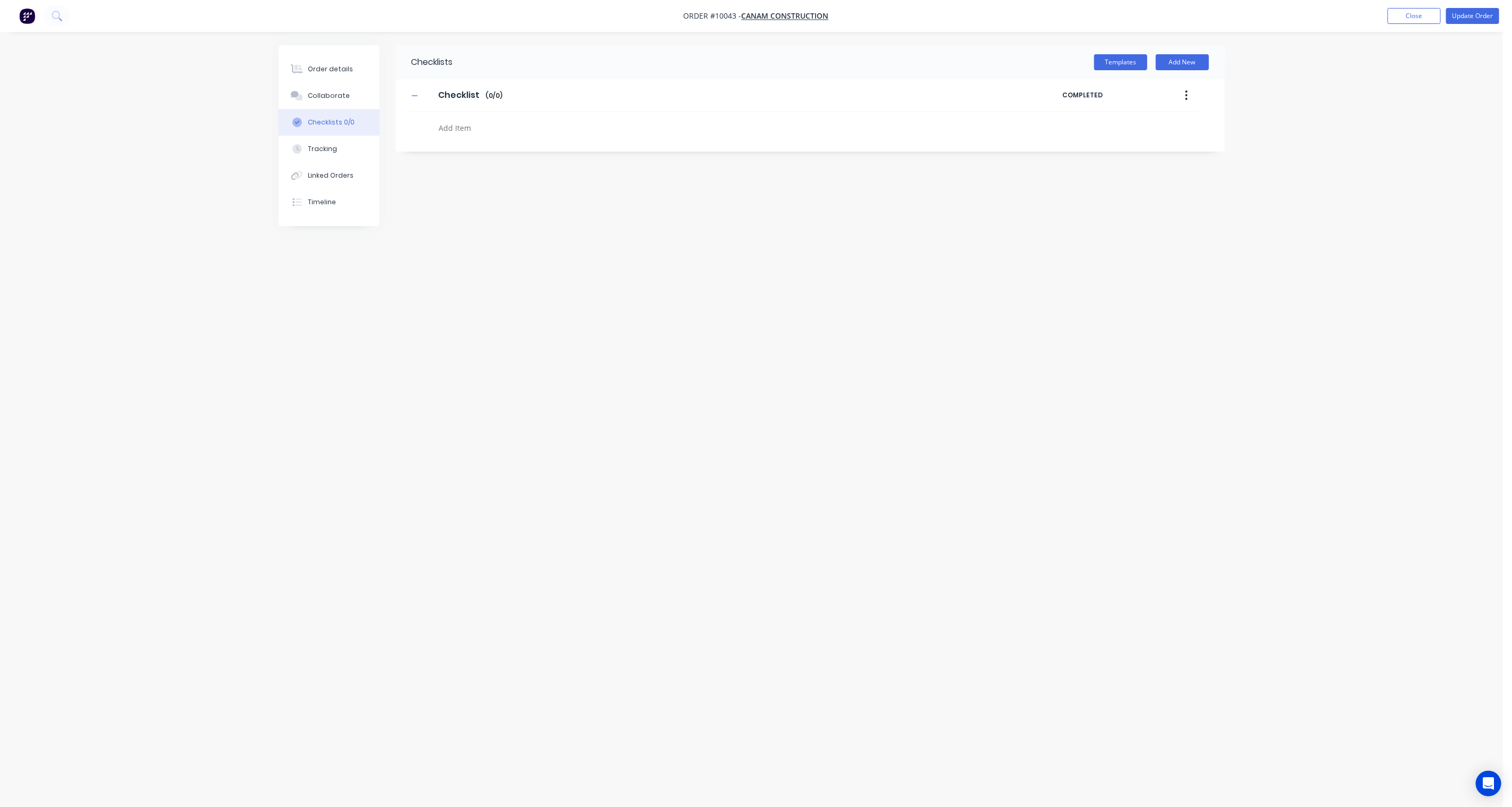
click at [1194, 89] on button "button" at bounding box center [1185, 95] width 25 height 19
click at [1145, 143] on div "Delete" at bounding box center [1149, 144] width 82 height 15
click at [1127, 58] on button "Templates" at bounding box center [1120, 62] width 53 height 16
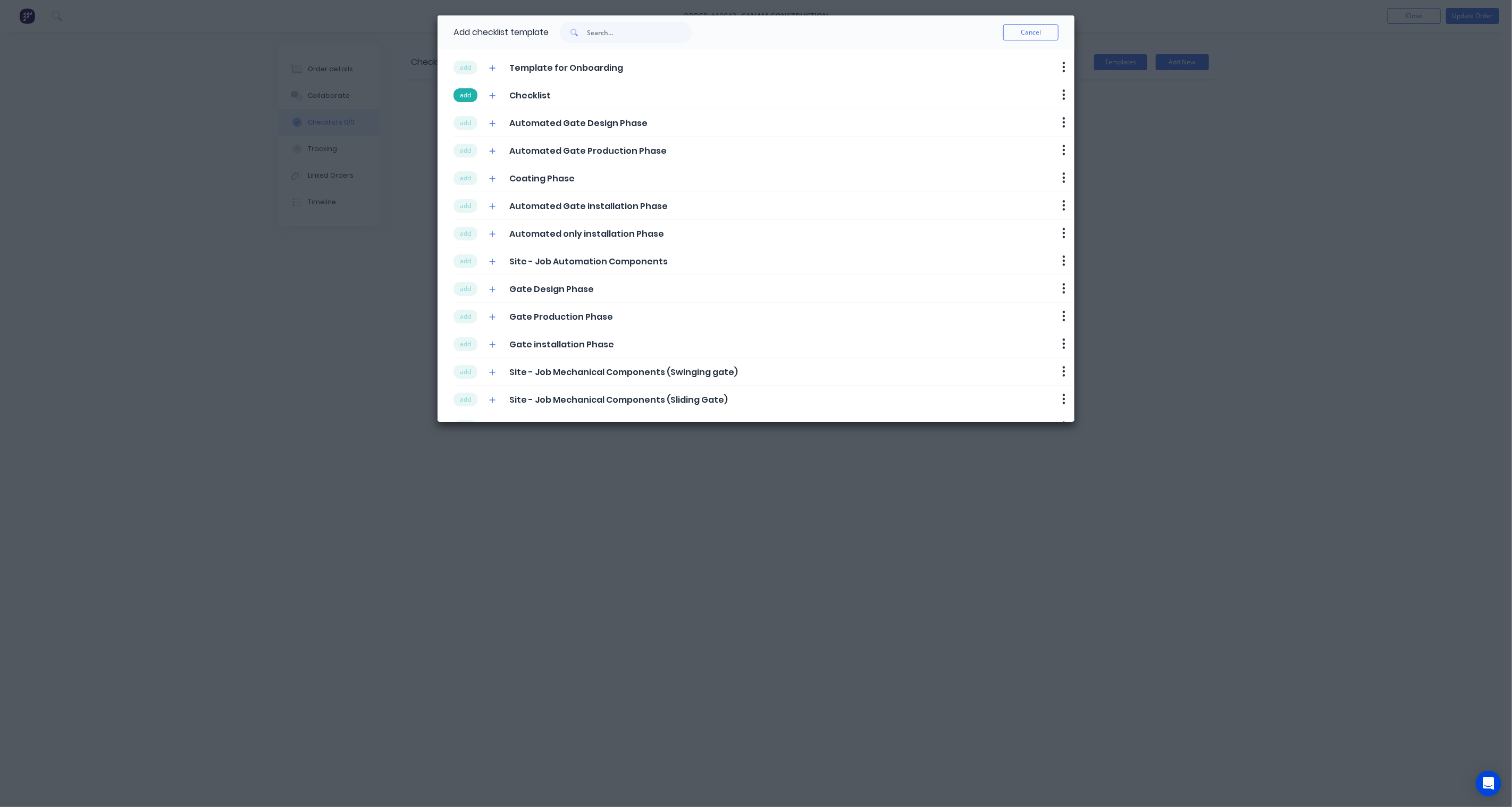
click at [460, 94] on button "add" at bounding box center [465, 95] width 24 height 14
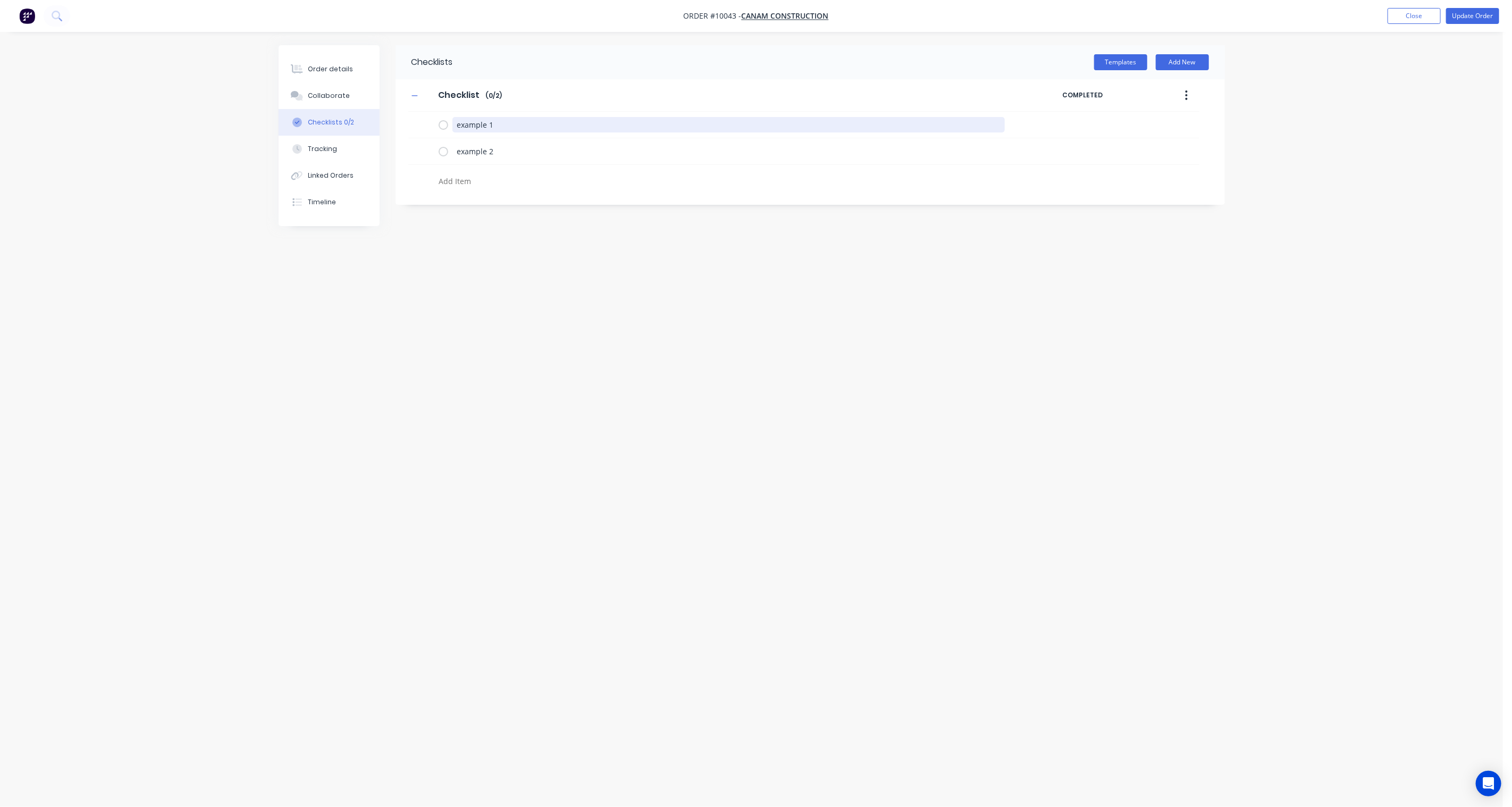
drag, startPoint x: 509, startPoint y: 128, endPoint x: 395, endPoint y: 118, distance: 114.4
click at [396, 118] on div "Checklist Checklist Enter Checklist name ( 0 / 2 ) COMPLETED example 1 example 2" at bounding box center [810, 135] width 829 height 113
type textarea "x"
type textarea "O"
type textarea "x"
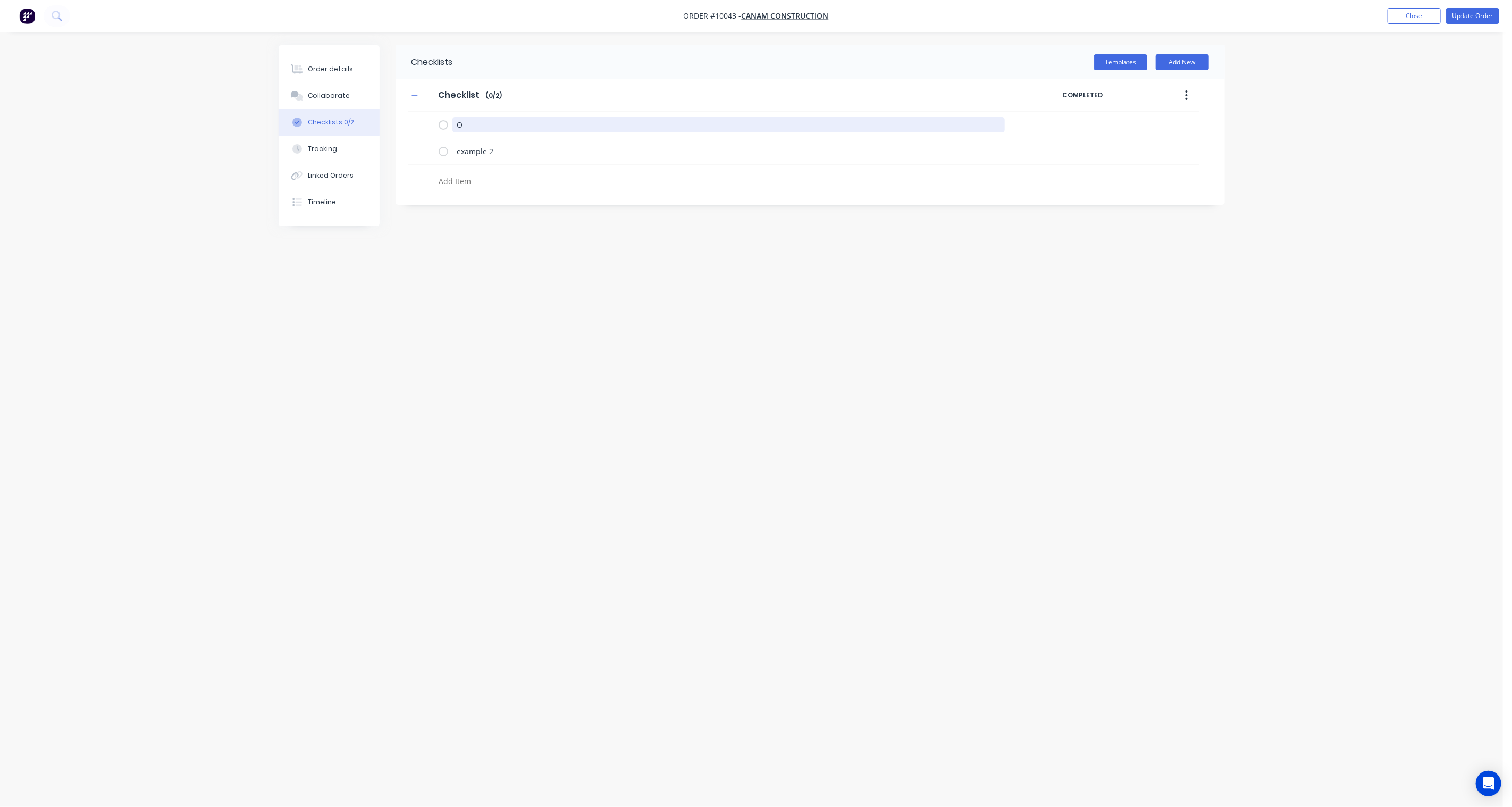
type textarea "Or"
type textarea "x"
click at [485, 153] on textarea "example 2" at bounding box center [728, 151] width 552 height 15
drag, startPoint x: 510, startPoint y: 149, endPoint x: 402, endPoint y: 144, distance: 108.1
click at [402, 144] on div "Checklist Checklist Enter Checklist name ( 0 / 2 ) COMPLETED Order Plate exampl…" at bounding box center [810, 135] width 829 height 113
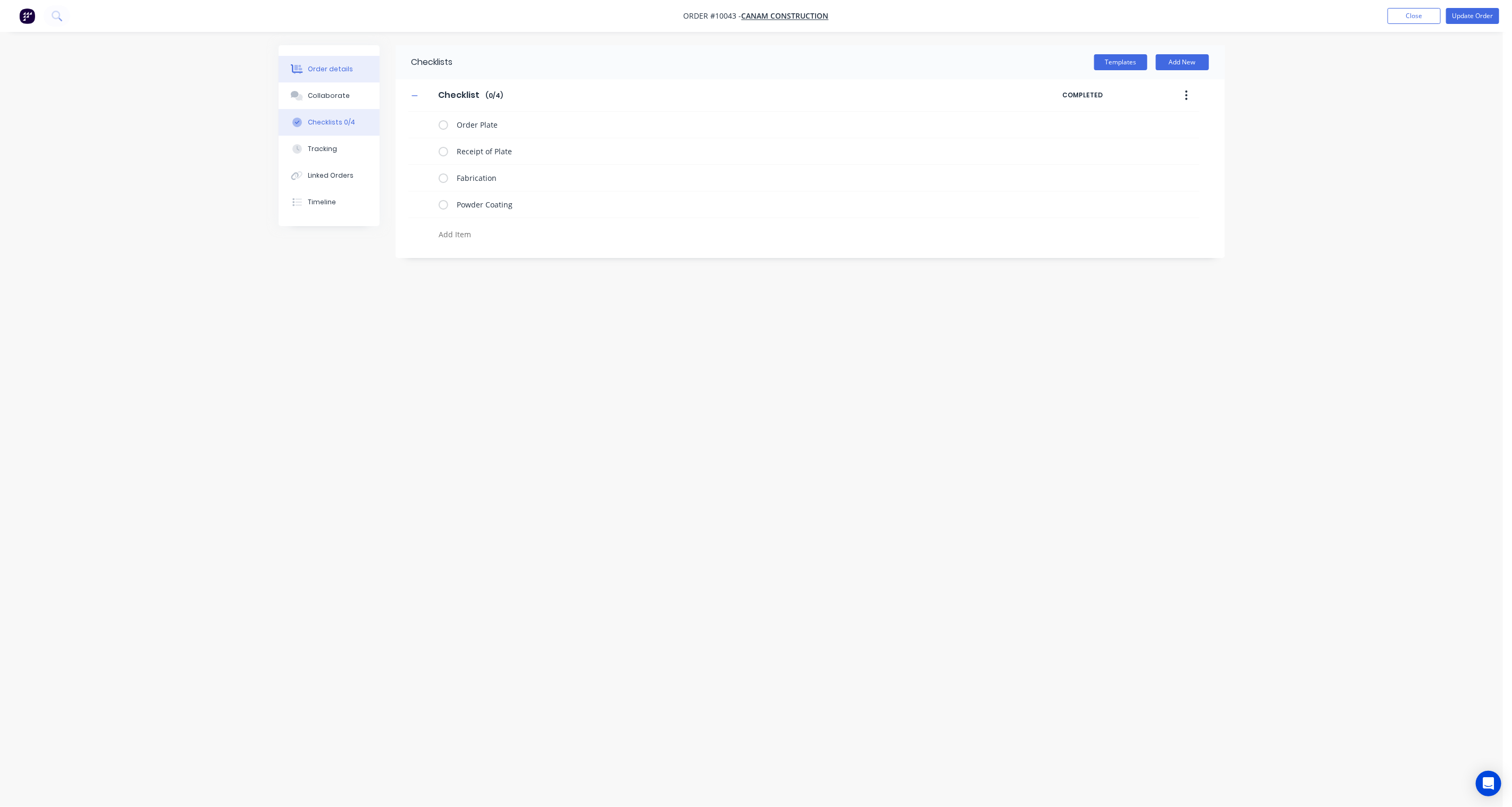
click at [335, 64] on div "Order details" at bounding box center [331, 69] width 46 height 9
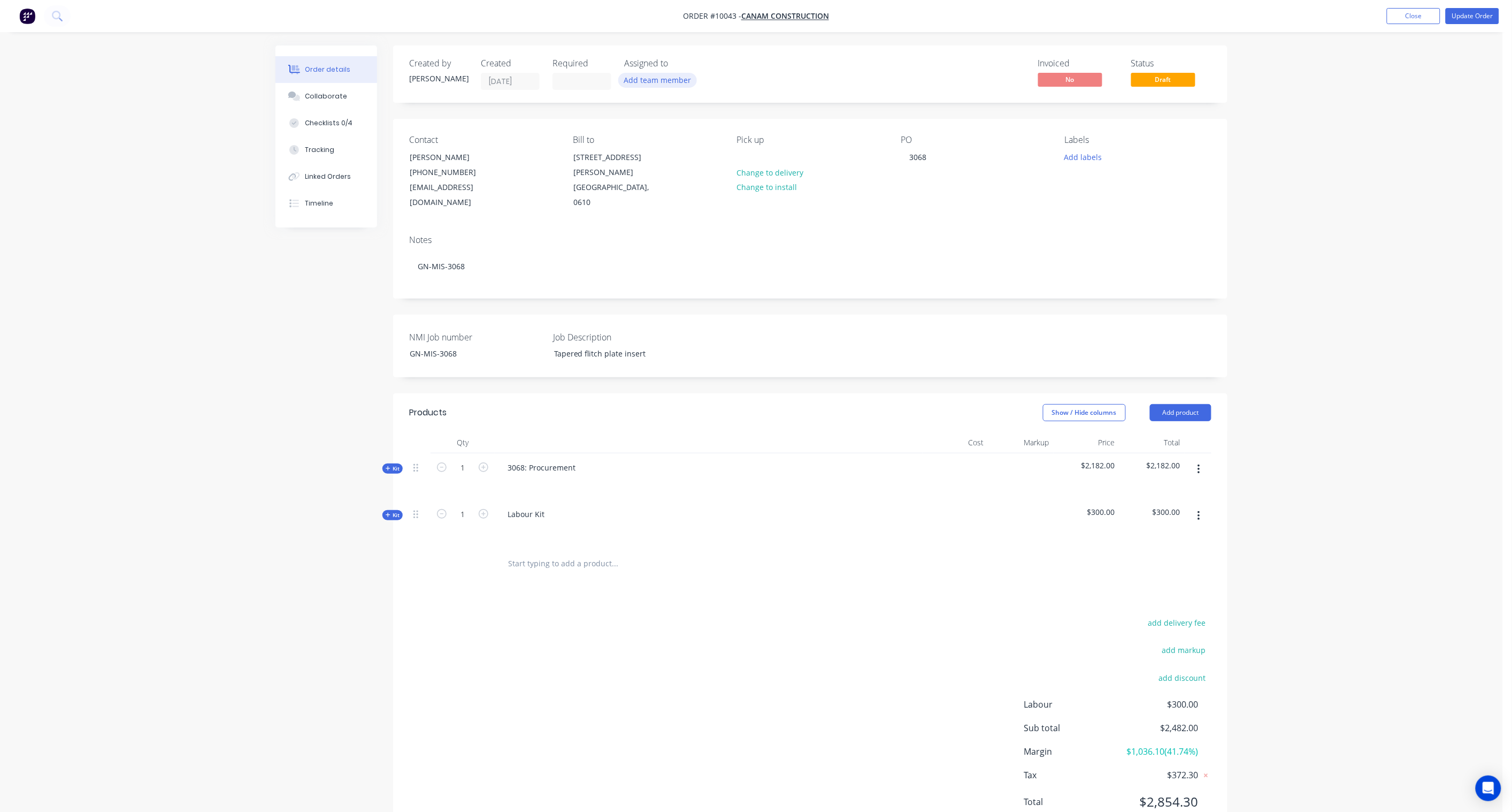
click at [643, 83] on button "Add team member" at bounding box center [657, 80] width 79 height 14
click at [681, 142] on div "[PERSON_NAME] (You)" at bounding box center [711, 139] width 108 height 11
click at [291, 327] on div "Created by [PERSON_NAME] Created [DATE] Required Assigned to BD Invoiced No Sta…" at bounding box center [752, 450] width 952 height 809
click at [1172, 86] on span "Draft" at bounding box center [1163, 80] width 64 height 13
click at [1474, 13] on button "Update Order" at bounding box center [1472, 16] width 53 height 16
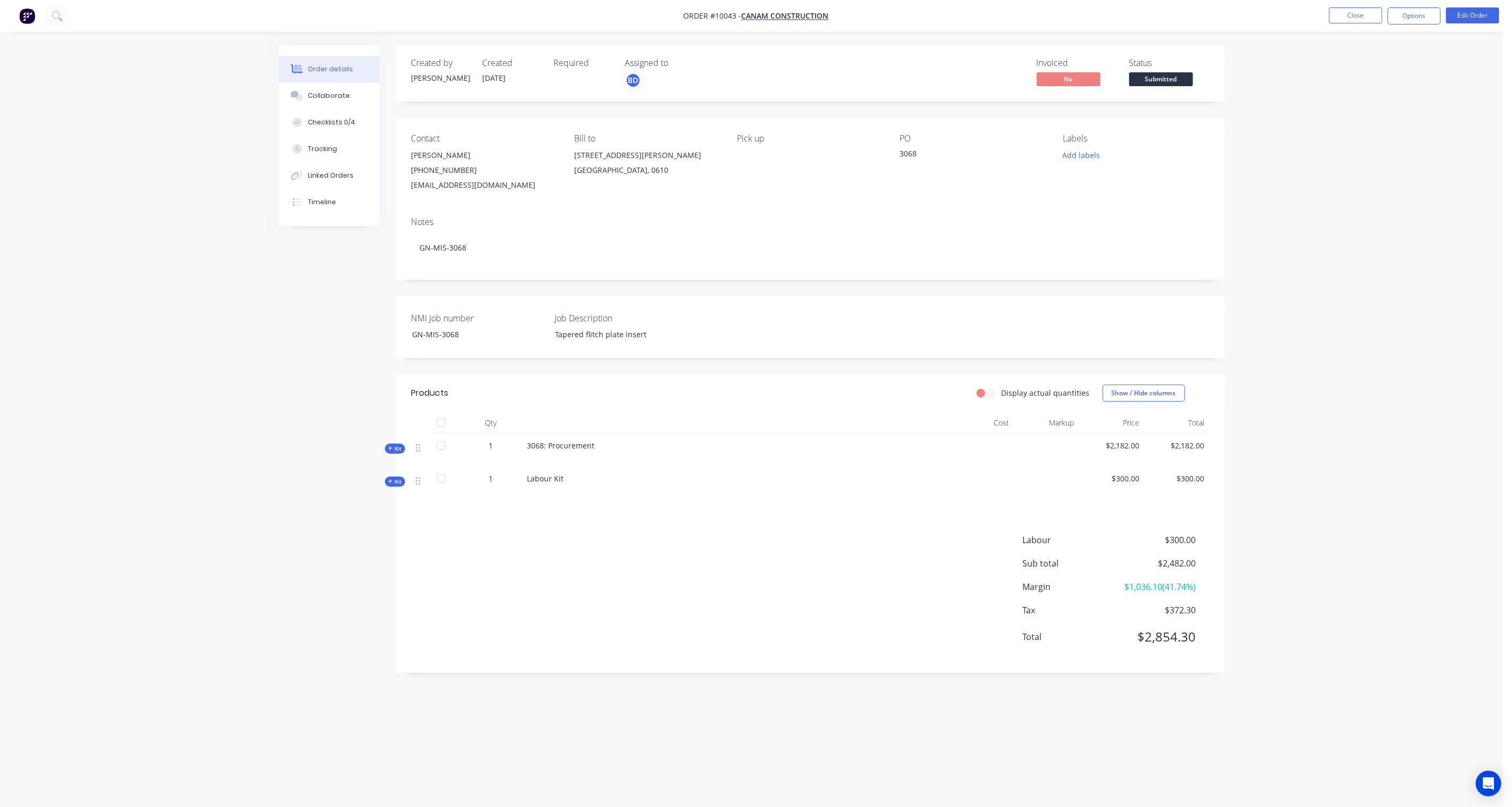
click at [1169, 82] on span "Submitted" at bounding box center [1161, 79] width 64 height 13
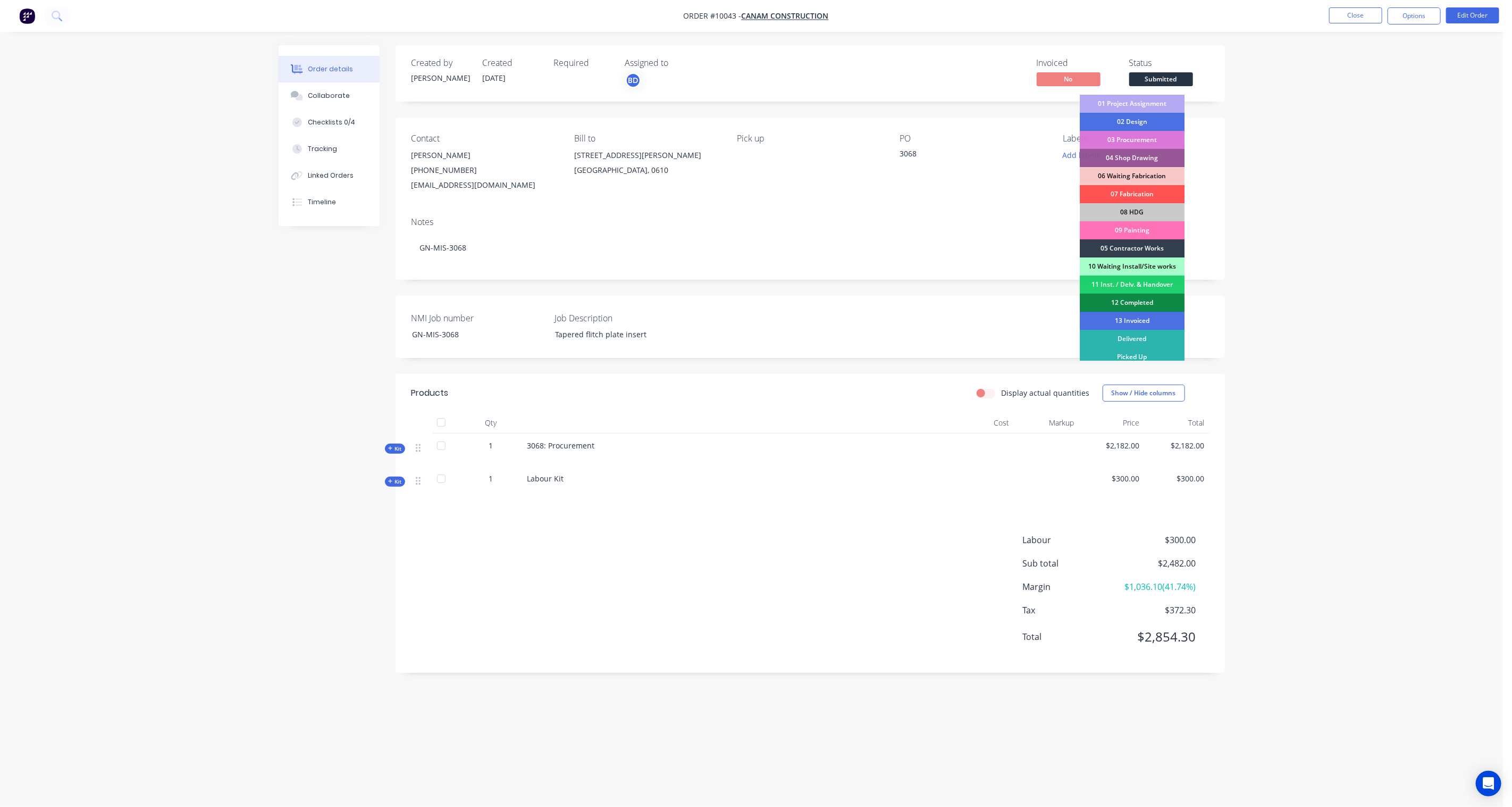
click at [1156, 104] on div "01 Project Assignment" at bounding box center [1132, 103] width 104 height 18
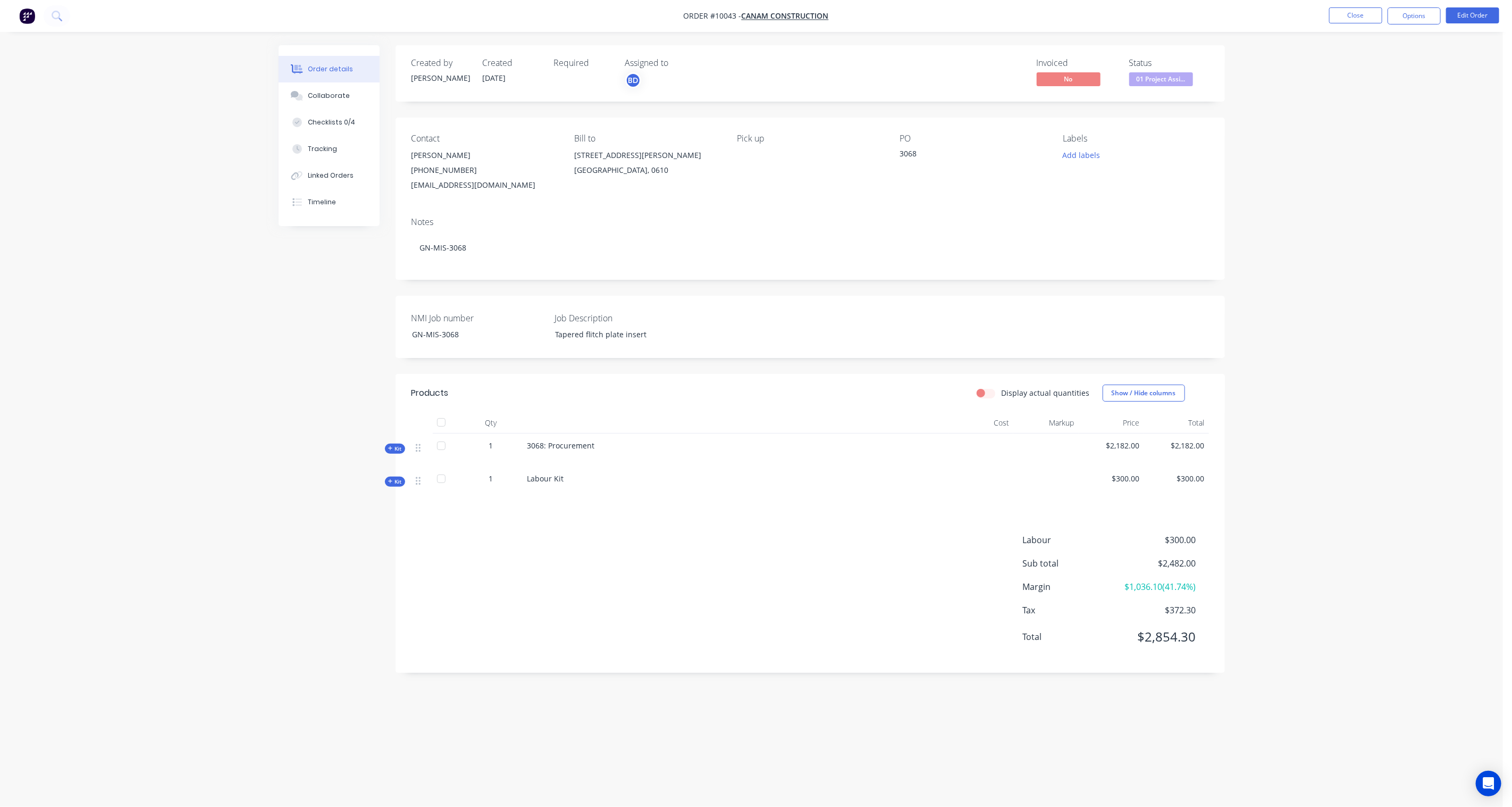
click at [1323, 127] on div "Order details Collaborate Checklists 0/4 Tracking Linked Orders Timeline Order …" at bounding box center [751, 403] width 1503 height 807
click at [1365, 13] on button "Close" at bounding box center [1355, 15] width 53 height 16
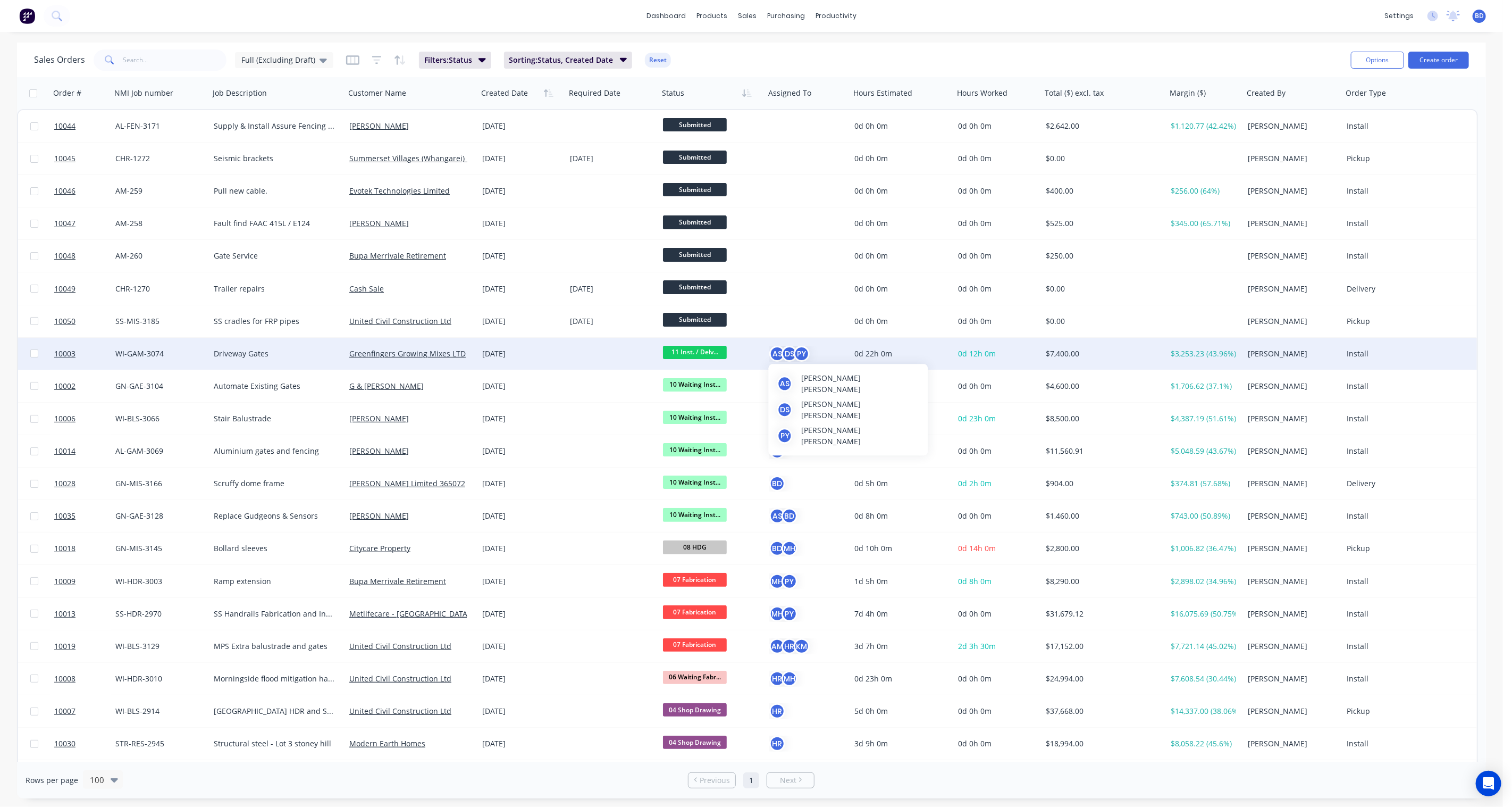
click at [786, 354] on div "DS" at bounding box center [789, 354] width 16 height 16
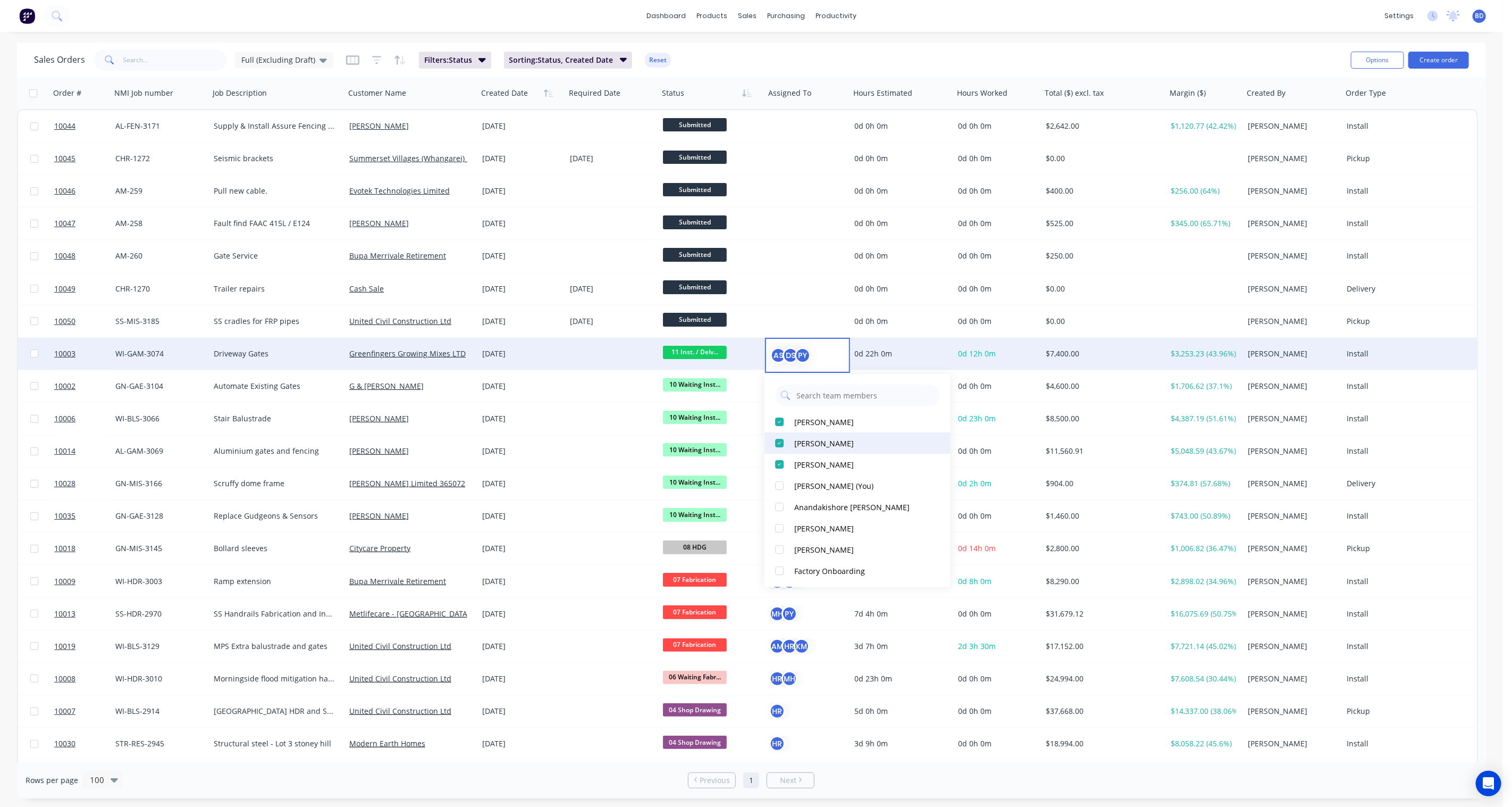
click at [776, 443] on div at bounding box center [779, 443] width 21 height 21
click at [783, 507] on div at bounding box center [779, 507] width 21 height 21
click at [939, 17] on div "dashboard products sales purchasing productivity dashboard products Product Cat…" at bounding box center [751, 16] width 1503 height 32
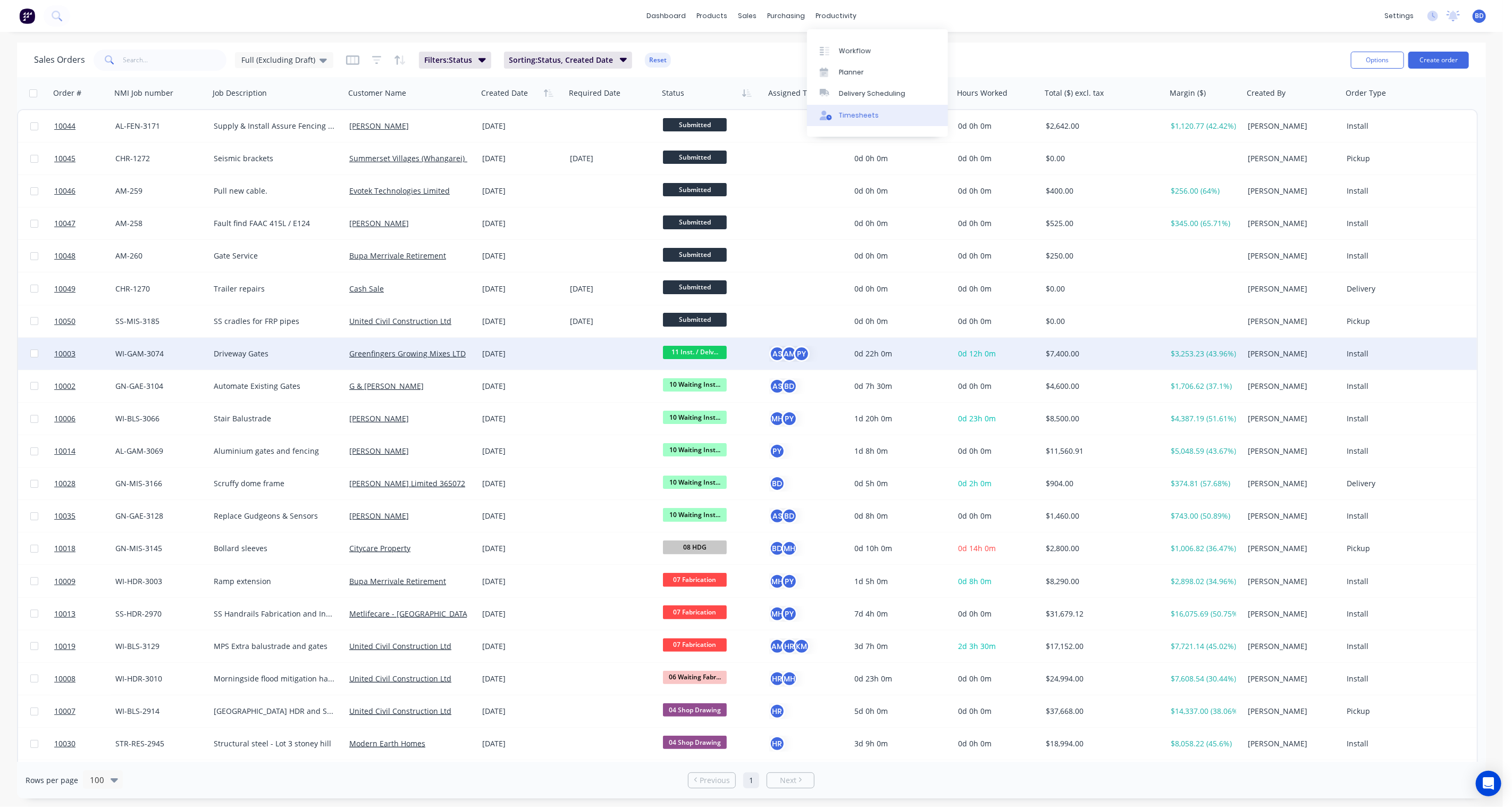
click at [862, 113] on div "Timesheets" at bounding box center [859, 115] width 40 height 9
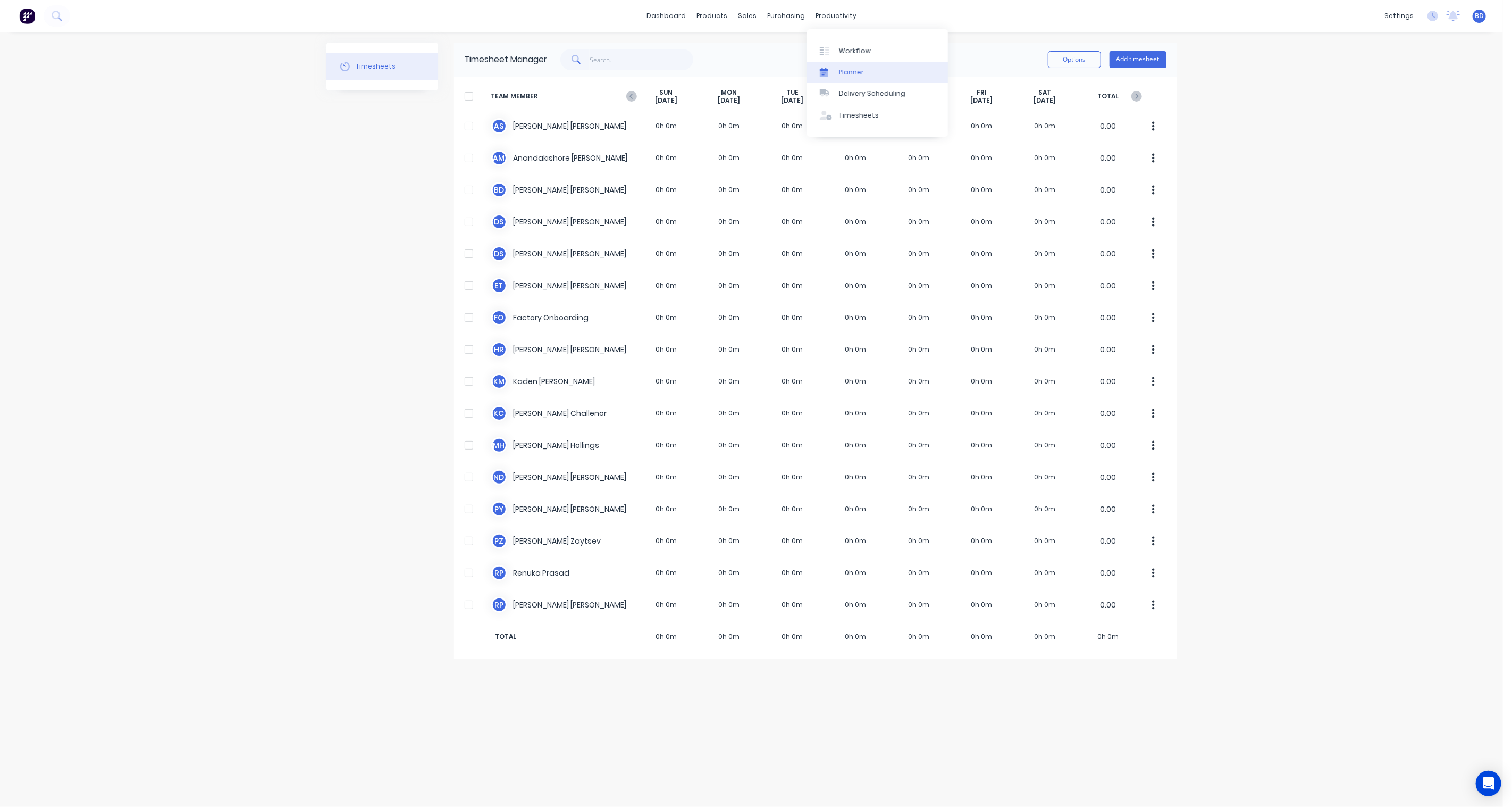
click at [857, 71] on div "Planner" at bounding box center [851, 72] width 25 height 9
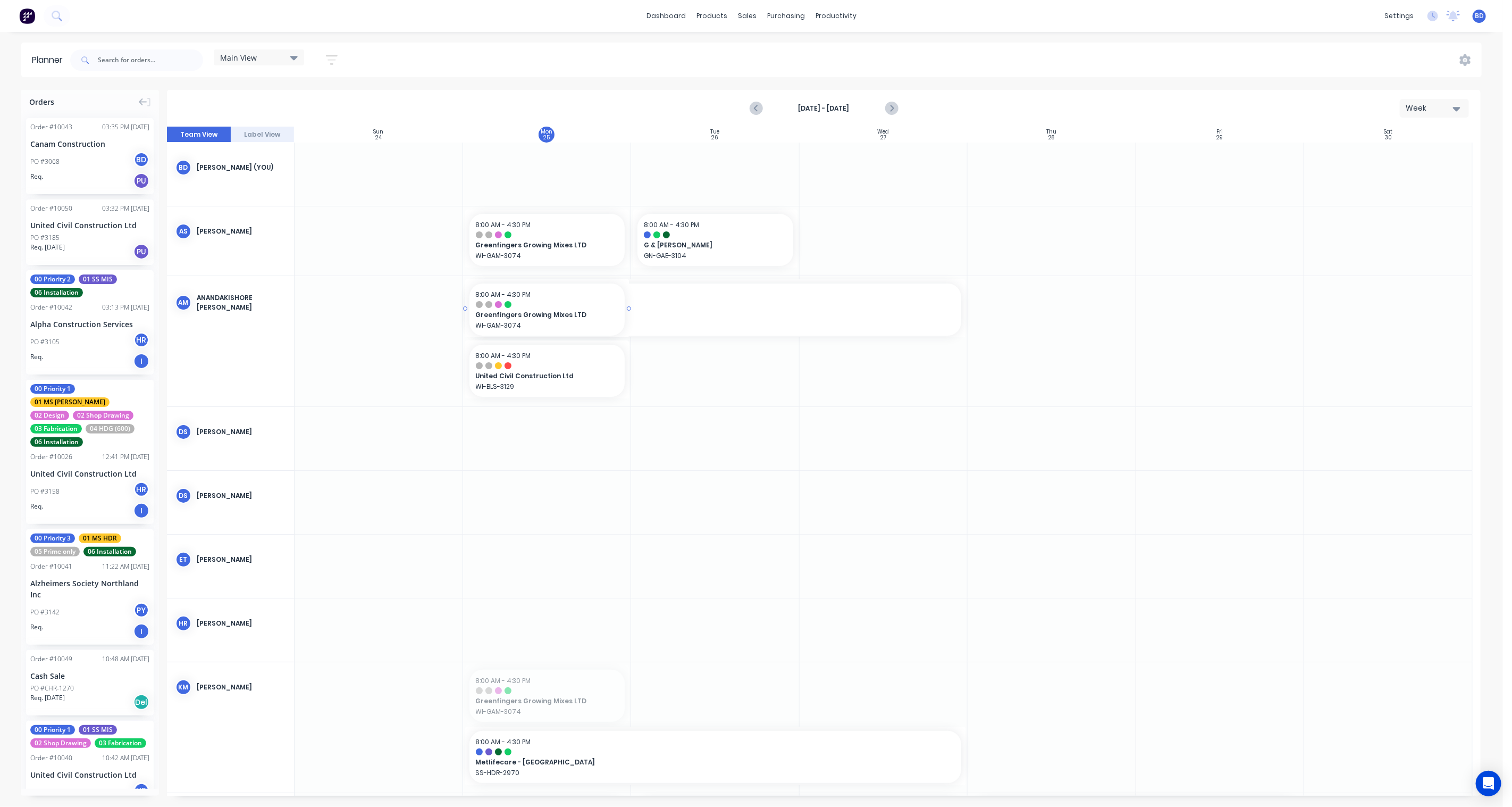
drag, startPoint x: 558, startPoint y: 707, endPoint x: 559, endPoint y: 329, distance: 378.0
drag, startPoint x: 463, startPoint y: 368, endPoint x: 517, endPoint y: 358, distance: 54.9
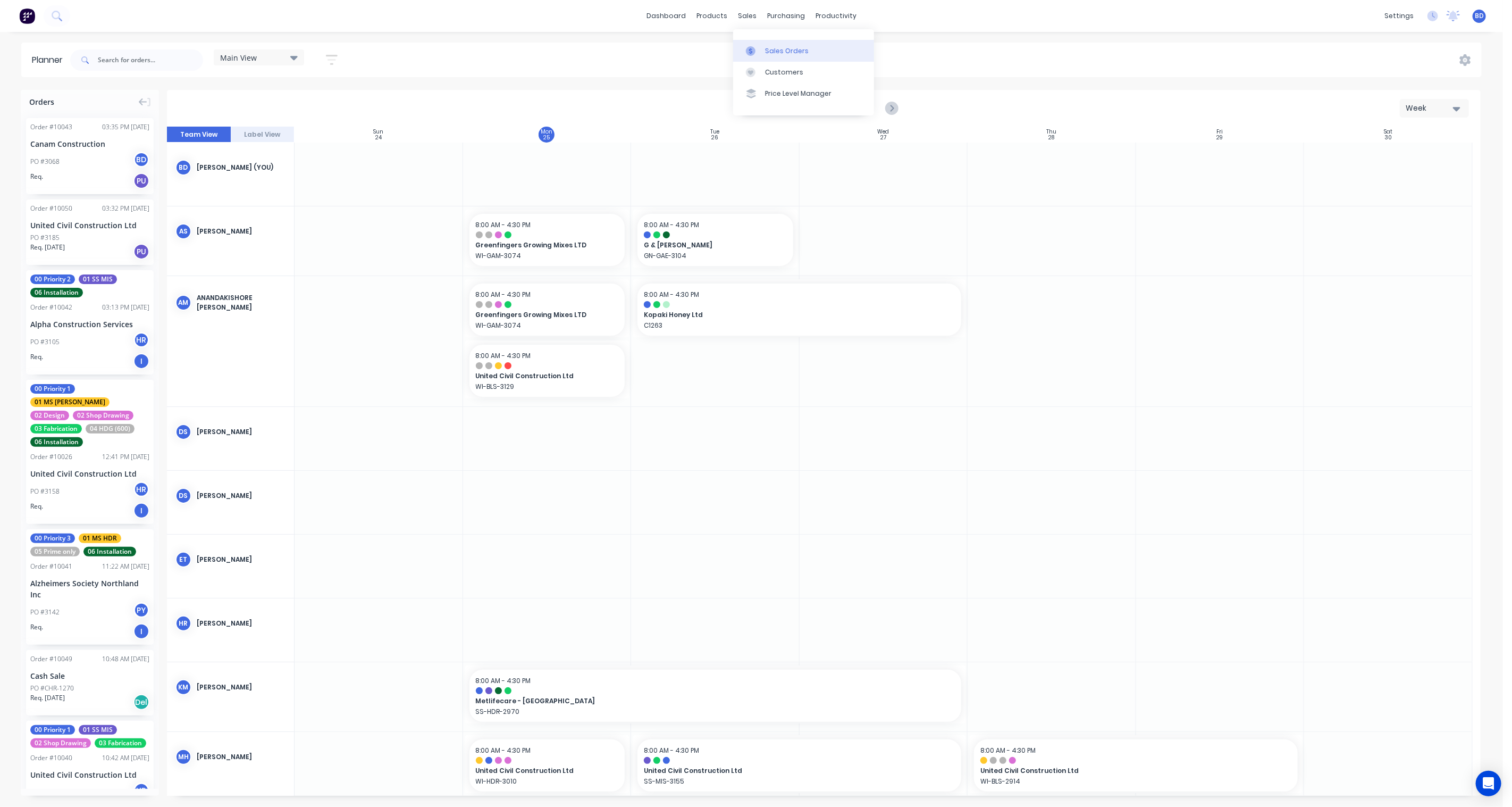
click at [768, 45] on link "Sales Orders" at bounding box center [803, 51] width 141 height 21
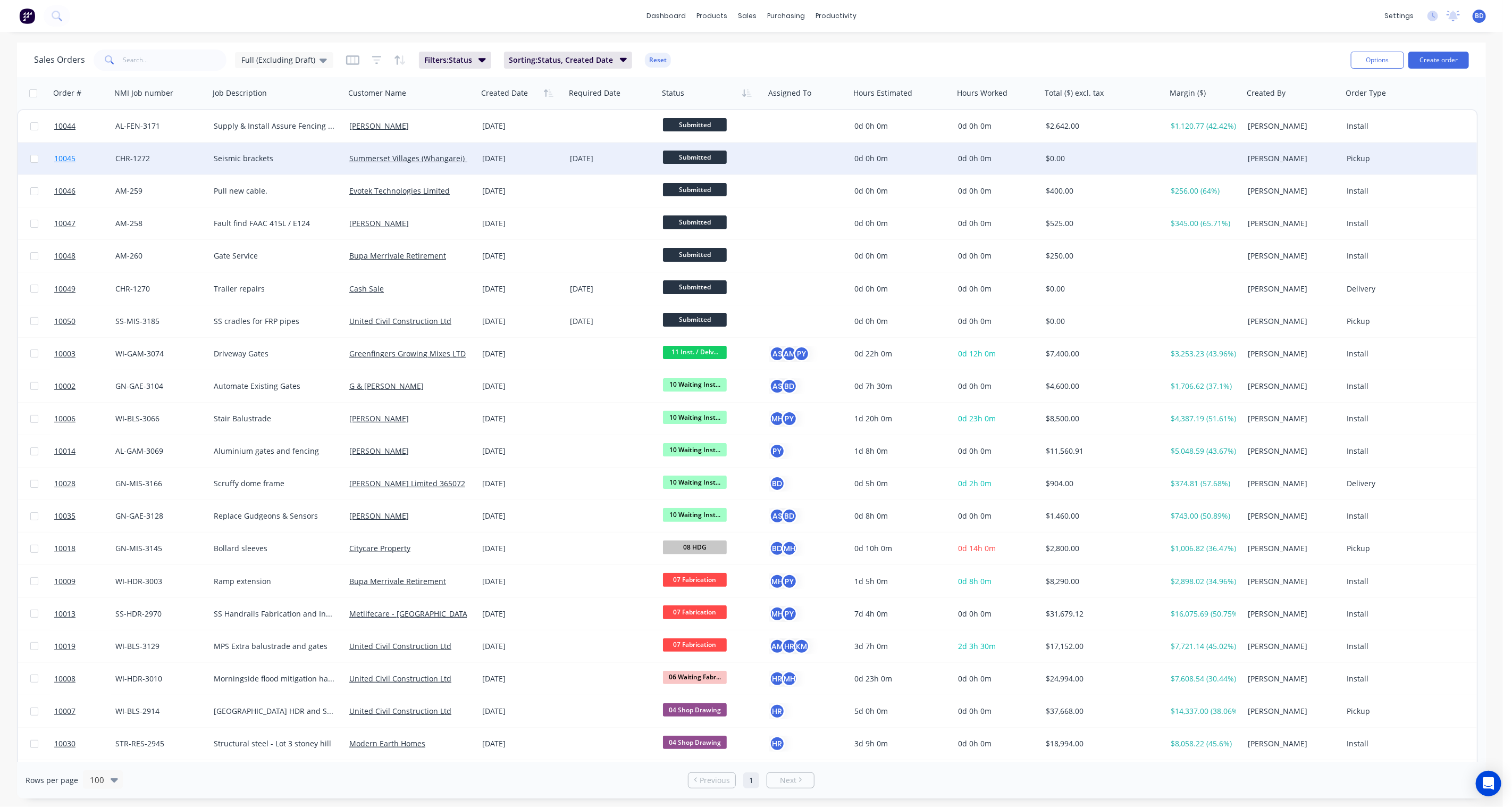
click at [70, 157] on span "10045" at bounding box center [65, 159] width 21 height 11
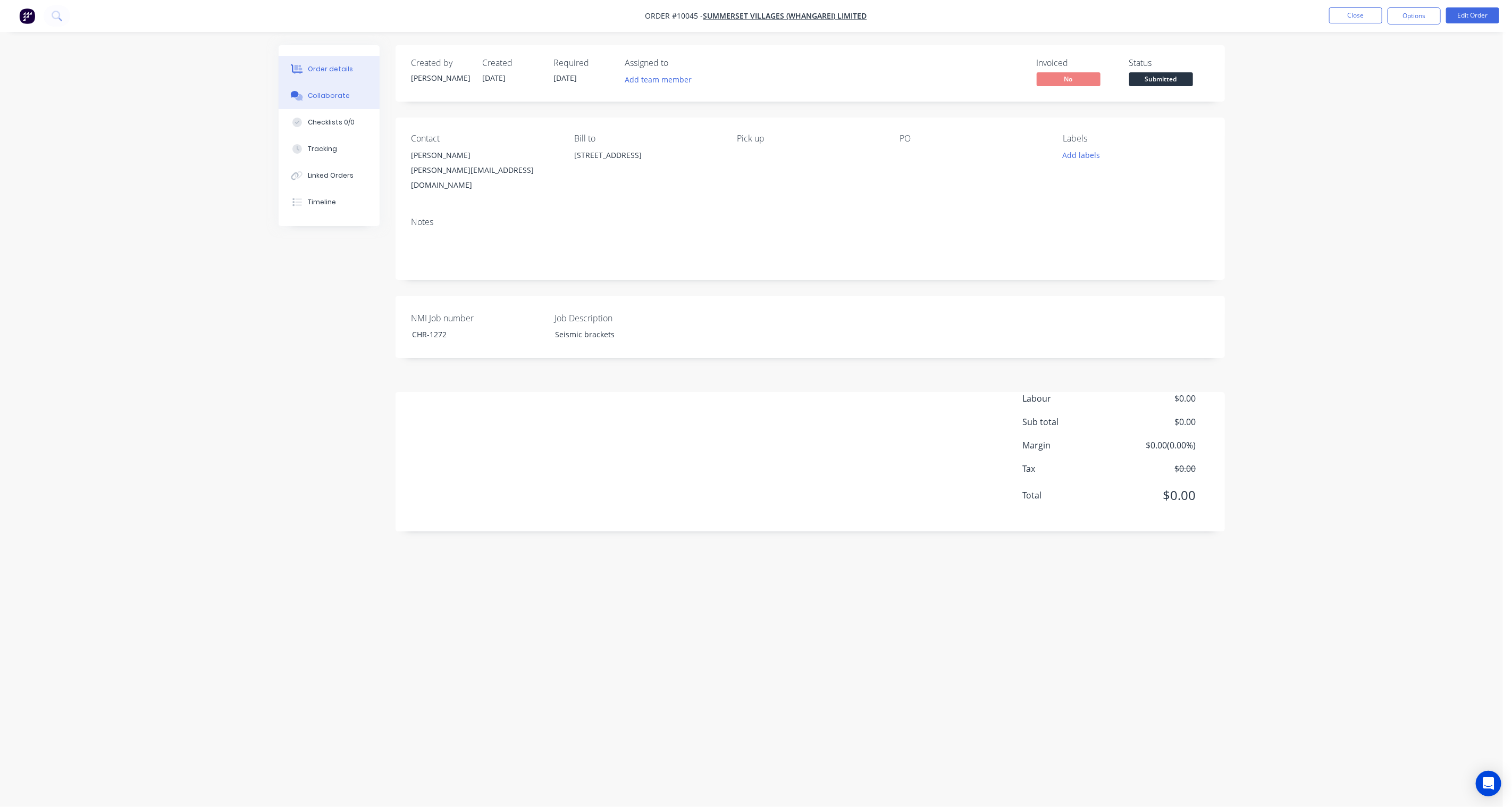
click at [352, 98] on button "Collaborate" at bounding box center [329, 96] width 101 height 27
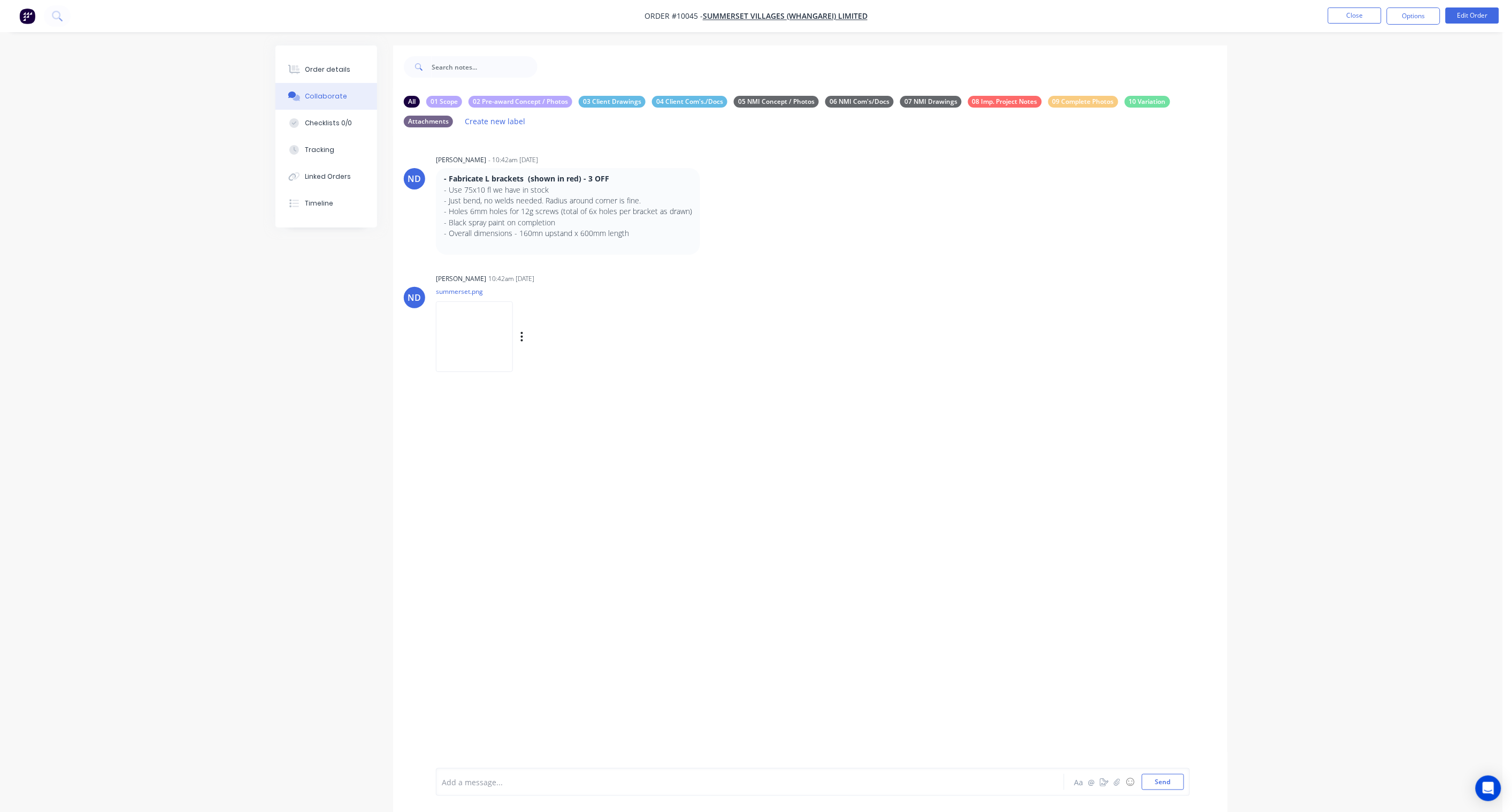
click at [488, 342] on img at bounding box center [474, 336] width 77 height 70
click at [313, 68] on div "Order details" at bounding box center [328, 69] width 46 height 9
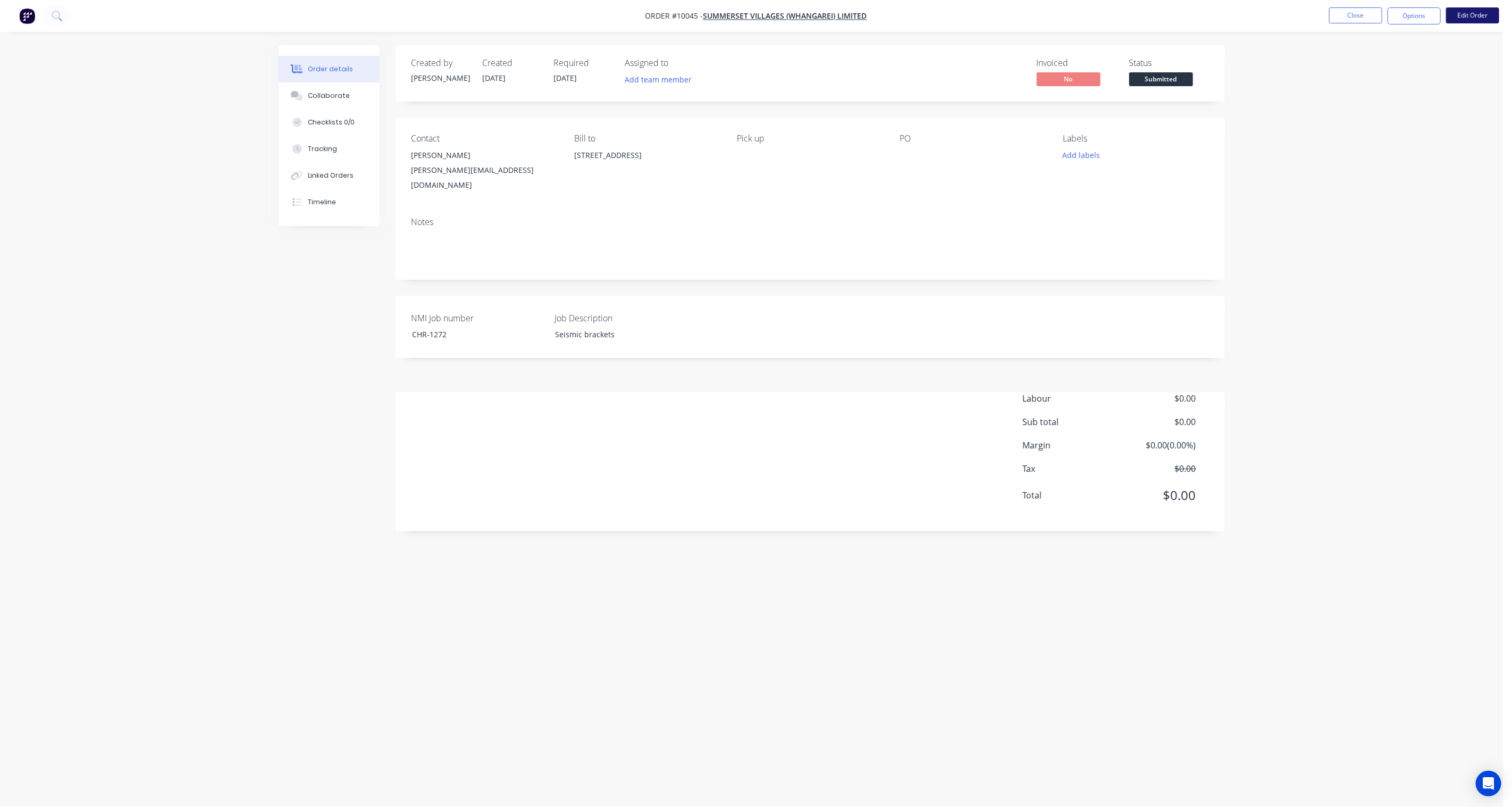
click at [1473, 13] on button "Edit Order" at bounding box center [1472, 15] width 53 height 16
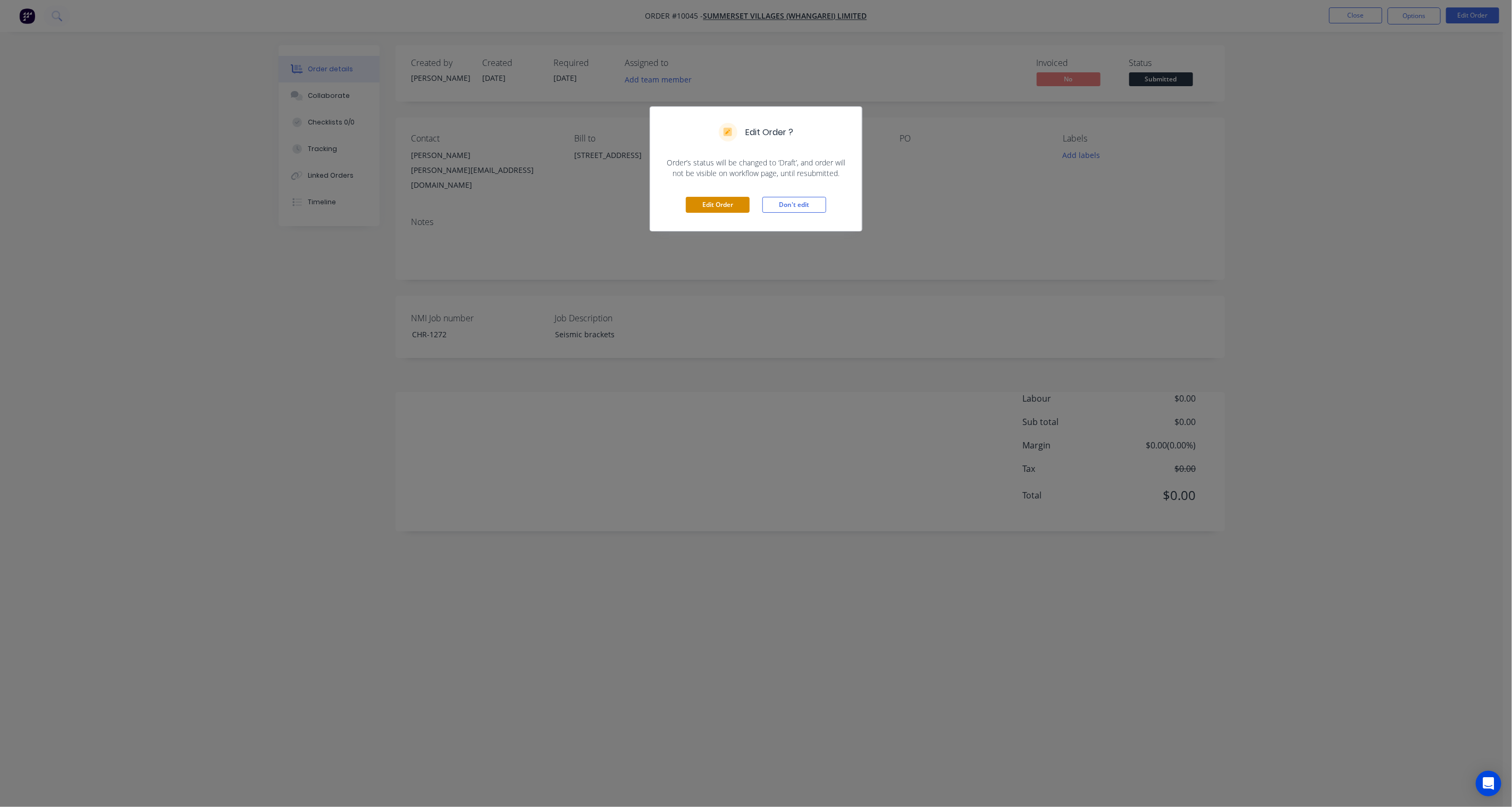
click at [717, 201] on button "Edit Order" at bounding box center [717, 205] width 64 height 16
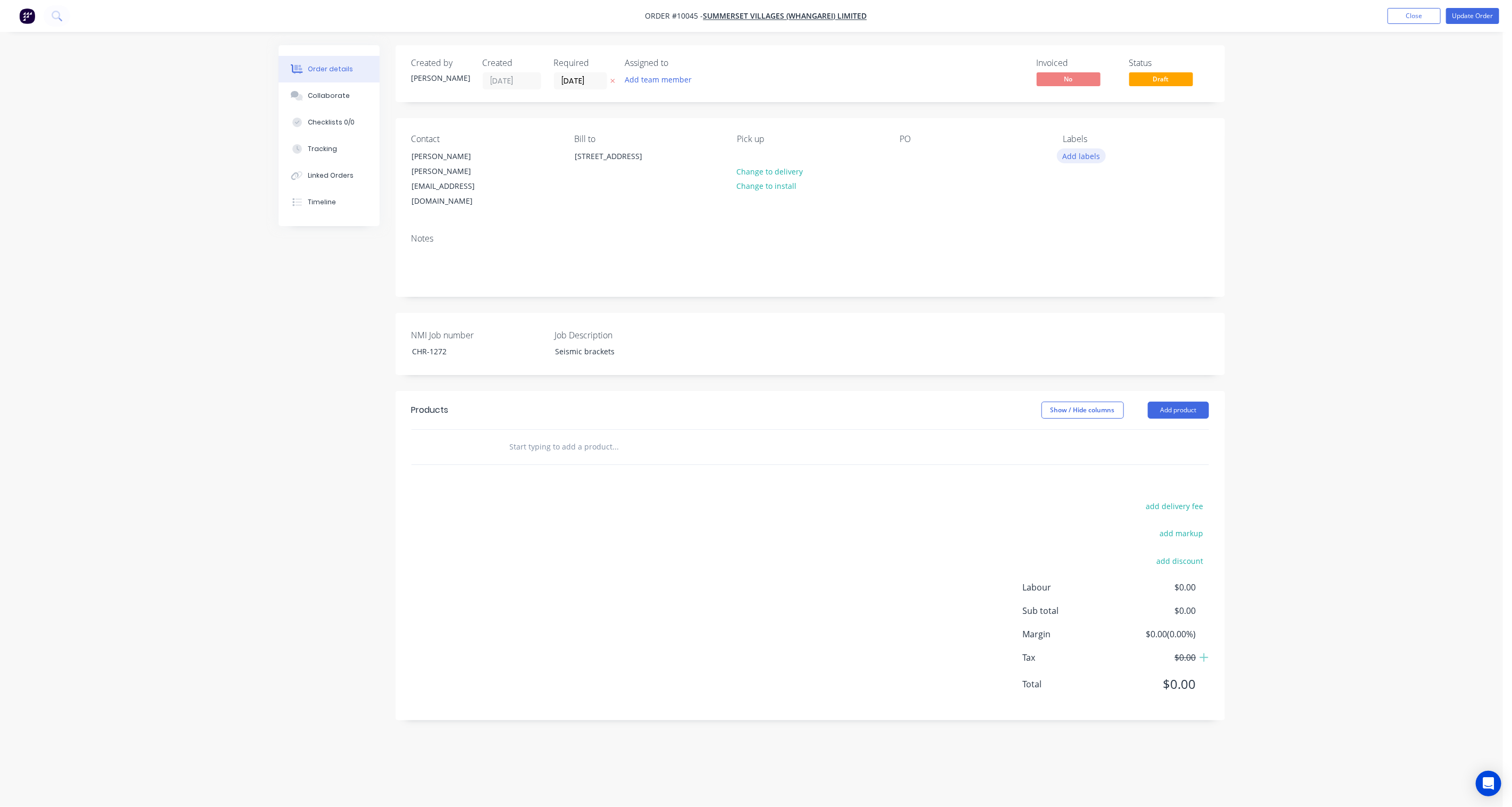
click at [1070, 157] on button "Add labels" at bounding box center [1081, 155] width 49 height 14
click at [1116, 297] on div "00 Priority 2" at bounding box center [1113, 293] width 45 height 11
click at [1120, 242] on div "01 CHR - MS" at bounding box center [1114, 243] width 46 height 11
click at [1137, 265] on div "03 Fabrication" at bounding box center [1116, 265] width 52 height 11
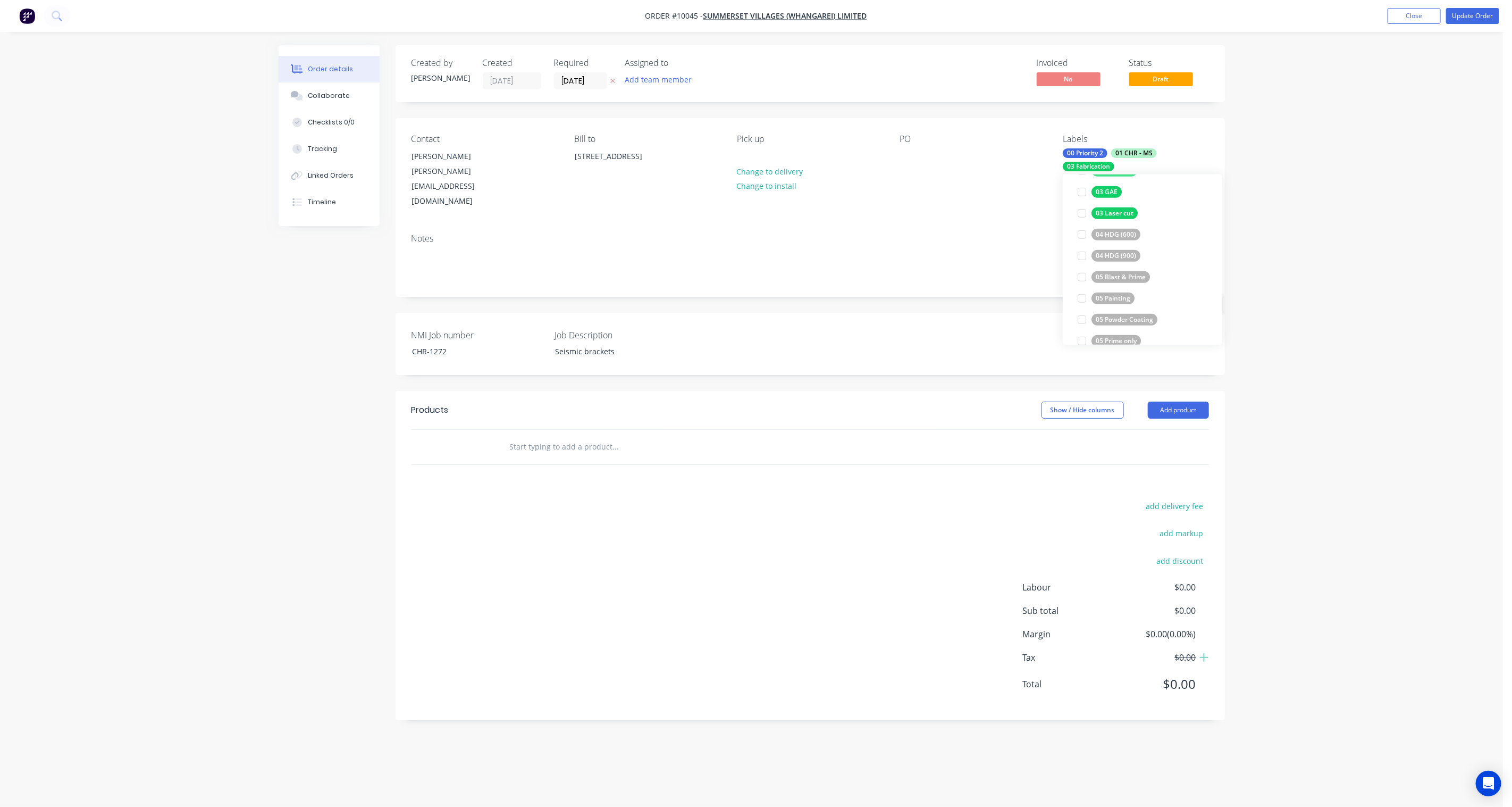
scroll to position [787, 0]
click at [1311, 258] on div "Order details Collaborate Checklists 0/0 Tracking Linked Orders Timeline Order …" at bounding box center [751, 403] width 1503 height 807
click at [913, 158] on div at bounding box center [908, 156] width 17 height 15
click at [448, 344] on div "CHR-1272" at bounding box center [470, 351] width 133 height 15
drag, startPoint x: 456, startPoint y: 325, endPoint x: 361, endPoint y: 320, distance: 95.1
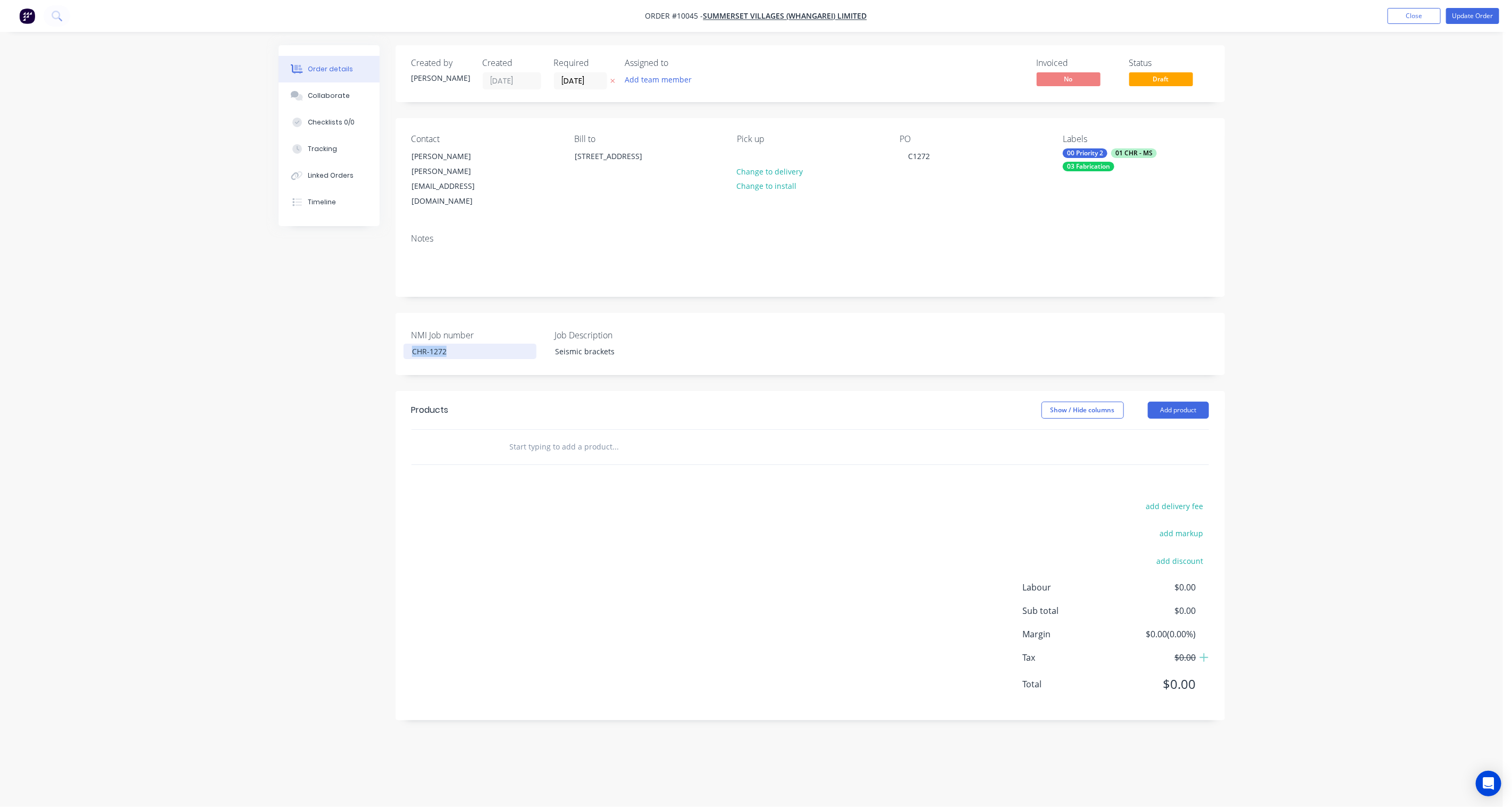
click at [361, 320] on div "Created by [PERSON_NAME] Created [DATE] Required [DATE] Assigned to Add team me…" at bounding box center [752, 391] width 946 height 691
copy div "CHR-1272"
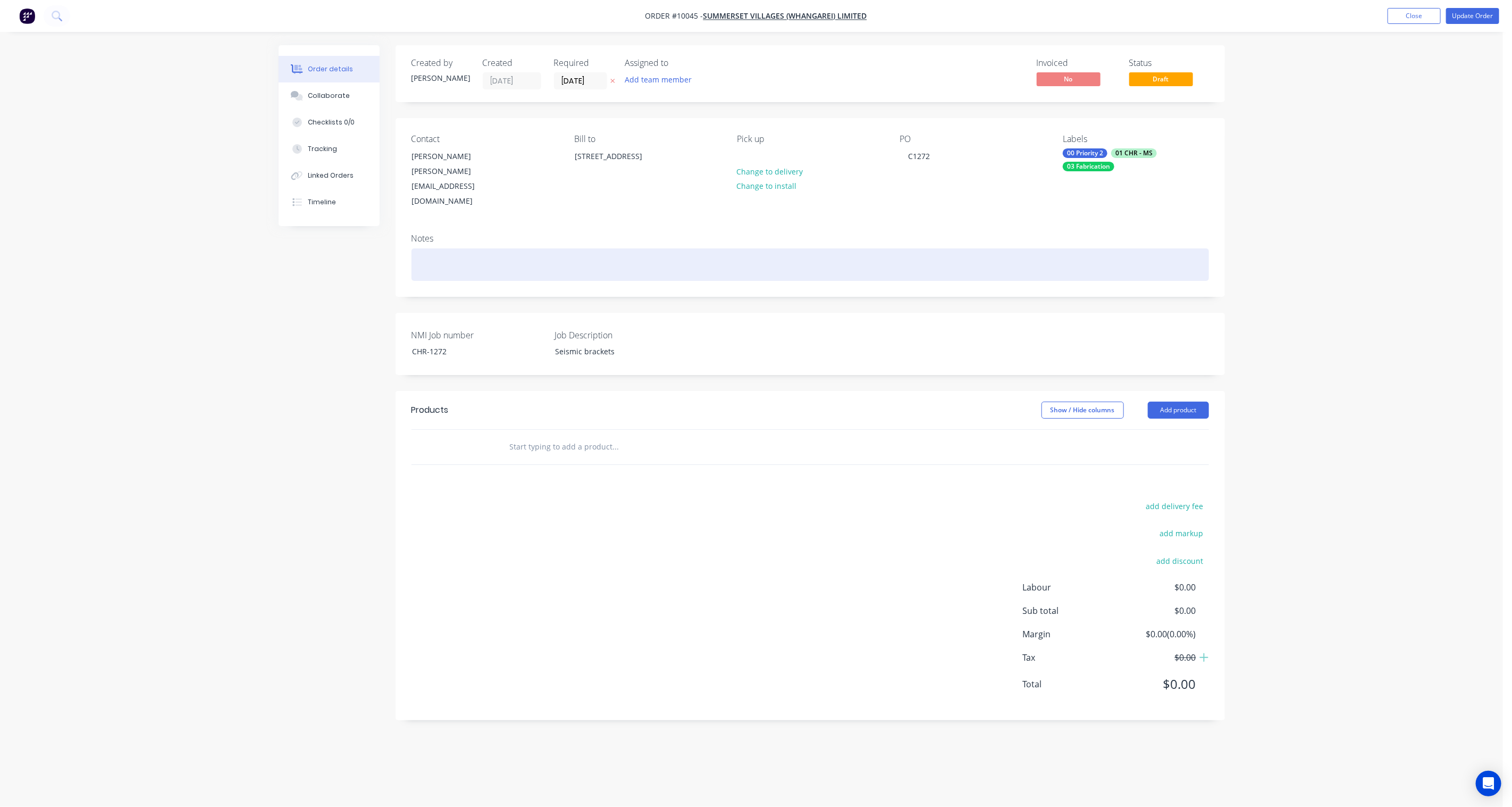
click at [475, 248] on div at bounding box center [810, 265] width 797 height 32
paste div
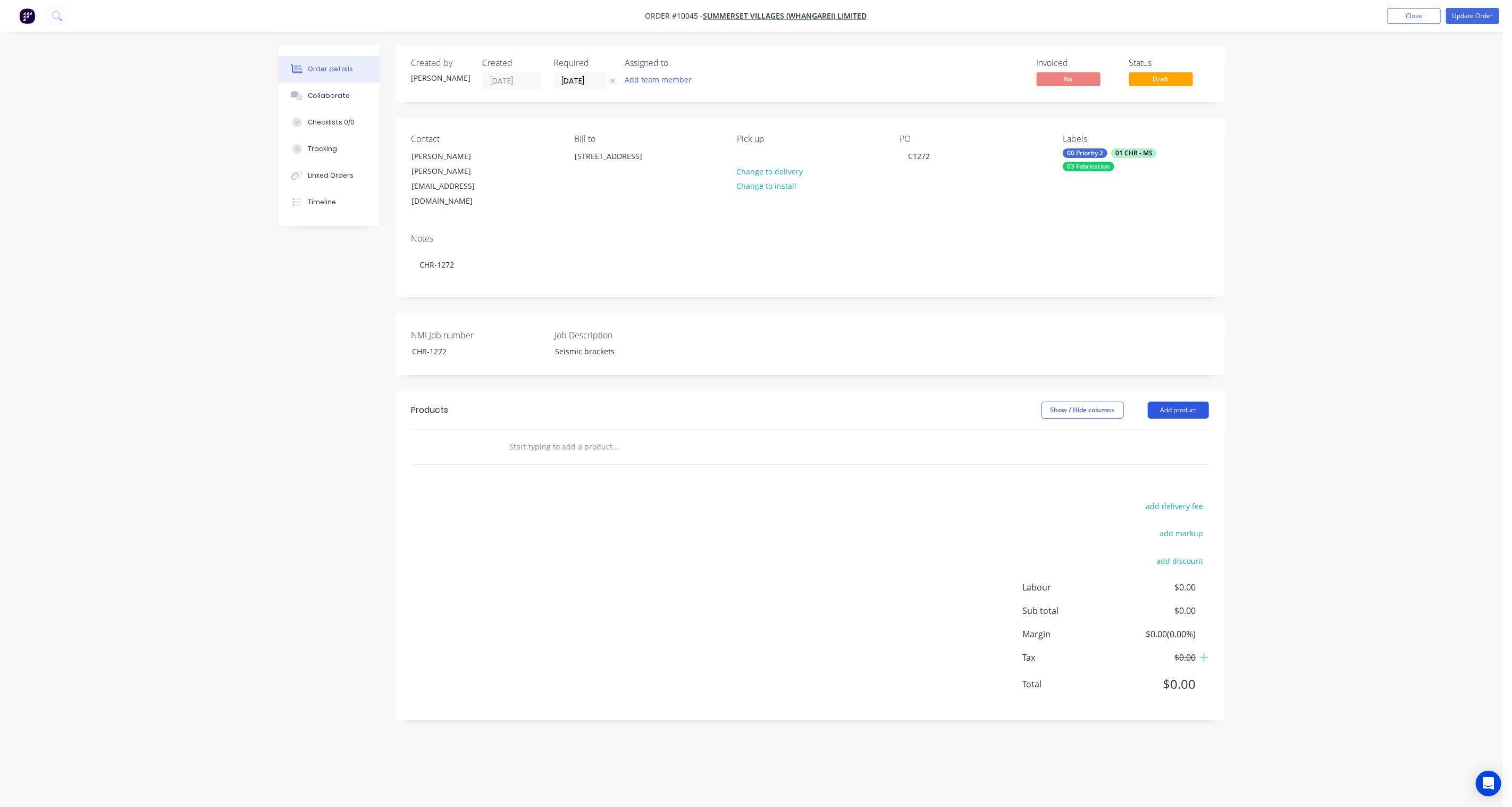
click at [1171, 402] on button "Add product" at bounding box center [1178, 410] width 61 height 17
click at [1151, 451] on div "Basic product" at bounding box center [1158, 458] width 82 height 15
click at [555, 457] on div at bounding box center [545, 464] width 89 height 15
click at [833, 672] on div "add delivery fee add markup add discount Labour $0.00 Sub total $0.00 Margin $0…" at bounding box center [810, 670] width 797 height 206
click at [1479, 19] on button "Update Order" at bounding box center [1472, 16] width 53 height 16
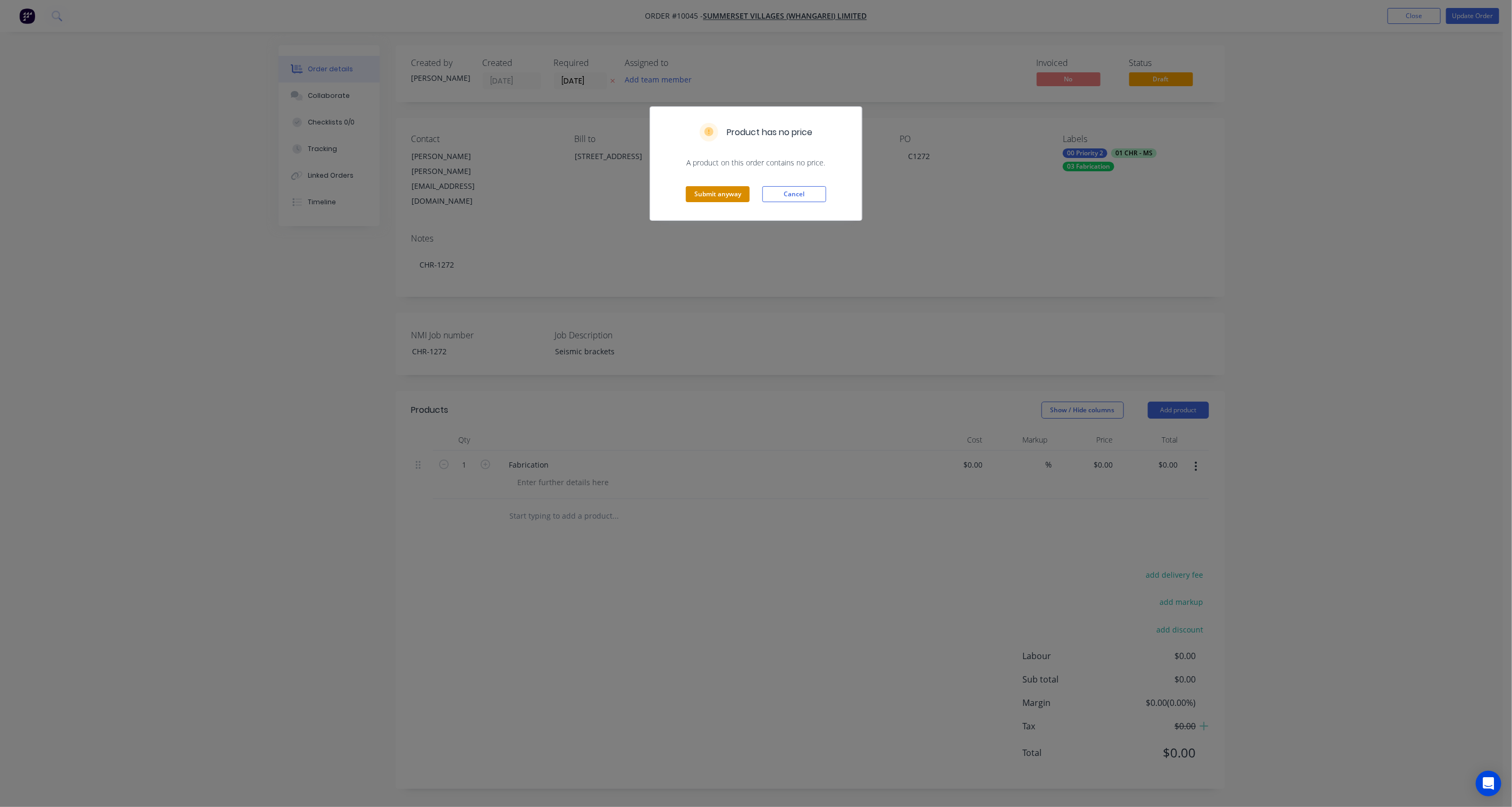
click at [695, 195] on button "Submit anyway" at bounding box center [717, 194] width 64 height 16
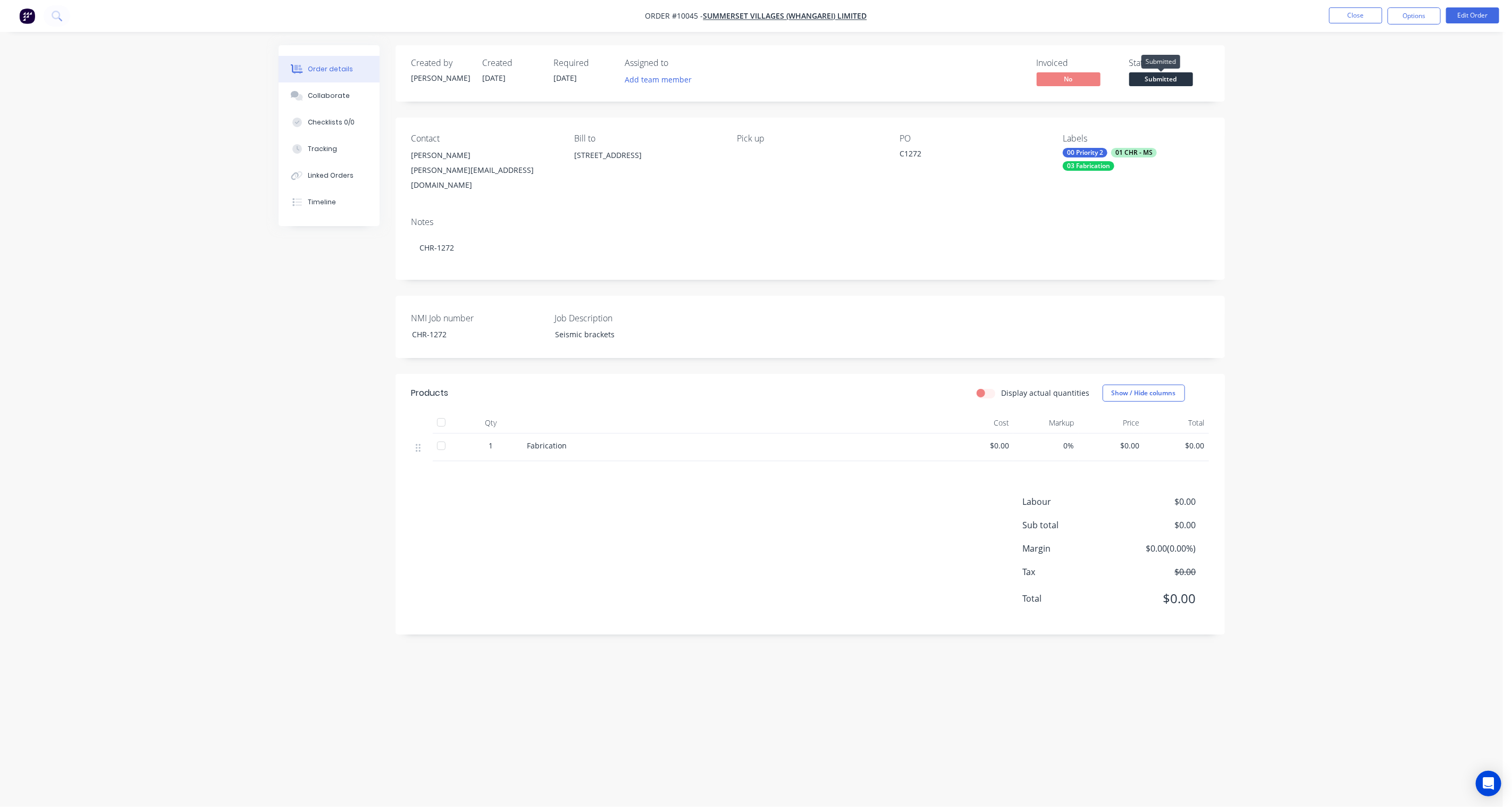
click at [1165, 72] on span "Submitted" at bounding box center [1161, 79] width 64 height 13
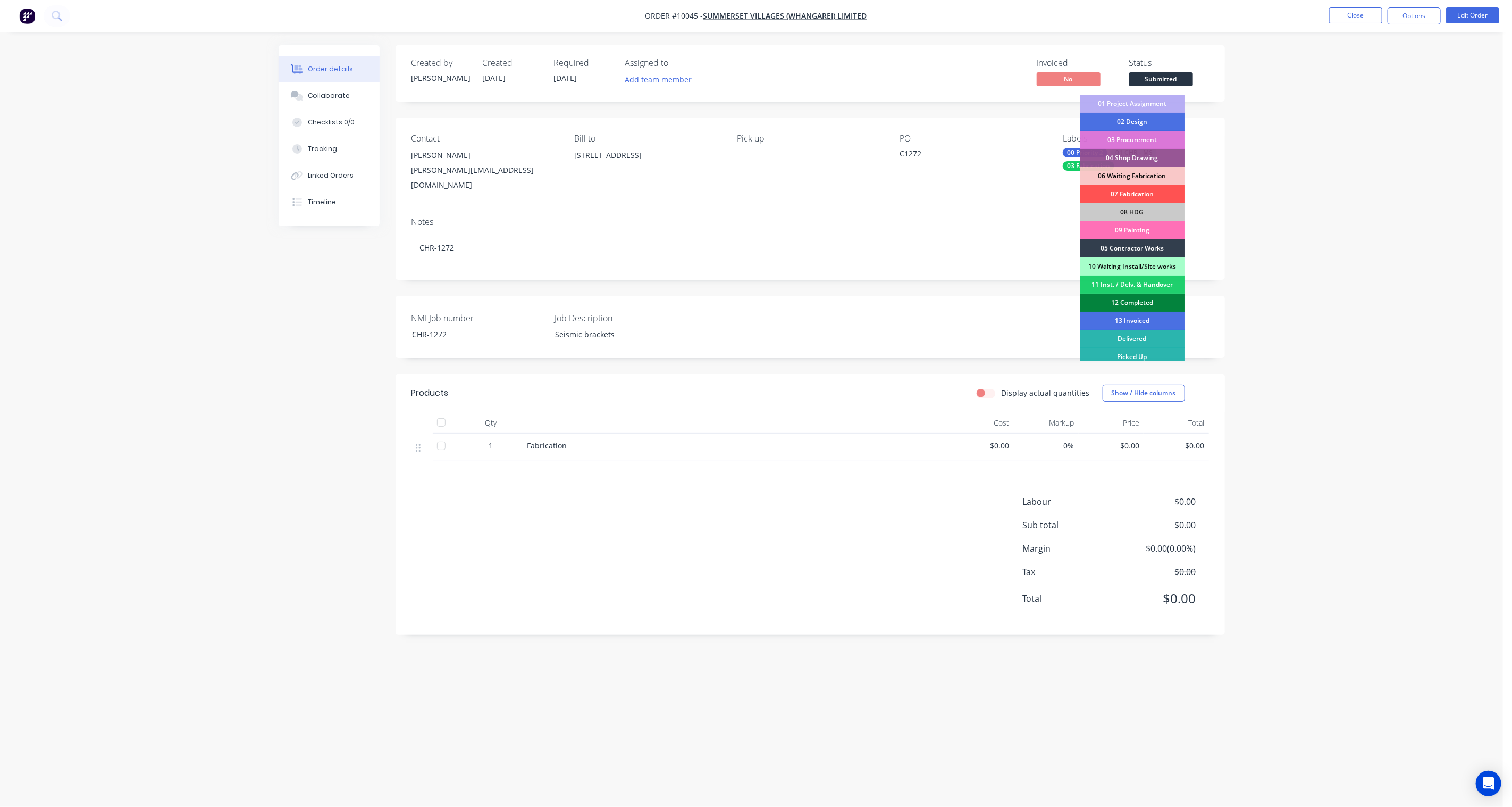
click at [1143, 299] on div "12 Completed" at bounding box center [1132, 302] width 104 height 18
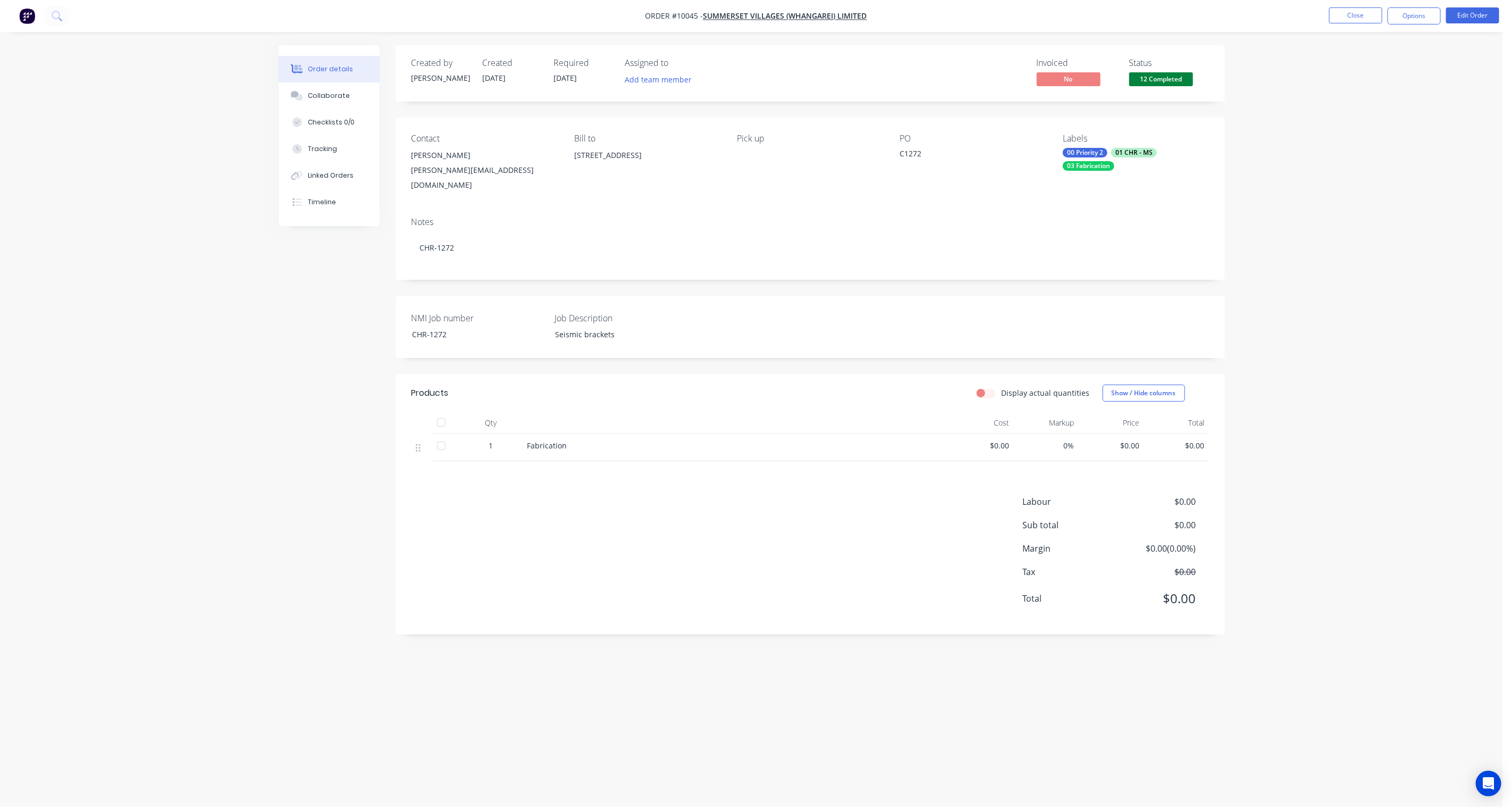
click at [1315, 213] on div "Order details Collaborate Checklists 0/0 Tracking Linked Orders Timeline Order …" at bounding box center [751, 403] width 1503 height 807
click at [1357, 18] on button "Close" at bounding box center [1355, 15] width 53 height 16
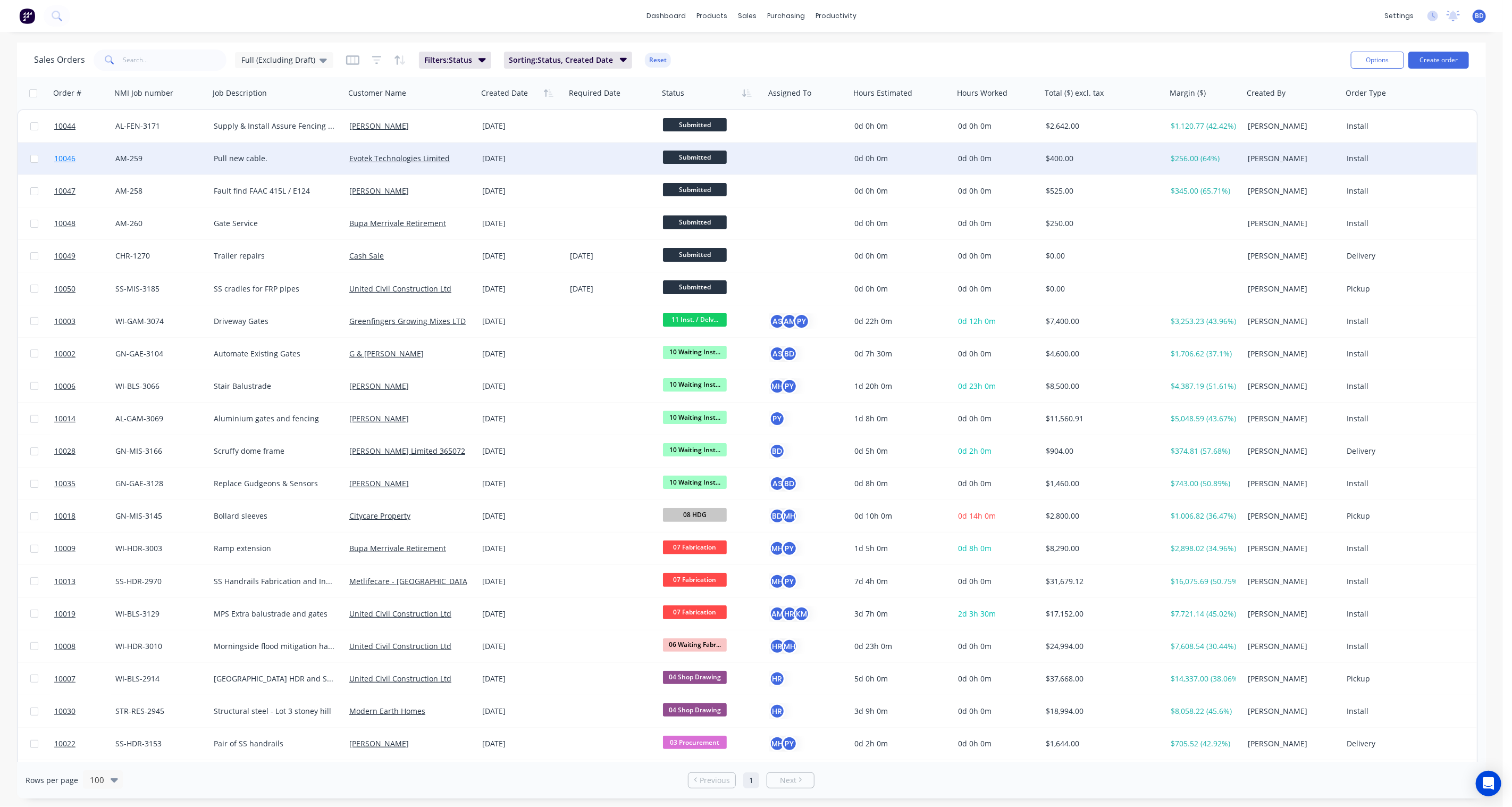
click at [65, 156] on span "10046" at bounding box center [65, 159] width 21 height 11
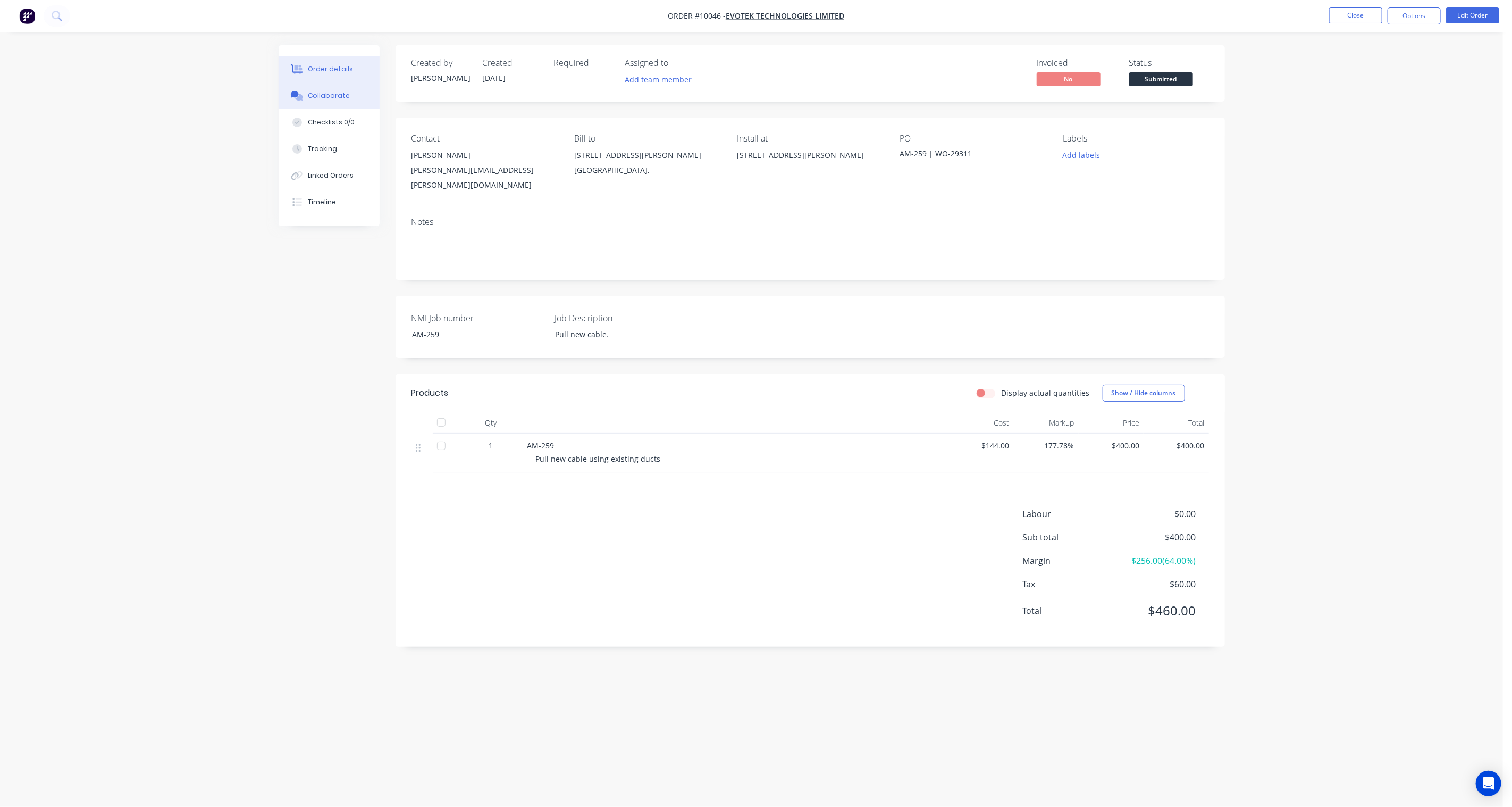
click at [335, 94] on div "Collaborate" at bounding box center [329, 96] width 42 height 9
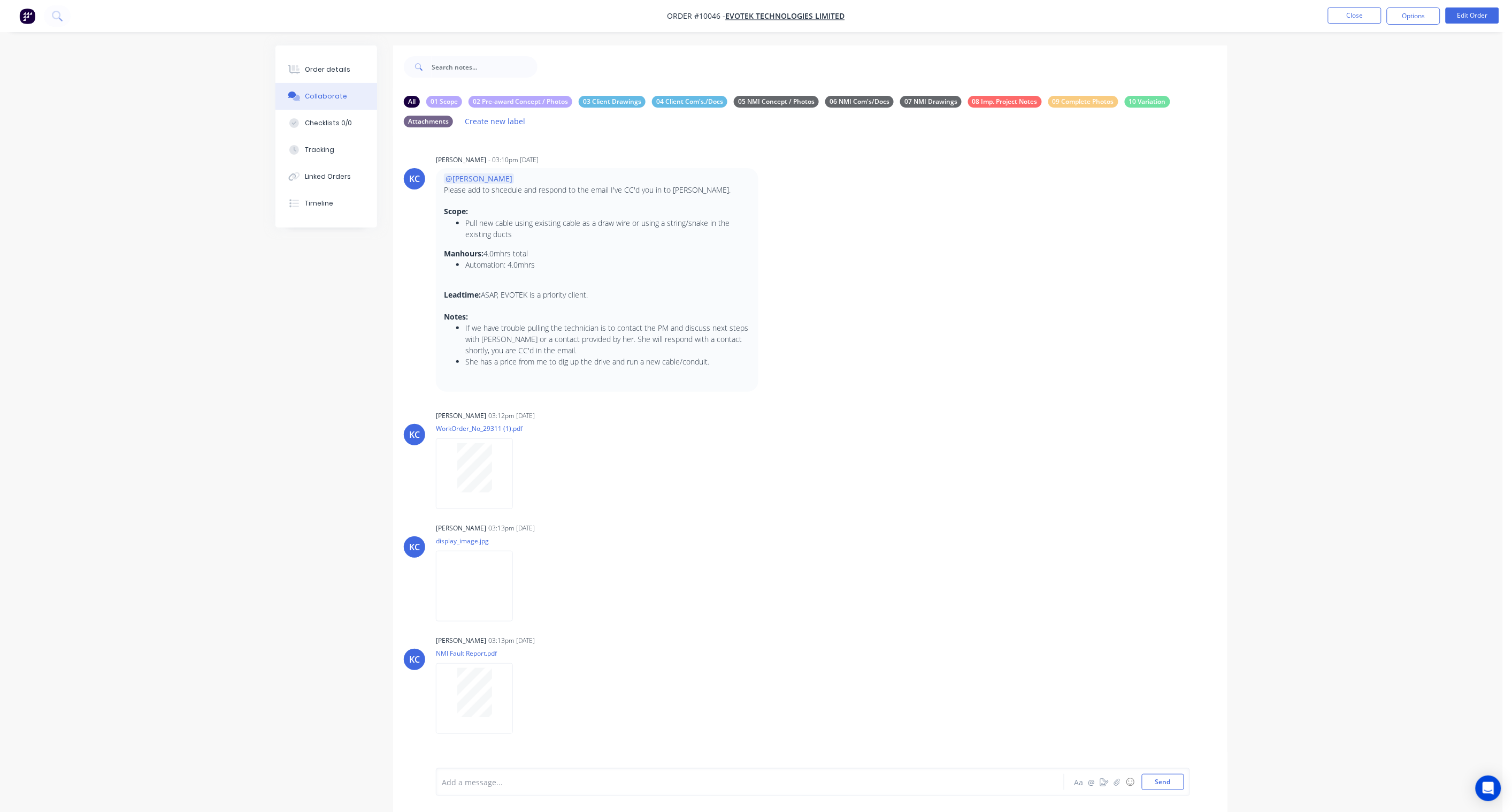
click at [1356, 6] on nav "Order #10046 - Evotek Technologies Limited Close Options Edit Order" at bounding box center [756, 16] width 1512 height 32
click at [1350, 22] on button "Close" at bounding box center [1354, 15] width 53 height 16
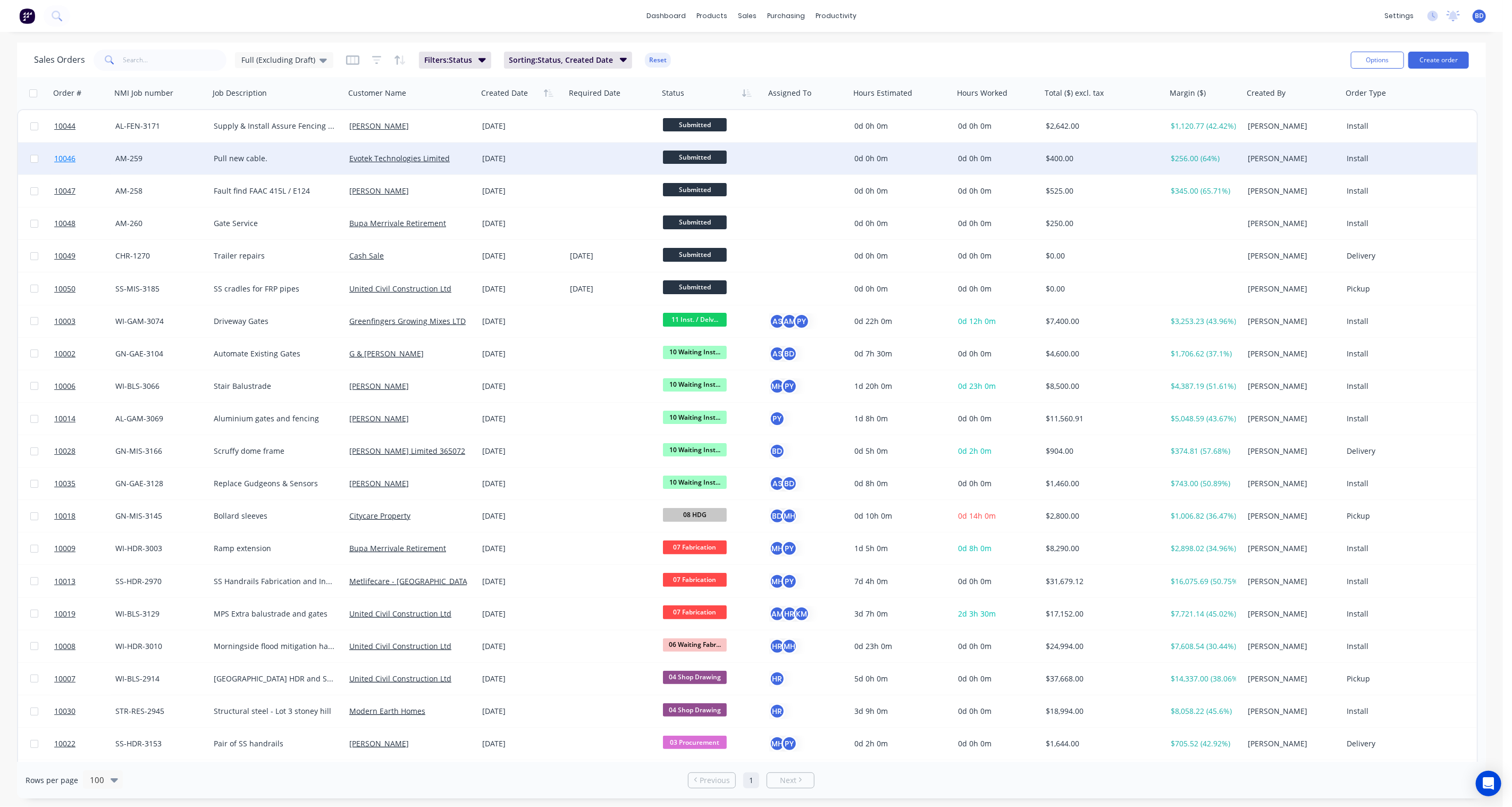
click at [64, 156] on span "10046" at bounding box center [65, 159] width 21 height 11
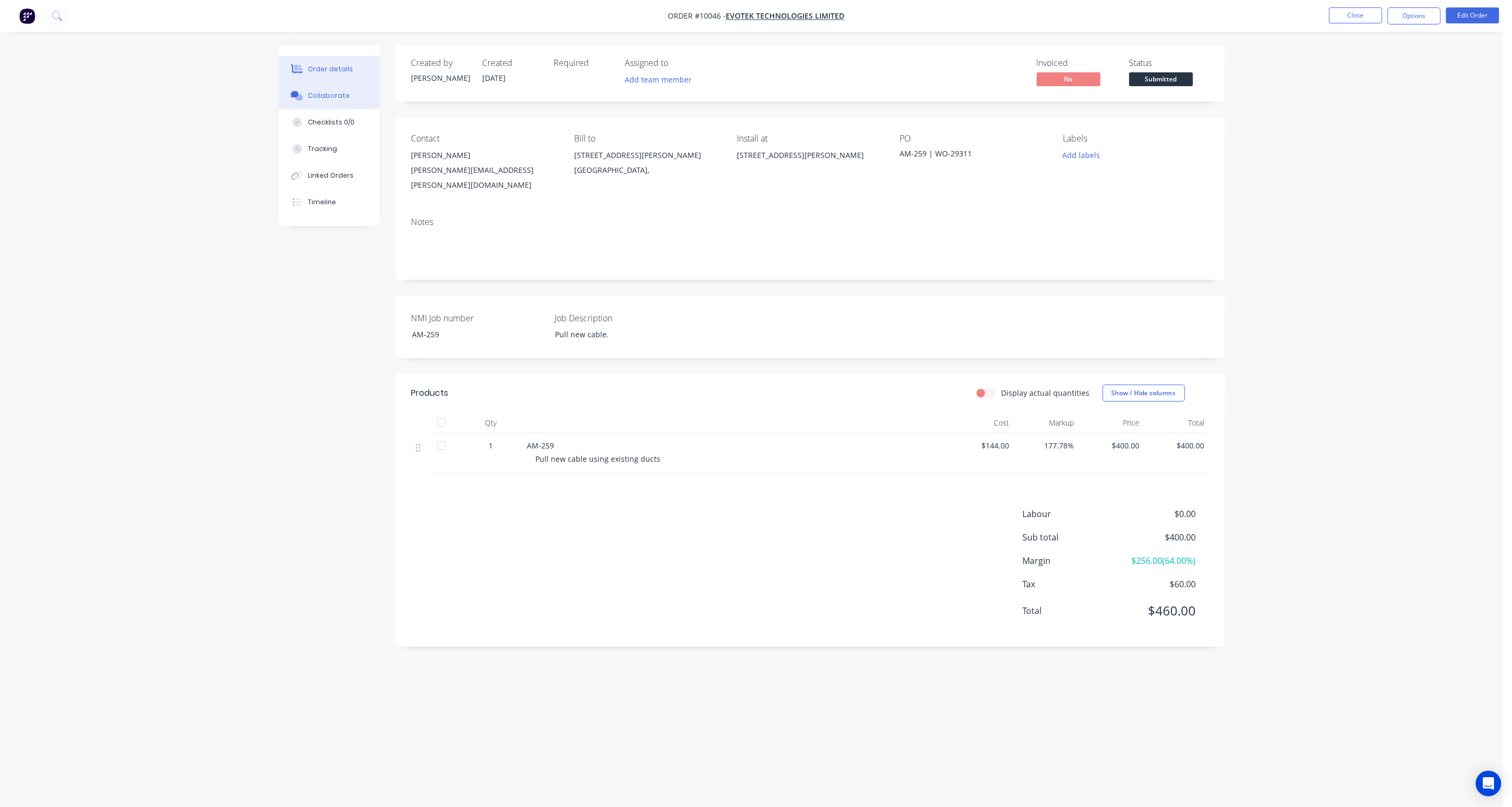
click at [327, 94] on div "Collaborate" at bounding box center [329, 96] width 42 height 9
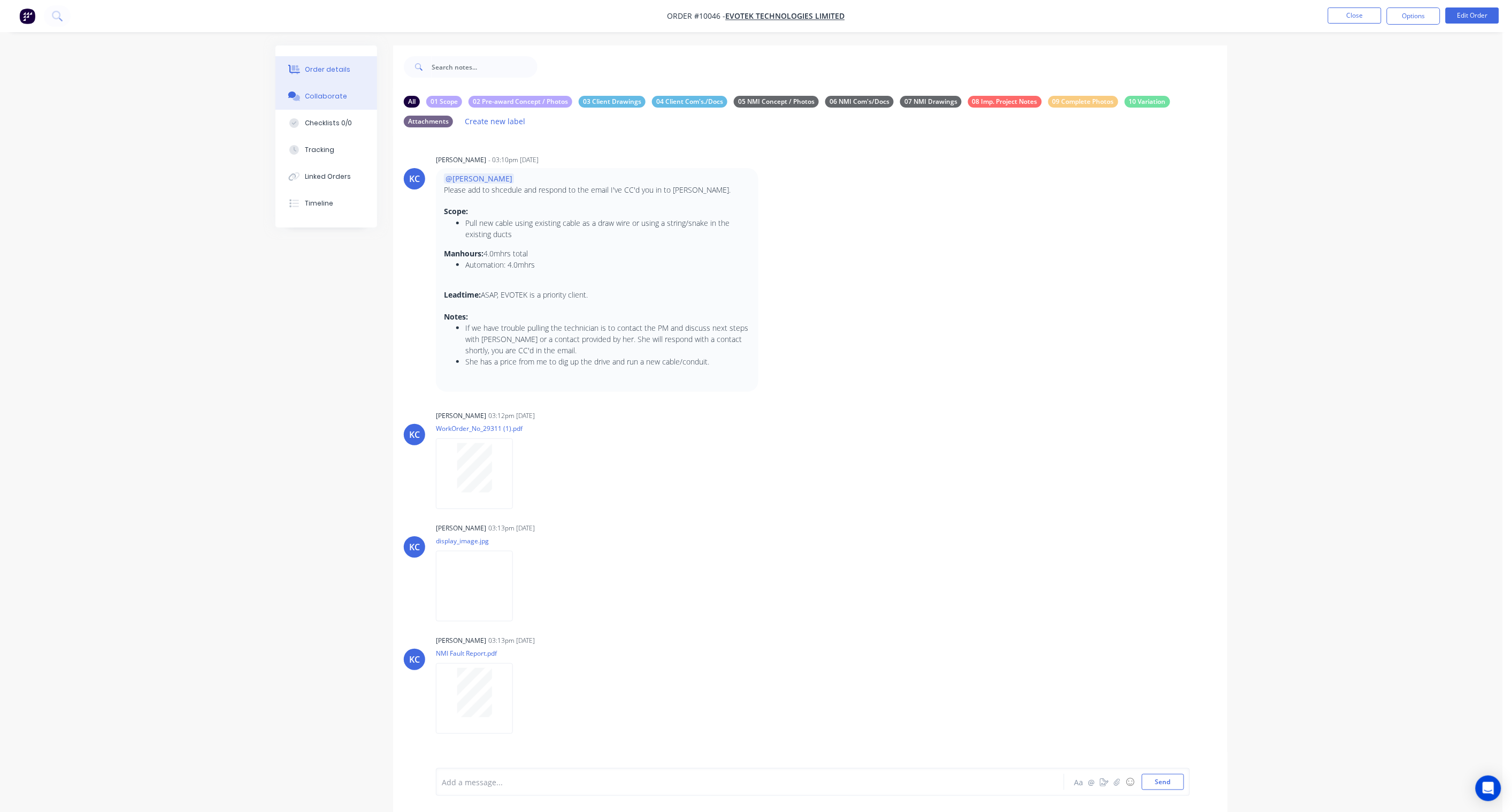
click at [334, 70] on div "Order details" at bounding box center [328, 69] width 46 height 9
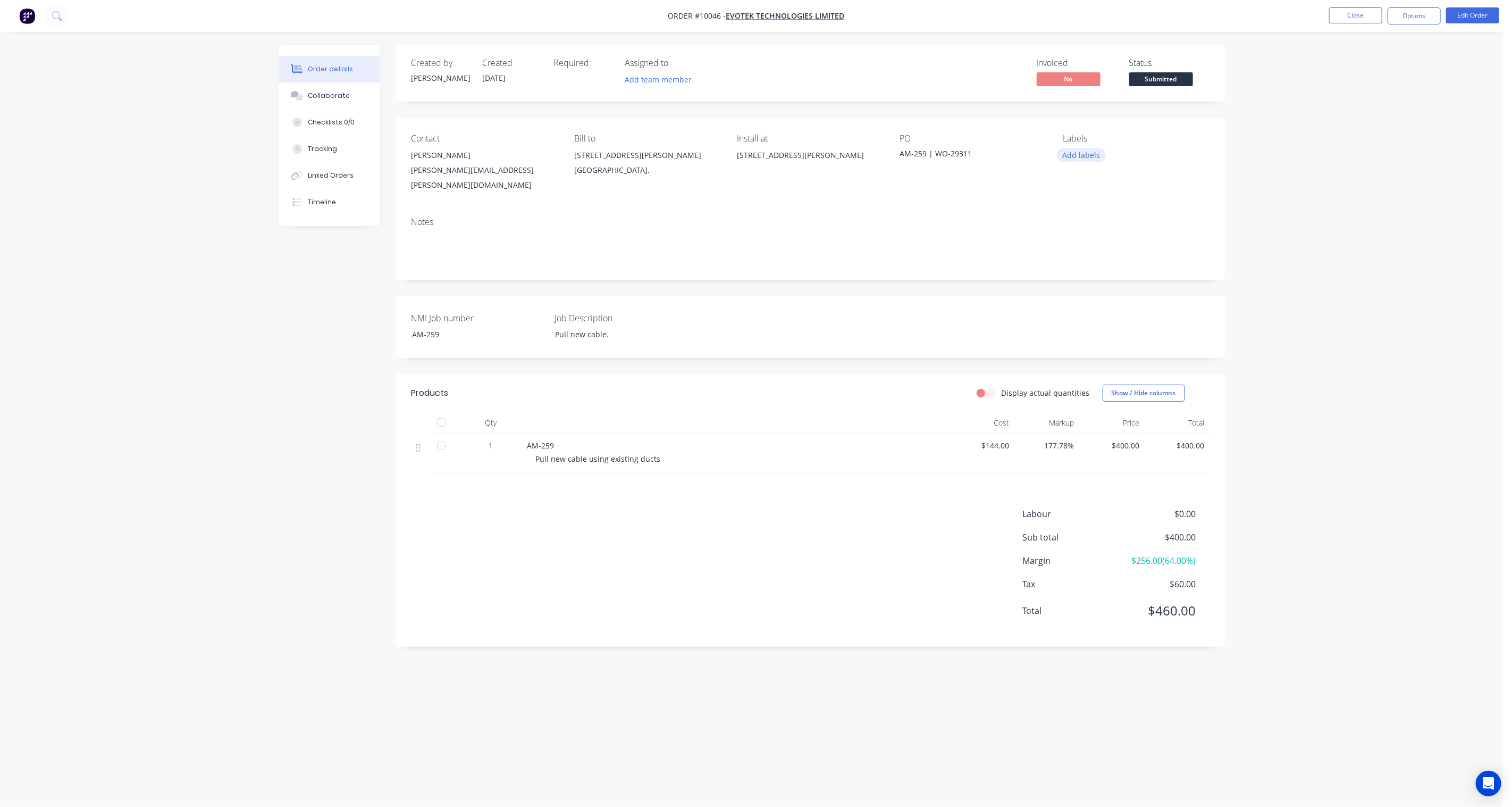
click at [1074, 155] on button "Add labels" at bounding box center [1081, 155] width 49 height 14
click at [1130, 222] on div "01 CHR - AM" at bounding box center [1114, 227] width 46 height 11
click at [1124, 285] on div "00 Priority 2" at bounding box center [1113, 286] width 45 height 11
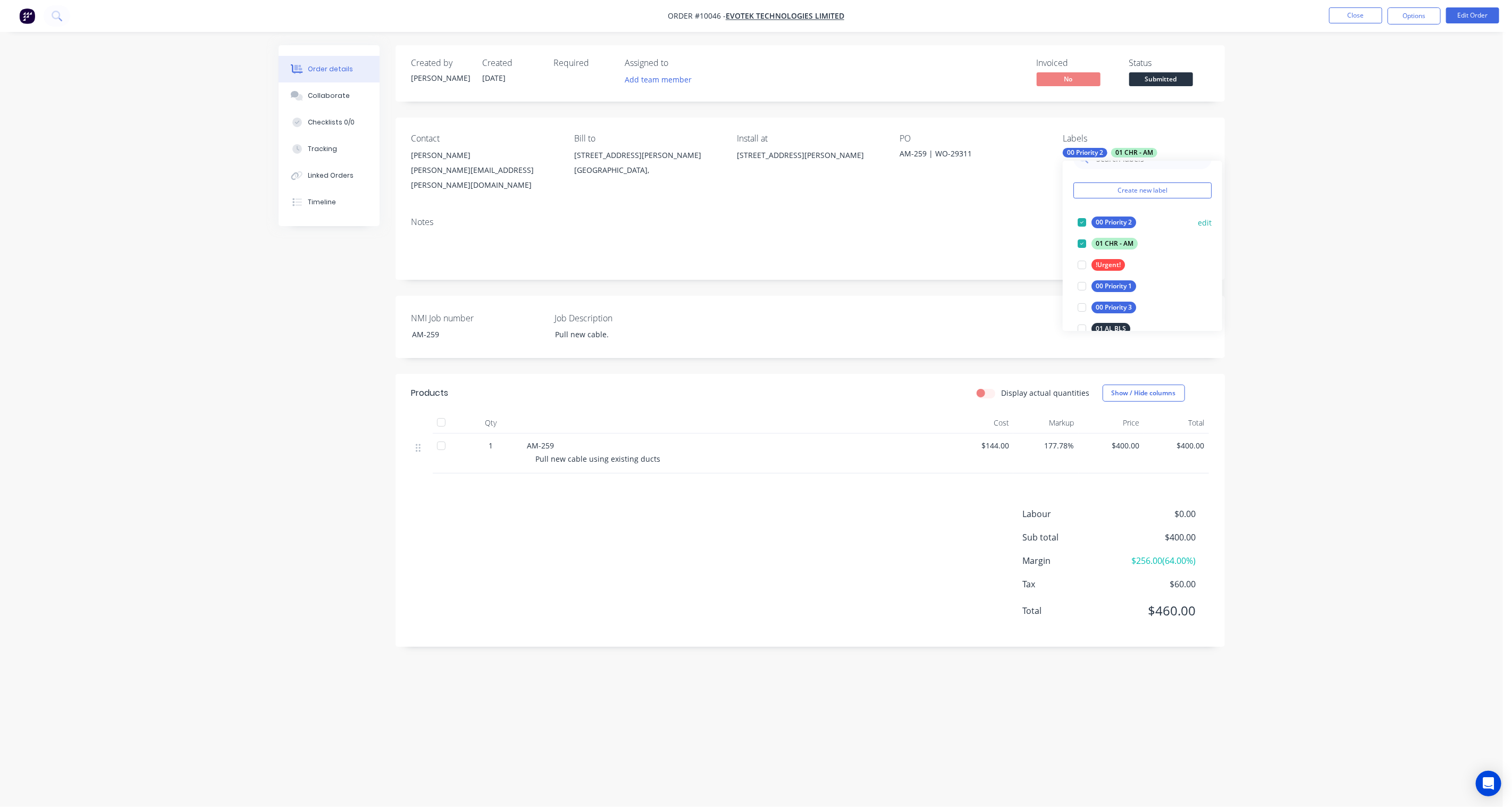
click at [1082, 220] on div at bounding box center [1082, 222] width 21 height 21
click at [1107, 263] on div "00 Priority 1" at bounding box center [1113, 265] width 45 height 11
click at [1122, 307] on div "07 Site works" at bounding box center [1116, 309] width 50 height 11
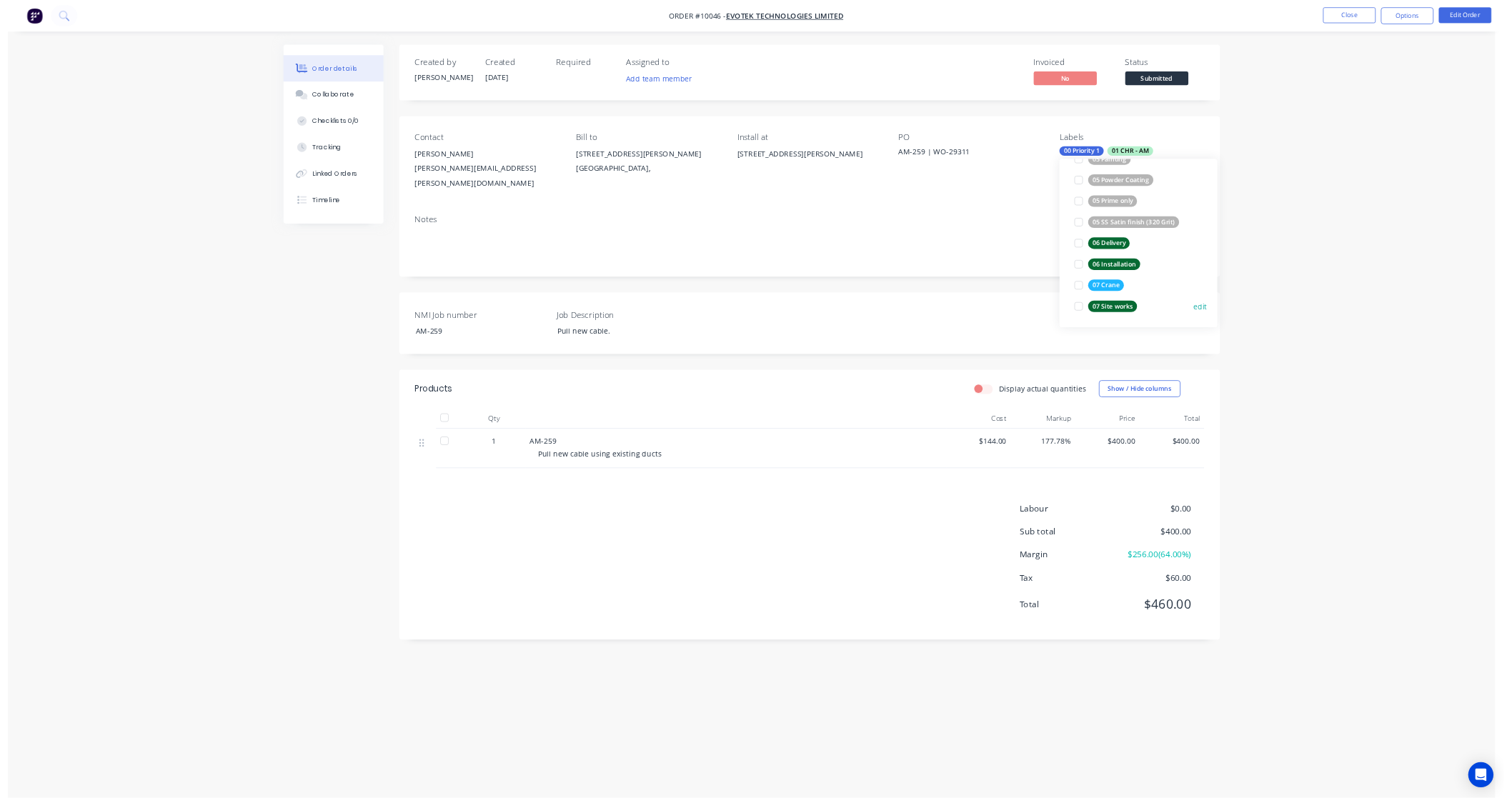
scroll to position [0, 0]
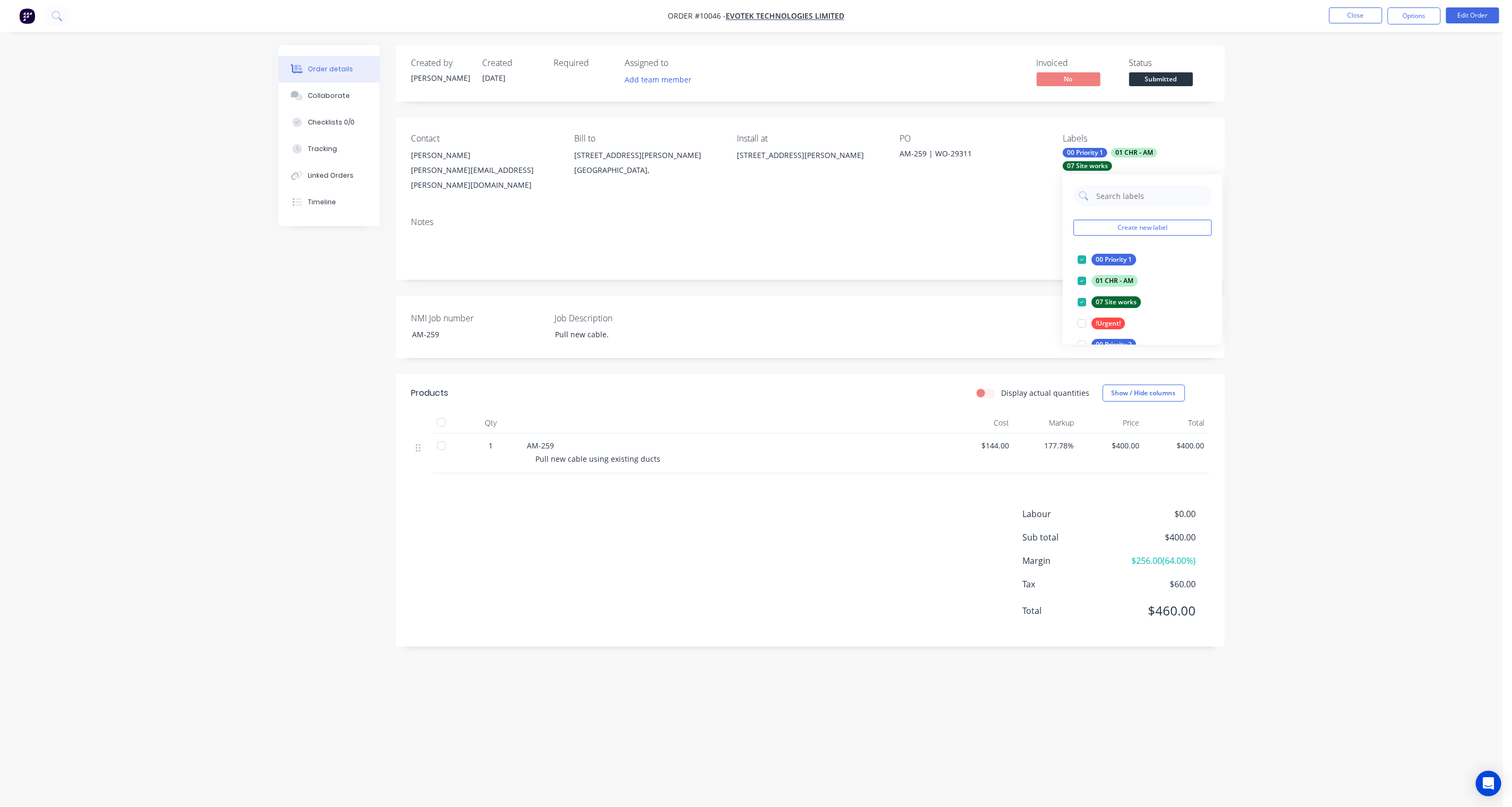
click at [1274, 243] on div "Order details Collaborate Checklists 0/0 Tracking Linked Orders Timeline Order …" at bounding box center [751, 403] width 1503 height 807
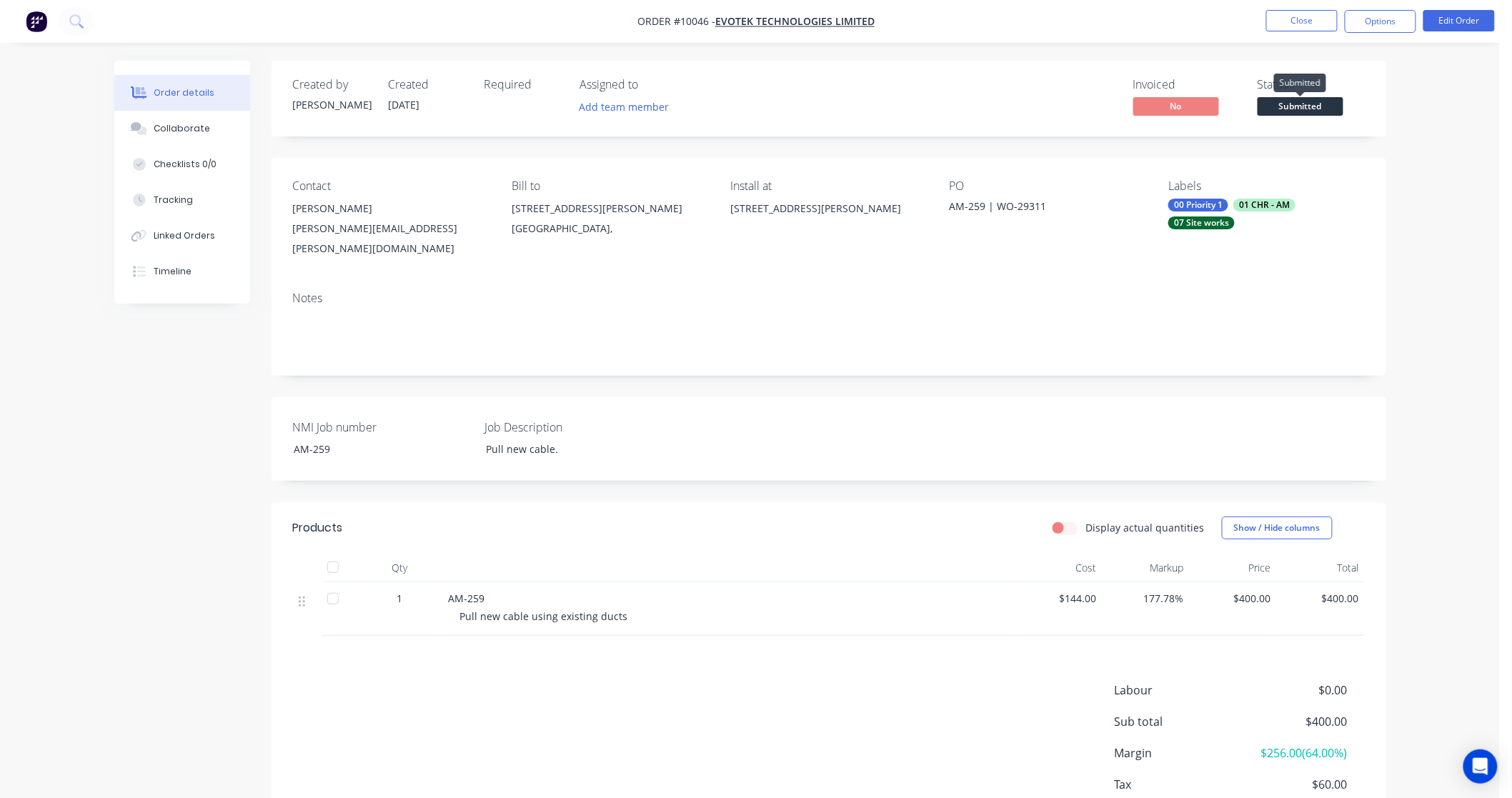
click at [1327, 110] on span "Submitted" at bounding box center [1300, 106] width 86 height 18
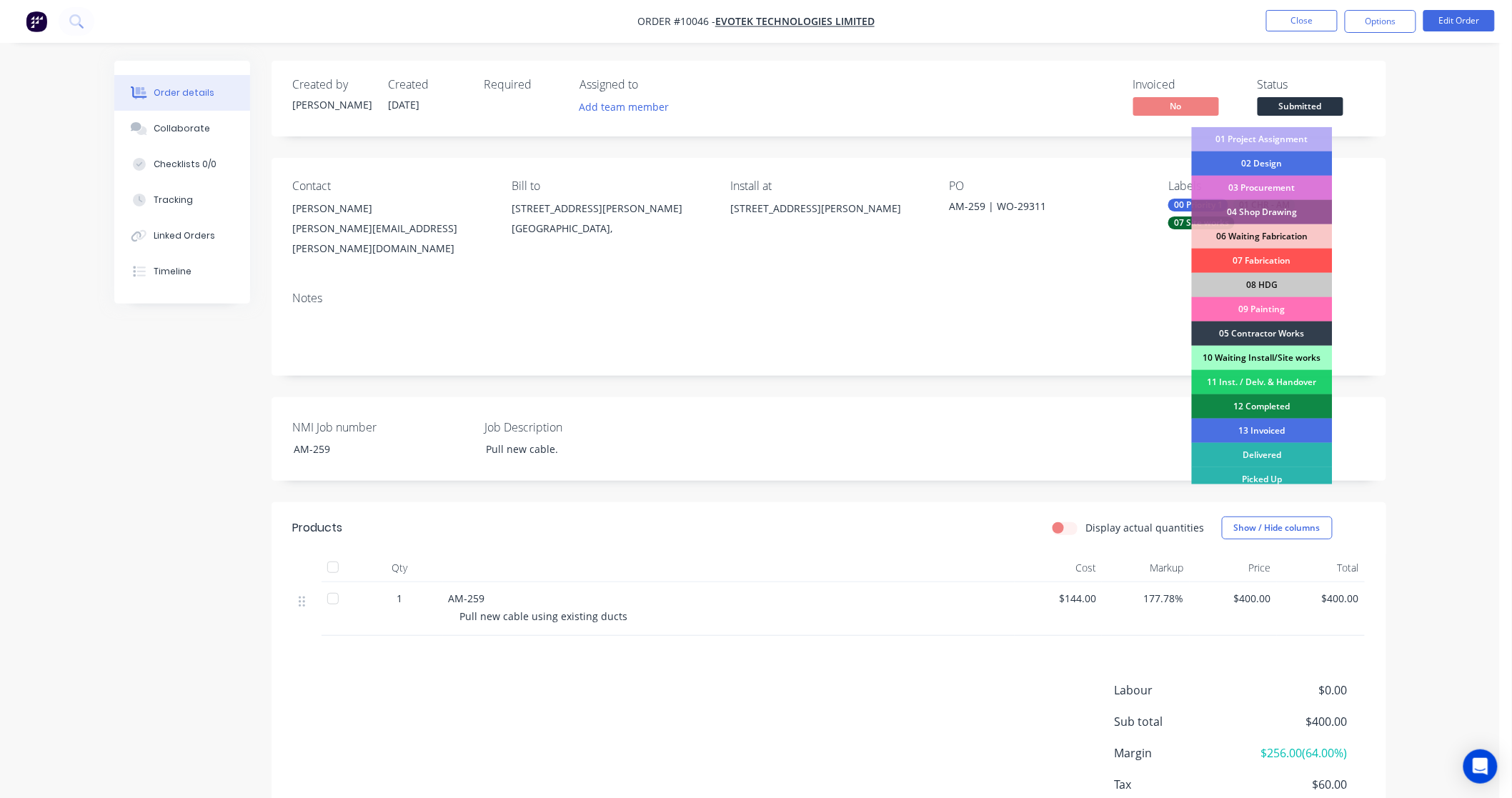
click at [1263, 354] on div "10 Waiting Install/Site works" at bounding box center [1263, 357] width 140 height 24
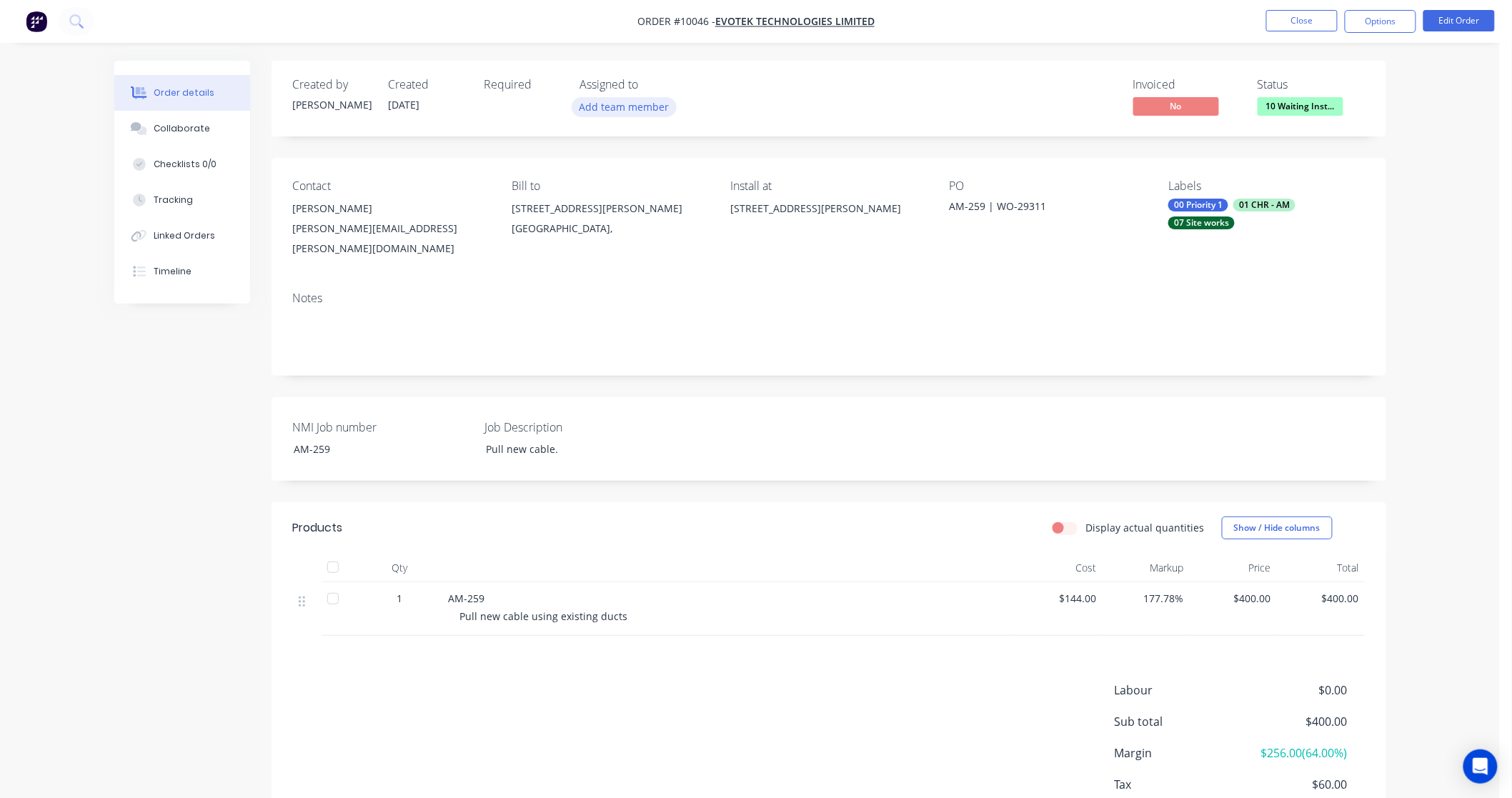
click at [599, 110] on button "Add team member" at bounding box center [624, 106] width 105 height 19
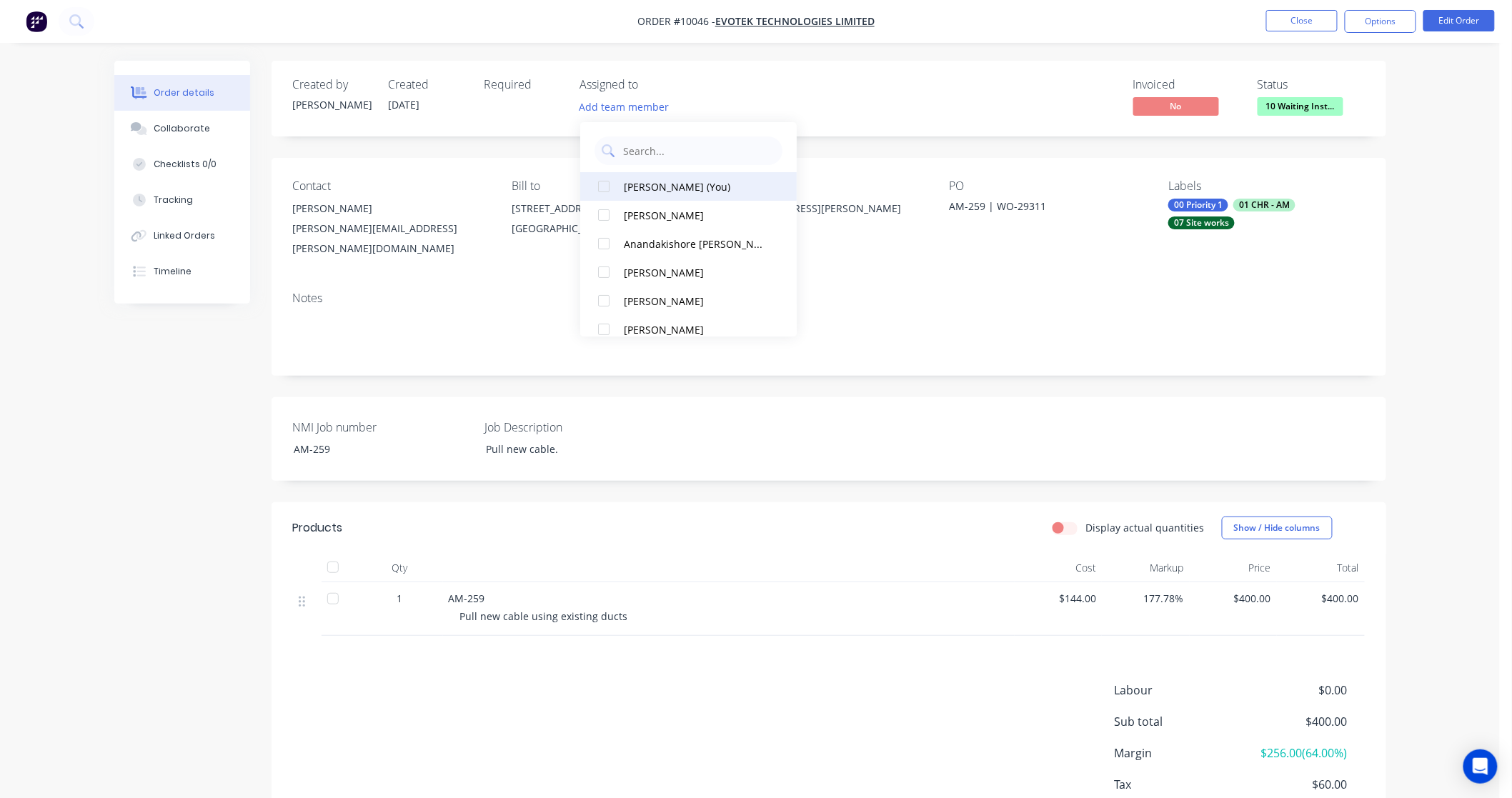
click at [616, 182] on div at bounding box center [604, 186] width 29 height 29
click at [623, 212] on button "[PERSON_NAME]" at bounding box center [688, 215] width 217 height 29
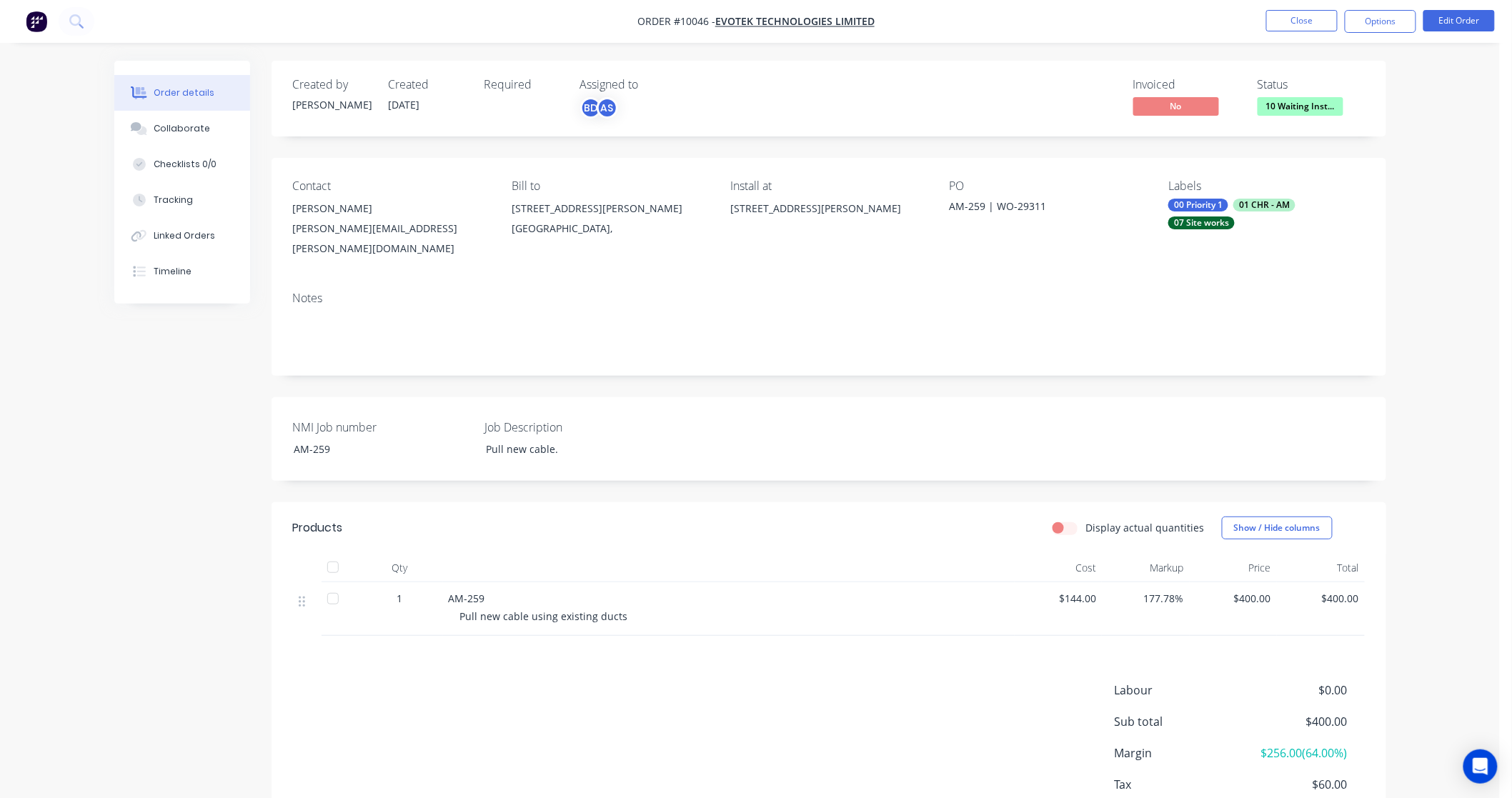
click at [729, 93] on div "Invoiced No Status 10 Waiting Inst..." at bounding box center [1044, 99] width 642 height 41
click at [503, 107] on div "Required" at bounding box center [523, 99] width 78 height 41
click at [1449, 22] on button "Edit Order" at bounding box center [1459, 21] width 71 height 22
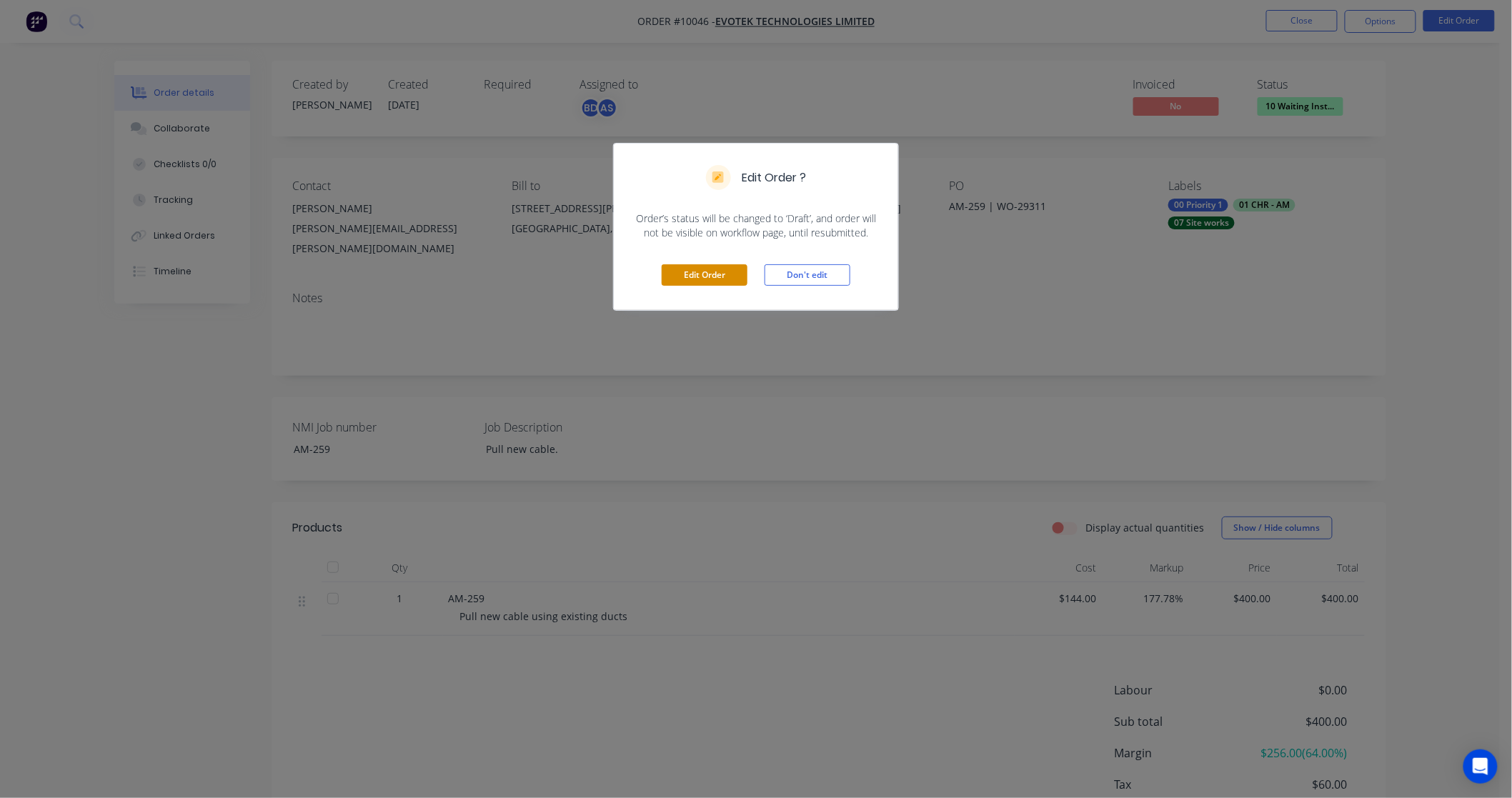
click at [706, 273] on button "Edit Order" at bounding box center [704, 275] width 86 height 22
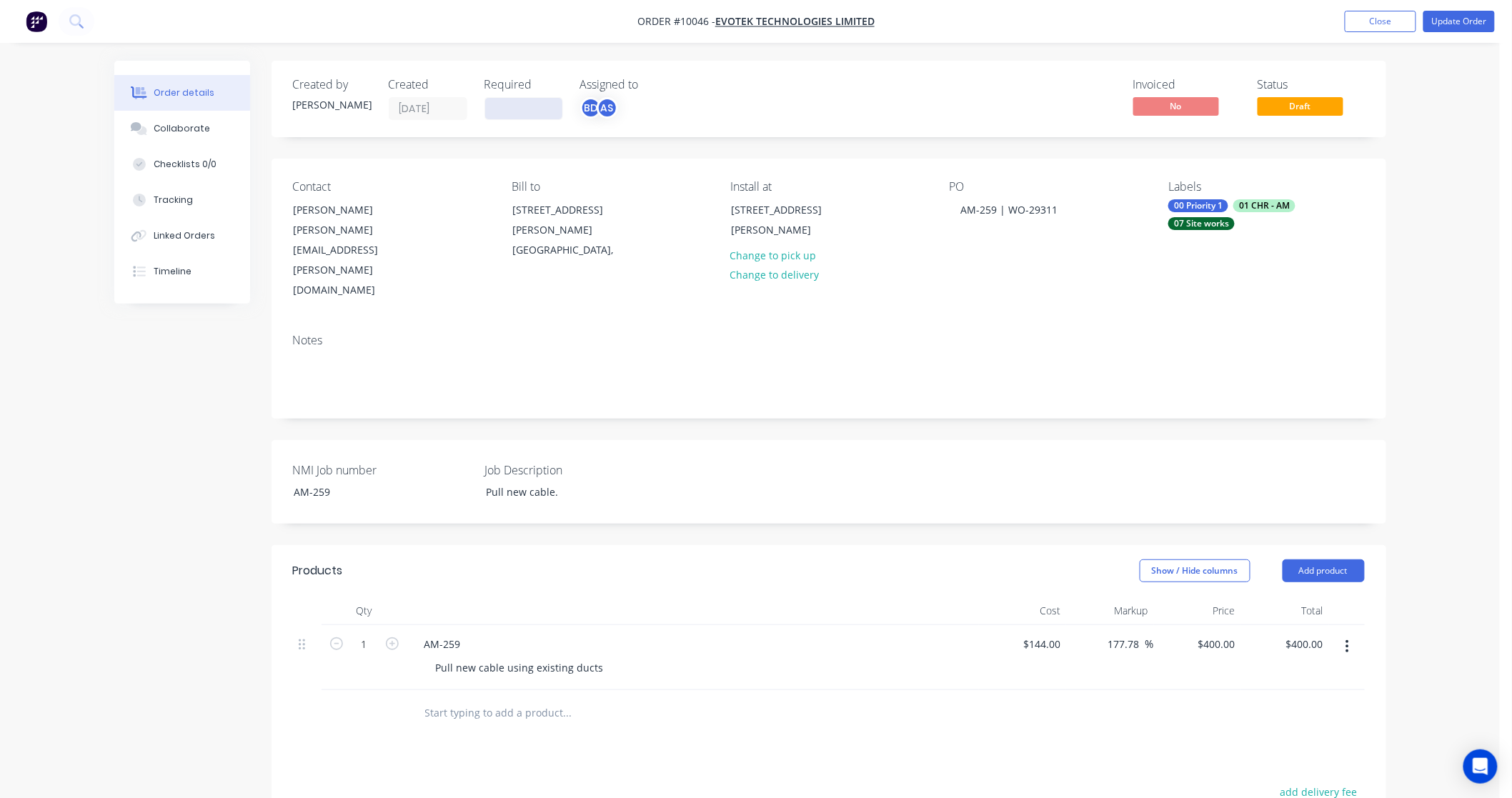
click at [535, 111] on input at bounding box center [524, 109] width 77 height 22
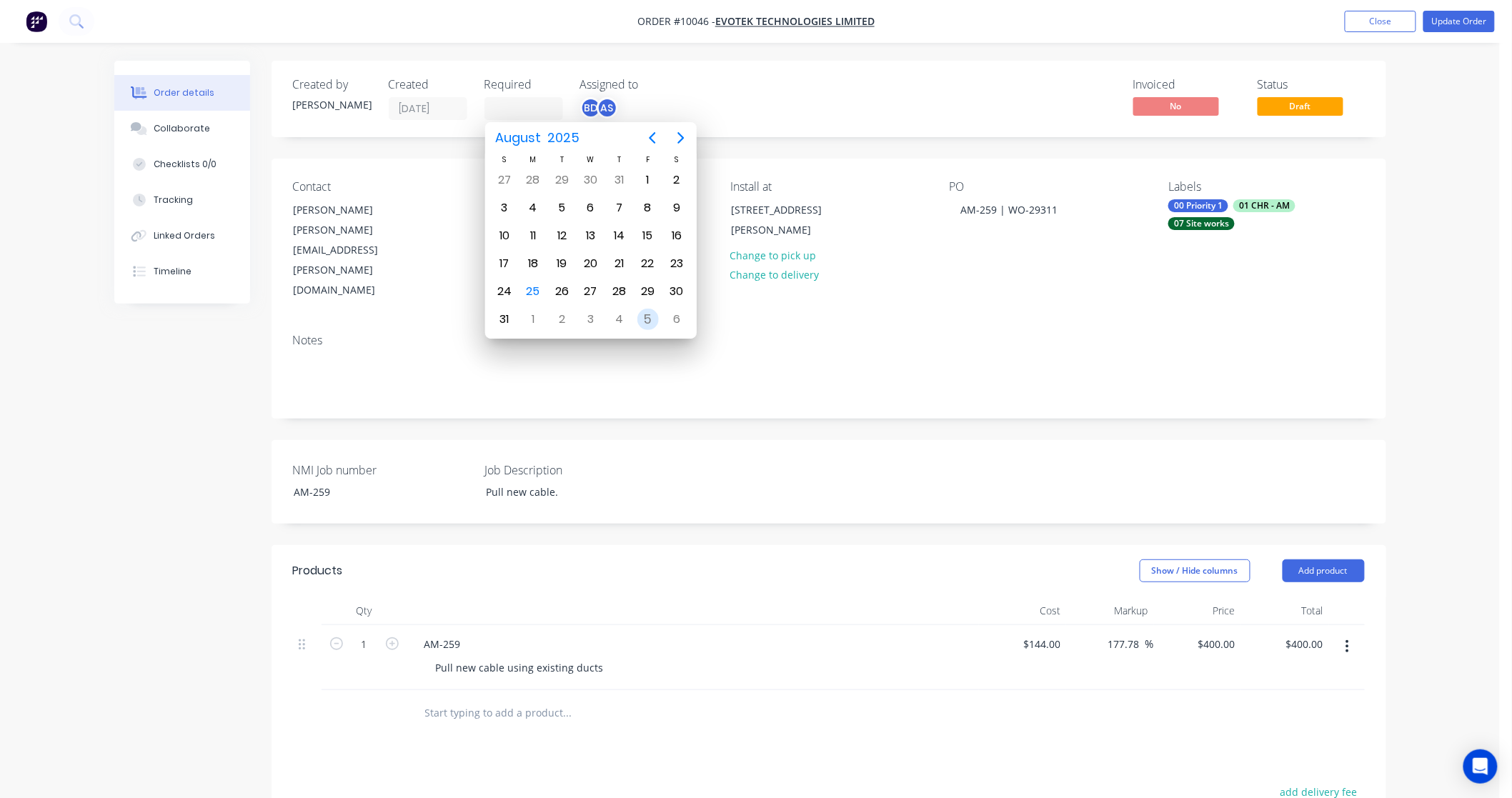
click at [646, 313] on div "5" at bounding box center [648, 319] width 22 height 22
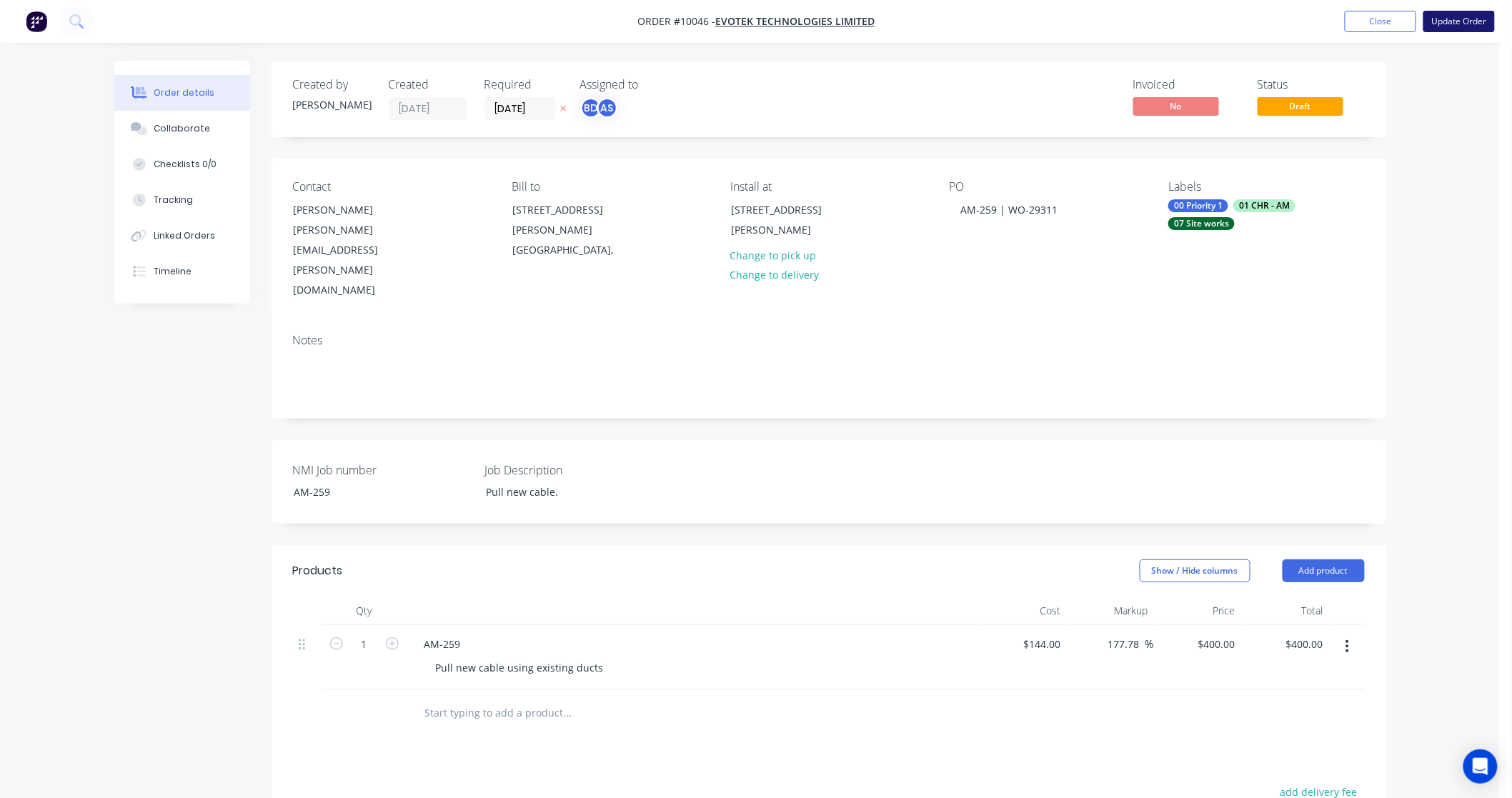
click at [1478, 23] on button "Update Order" at bounding box center [1459, 22] width 71 height 22
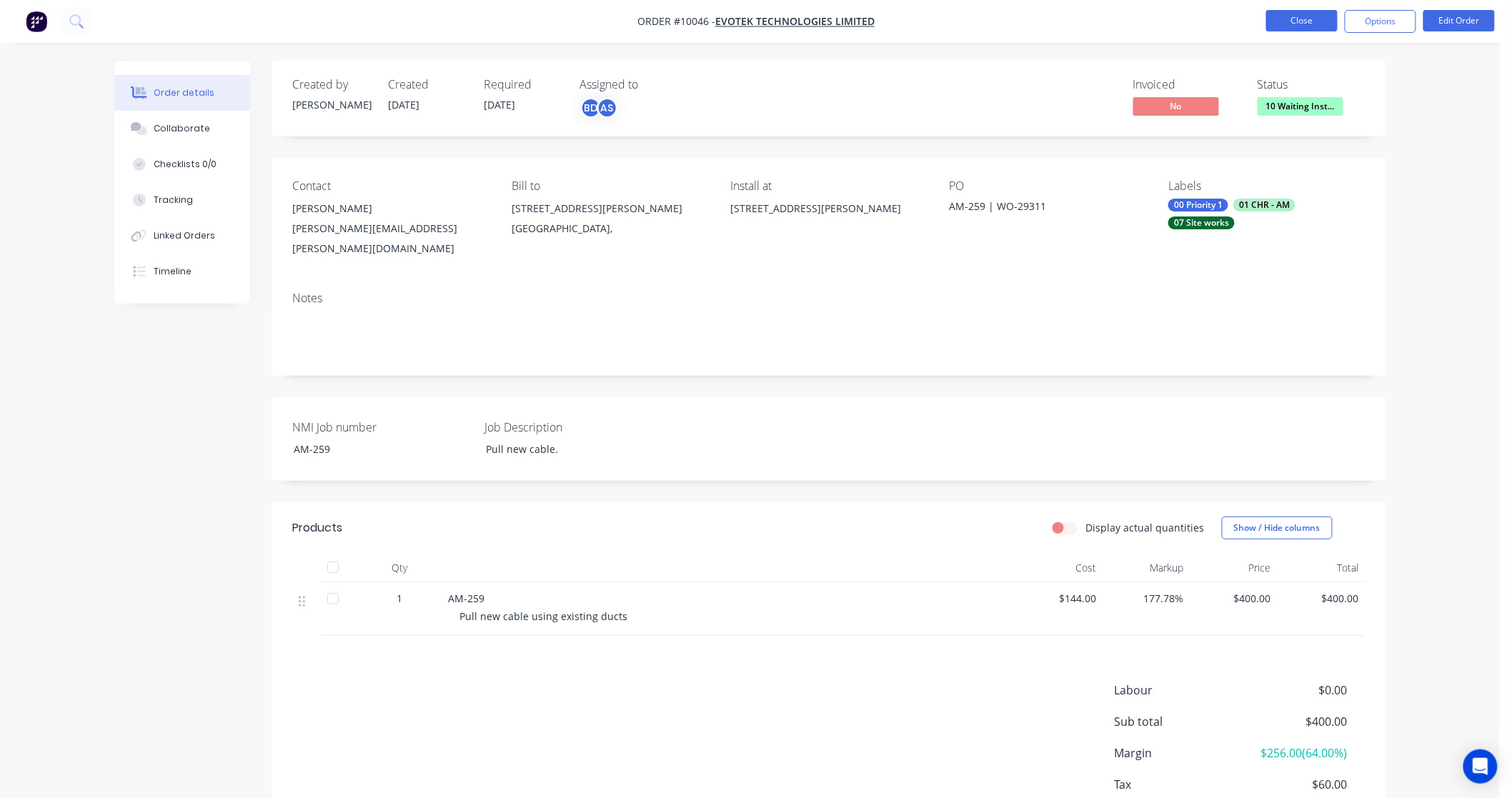
click at [1304, 18] on button "Close" at bounding box center [1301, 21] width 71 height 22
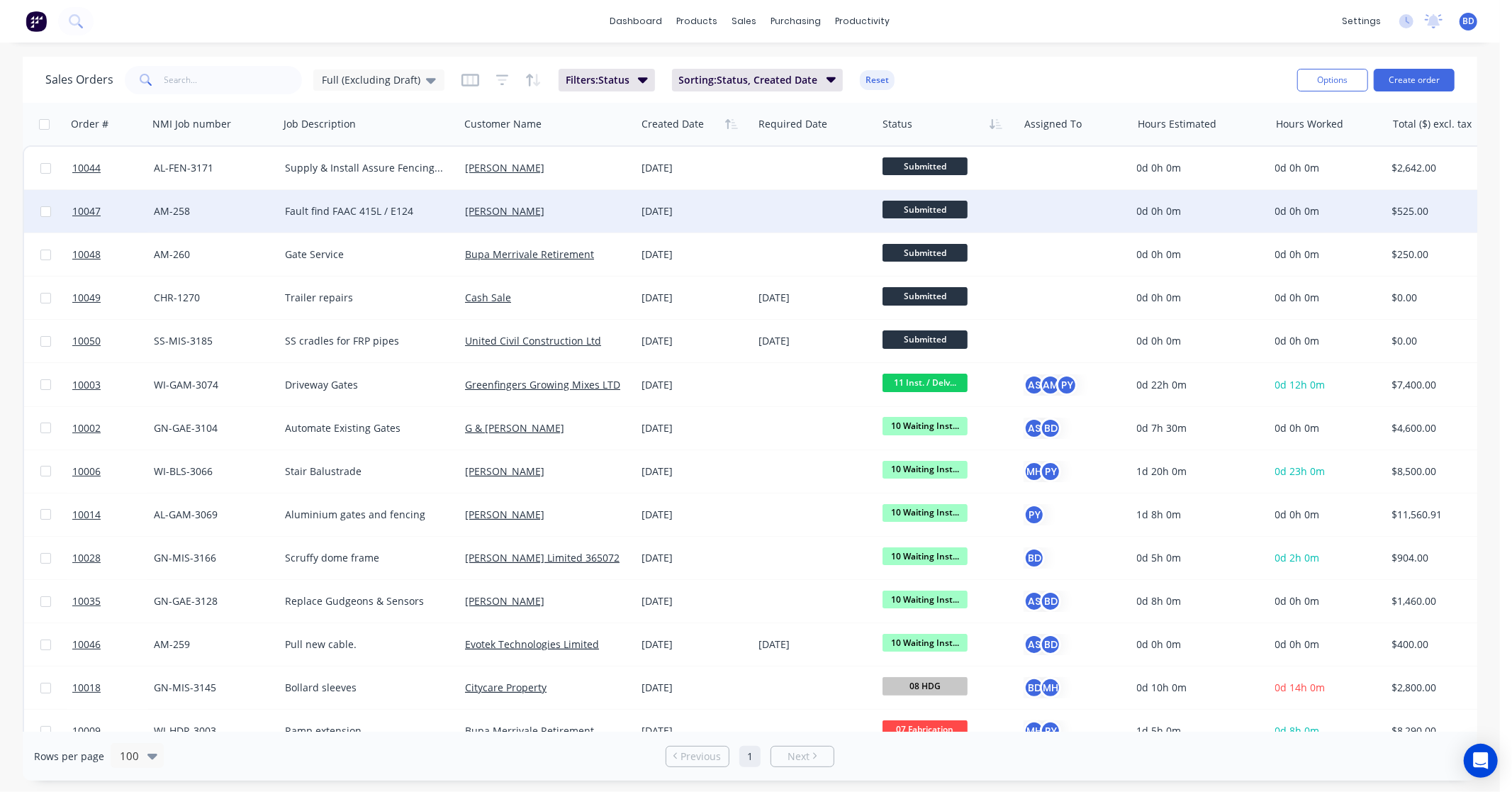
click at [915, 210] on span "Submitted" at bounding box center [925, 210] width 85 height 18
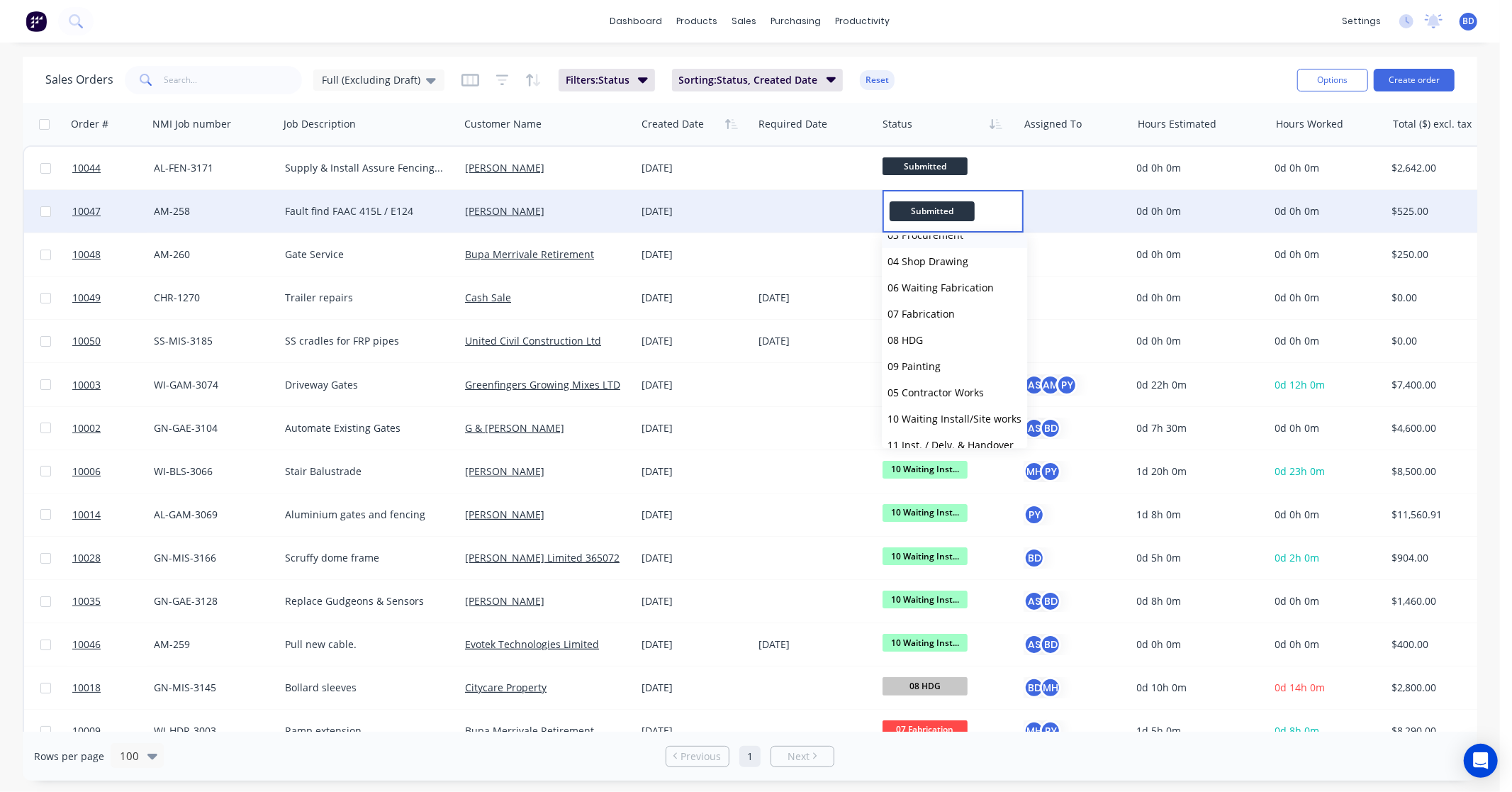
scroll to position [218, 0]
click at [931, 350] on span "12 Completed" at bounding box center [920, 351] width 66 height 13
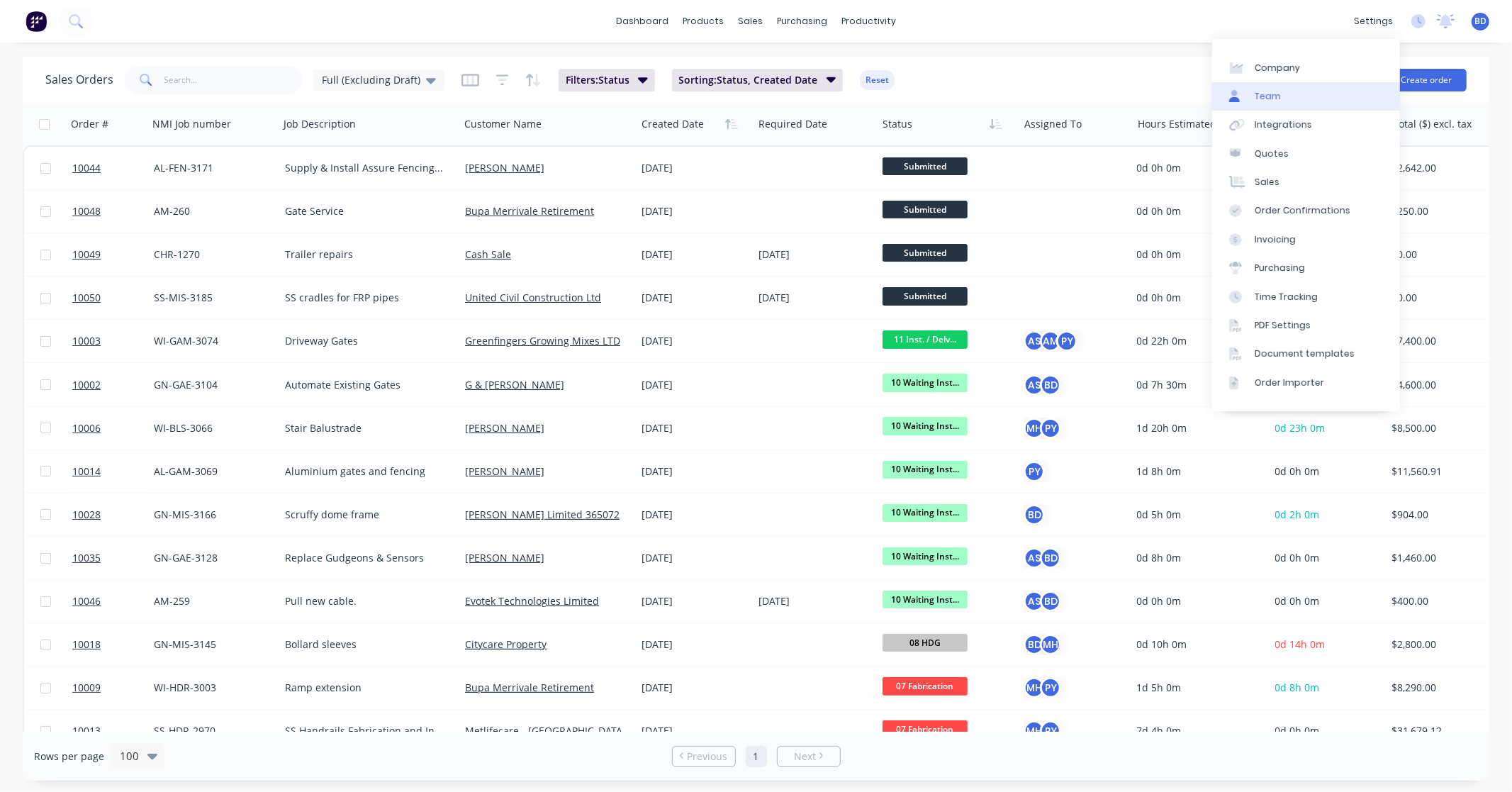
click at [1277, 97] on div "Team" at bounding box center [1267, 96] width 26 height 13
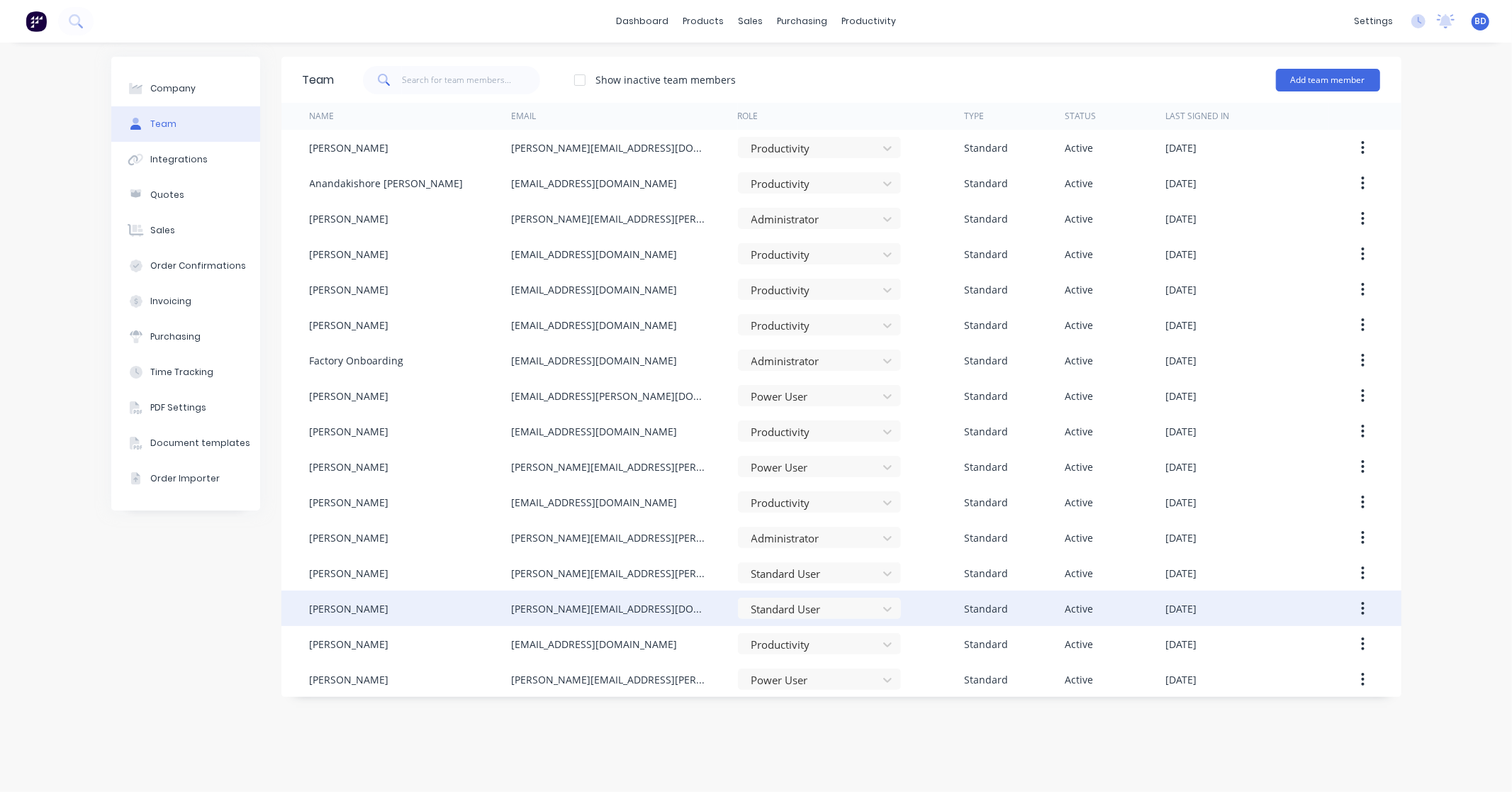
click at [1362, 606] on icon "button" at bounding box center [1363, 608] width 4 height 15
click at [1304, 646] on div "Edit" at bounding box center [1313, 646] width 109 height 21
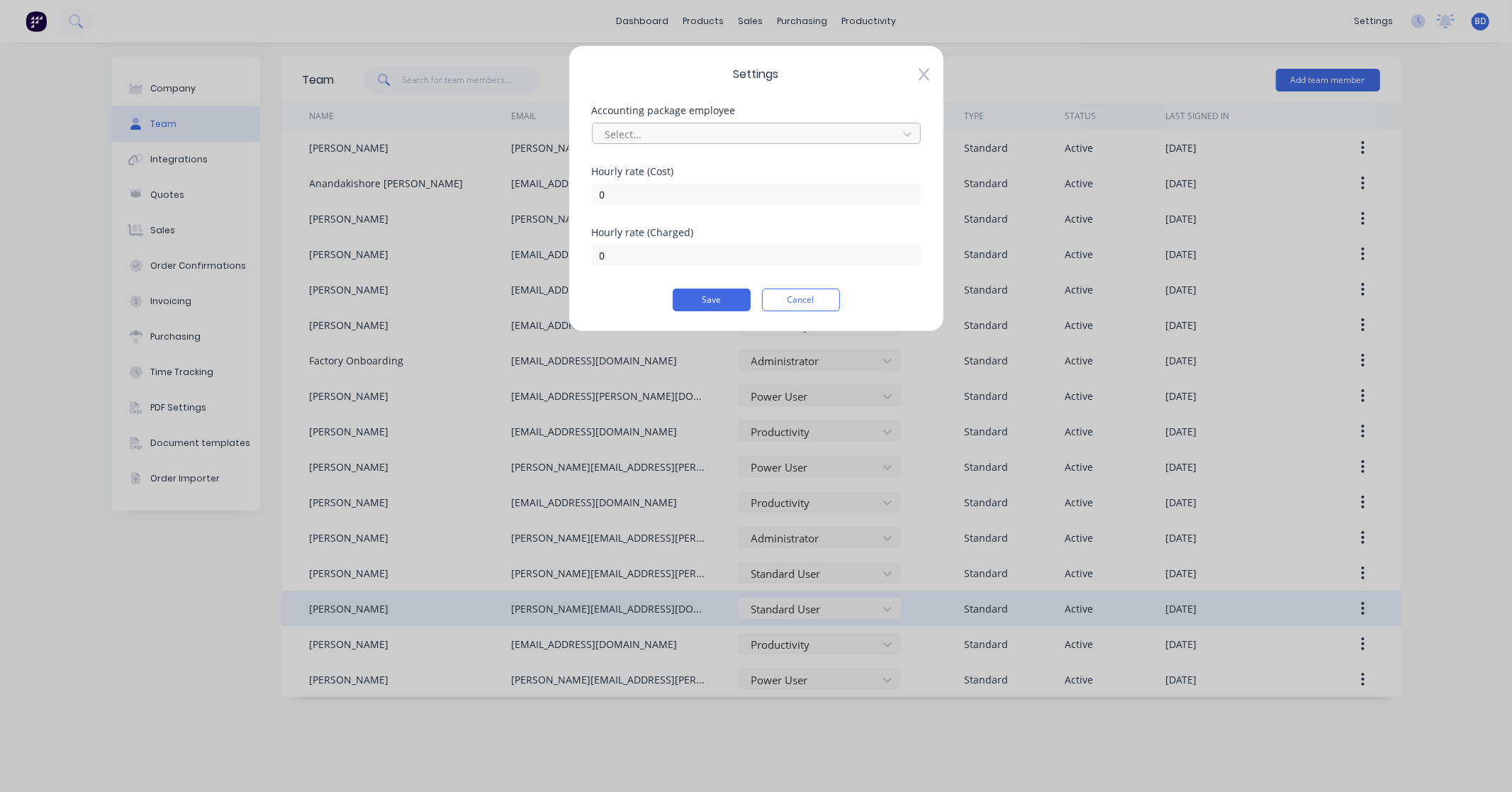
click at [732, 136] on div at bounding box center [747, 135] width 287 height 18
click at [818, 104] on div "Settings Accounting package employee Use Up and Down to choose options, press E…" at bounding box center [756, 188] width 376 height 287
click at [801, 308] on button "Cancel" at bounding box center [801, 299] width 78 height 22
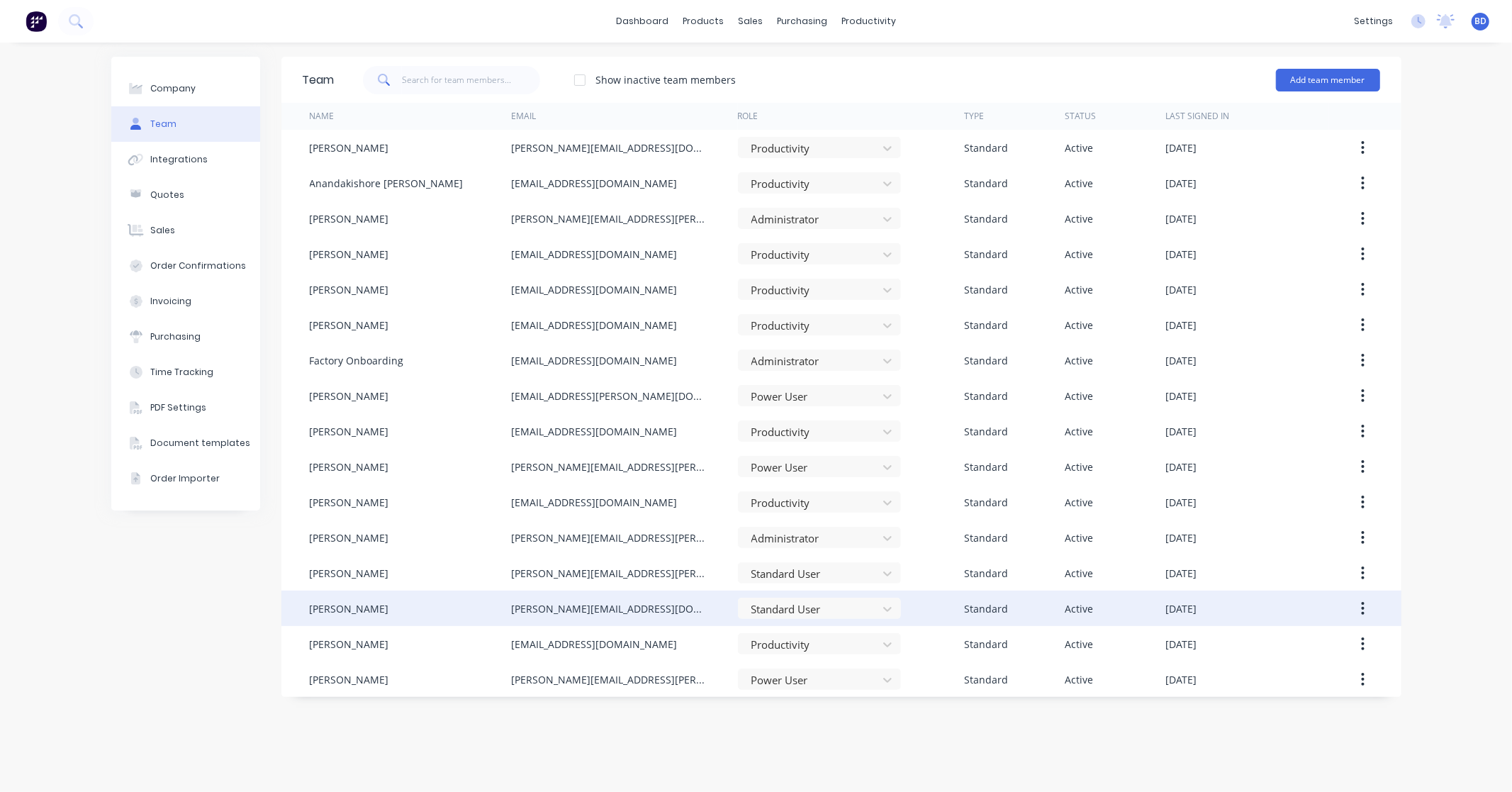
click at [1364, 605] on icon "button" at bounding box center [1363, 608] width 4 height 15
click at [1296, 707] on div "Delete" at bounding box center [1313, 702] width 109 height 21
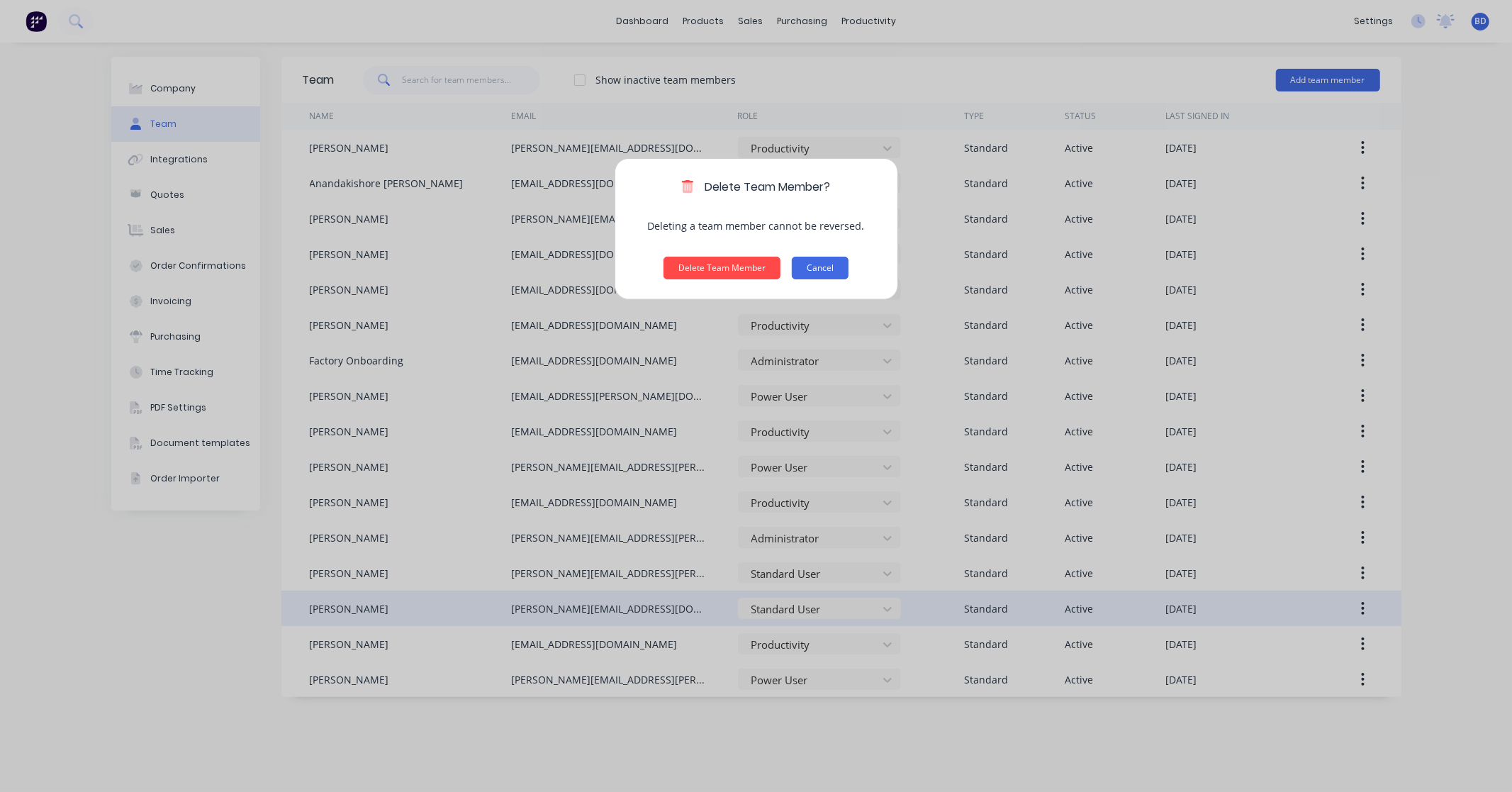
click at [841, 270] on button "Cancel" at bounding box center [820, 267] width 57 height 22
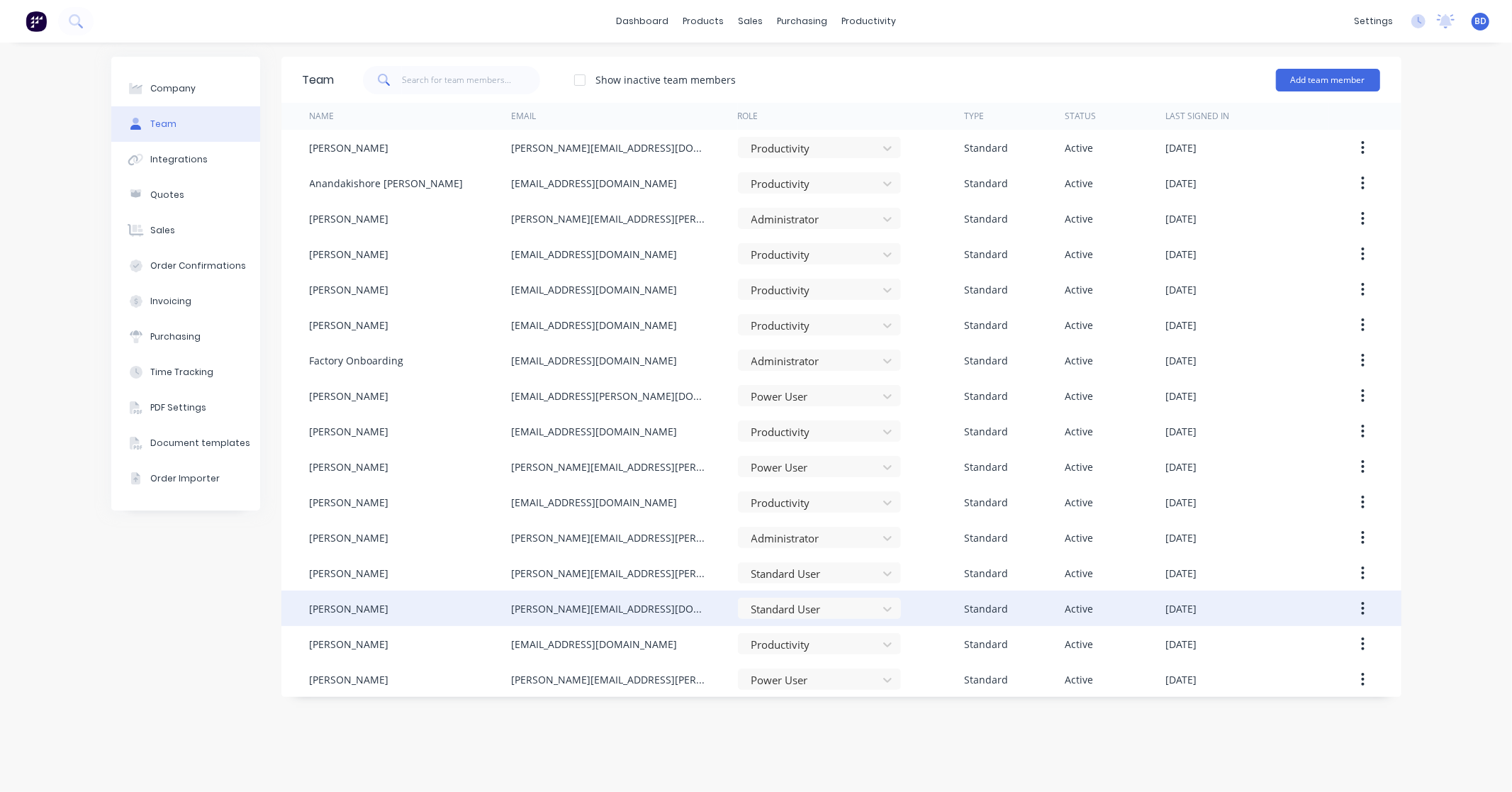
click at [1367, 611] on button "button" at bounding box center [1362, 608] width 33 height 26
click at [1302, 698] on div "Delete" at bounding box center [1313, 702] width 109 height 21
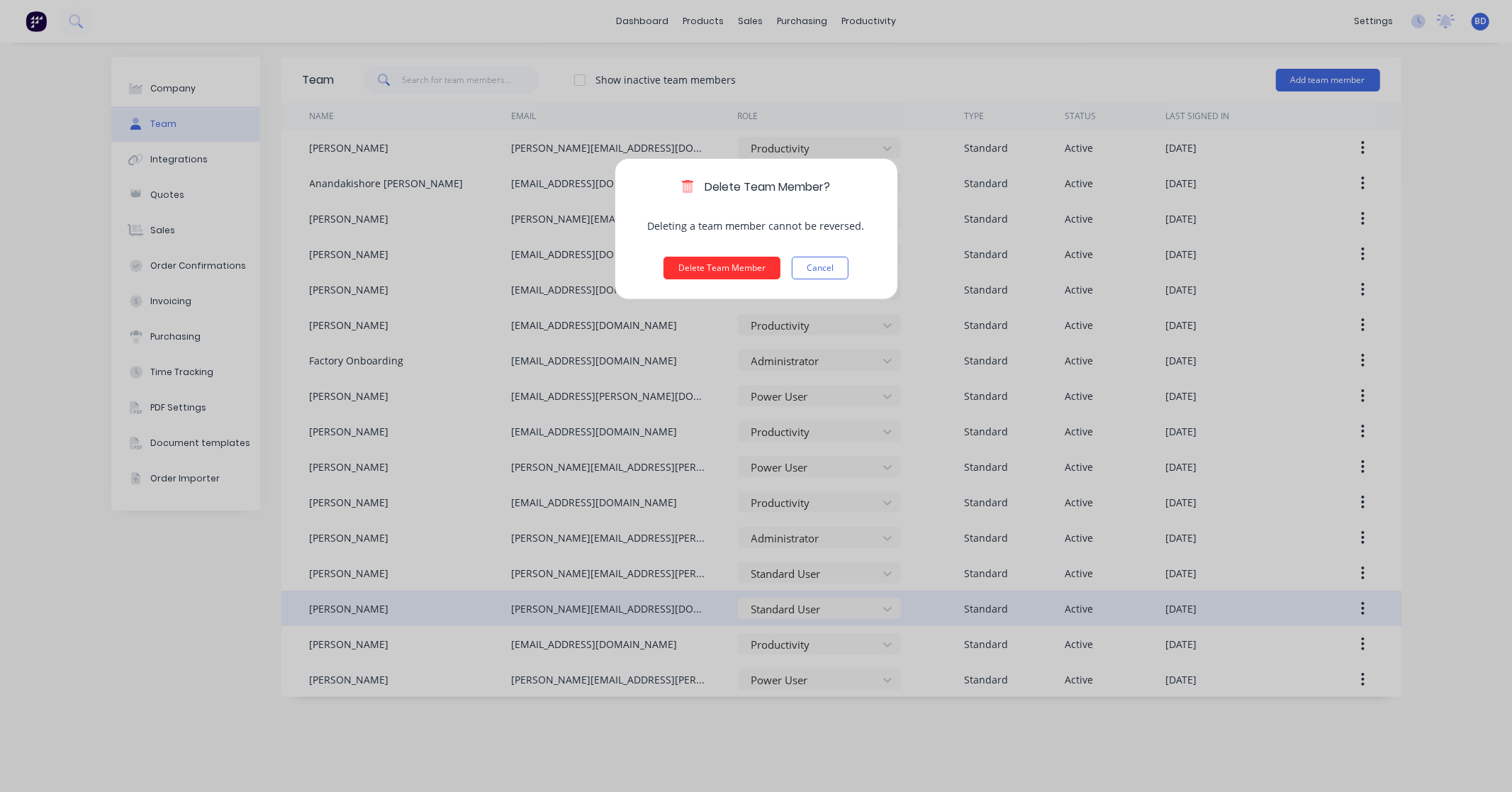
click at [725, 267] on button "Delete Team Member" at bounding box center [721, 267] width 117 height 22
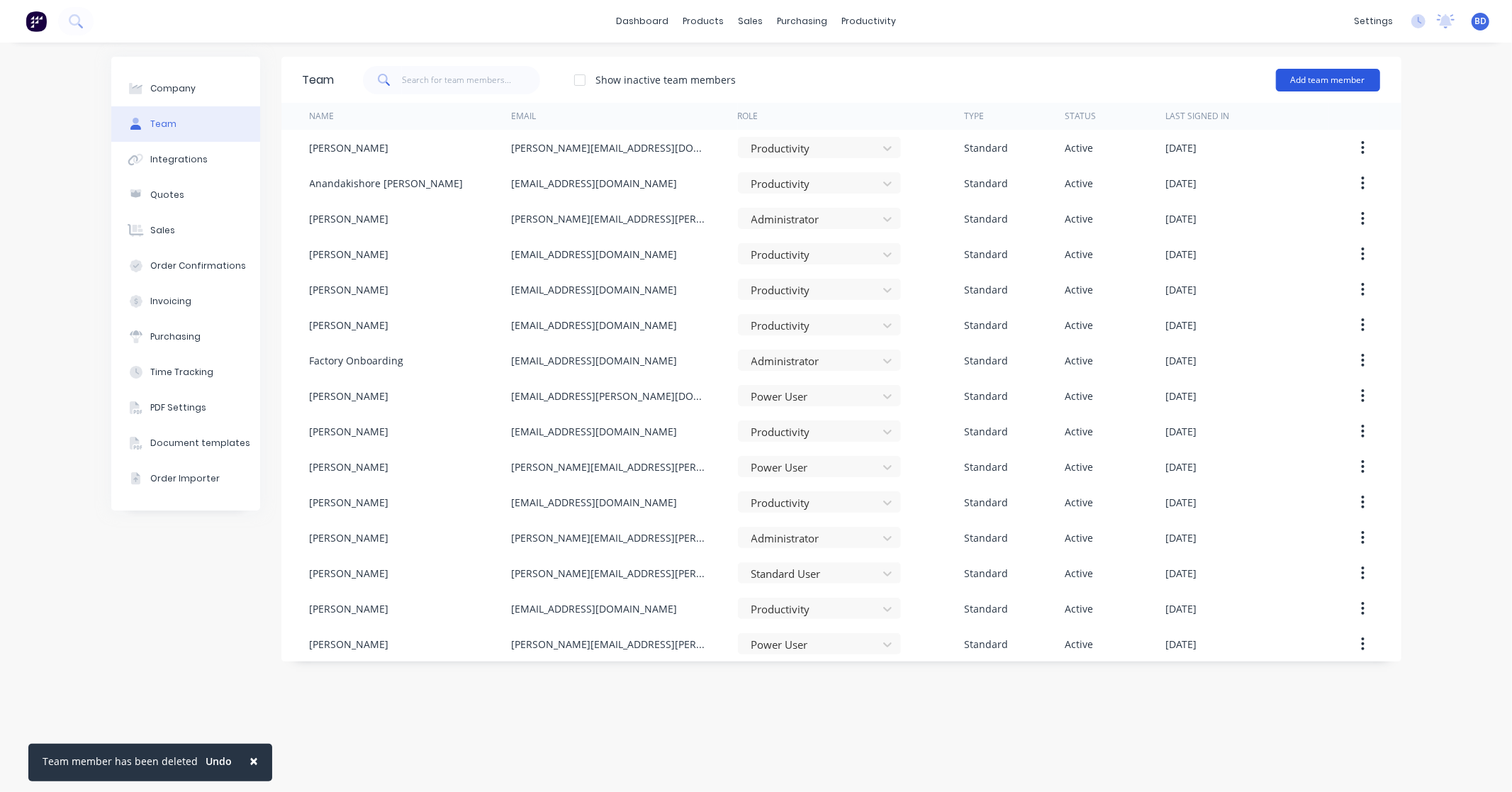
click at [1328, 79] on button "Add team member" at bounding box center [1327, 79] width 104 height 22
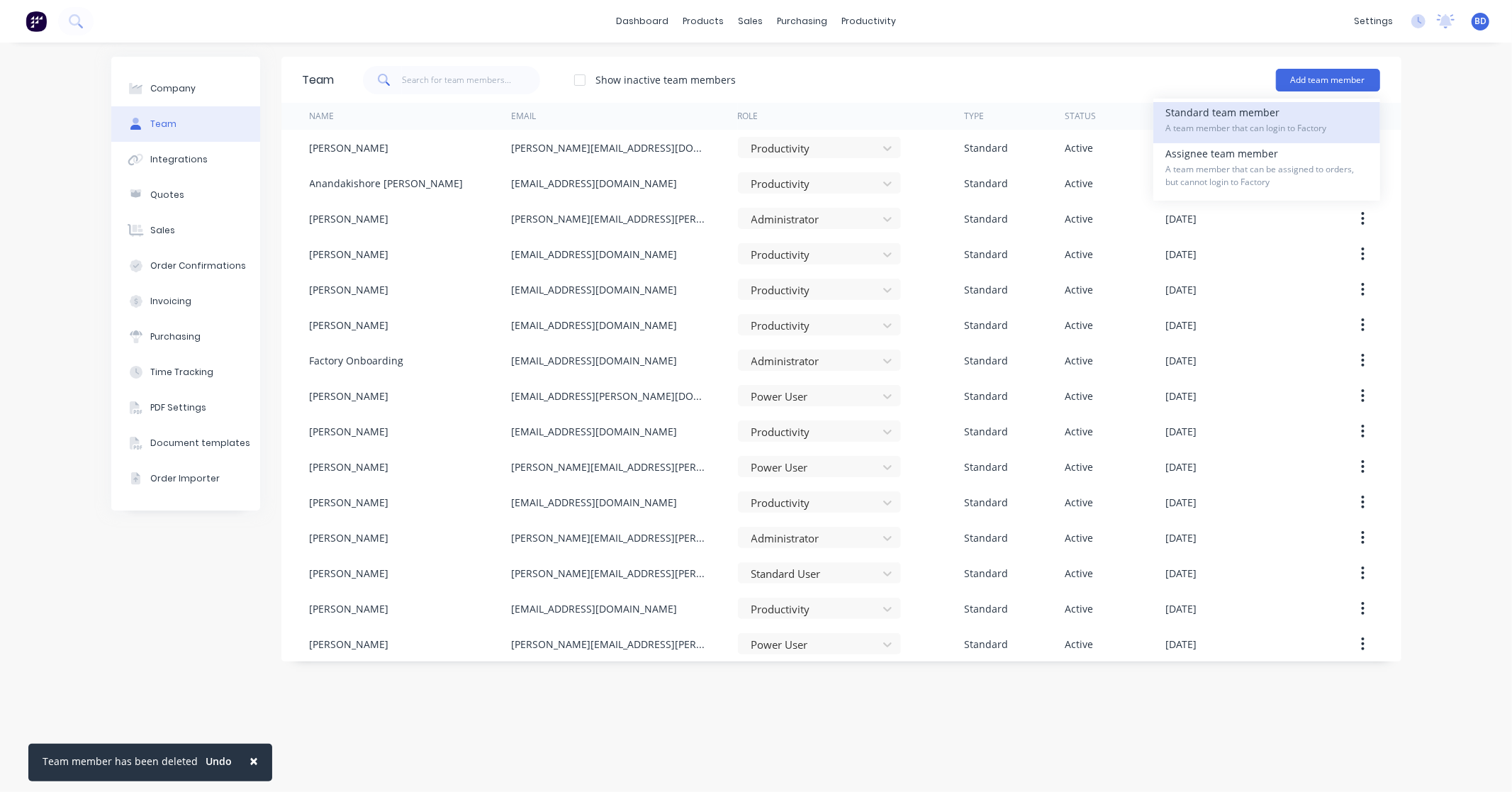
click at [1265, 113] on div "Standard team member A team member that can login to Factory" at bounding box center [1267, 122] width 202 height 41
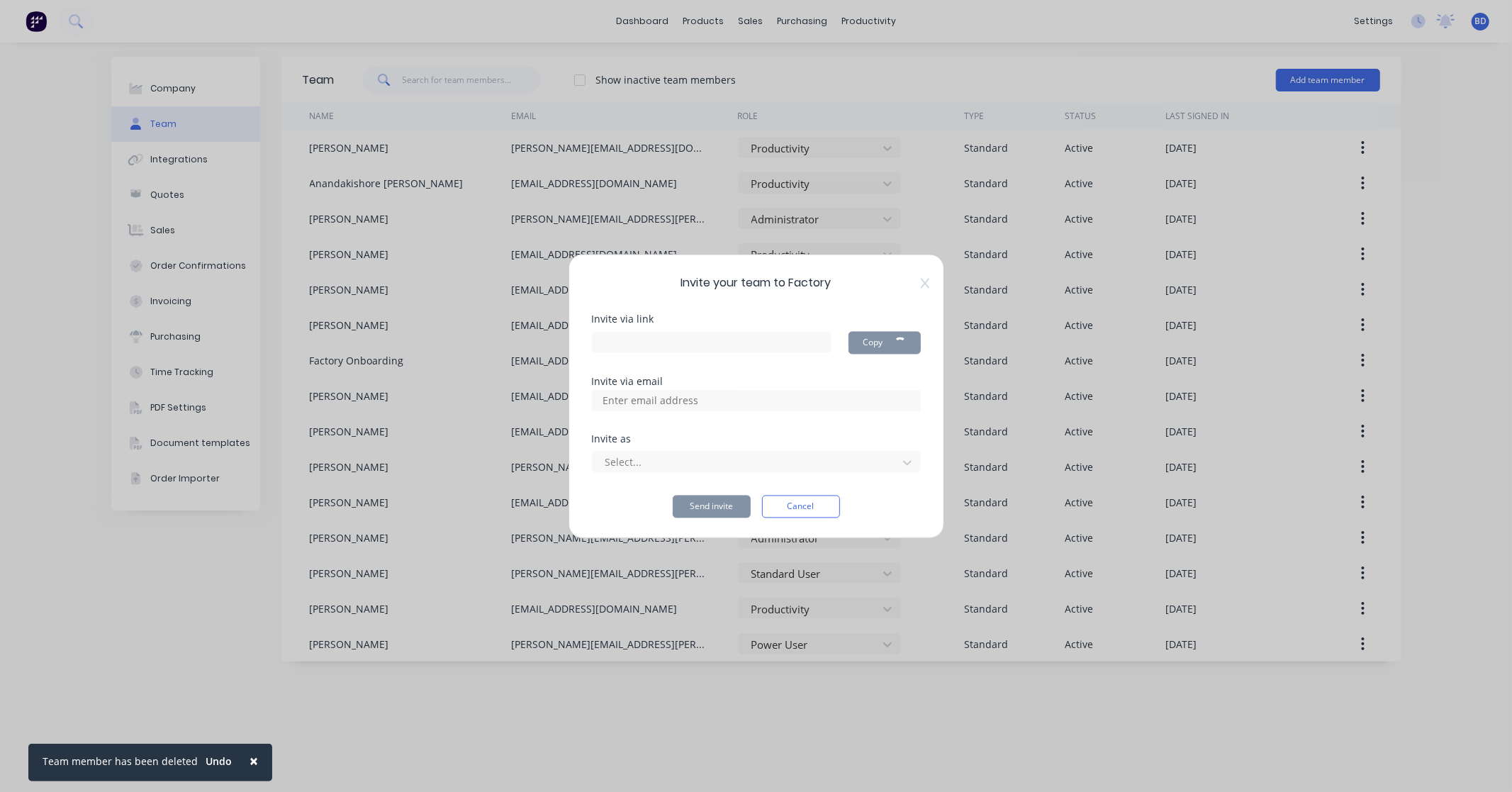
type input "https://app.factory.app/invite/mMvVc5qJ"
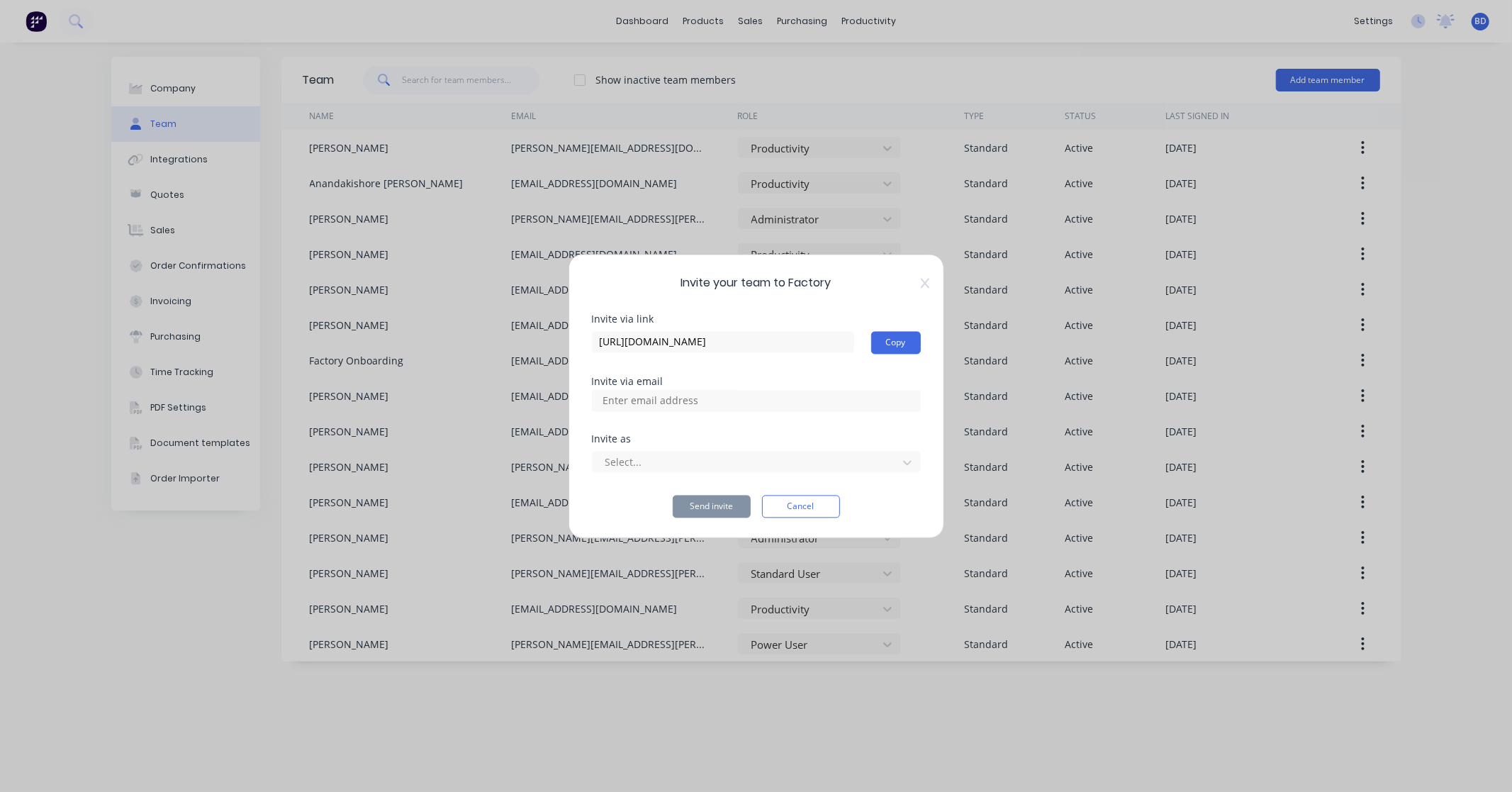
click at [679, 401] on input at bounding box center [665, 401] width 142 height 21
click at [756, 409] on div at bounding box center [756, 401] width 328 height 21
click at [735, 404] on input at bounding box center [665, 401] width 142 height 21
paste input "pavel.zaytsev@nmi.co.nz"
type input "pavel.zaytsev@nmi.co.nz"
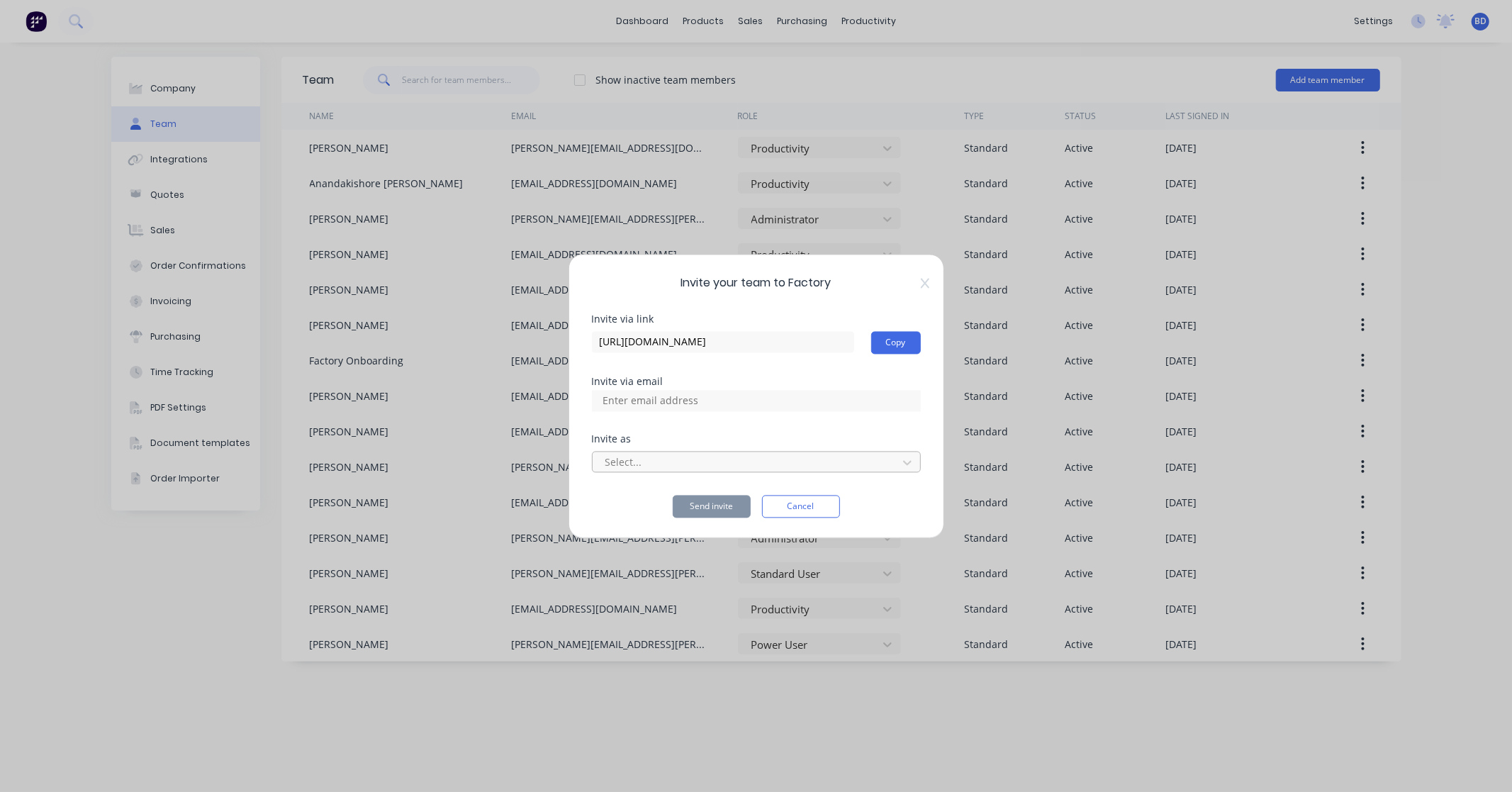
click at [715, 456] on div at bounding box center [747, 463] width 287 height 18
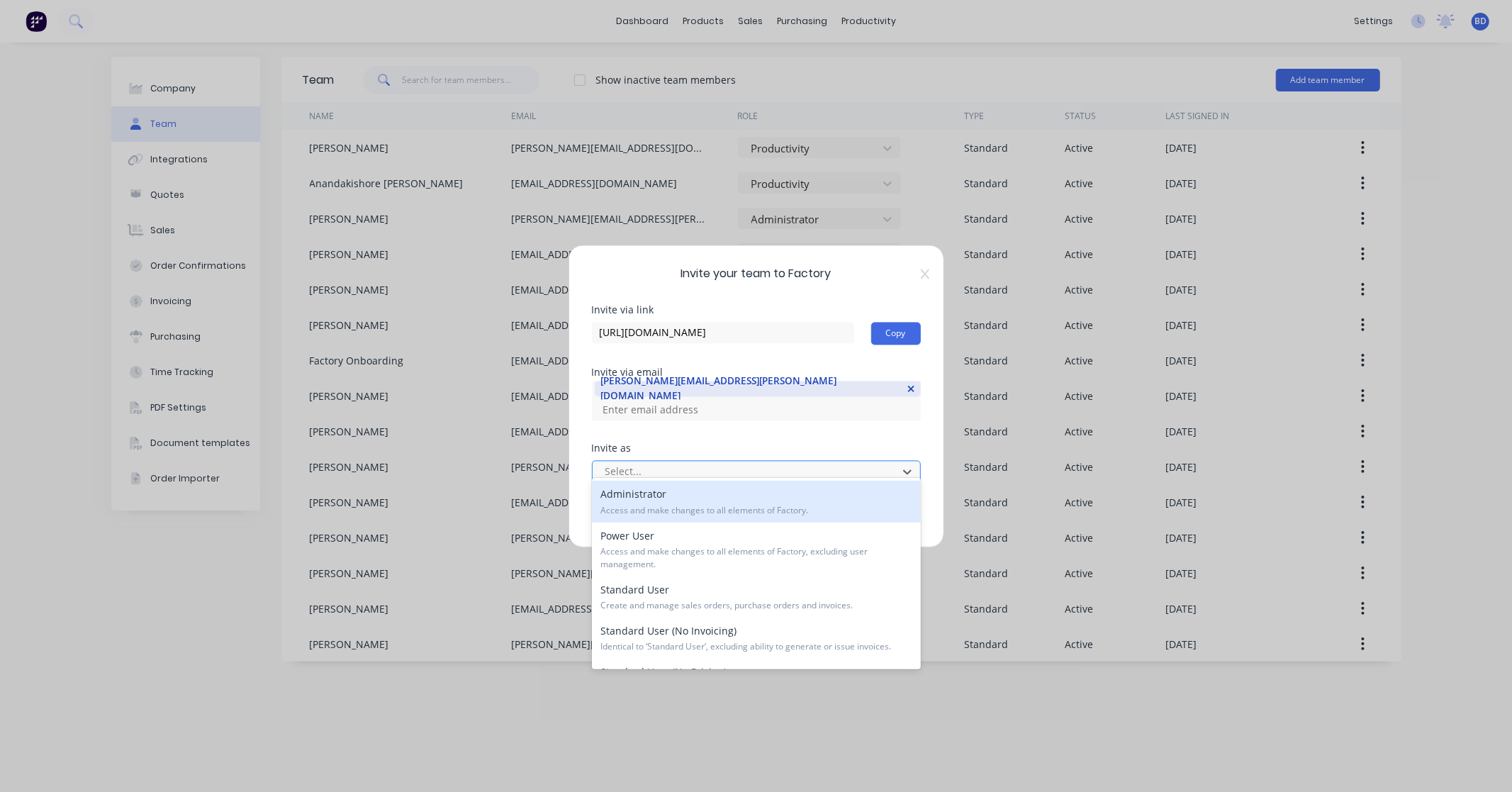
click at [714, 463] on div at bounding box center [747, 472] width 287 height 18
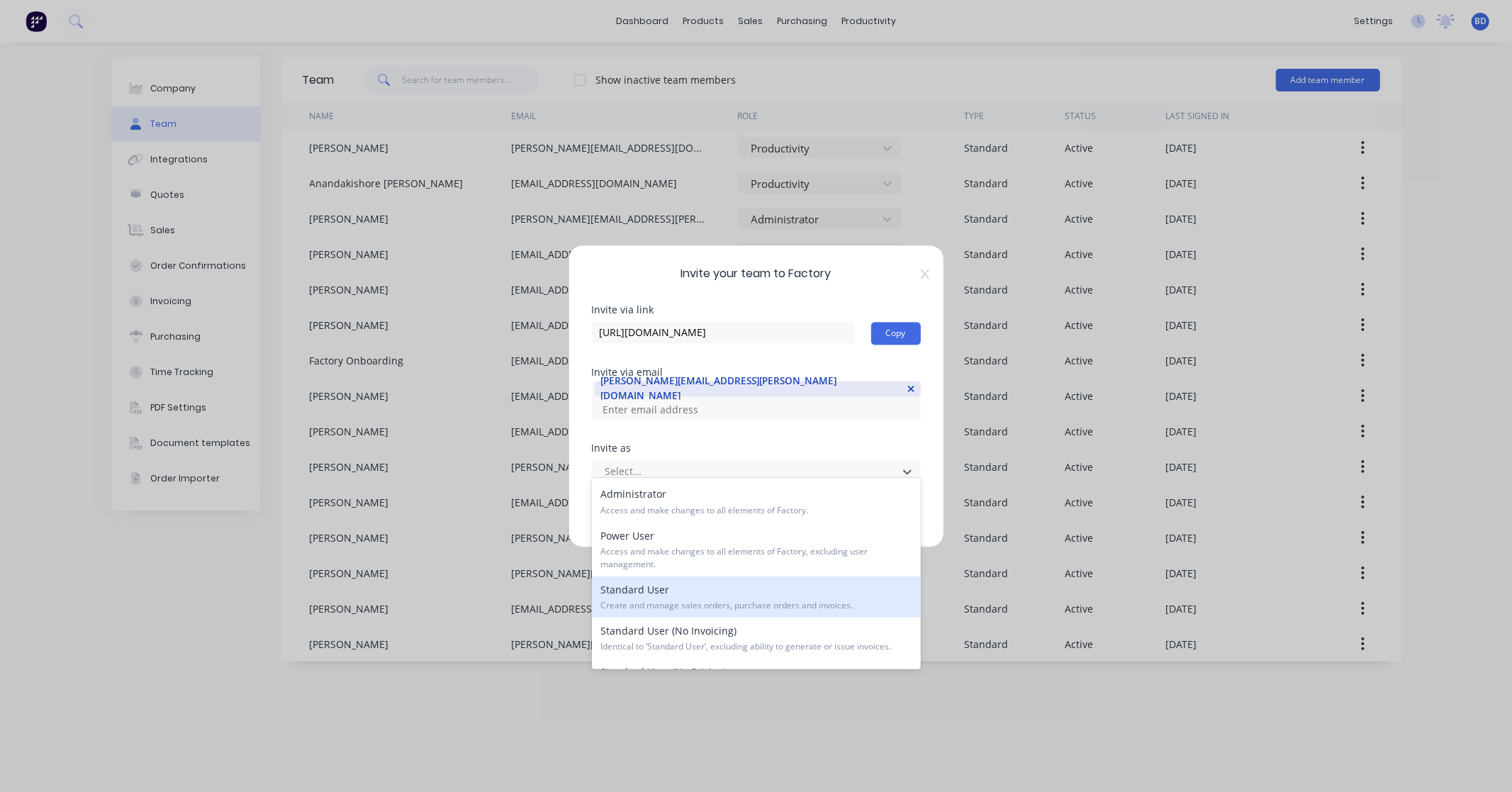
click at [697, 591] on div "Standard User Create and manage sales orders, purchase orders and invoices." at bounding box center [756, 597] width 328 height 41
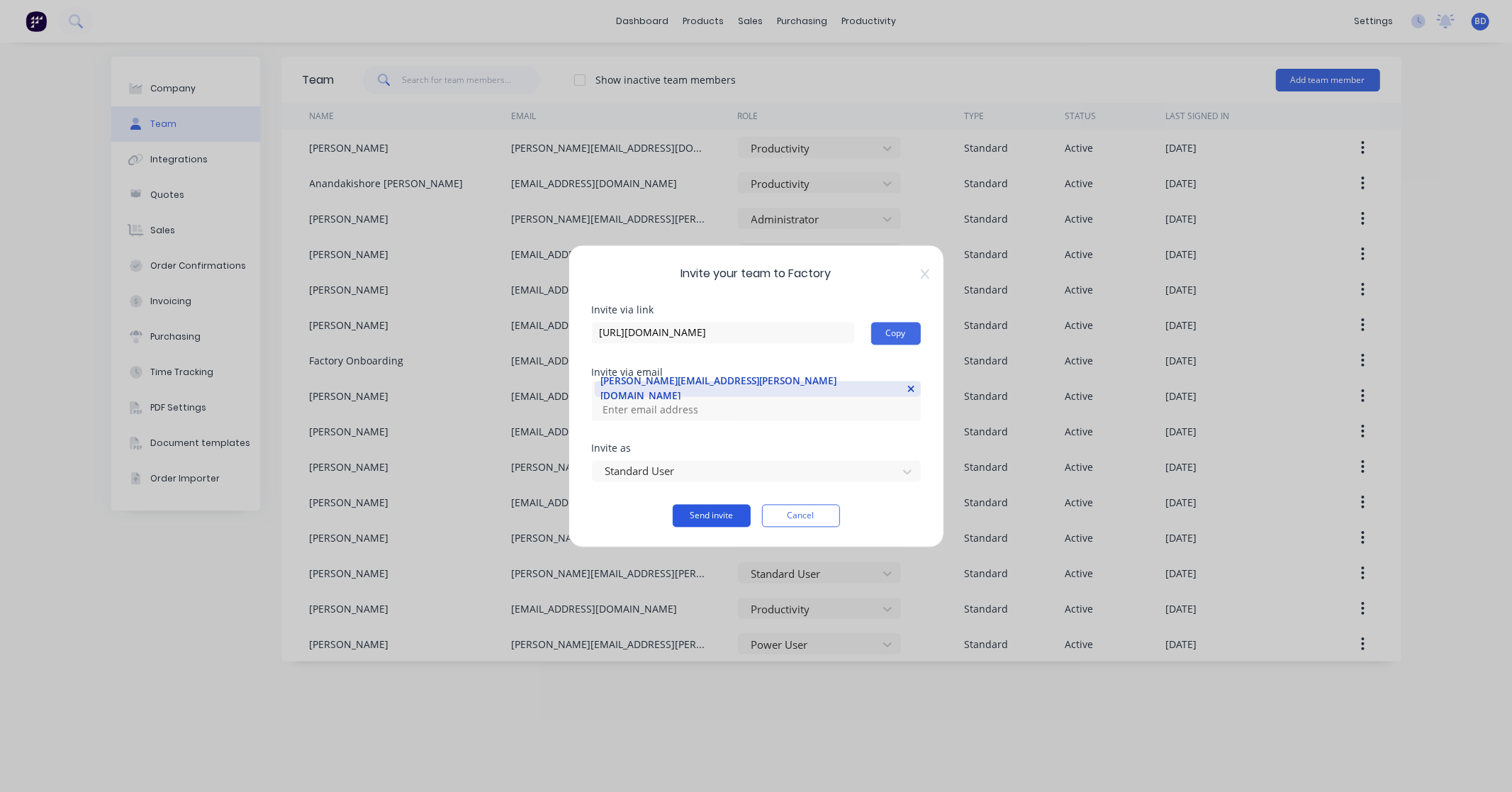
click at [707, 506] on button "Send invite" at bounding box center [711, 515] width 78 height 22
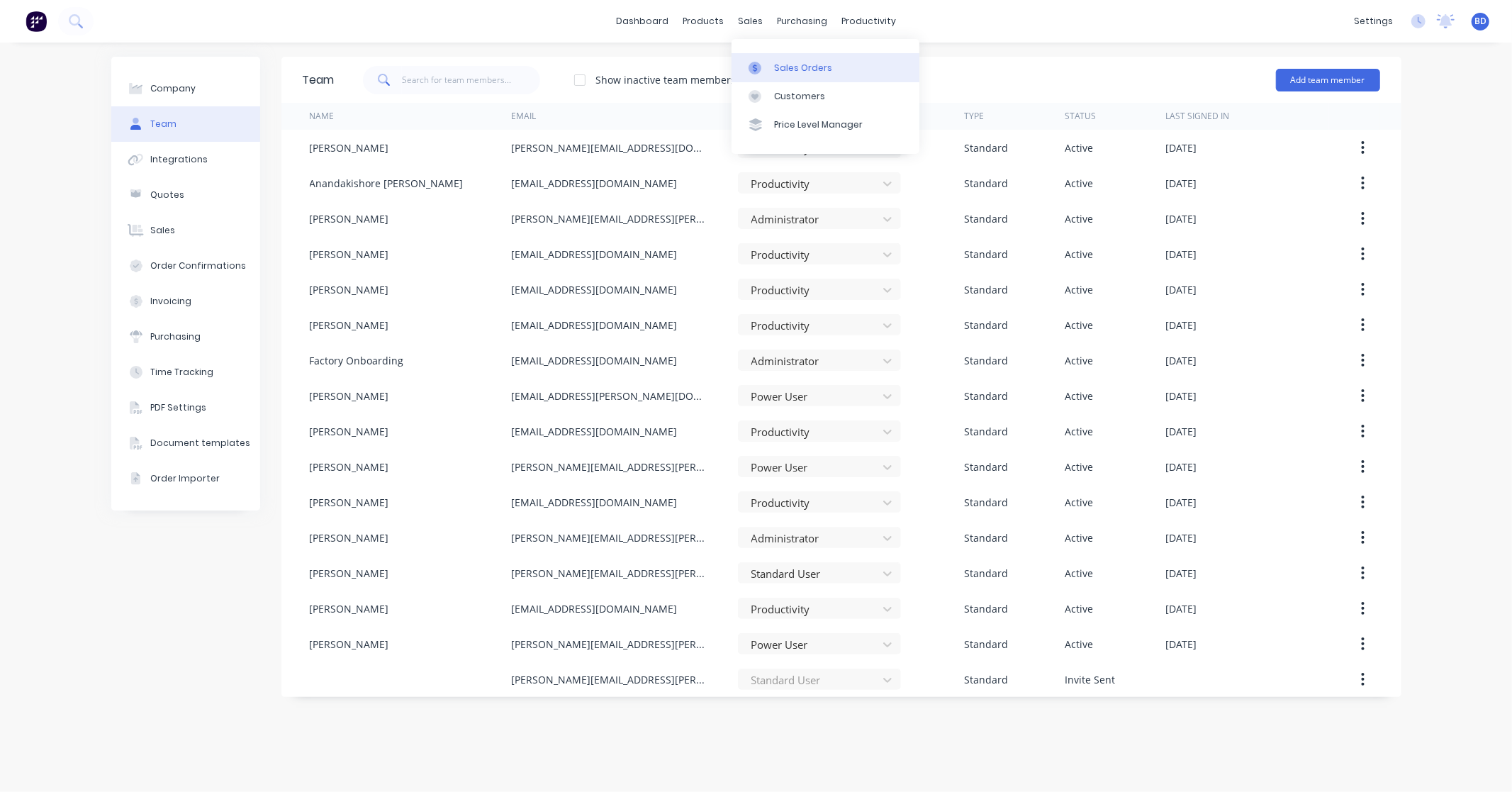
click at [795, 59] on link "Sales Orders" at bounding box center [826, 68] width 187 height 29
